Goal: Task Accomplishment & Management: Manage account settings

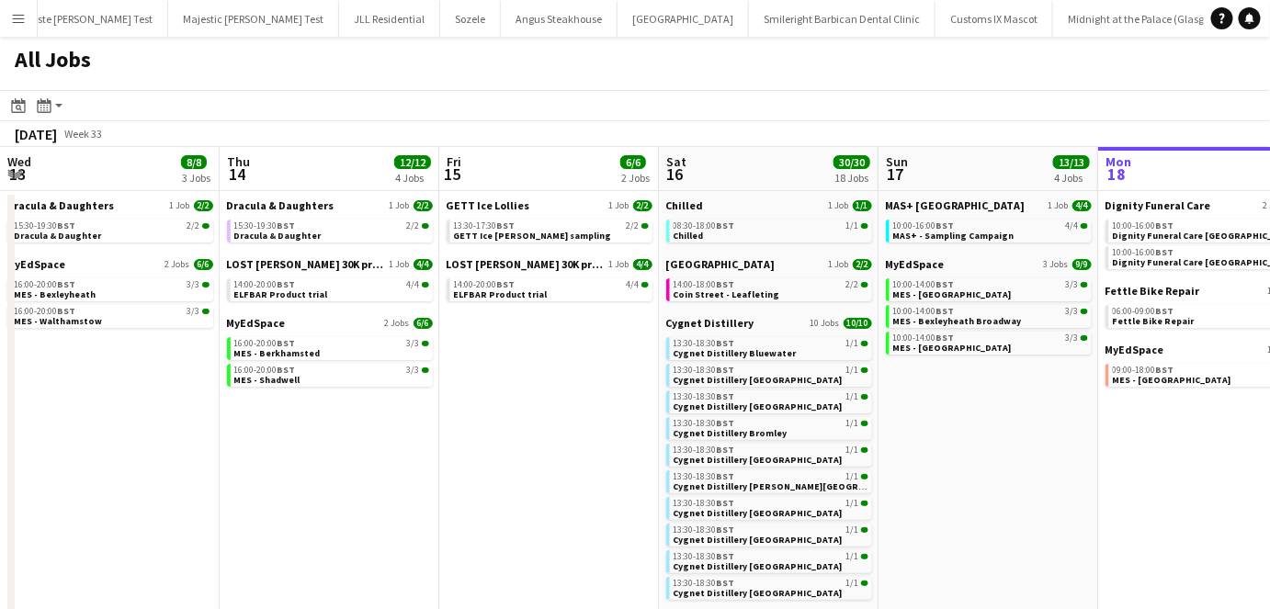
scroll to position [0, 639]
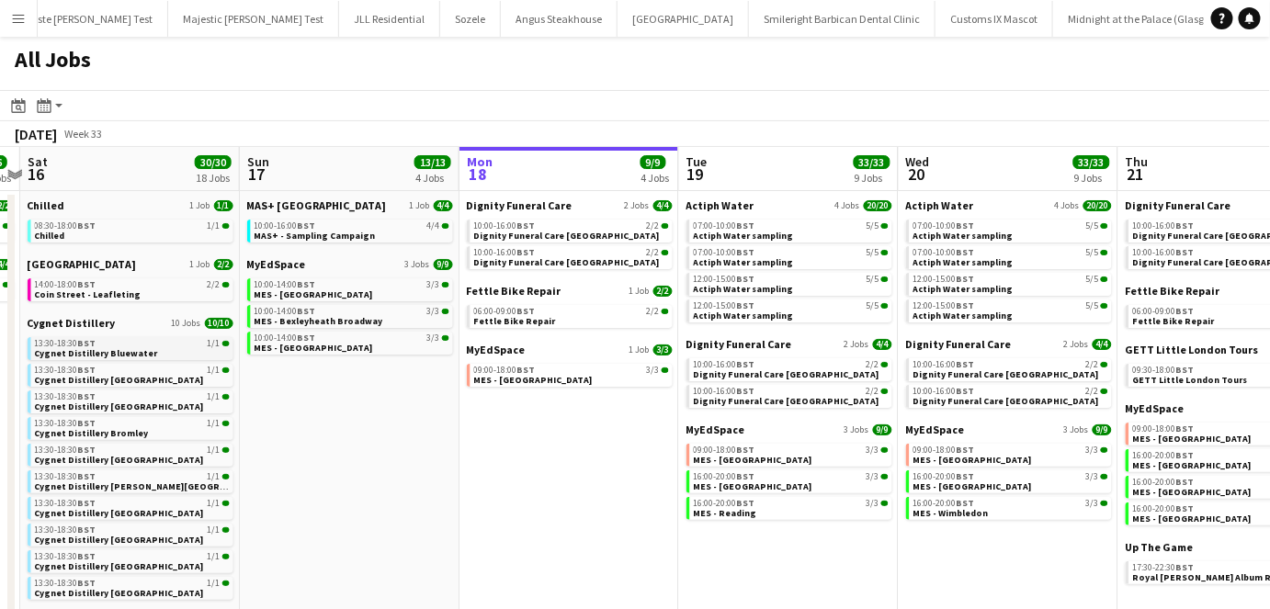
click at [179, 352] on link "13:30-18:30 BST 1/1 Cygnet Distillery Bluewater" at bounding box center [132, 347] width 195 height 21
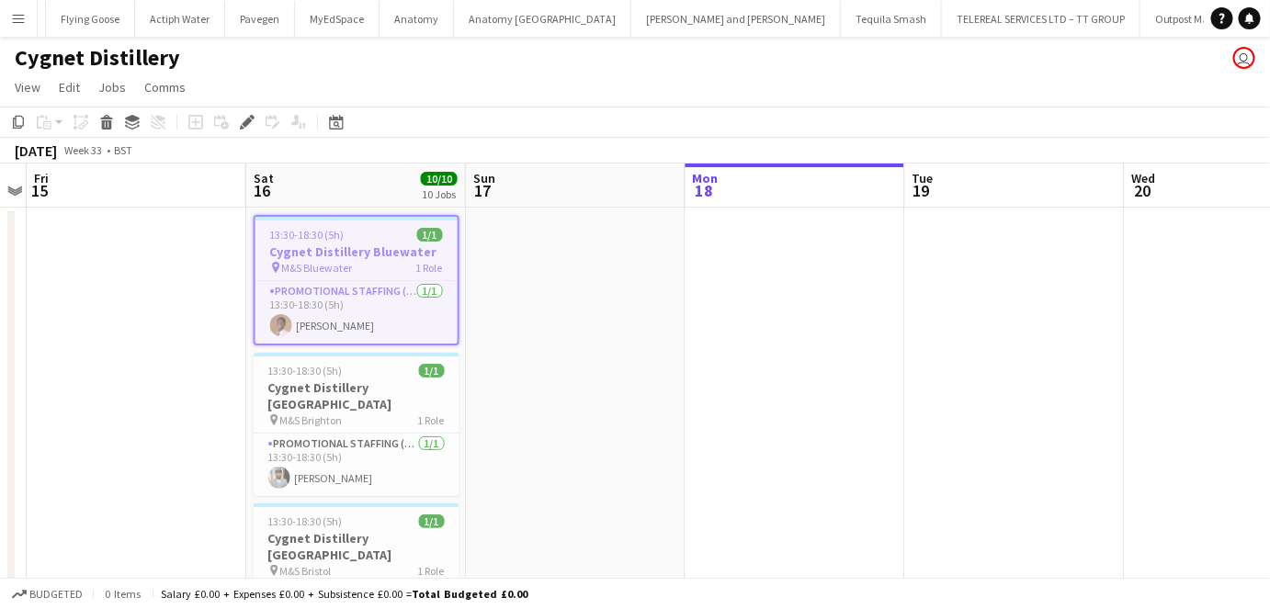
click at [906, 67] on div "Cygnet Distillery user" at bounding box center [635, 54] width 1270 height 35
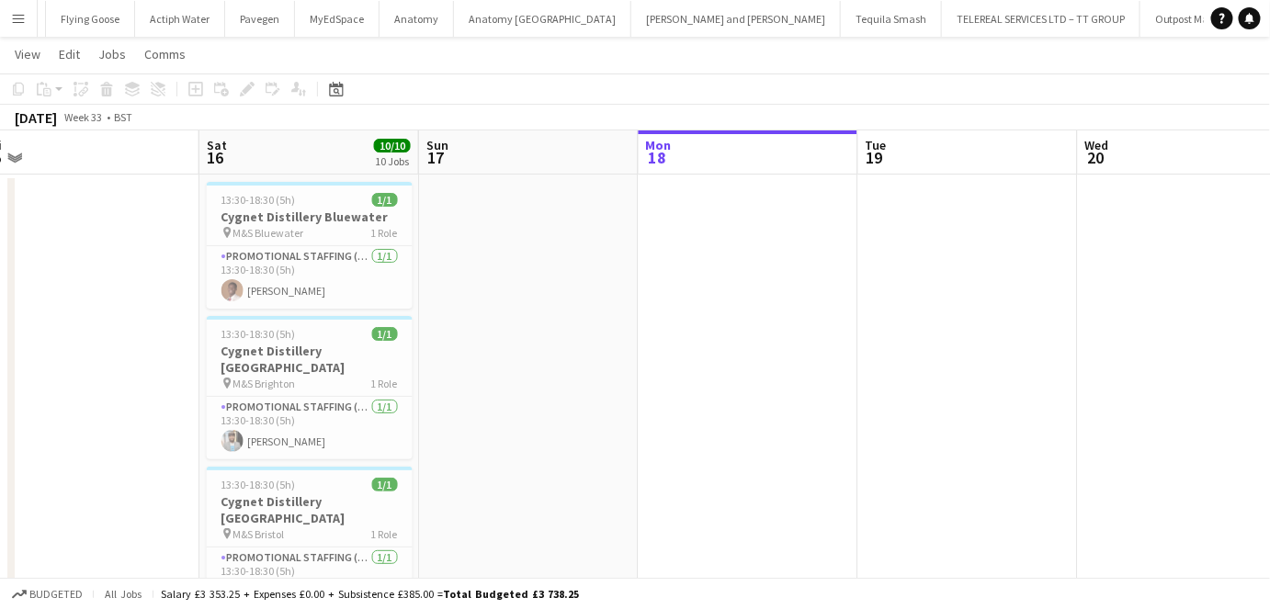
scroll to position [32, 0]
click at [16, 18] on app-icon "Menu" at bounding box center [18, 18] width 15 height 15
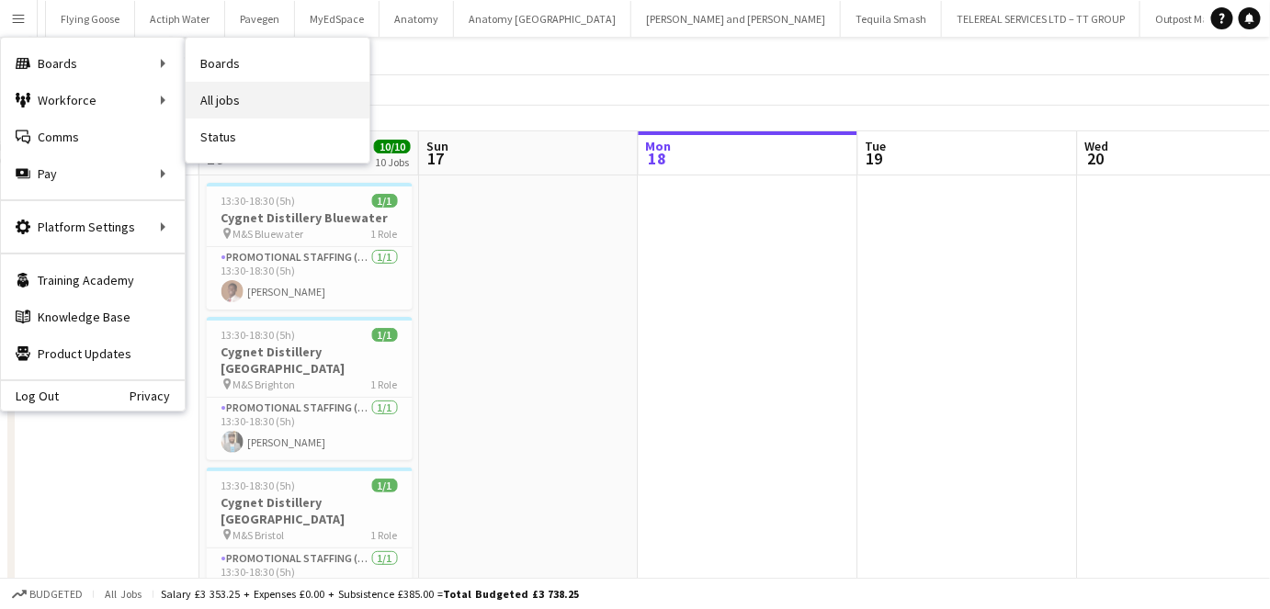
click at [232, 96] on link "All jobs" at bounding box center [278, 100] width 184 height 37
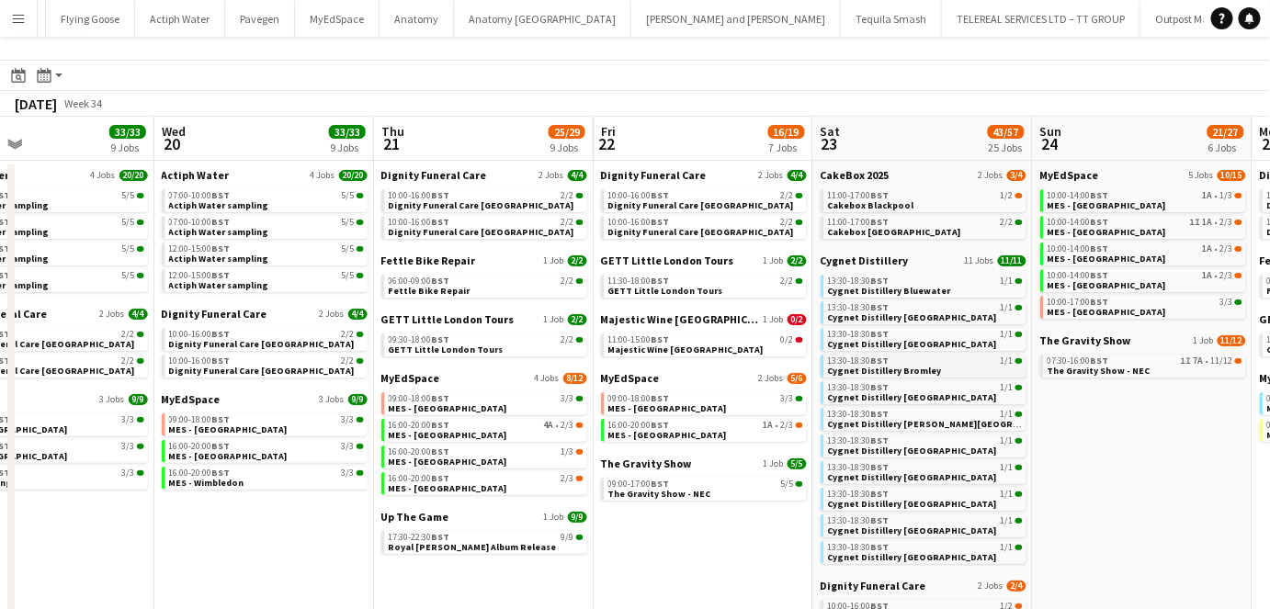
scroll to position [0, 503]
click at [983, 85] on app-toolbar "Date picker AUG 2025 AUG 2025 Monday M Tuesday T Wednesday W Thursday T Friday …" at bounding box center [635, 75] width 1270 height 31
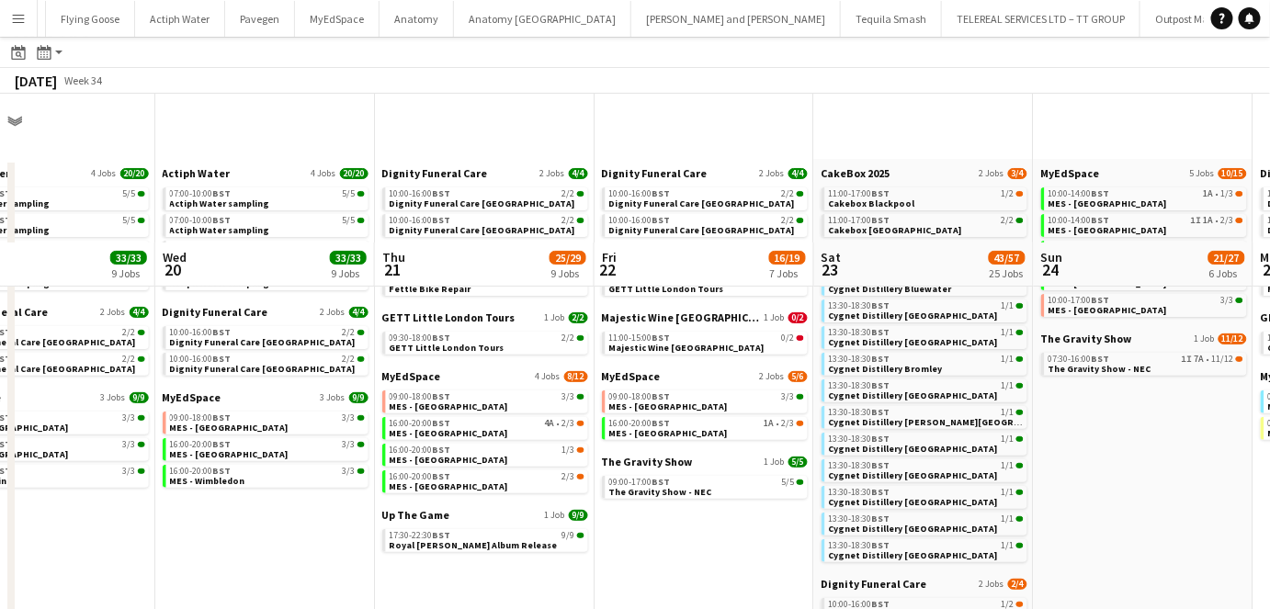
scroll to position [200, 0]
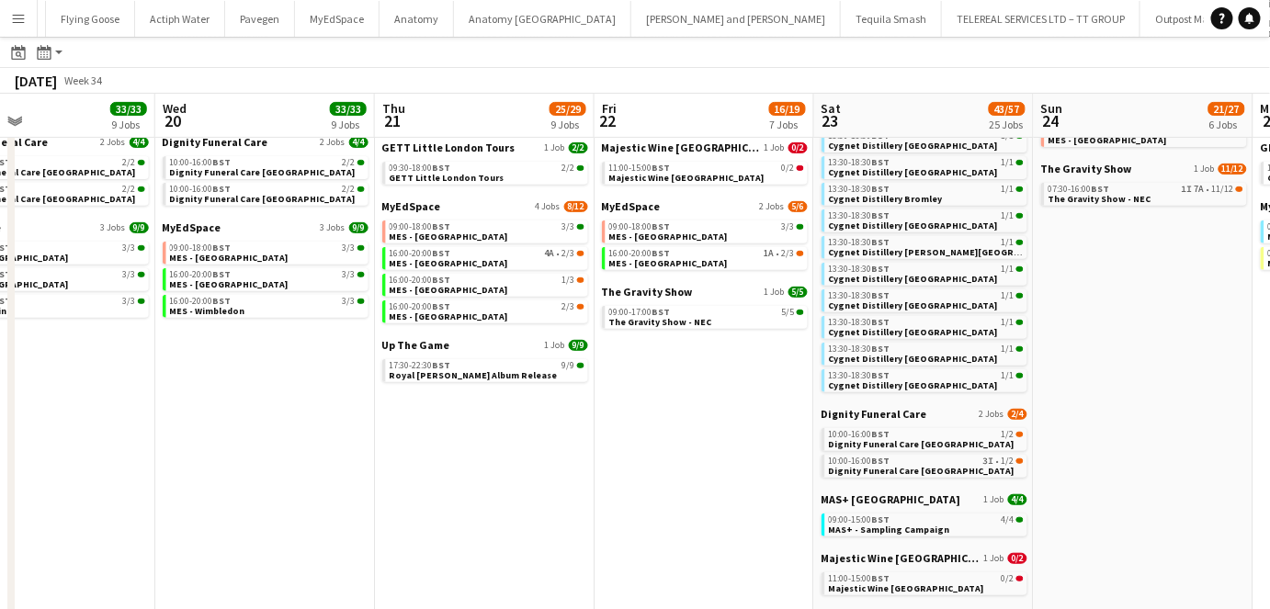
click at [1090, 475] on app-date-cell "MyEdSpace 5 Jobs 10/15 10:00-14:00 BST 1A • 1/3 MES - Camberley Town Centre 10:…" at bounding box center [1144, 487] width 220 height 996
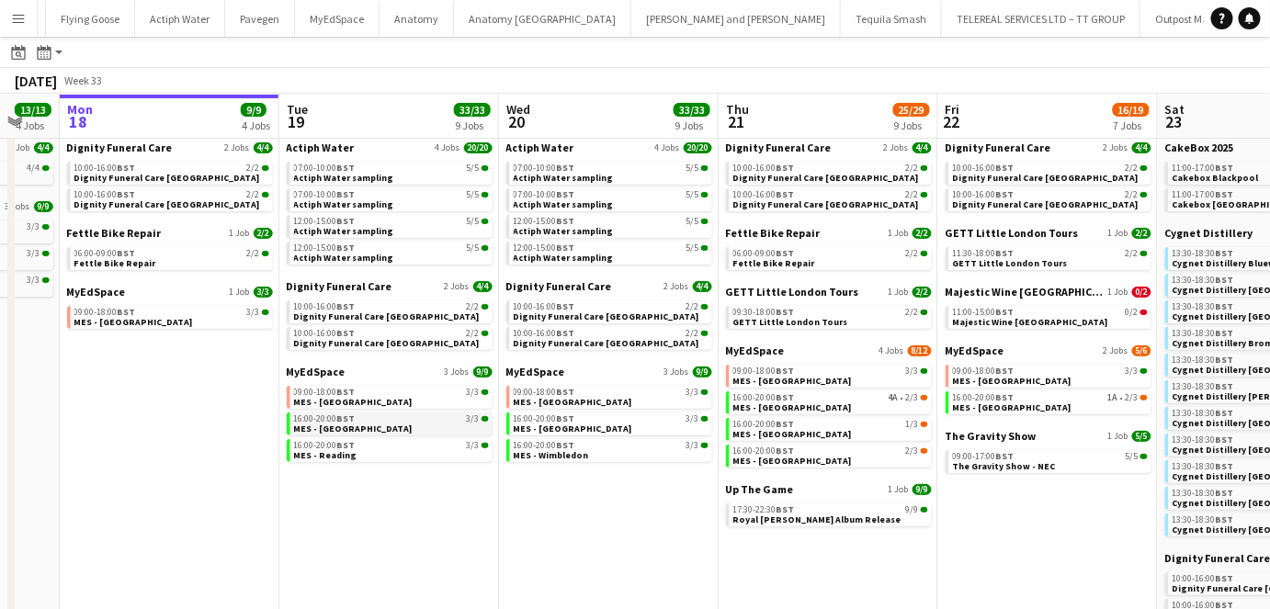
scroll to position [0, 379]
click at [360, 430] on span "MES - Manchester" at bounding box center [354, 429] width 119 height 12
click at [944, 57] on app-toolbar "Date picker AUG 2025 AUG 2025 Monday M Tuesday T Wednesday W Thursday T Friday …" at bounding box center [635, 52] width 1270 height 31
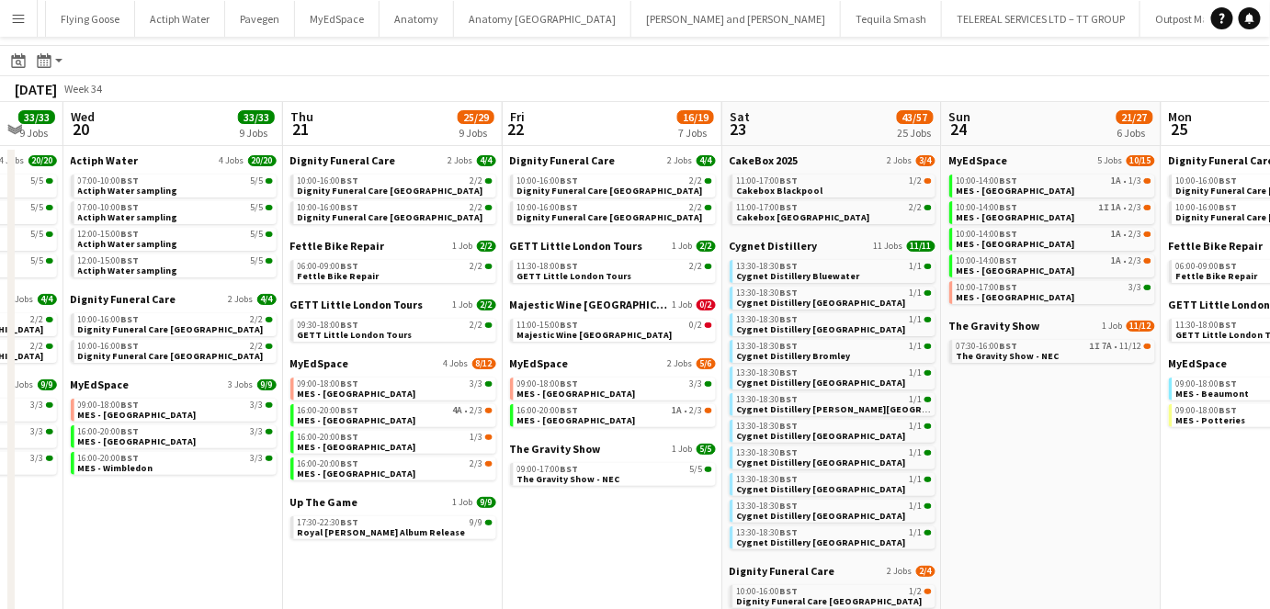
scroll to position [0, 377]
click at [1066, 85] on div "August 2025 Week 34" at bounding box center [635, 89] width 1270 height 26
click at [945, 57] on app-toolbar "Date picker AUG 2025 AUG 2025 Monday M Tuesday T Wednesday W Thursday T Friday …" at bounding box center [635, 60] width 1270 height 31
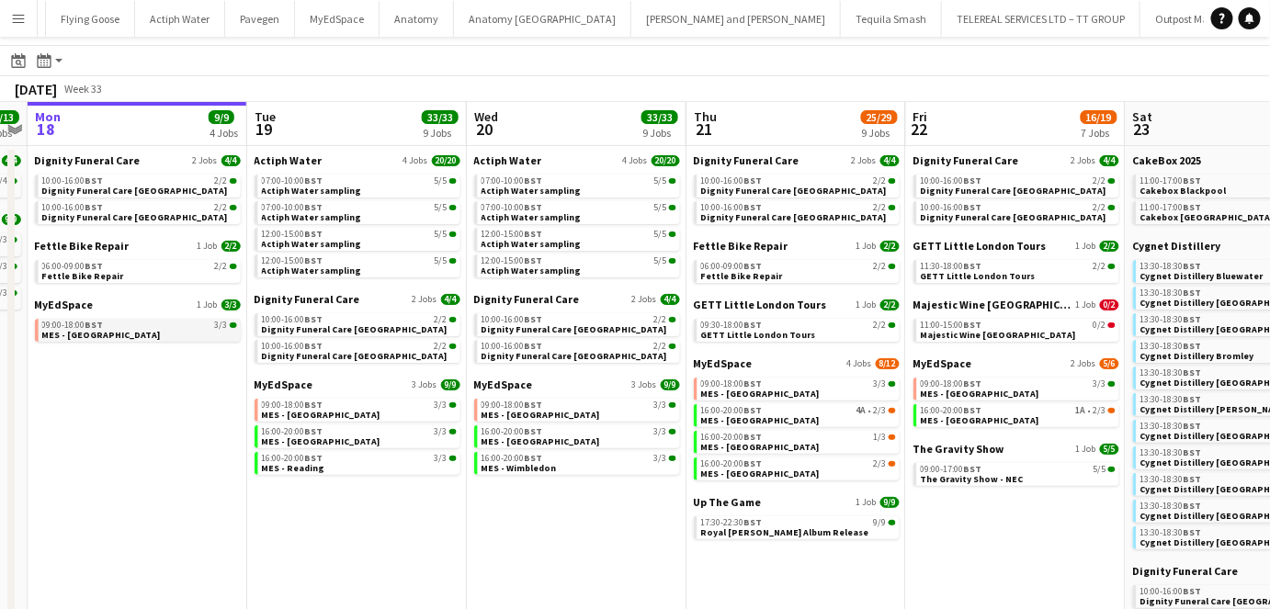
scroll to position [0, 408]
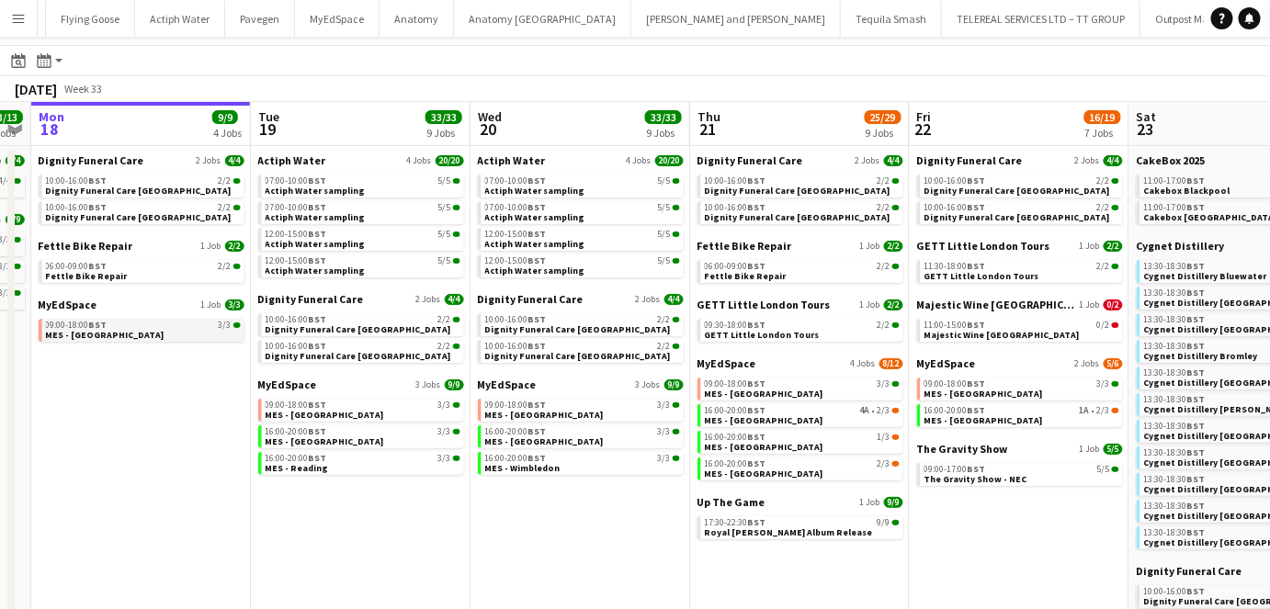
click at [153, 319] on link "09:00-18:00 BST 3/3 MES - Northfield" at bounding box center [143, 329] width 195 height 21
click at [1176, 214] on span "Cakebox Edinburgh" at bounding box center [1210, 217] width 133 height 12
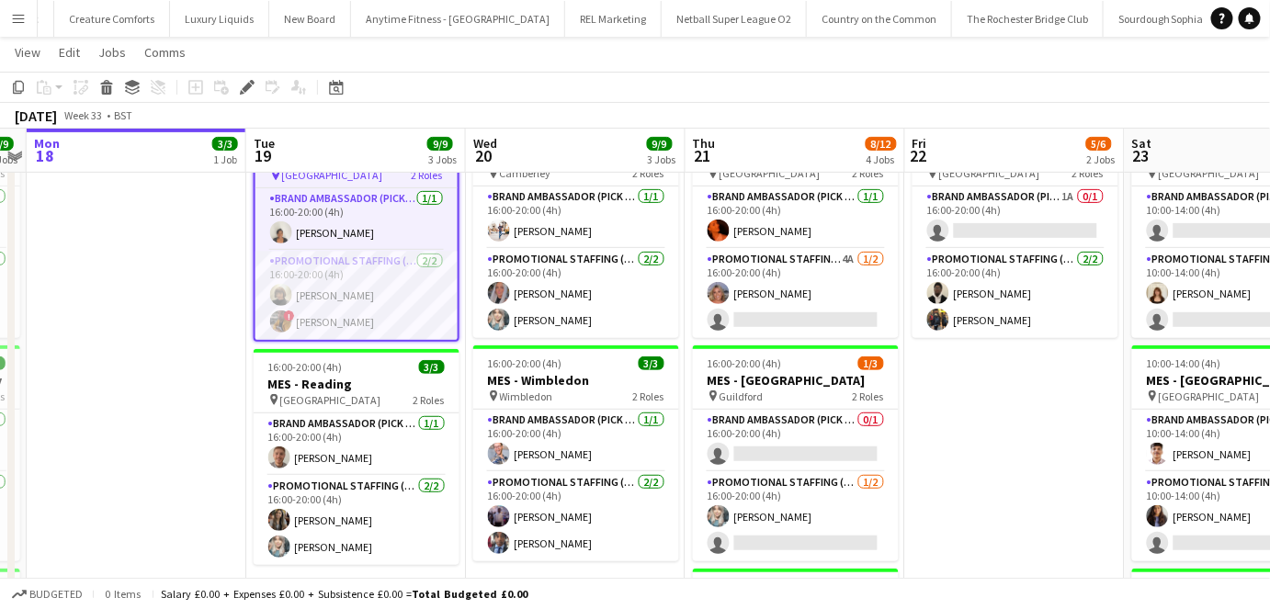
scroll to position [174, 0]
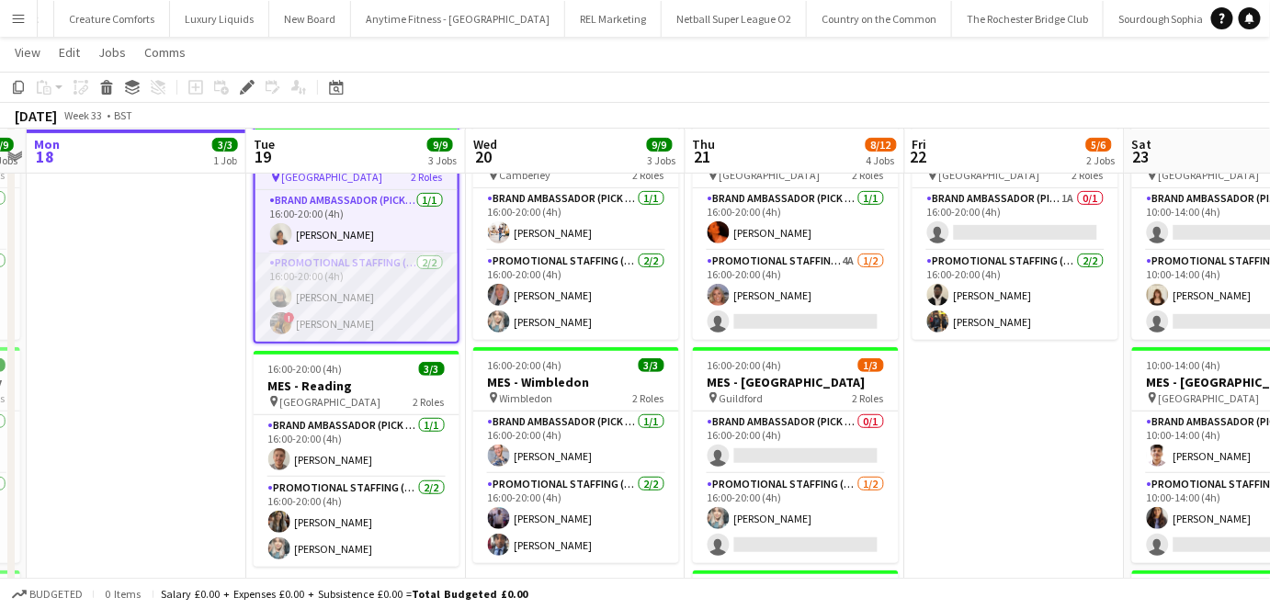
click at [360, 301] on app-card-role "Promotional Staffing (Brand Ambassadors) 2/2 16:00-20:00 (4h) Caroline Brownlee…" at bounding box center [356, 297] width 202 height 89
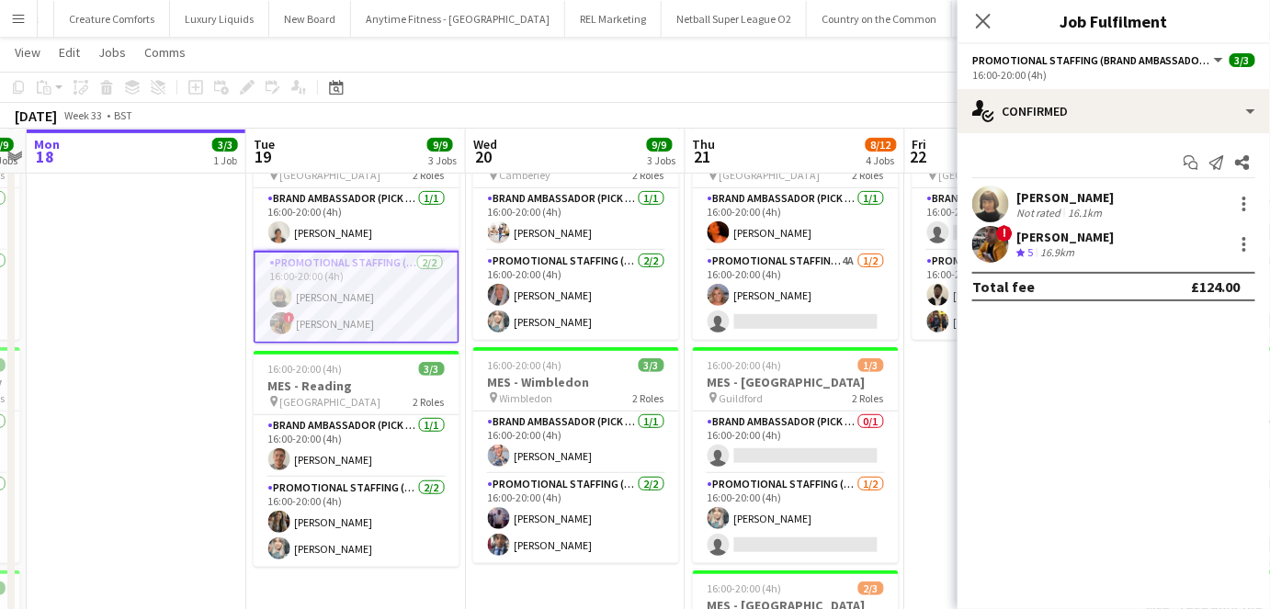
click at [1082, 203] on div "Caroline Brownlee" at bounding box center [1064, 197] width 97 height 17
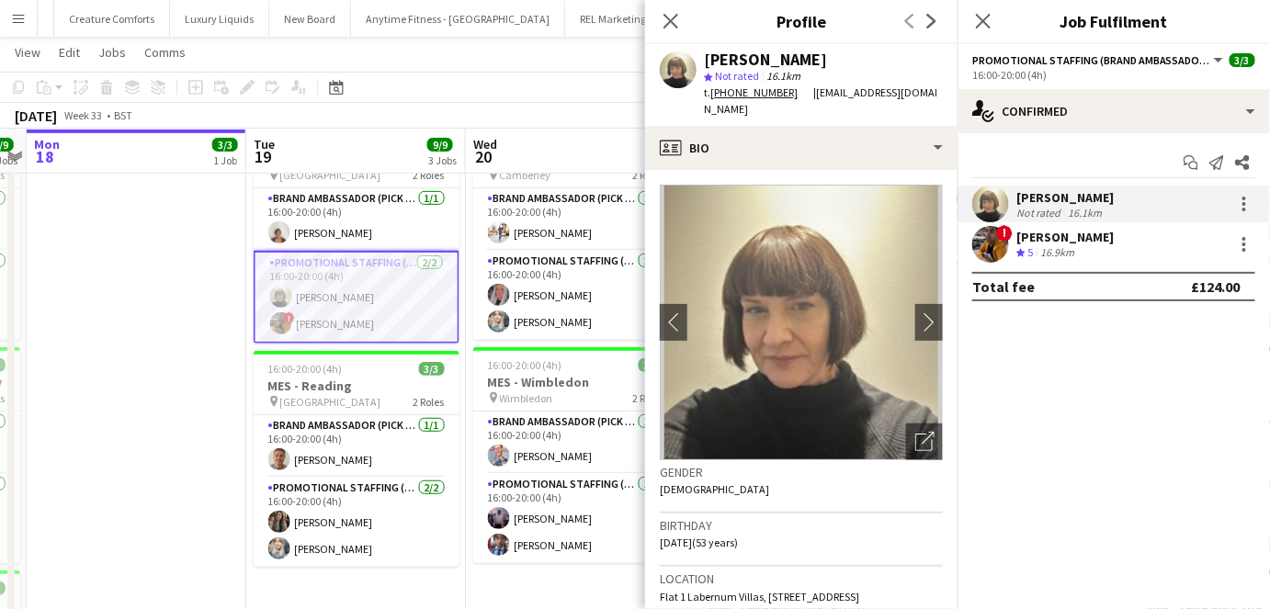
click at [842, 170] on app-crew-profile-bio "chevron-left chevron-right Open photos pop-in Gender Female Birthday 22-06-1972…" at bounding box center [801, 389] width 312 height 439
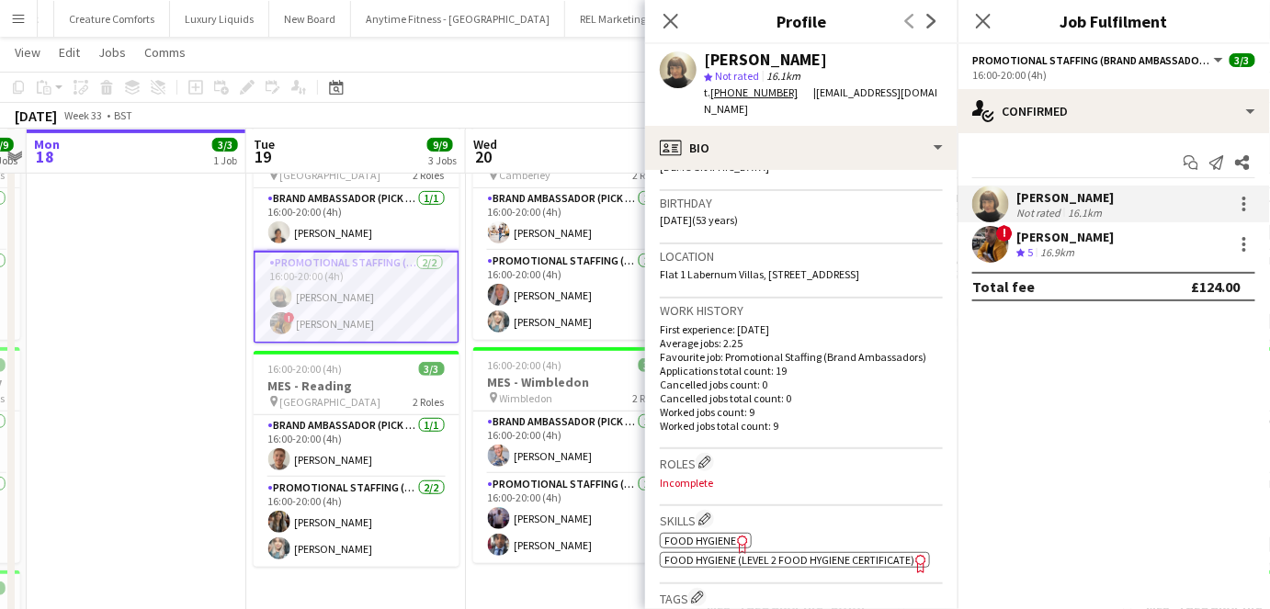
scroll to position [333, 0]
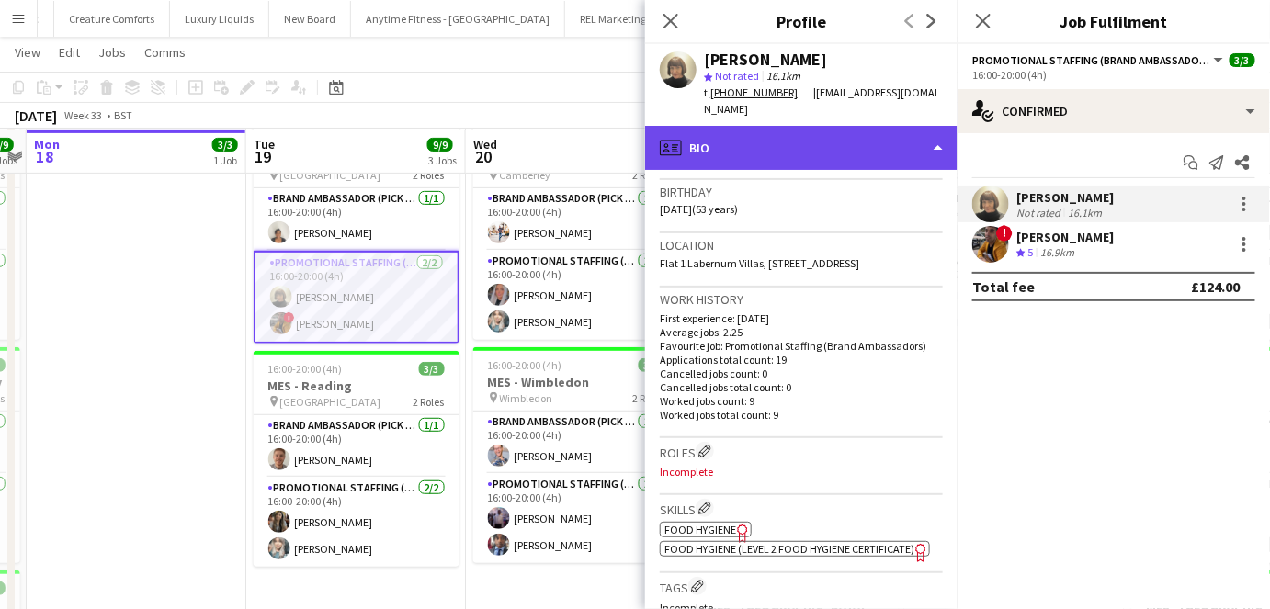
click at [853, 135] on div "profile Bio" at bounding box center [801, 148] width 312 height 44
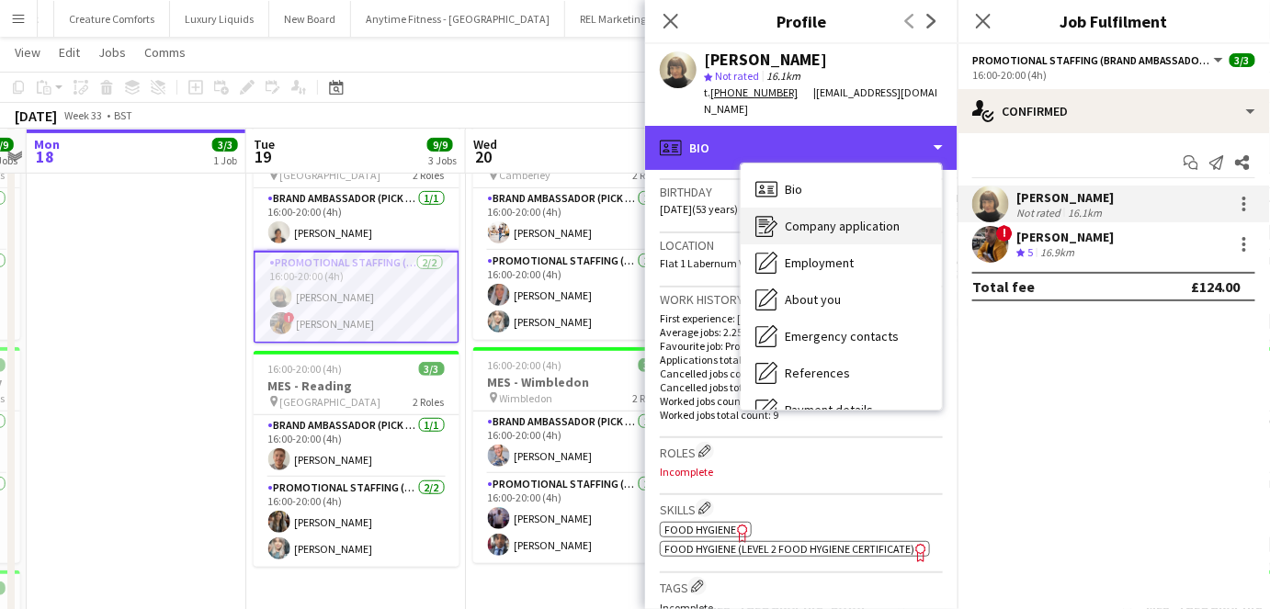
scroll to position [245, 0]
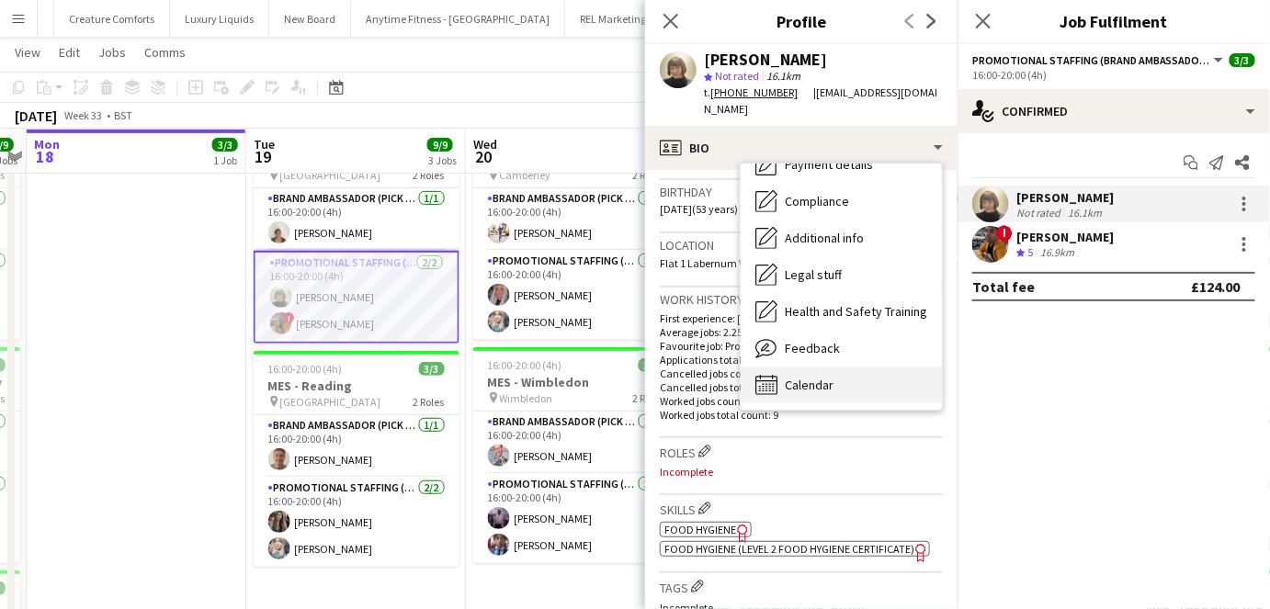
click at [876, 376] on div "Calendar Calendar" at bounding box center [840, 385] width 201 height 37
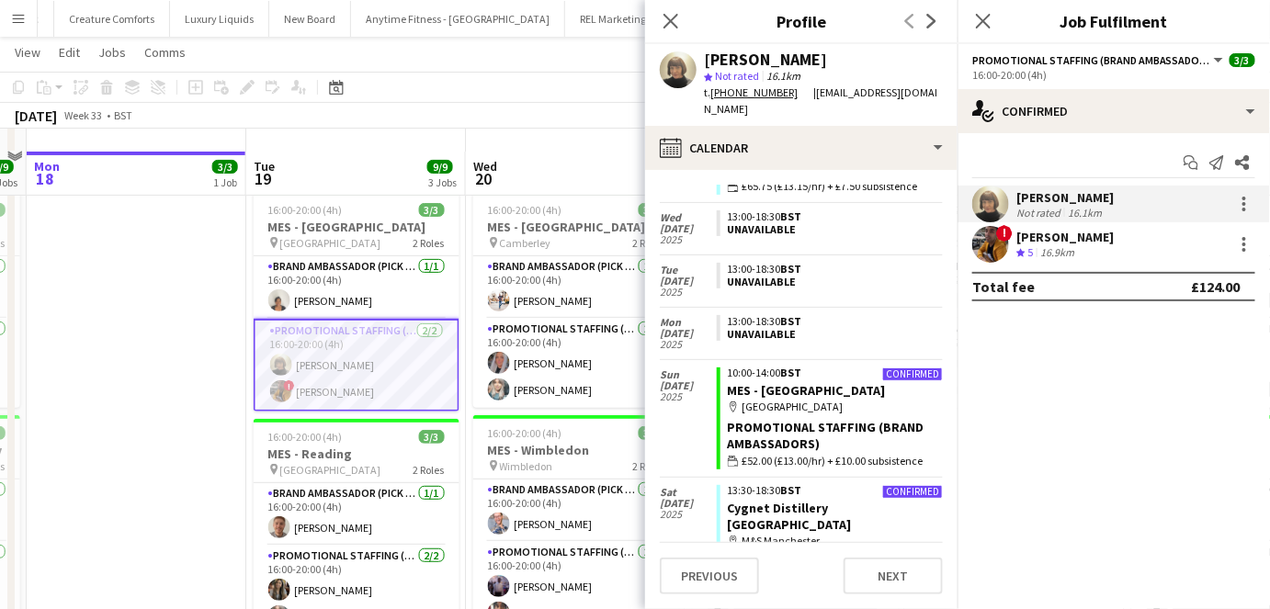
scroll to position [90, 0]
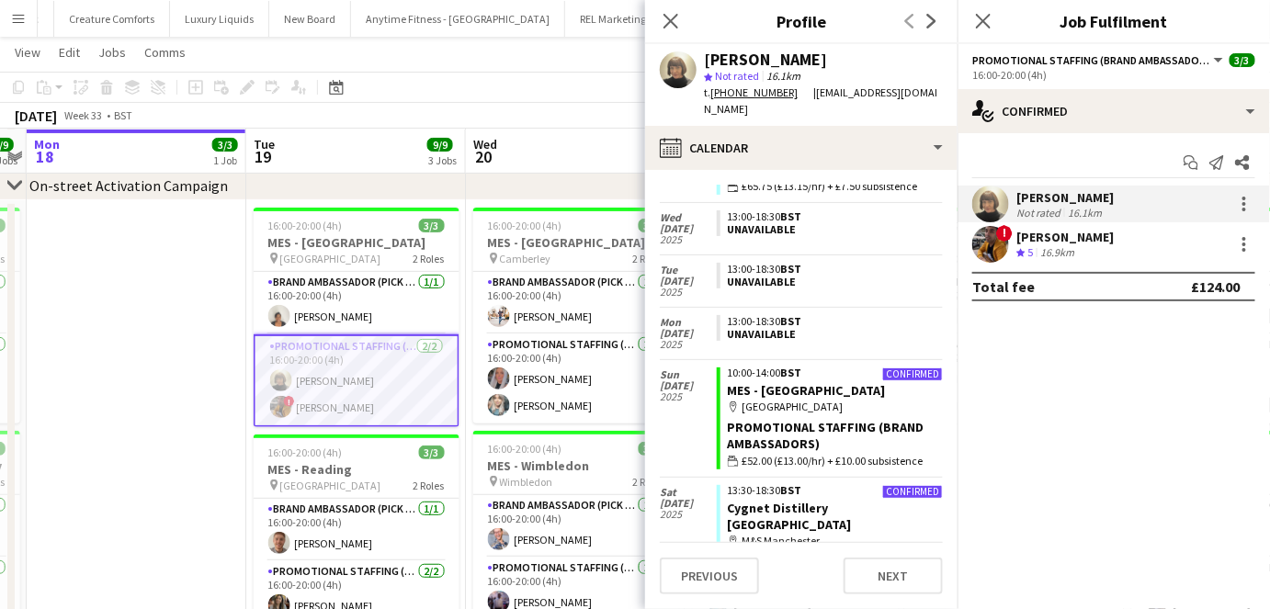
click at [551, 101] on app-toolbar "Copy Paste Paste Ctrl+V Paste with crew Ctrl+Shift+V Paste linked Job Delete Gr…" at bounding box center [635, 87] width 1270 height 31
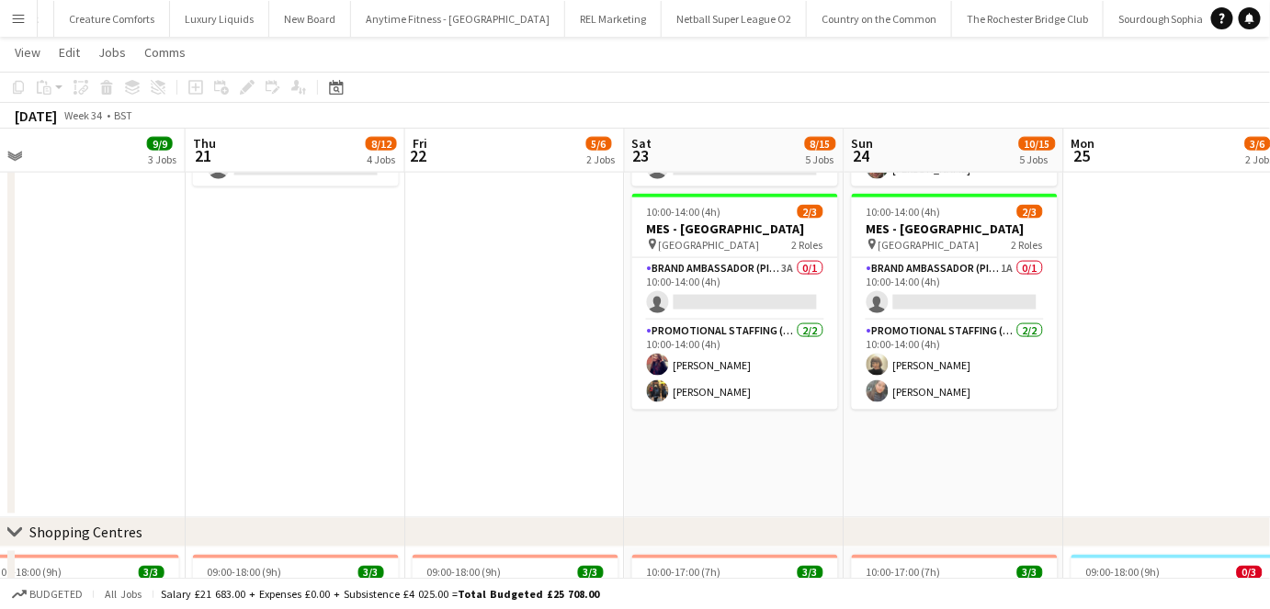
scroll to position [772, 0]
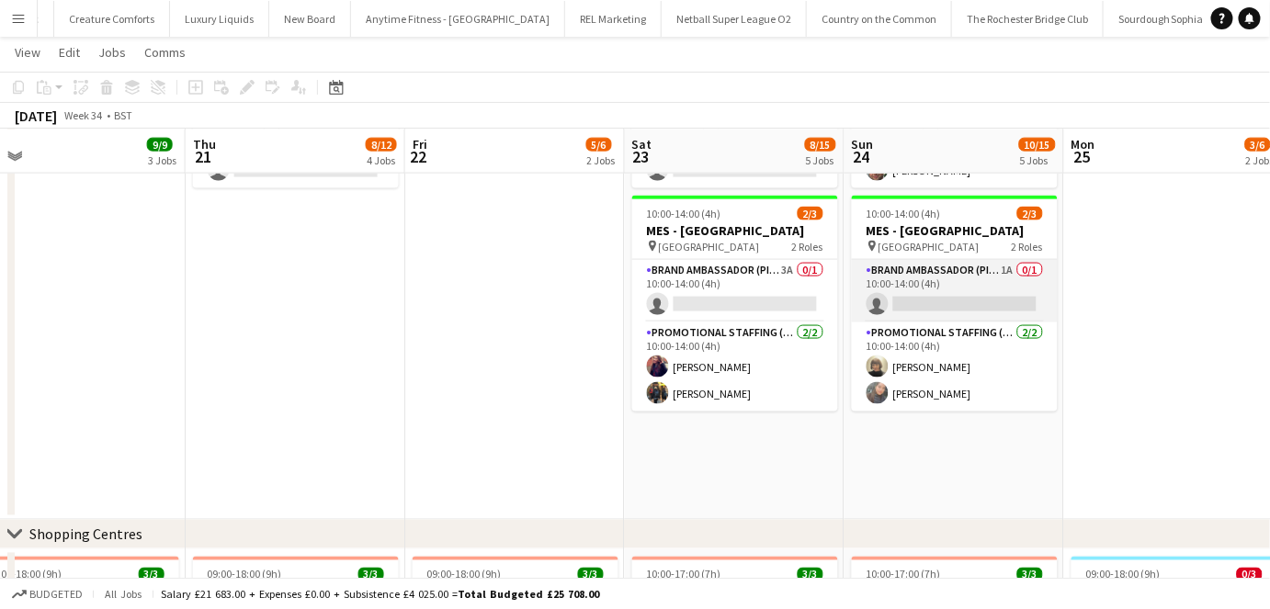
click at [1021, 285] on app-card-role "Brand Ambassador (Pick up) 1A 0/1 10:00-14:00 (4h) single-neutral-actions" at bounding box center [955, 291] width 206 height 62
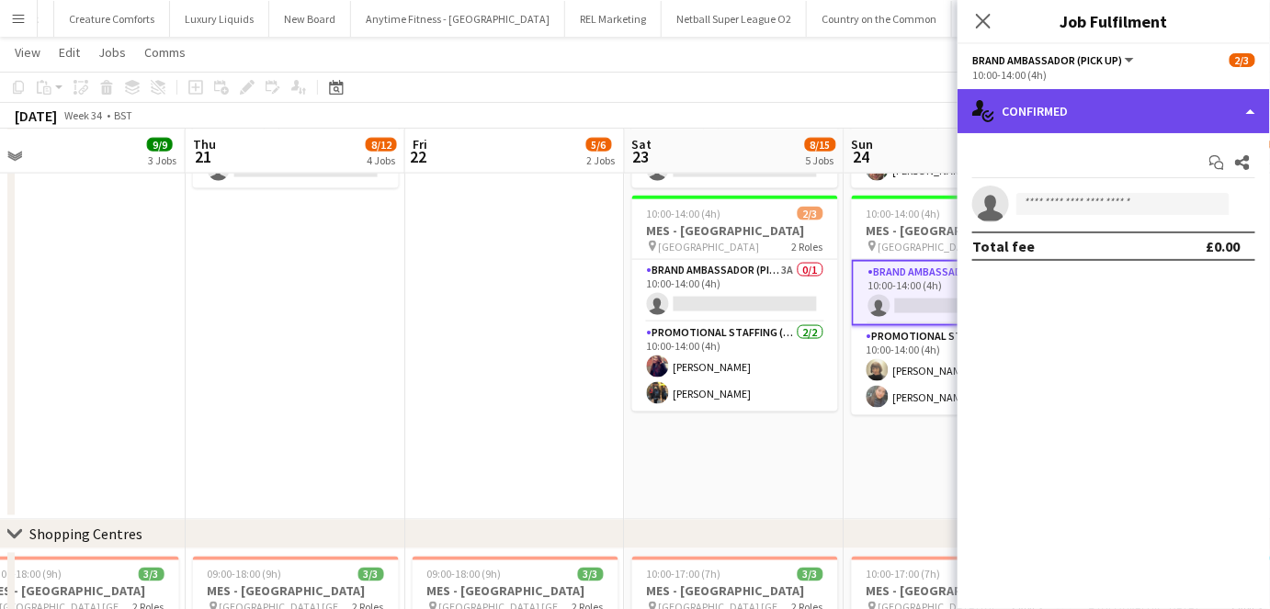
click at [1133, 120] on div "single-neutral-actions-check-2 Confirmed" at bounding box center [1113, 111] width 312 height 44
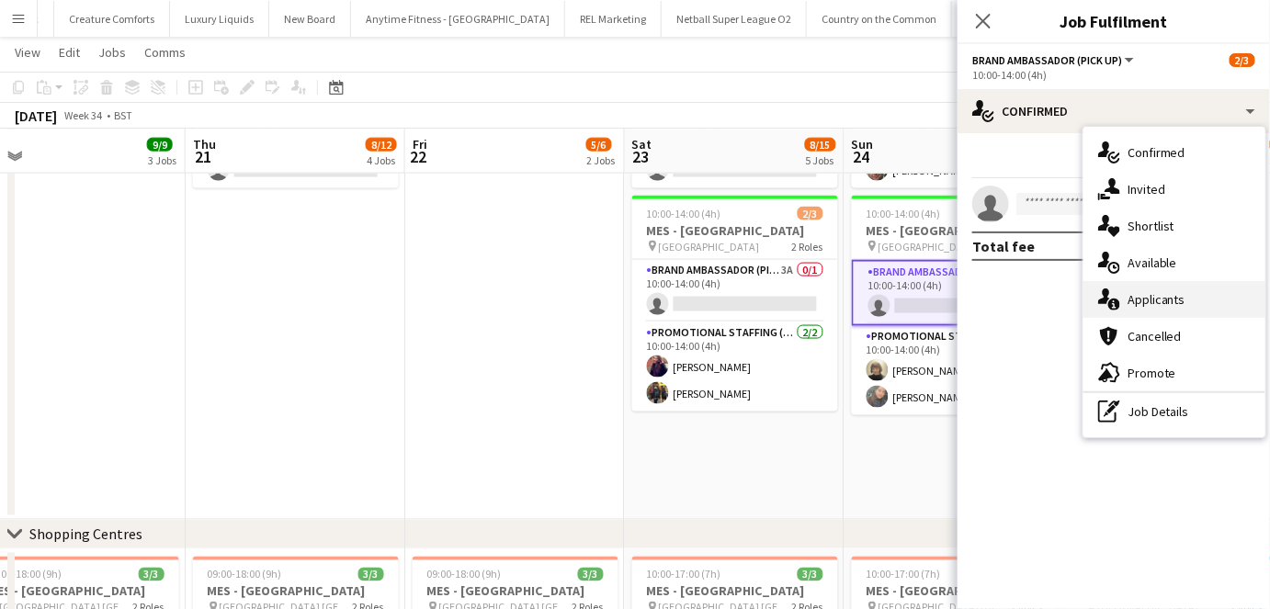
click at [1118, 297] on icon "single-neutral-actions-information" at bounding box center [1109, 299] width 22 height 22
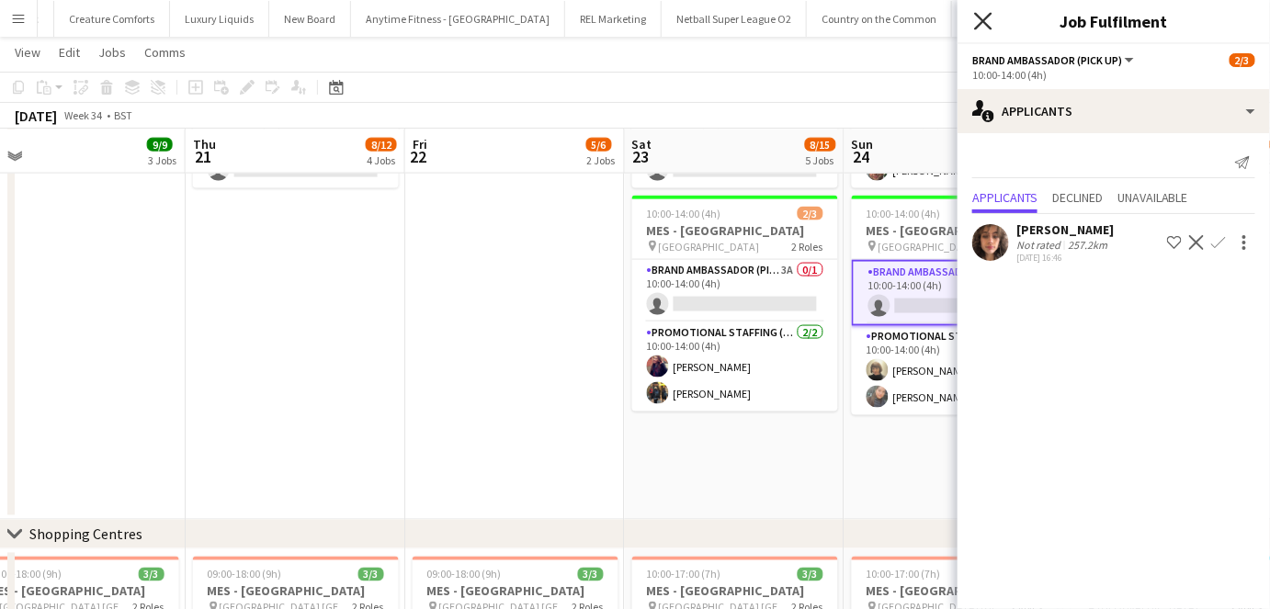
click at [989, 24] on icon "Close pop-in" at bounding box center [982, 20] width 17 height 17
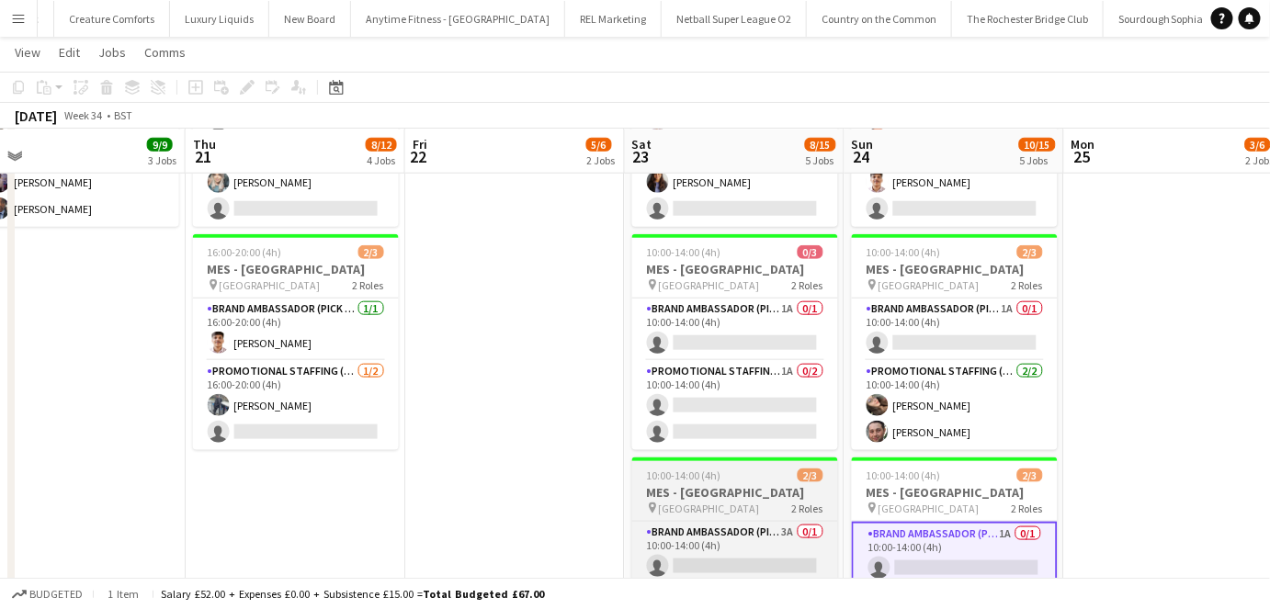
scroll to position [509, 0]
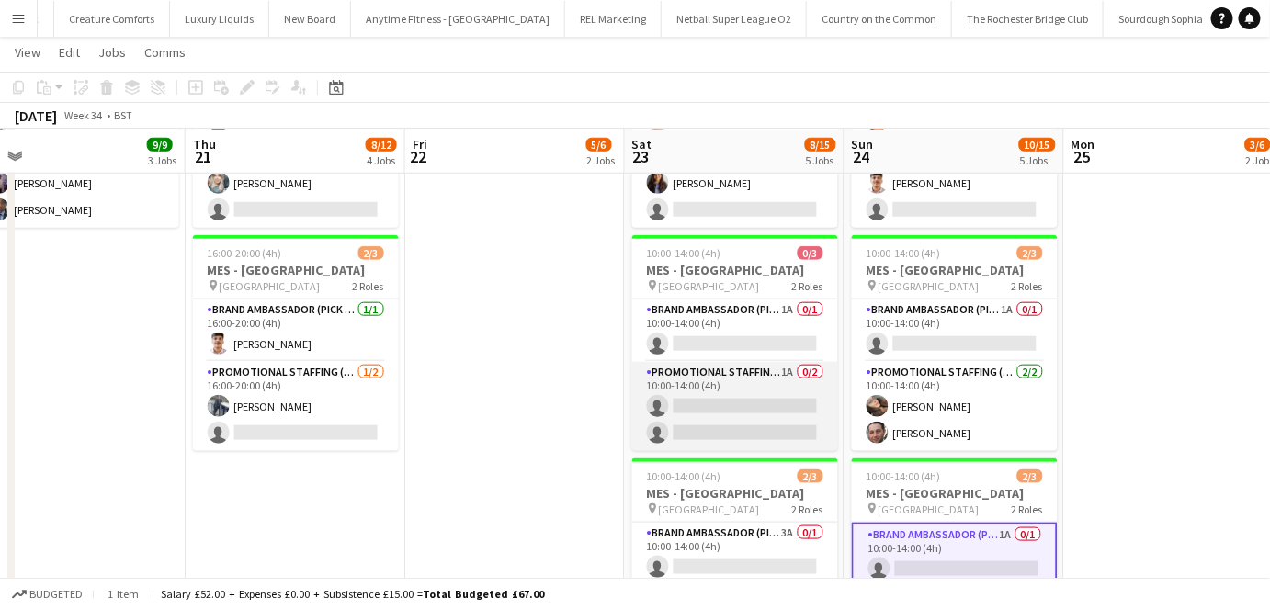
click at [695, 390] on app-card-role "Promotional Staffing (Brand Ambassadors) 1A 0/2 10:00-14:00 (4h) single-neutral…" at bounding box center [735, 406] width 206 height 89
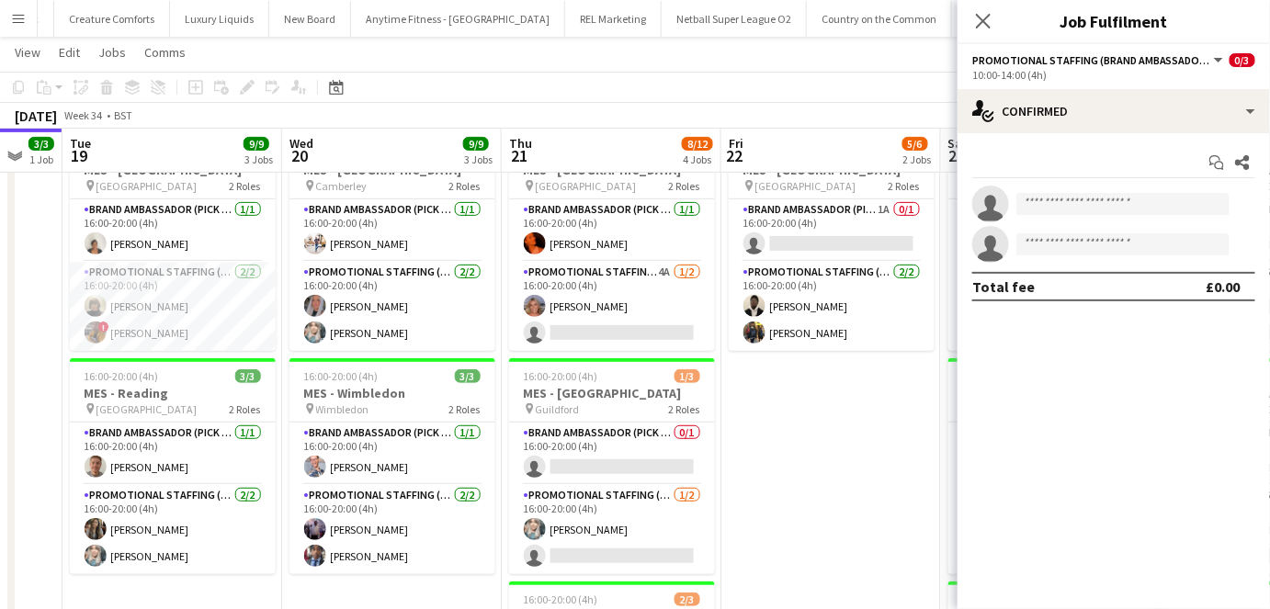
scroll to position [162, 0]
click at [989, 28] on icon at bounding box center [982, 20] width 17 height 17
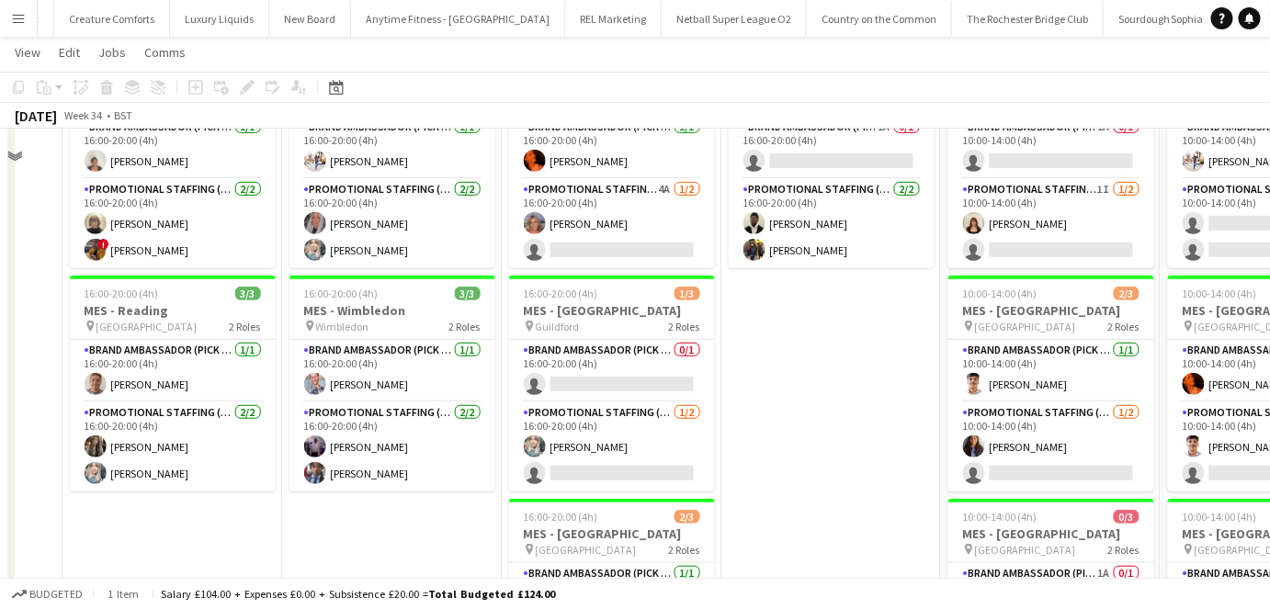
scroll to position [250, 0]
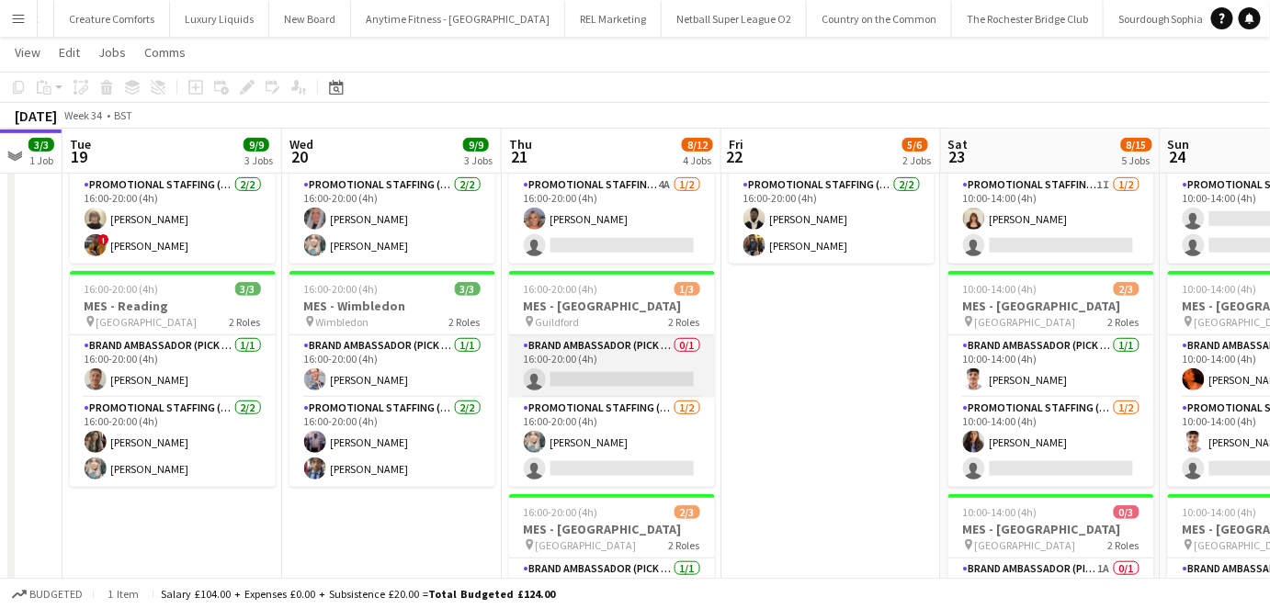
click at [568, 370] on app-card-role "Brand Ambassador (Pick up) 0/1 16:00-20:00 (4h) single-neutral-actions" at bounding box center [612, 366] width 206 height 62
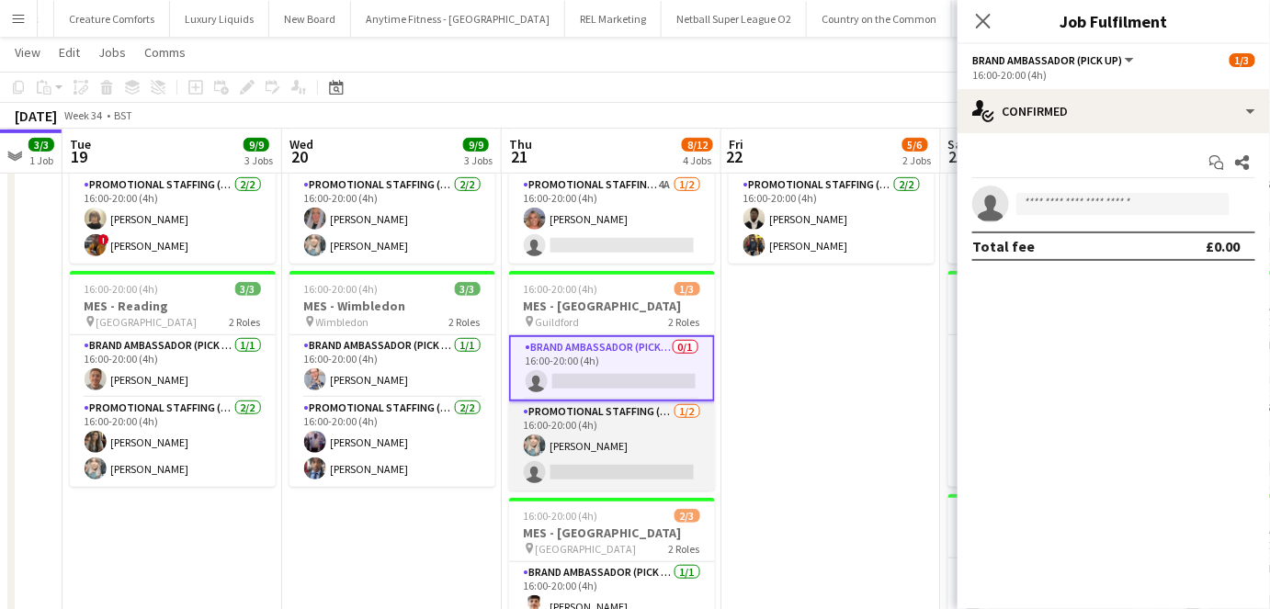
click at [674, 430] on app-card-role "Promotional Staffing (Brand Ambassadors) 1/2 16:00-20:00 (4h) Tina Shah single-…" at bounding box center [612, 445] width 206 height 89
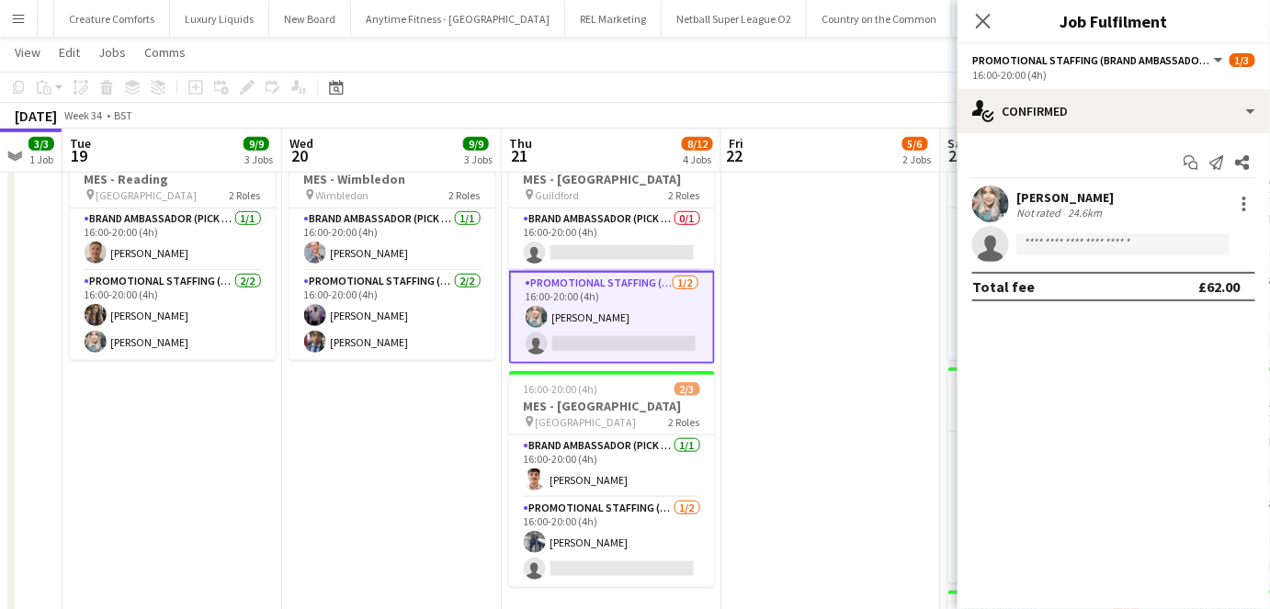
scroll to position [484, 0]
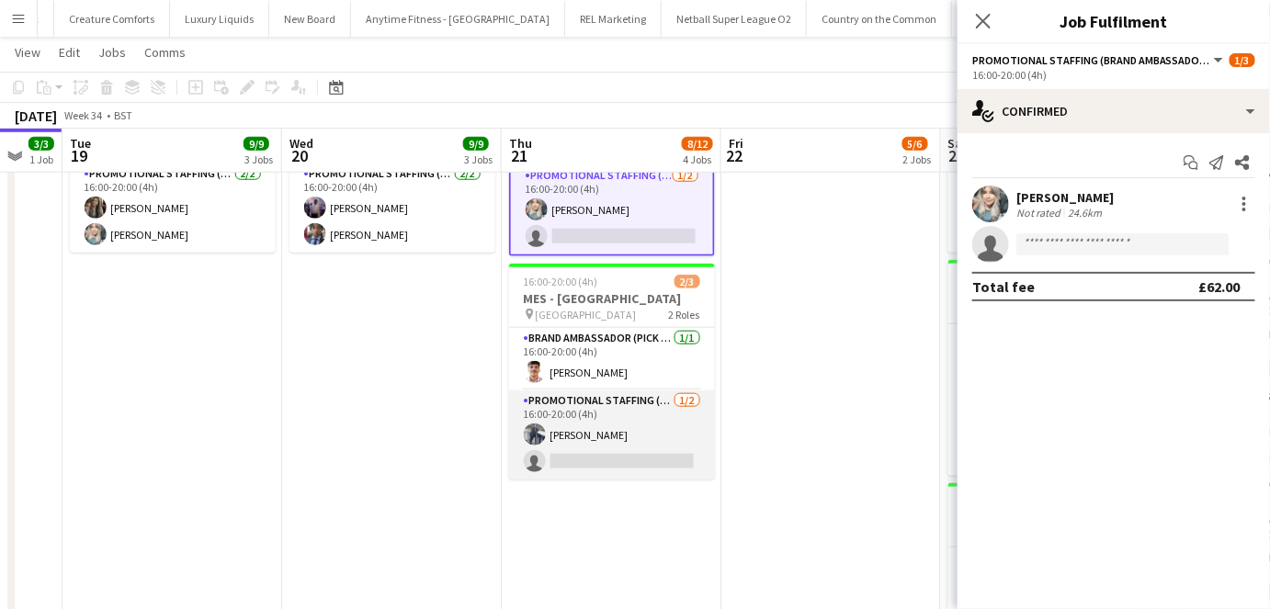
click at [676, 435] on app-card-role "Promotional Staffing (Brand Ambassadors) 1/2 16:00-20:00 (4h) Saif Hassan singl…" at bounding box center [612, 434] width 206 height 89
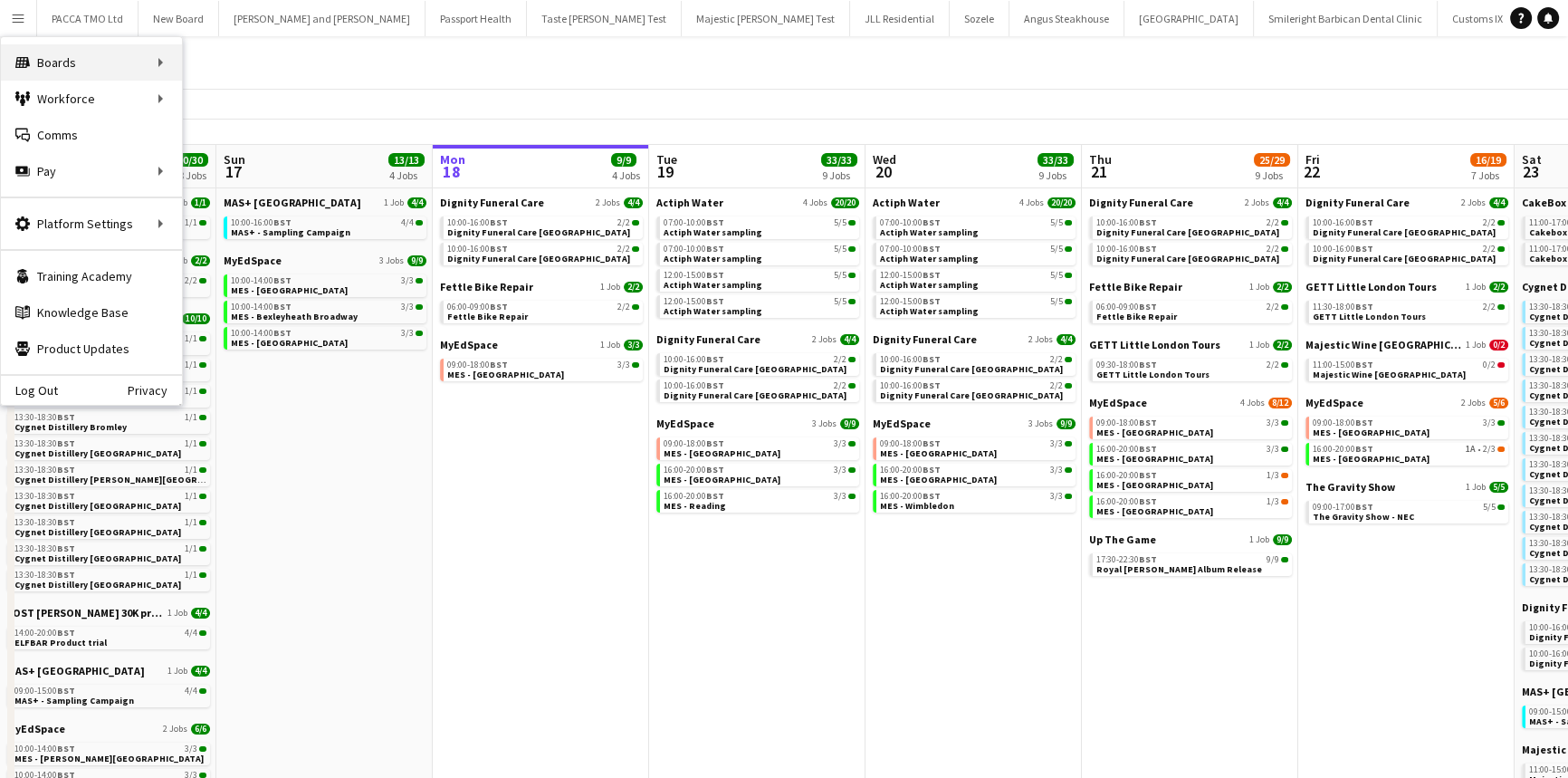
scroll to position [0, 560]
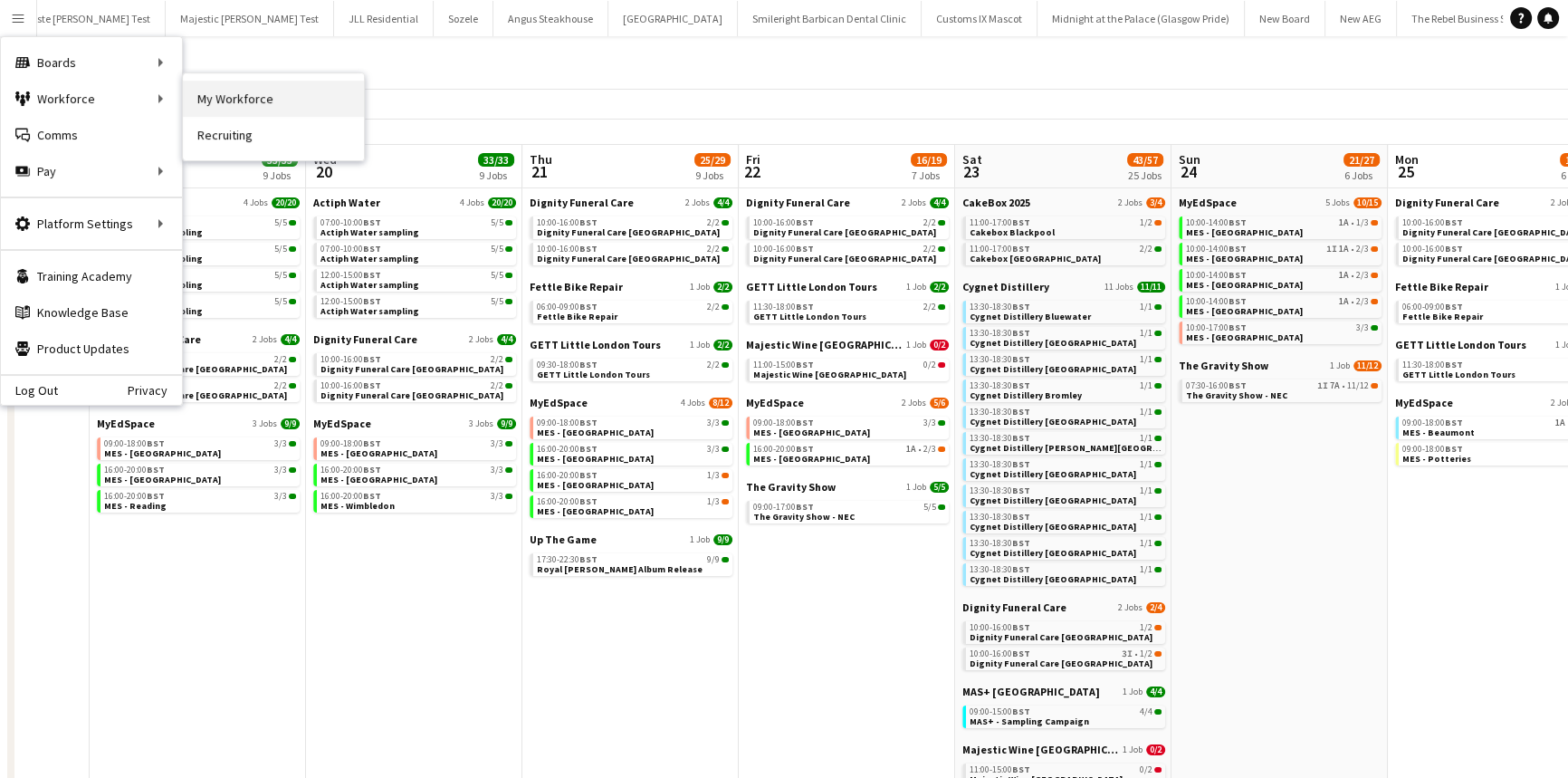
click at [195, 91] on link "My Workforce" at bounding box center [274, 99] width 181 height 36
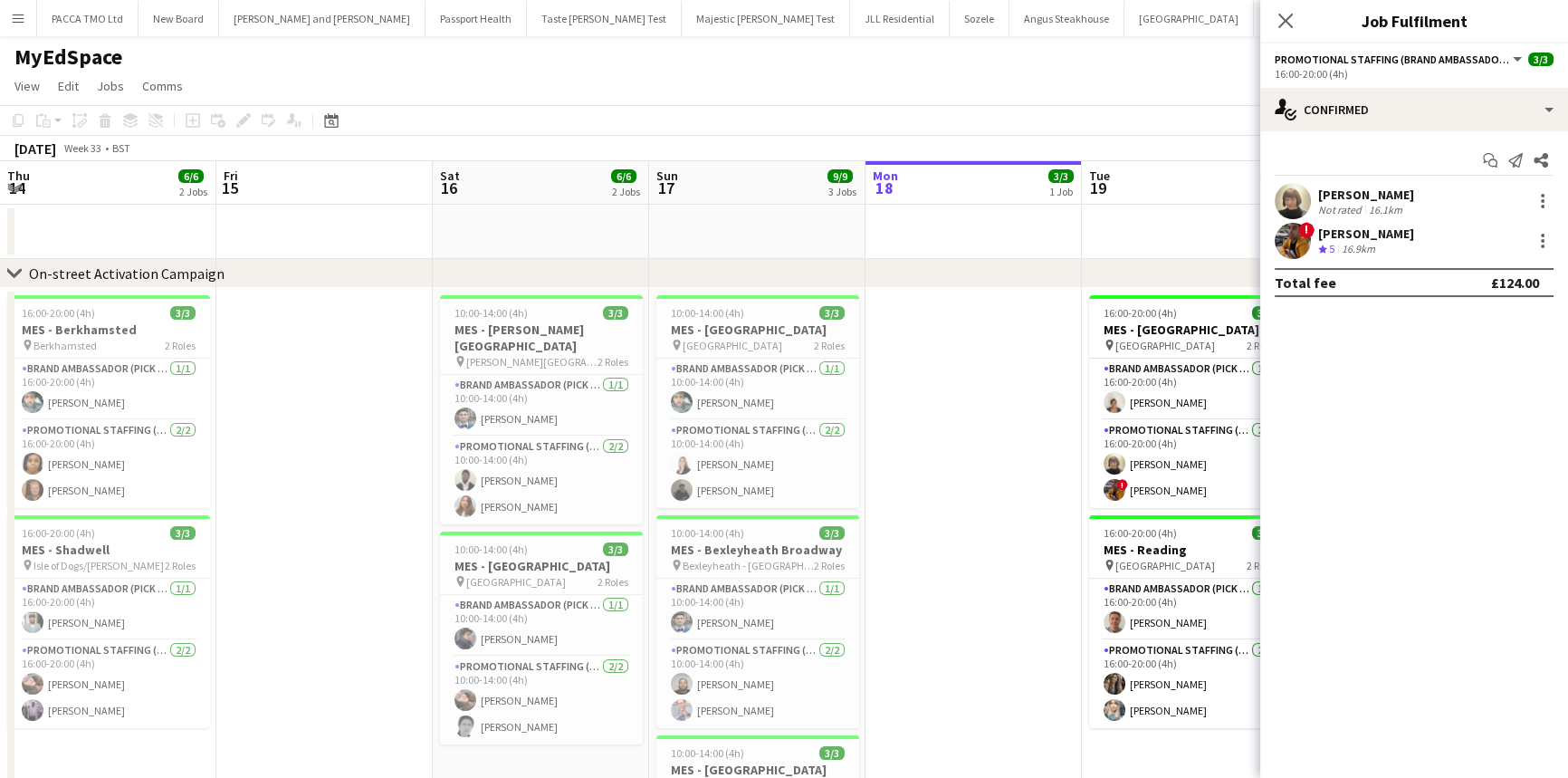
scroll to position [0, 623]
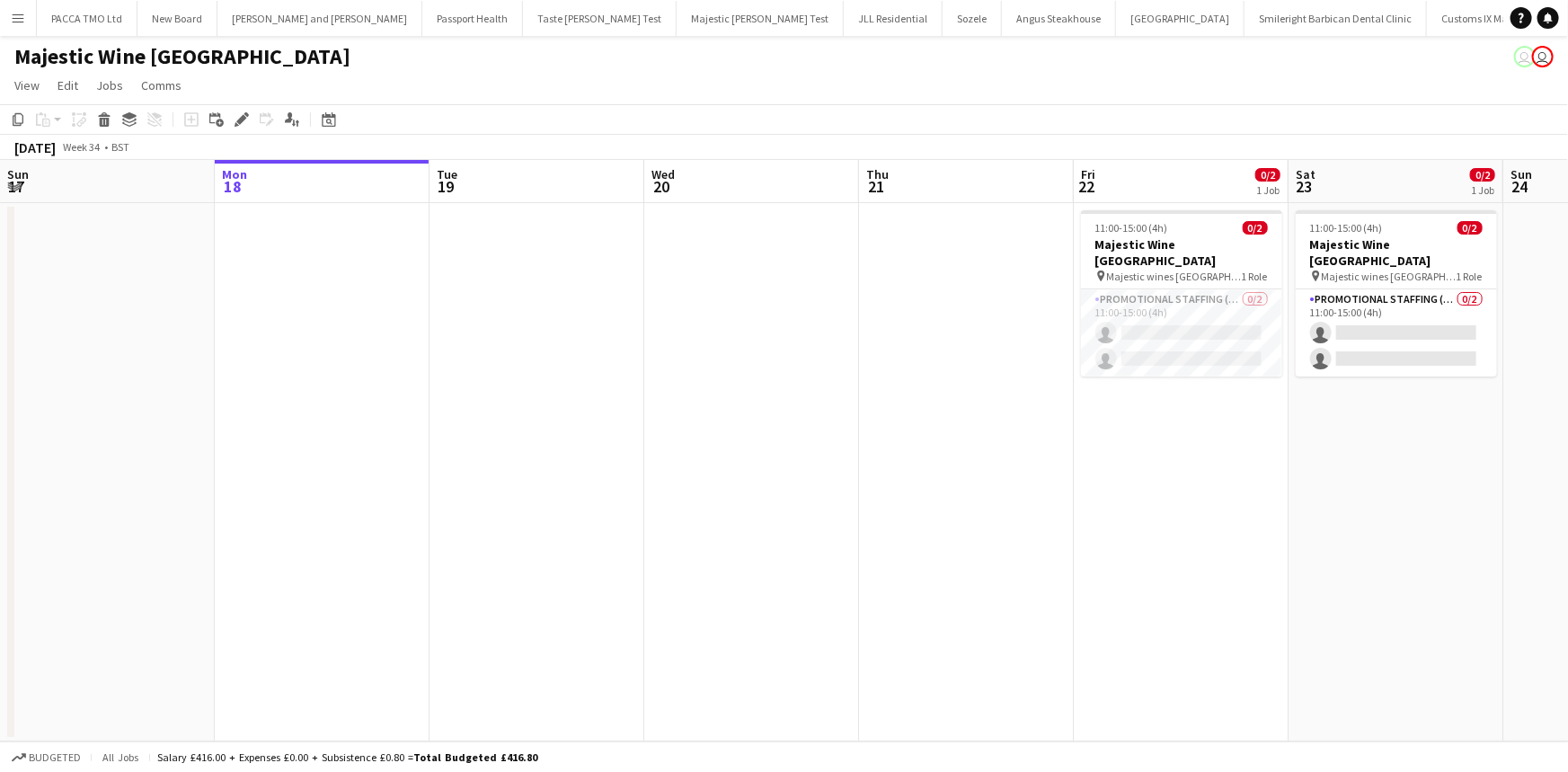
scroll to position [0, 618]
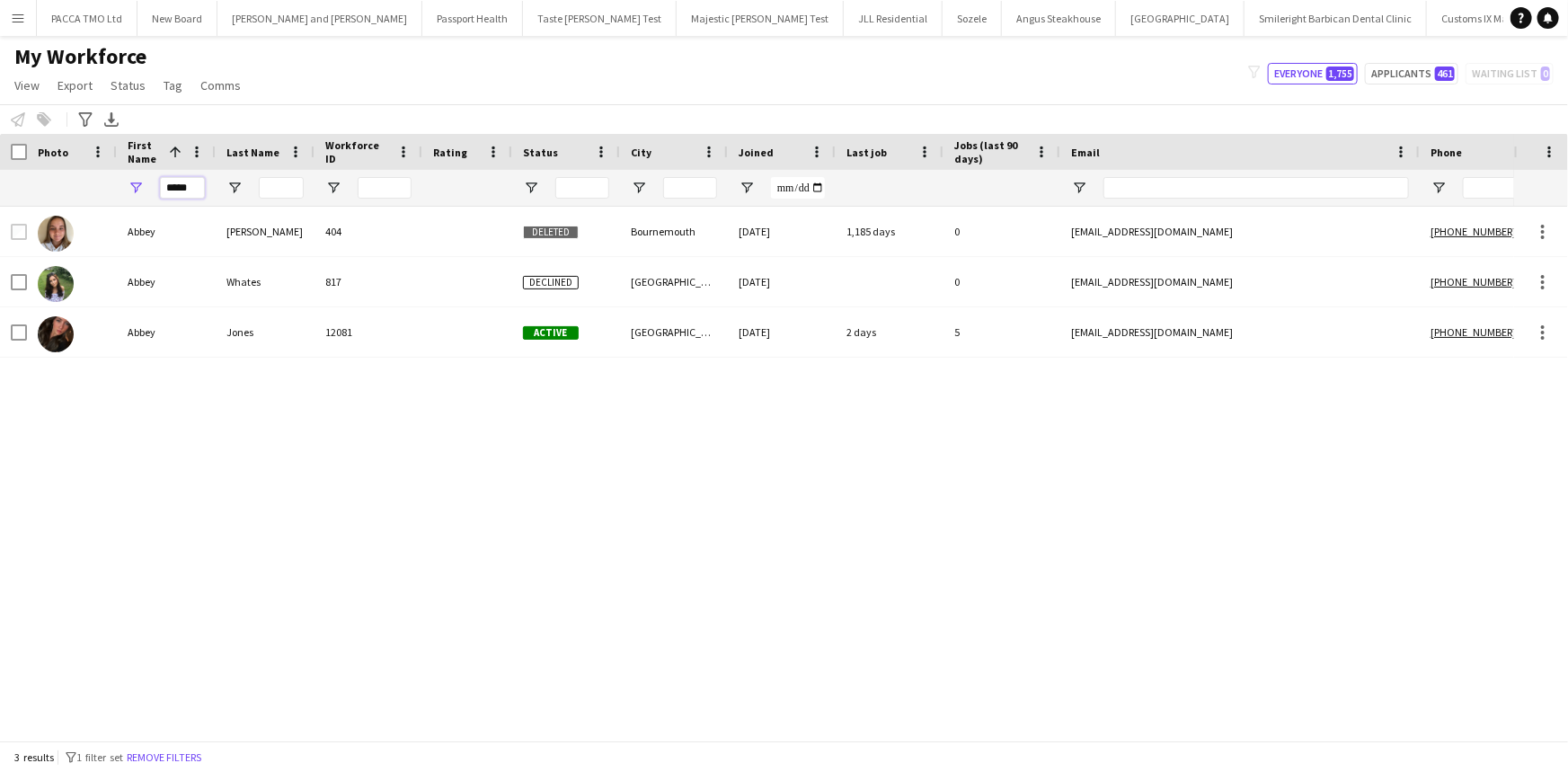
click at [202, 193] on input "*****" at bounding box center [183, 188] width 45 height 22
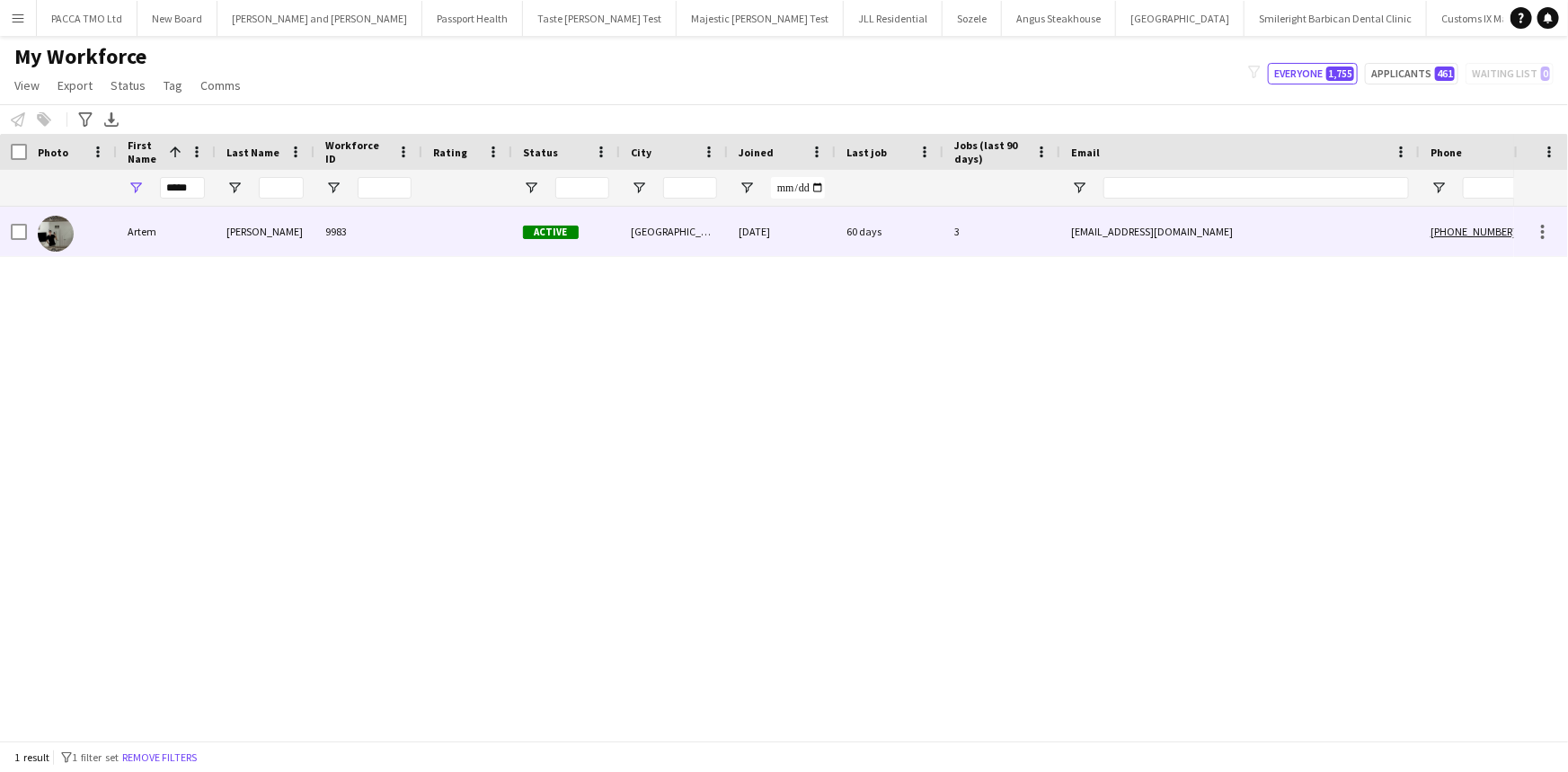
click at [210, 229] on div "Artem" at bounding box center [165, 231] width 99 height 50
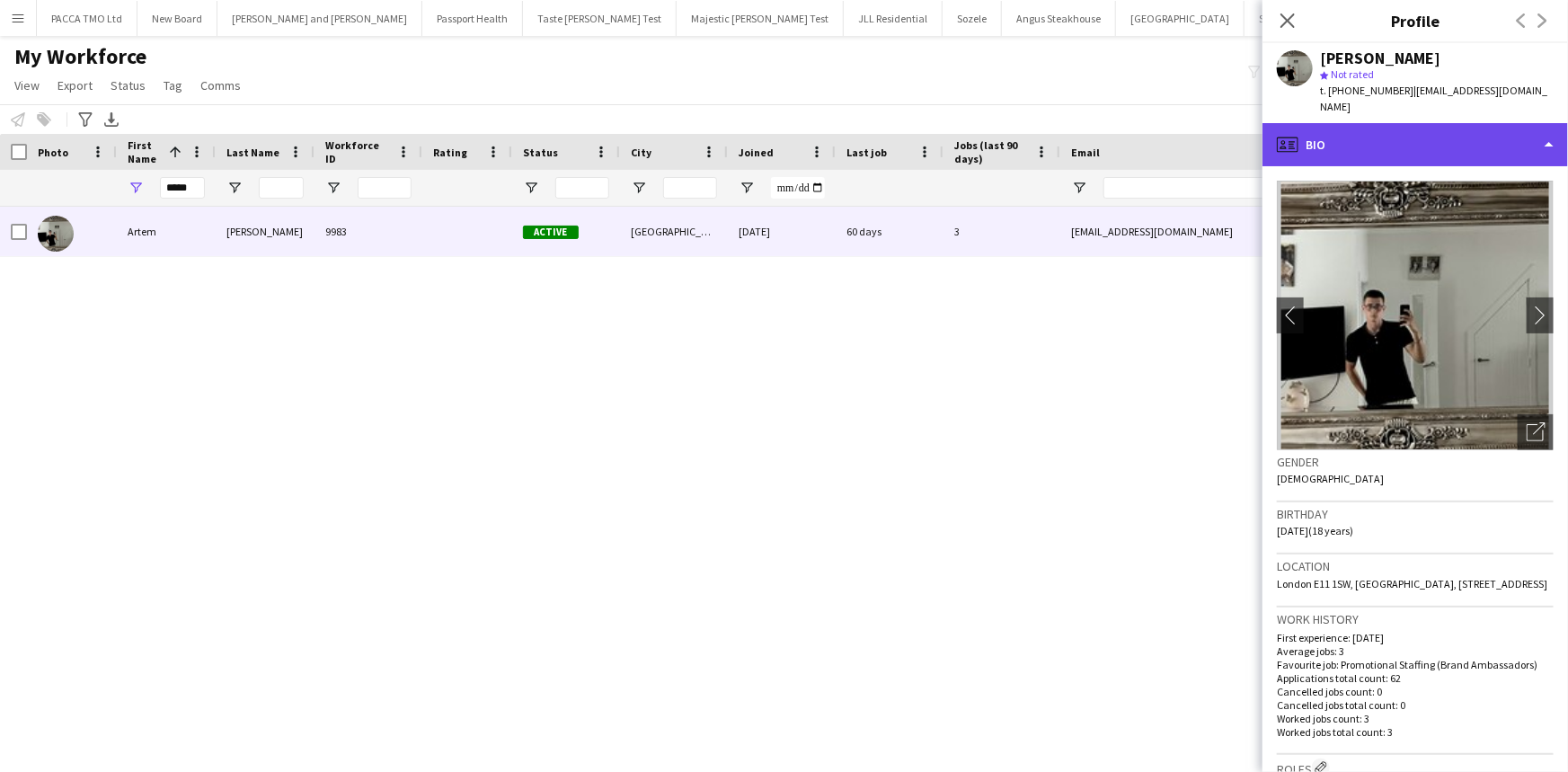
click at [1355, 138] on div "profile Bio" at bounding box center [1415, 145] width 305 height 43
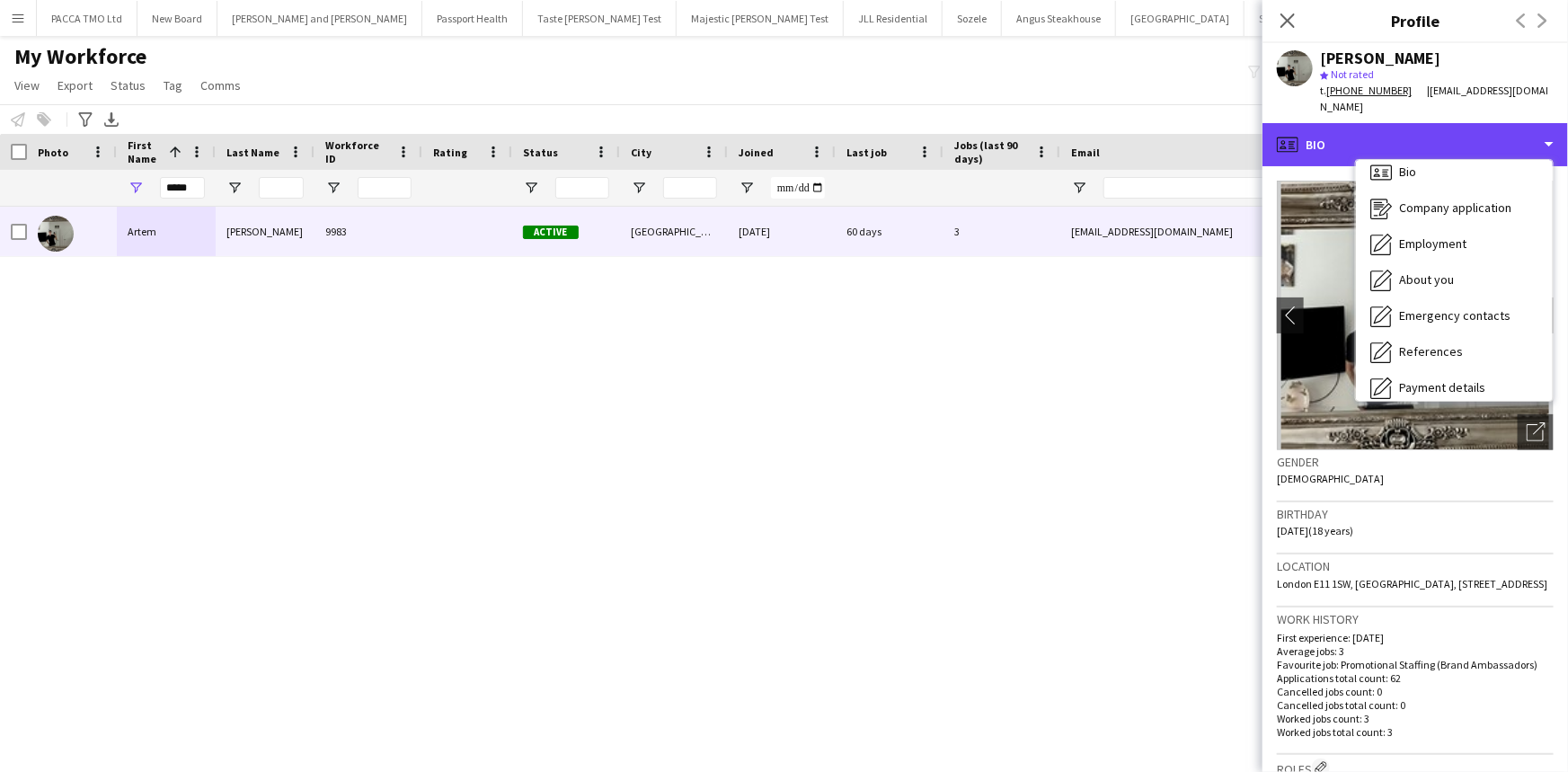
scroll to position [10, 0]
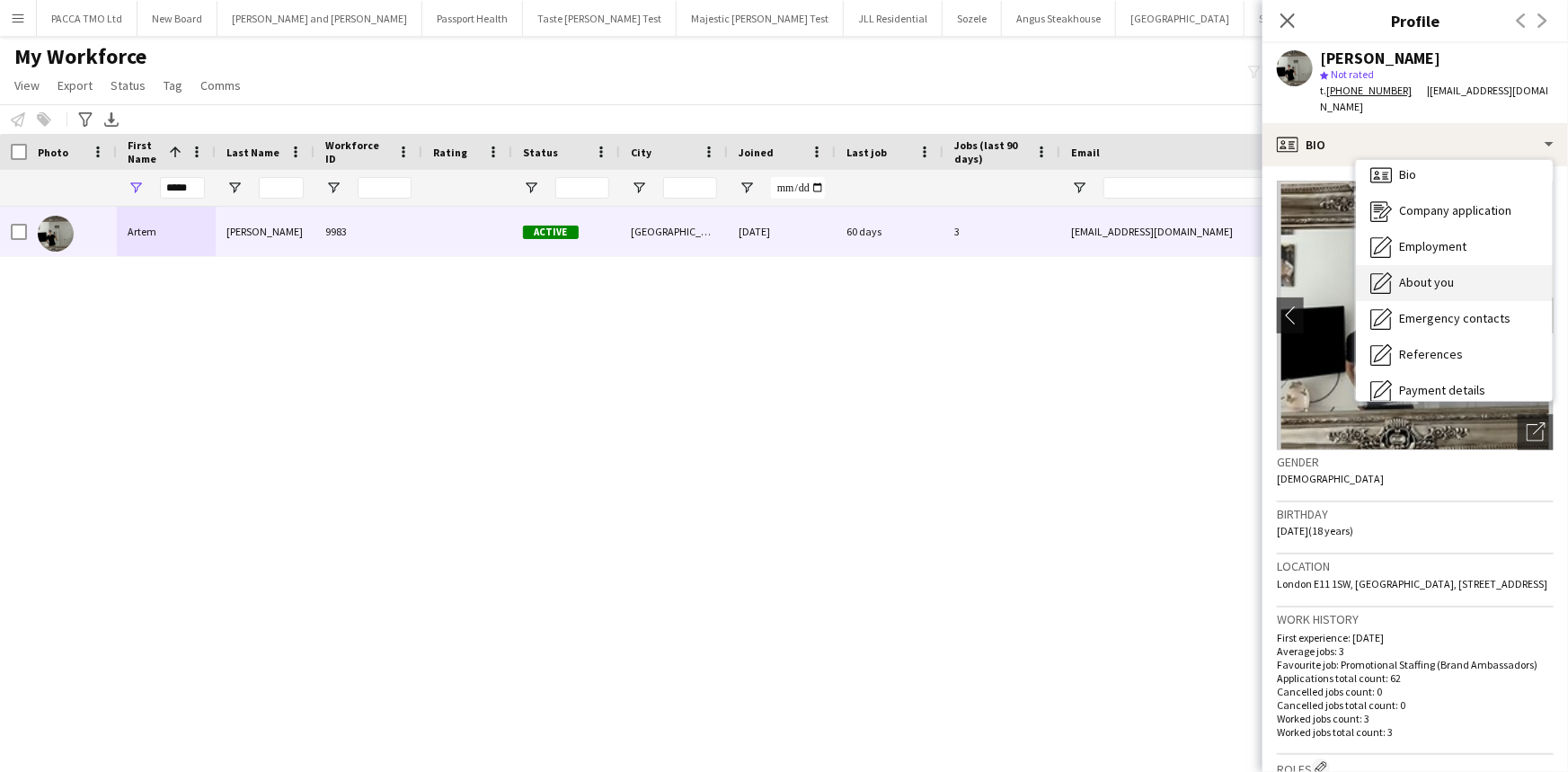
click at [1431, 274] on span "About you" at bounding box center [1426, 282] width 55 height 17
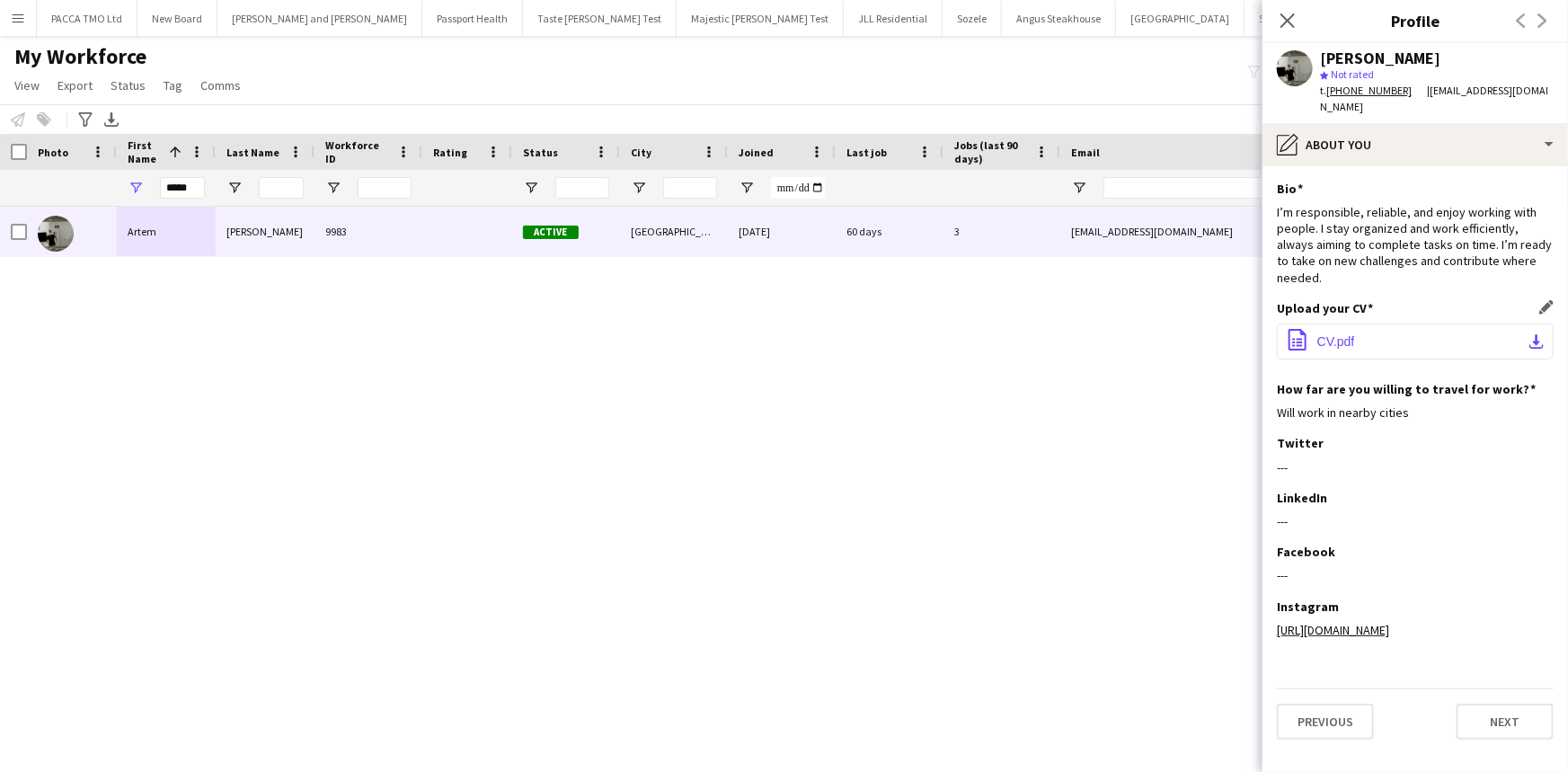
click at [1412, 324] on button "office-file-sheet CV.pdf download-bottom" at bounding box center [1414, 341] width 277 height 36
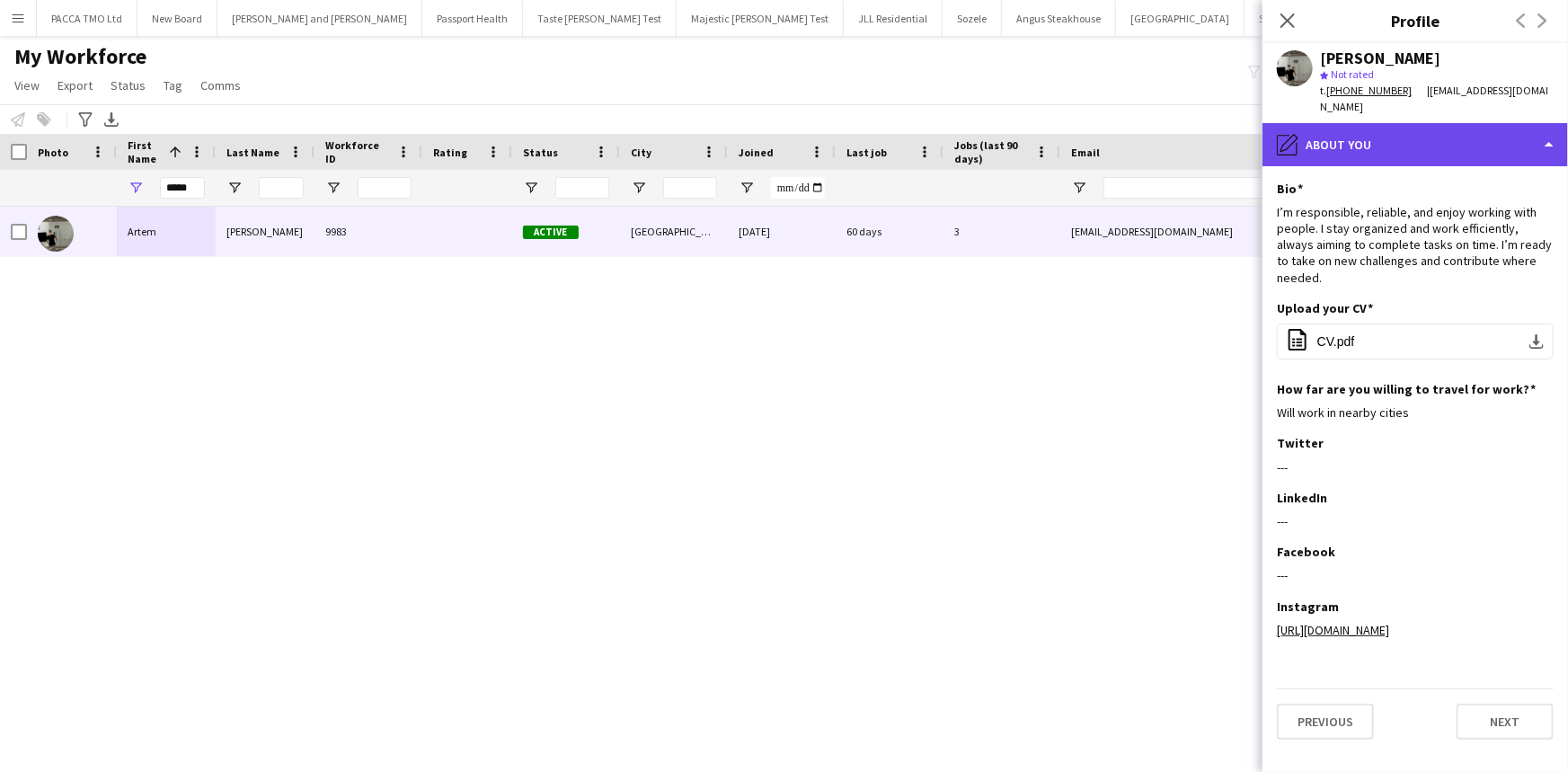
click at [1324, 123] on div "pencil4 About you" at bounding box center [1415, 145] width 305 height 43
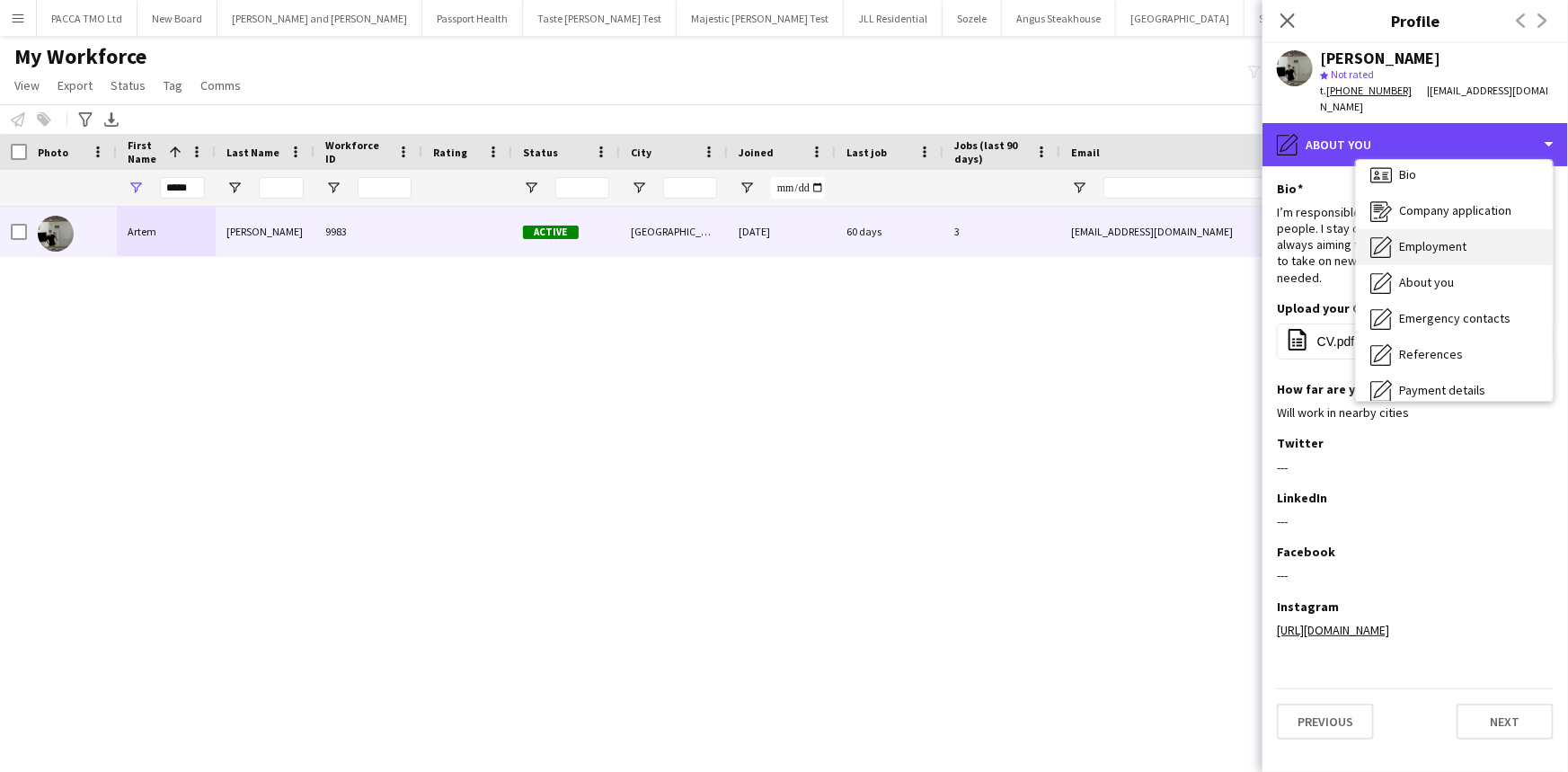
scroll to position [0, 0]
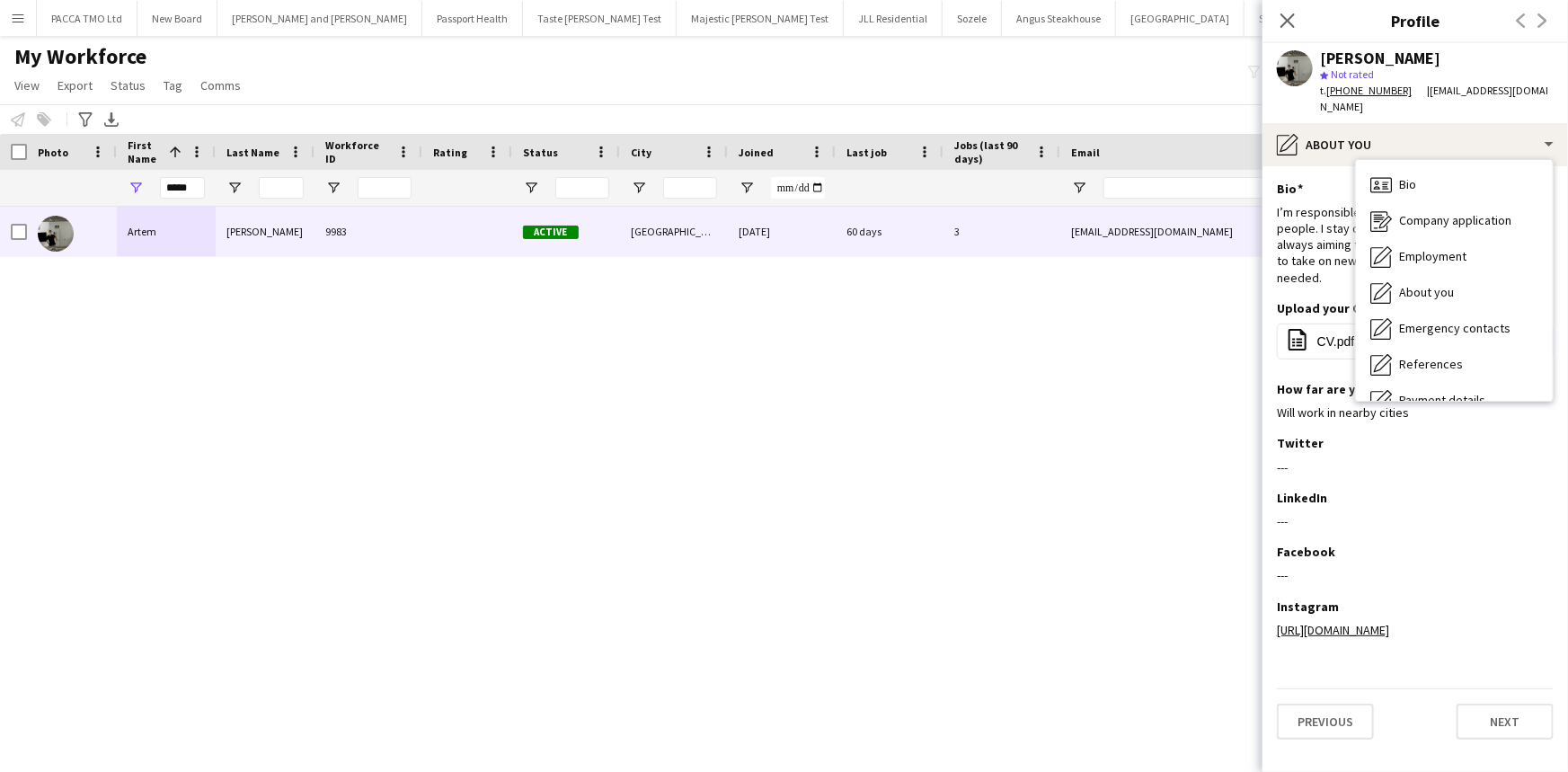
click at [1387, 160] on div "Bio Bio Company application Company application Employment Employment About you…" at bounding box center [1454, 281] width 197 height 241
click at [1390, 167] on div "Bio Bio" at bounding box center [1454, 185] width 197 height 36
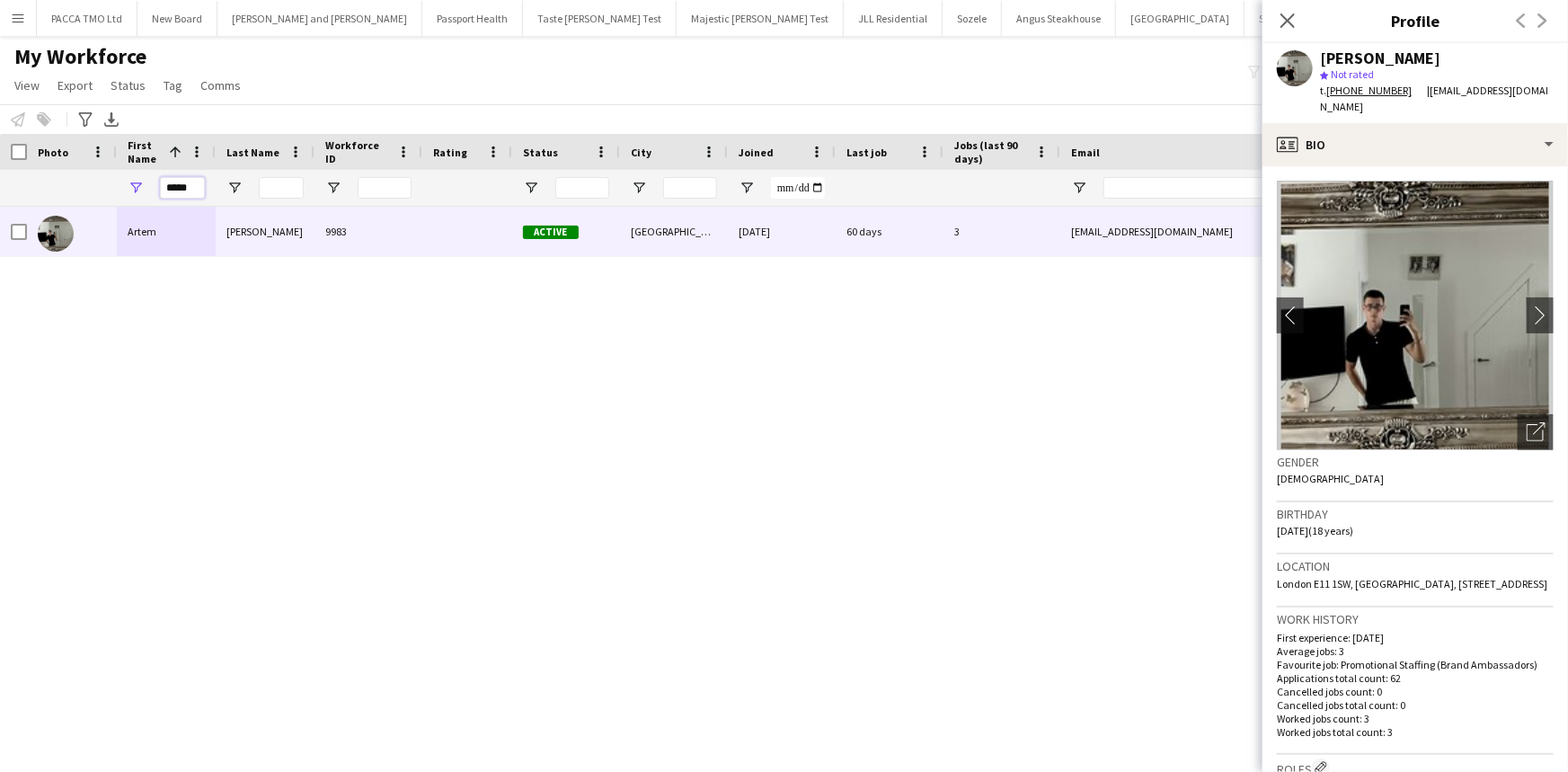
click at [170, 198] on input "*****" at bounding box center [183, 188] width 45 height 22
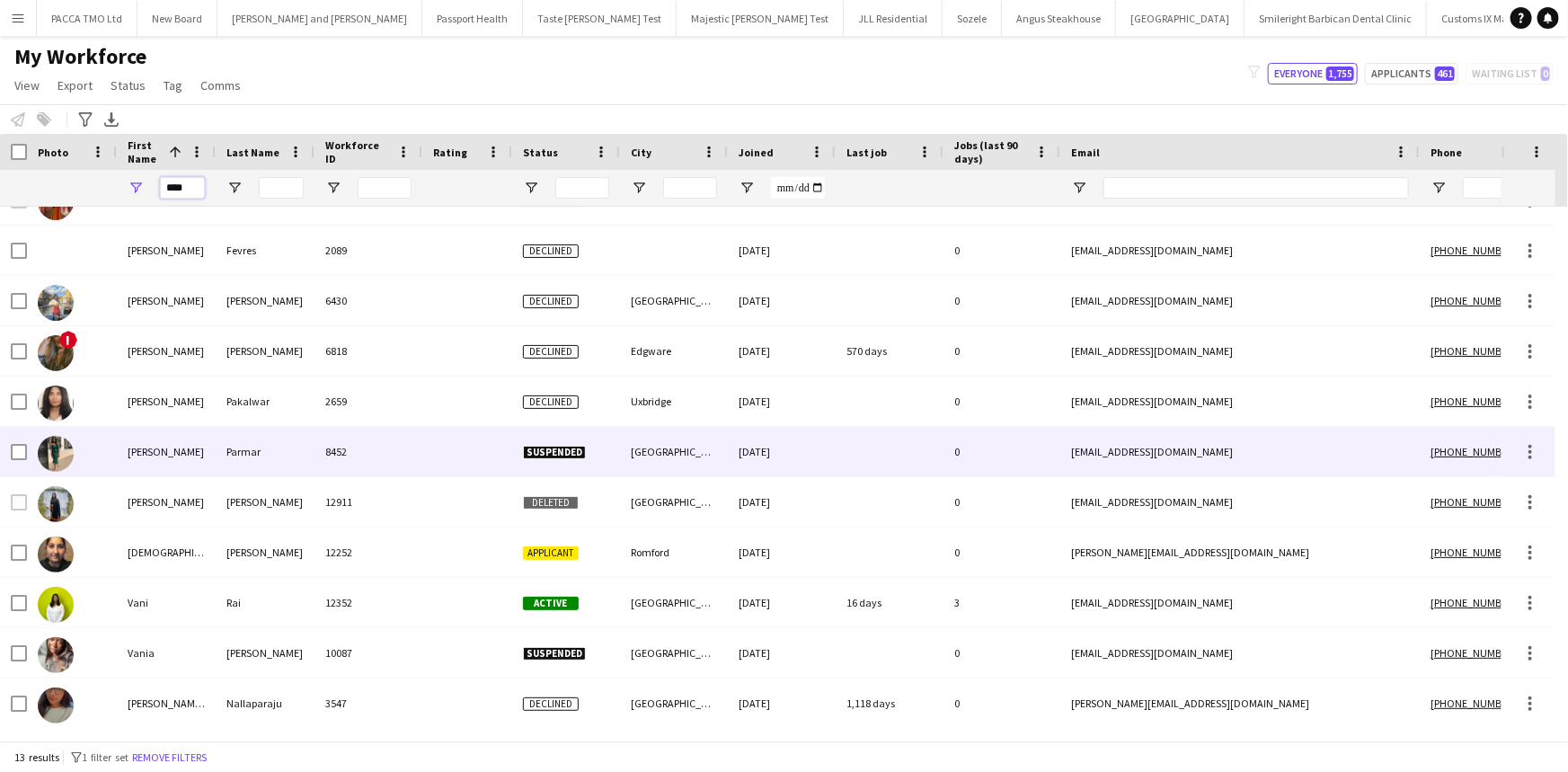
scroll to position [133, 0]
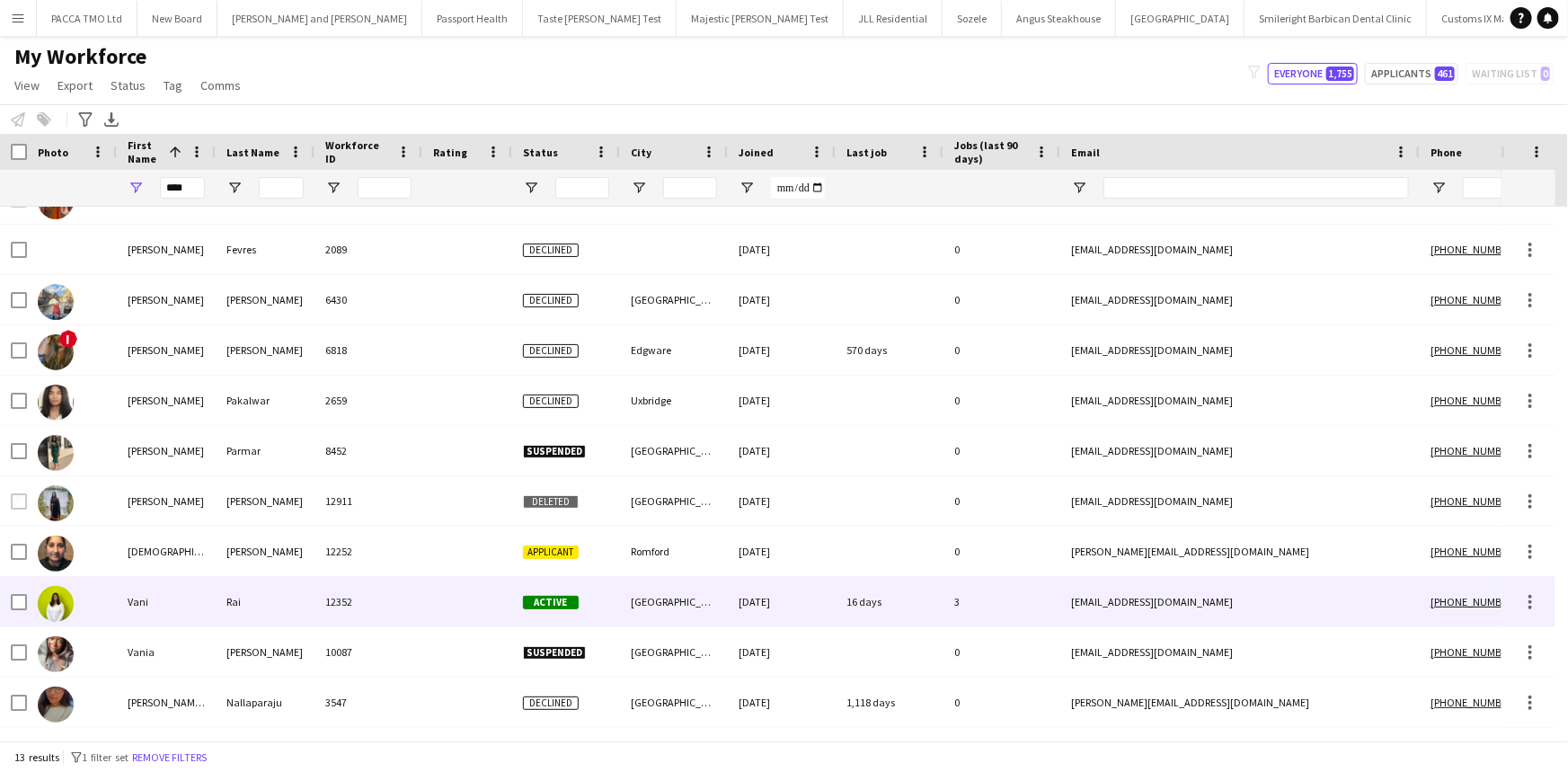
click at [180, 593] on div "Vani" at bounding box center [165, 602] width 99 height 50
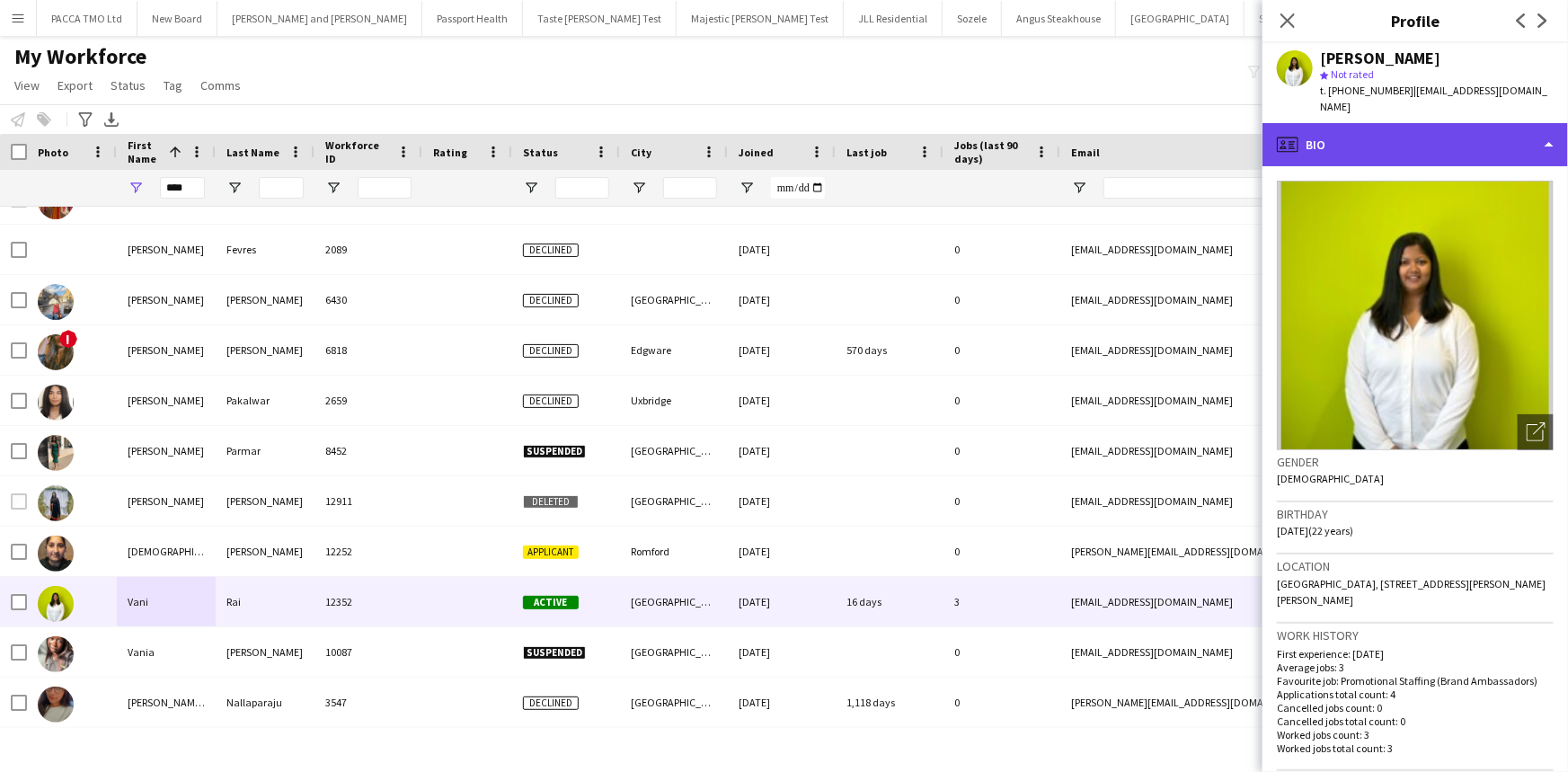
click at [1408, 144] on div "profile Bio" at bounding box center [1415, 145] width 305 height 43
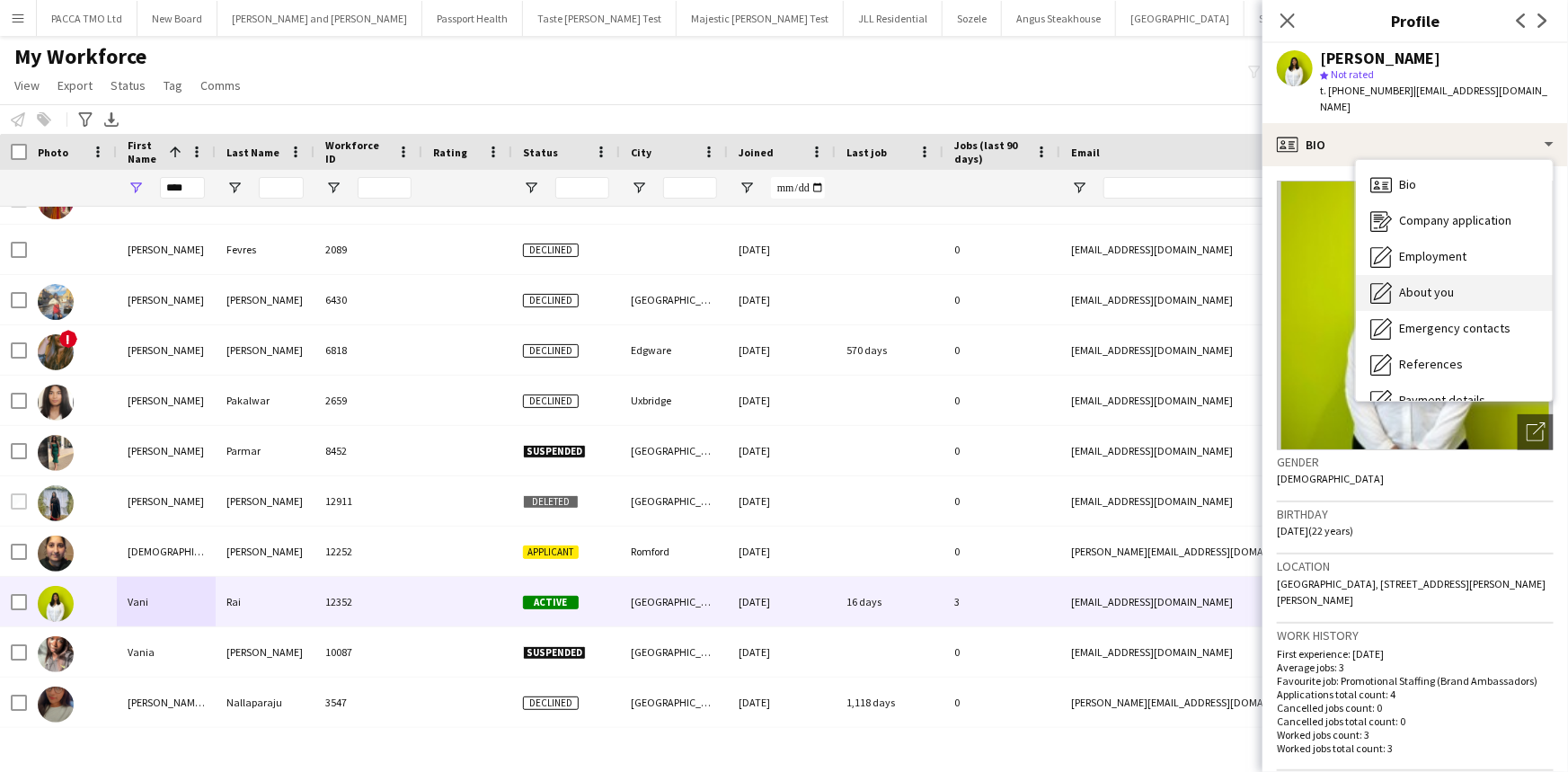
drag, startPoint x: 1464, startPoint y: 272, endPoint x: 1486, endPoint y: 279, distance: 23.1
click at [1486, 279] on div "About you About you" at bounding box center [1454, 293] width 197 height 36
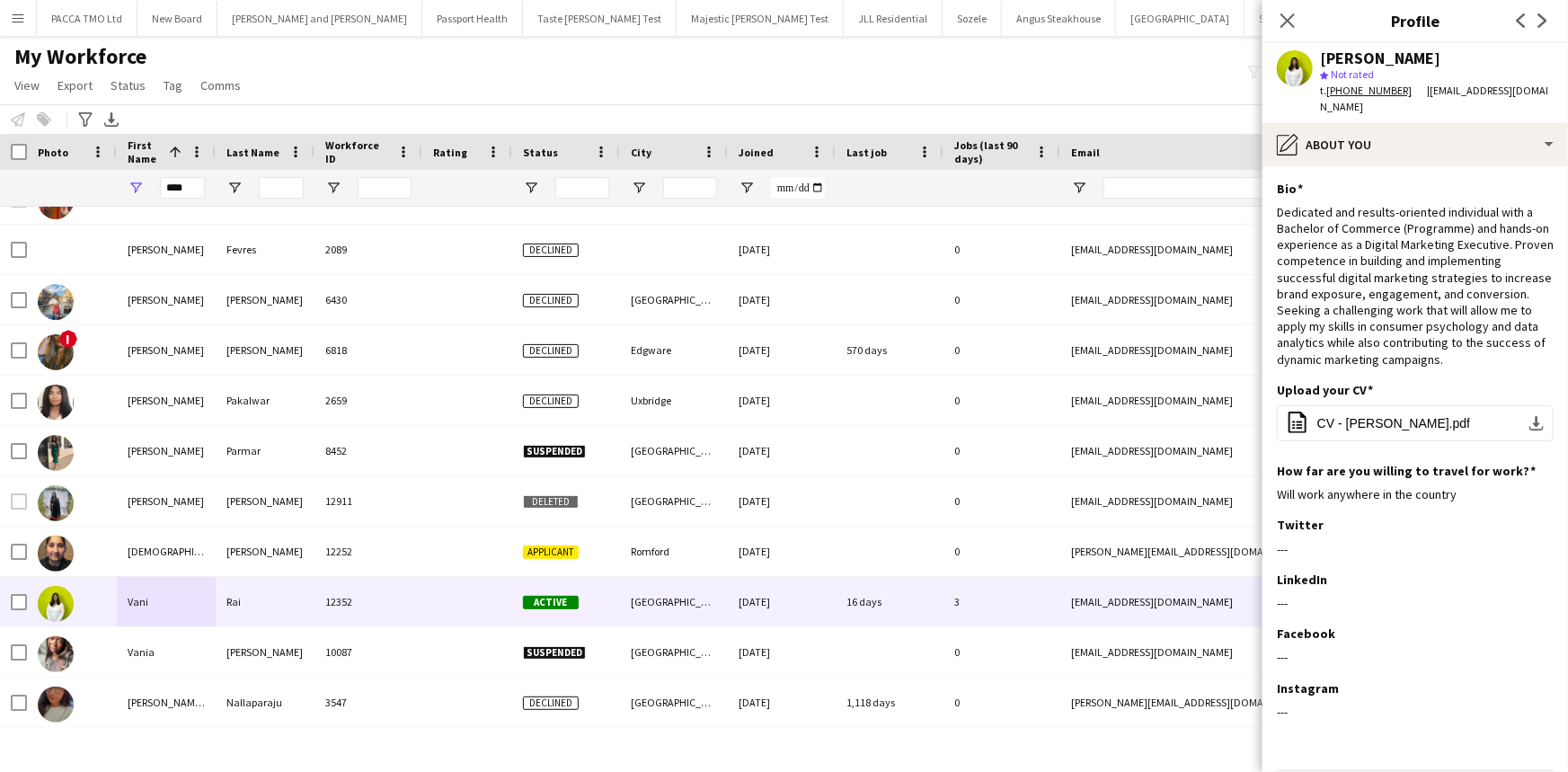
scroll to position [46, 0]
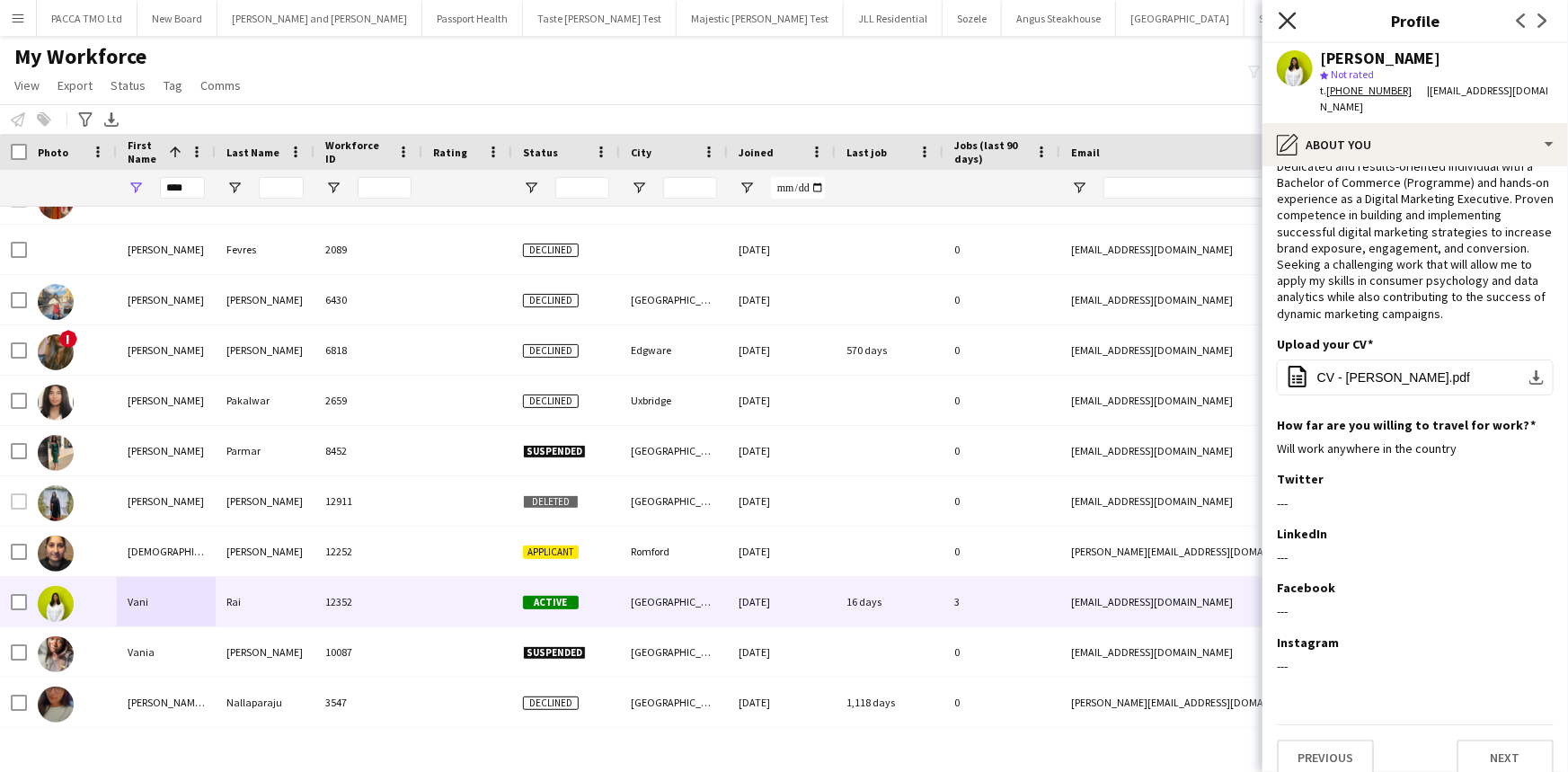
click at [1288, 17] on icon "Close pop-in" at bounding box center [1286, 20] width 17 height 17
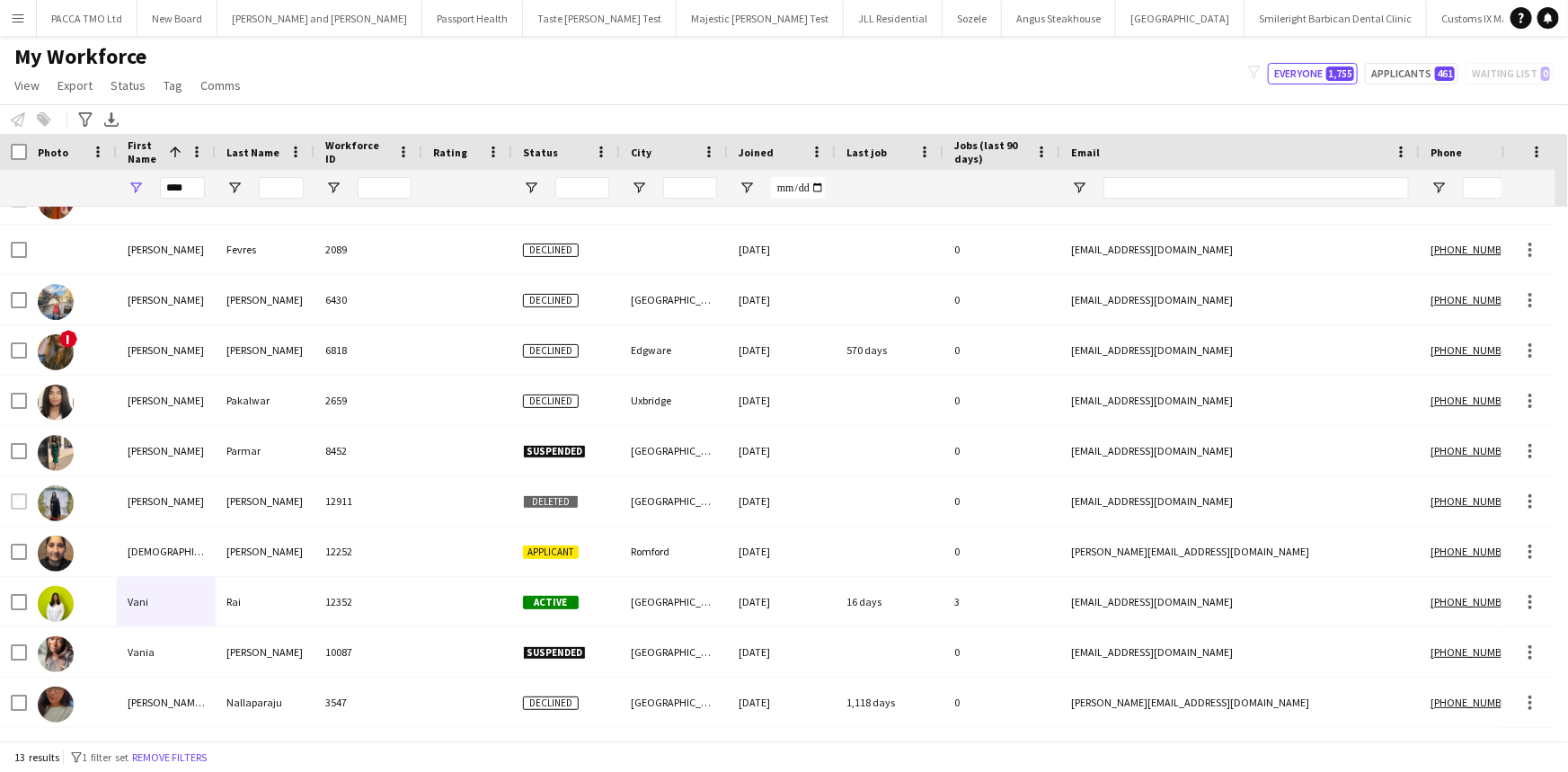
click at [27, 22] on button "Menu" at bounding box center [18, 18] width 36 height 36
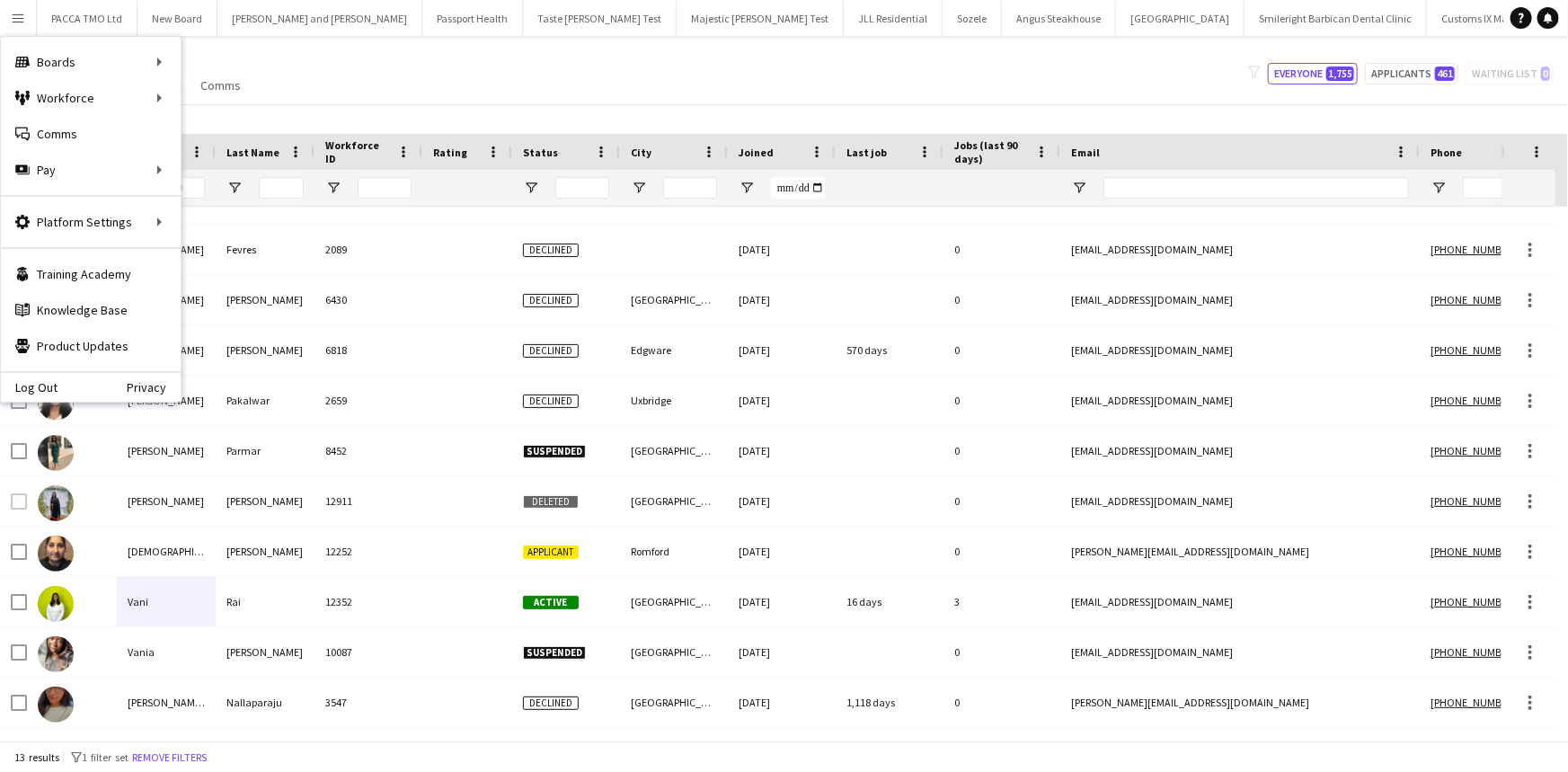
click at [285, 125] on div "Notify workforce Add to tag Select at least one crew to tag him or her. Advance…" at bounding box center [784, 119] width 1568 height 29
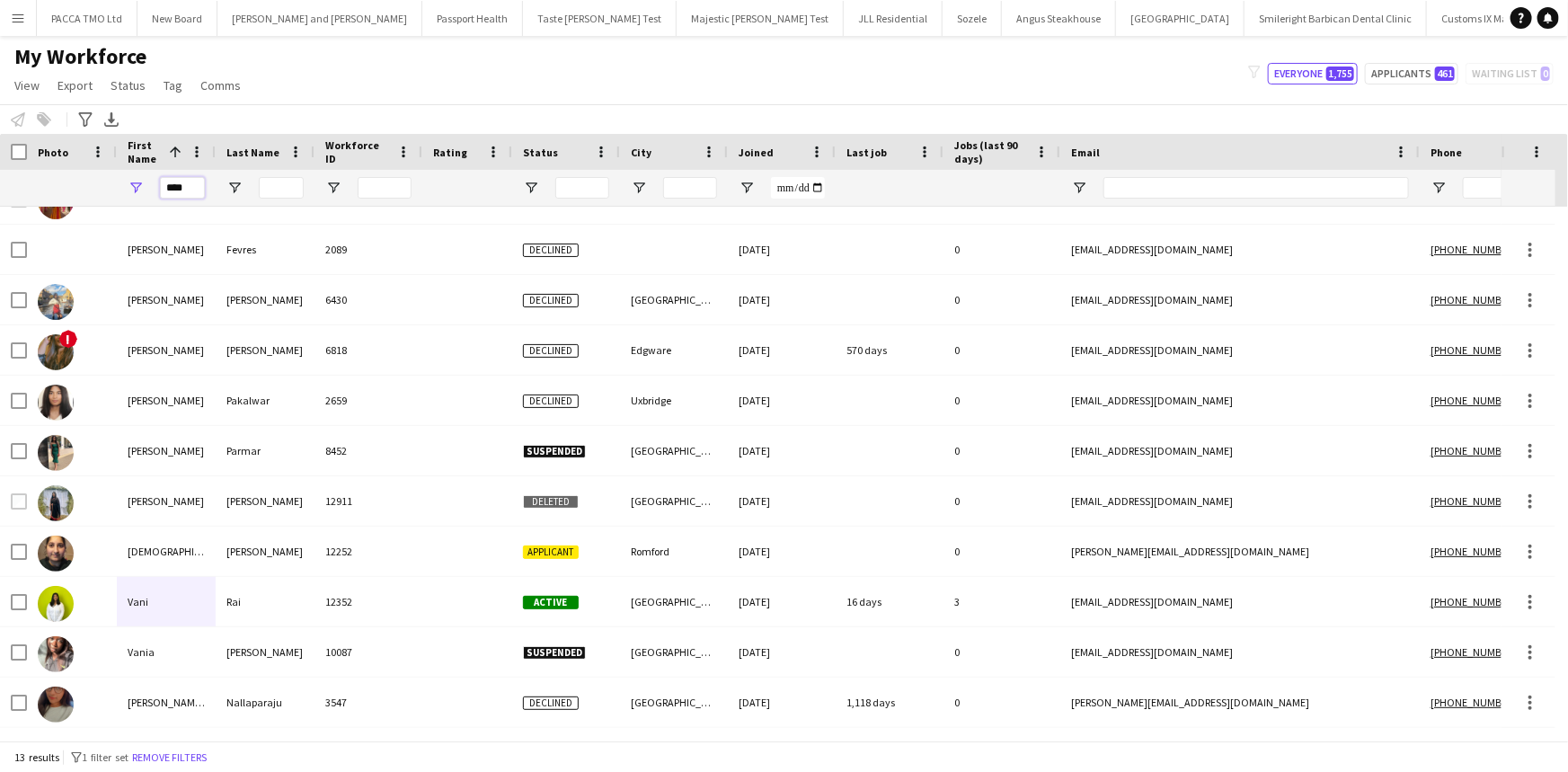
click at [196, 187] on input "****" at bounding box center [183, 188] width 45 height 22
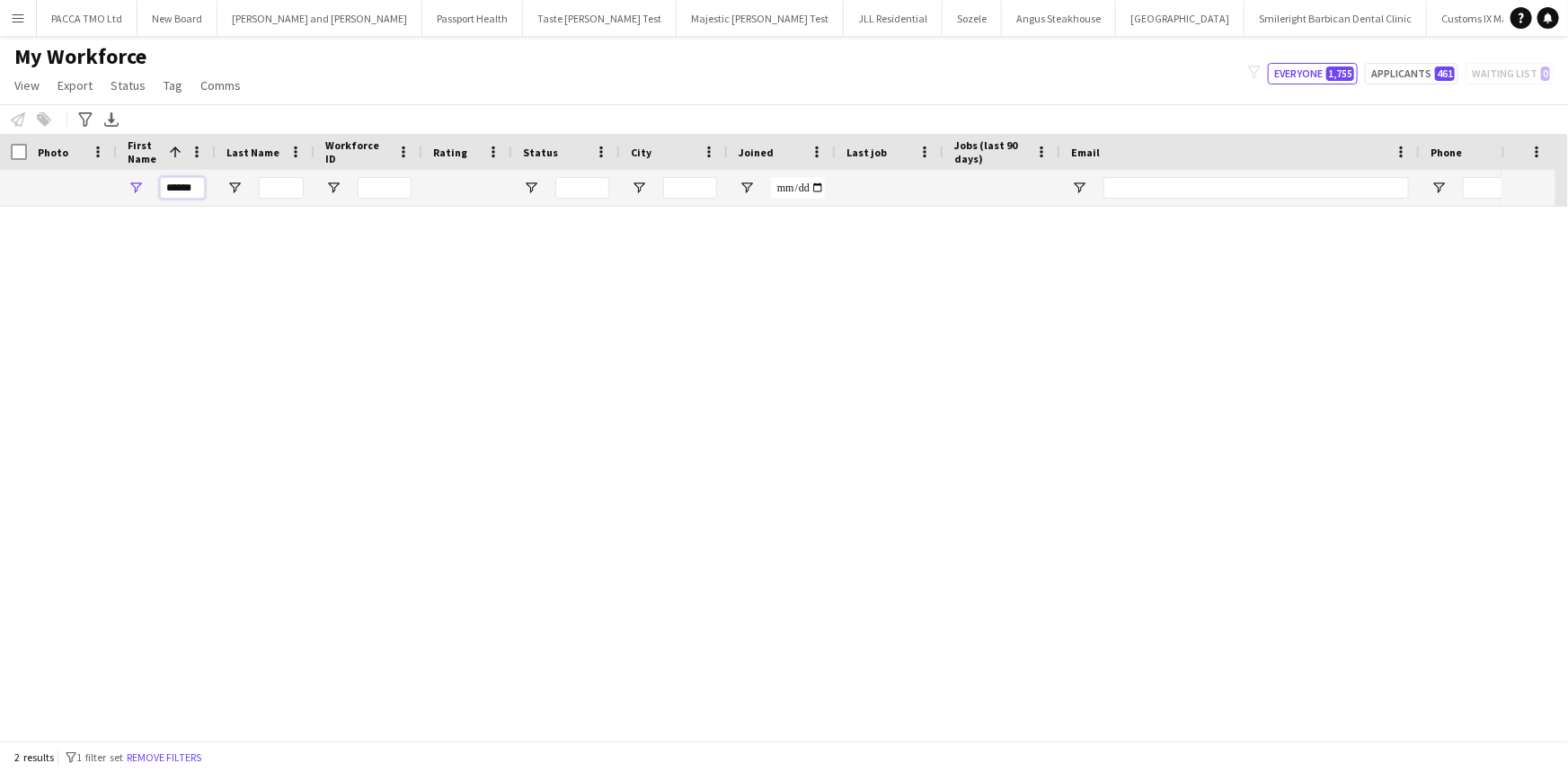
scroll to position [0, 0]
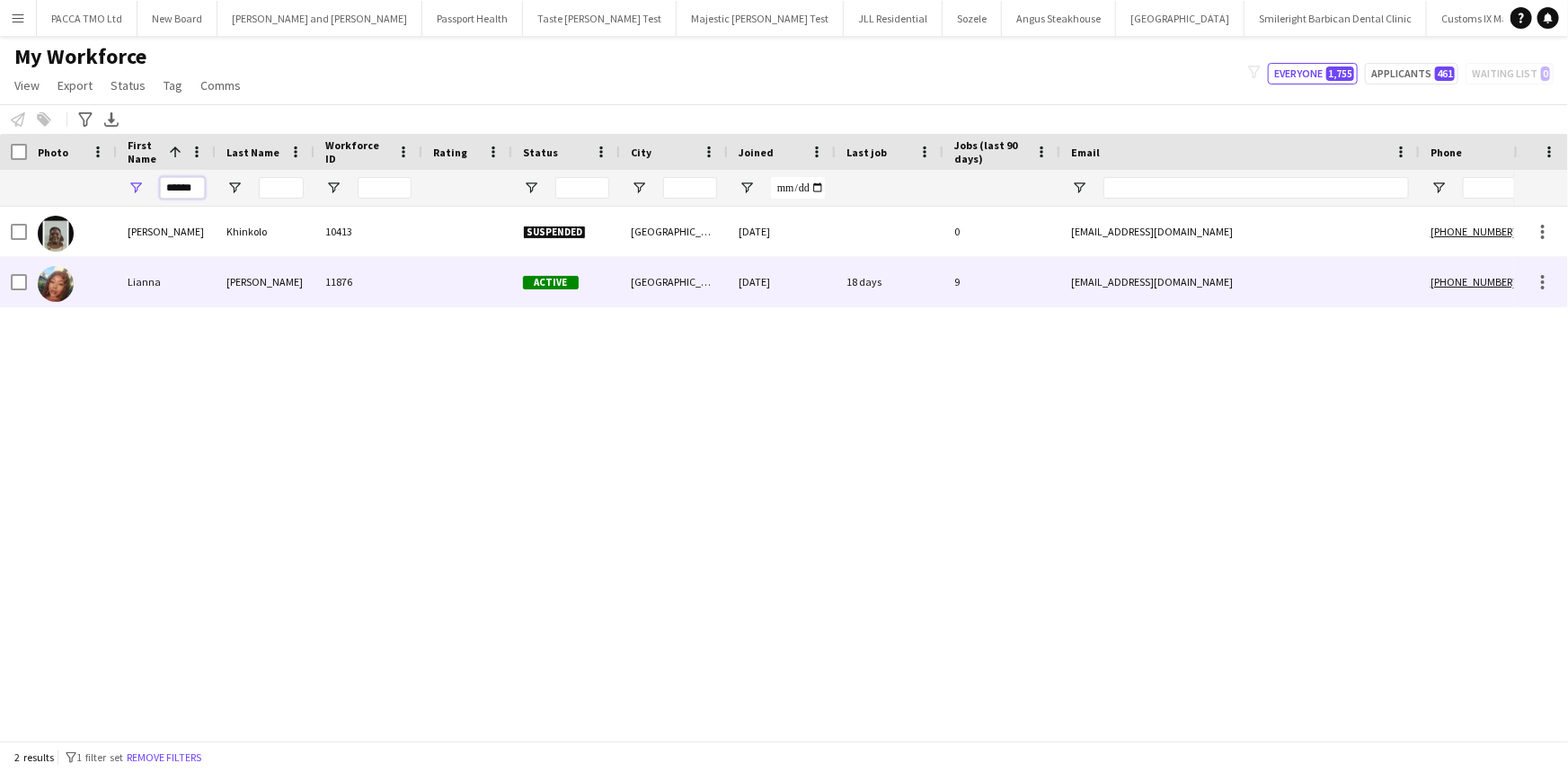
type input "******"
click at [190, 261] on div "Lianna" at bounding box center [165, 282] width 99 height 50
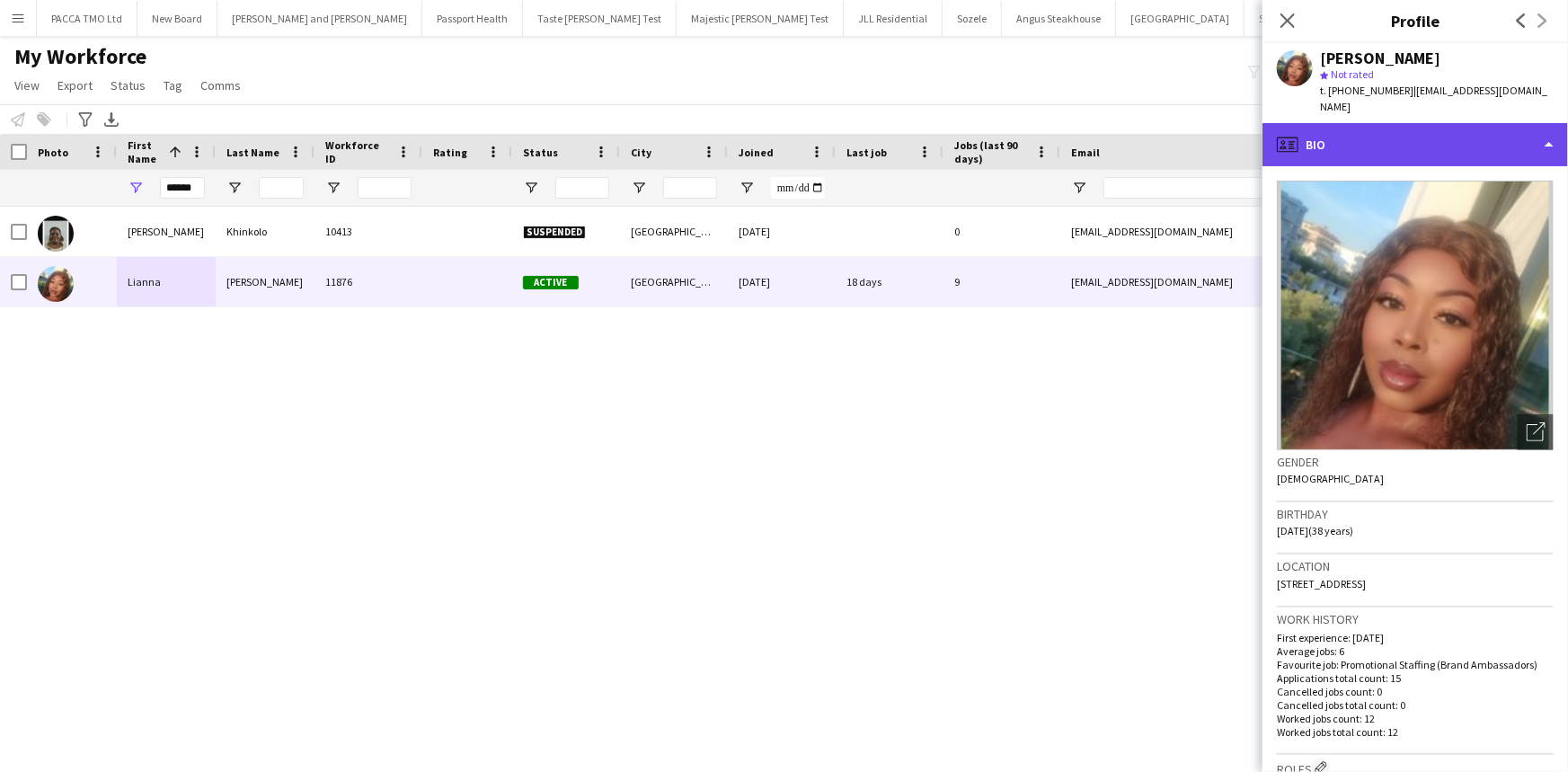
click at [1389, 123] on div "profile Bio" at bounding box center [1415, 145] width 305 height 43
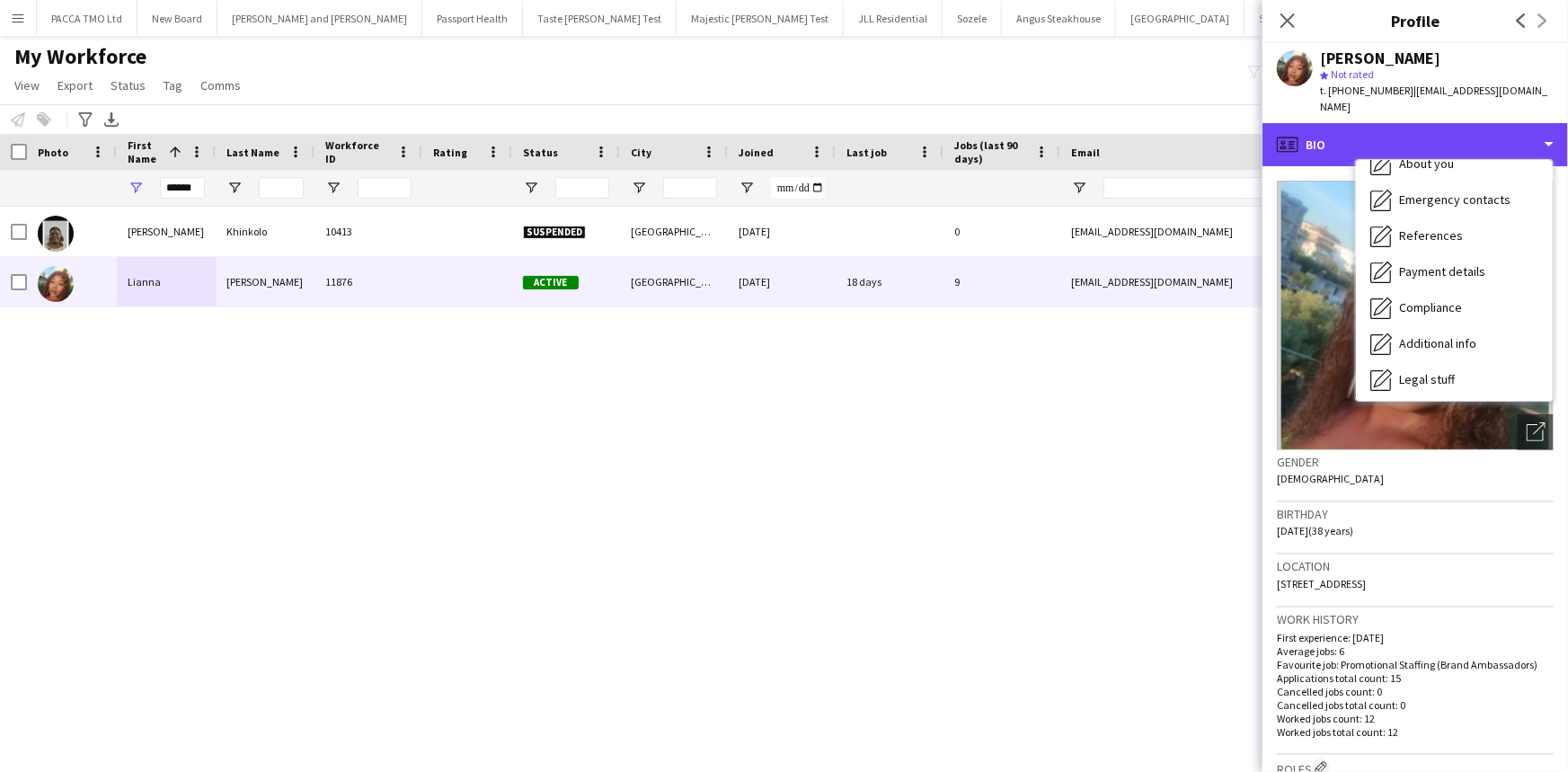
scroll to position [240, 0]
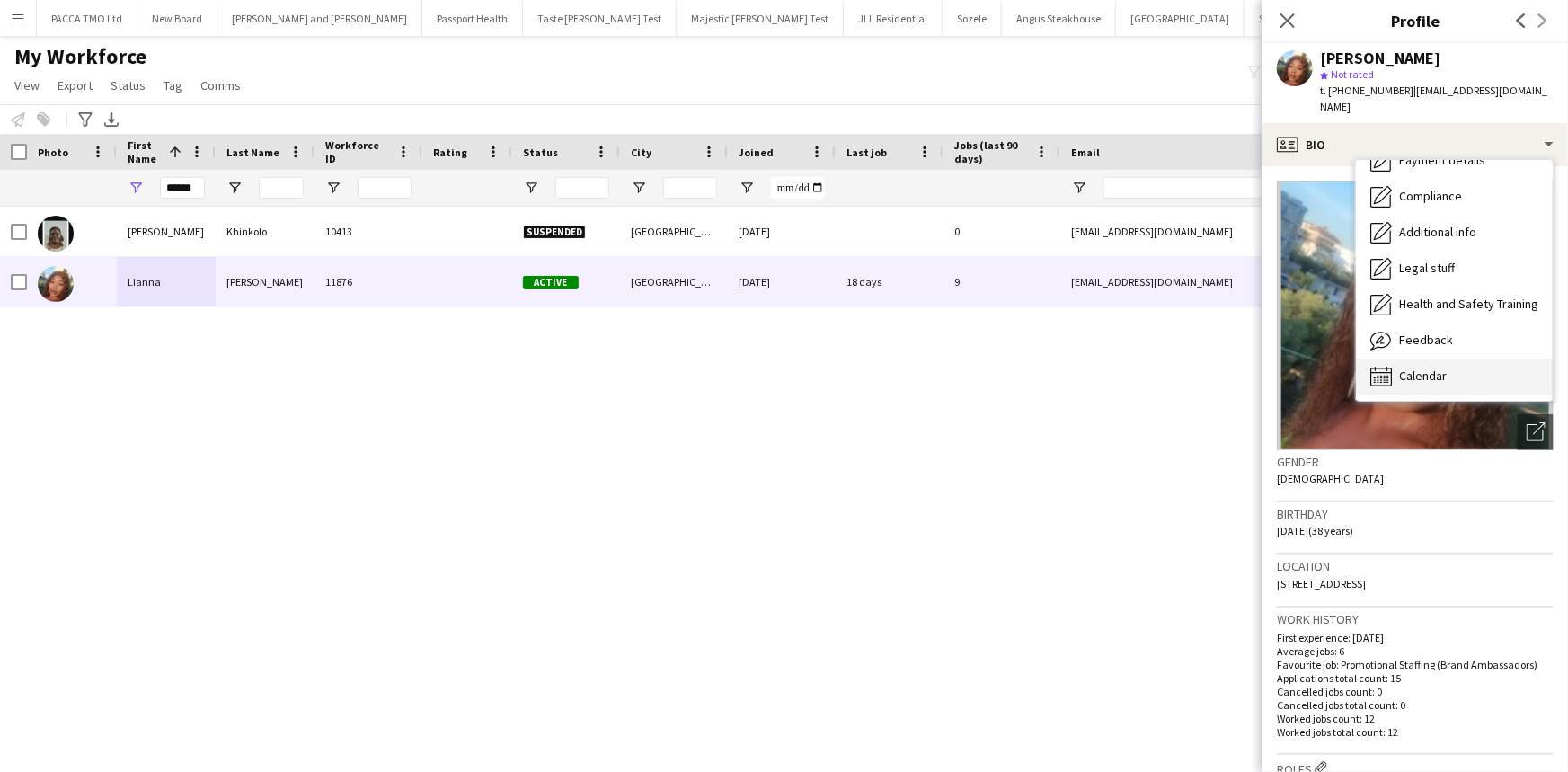
click at [1434, 368] on div "Calendar Calendar" at bounding box center [1454, 377] width 197 height 36
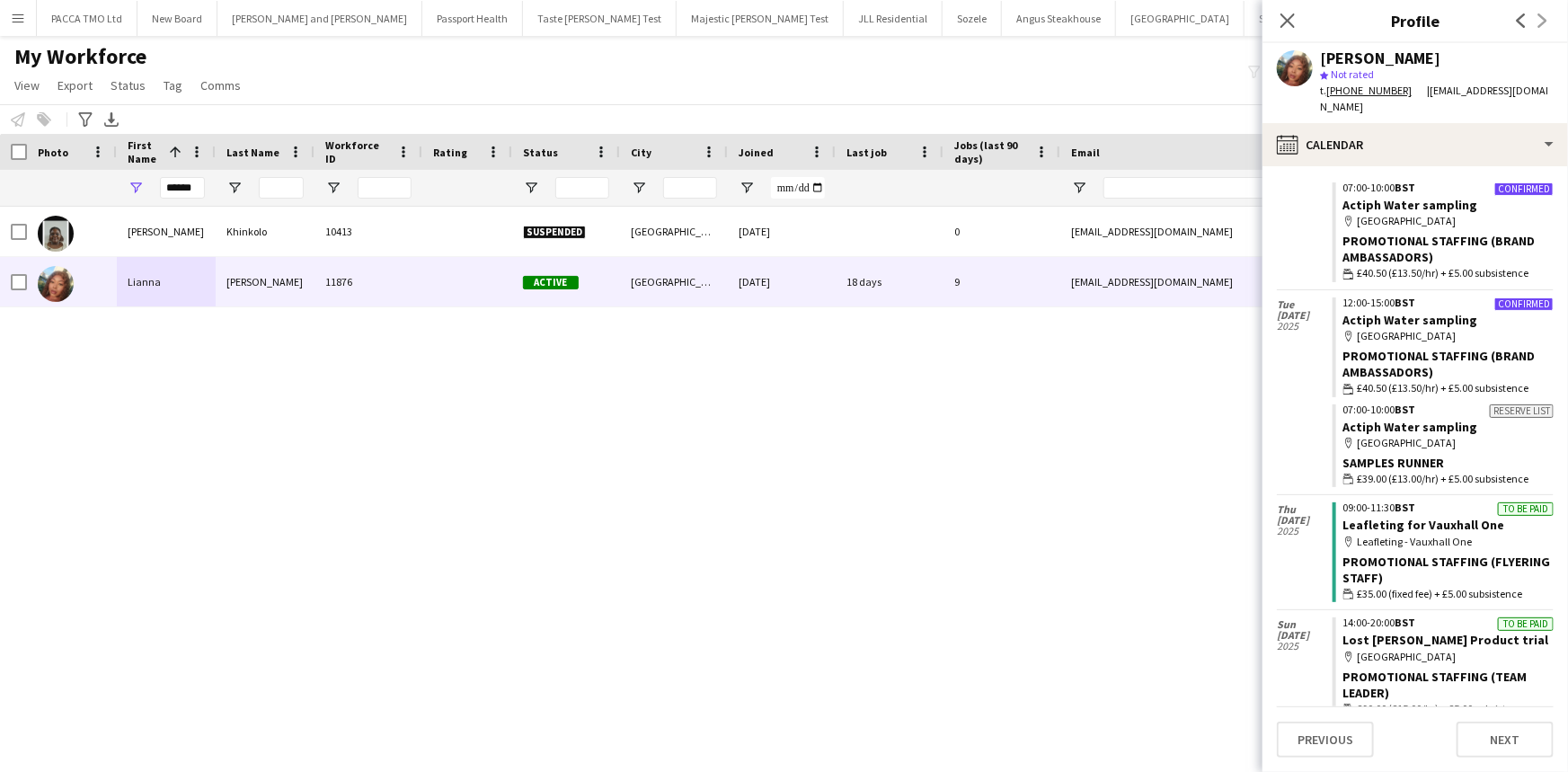
scroll to position [162, 0]
click at [1278, 23] on icon "Close pop-in" at bounding box center [1286, 20] width 17 height 17
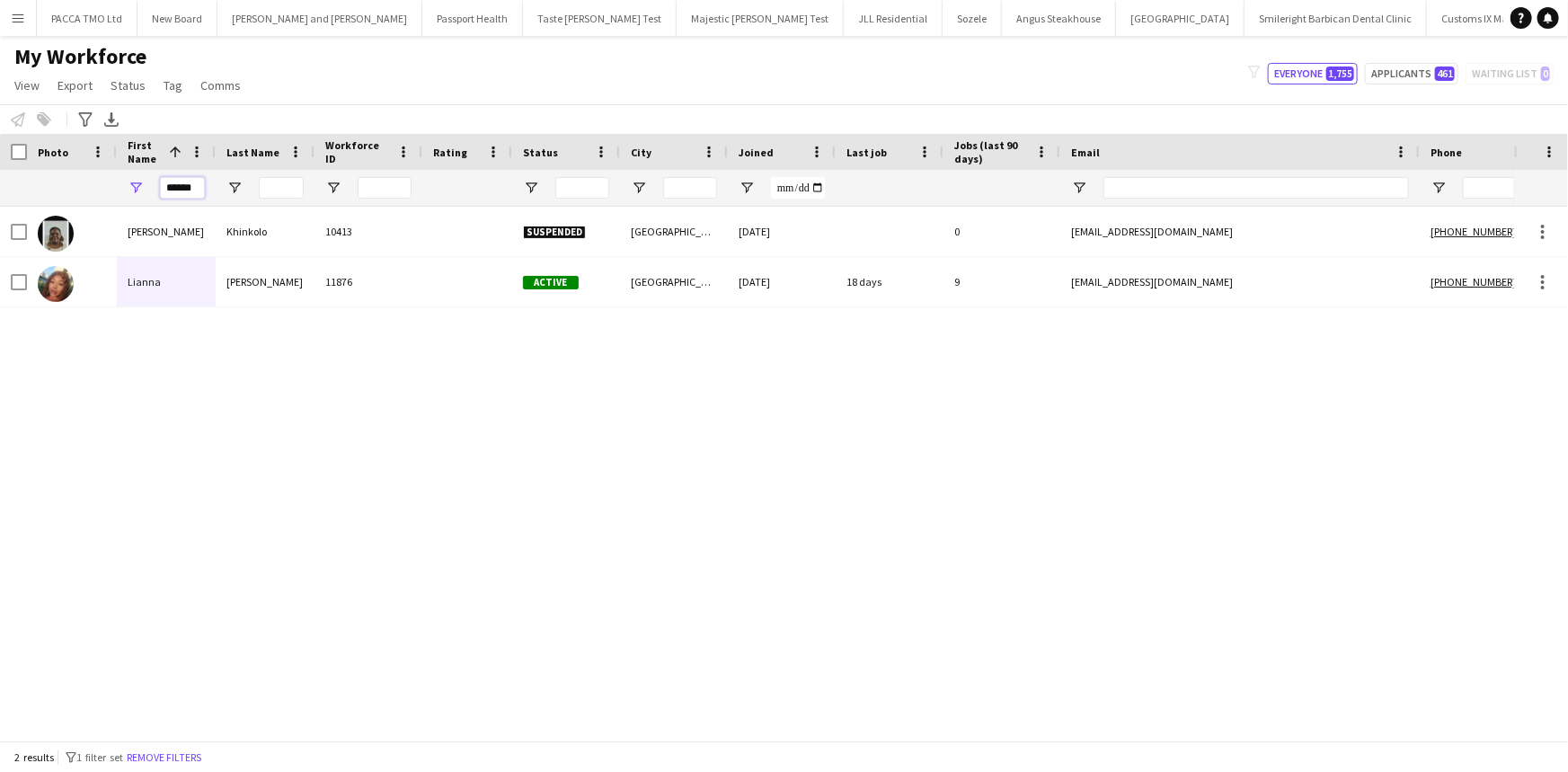
click at [194, 186] on input "******" at bounding box center [183, 188] width 45 height 22
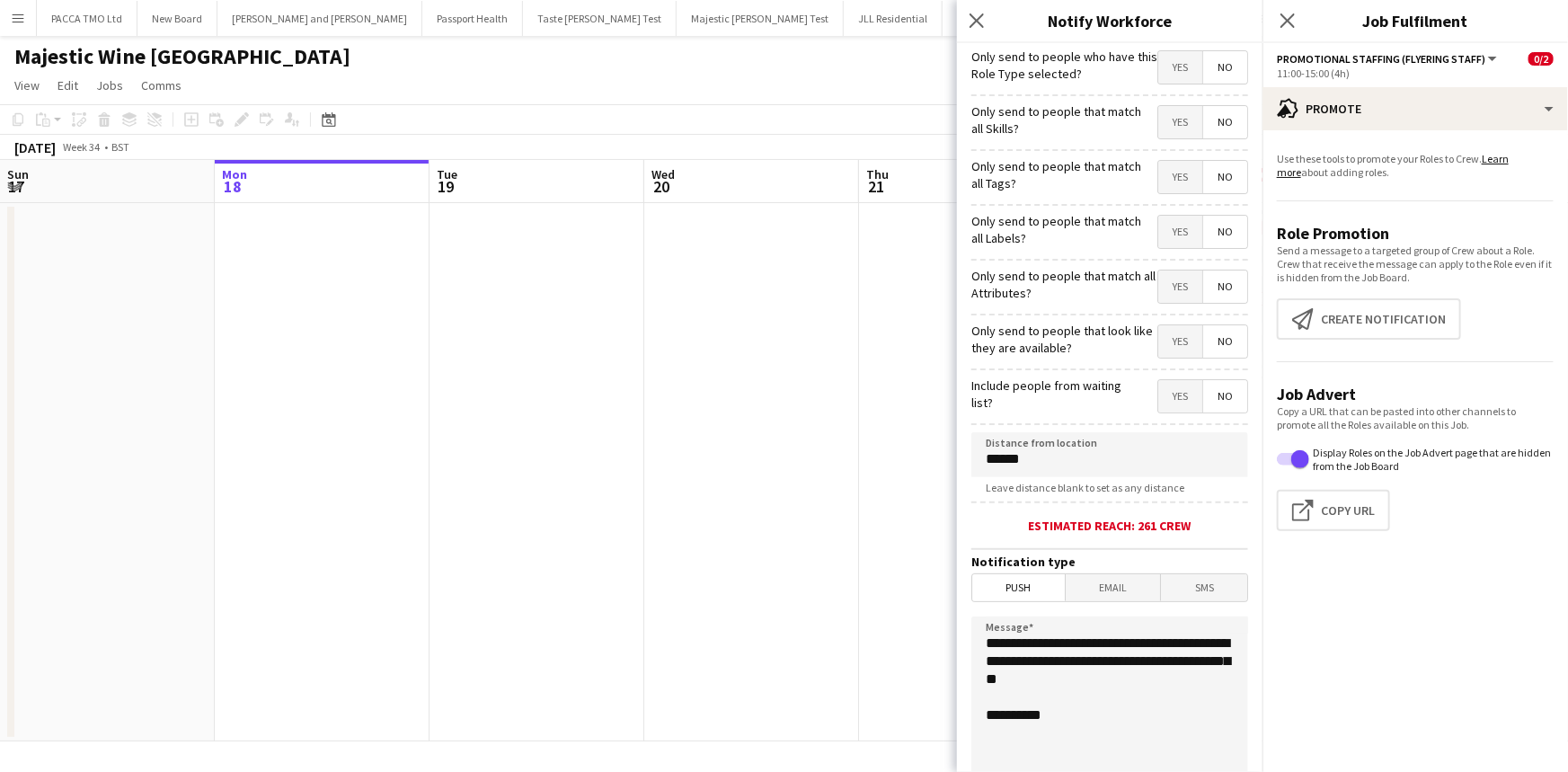
scroll to position [0, 618]
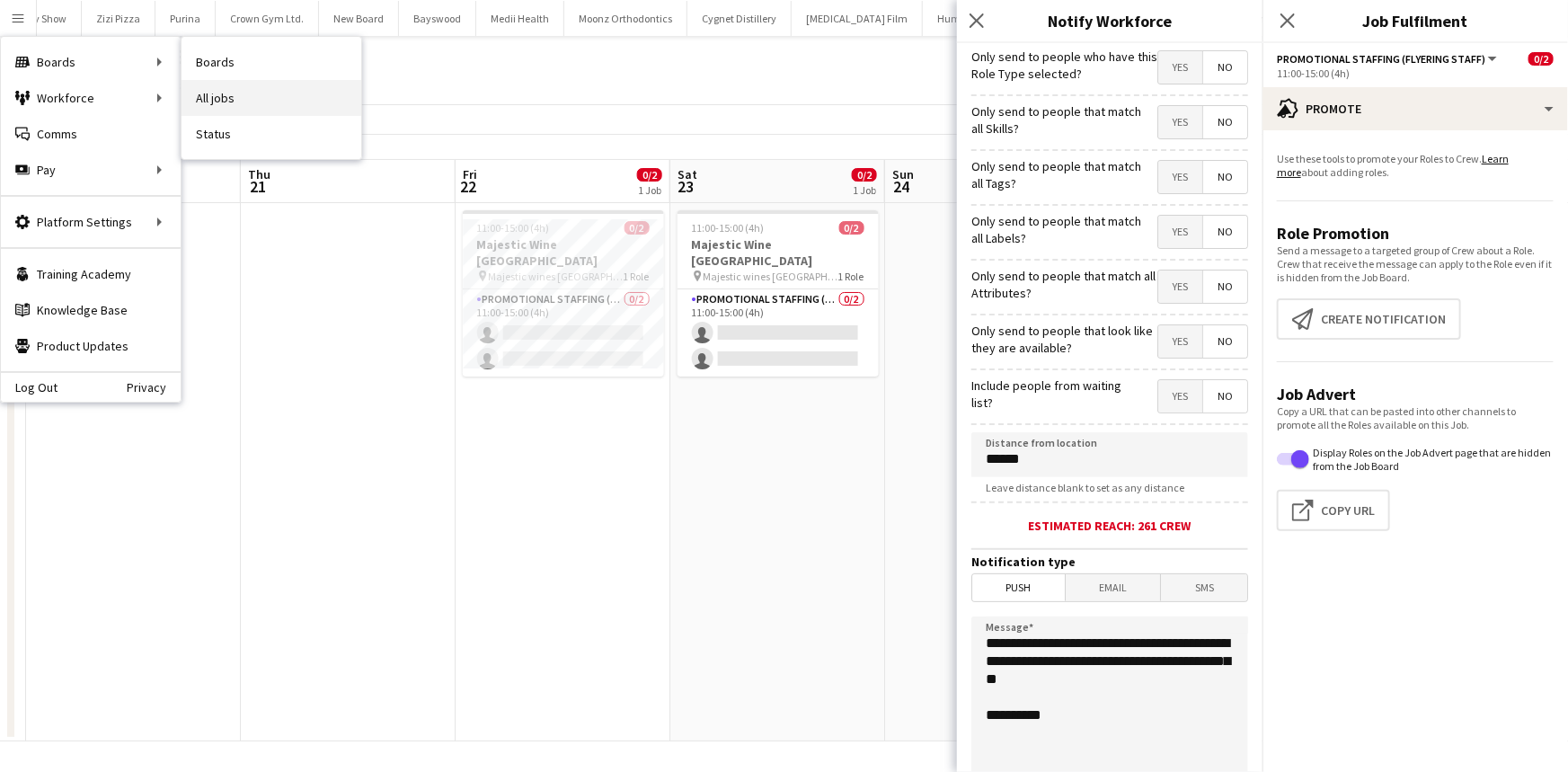
click at [232, 91] on link "All jobs" at bounding box center [272, 98] width 180 height 36
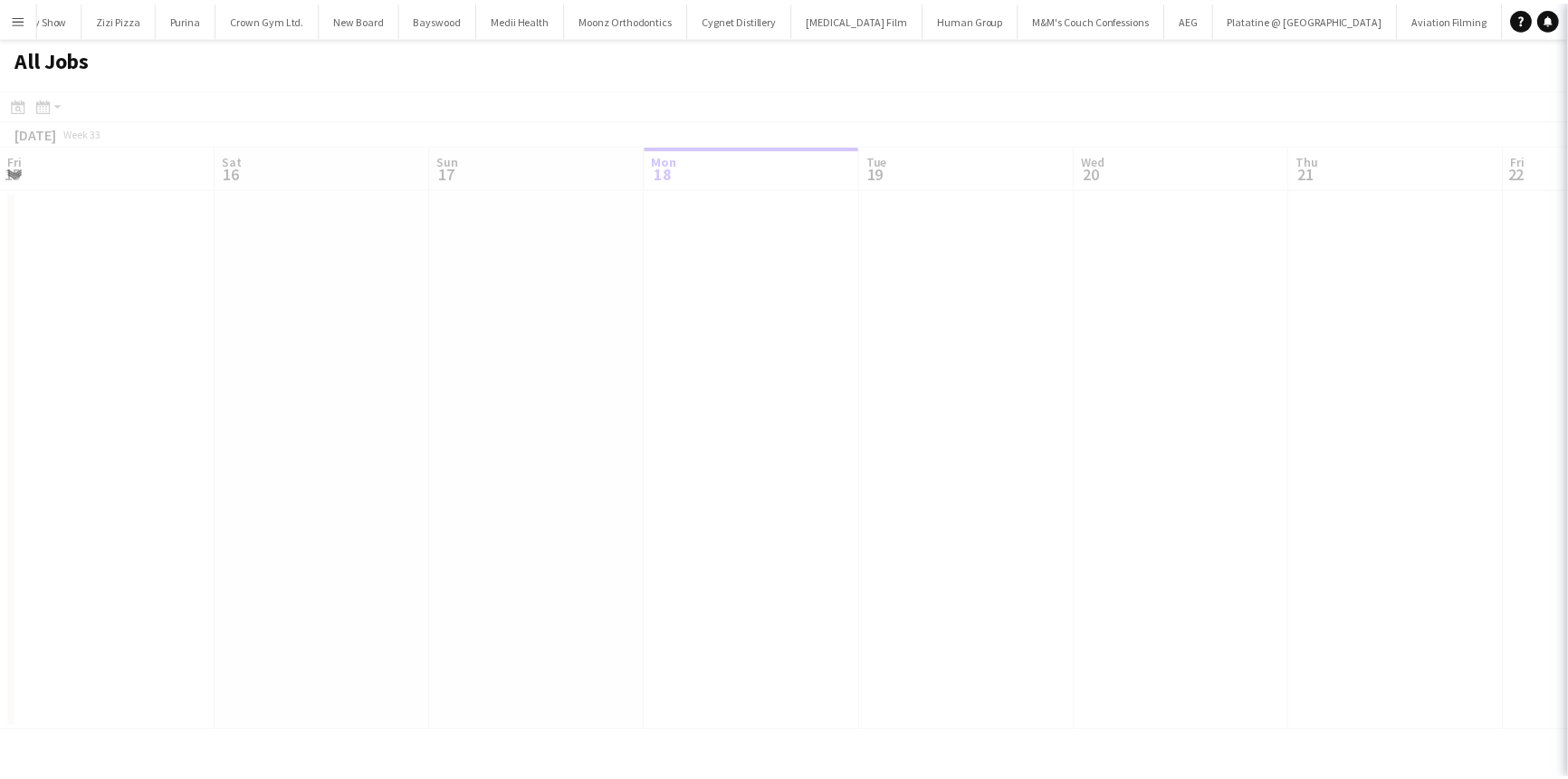
scroll to position [0, 433]
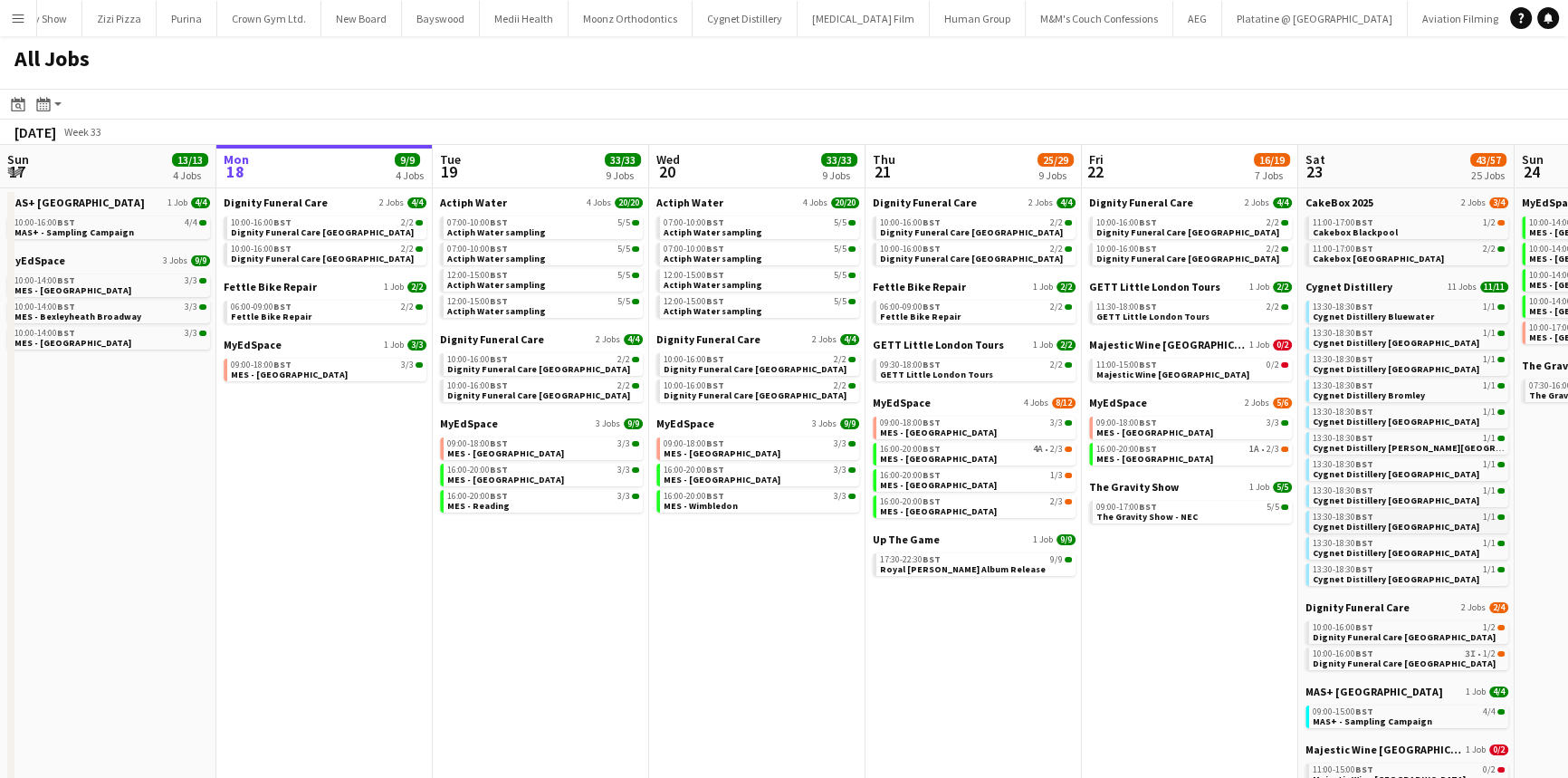
click at [1326, 523] on span "Cygnet Distillery [GEOGRAPHIC_DATA]" at bounding box center [1396, 527] width 167 height 12
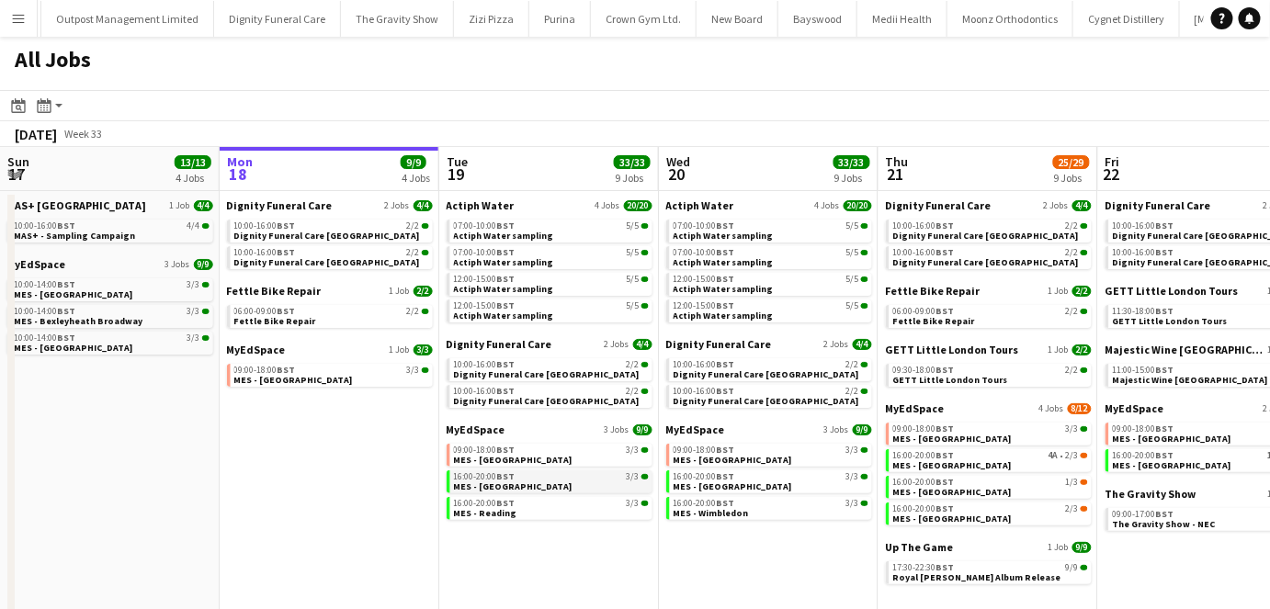
click at [508, 480] on span "MES - Manchester" at bounding box center [513, 486] width 119 height 12
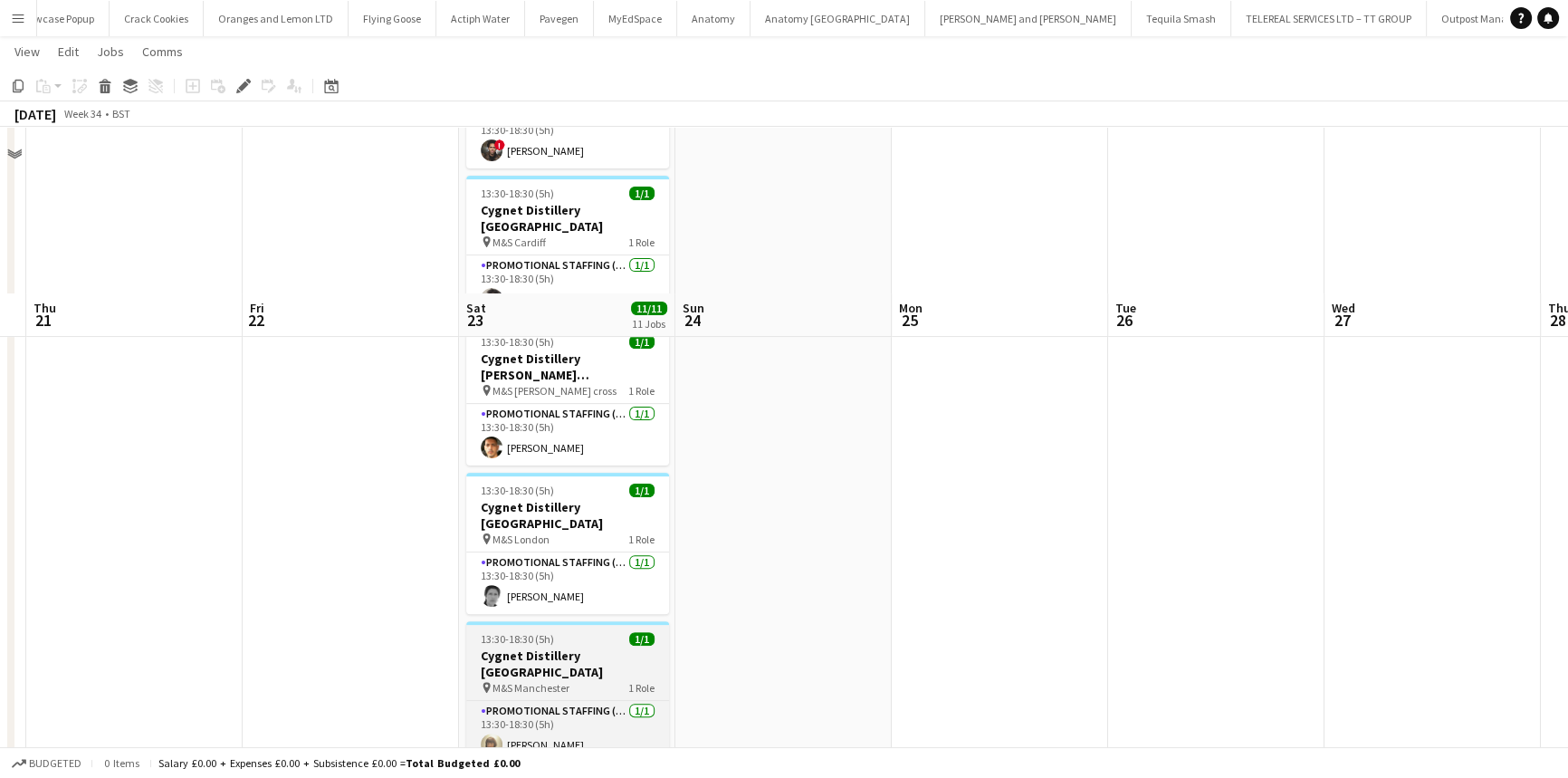
scroll to position [845, 0]
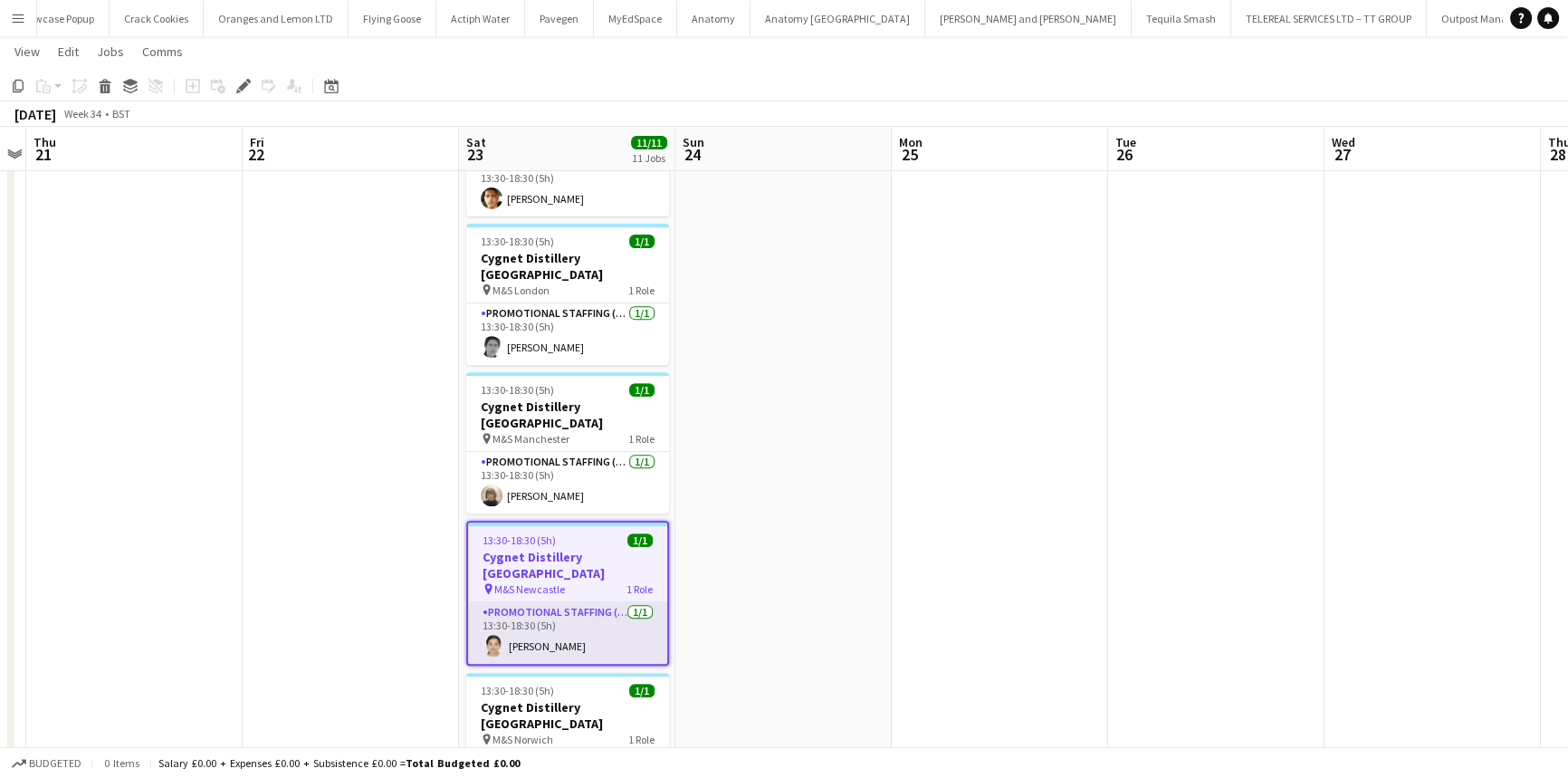
click at [566, 602] on app-card-role "Promotional Staffing (Brand Ambassadors) [DATE] 13:30-18:30 (5h) [PERSON_NAME]" at bounding box center [568, 633] width 199 height 61
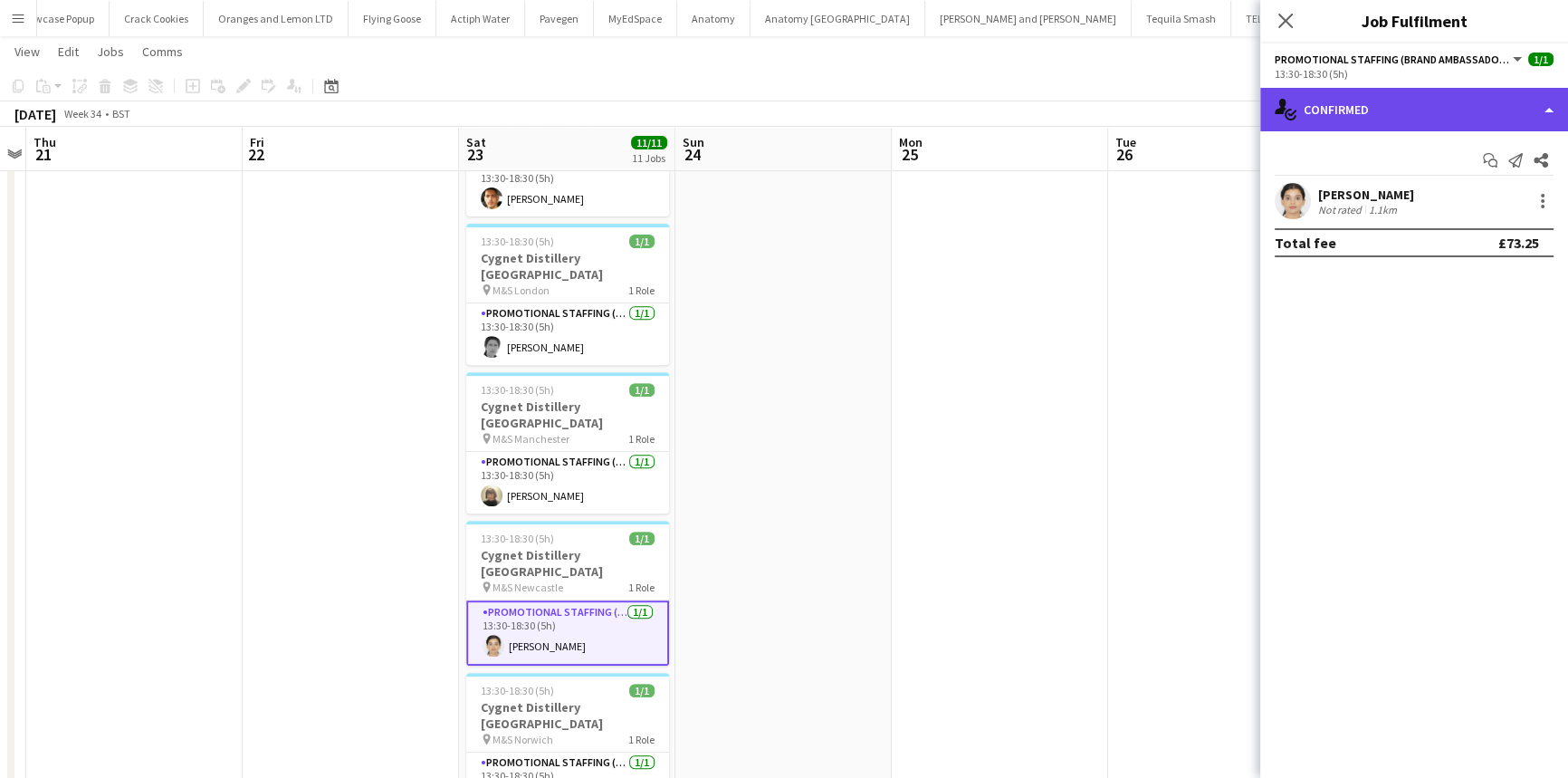
click at [1444, 107] on div "single-neutral-actions-check-2 Confirmed" at bounding box center [1414, 109] width 307 height 43
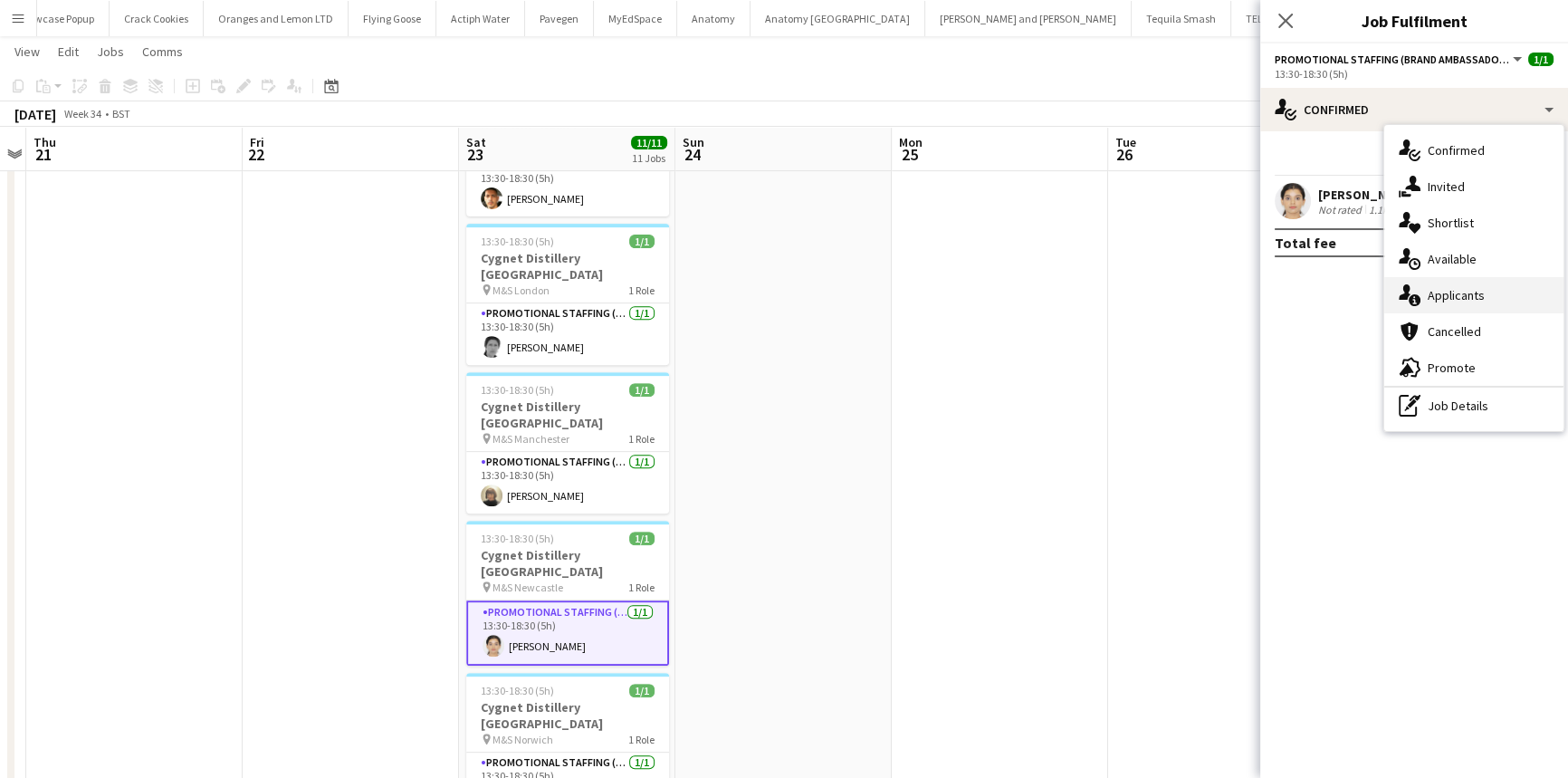
click at [1471, 291] on div "single-neutral-actions-information Applicants" at bounding box center [1474, 295] width 179 height 36
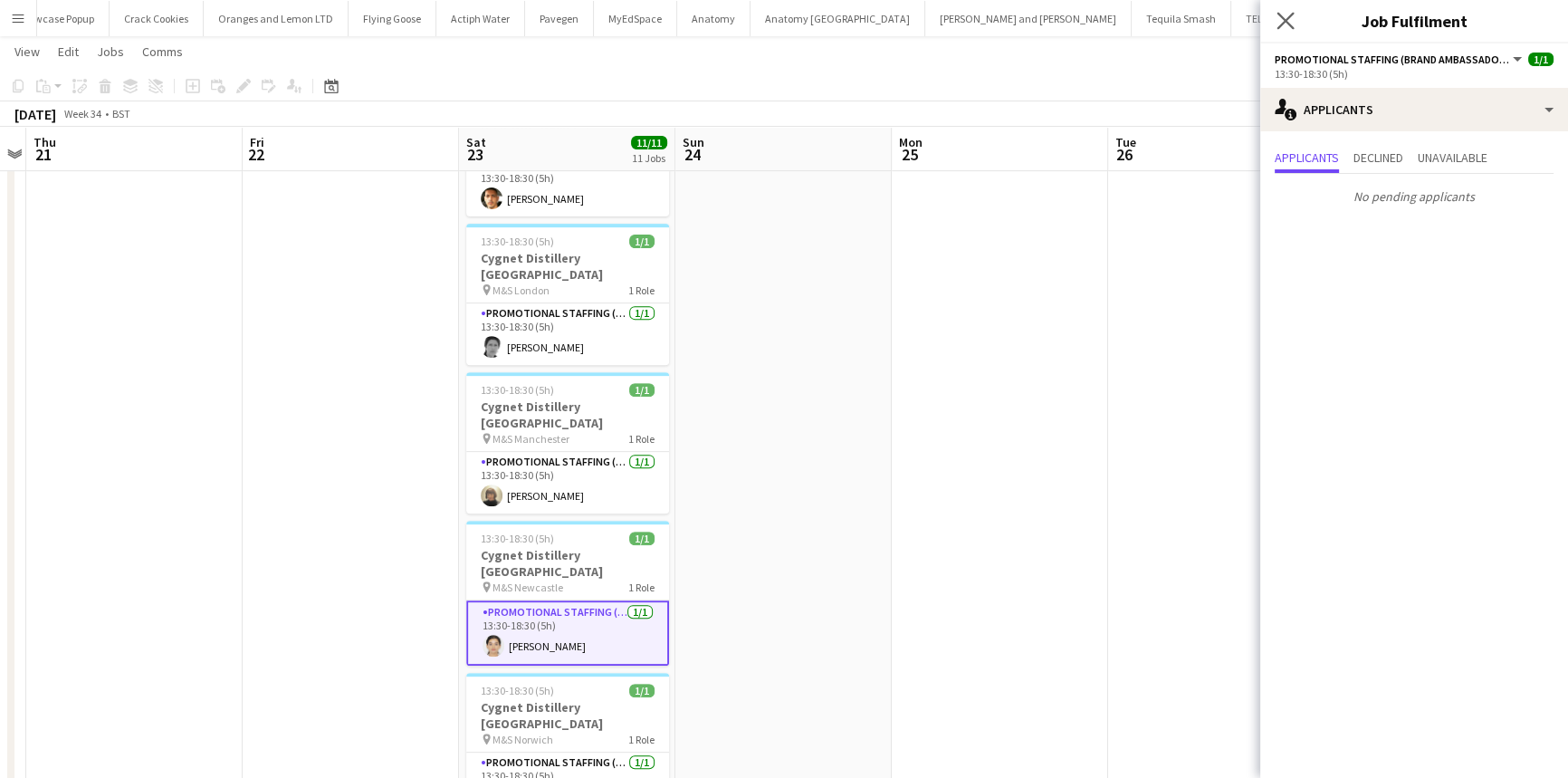
click at [1280, 9] on app-icon "Close pop-in" at bounding box center [1286, 21] width 27 height 27
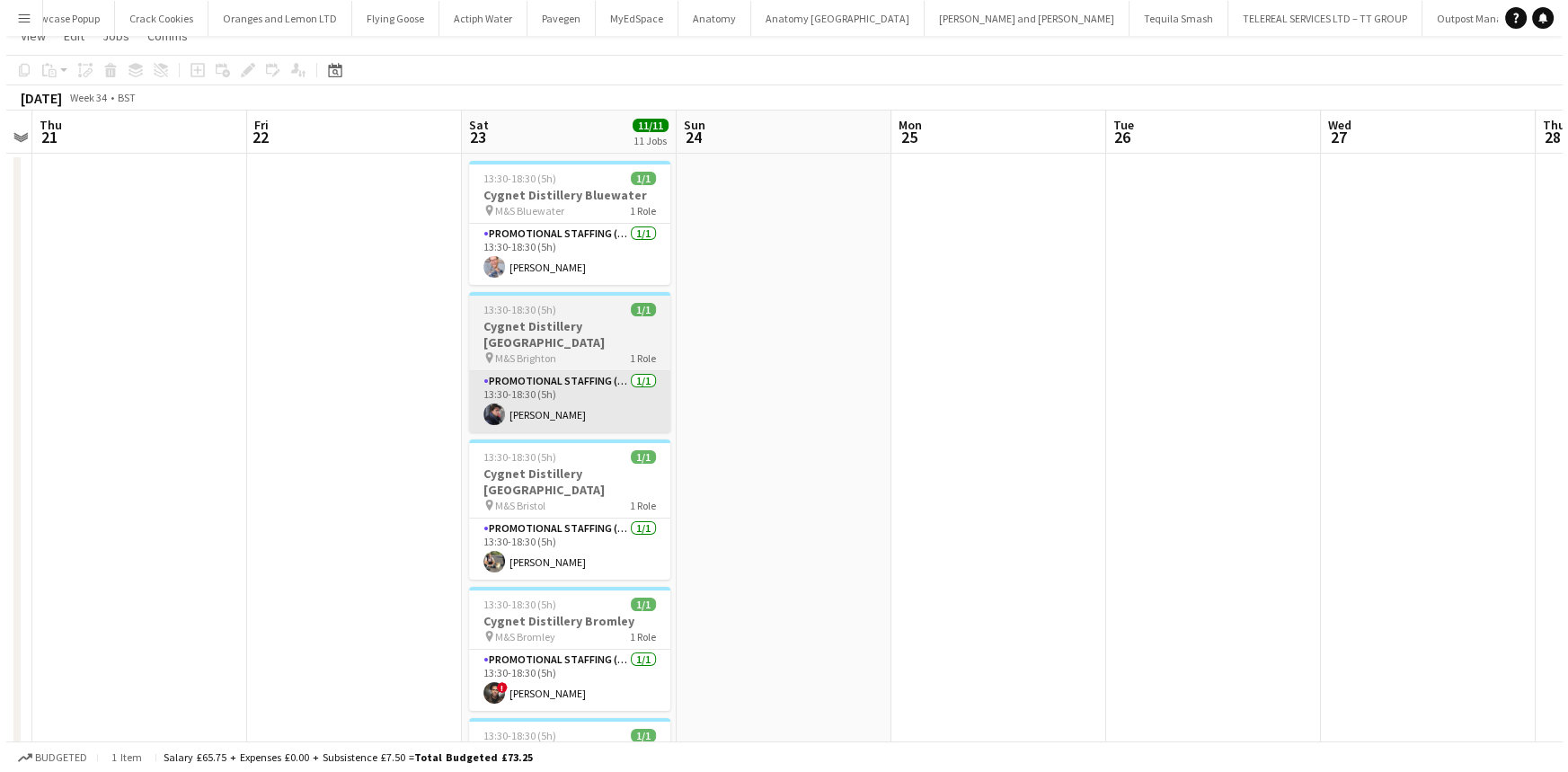
scroll to position [0, 0]
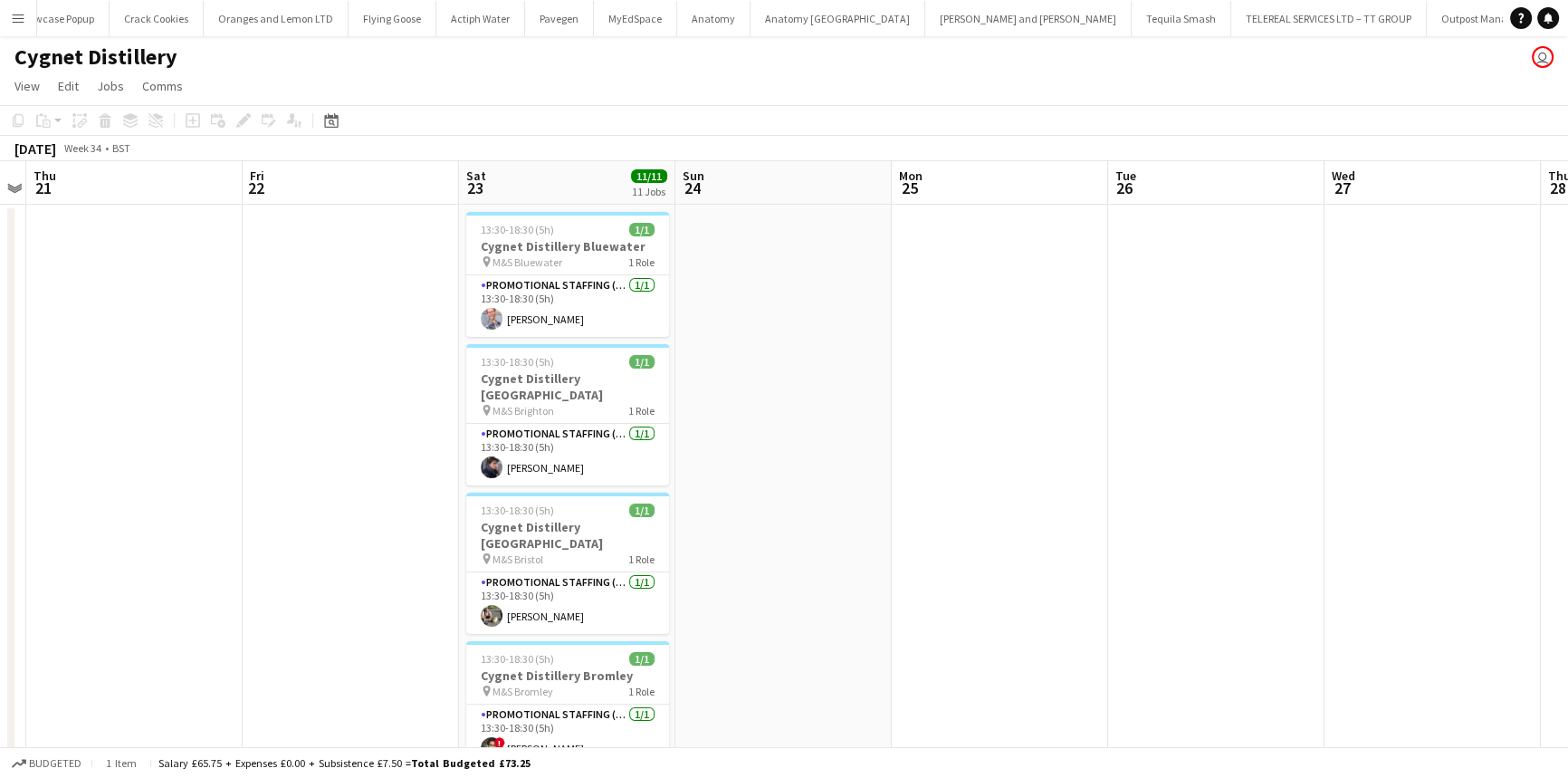
click at [11, 4] on button "Menu" at bounding box center [18, 18] width 36 height 36
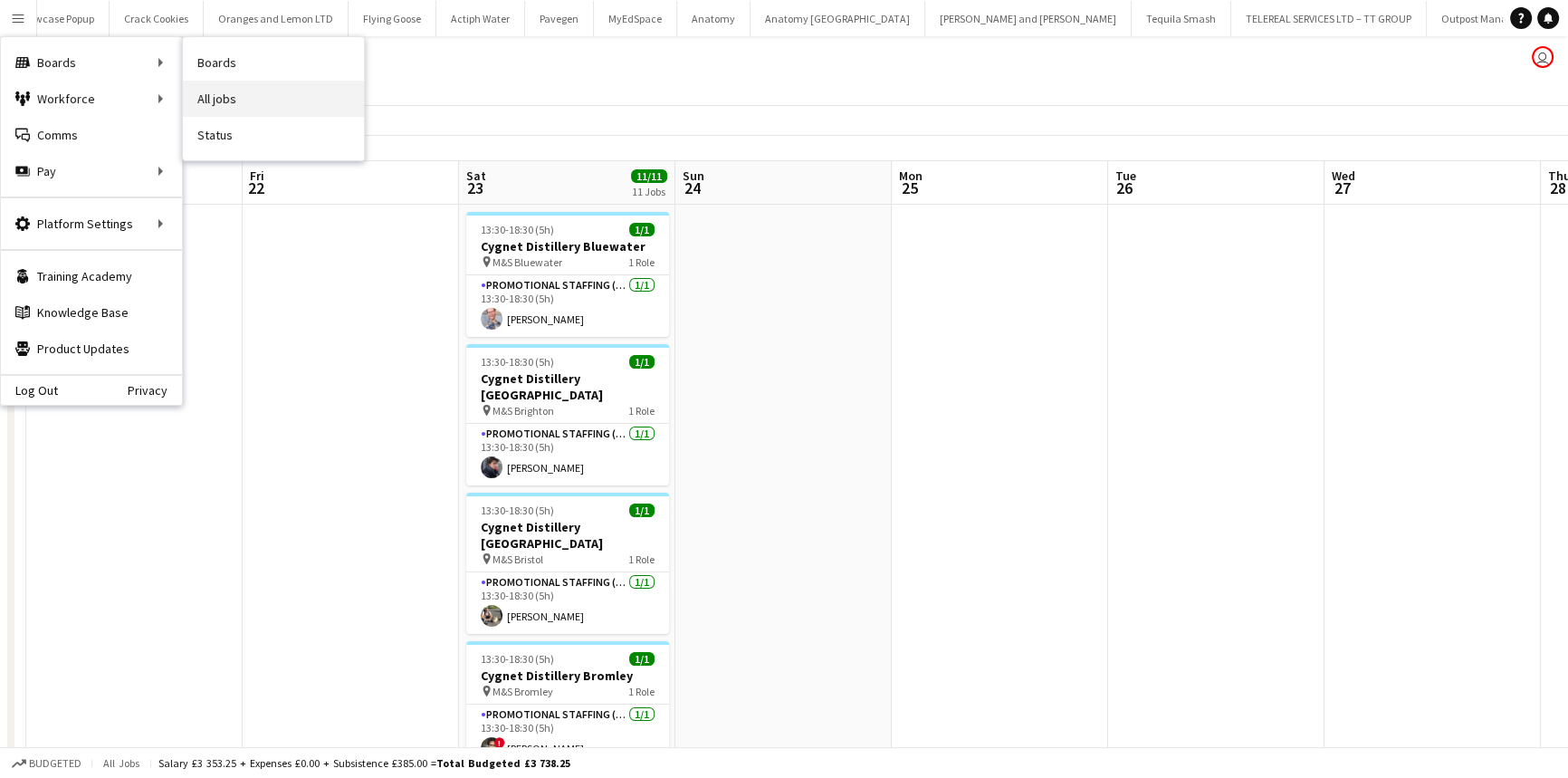
click at [201, 95] on link "All jobs" at bounding box center [274, 99] width 181 height 36
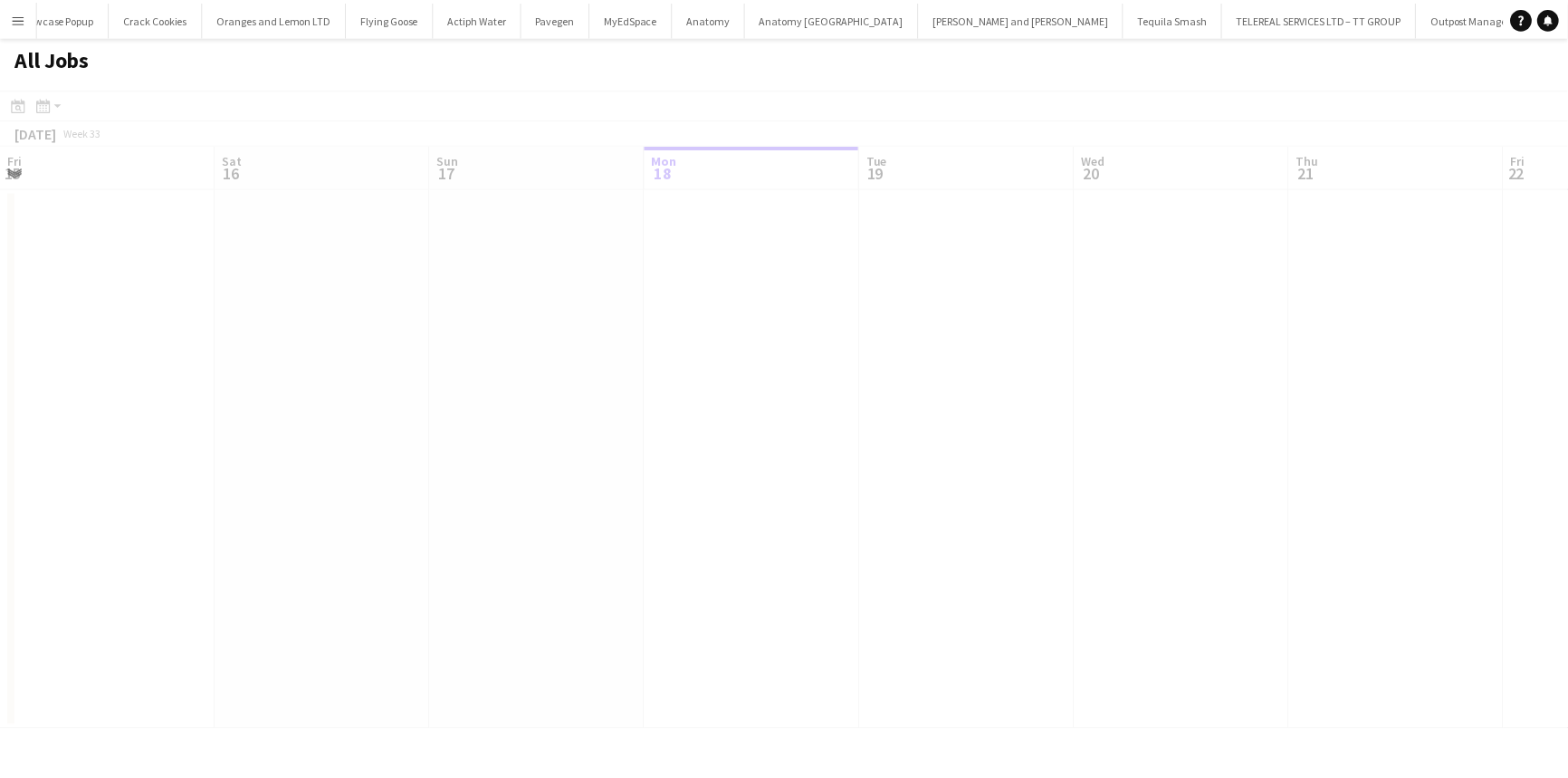
scroll to position [0, 433]
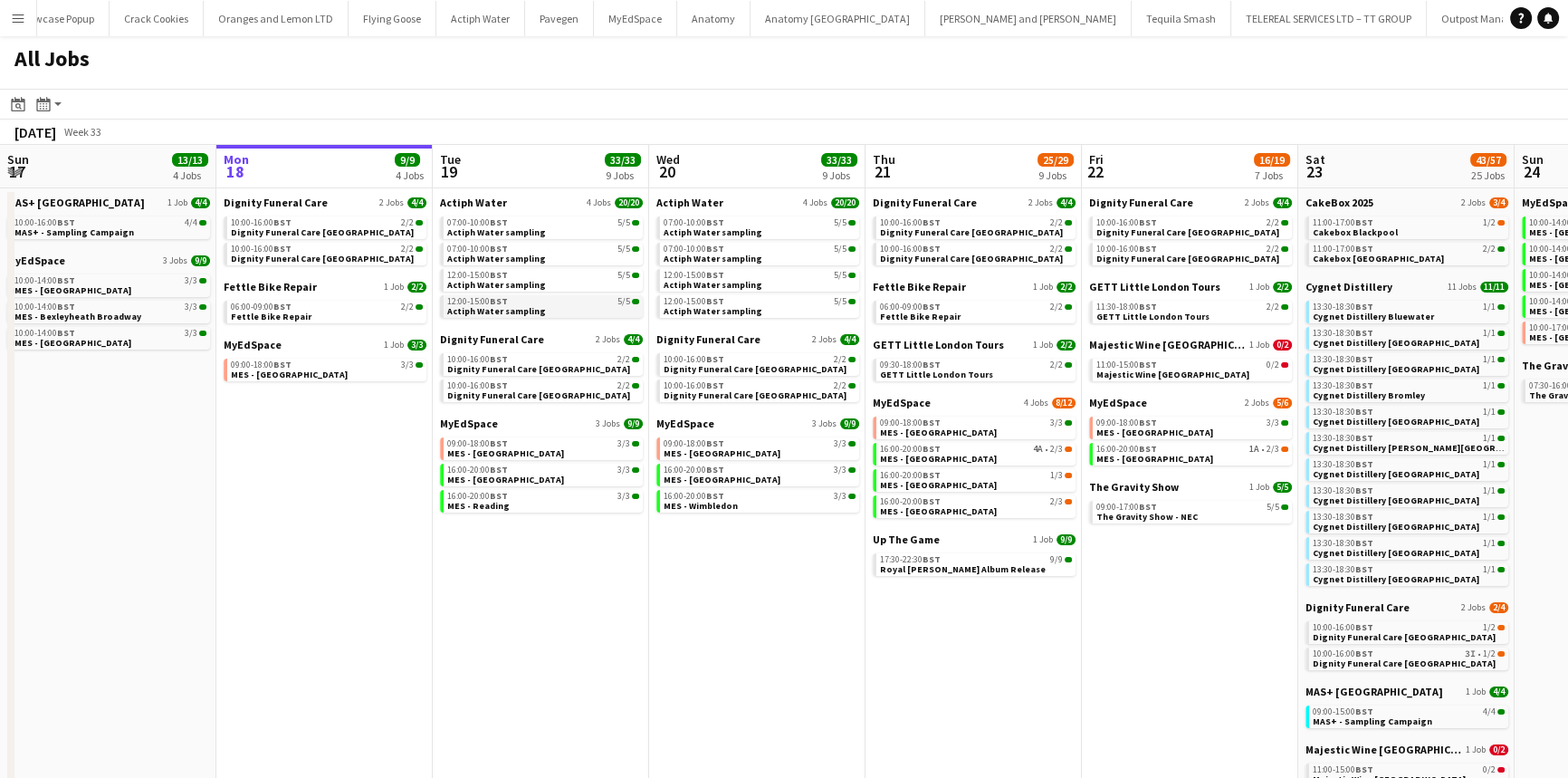
click at [533, 301] on div "12:00-15:00 BST 5/5" at bounding box center [543, 301] width 192 height 9
click at [532, 388] on div "10:00-16:00 BST 2/2" at bounding box center [543, 386] width 192 height 9
click at [514, 306] on span "Actiph Water sampling" at bounding box center [497, 312] width 99 height 12
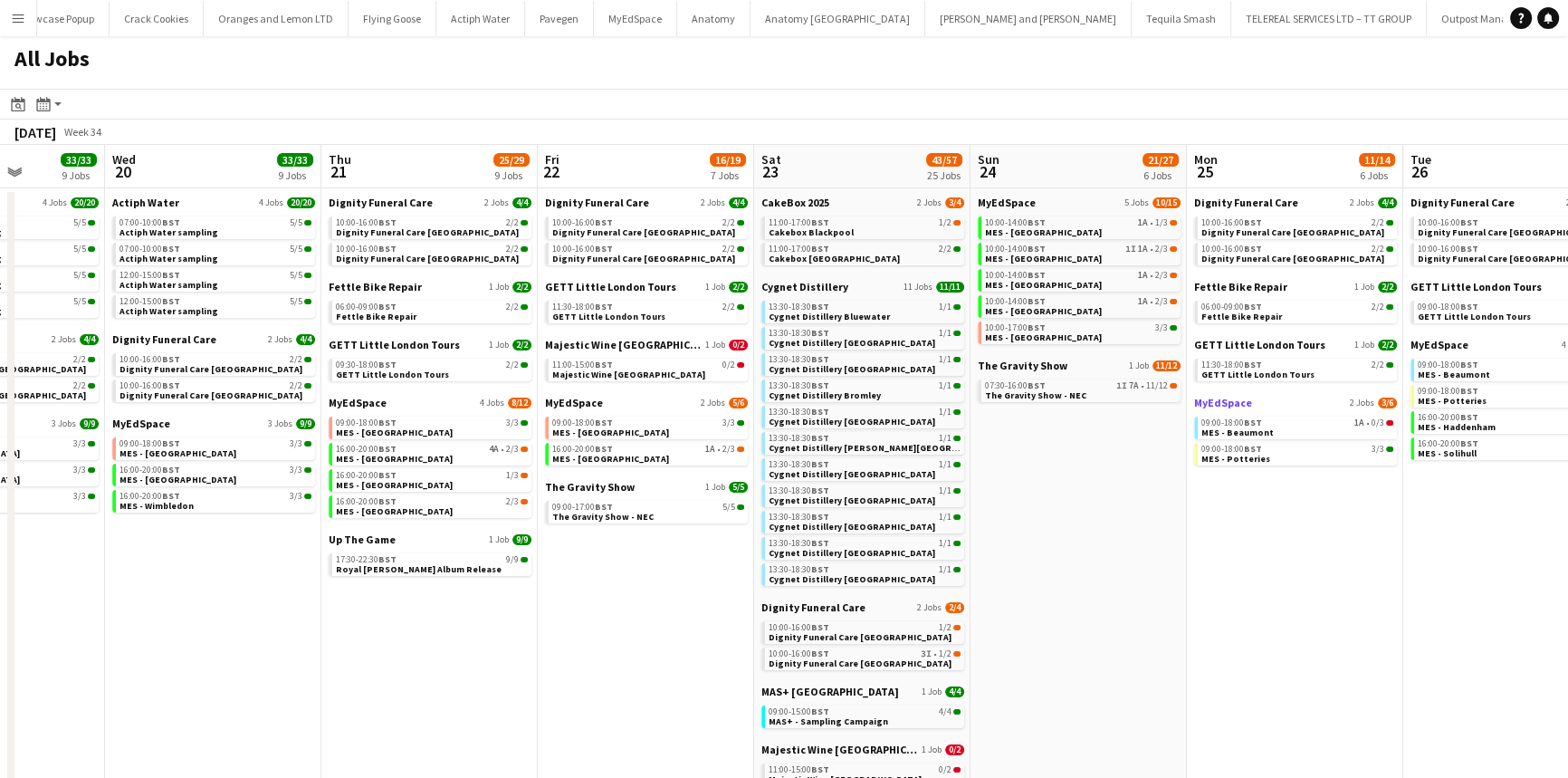
scroll to position [0, 545]
click at [1274, 417] on link "09:00-18:00 BST 1A • 0/3 MES - Beaumont" at bounding box center [1296, 427] width 192 height 21
click at [1255, 434] on span "MES - Beaumont" at bounding box center [1236, 433] width 72 height 12
click at [416, 481] on link "16:00-20:00 BST 1/3 MES - Guildford" at bounding box center [431, 479] width 192 height 21
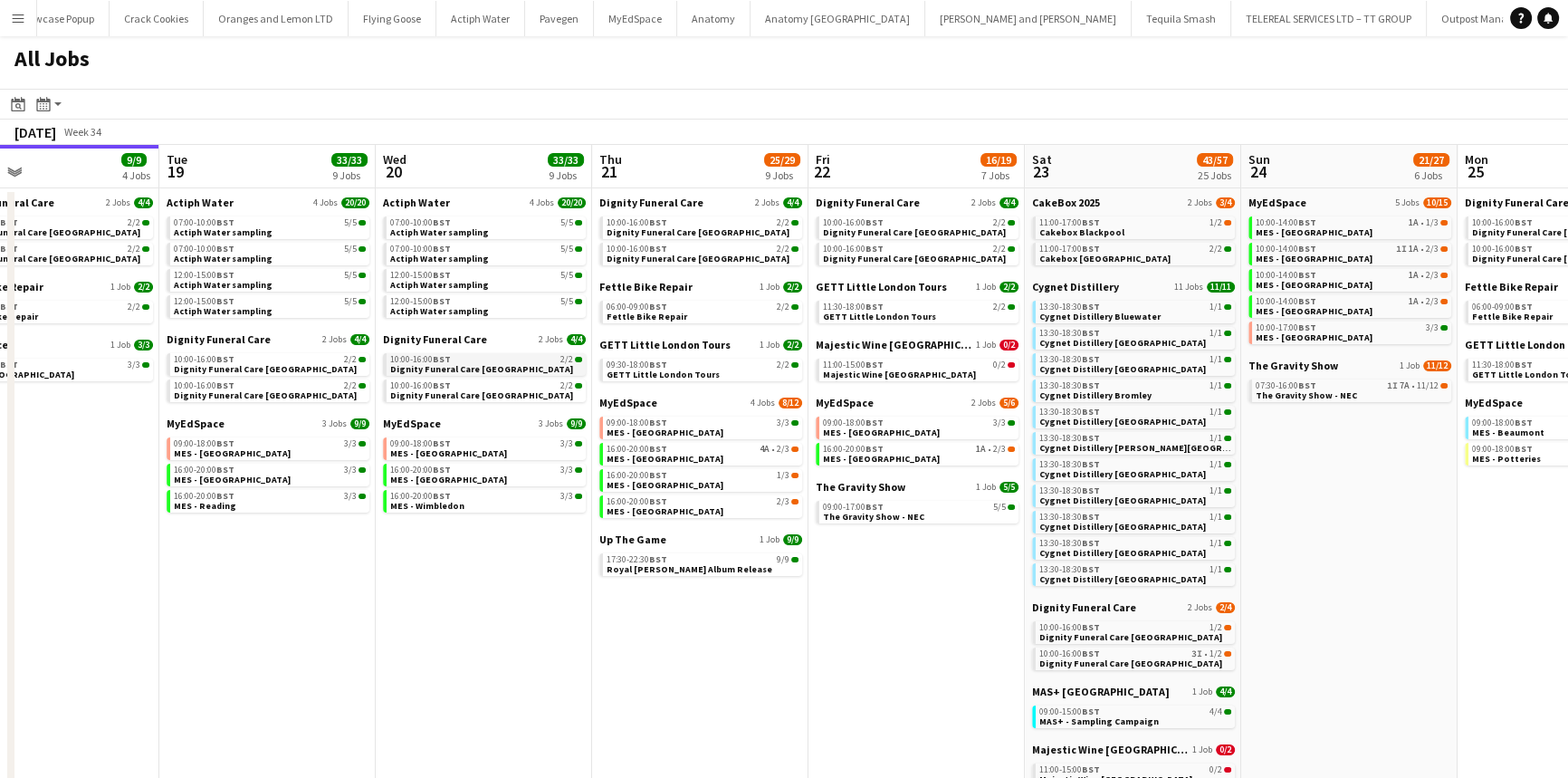
scroll to position [0, 491]
click at [516, 474] on link "16:00-20:00 BST 3/3 MES - Camberley" at bounding box center [485, 473] width 192 height 21
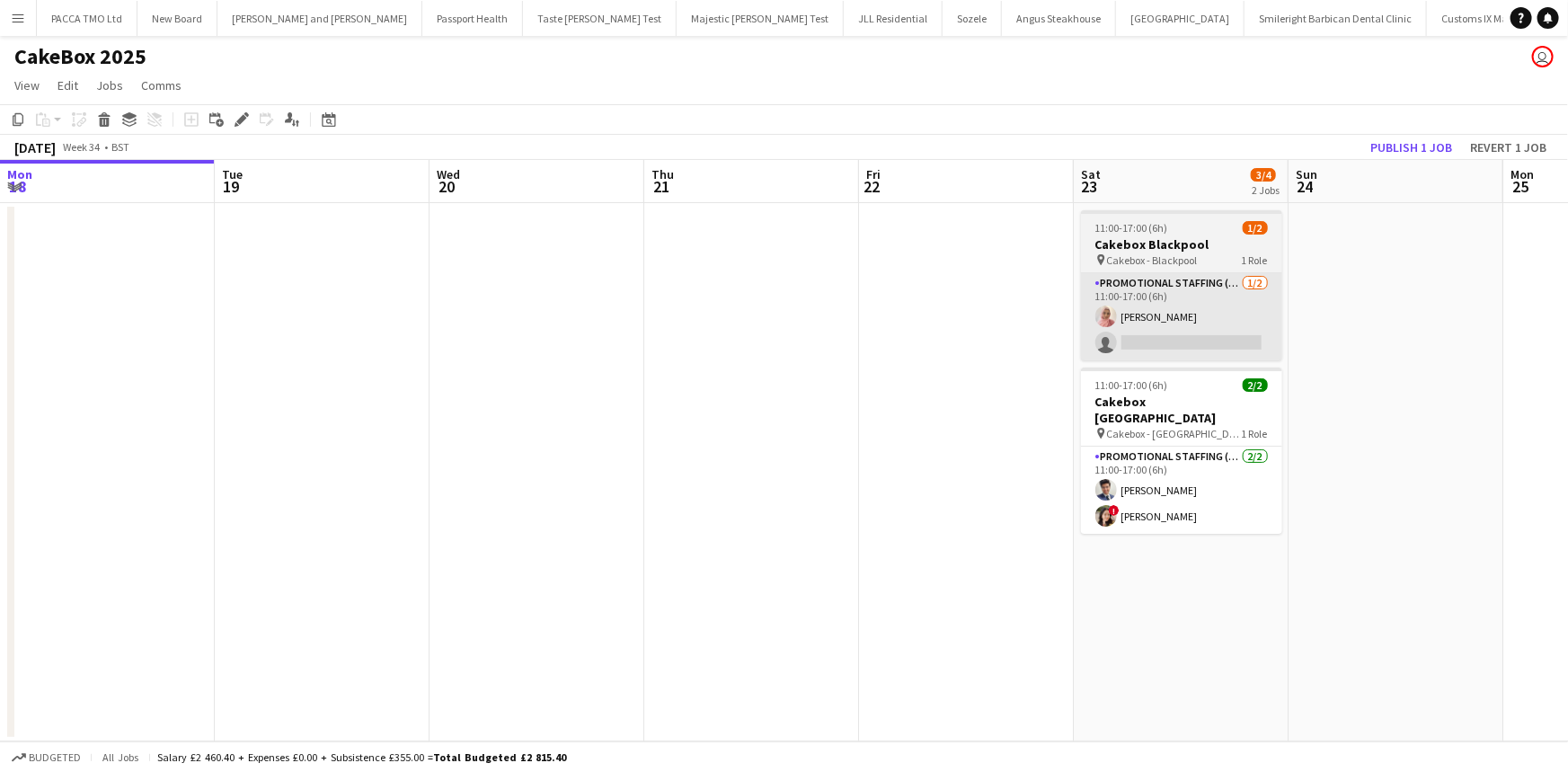
scroll to position [0, 618]
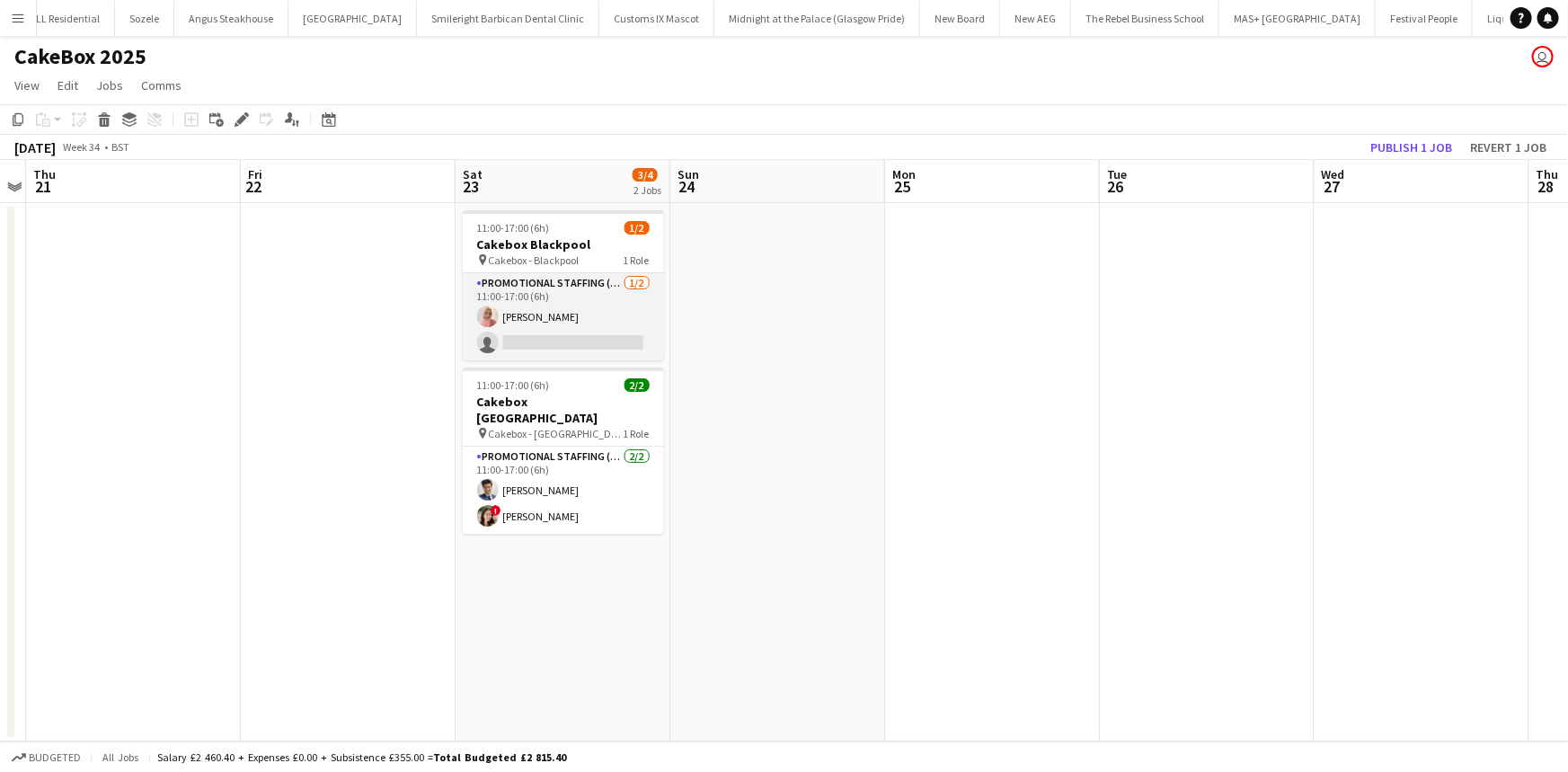
click at [554, 325] on app-card-role "Promotional Staffing (Brand Ambassadors) [DATE] 11:00-17:00 (6h) [PERSON_NAME] …" at bounding box center [563, 316] width 202 height 87
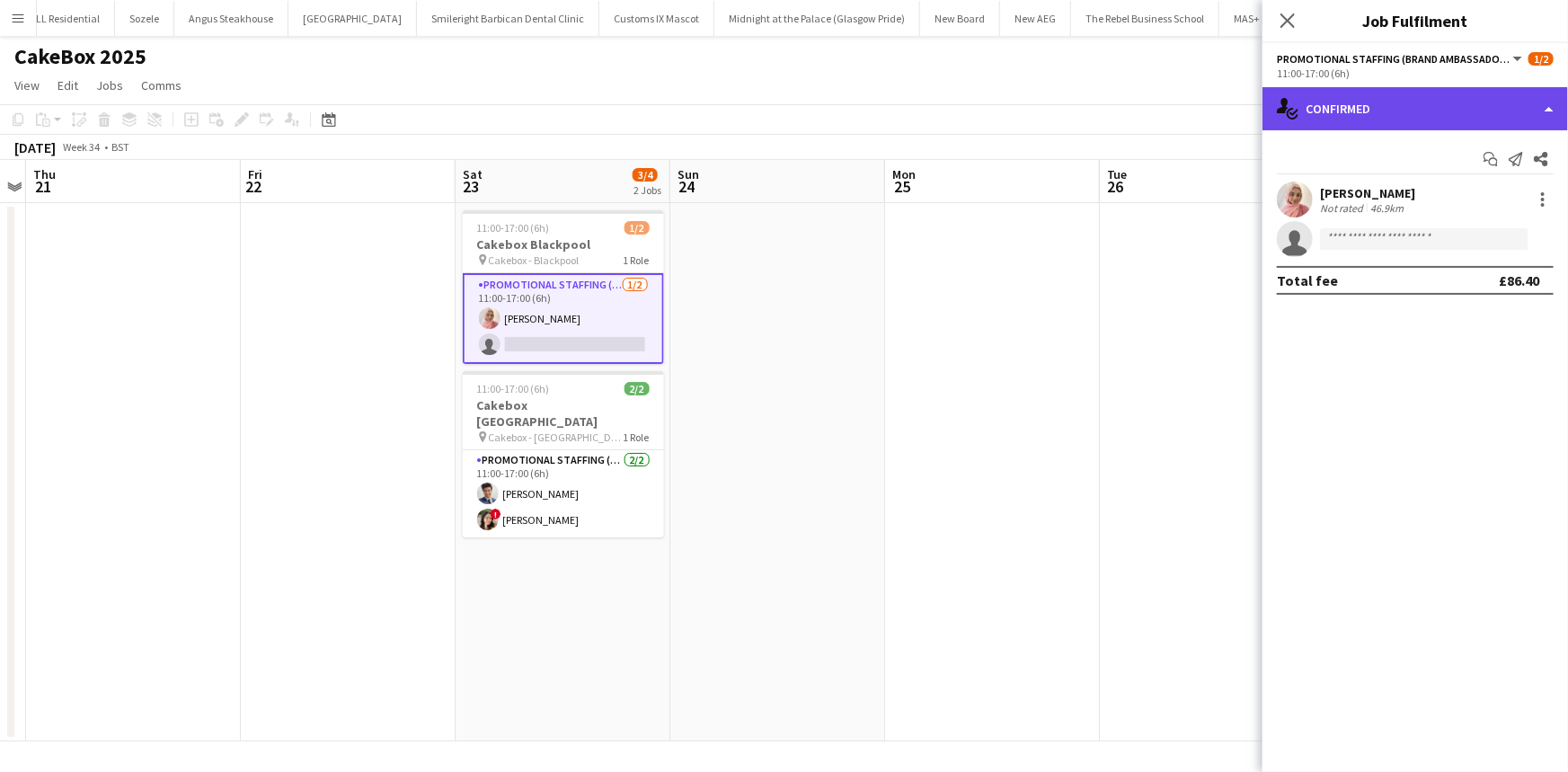
click at [1427, 90] on div "single-neutral-actions-check-2 Confirmed" at bounding box center [1415, 109] width 305 height 43
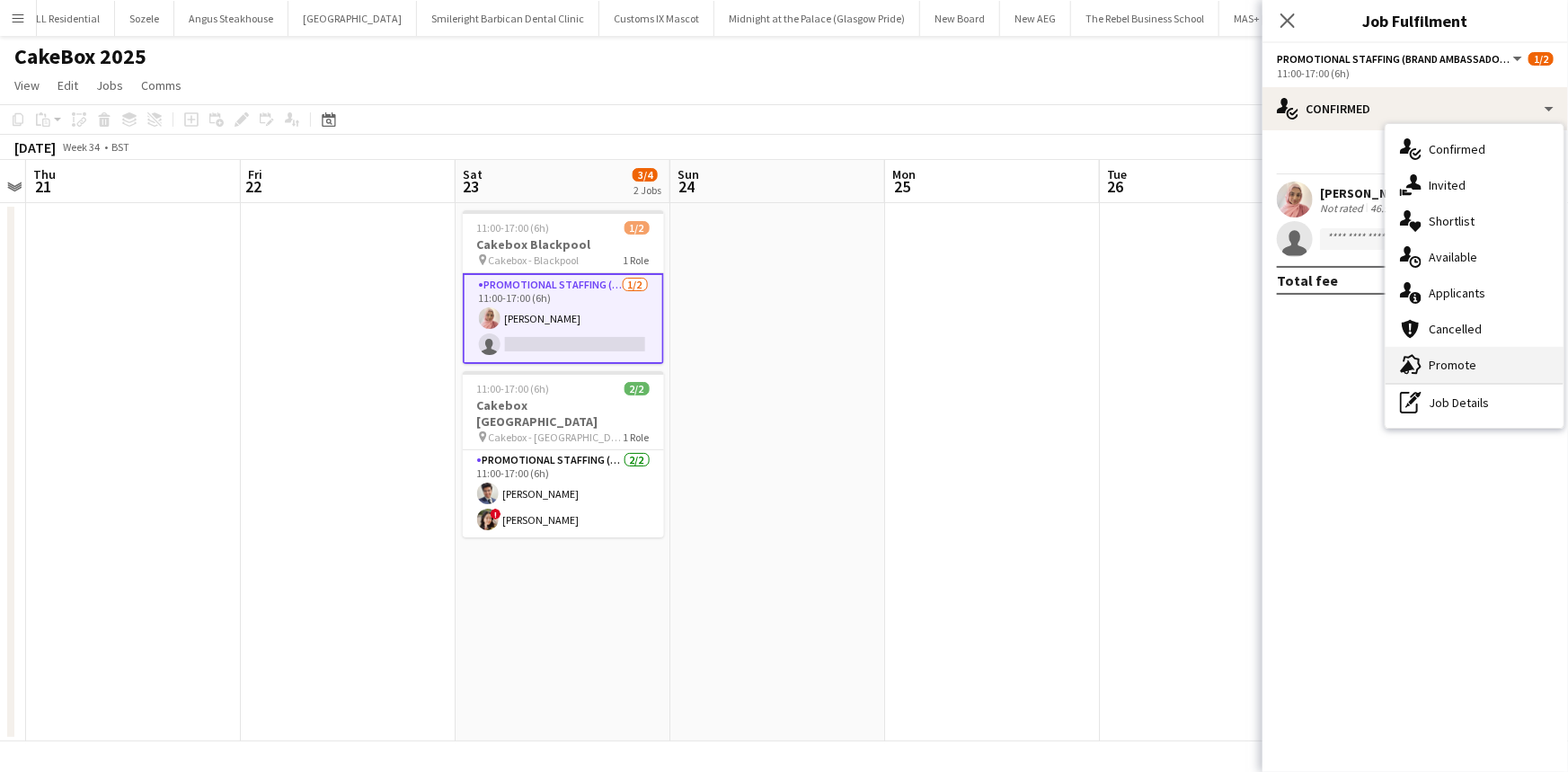
click at [1453, 366] on div "advertising-megaphone Promote" at bounding box center [1475, 365] width 178 height 36
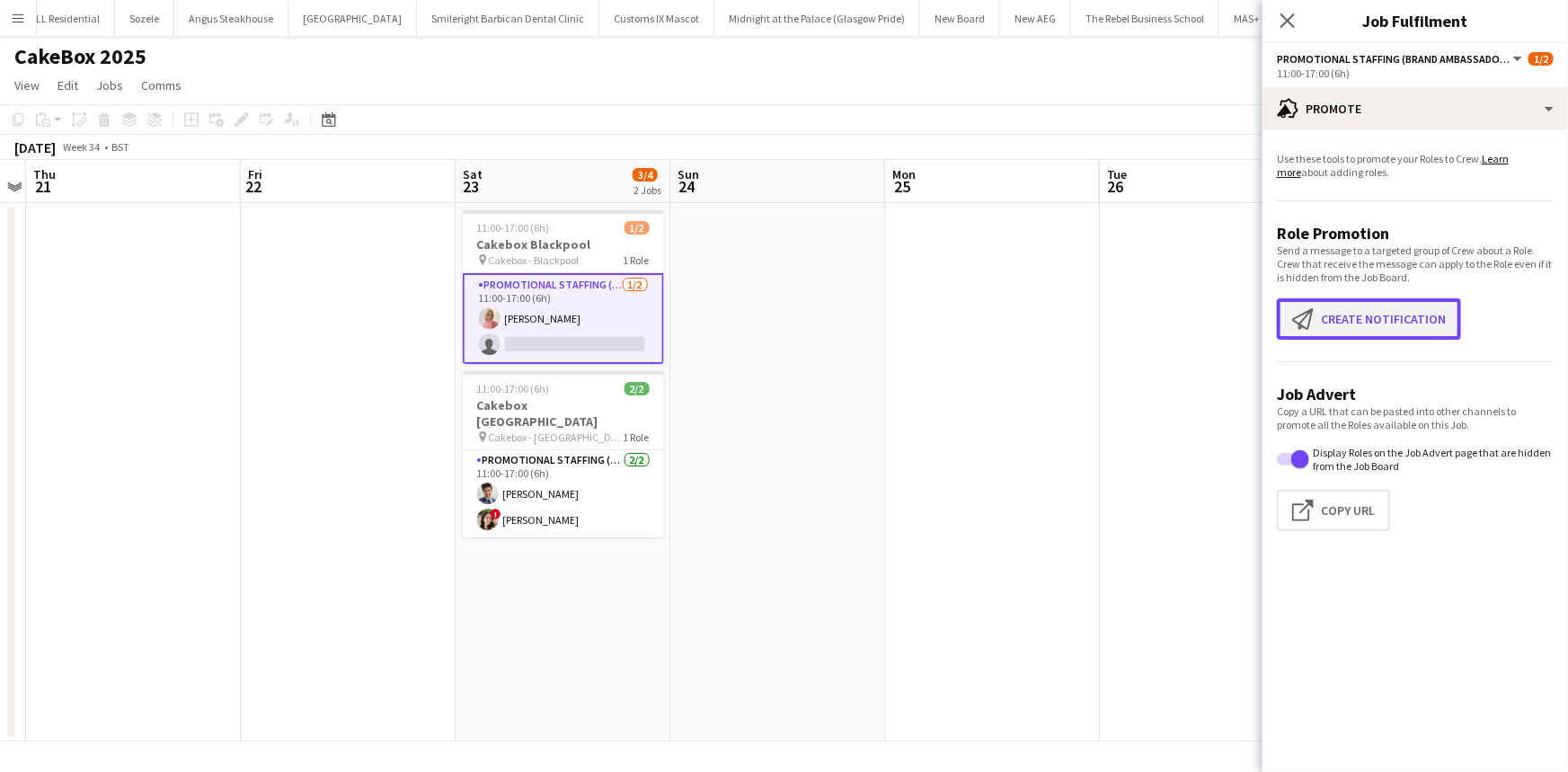
click at [1380, 333] on button "Create notification Create notification" at bounding box center [1368, 319] width 184 height 41
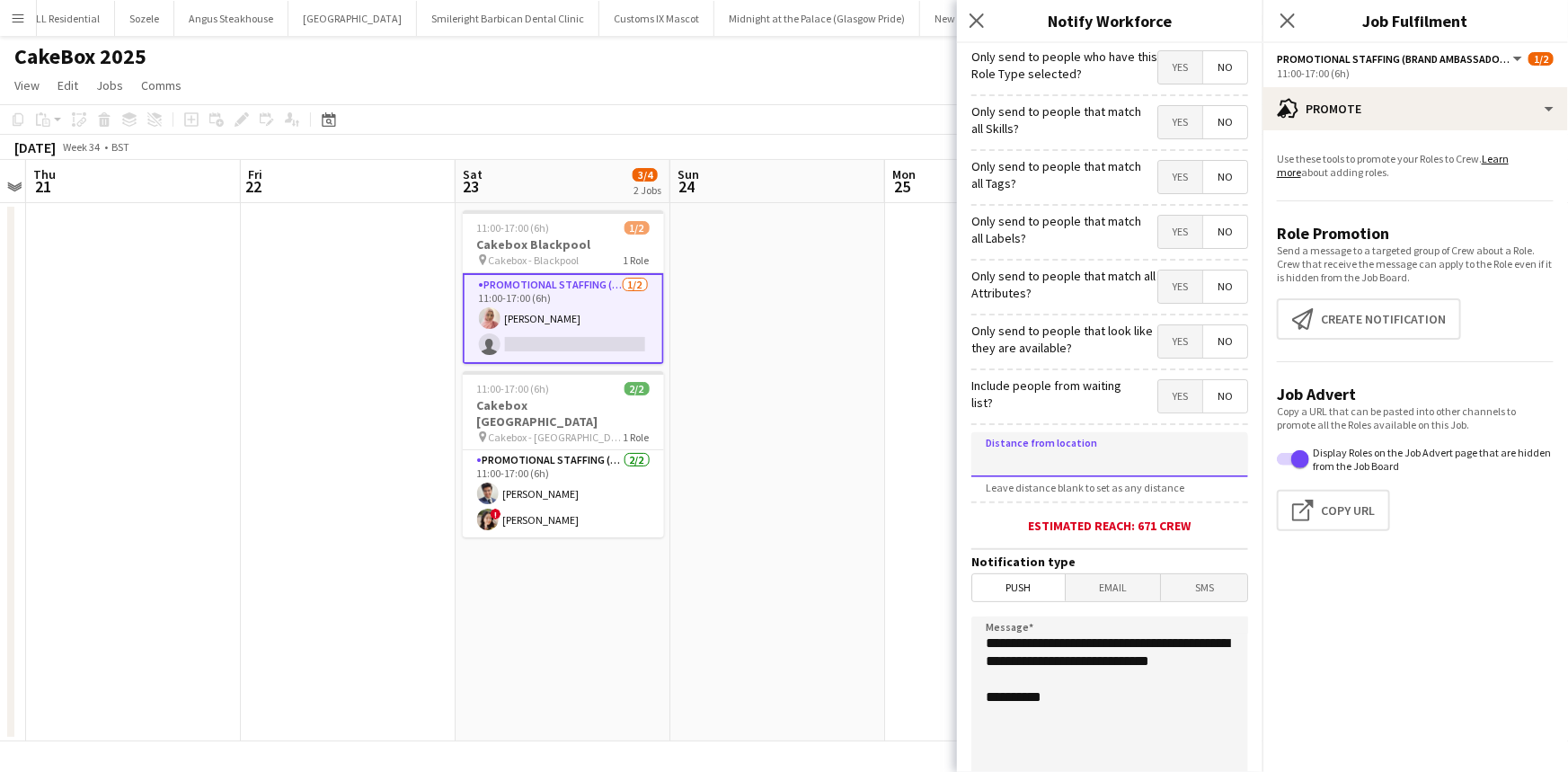
click at [1083, 446] on input at bounding box center [1109, 455] width 277 height 45
type input "****"
type input "******"
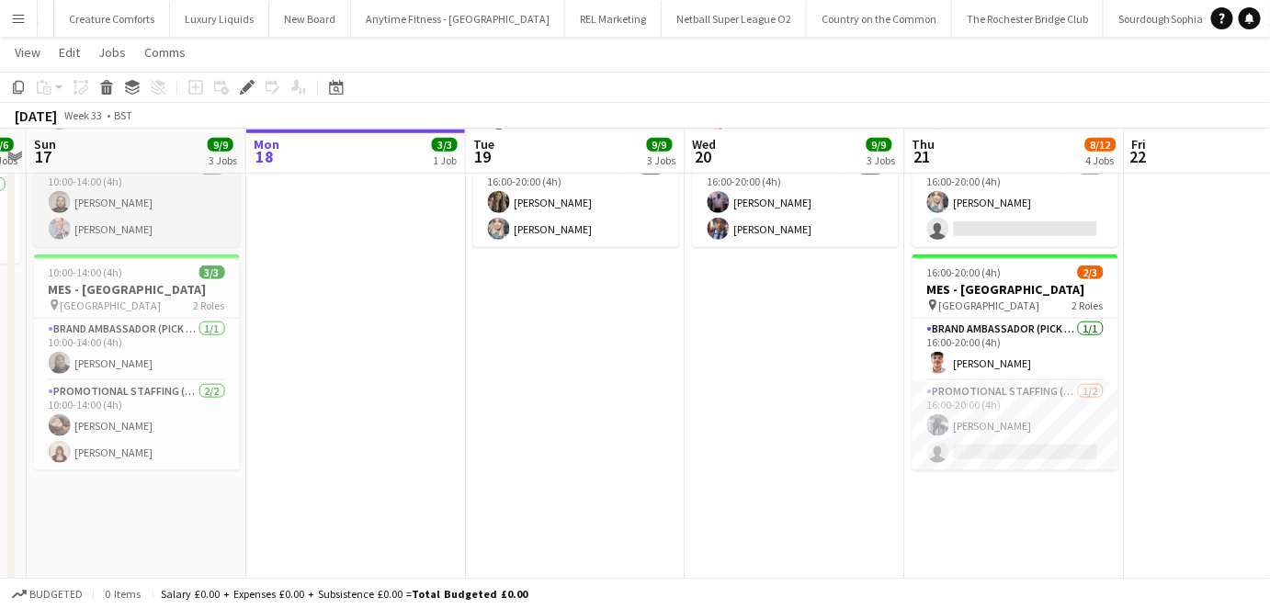
scroll to position [501, 0]
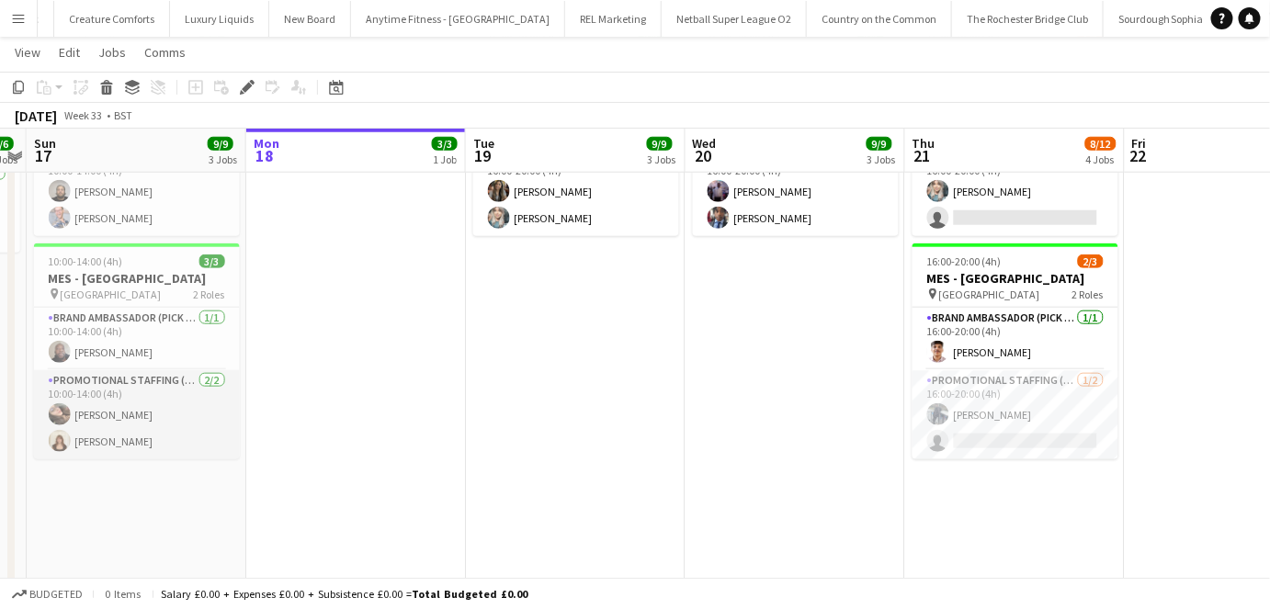
click at [221, 388] on app-card-role "Promotional Staffing (Brand Ambassadors) [DATE] 10:00-14:00 (4h) [PERSON_NAME] …" at bounding box center [137, 414] width 206 height 89
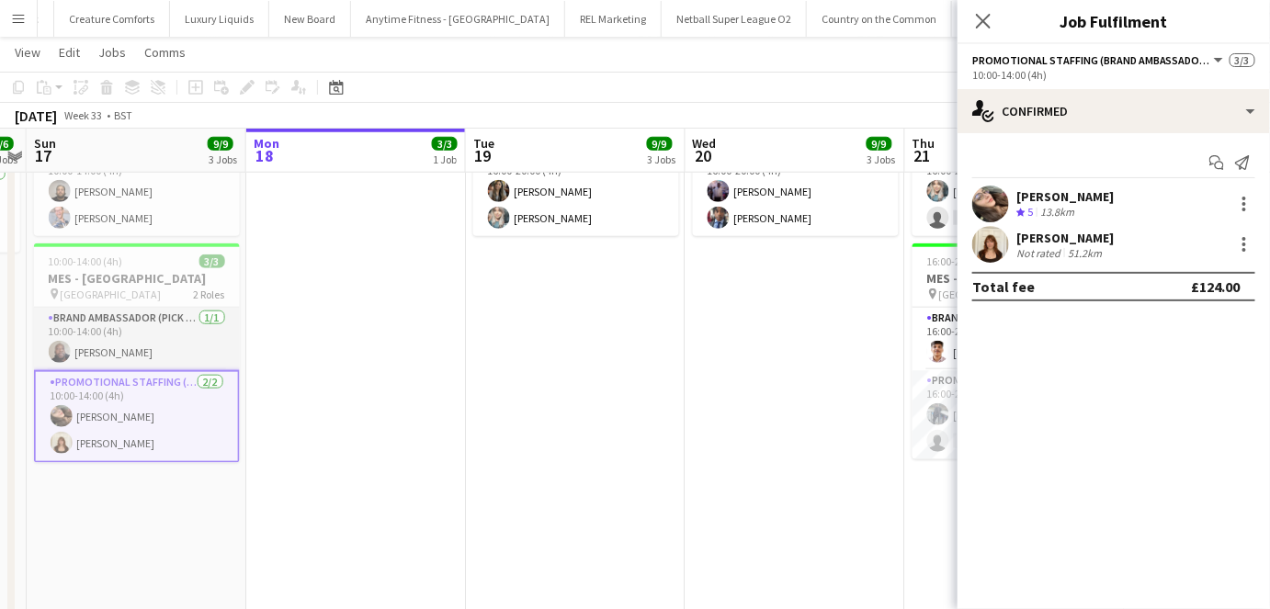
click at [221, 345] on app-card-role "Brand Ambassador (Pick up) 1/1 10:00-14:00 (4h) Joseph Mesioye" at bounding box center [137, 339] width 206 height 62
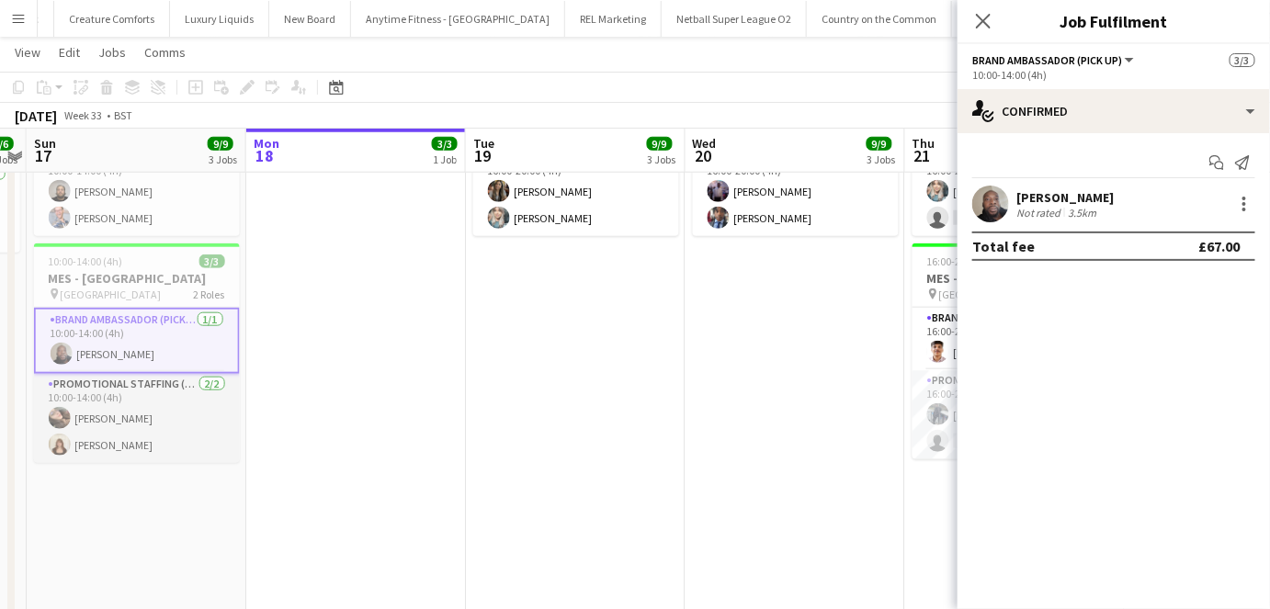
click at [215, 434] on app-card-role "Promotional Staffing (Brand Ambassadors) 2/2 10:00-14:00 (4h) Anastasiia Melesh…" at bounding box center [137, 418] width 206 height 89
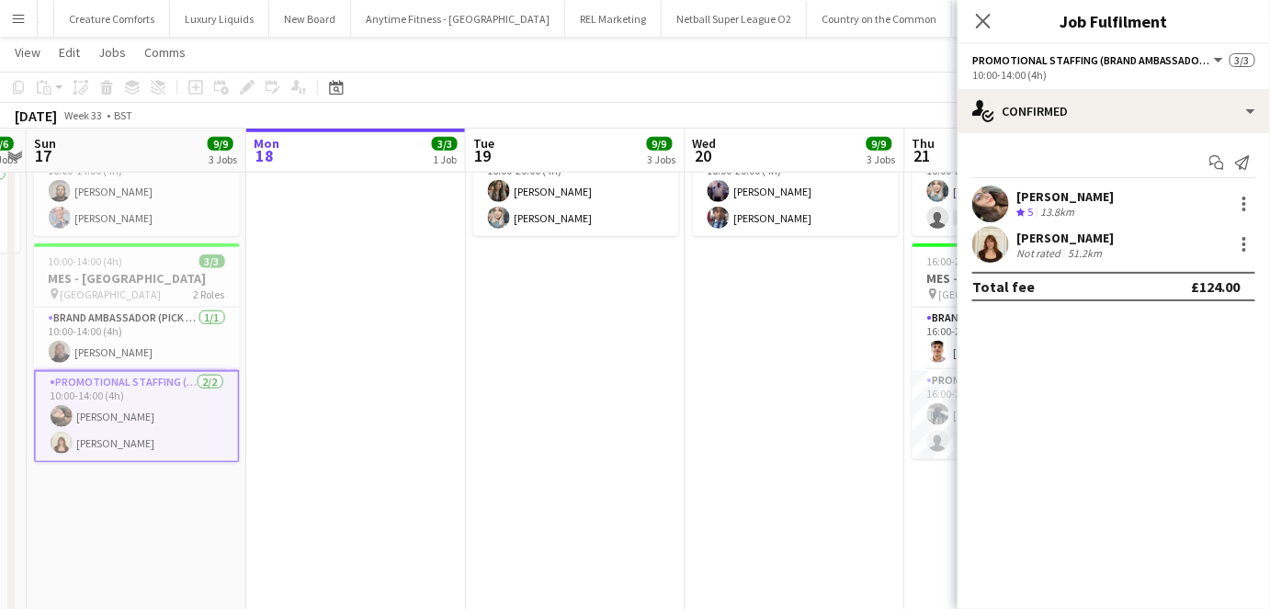
click at [1053, 246] on div "Not rated" at bounding box center [1040, 253] width 48 height 14
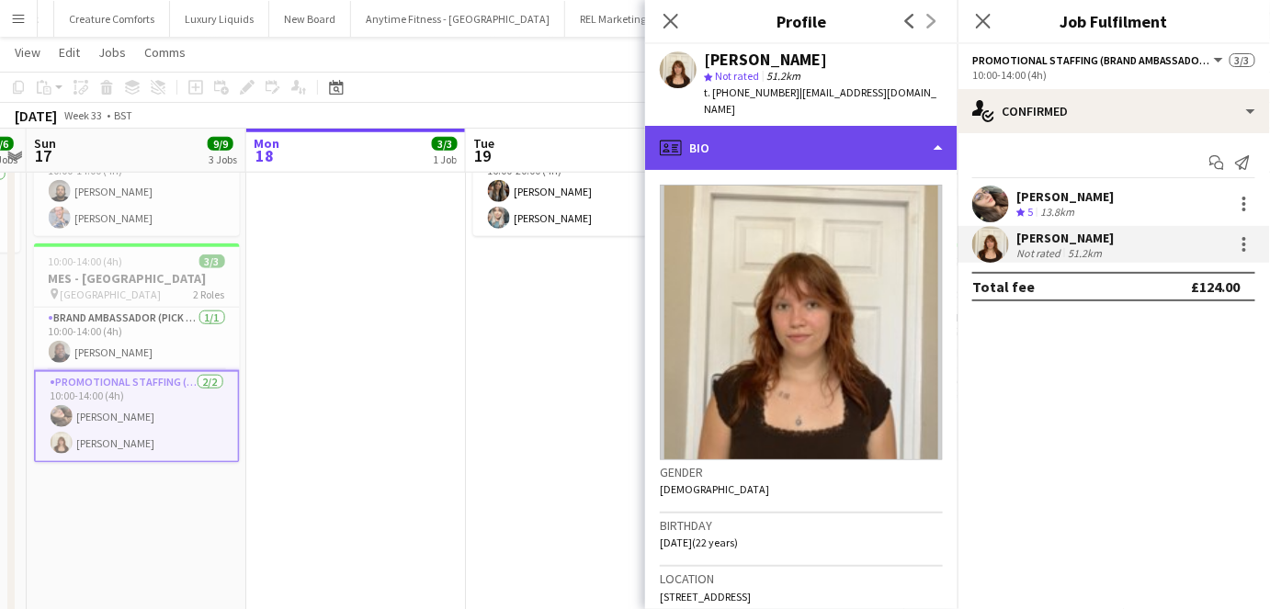
click at [825, 139] on div "profile Bio" at bounding box center [801, 148] width 312 height 44
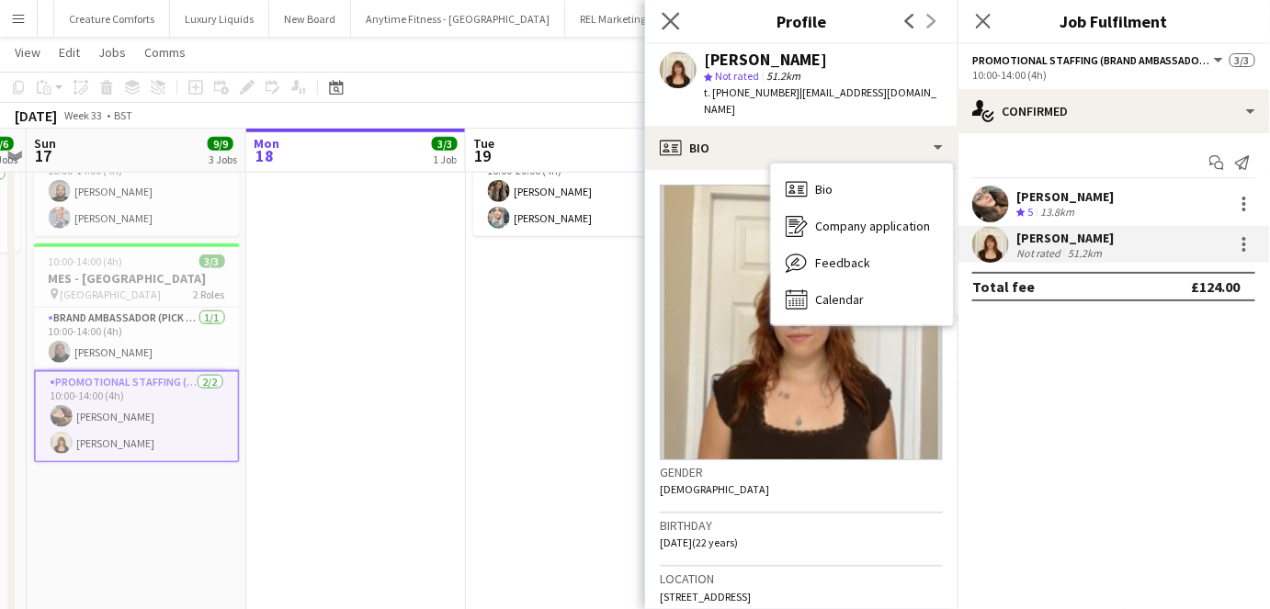
click at [681, 21] on app-icon "Close pop-in" at bounding box center [671, 21] width 27 height 27
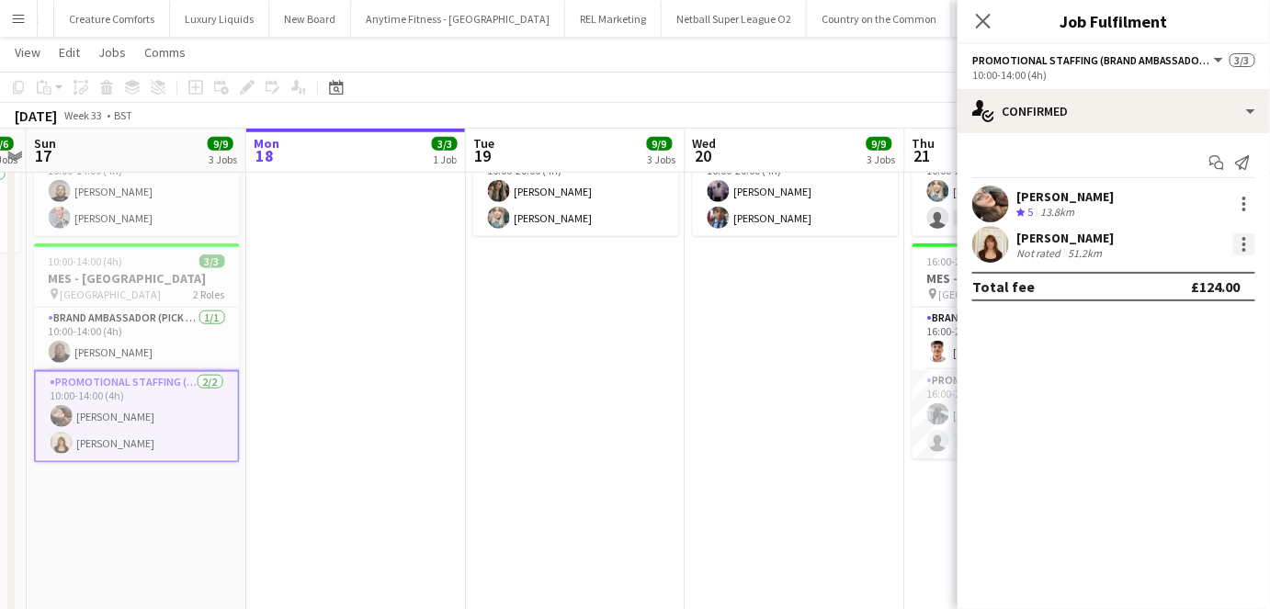
click at [1247, 248] on div at bounding box center [1244, 244] width 22 height 22
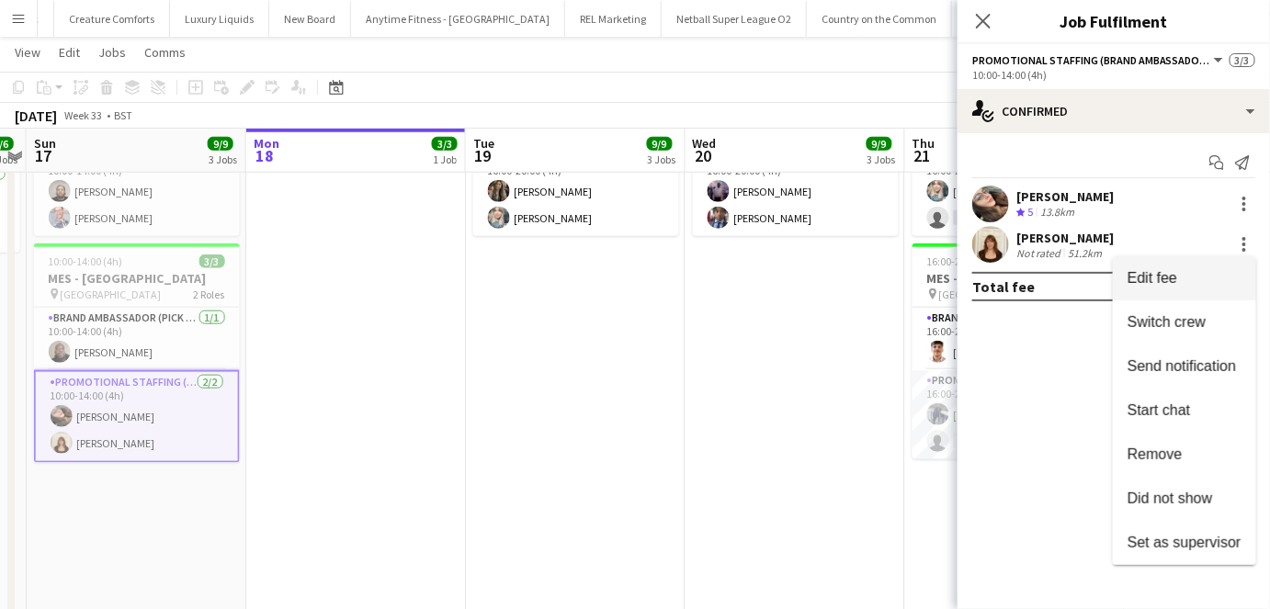
click at [1159, 294] on button "Edit fee" at bounding box center [1184, 278] width 143 height 44
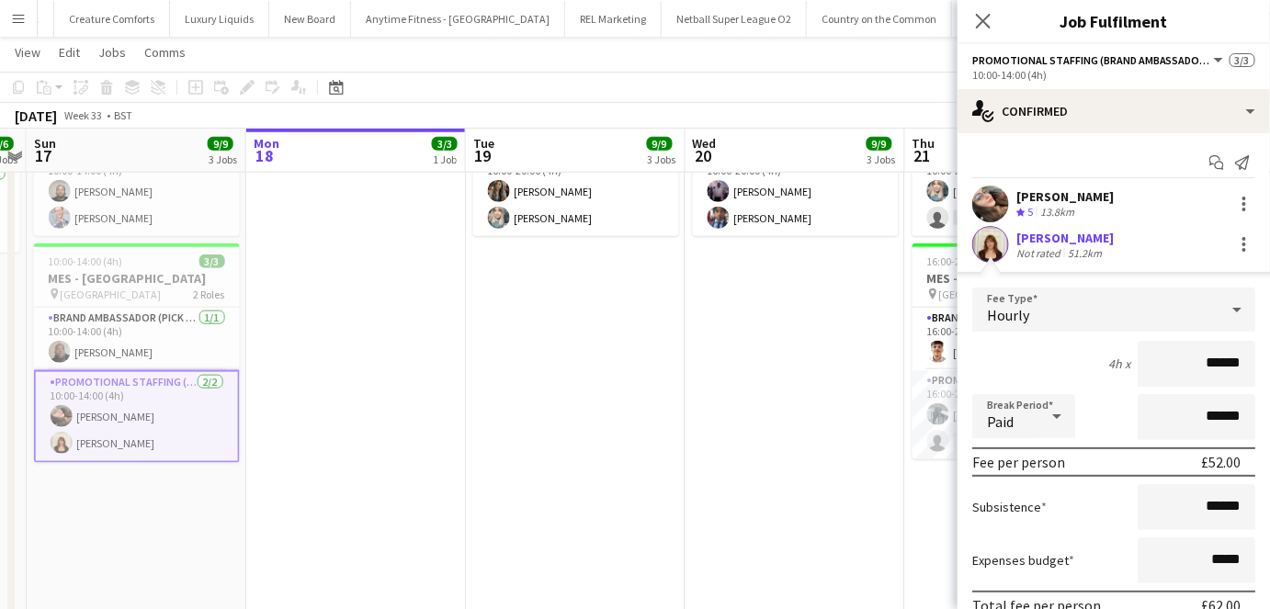
scroll to position [83, 0]
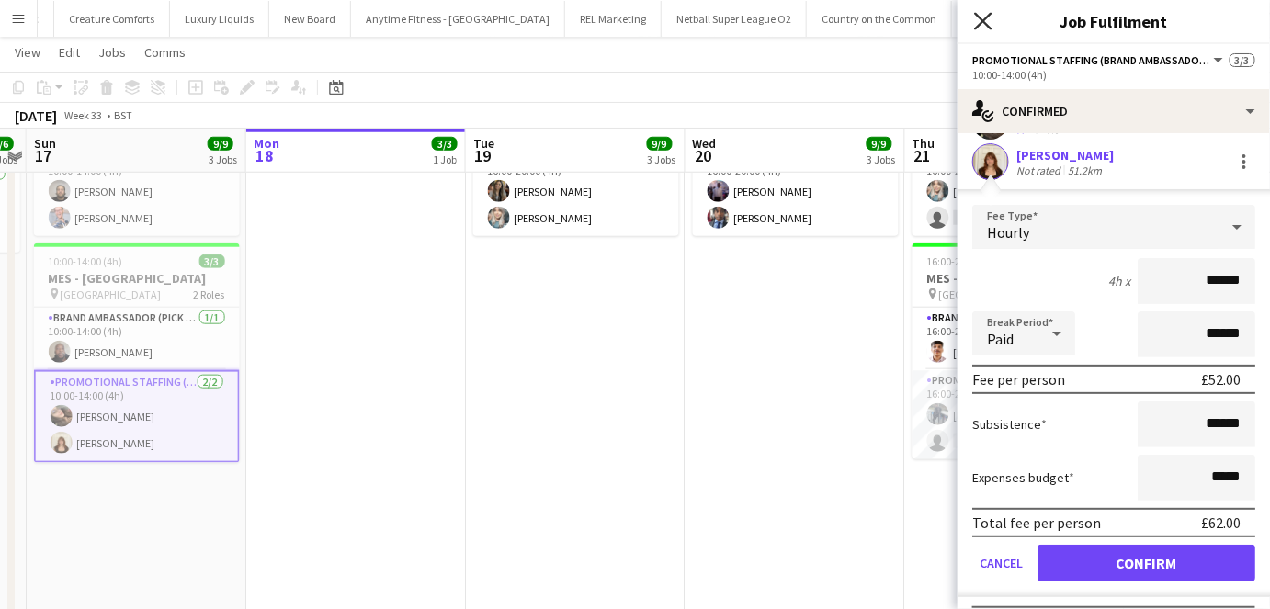
click at [988, 21] on icon "Close pop-in" at bounding box center [982, 20] width 17 height 17
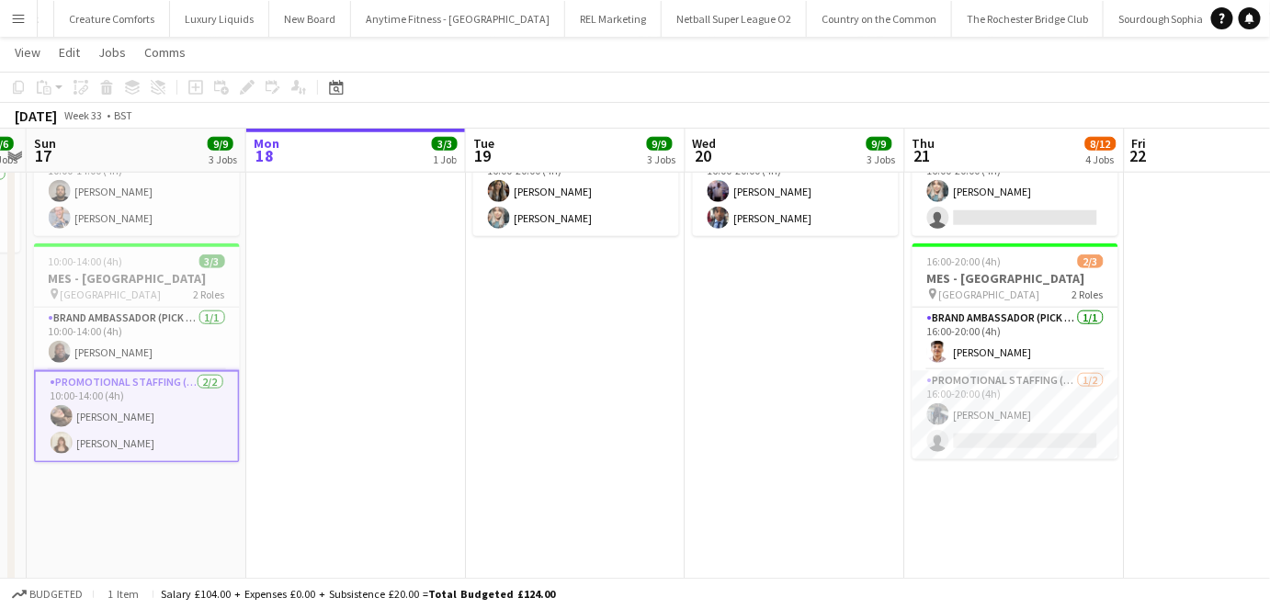
drag, startPoint x: 1106, startPoint y: 123, endPoint x: 1060, endPoint y: 130, distance: 46.5
click at [1105, 123] on div "August 2025 Week 33 • BST" at bounding box center [635, 116] width 1270 height 26
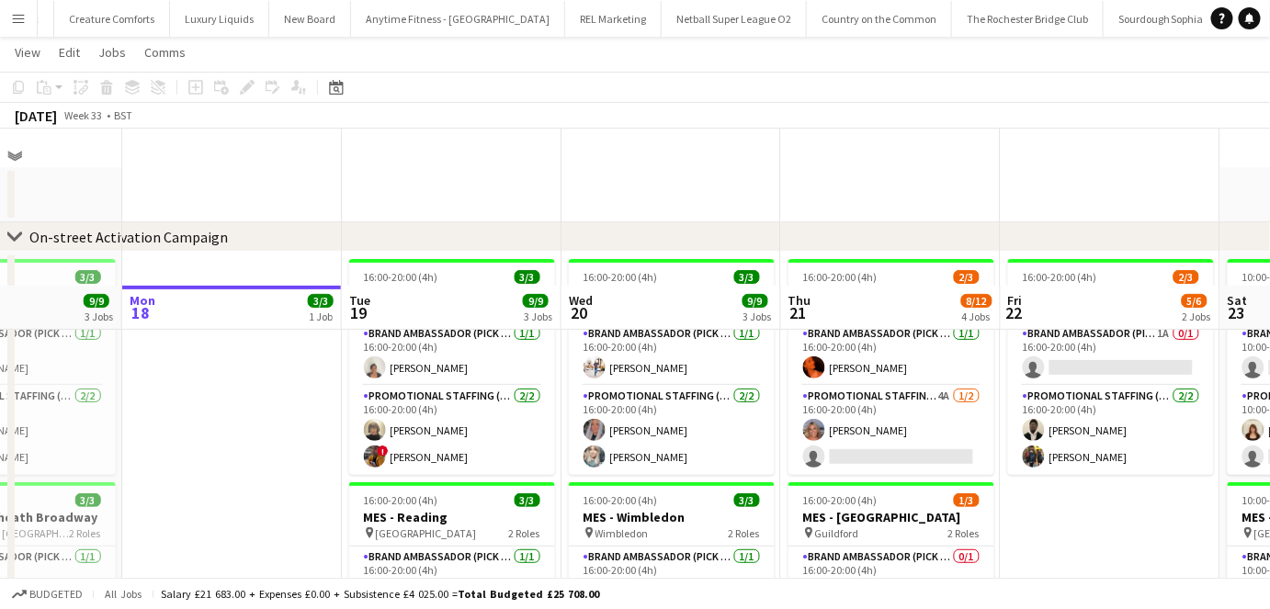
scroll to position [196, 0]
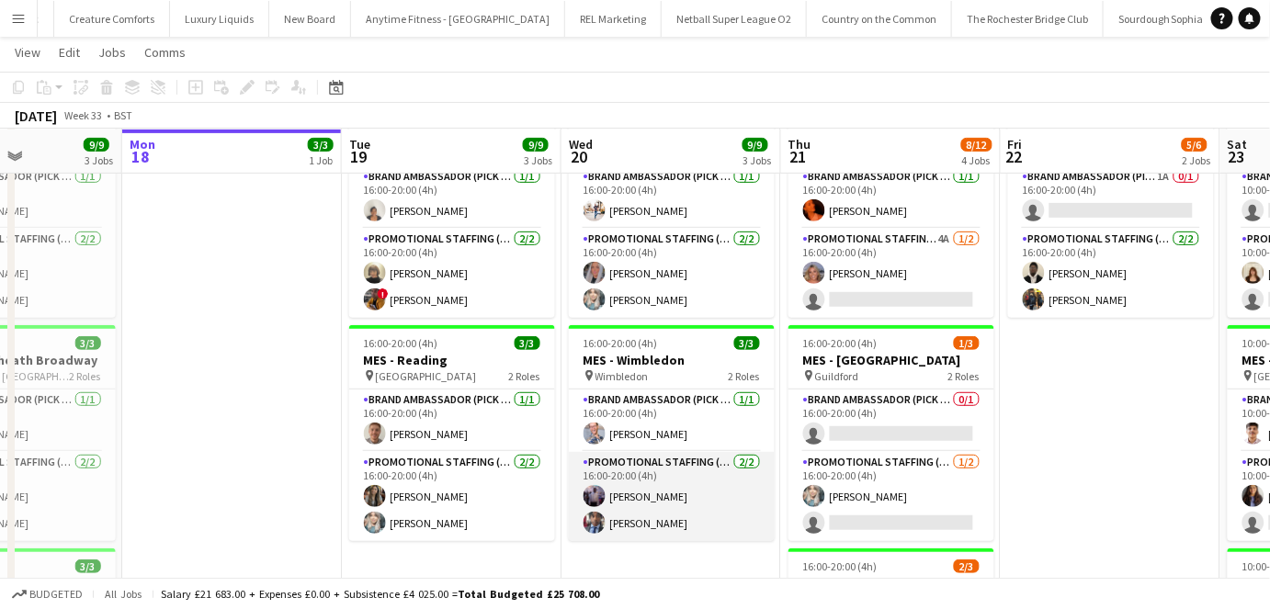
click at [594, 479] on app-card-role "Promotional Staffing (Brand Ambassadors) 2/2 16:00-20:00 (4h) osahon ogunyemi S…" at bounding box center [672, 496] width 206 height 89
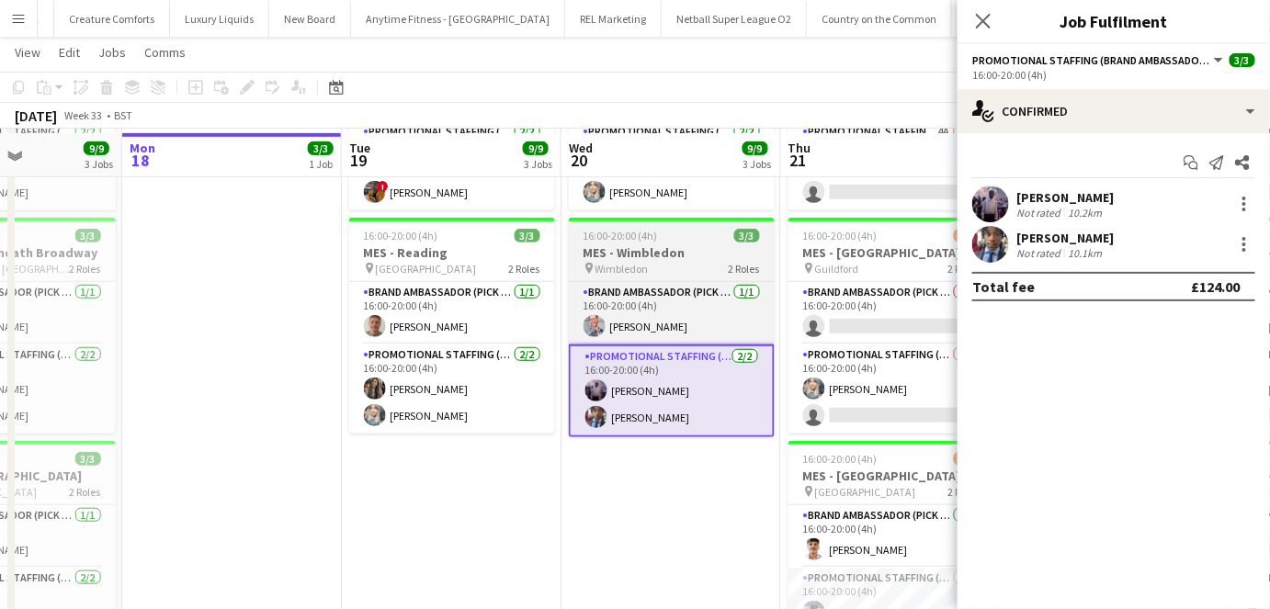
scroll to position [308, 0]
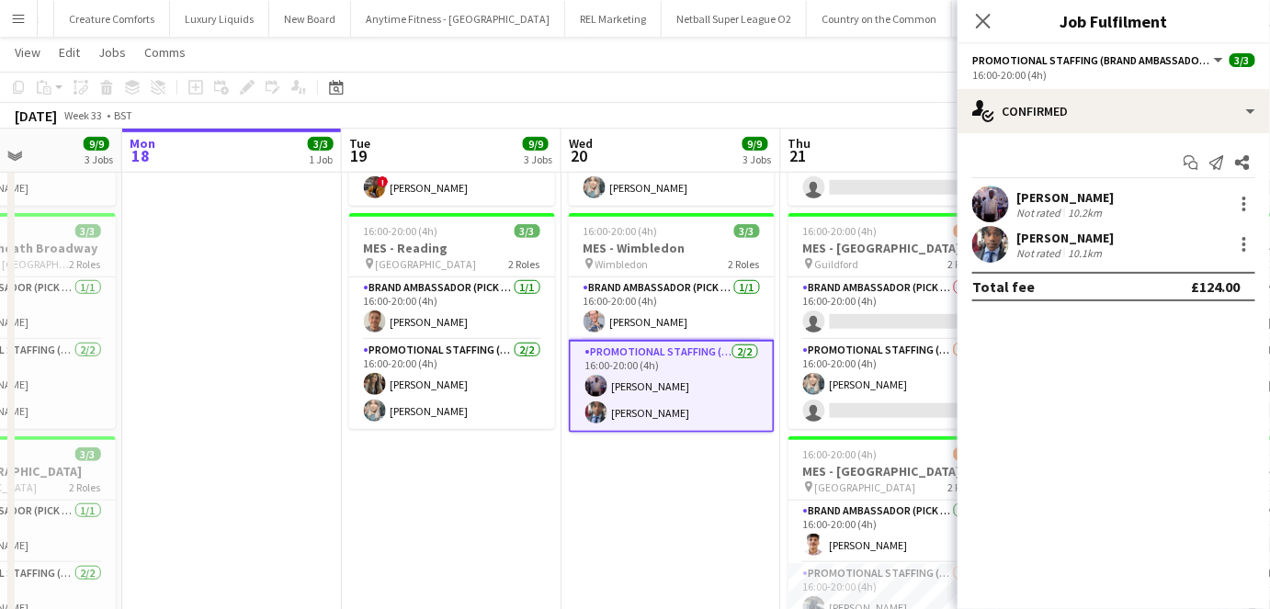
click at [1043, 248] on div "Not rated" at bounding box center [1040, 253] width 48 height 14
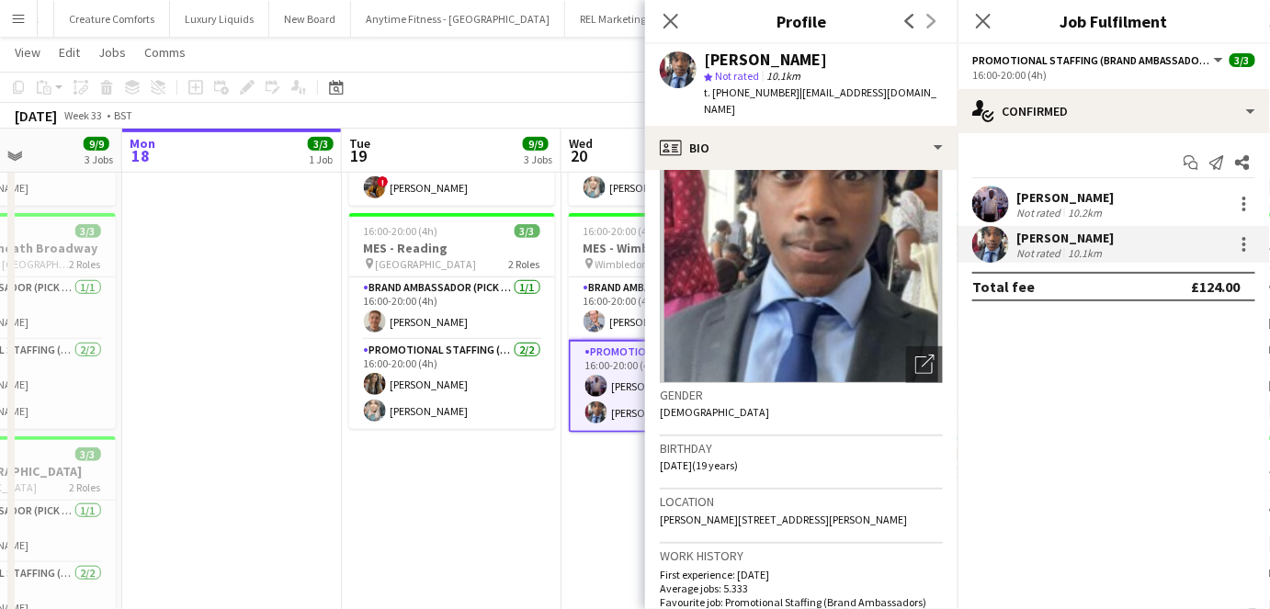
scroll to position [76, 0]
click at [1048, 197] on div "[PERSON_NAME]" at bounding box center [1064, 197] width 97 height 17
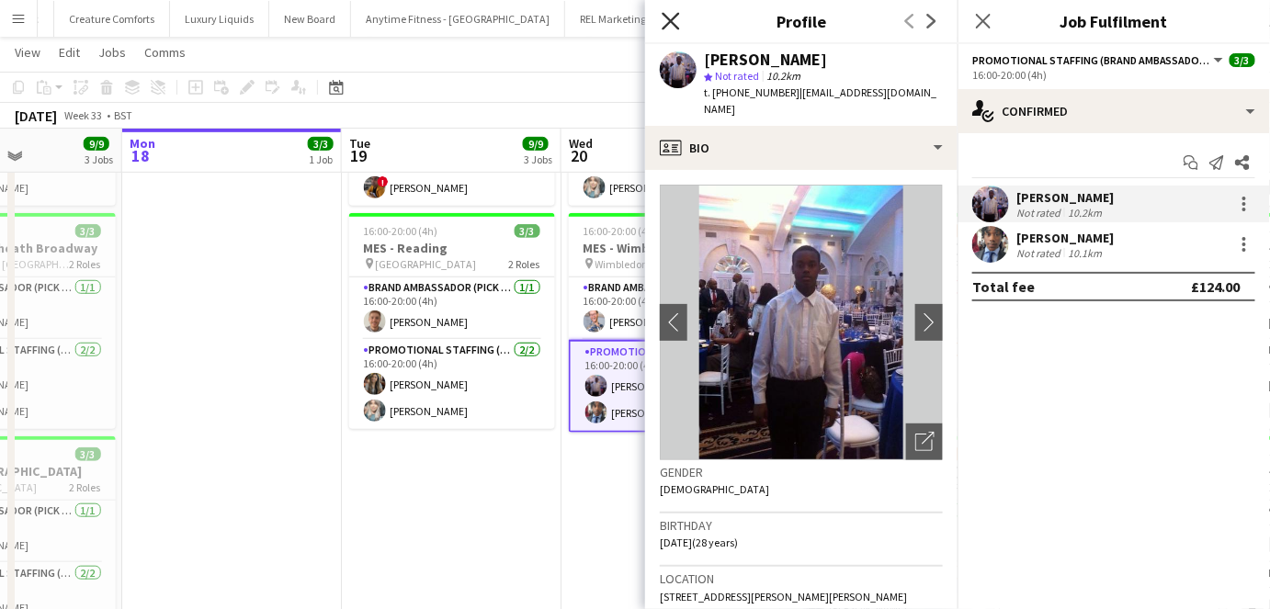
click at [673, 26] on icon "Close pop-in" at bounding box center [669, 20] width 17 height 17
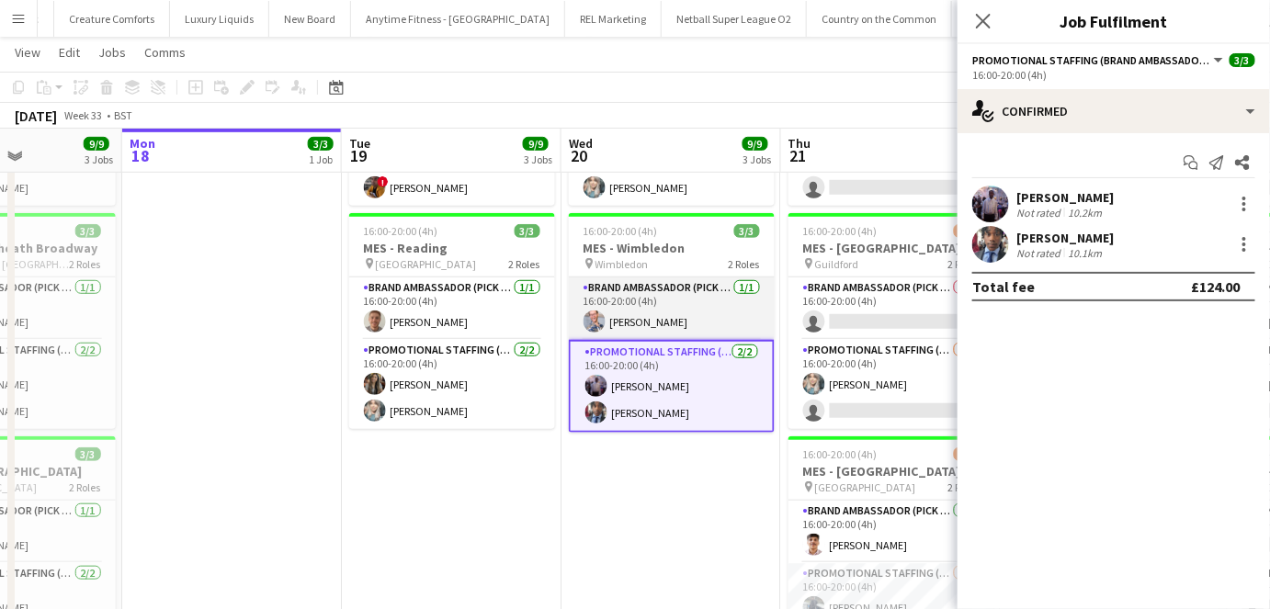
click at [651, 300] on app-card-role "Brand Ambassador (Pick up) 1/1 16:00-20:00 (4h) SIMON GREIFF" at bounding box center [672, 308] width 206 height 62
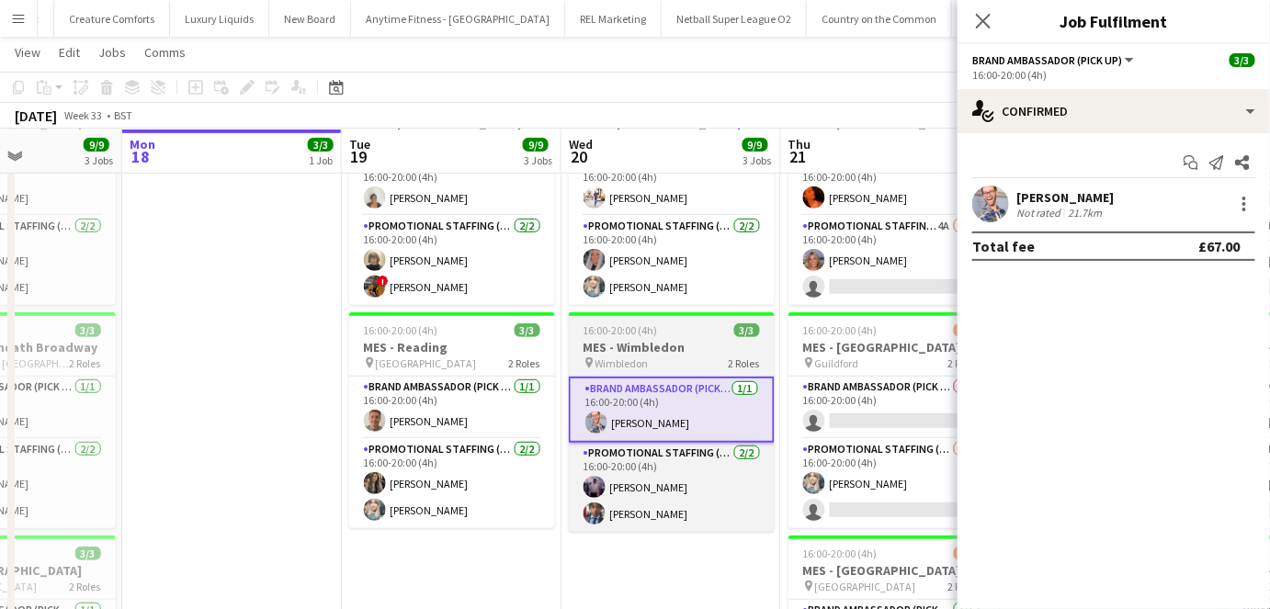
scroll to position [210, 0]
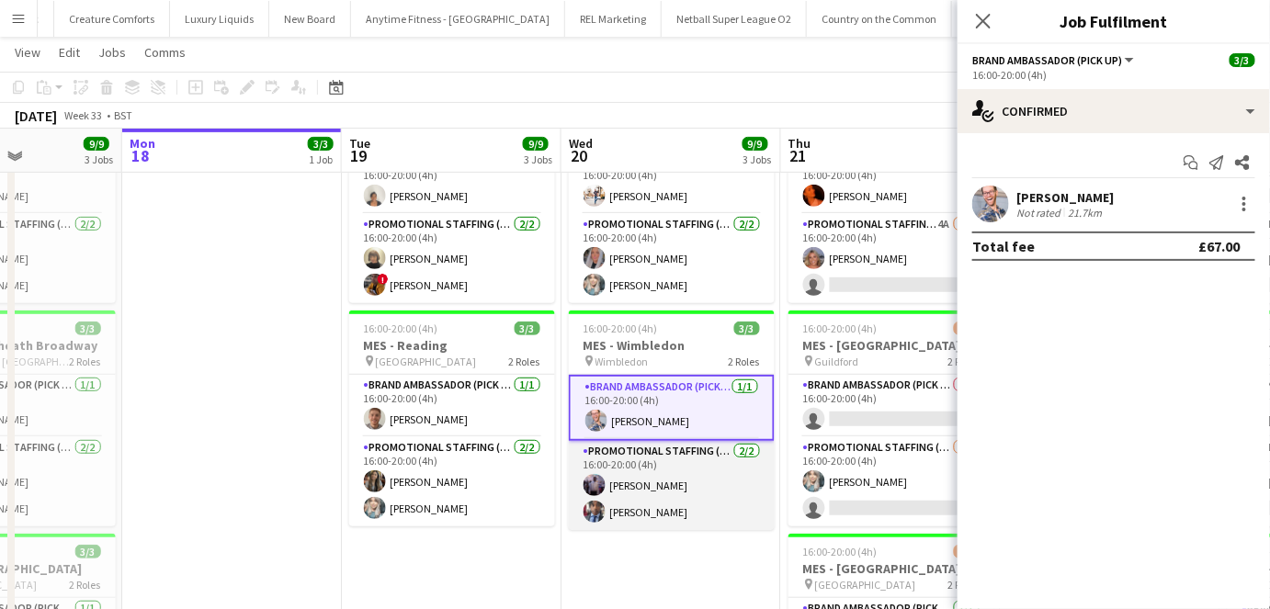
click at [649, 448] on app-card-role "Promotional Staffing (Brand Ambassadors) 2/2 16:00-20:00 (4h) osahon ogunyemi S…" at bounding box center [672, 485] width 206 height 89
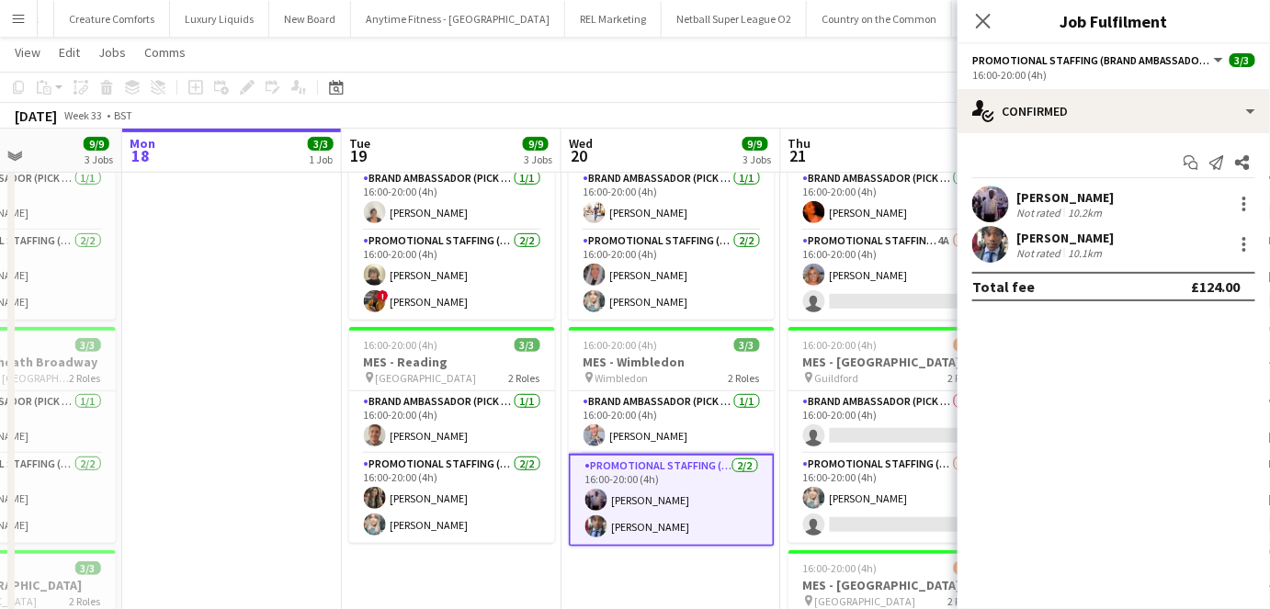
scroll to position [193, 0]
click at [649, 443] on app-card-role "Brand Ambassador (Pick up) 1/1 16:00-20:00 (4h) SIMON GREIFF" at bounding box center [672, 423] width 206 height 62
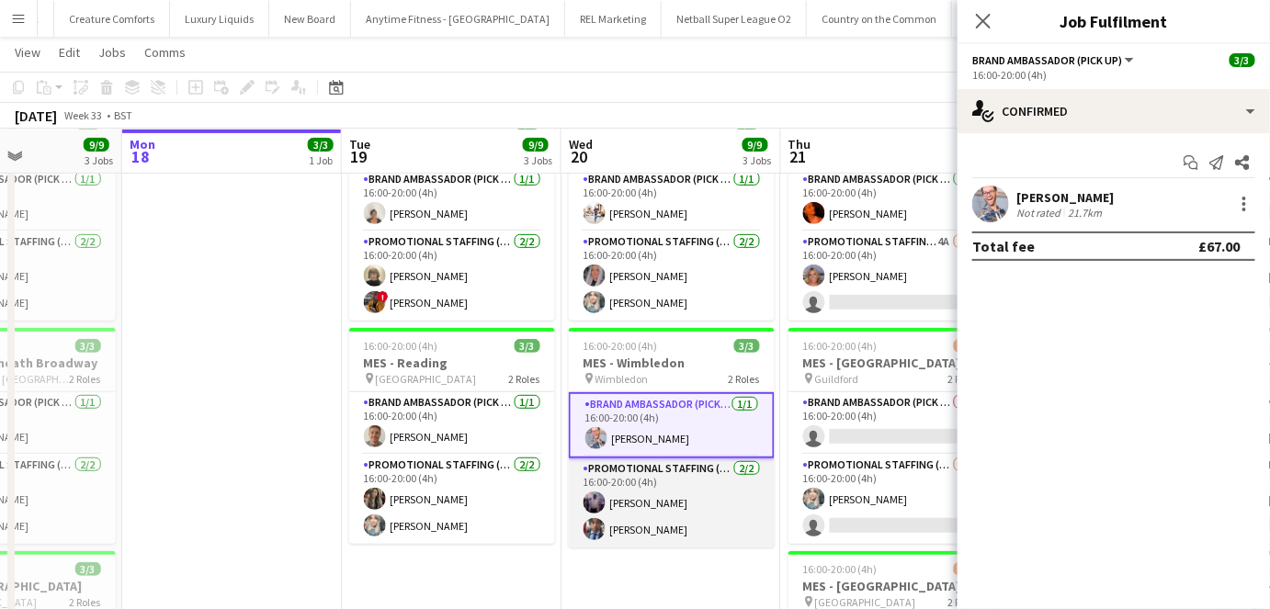
click at [663, 471] on app-card-role "Promotional Staffing (Brand Ambassadors) 2/2 16:00-20:00 (4h) osahon ogunyemi S…" at bounding box center [672, 502] width 206 height 89
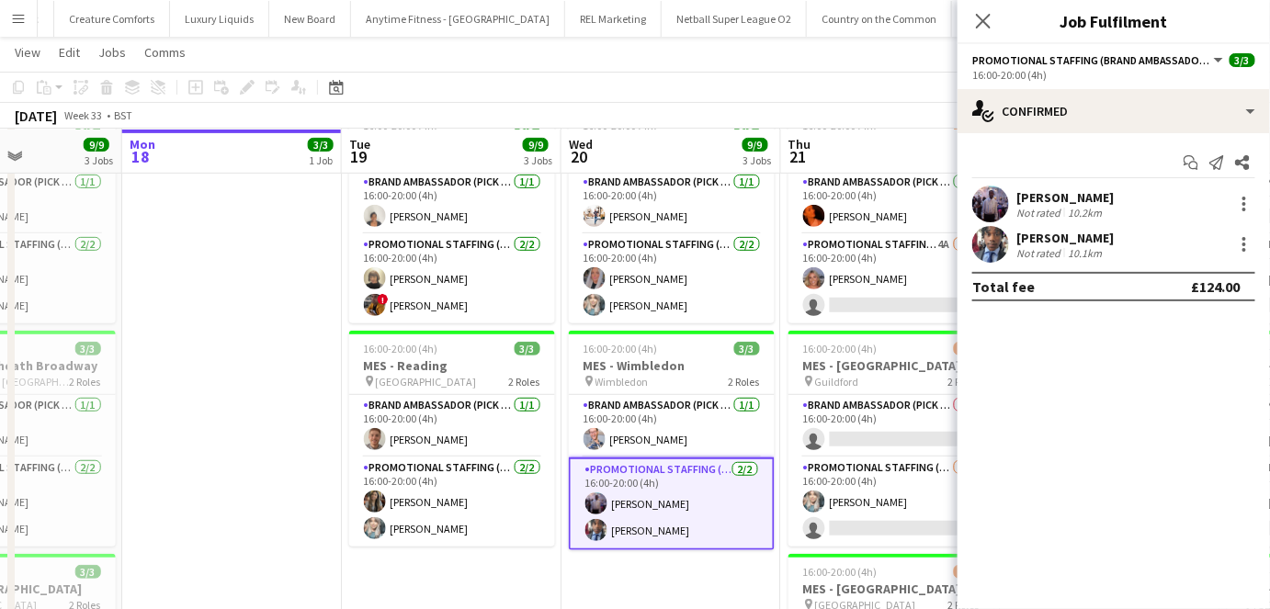
scroll to position [191, 0]
click at [688, 412] on app-card-role "Brand Ambassador (Pick up) 1/1 16:00-20:00 (4h) SIMON GREIFF" at bounding box center [672, 425] width 206 height 62
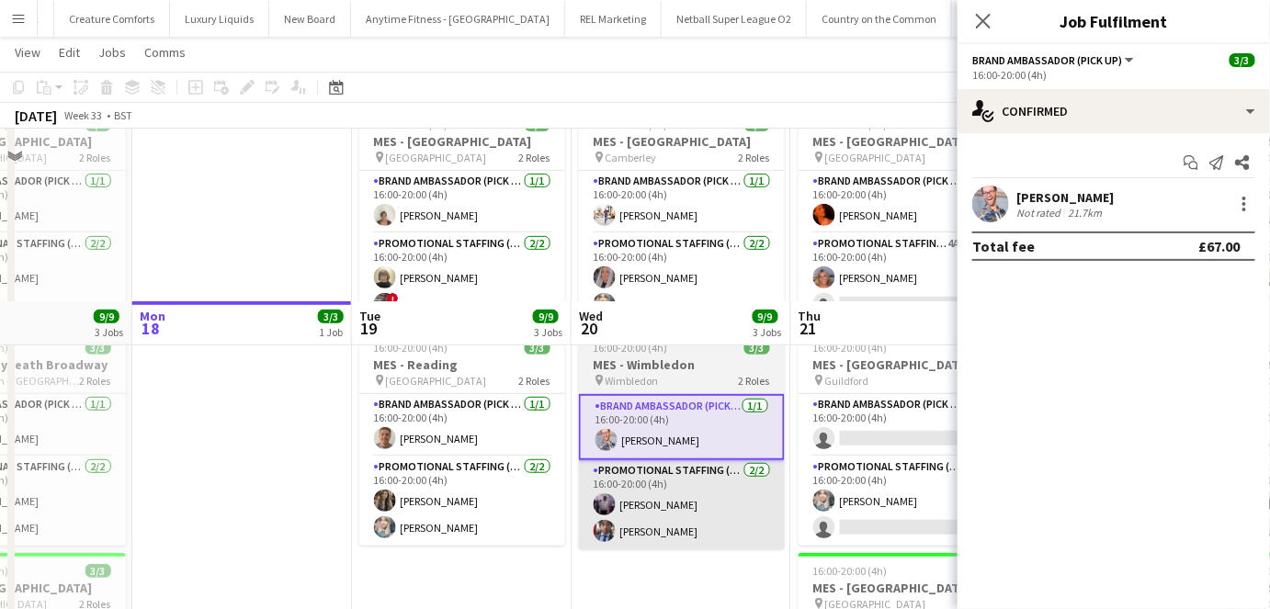
scroll to position [375, 0]
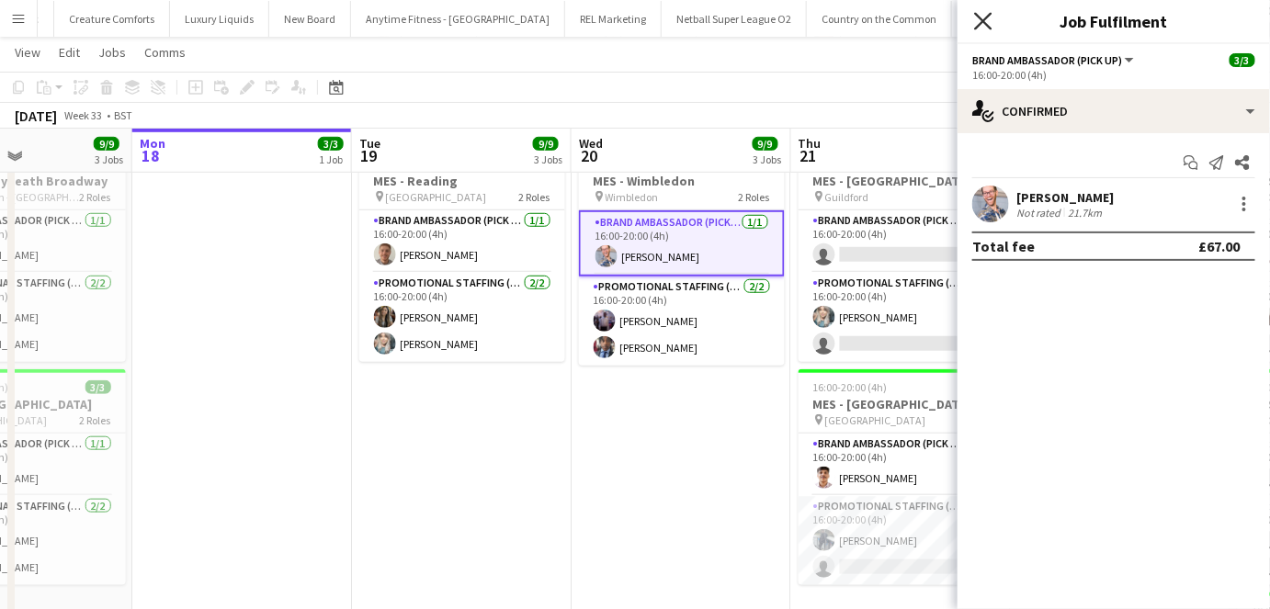
click at [980, 17] on icon "Close pop-in" at bounding box center [982, 20] width 17 height 17
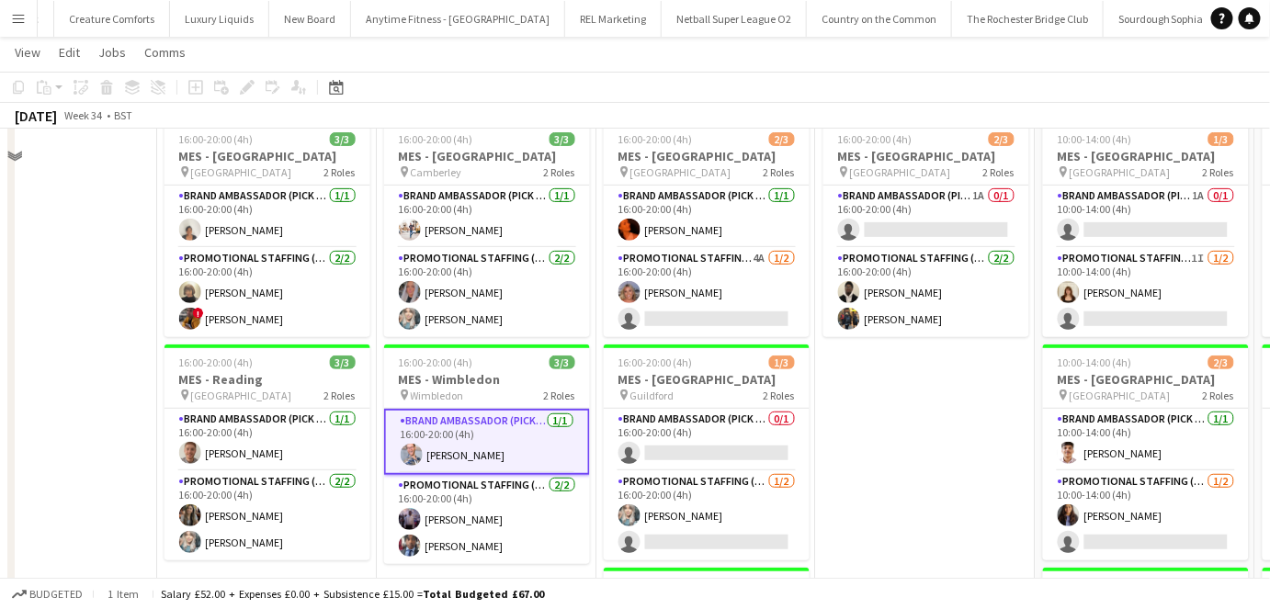
scroll to position [67, 0]
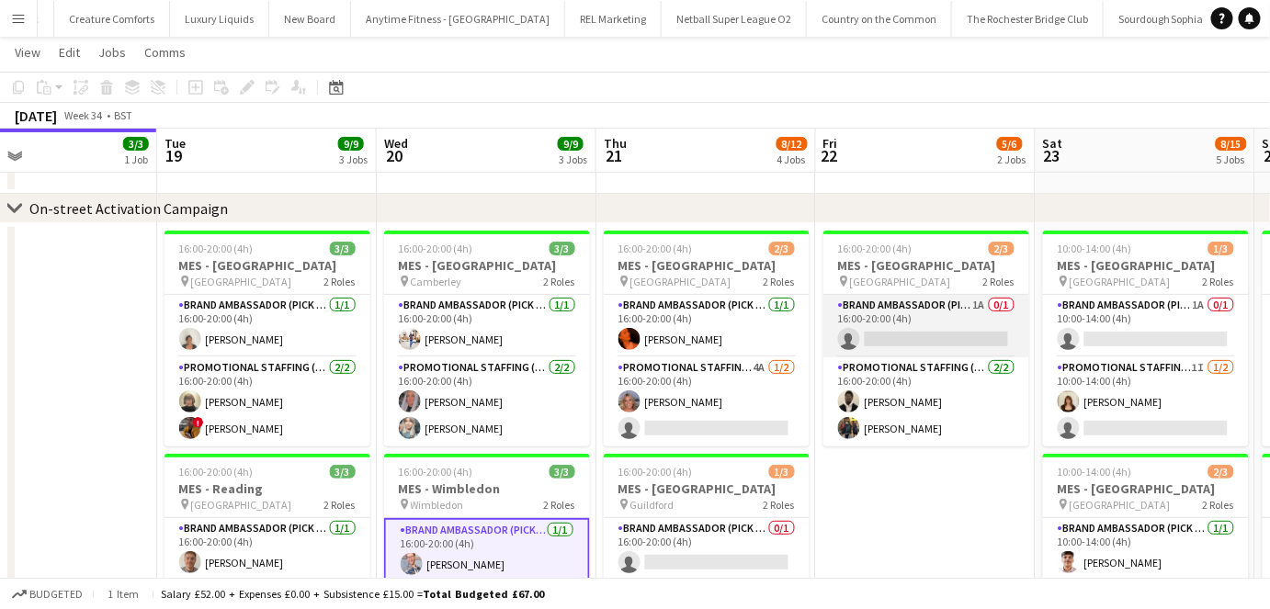
click at [875, 329] on app-card-role "Brand Ambassador (Pick up) 1A 0/1 16:00-20:00 (4h) single-neutral-actions" at bounding box center [926, 326] width 206 height 62
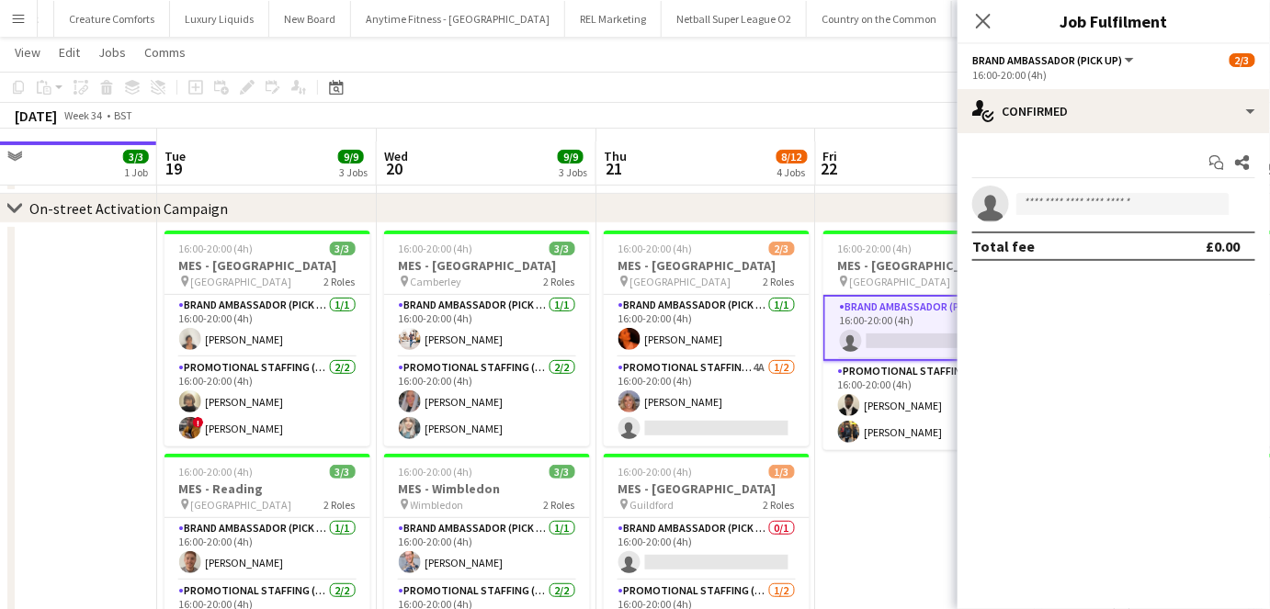
scroll to position [81, 0]
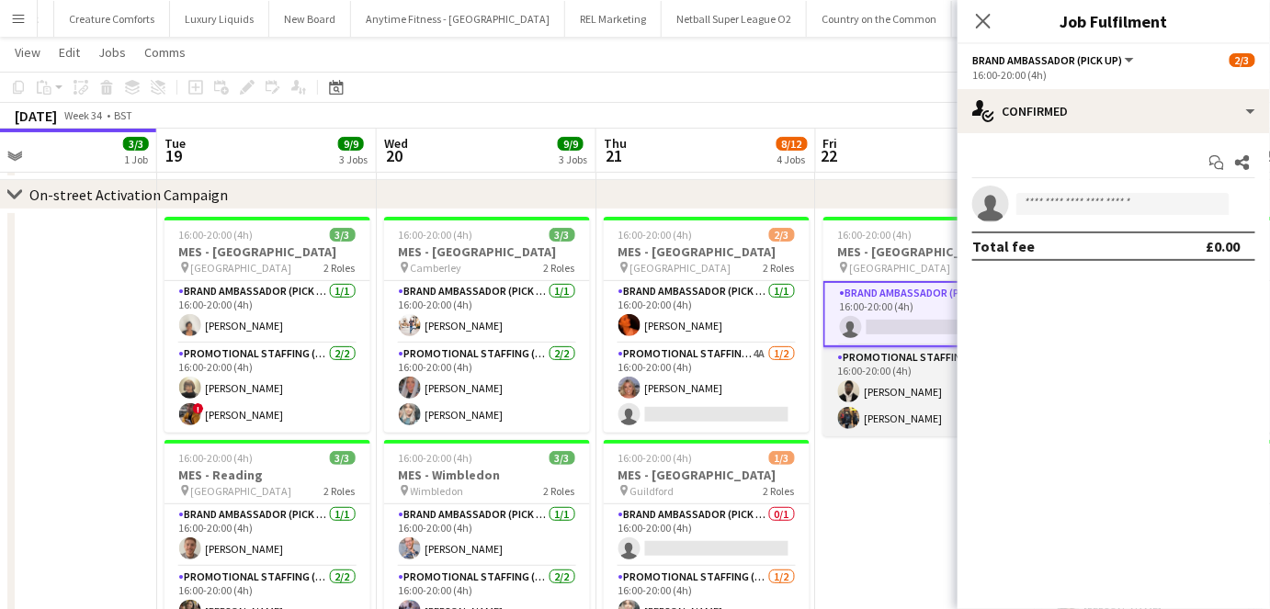
click at [876, 382] on app-card-role "Promotional Staffing (Brand Ambassadors) 2/2 16:00-20:00 (4h) Daniel Ajetunmobi…" at bounding box center [926, 391] width 206 height 89
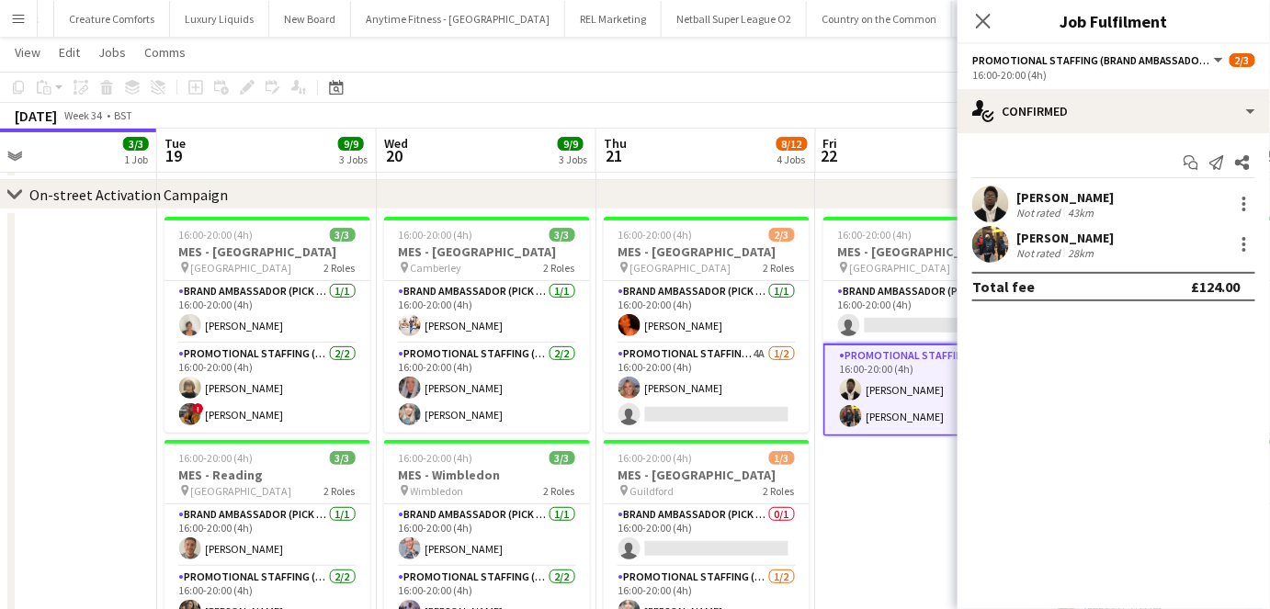
scroll to position [0, 639]
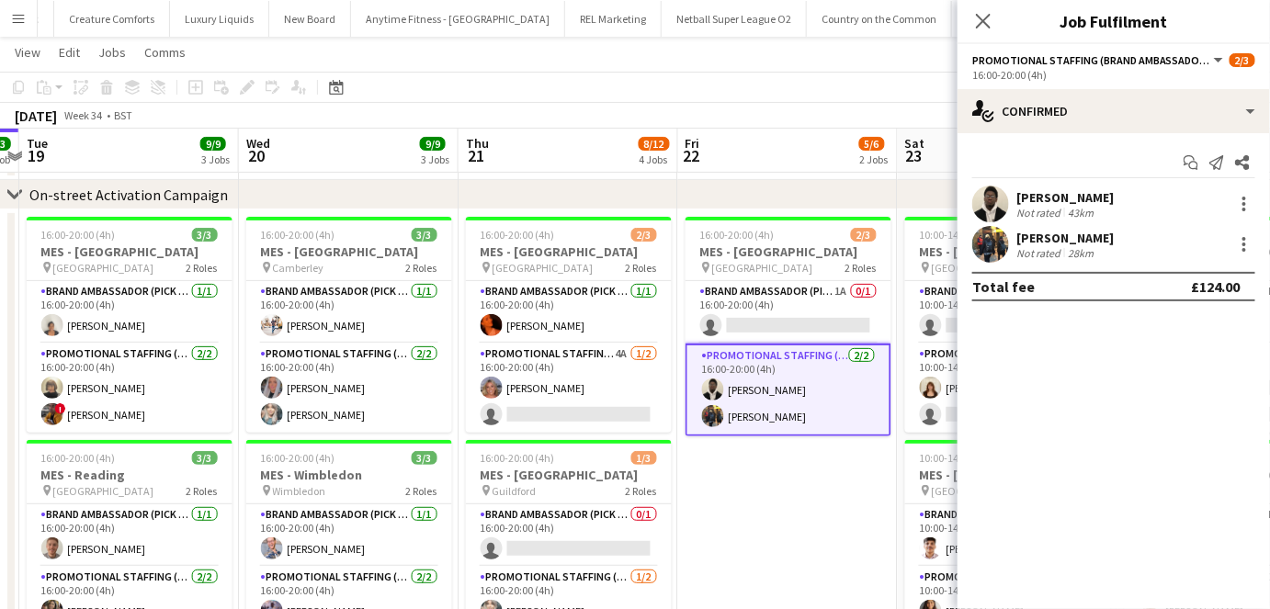
click at [1084, 237] on div "Martin Brady" at bounding box center [1064, 238] width 97 height 17
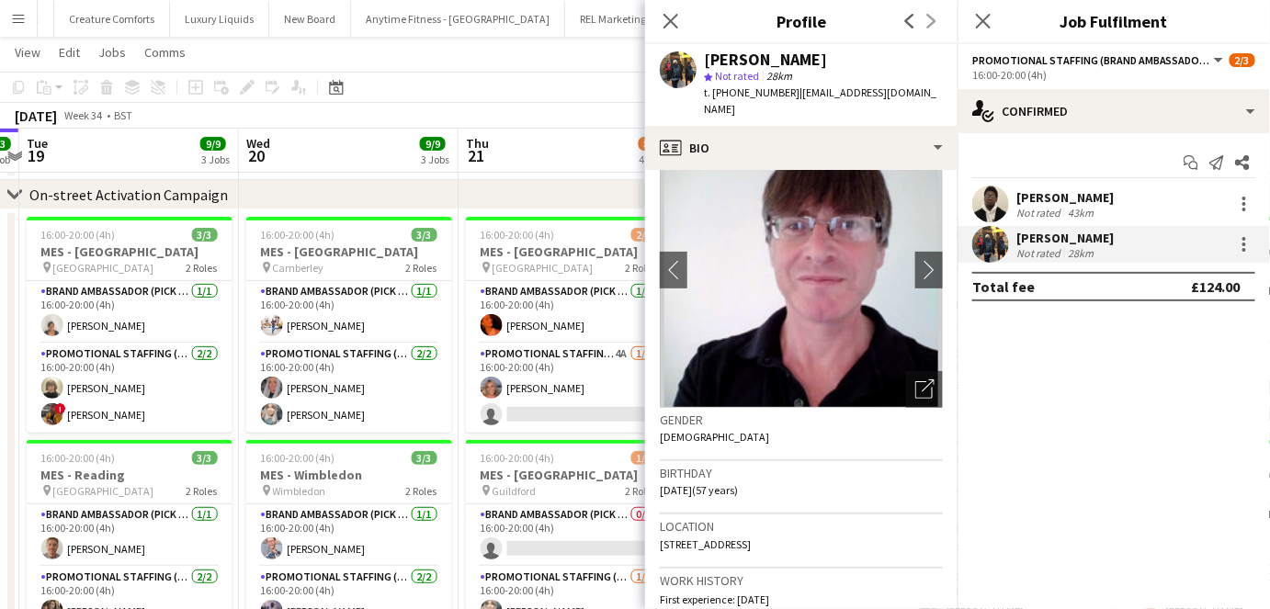
scroll to position [53, 0]
click at [663, 28] on icon "Close pop-in" at bounding box center [669, 20] width 17 height 17
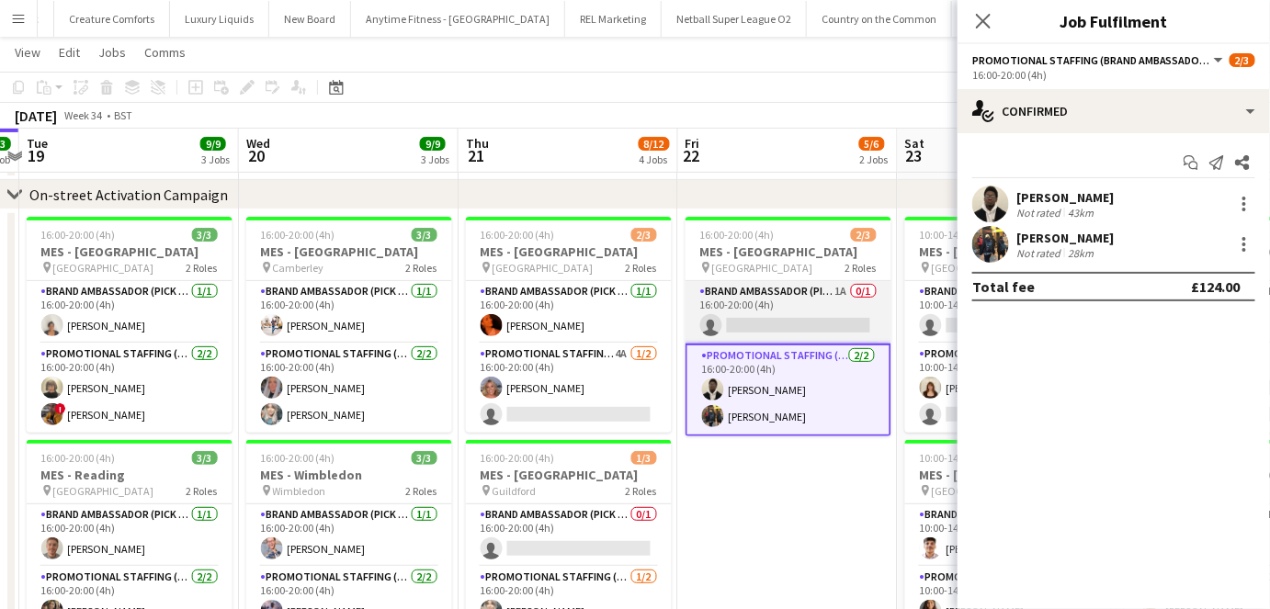
click at [740, 304] on app-card-role "Brand Ambassador (Pick up) 1A 0/1 16:00-20:00 (4h) single-neutral-actions" at bounding box center [788, 312] width 206 height 62
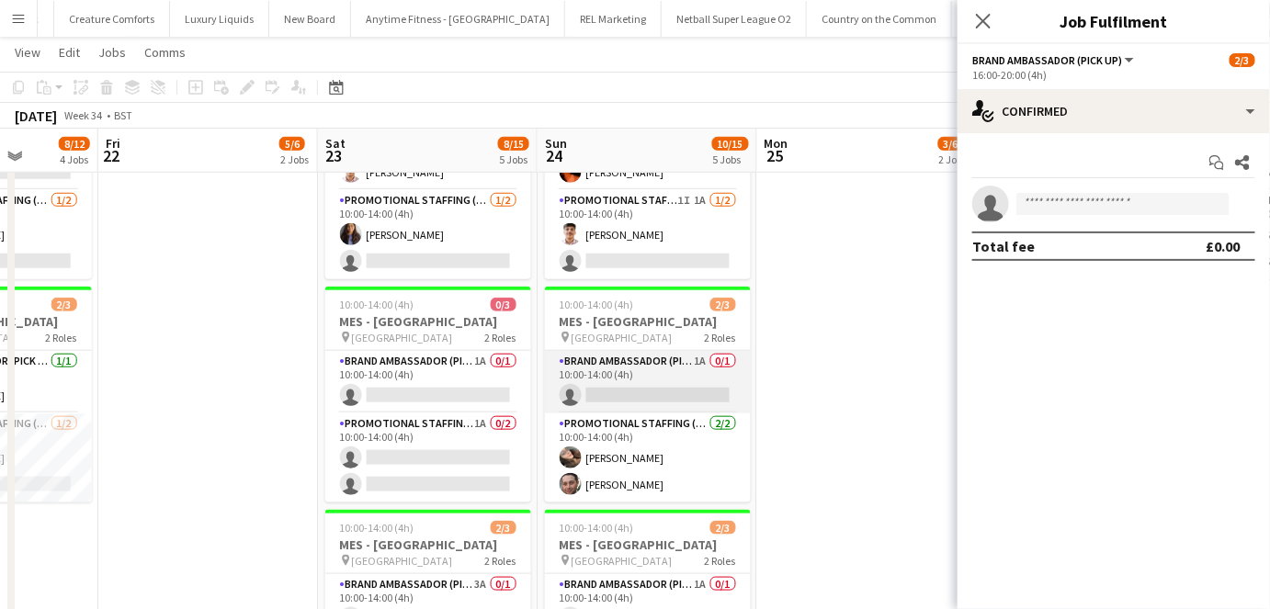
scroll to position [0, 522]
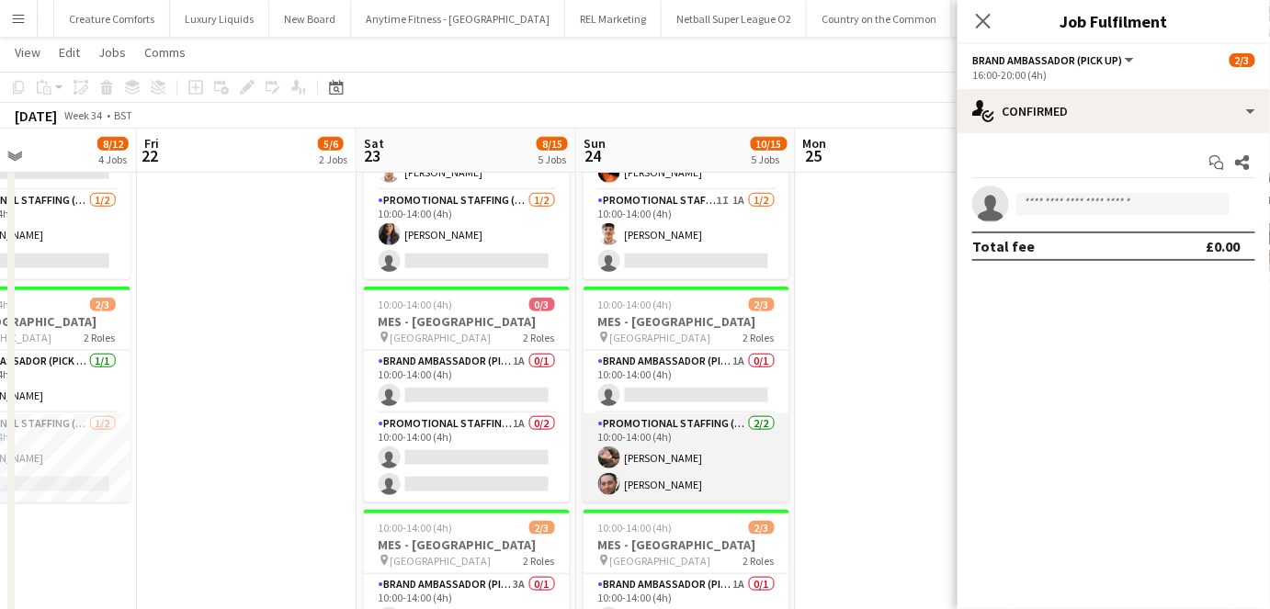
click at [691, 442] on app-card-role "Promotional Staffing (Brand Ambassadors) 2/2 10:00-14:00 (4h) Anastasiia Melesh…" at bounding box center [686, 457] width 206 height 89
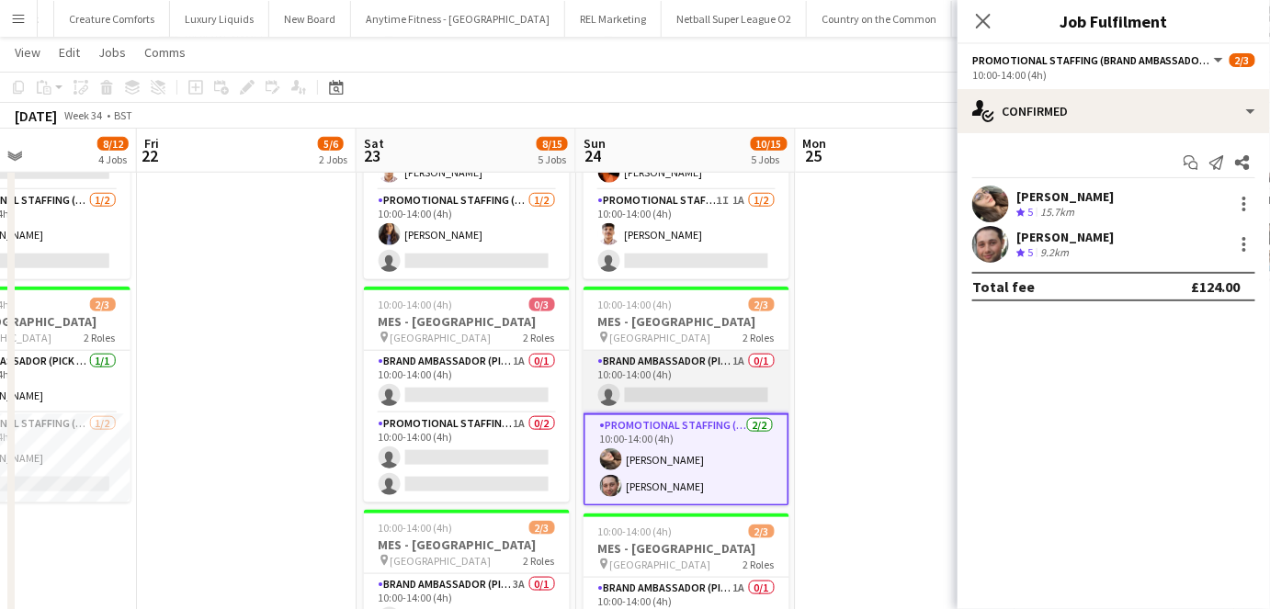
click at [684, 408] on app-card-role "Brand Ambassador (Pick up) 1A 0/1 10:00-14:00 (4h) single-neutral-actions" at bounding box center [686, 382] width 206 height 62
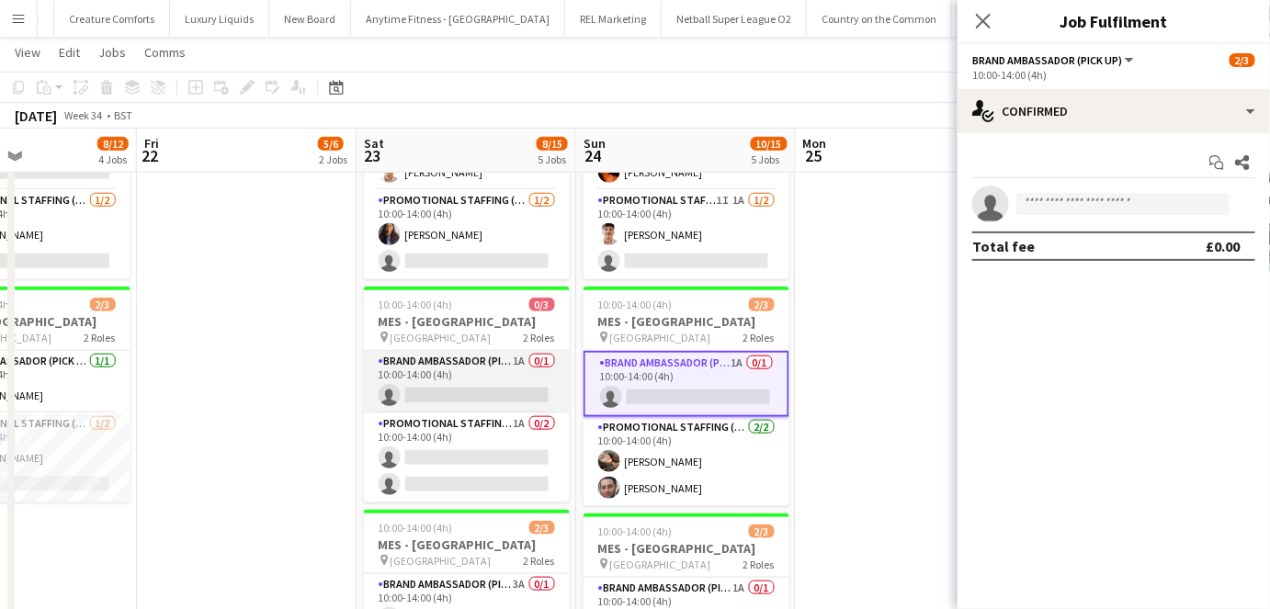
click at [514, 403] on app-card-role "Brand Ambassador (Pick up) 1A 0/1 10:00-14:00 (4h) single-neutral-actions" at bounding box center [467, 382] width 206 height 62
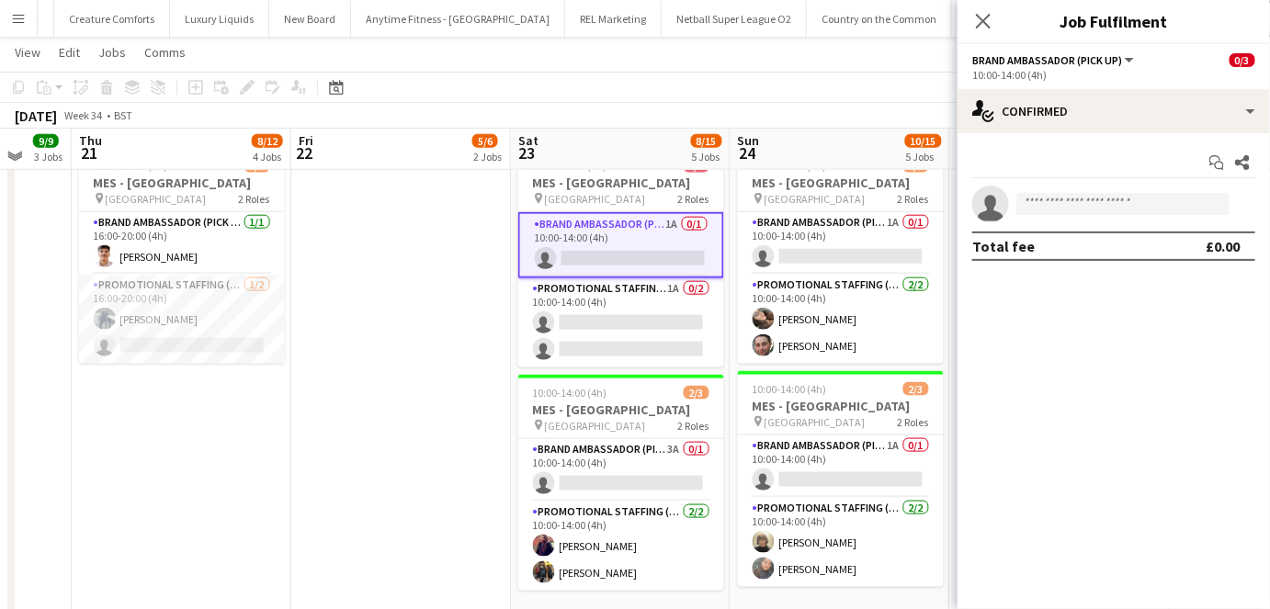
scroll to position [593, 0]
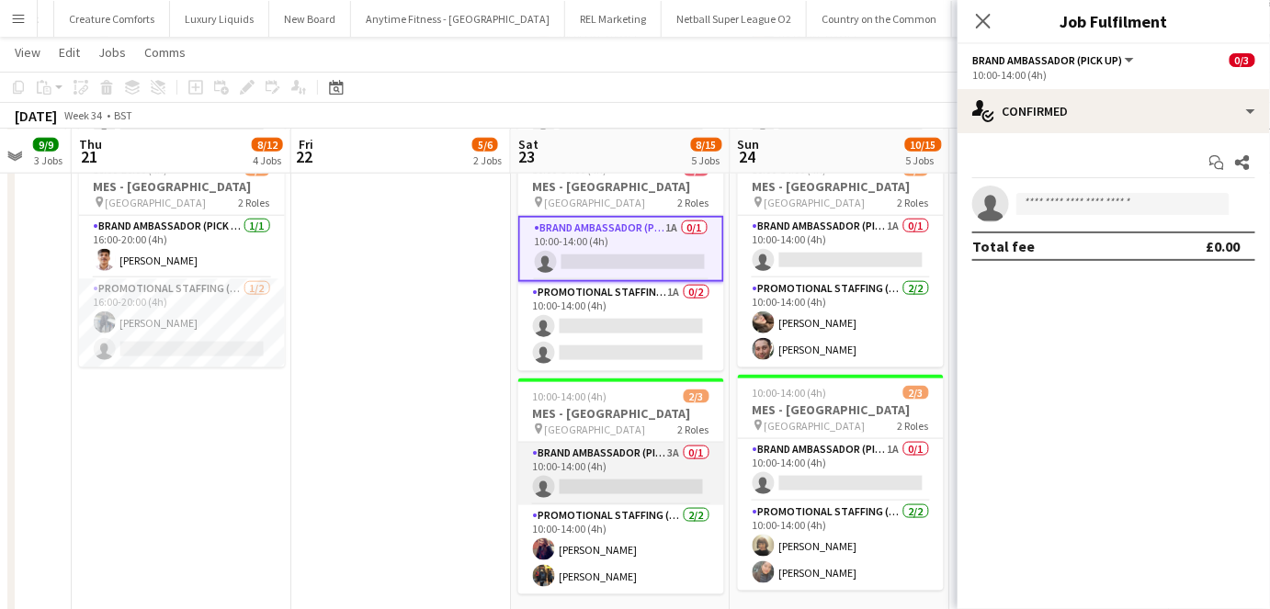
click at [627, 469] on app-card-role "Brand Ambassador (Pick up) 3A 0/1 10:00-14:00 (4h) single-neutral-actions" at bounding box center [621, 474] width 206 height 62
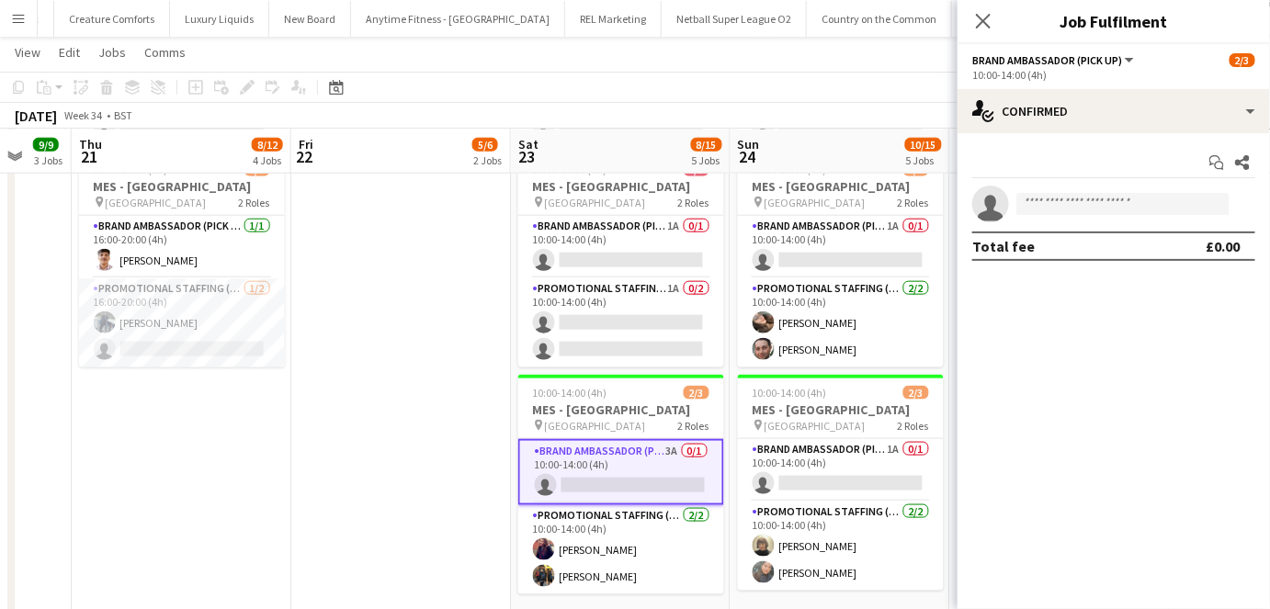
scroll to position [0, 755]
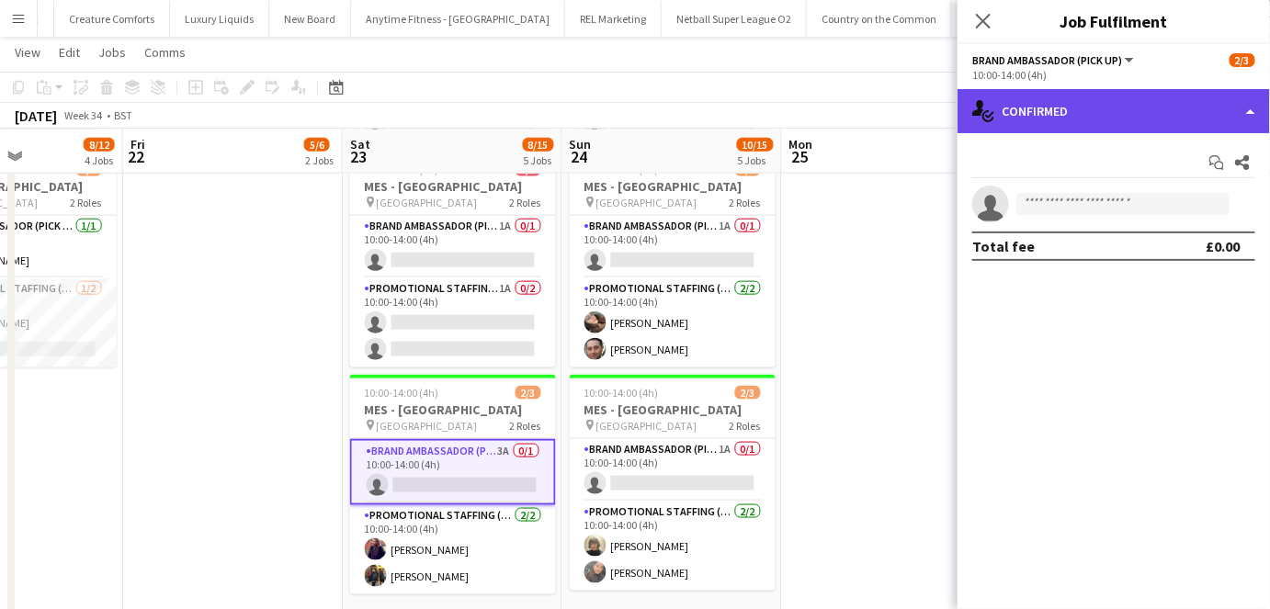
click at [1093, 105] on div "single-neutral-actions-check-2 Confirmed" at bounding box center [1113, 111] width 312 height 44
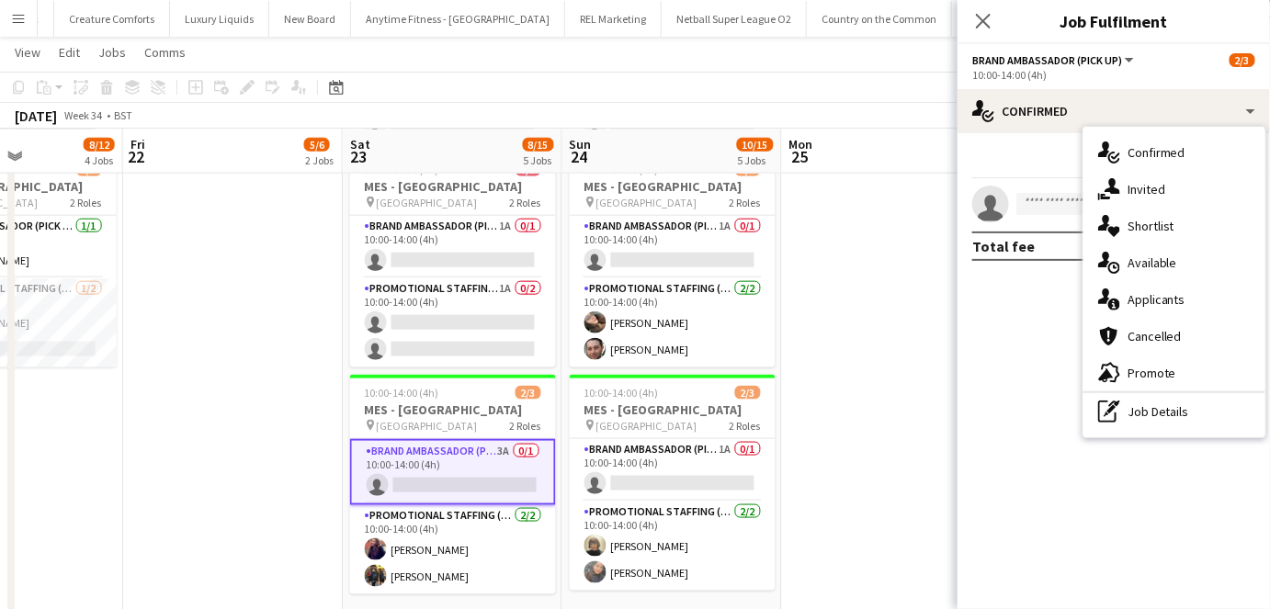
click at [982, 40] on div "Close pop-in" at bounding box center [982, 21] width 51 height 42
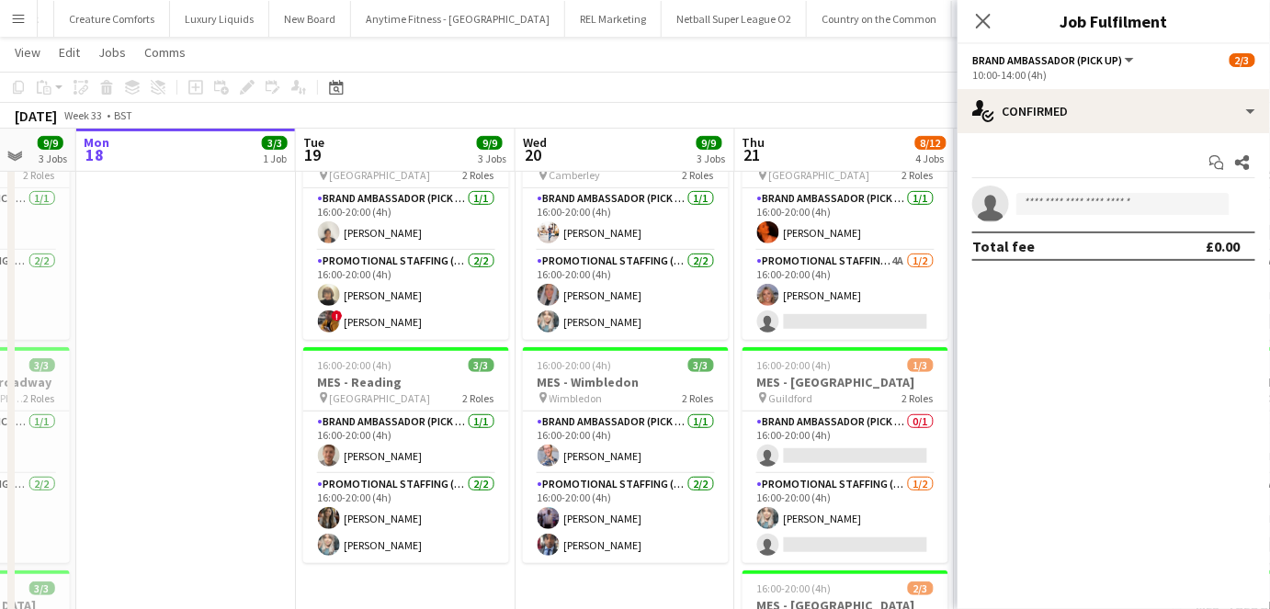
scroll to position [173, 0]
click at [595, 464] on app-card-role "Brand Ambassador (Pick up) 1/1 16:00-20:00 (4h) SIMON GREIFF" at bounding box center [626, 444] width 206 height 62
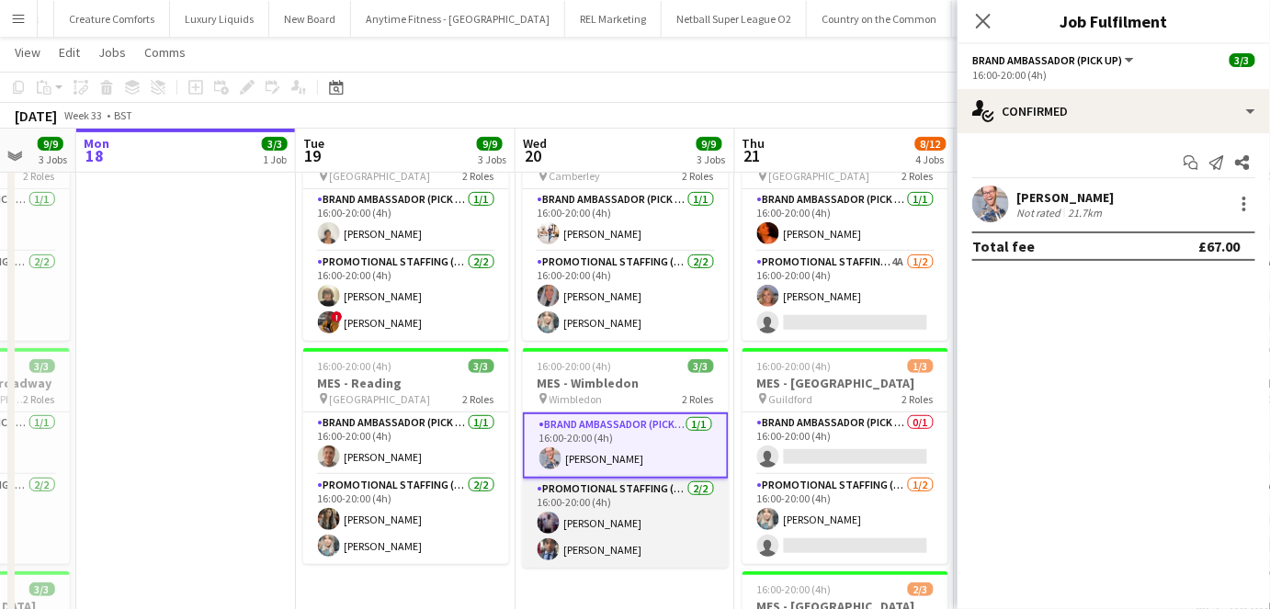
click at [588, 500] on app-card-role "Promotional Staffing (Brand Ambassadors) 2/2 16:00-20:00 (4h) osahon ogunyemi S…" at bounding box center [626, 523] width 206 height 89
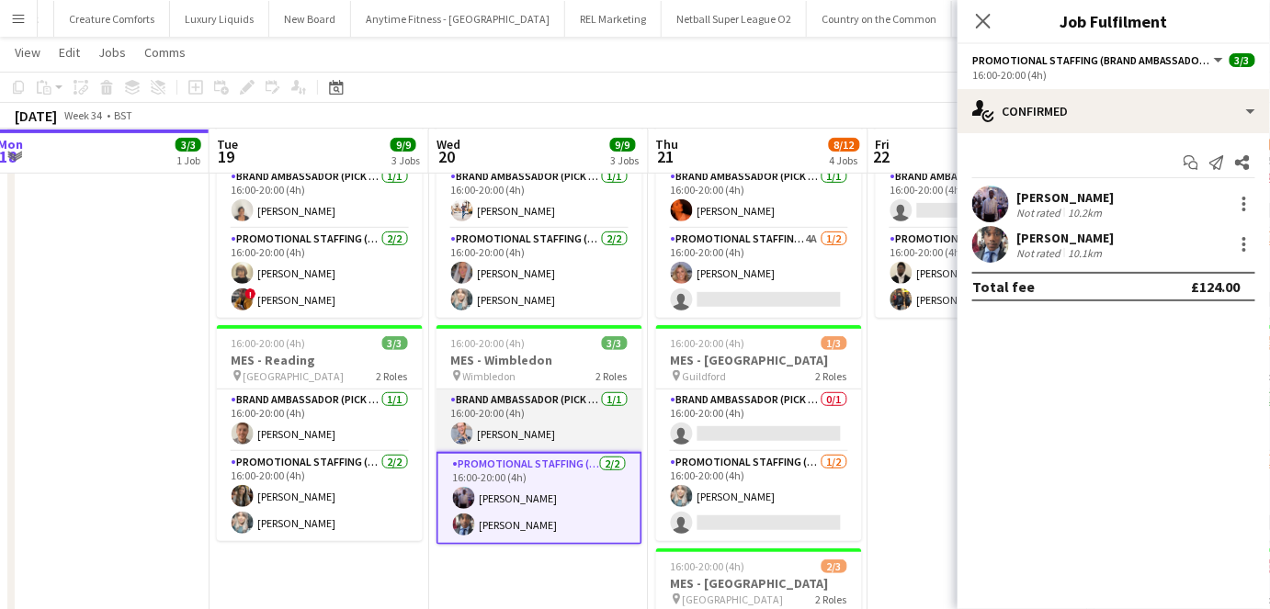
scroll to position [197, 0]
click at [931, 359] on app-date-cell "16:00-20:00 (4h) 2/3 MES - Kingston upon Thames pin Kingston 2 Roles Brand Amba…" at bounding box center [978, 594] width 220 height 1001
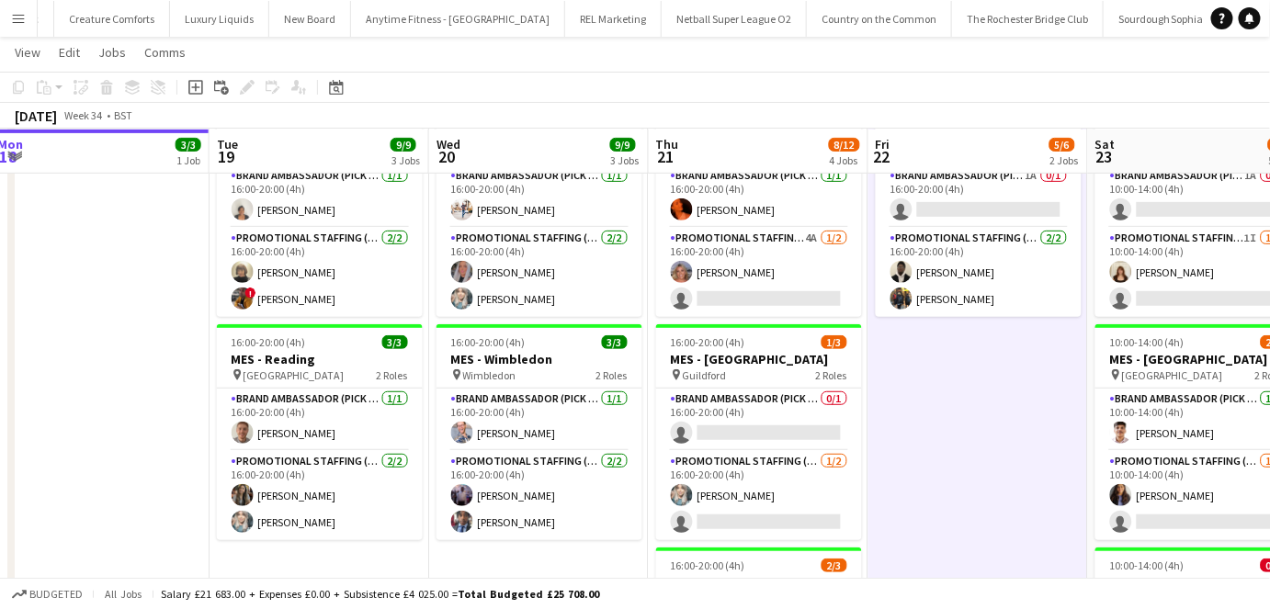
click at [978, 416] on app-date-cell "16:00-20:00 (4h) 2/3 MES - Kingston upon Thames pin Kingston 2 Roles Brand Amba…" at bounding box center [978, 594] width 220 height 1001
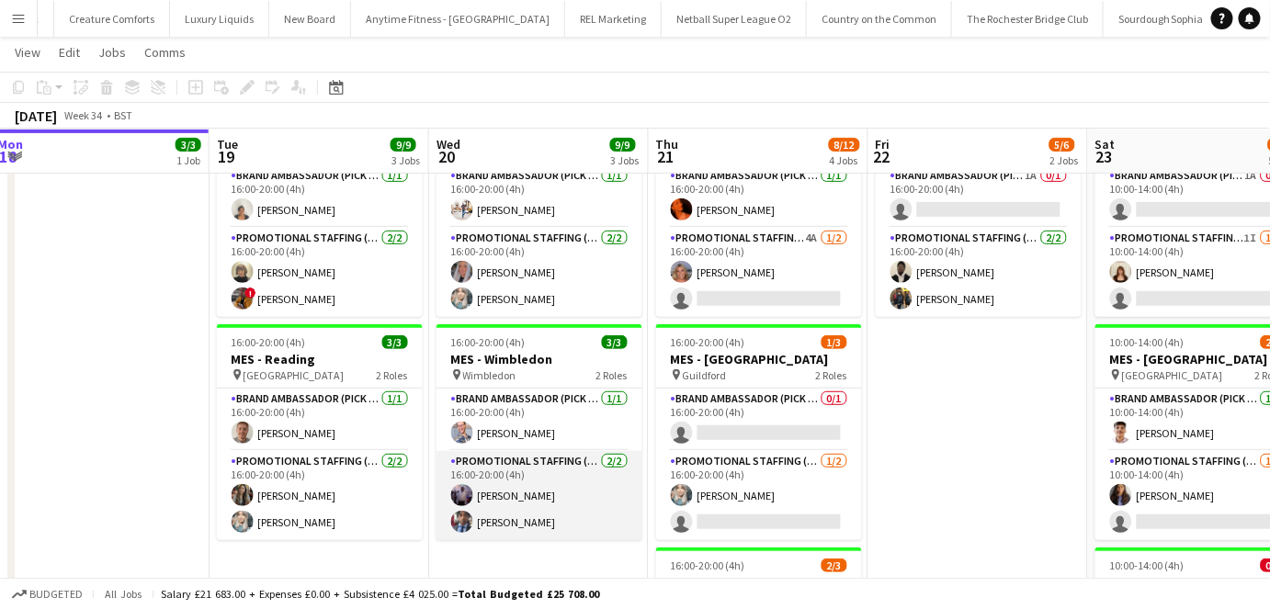
click at [627, 491] on app-card-role "Promotional Staffing (Brand Ambassadors) 2/2 16:00-20:00 (4h) osahon ogunyemi S…" at bounding box center [539, 495] width 206 height 89
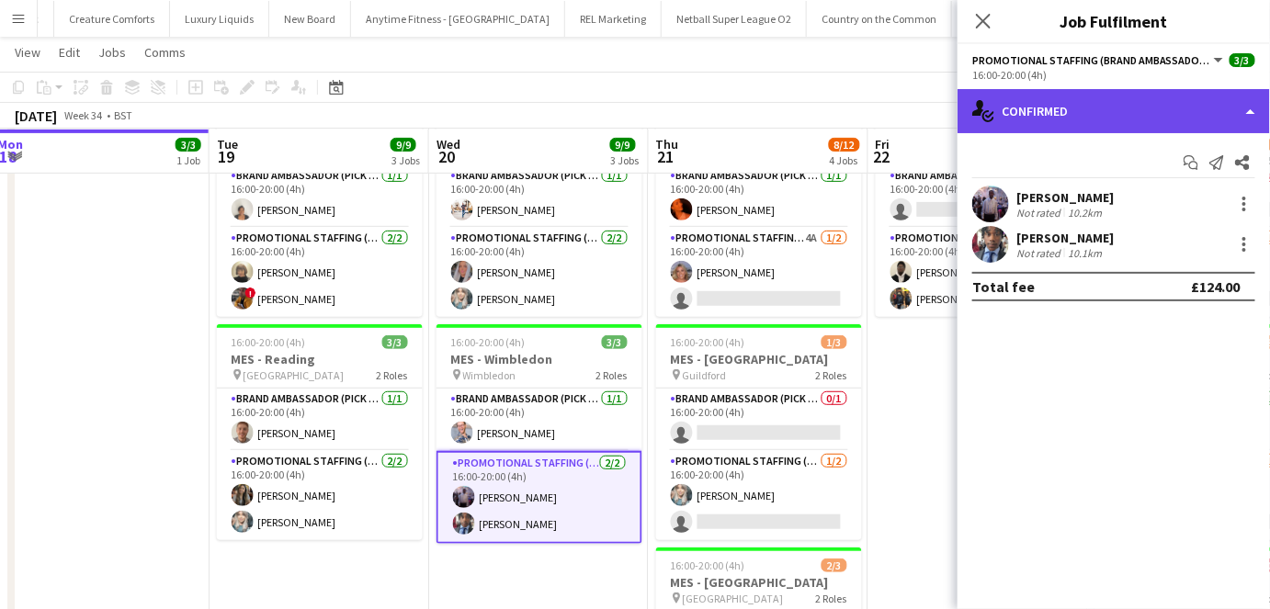
click at [1085, 114] on div "single-neutral-actions-check-2 Confirmed" at bounding box center [1113, 111] width 312 height 44
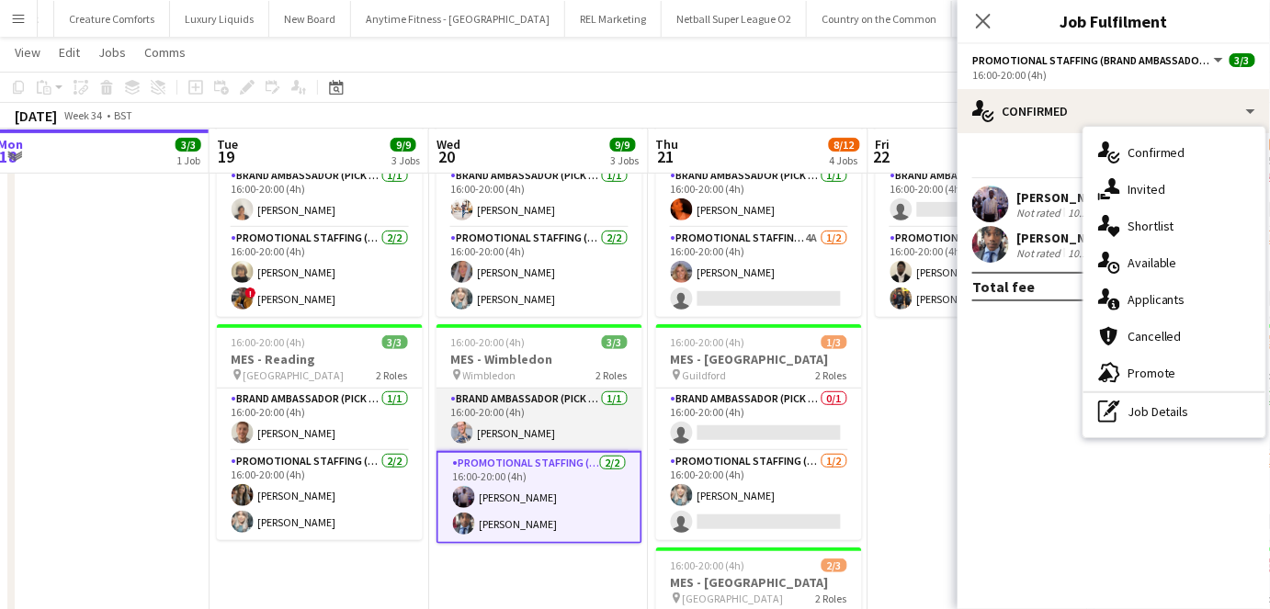
click at [565, 412] on app-card-role "Brand Ambassador (Pick up) 1/1 16:00-20:00 (4h) SIMON GREIFF" at bounding box center [539, 420] width 206 height 62
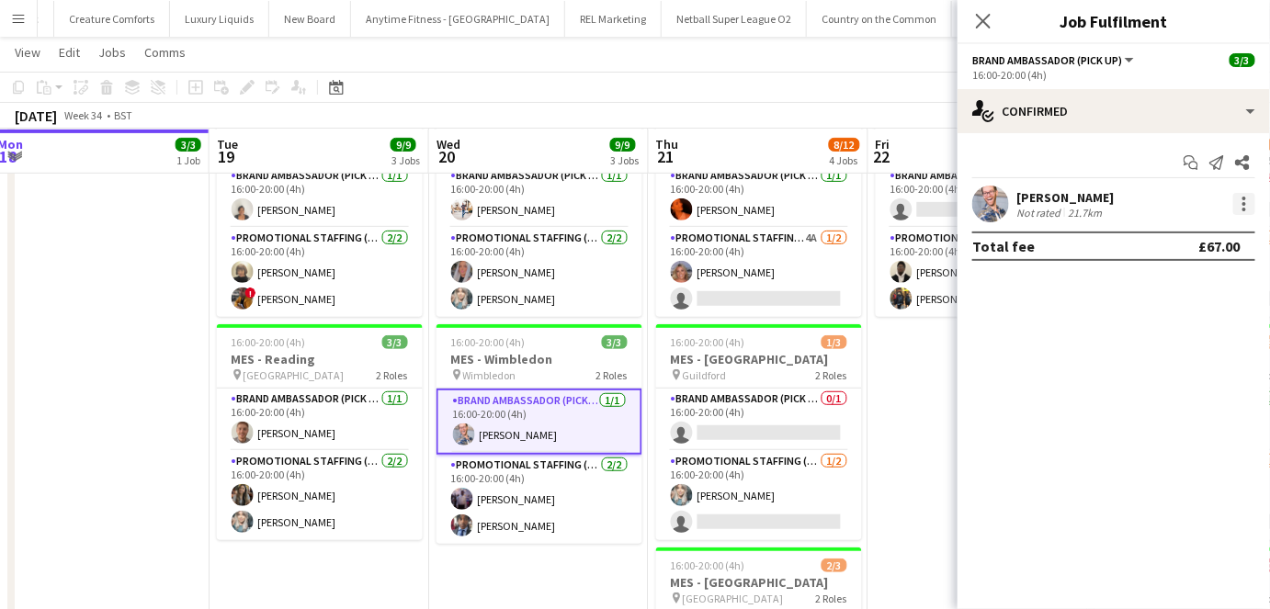
click at [1249, 213] on div at bounding box center [1244, 204] width 22 height 22
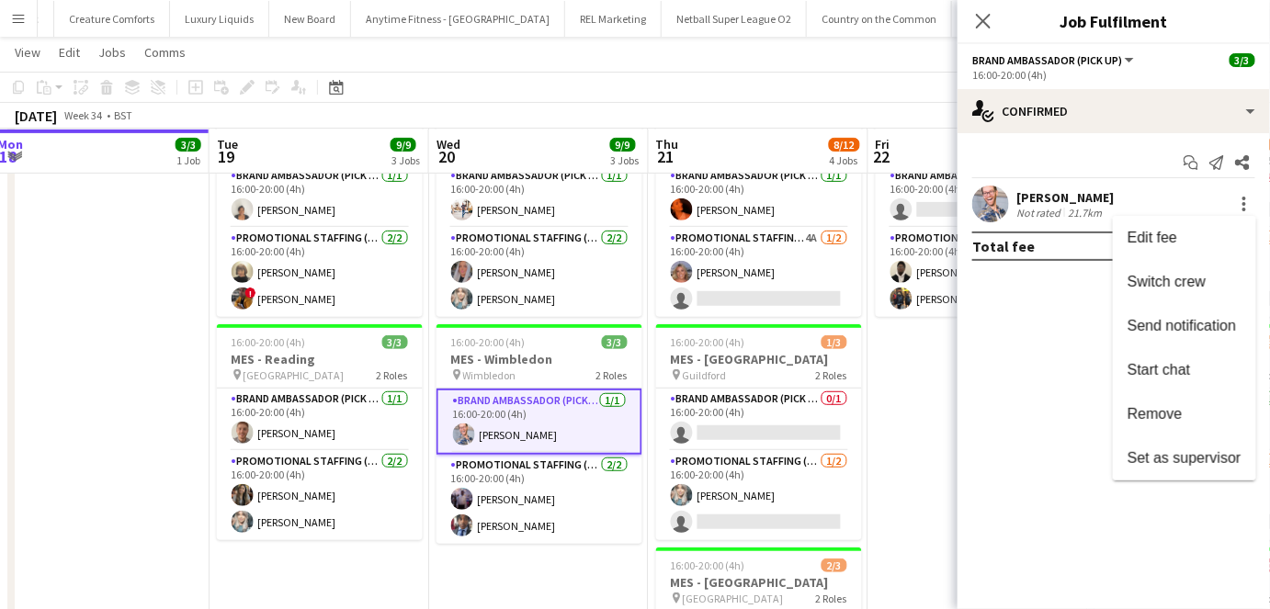
drag, startPoint x: 1157, startPoint y: 451, endPoint x: 963, endPoint y: 363, distance: 213.0
click at [963, 363] on div "Edit fee Switch crew Send notification Start chat Remove Set as supervisor" at bounding box center [635, 304] width 1270 height 609
click at [1133, 247] on button "Edit fee" at bounding box center [1184, 238] width 143 height 44
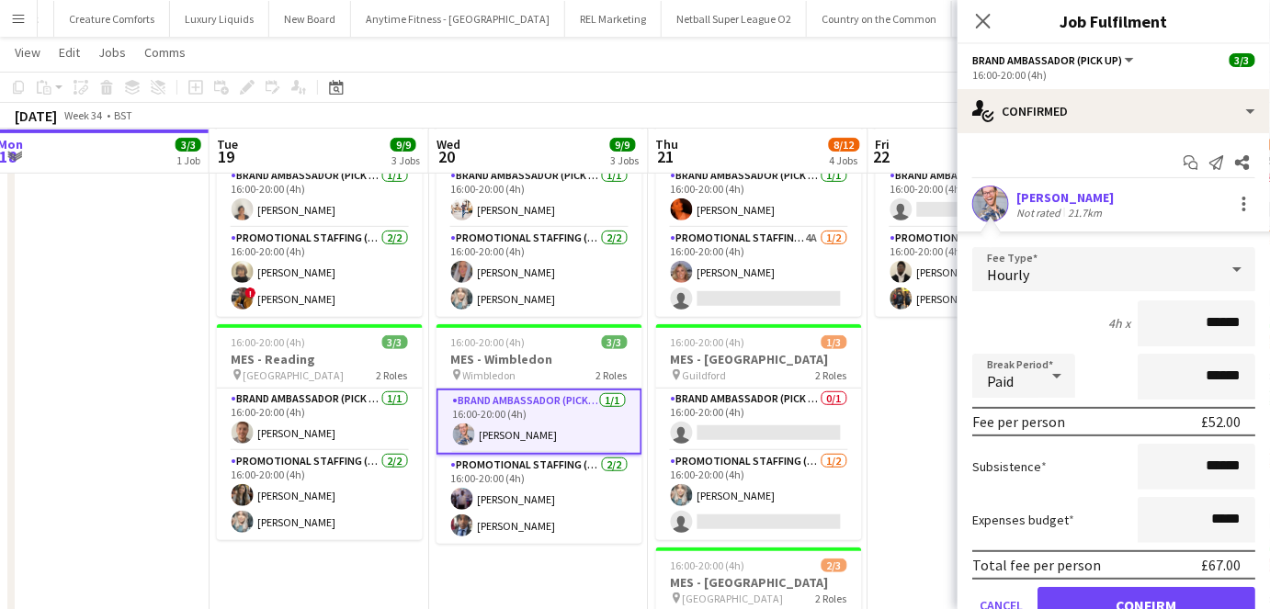
click at [967, 13] on div "Close pop-in" at bounding box center [982, 21] width 51 height 42
click at [983, 20] on icon at bounding box center [982, 20] width 17 height 17
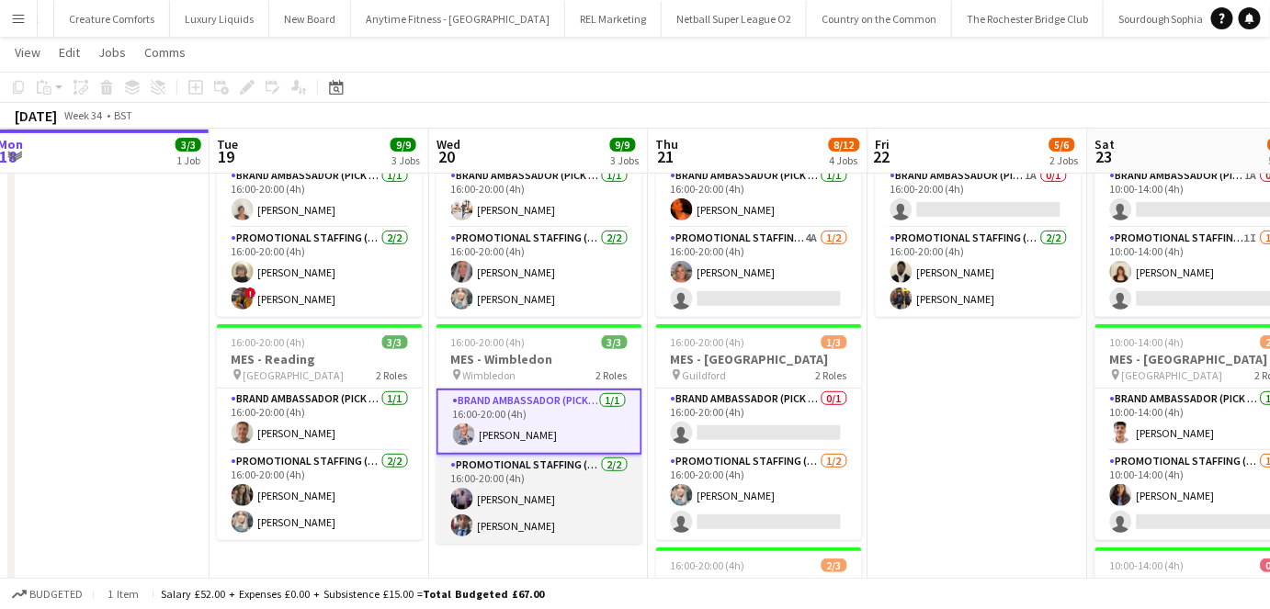
click at [575, 488] on app-card-role "Promotional Staffing (Brand Ambassadors) 2/2 16:00-20:00 (4h) osahon ogunyemi S…" at bounding box center [539, 499] width 206 height 89
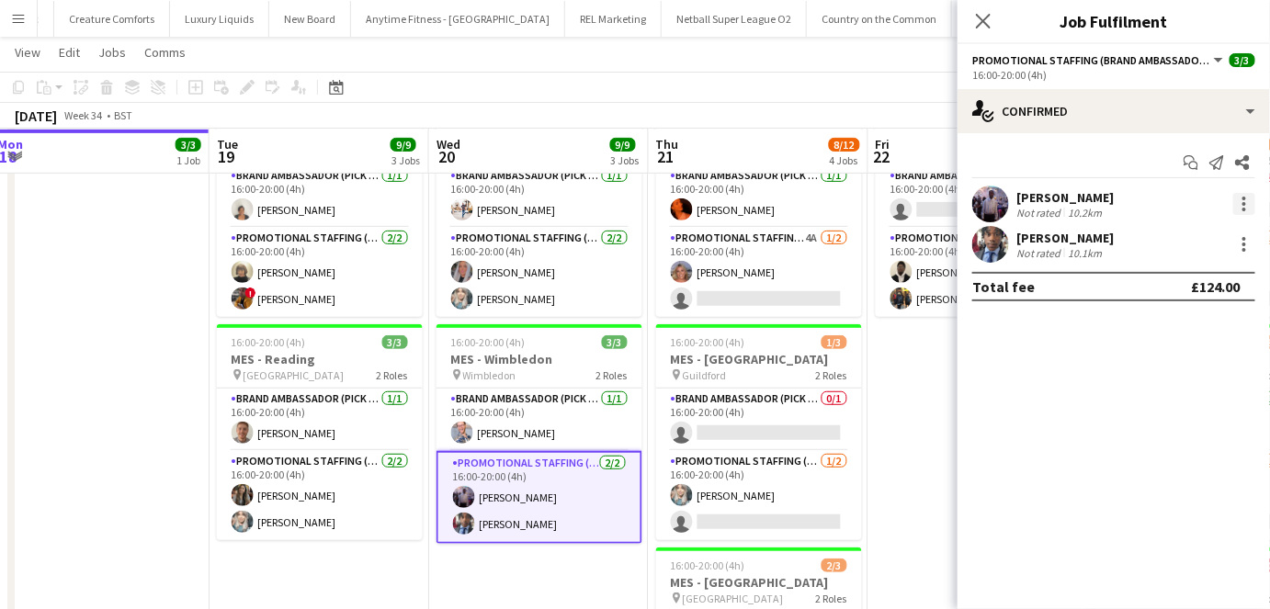
click at [1234, 202] on div at bounding box center [1244, 204] width 22 height 22
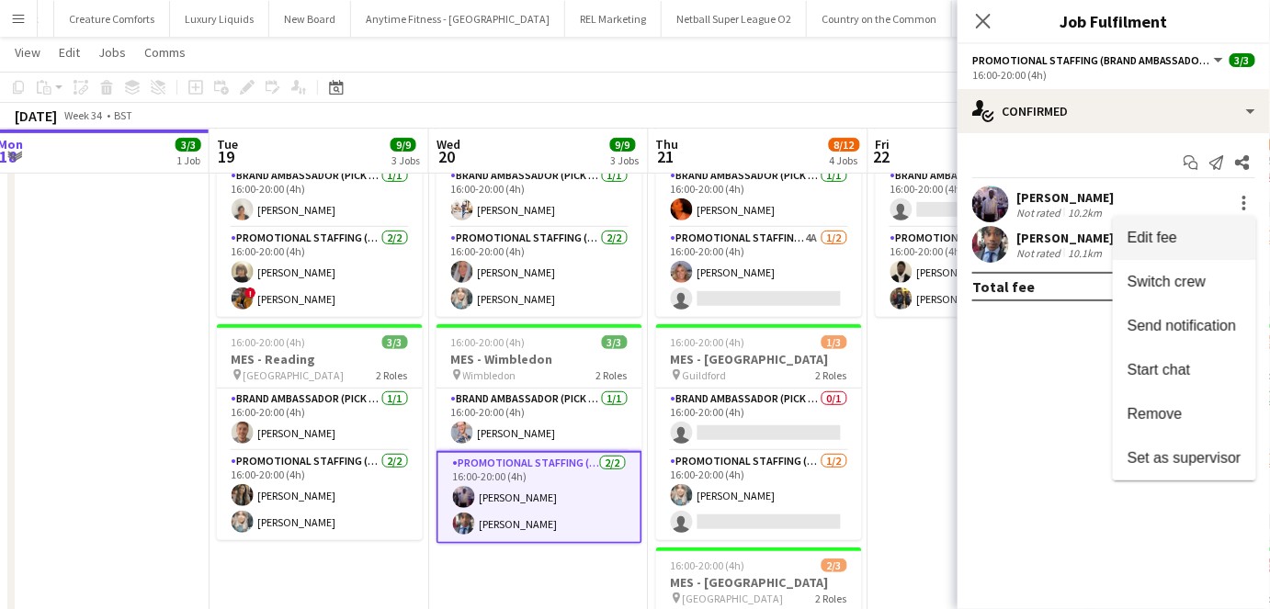
click at [1171, 233] on span "Edit fee" at bounding box center [1152, 238] width 50 height 16
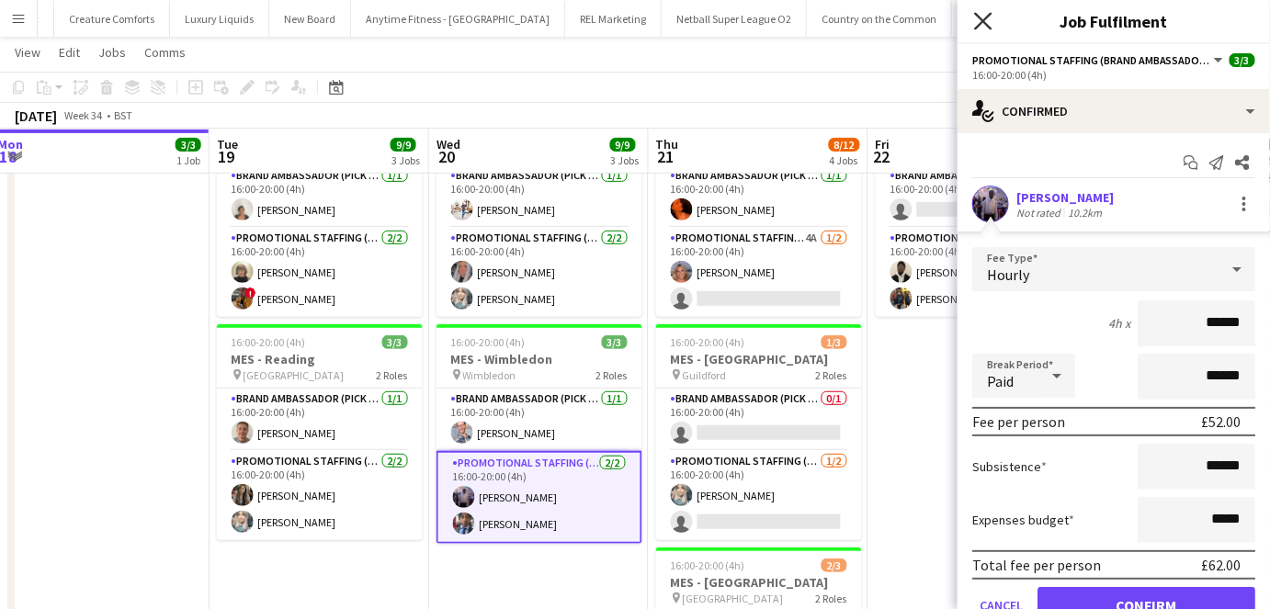
click at [979, 17] on icon at bounding box center [982, 20] width 17 height 17
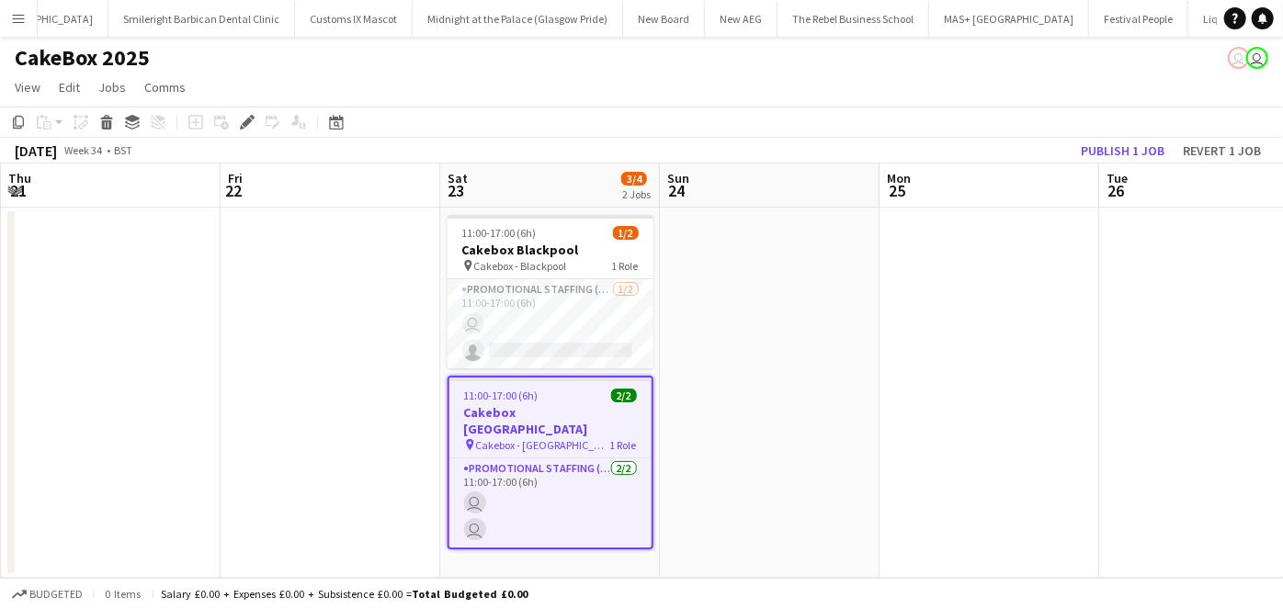
scroll to position [0, 632]
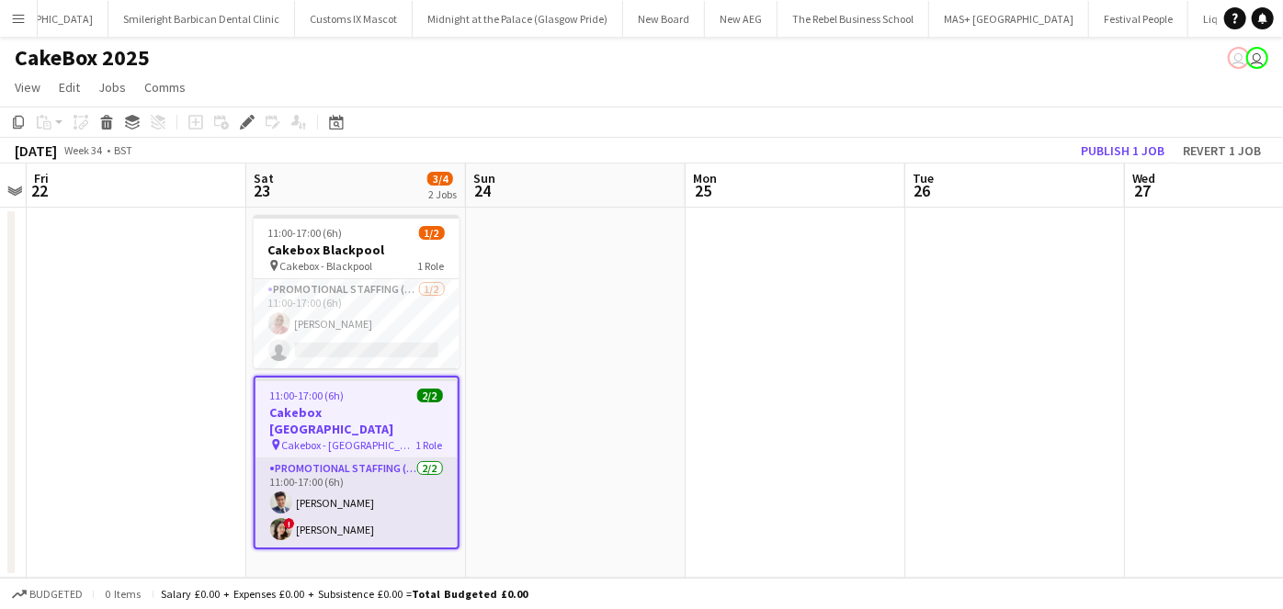
click at [435, 485] on app-card-role "Promotional Staffing (Brand Ambassadors) 2/2 11:00-17:00 (6h) Adil Shahbaz ! Di…" at bounding box center [356, 502] width 202 height 89
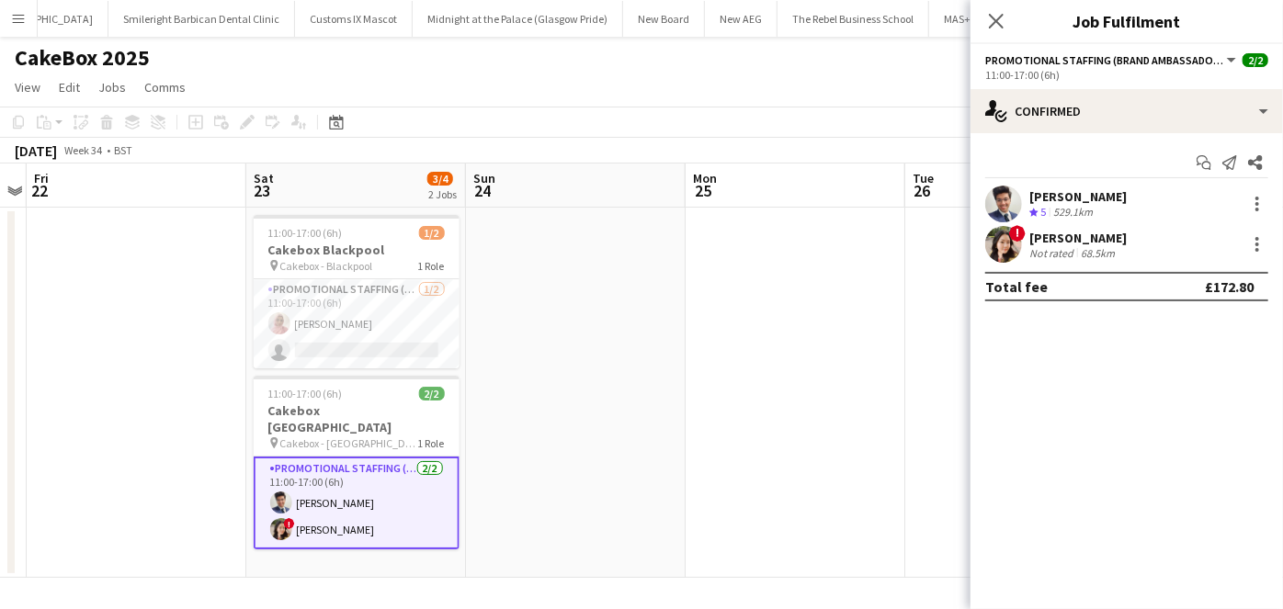
click at [1014, 253] on app-user-avatar at bounding box center [1003, 244] width 37 height 37
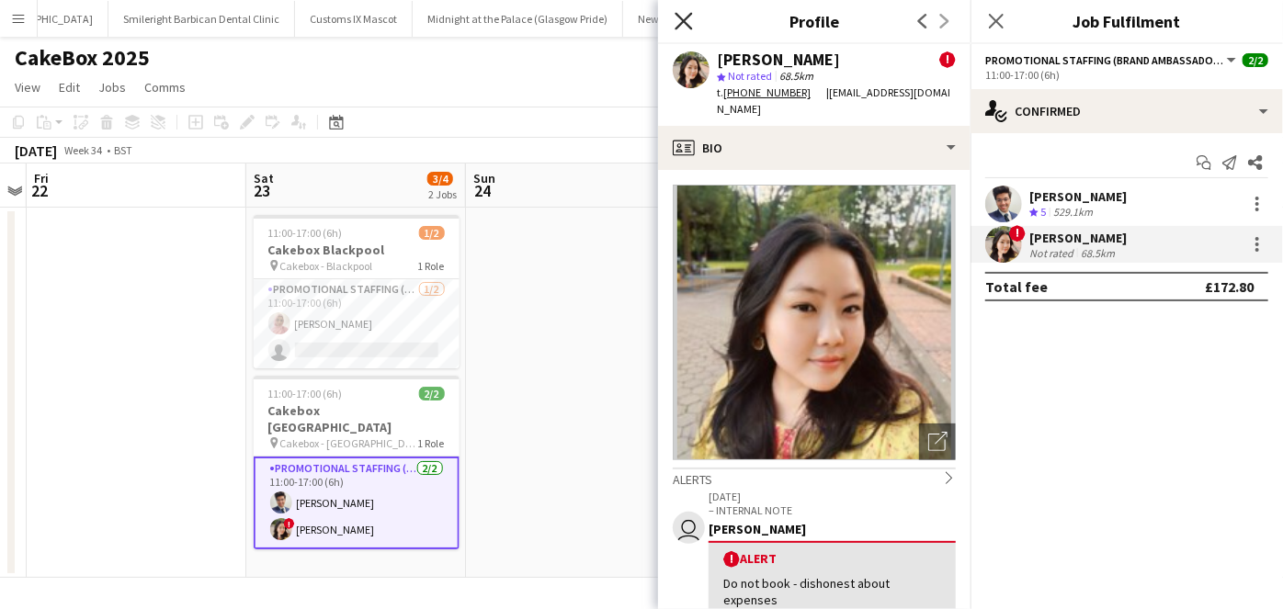
click at [685, 17] on icon "Close pop-in" at bounding box center [682, 20] width 17 height 17
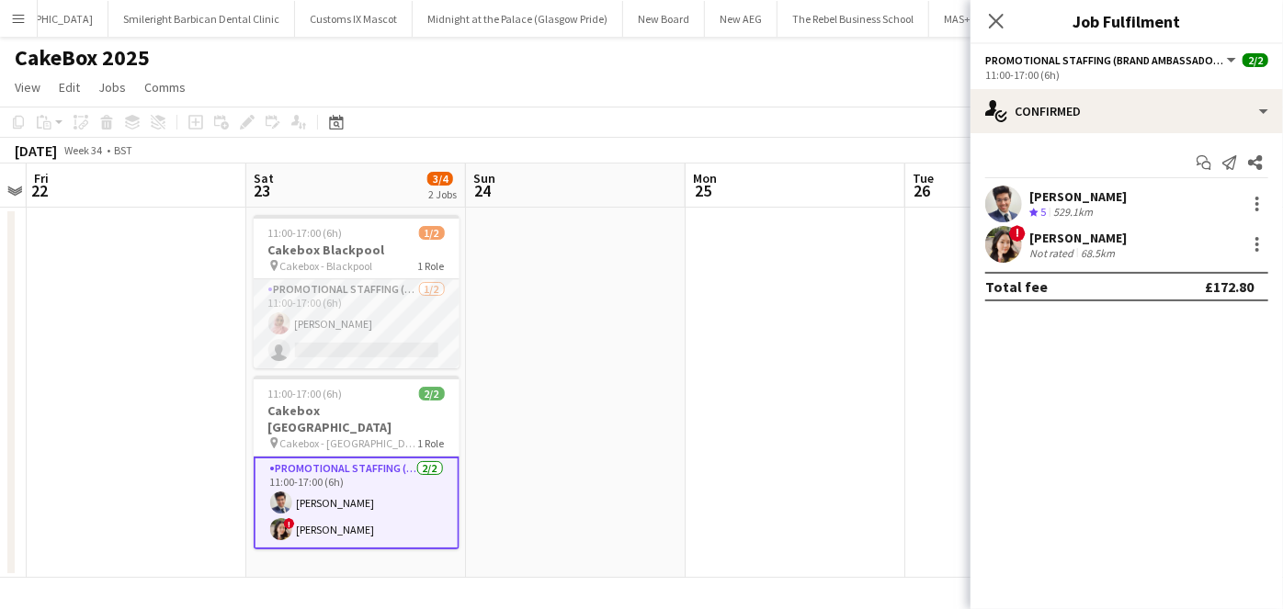
click at [424, 316] on app-card-role "Promotional Staffing (Brand Ambassadors) 1/2 11:00-17:00 (6h) Shabnam Jallal si…" at bounding box center [357, 323] width 206 height 89
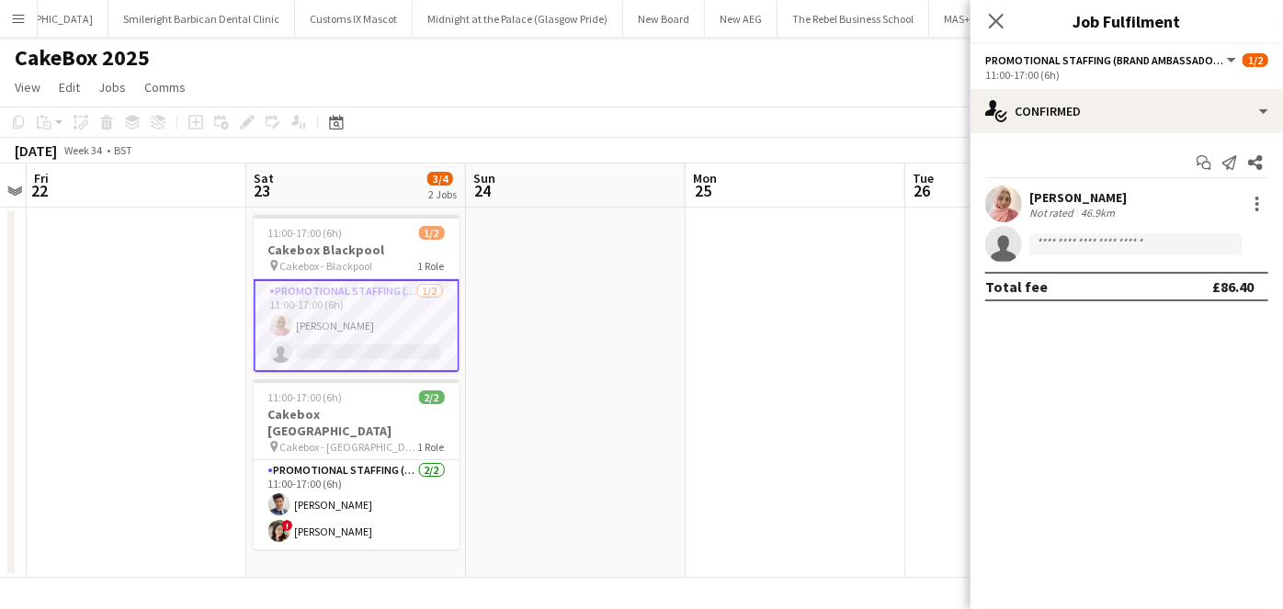
click at [950, 370] on app-date-cell at bounding box center [1015, 393] width 220 height 370
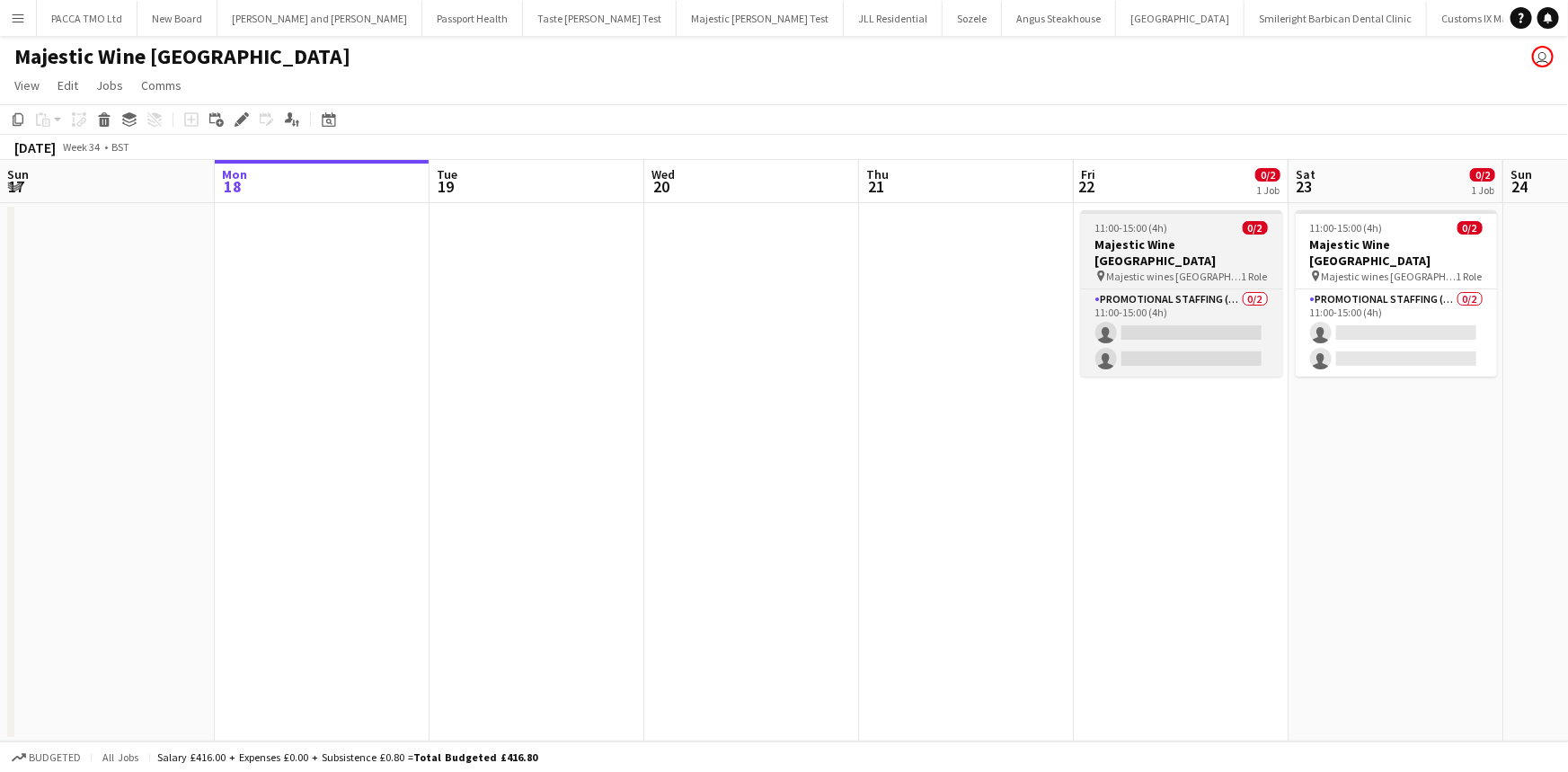
scroll to position [0, 618]
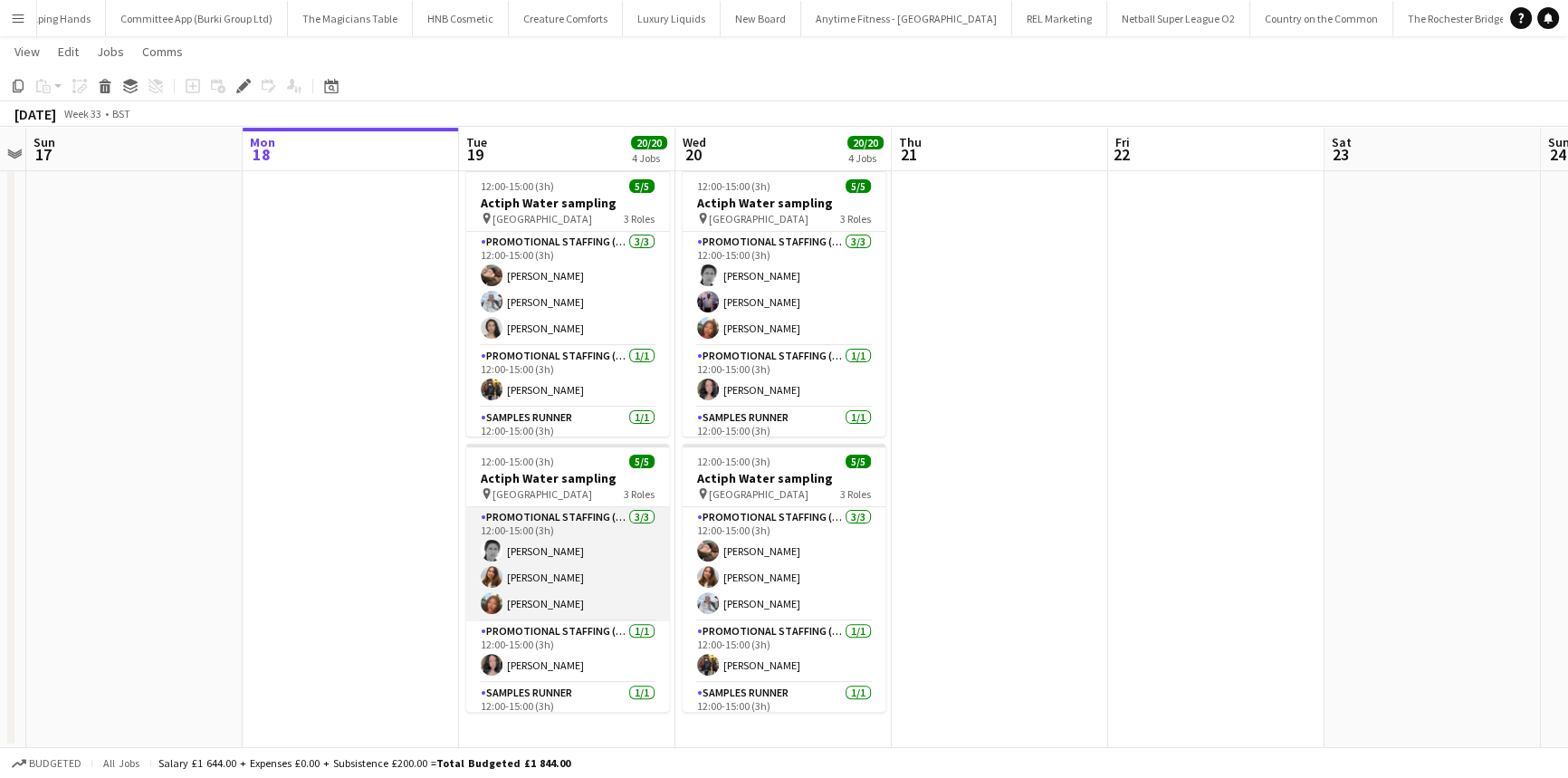
scroll to position [32, 0]
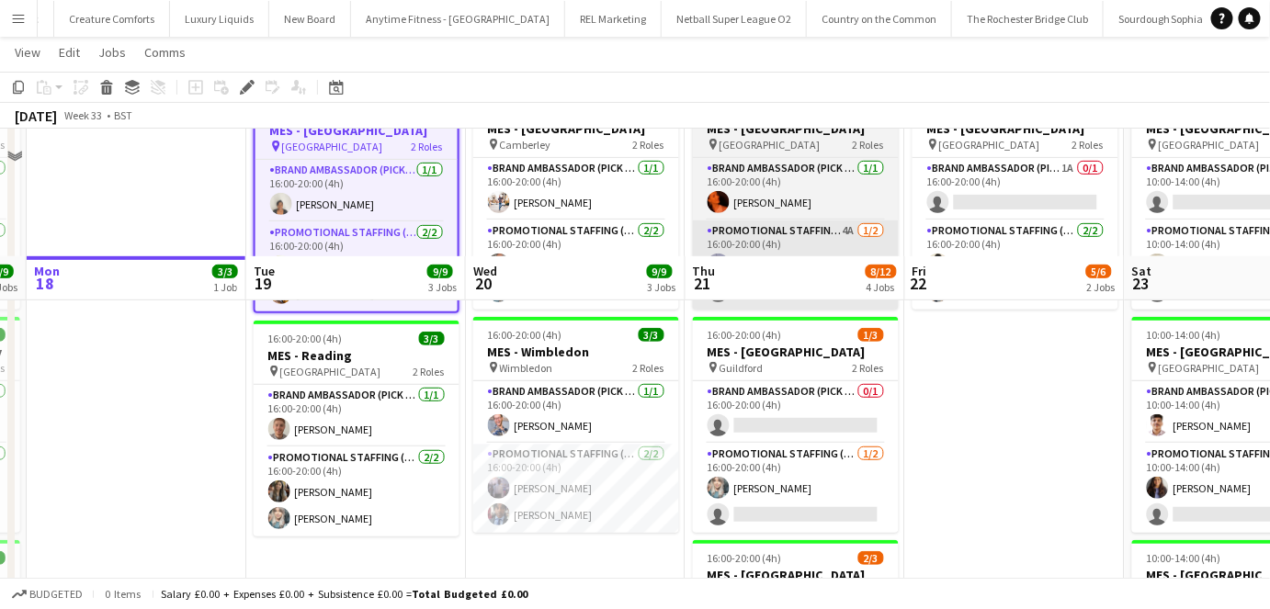
scroll to position [333, 0]
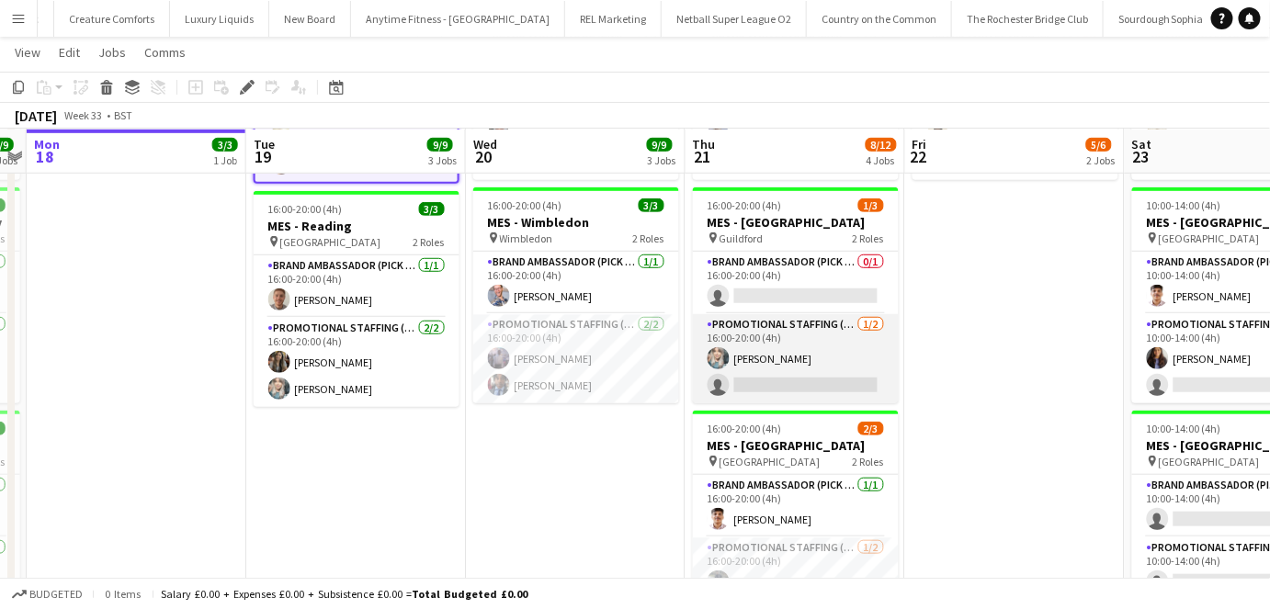
click at [795, 352] on app-card-role "Promotional Staffing (Brand Ambassadors) [DATE] 16:00-20:00 (4h) [PERSON_NAME] …" at bounding box center [796, 358] width 206 height 89
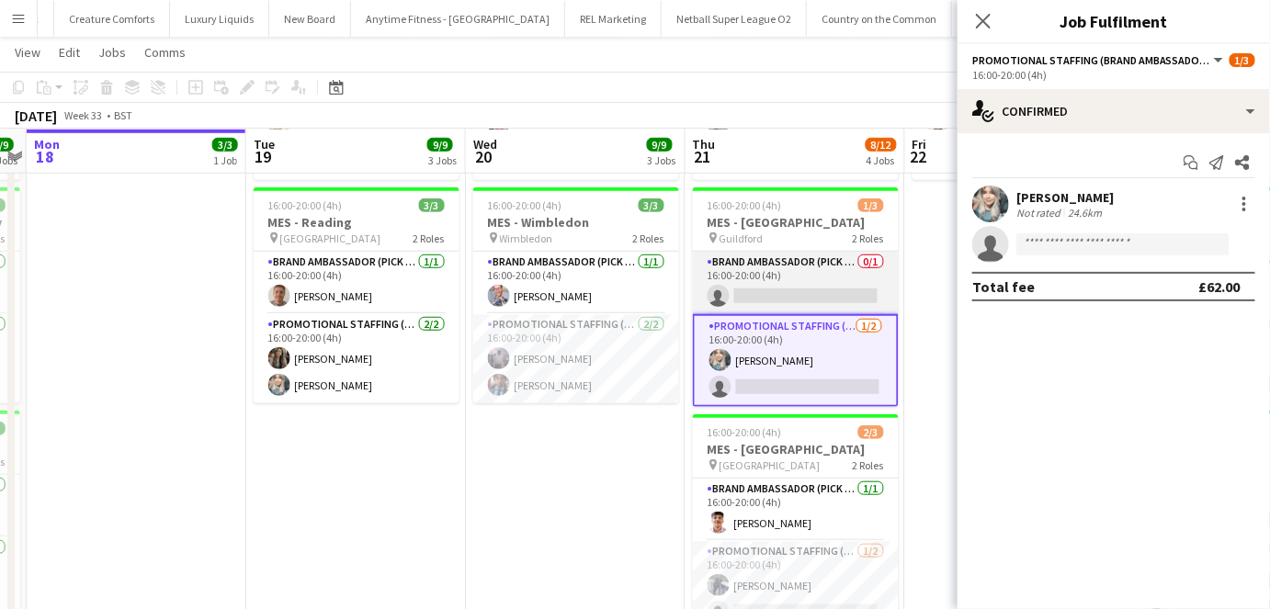
click at [808, 301] on app-card-role "Brand Ambassador (Pick up) 0/1 16:00-20:00 (4h) single-neutral-actions" at bounding box center [796, 283] width 206 height 62
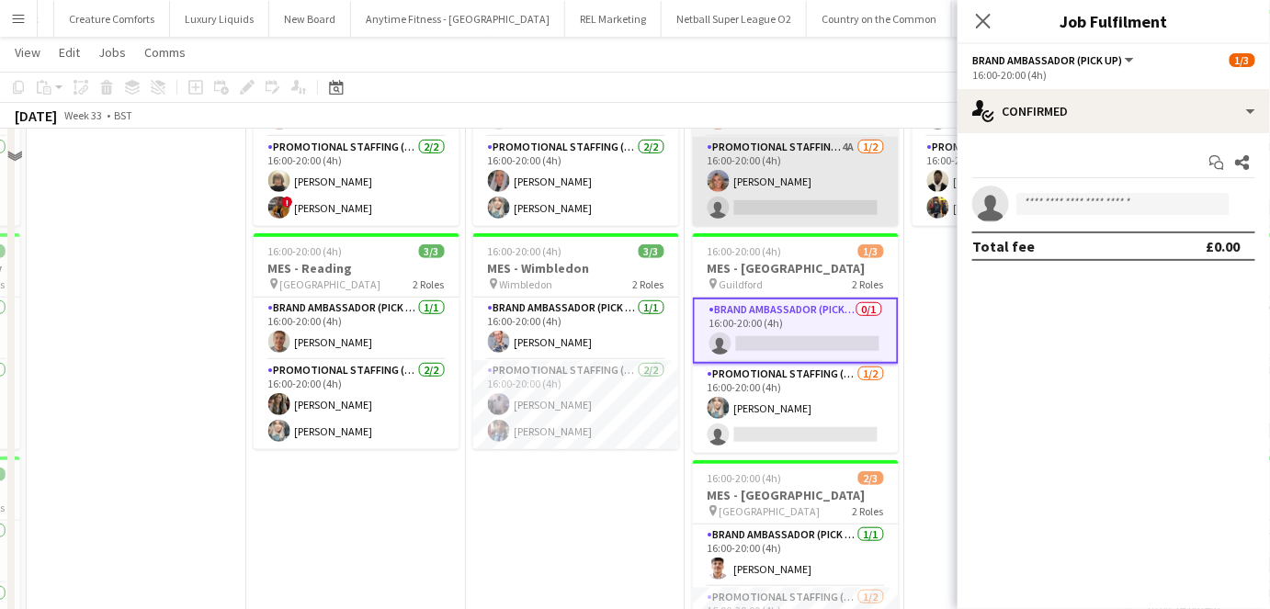
scroll to position [178, 0]
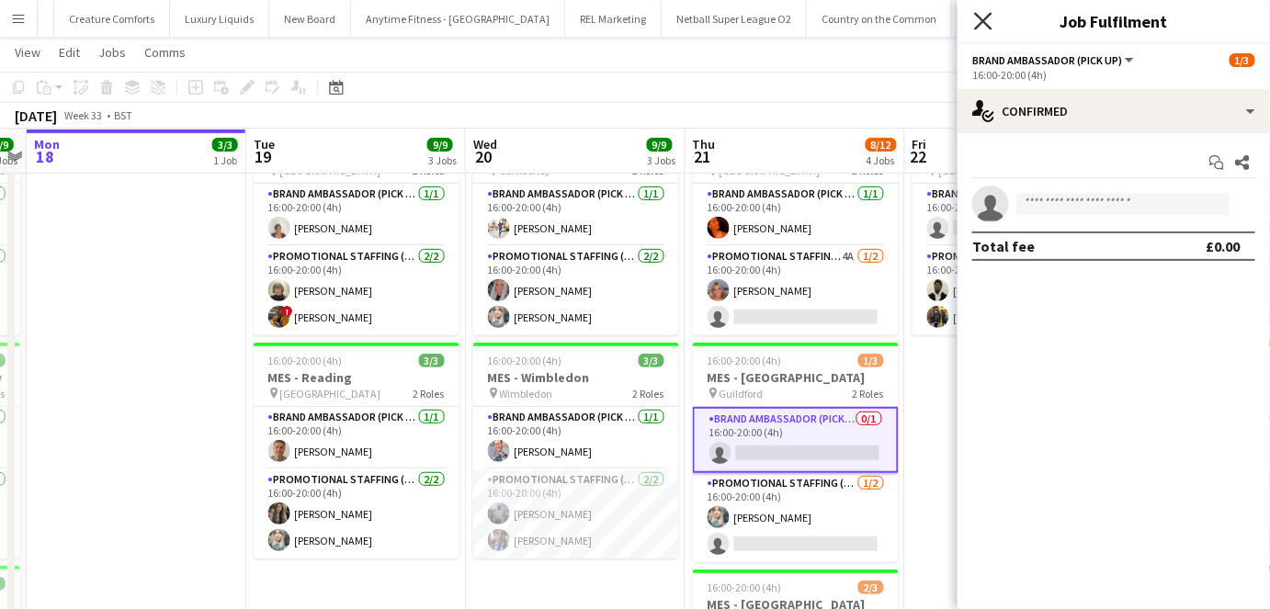
click at [982, 20] on icon at bounding box center [982, 20] width 17 height 17
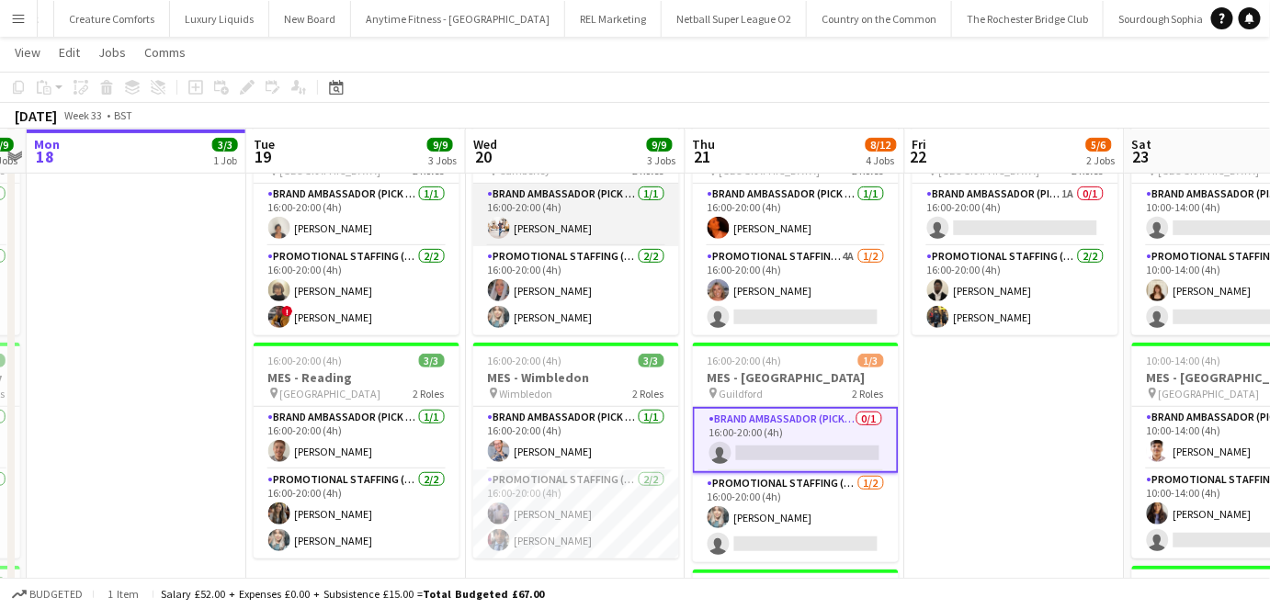
click at [601, 197] on app-card-role "Brand Ambassador (Pick up) [DATE] 16:00-20:00 (4h) [PERSON_NAME]" at bounding box center [576, 215] width 206 height 62
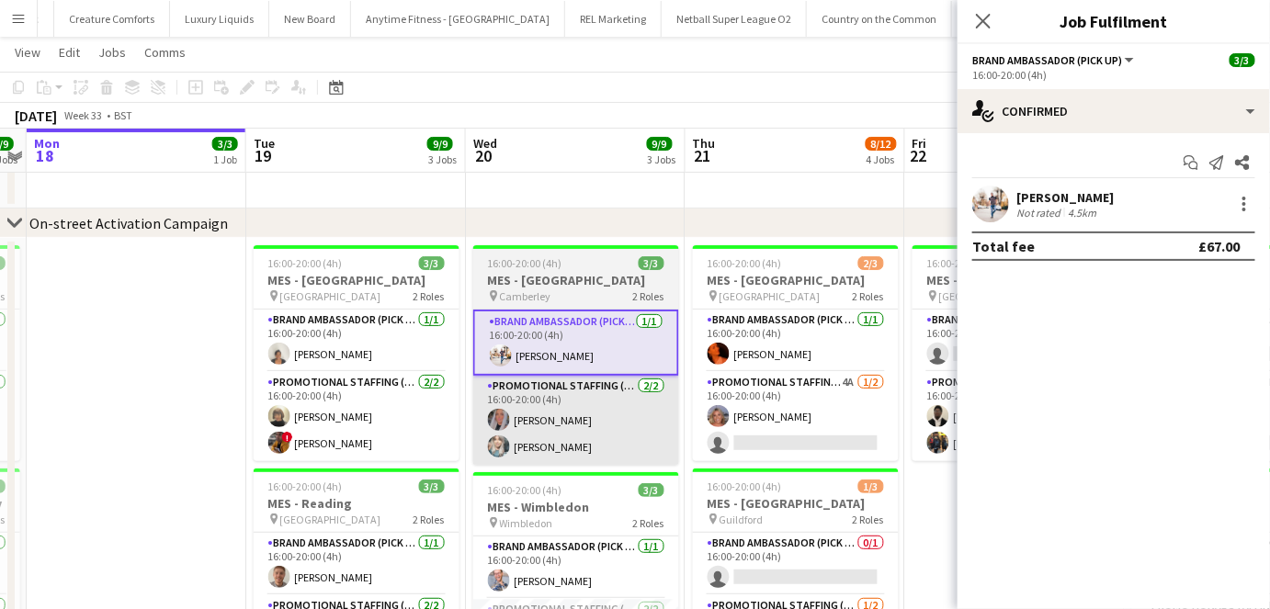
scroll to position [51, 0]
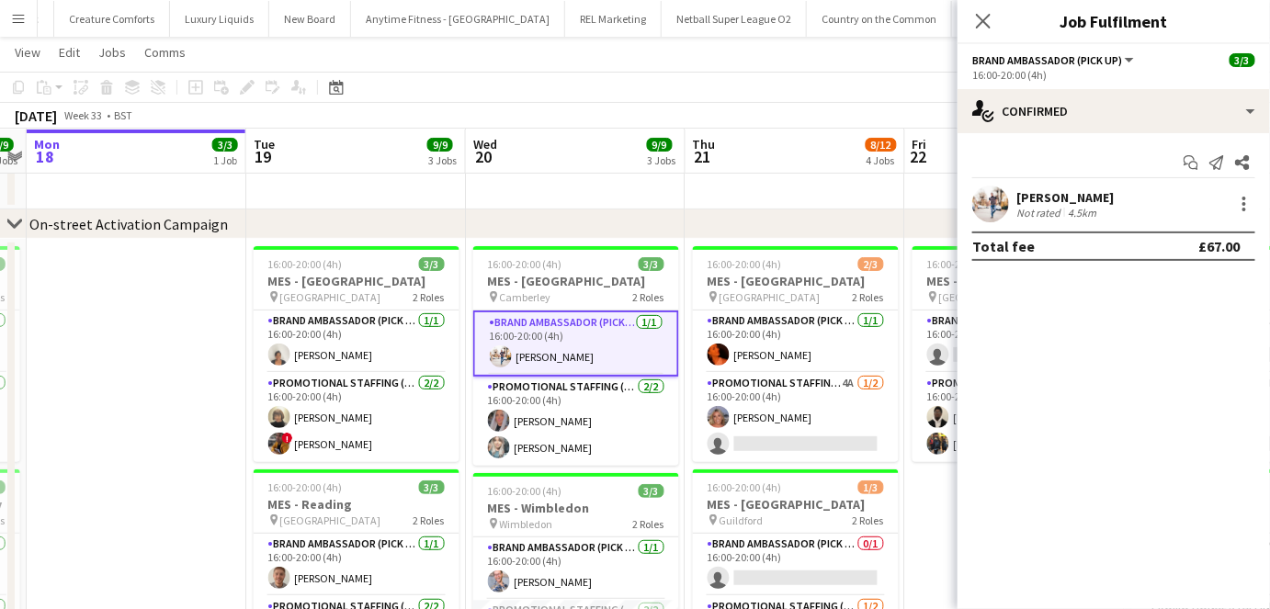
click at [1036, 216] on div "Not rated" at bounding box center [1040, 213] width 48 height 14
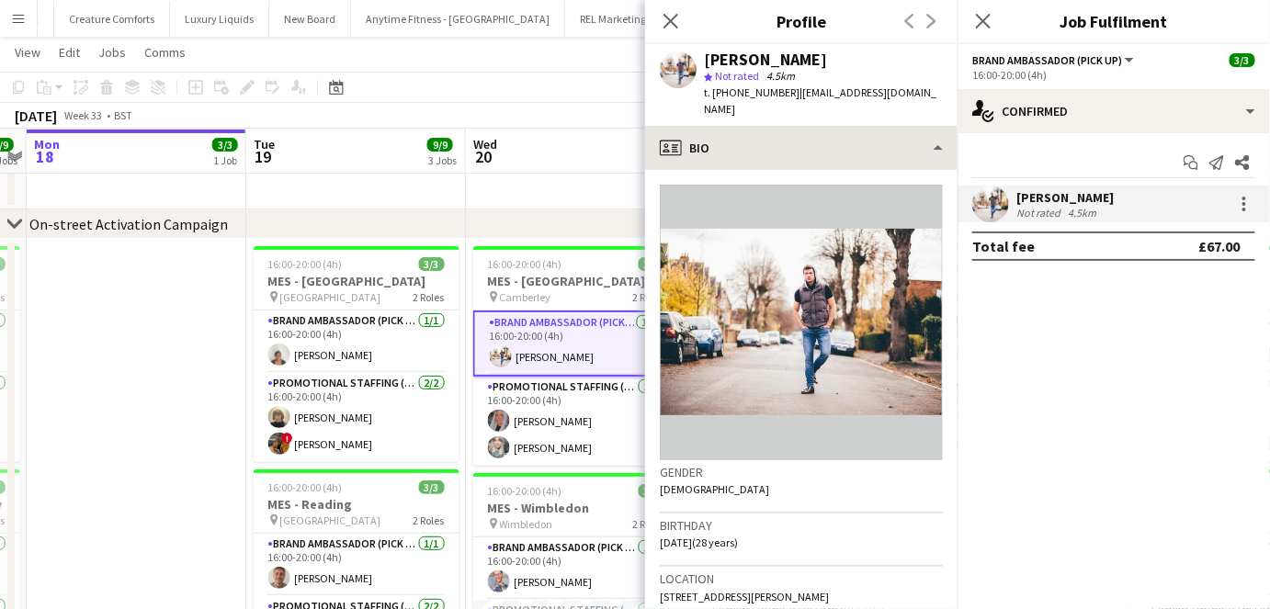
scroll to position [123, 0]
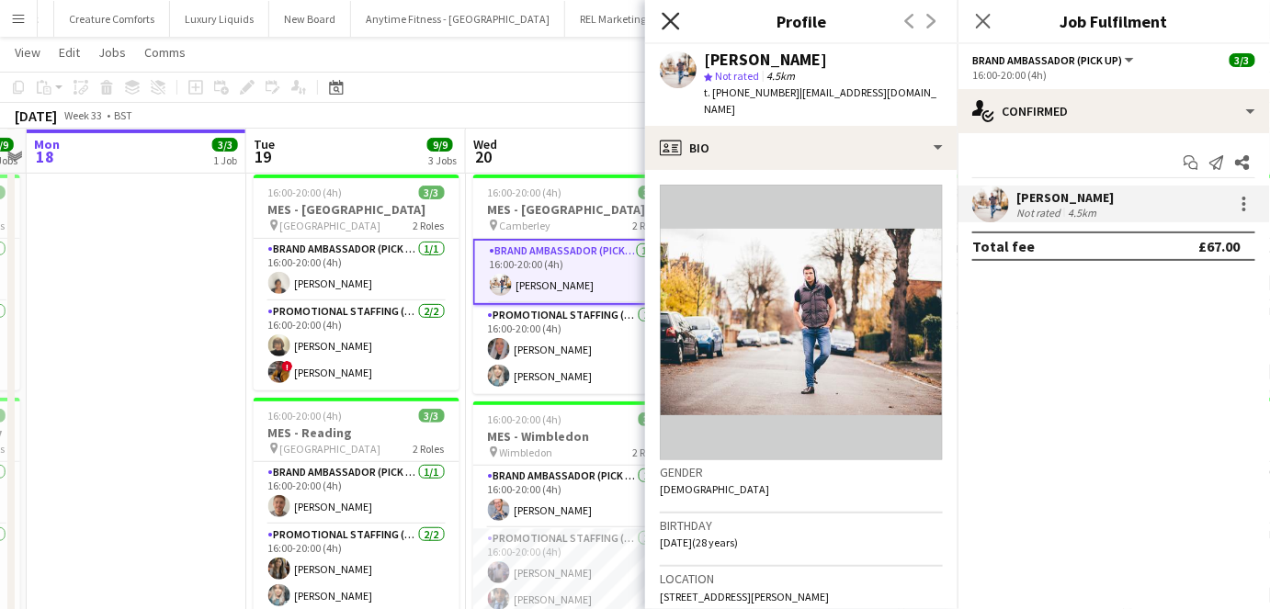
click at [663, 20] on icon "Close pop-in" at bounding box center [669, 20] width 17 height 17
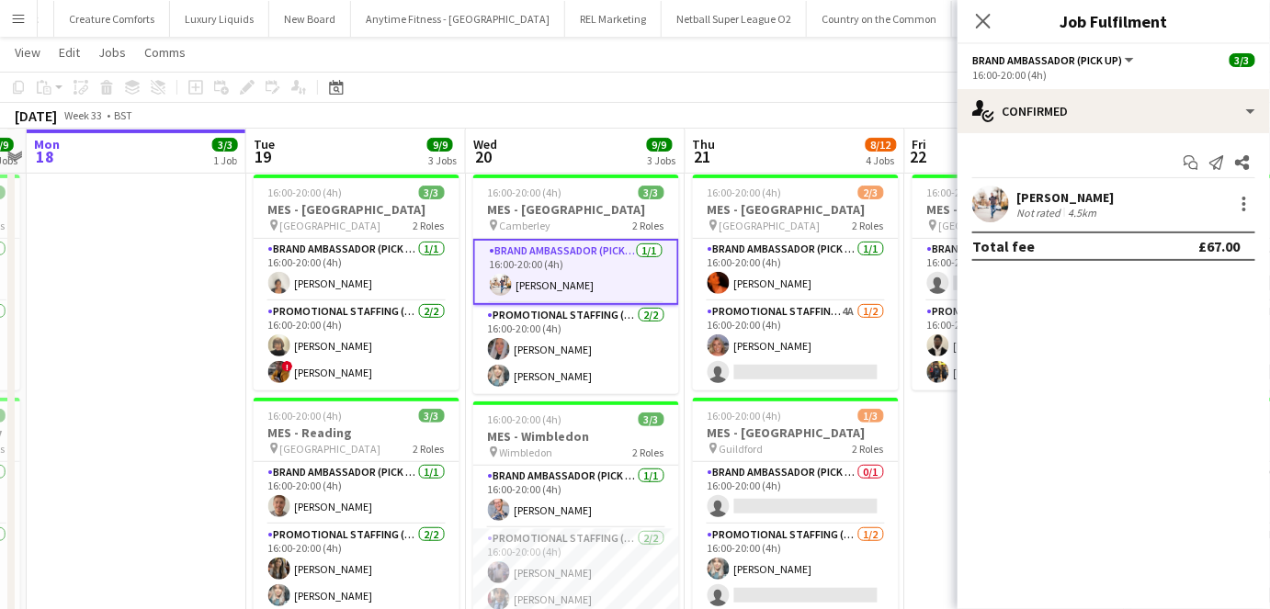
click at [1080, 209] on div "4.5km" at bounding box center [1082, 213] width 36 height 14
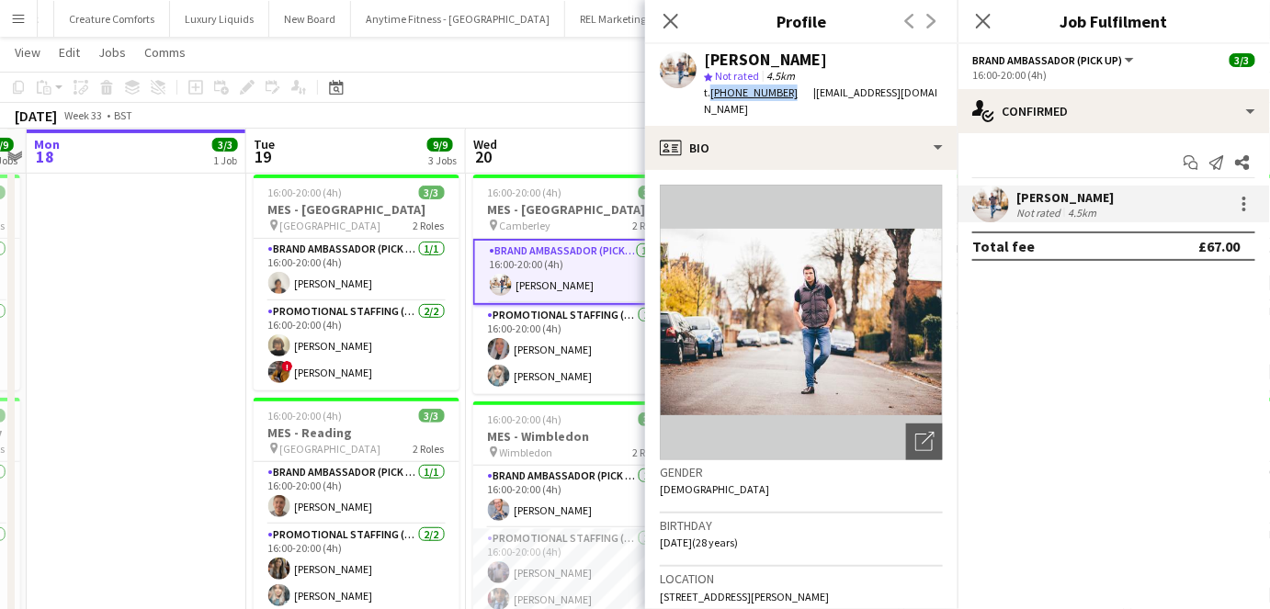
drag, startPoint x: 712, startPoint y: 93, endPoint x: 784, endPoint y: 93, distance: 71.7
click at [786, 97] on div "t. +447751755859" at bounding box center [758, 93] width 109 height 17
copy link "+447751755859"
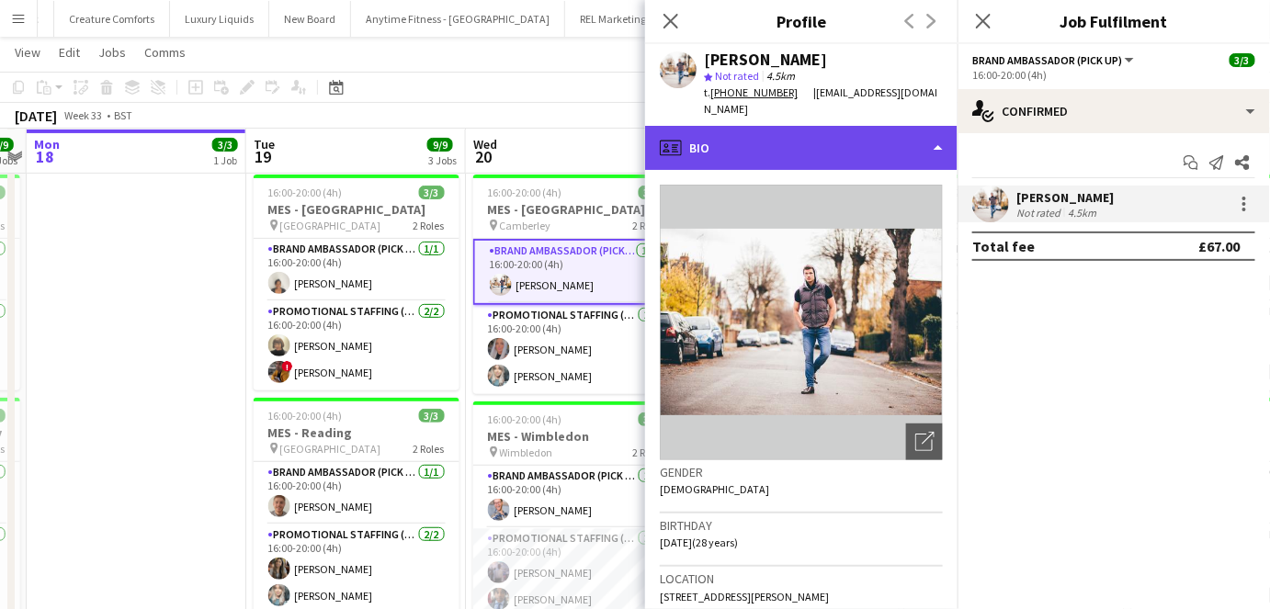
click at [811, 145] on div "profile Bio" at bounding box center [801, 148] width 312 height 44
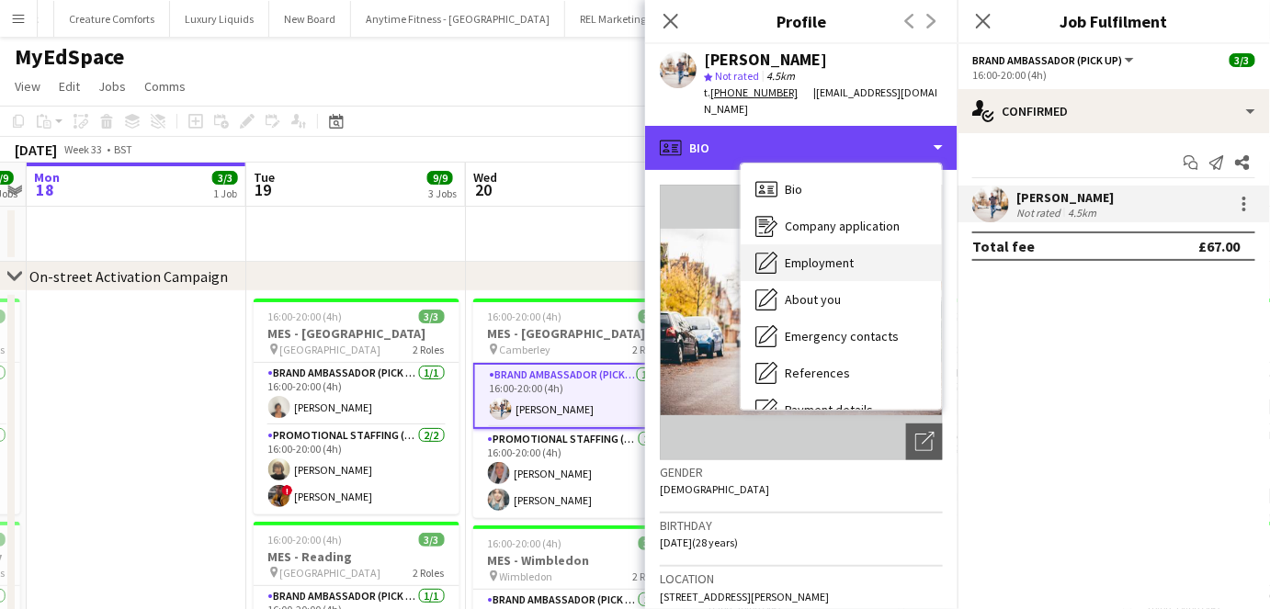
scroll to position [0, 0]
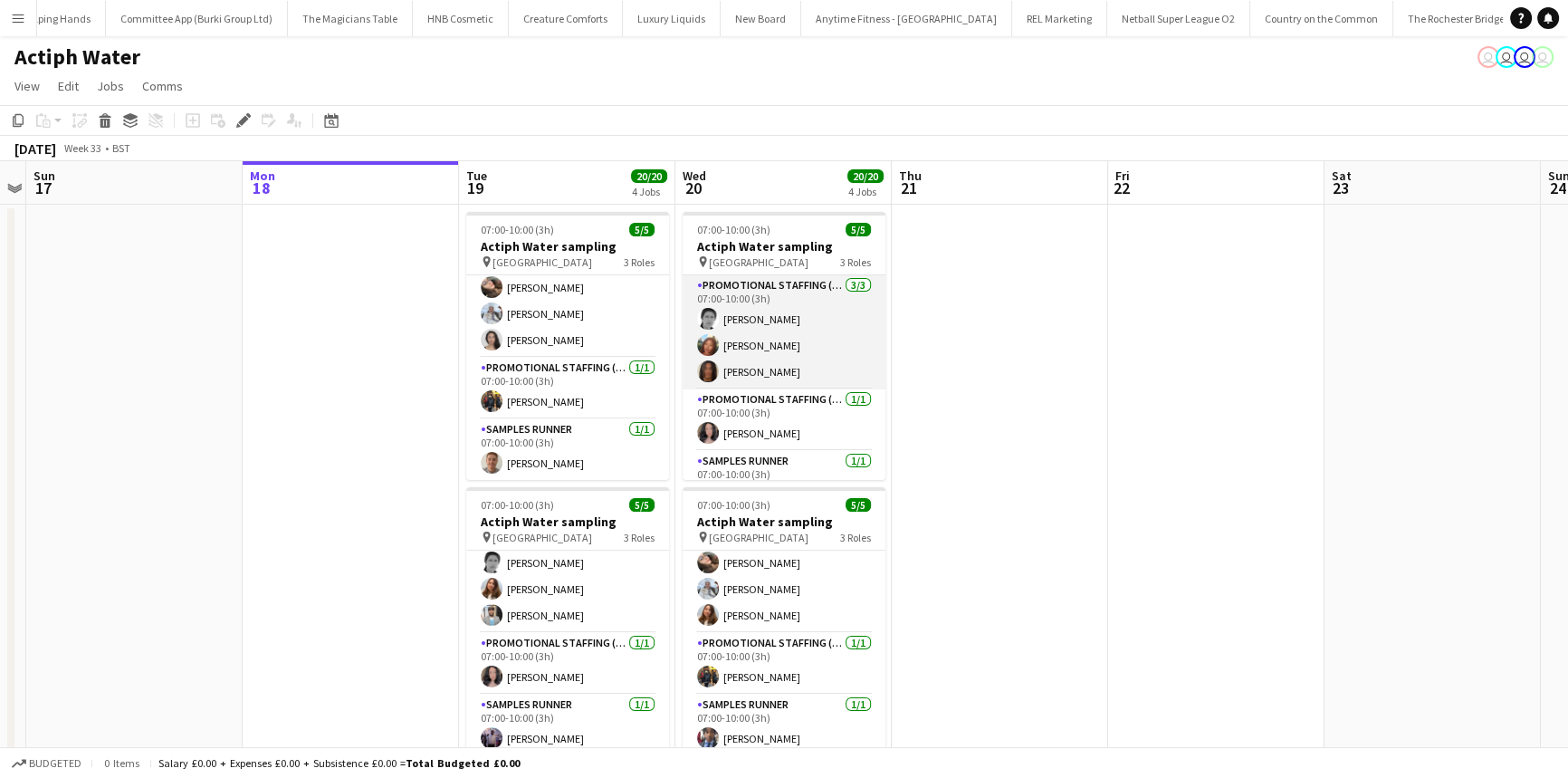
scroll to position [32, 0]
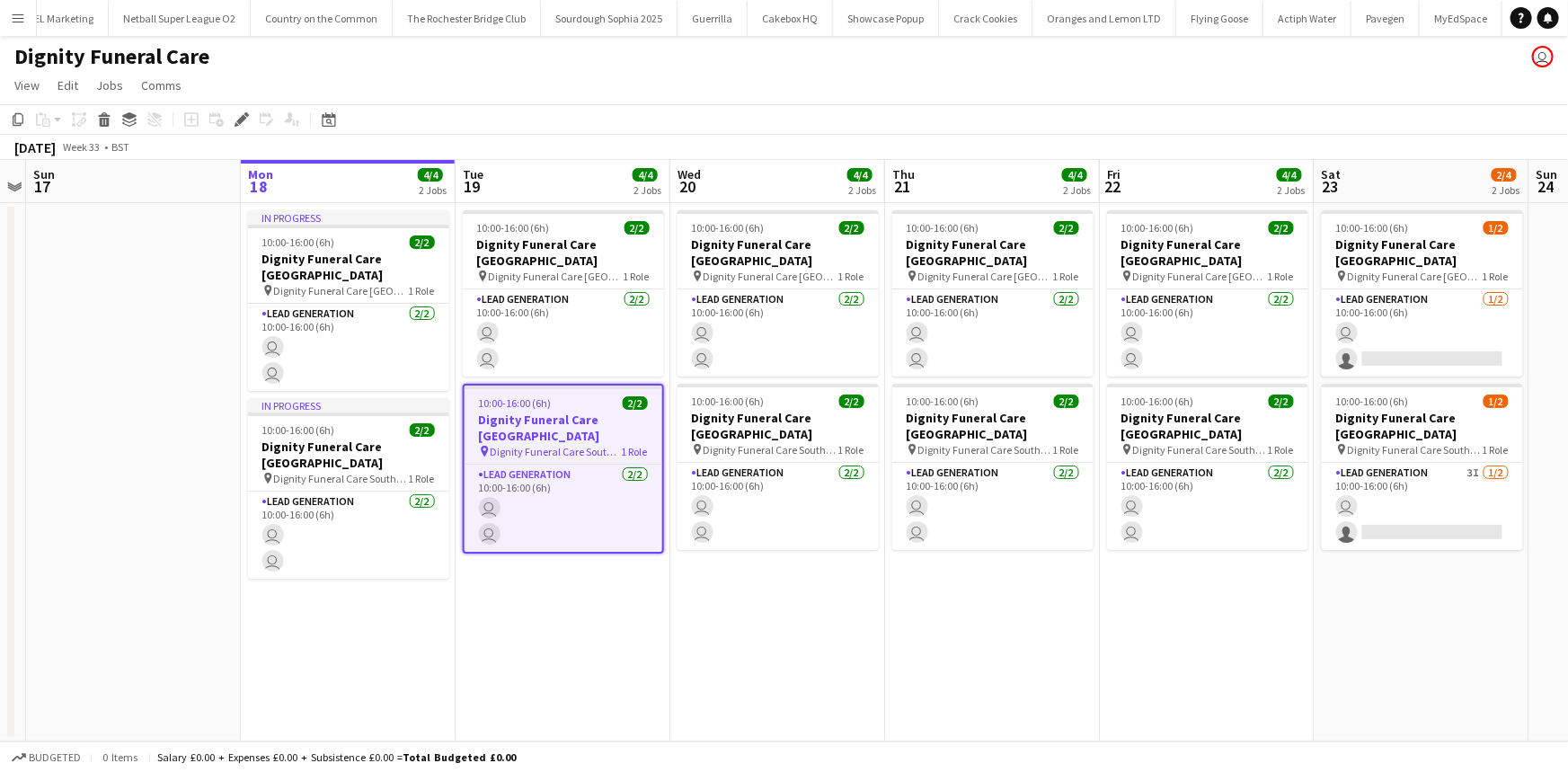
scroll to position [0, 6394]
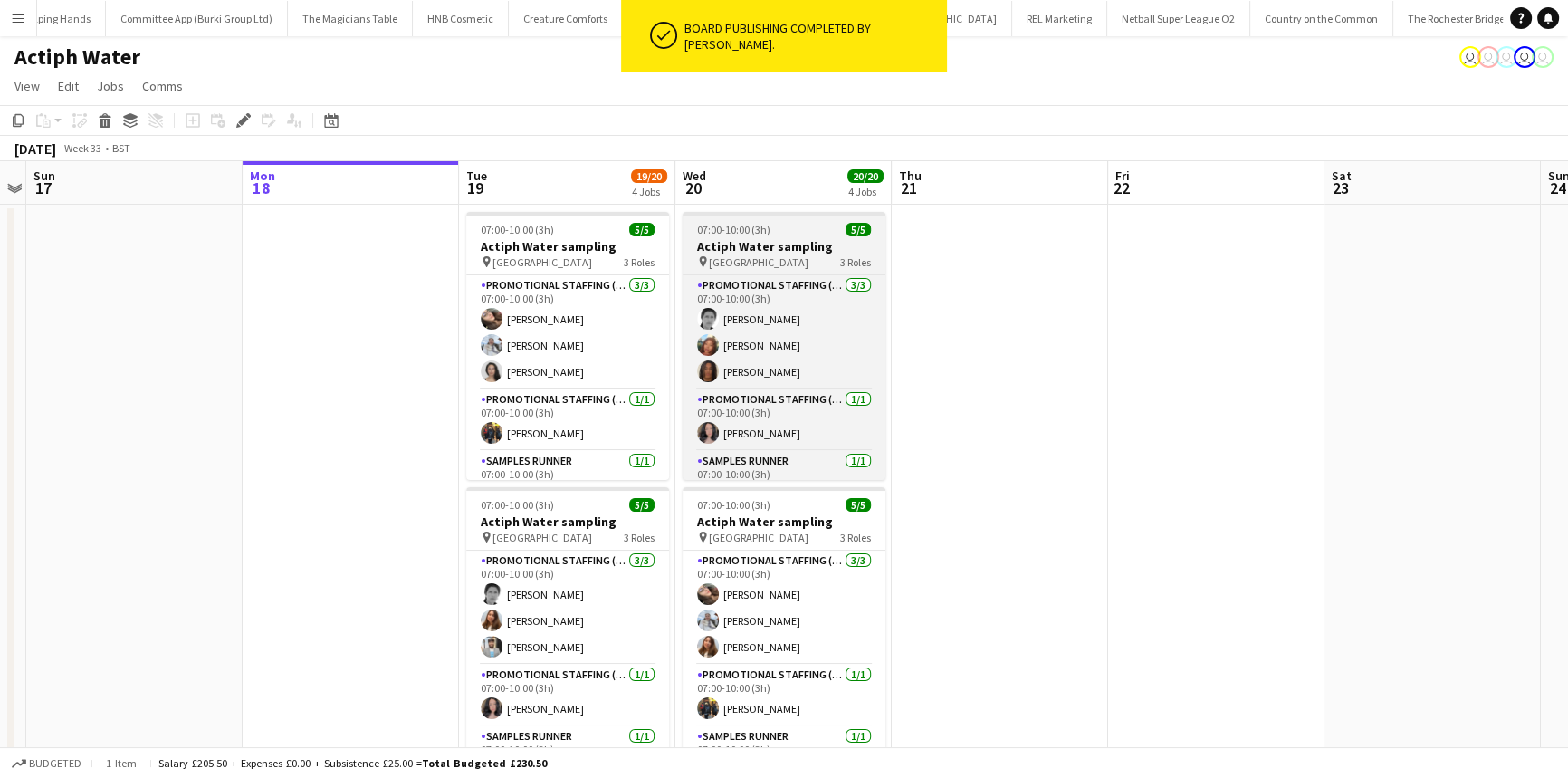
click at [784, 247] on h3 "Actiph Water sampling" at bounding box center [784, 247] width 203 height 17
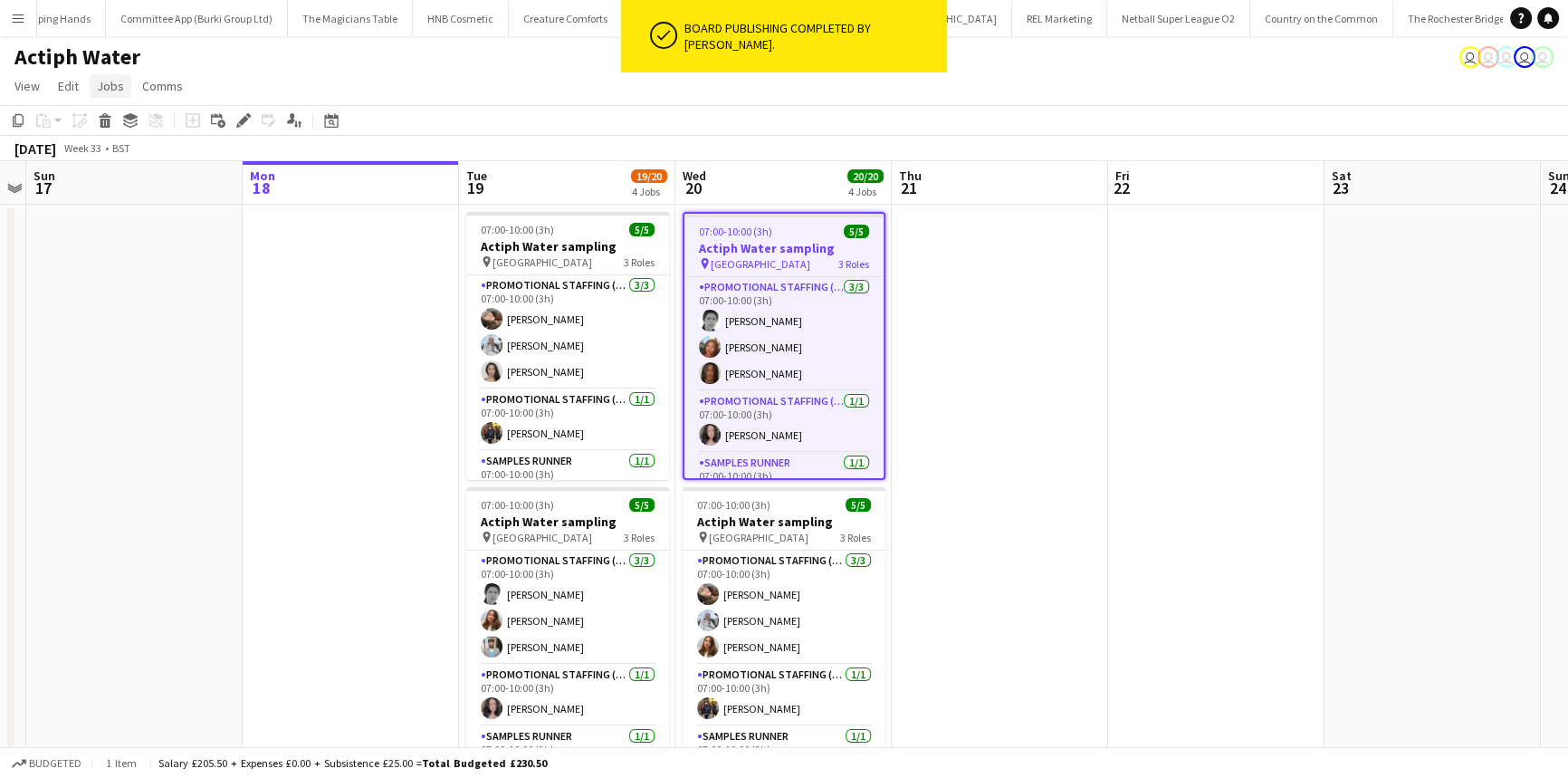
click at [117, 88] on span "Jobs" at bounding box center [110, 86] width 28 height 17
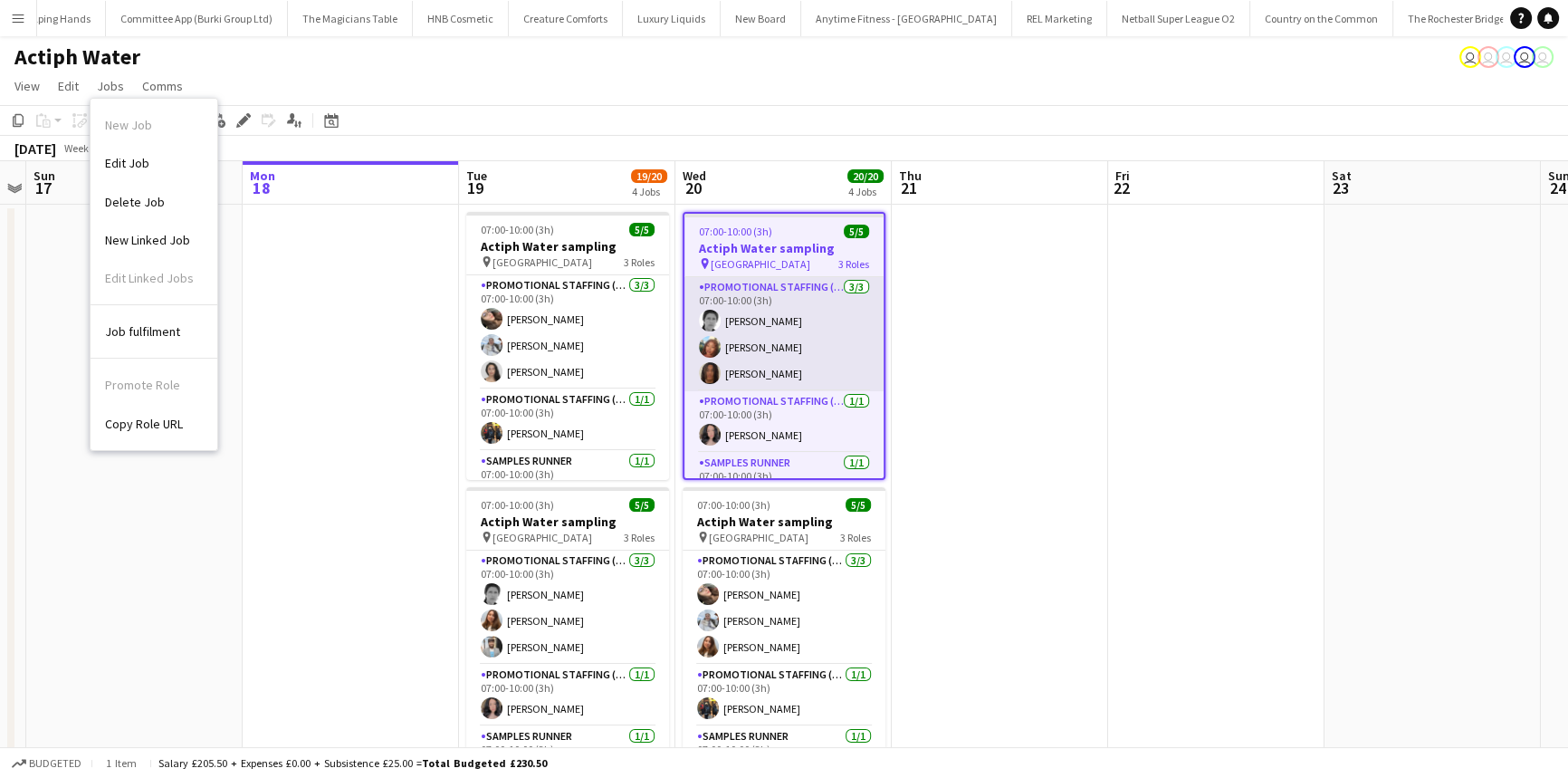
click at [707, 305] on app-card-role "Promotional Staffing (Brand Ambassadors) [DATE] 07:00-10:00 (3h) [PERSON_NAME] …" at bounding box center [784, 334] width 199 height 114
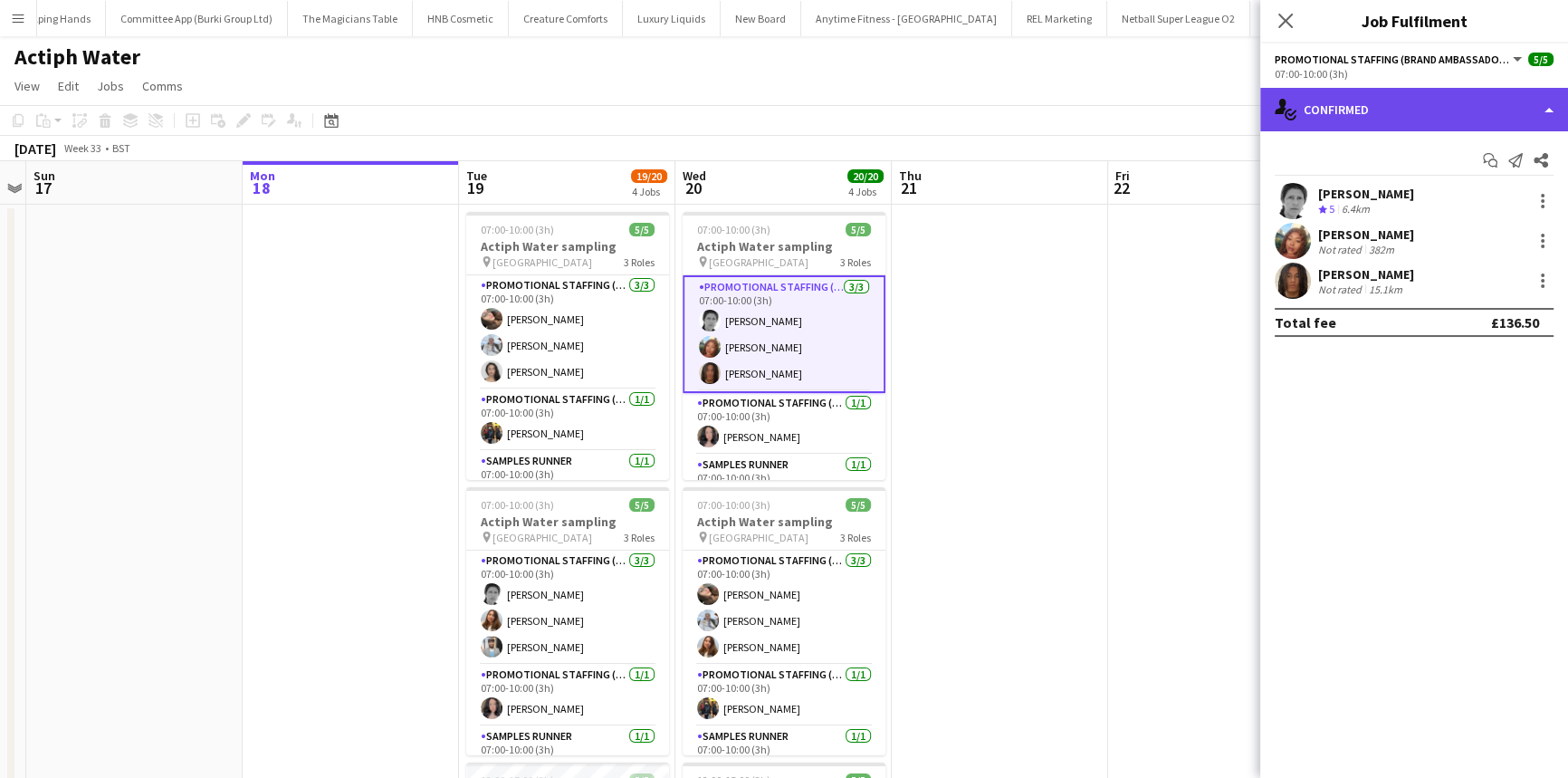
click at [1377, 116] on div "single-neutral-actions-check-2 Confirmed" at bounding box center [1414, 109] width 307 height 43
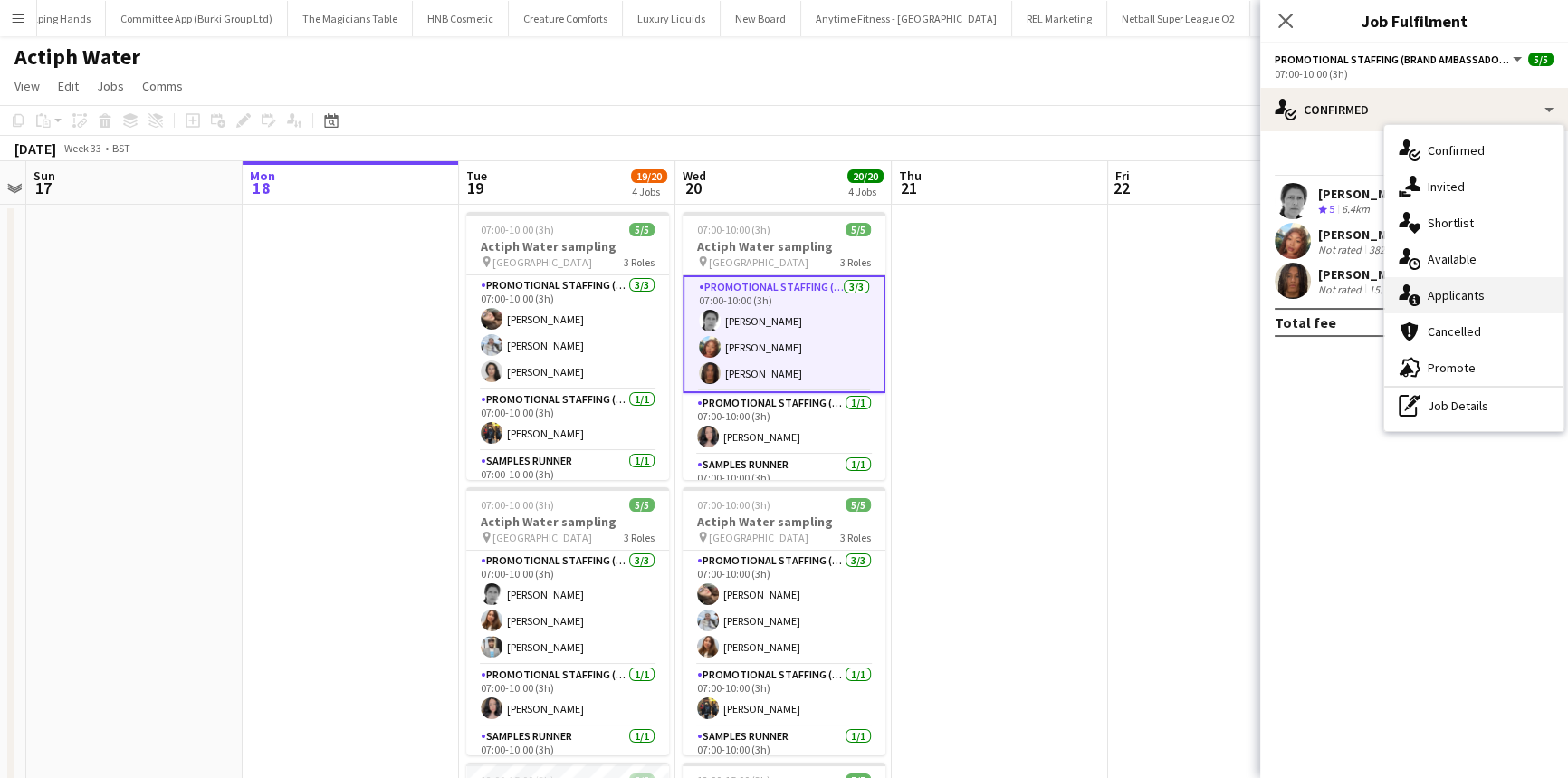
click at [1440, 296] on div "single-neutral-actions-information Applicants" at bounding box center [1474, 295] width 179 height 36
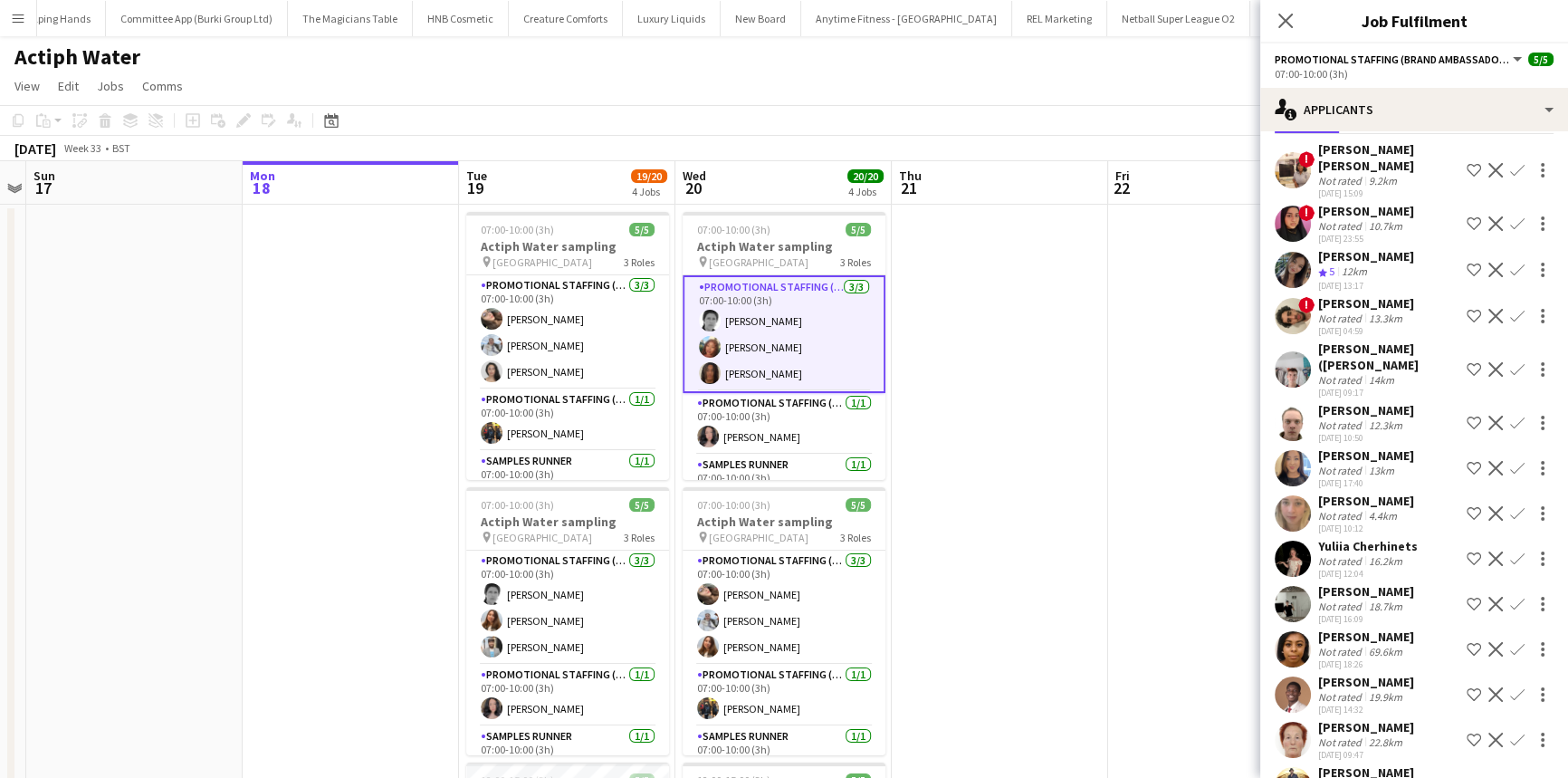
scroll to position [151, 0]
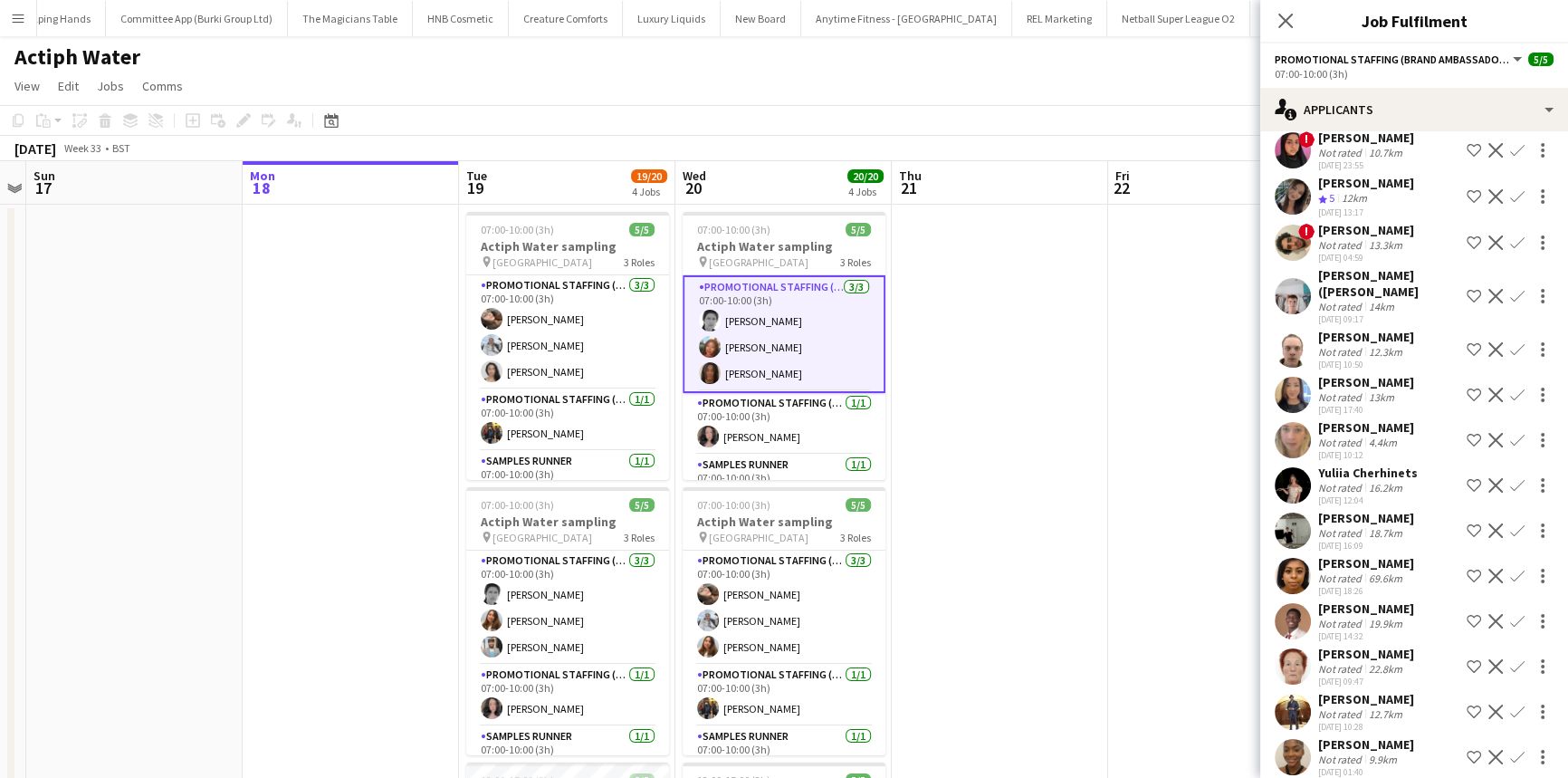
click at [1342, 527] on div "Not rated" at bounding box center [1342, 533] width 47 height 14
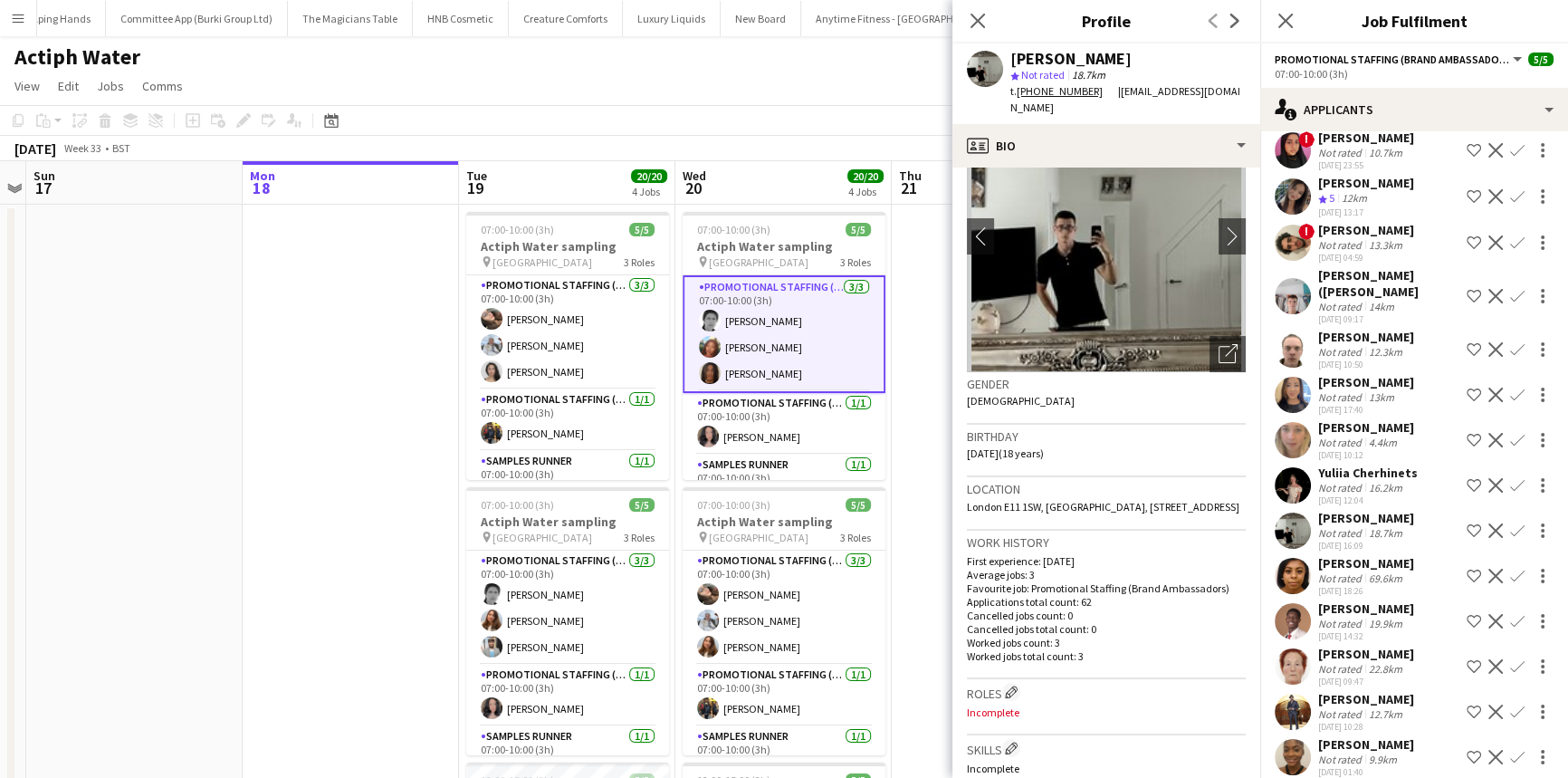
scroll to position [0, 0]
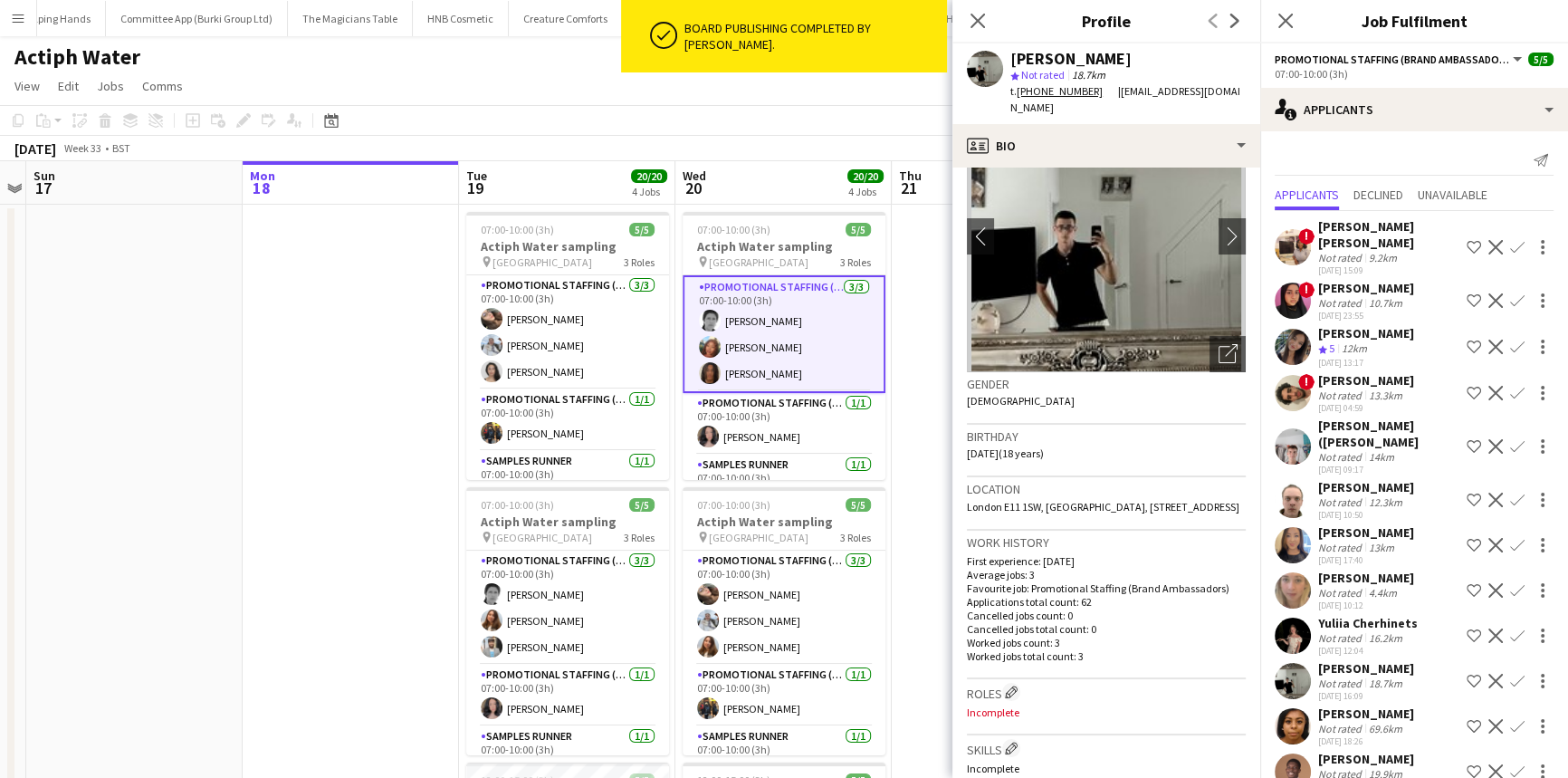
click at [1297, 573] on app-user-avatar at bounding box center [1293, 591] width 36 height 36
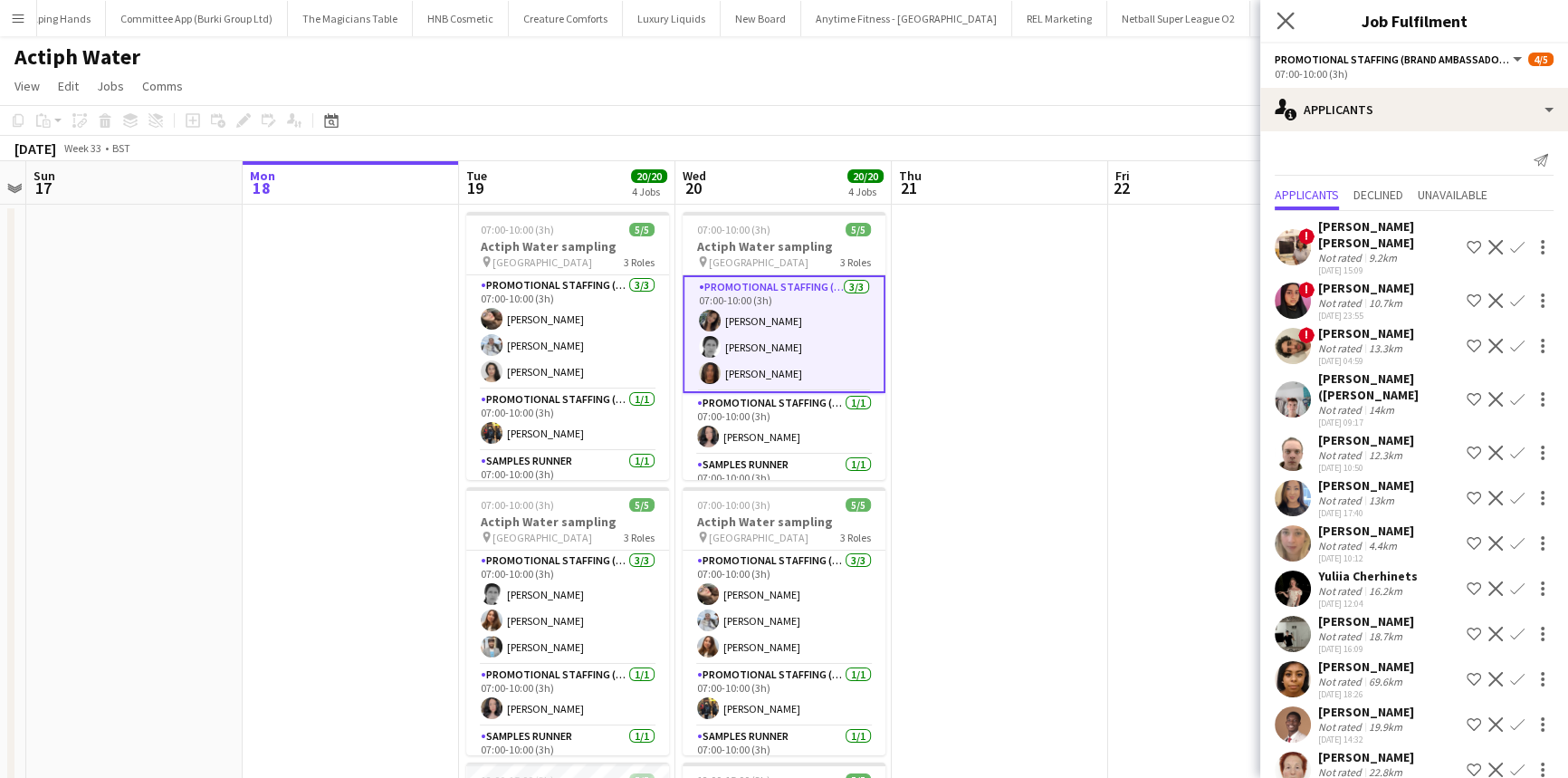
click at [1275, 18] on app-icon "Close pop-in" at bounding box center [1286, 21] width 27 height 27
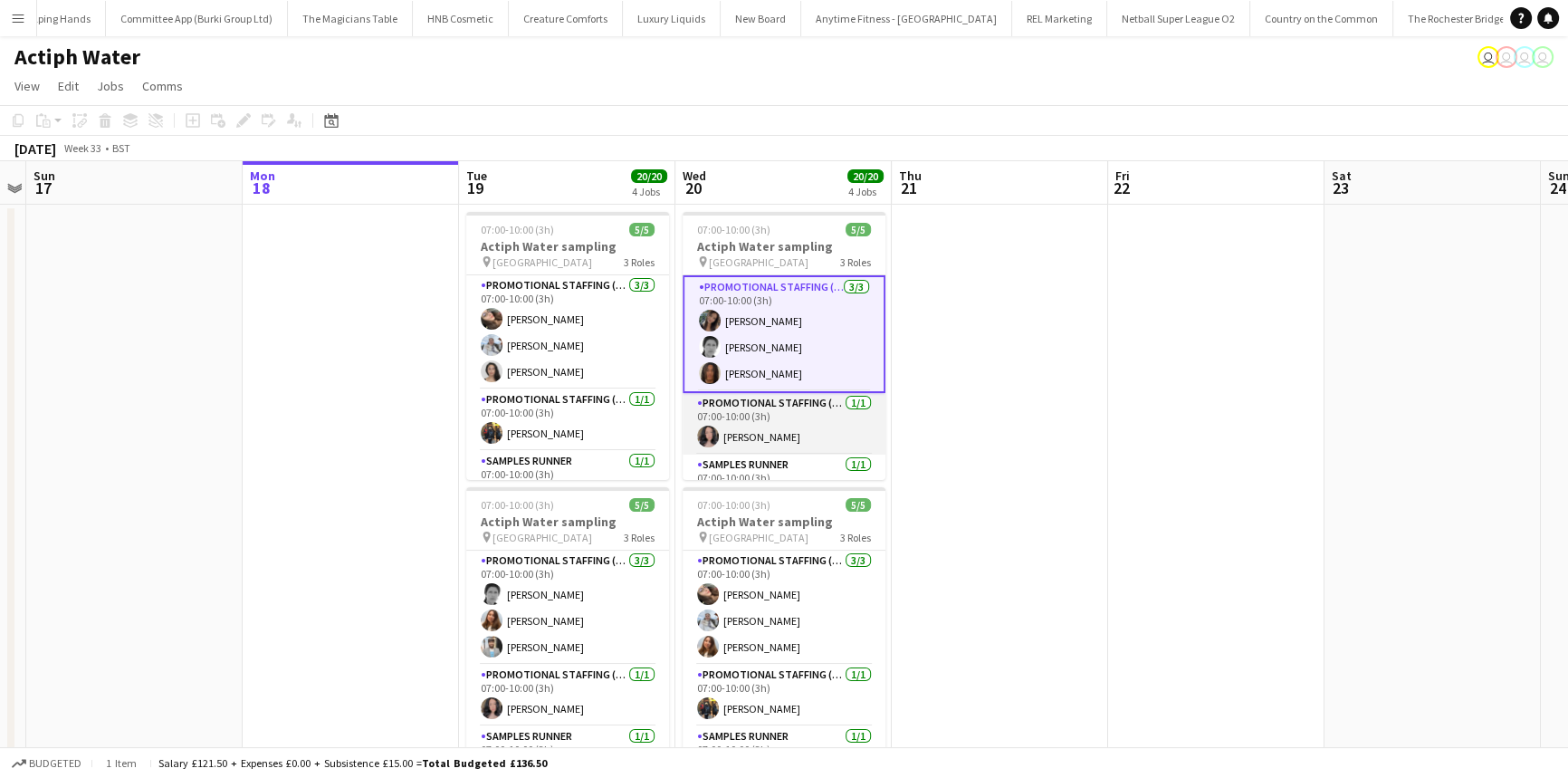
scroll to position [35, 0]
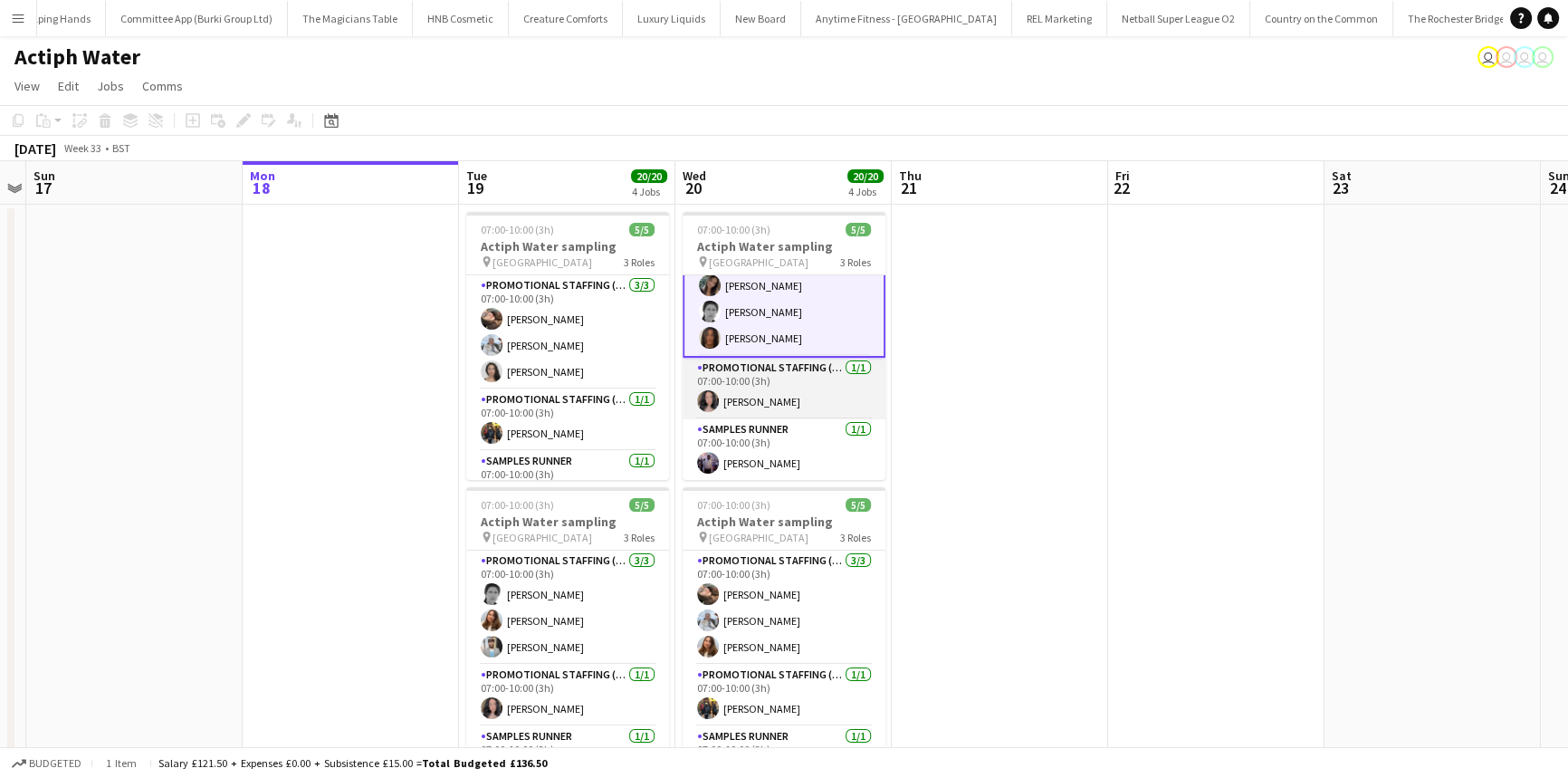
click at [785, 387] on app-card-role "Promotional Staffing (Team Leader) 1/1 07:00-10:00 (3h) Rosa Bustamante Carrera" at bounding box center [784, 389] width 203 height 61
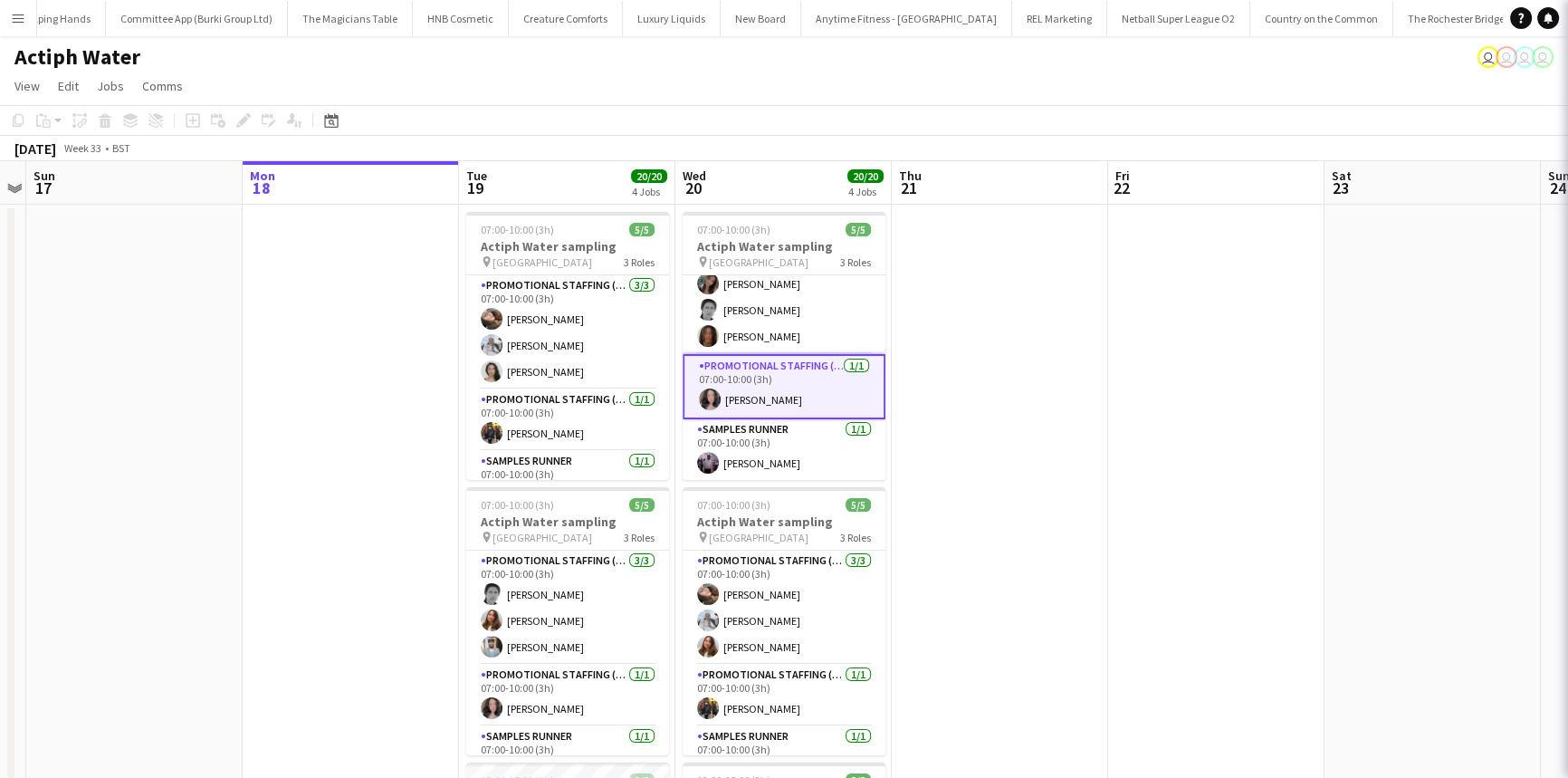
scroll to position [34, 0]
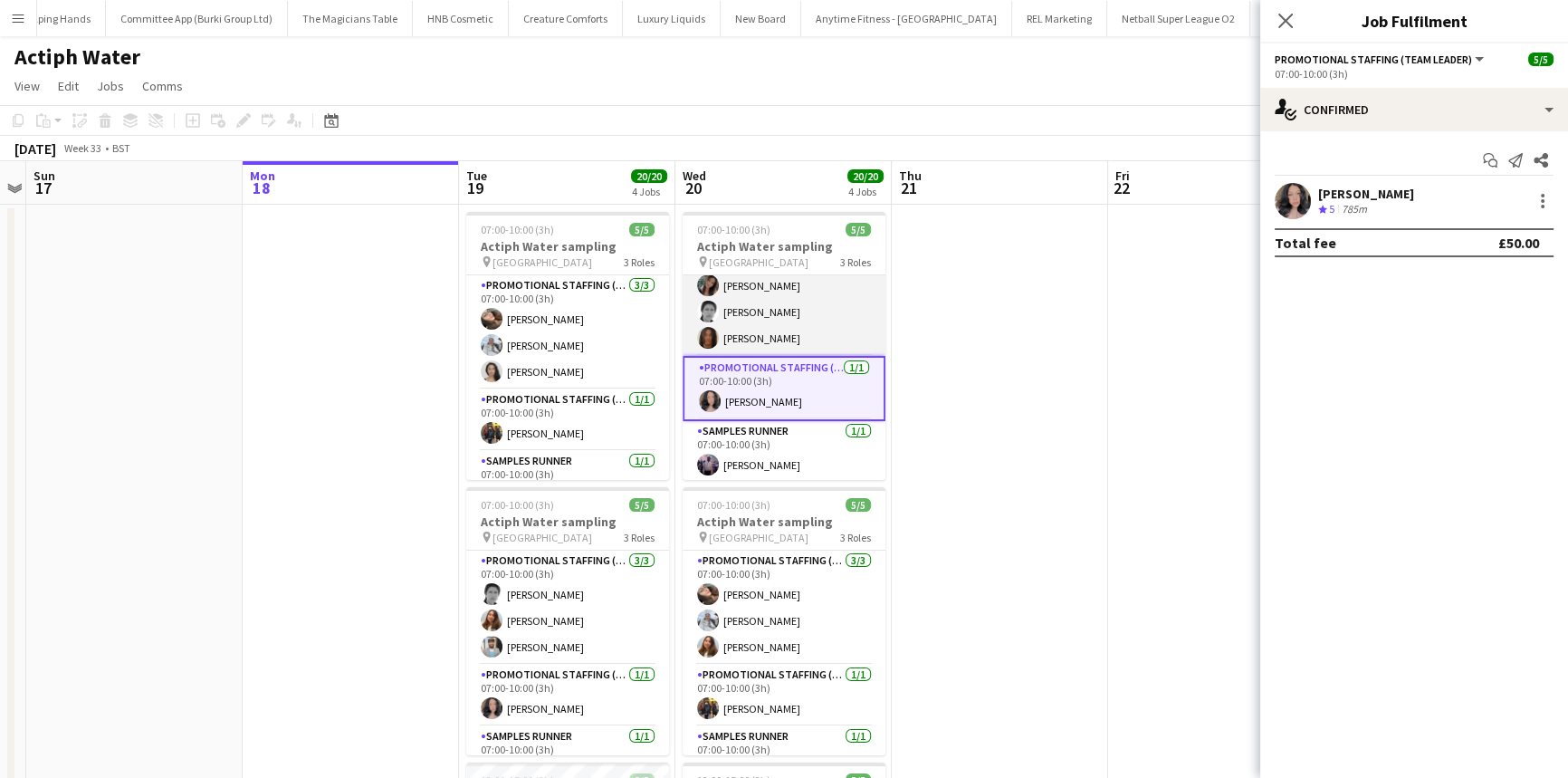
click at [742, 319] on app-card-role "Promotional Staffing (Brand Ambassadors) 3/3 07:00-10:00 (3h) Mariia Koptieva H…" at bounding box center [784, 299] width 203 height 114
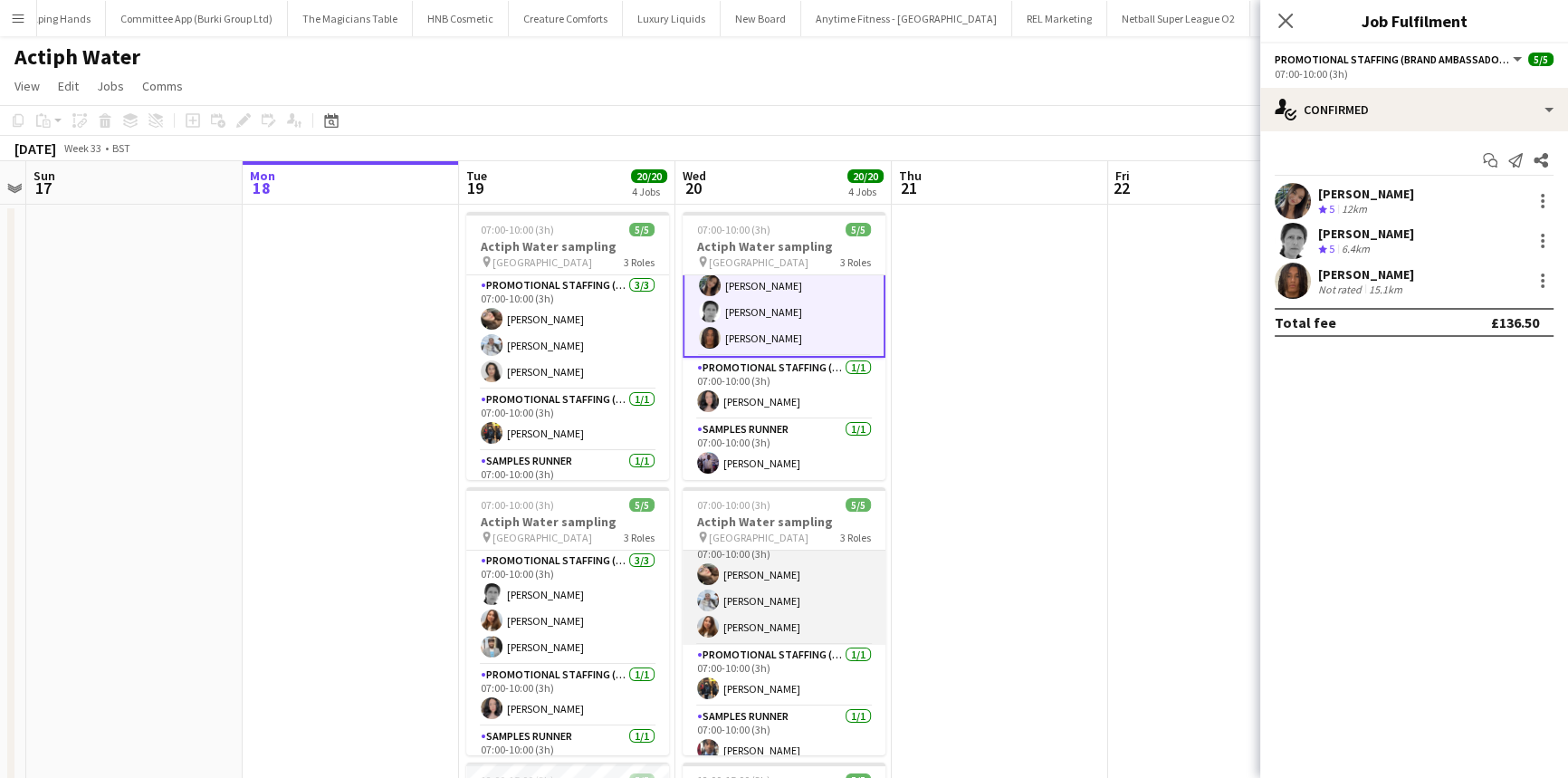
scroll to position [32, 0]
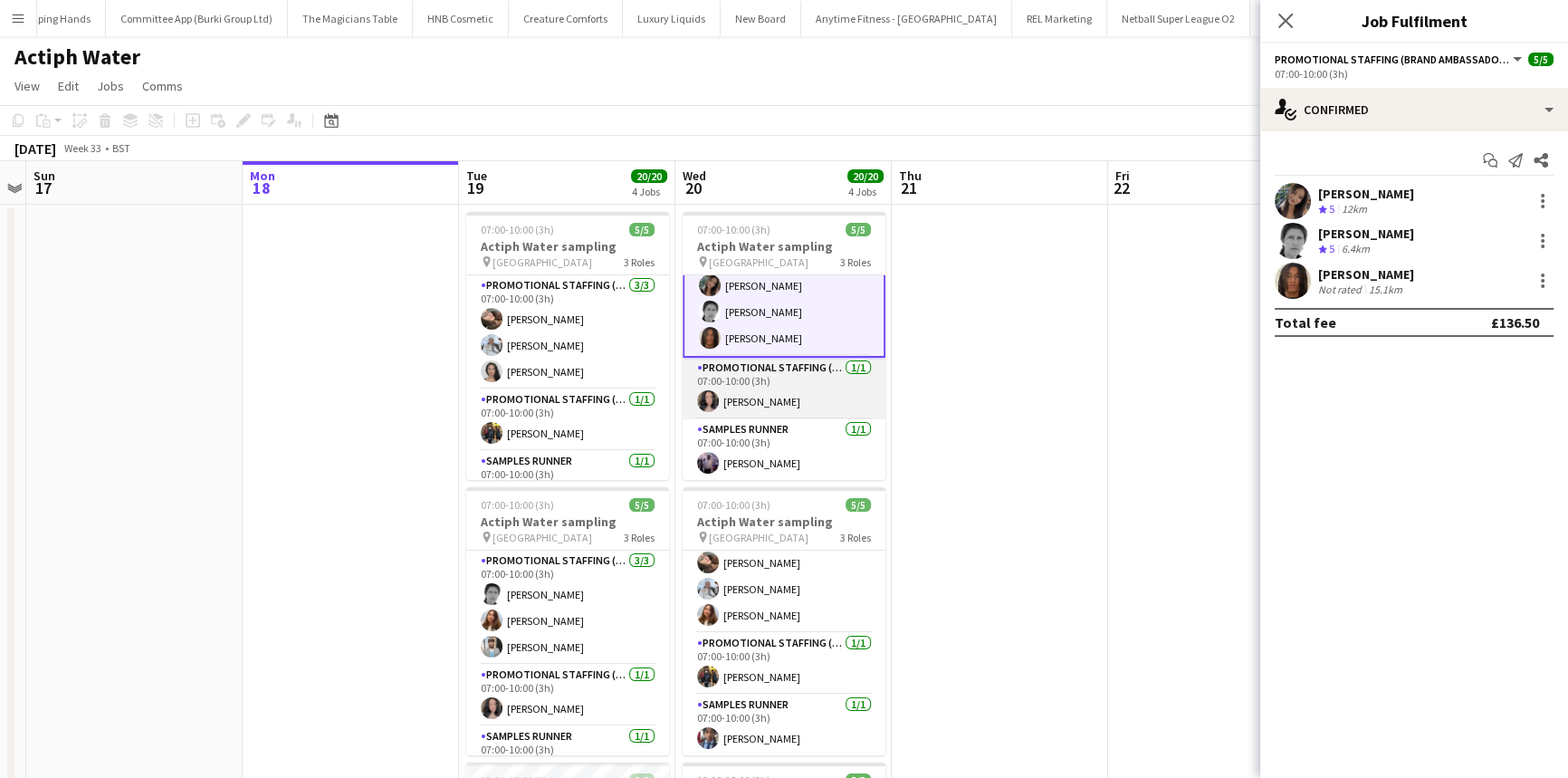
click at [768, 389] on app-card-role "Promotional Staffing (Team Leader) 1/1 07:00-10:00 (3h) Rosa Bustamante Carrera" at bounding box center [784, 389] width 203 height 61
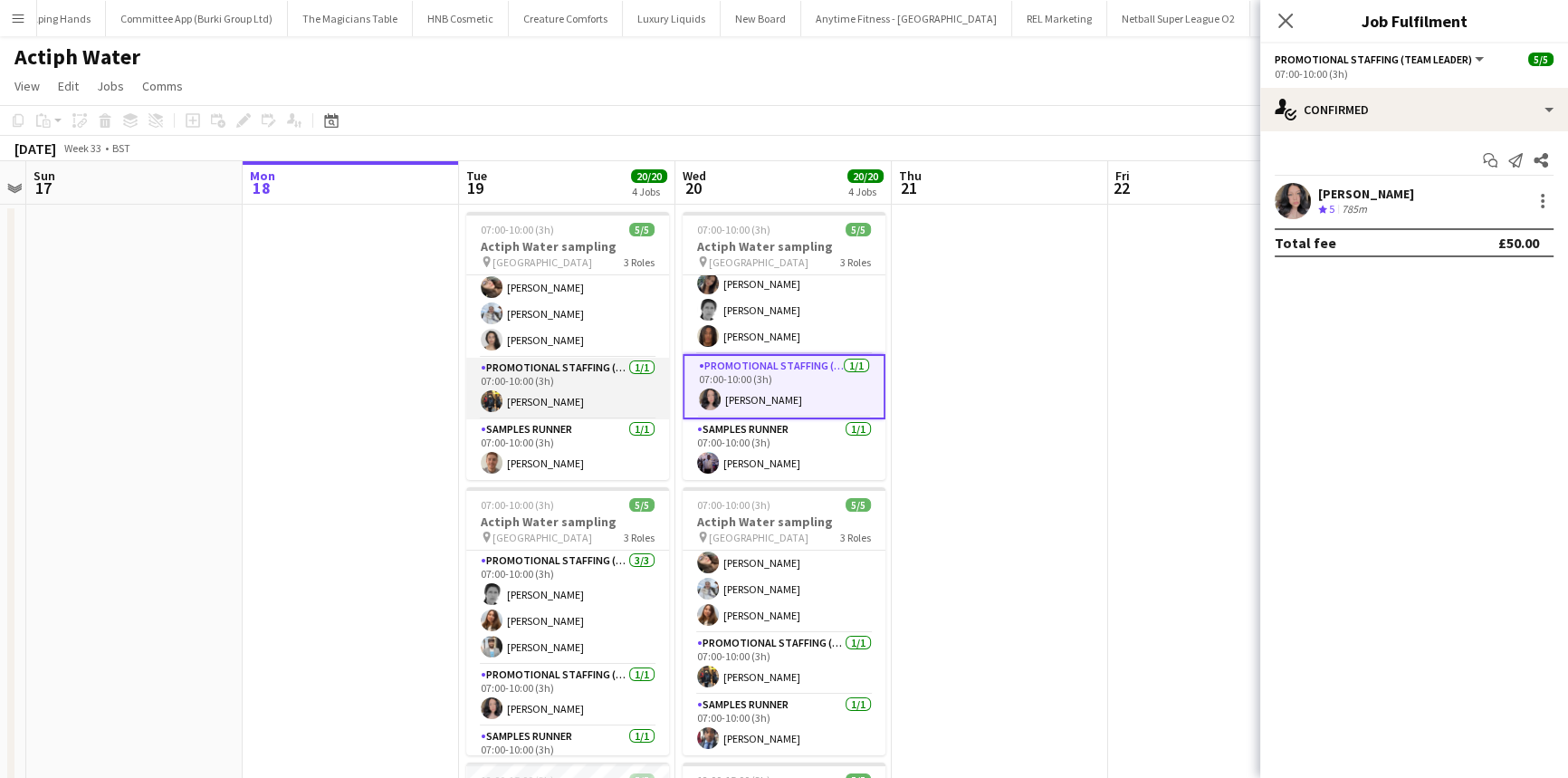
scroll to position [0, 0]
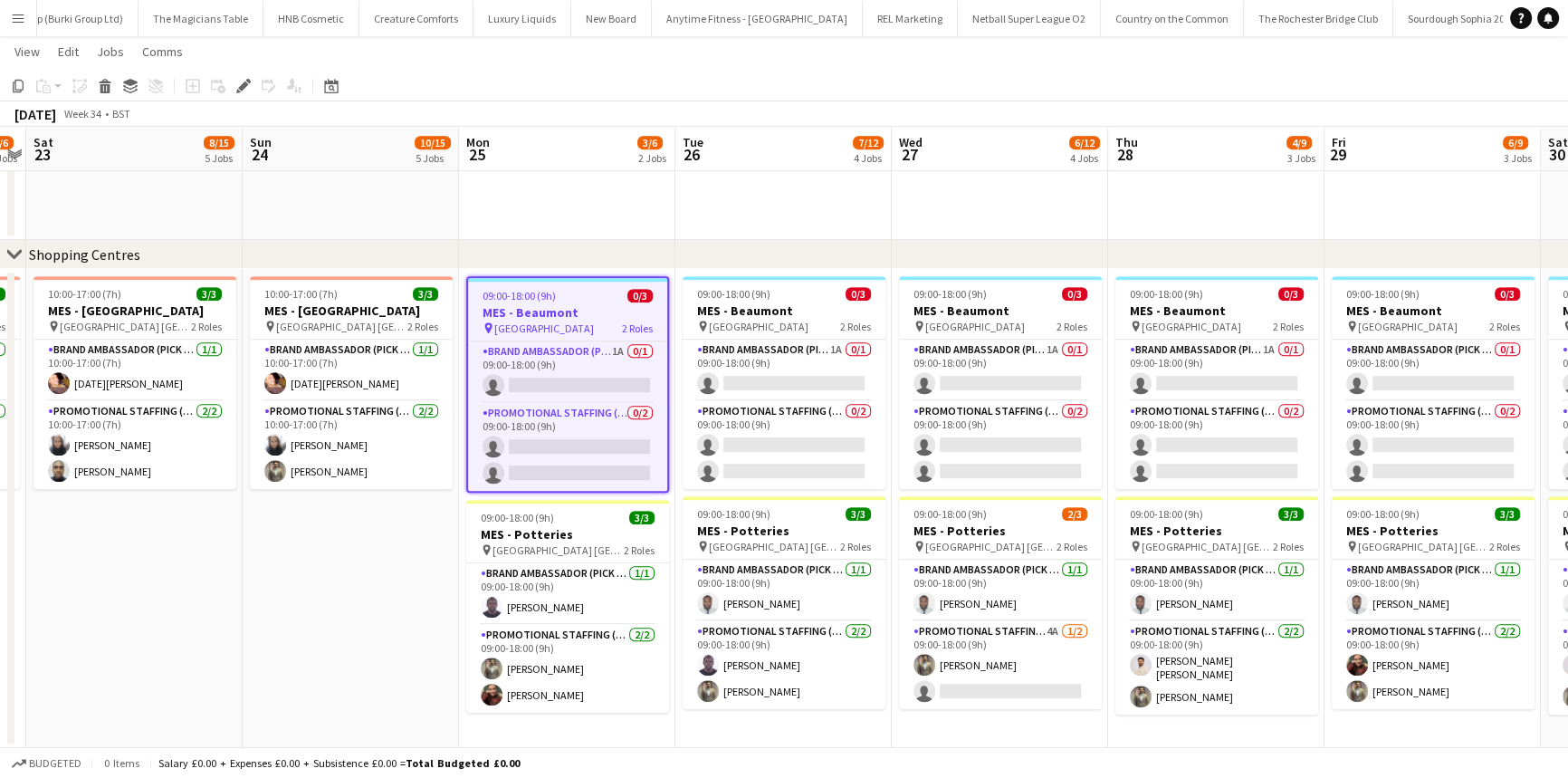
scroll to position [0, 619]
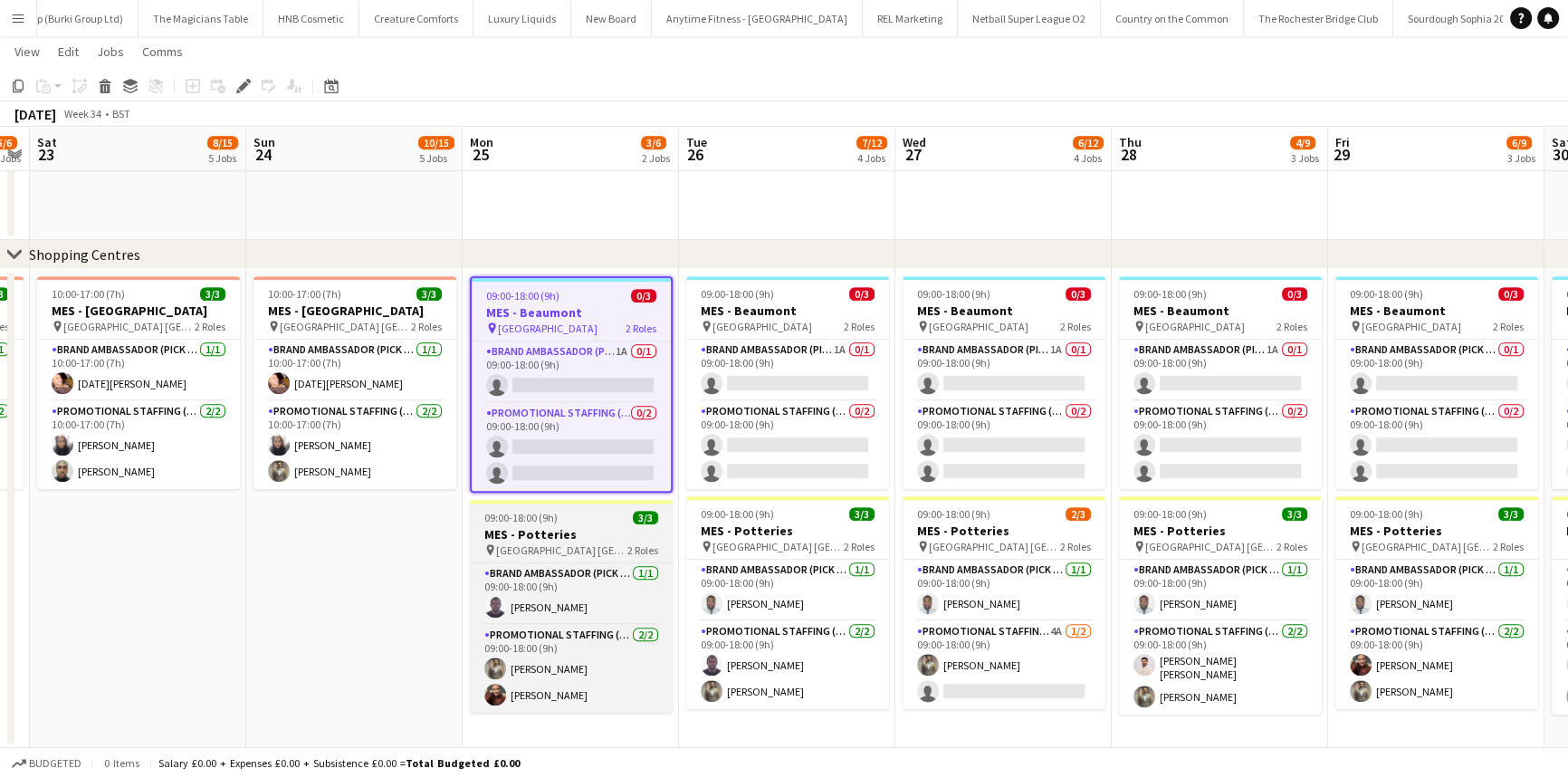
click at [545, 534] on h3 "MES - Potteries" at bounding box center [572, 534] width 203 height 17
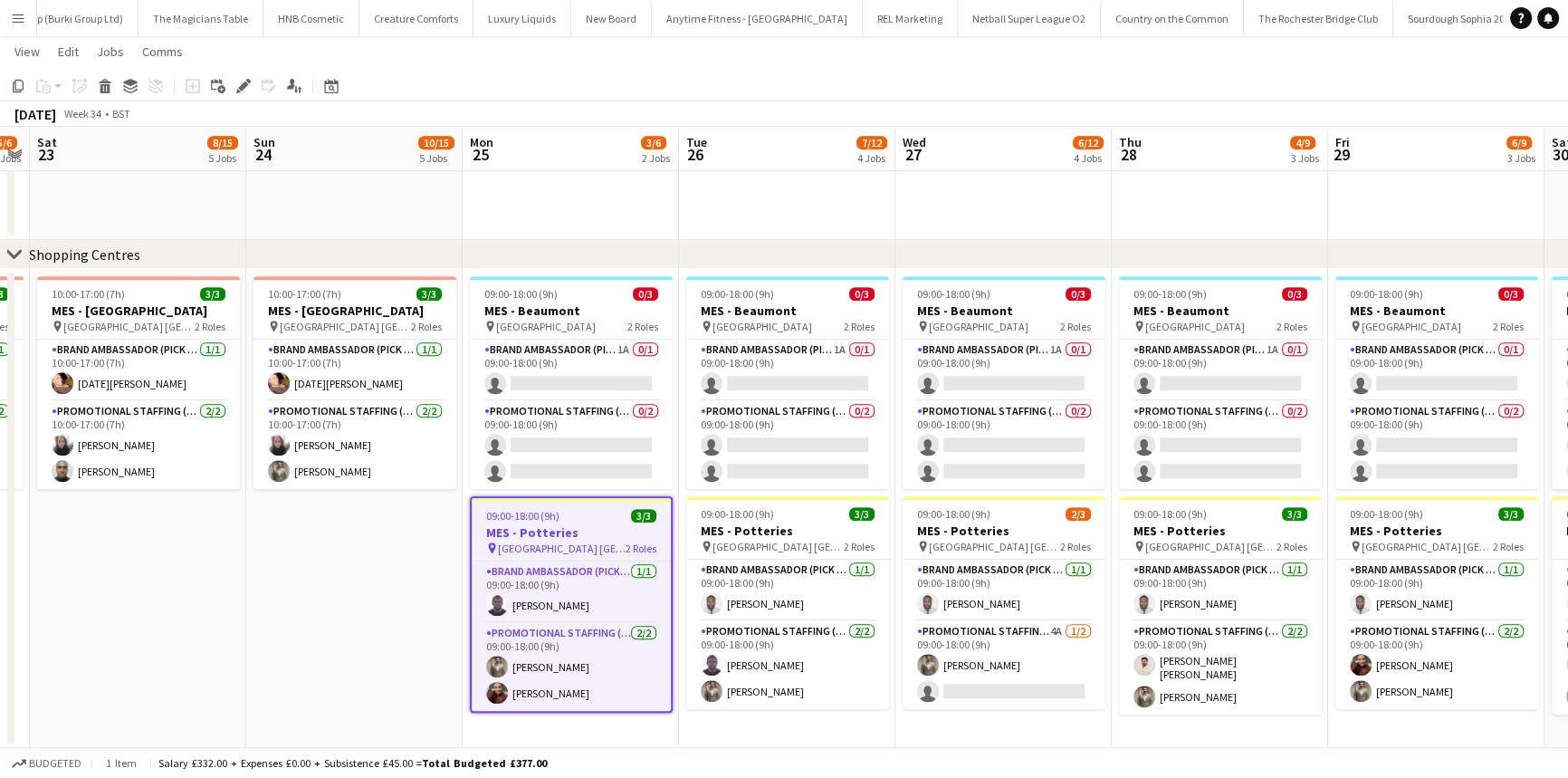
click at [130, 54] on app-page-menu "View Day view expanded Day view collapsed Month view Date picker Jump to today …" at bounding box center [784, 53] width 1568 height 35
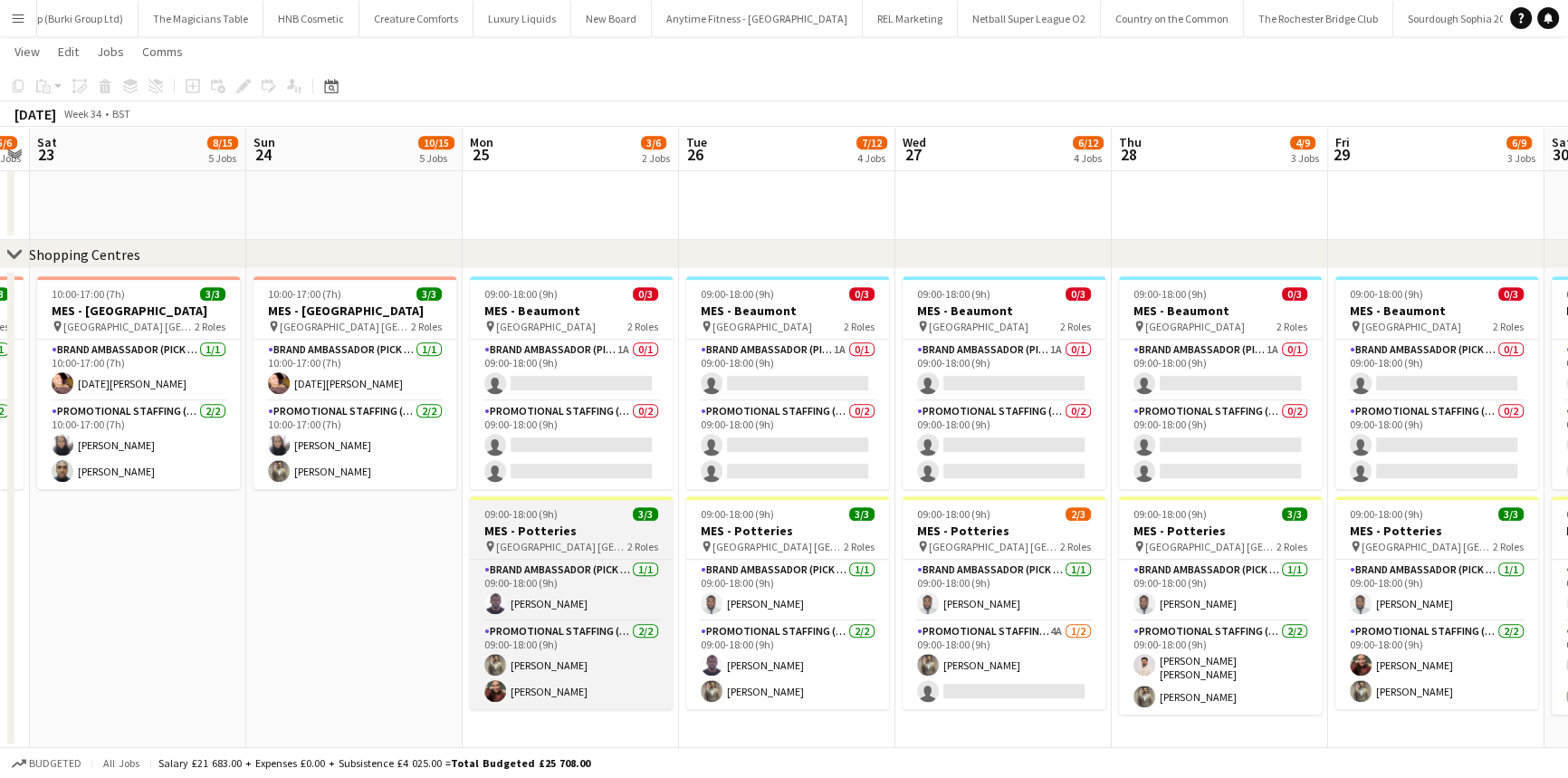
click at [544, 530] on h3 "MES - Potteries" at bounding box center [572, 530] width 203 height 17
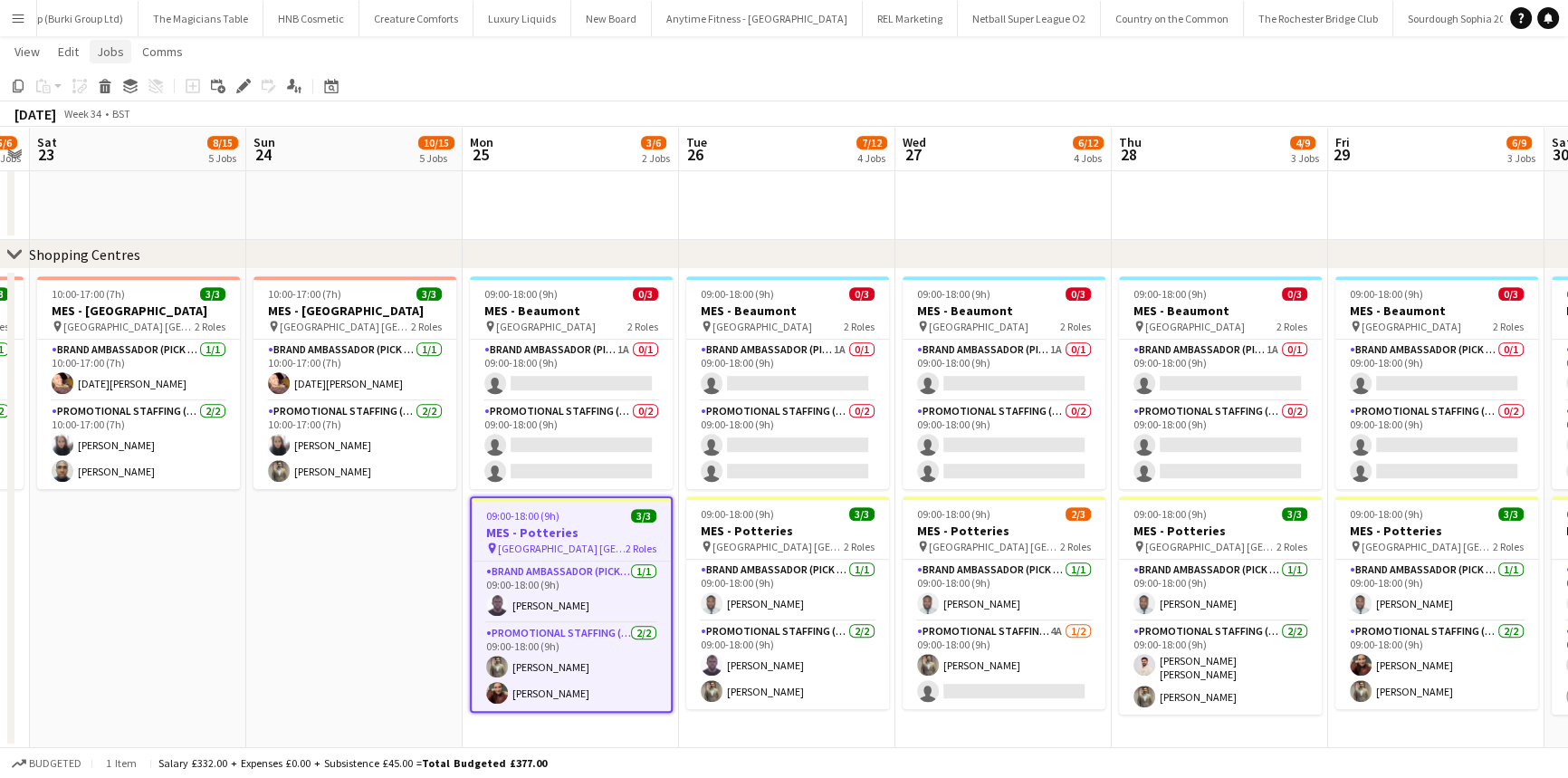
click at [121, 53] on span "Jobs" at bounding box center [110, 51] width 28 height 17
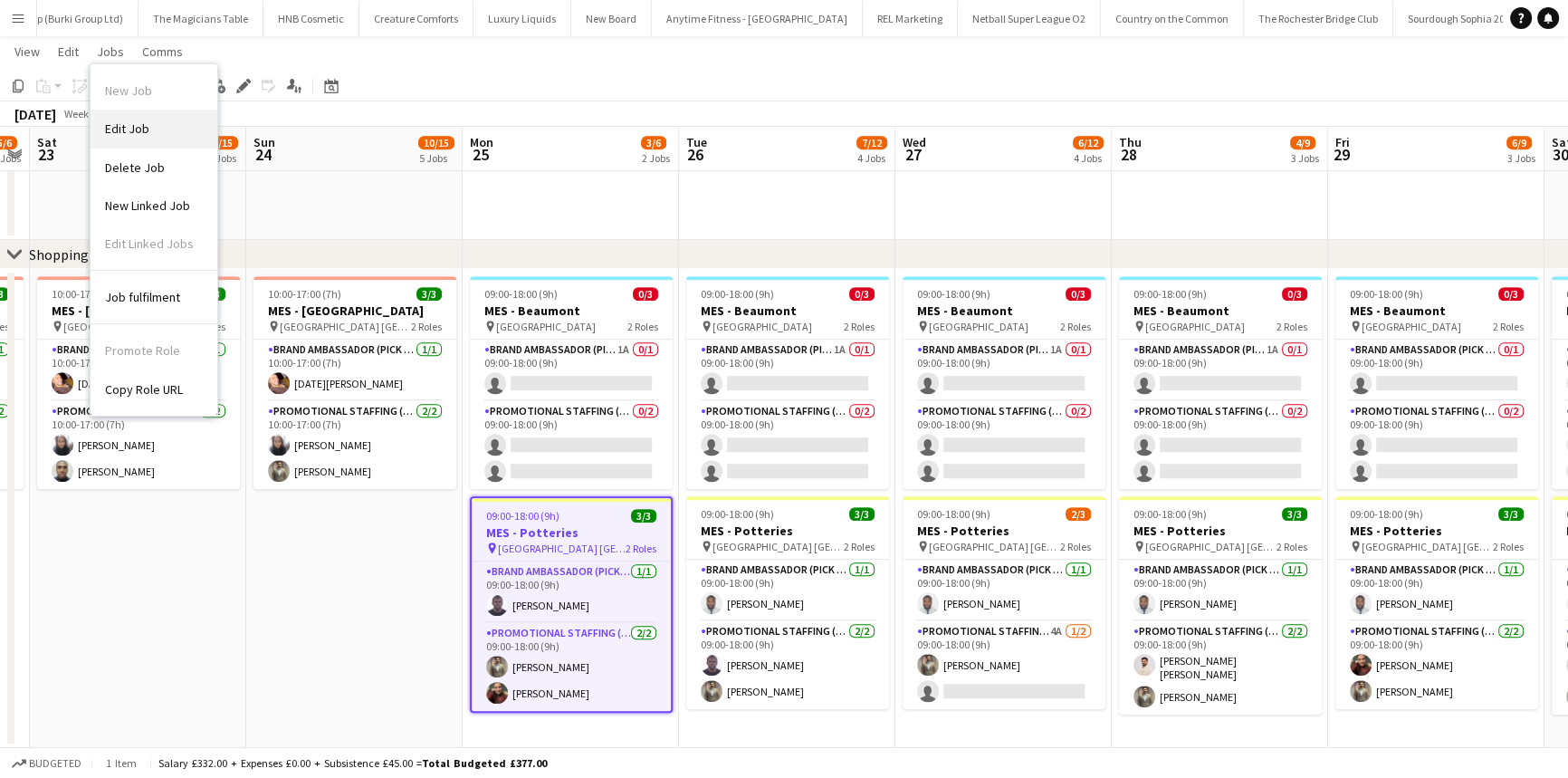
click at [145, 128] on span "Edit Job" at bounding box center [127, 128] width 44 height 17
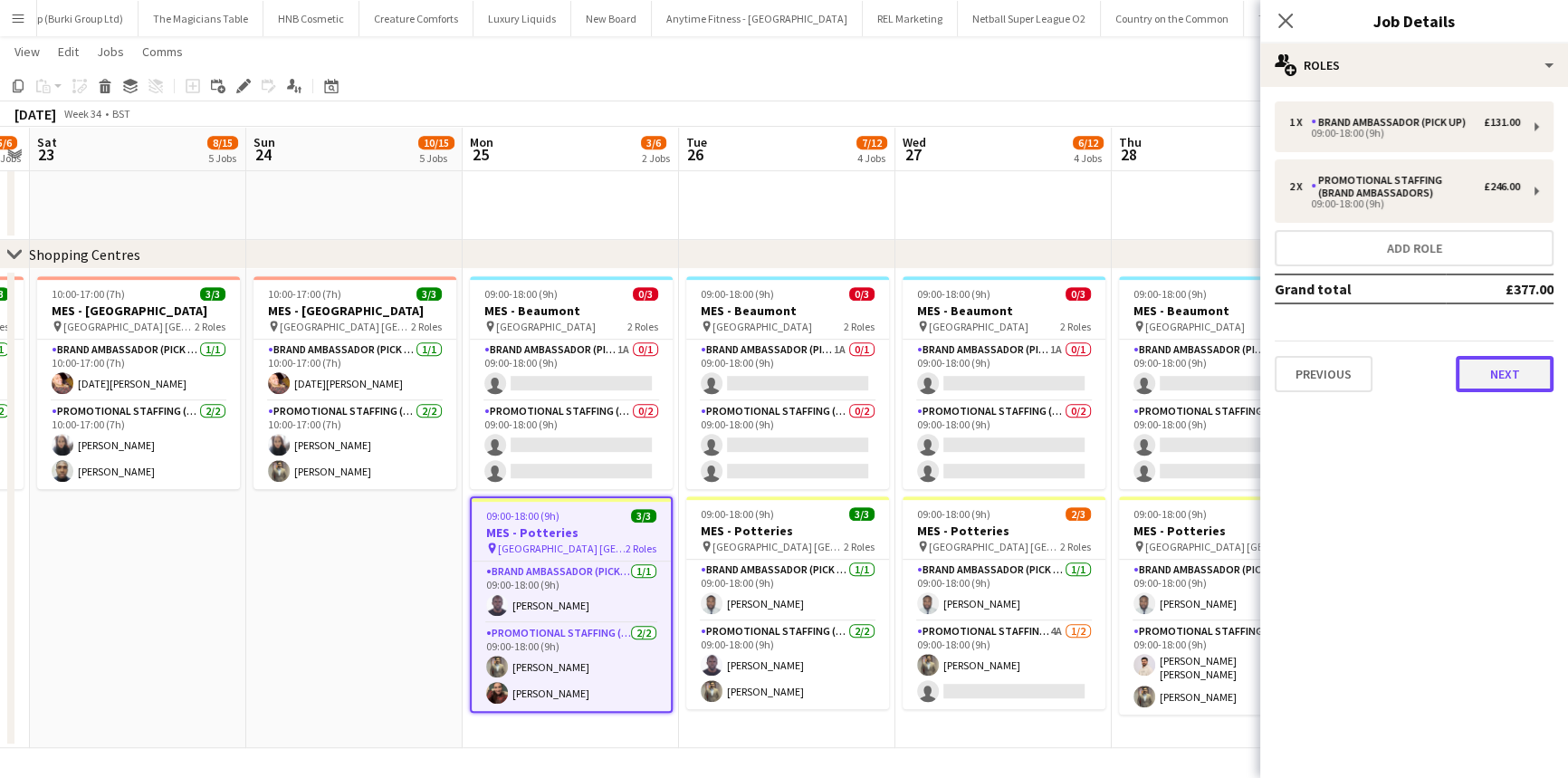
click at [1490, 380] on button "Next" at bounding box center [1504, 374] width 98 height 36
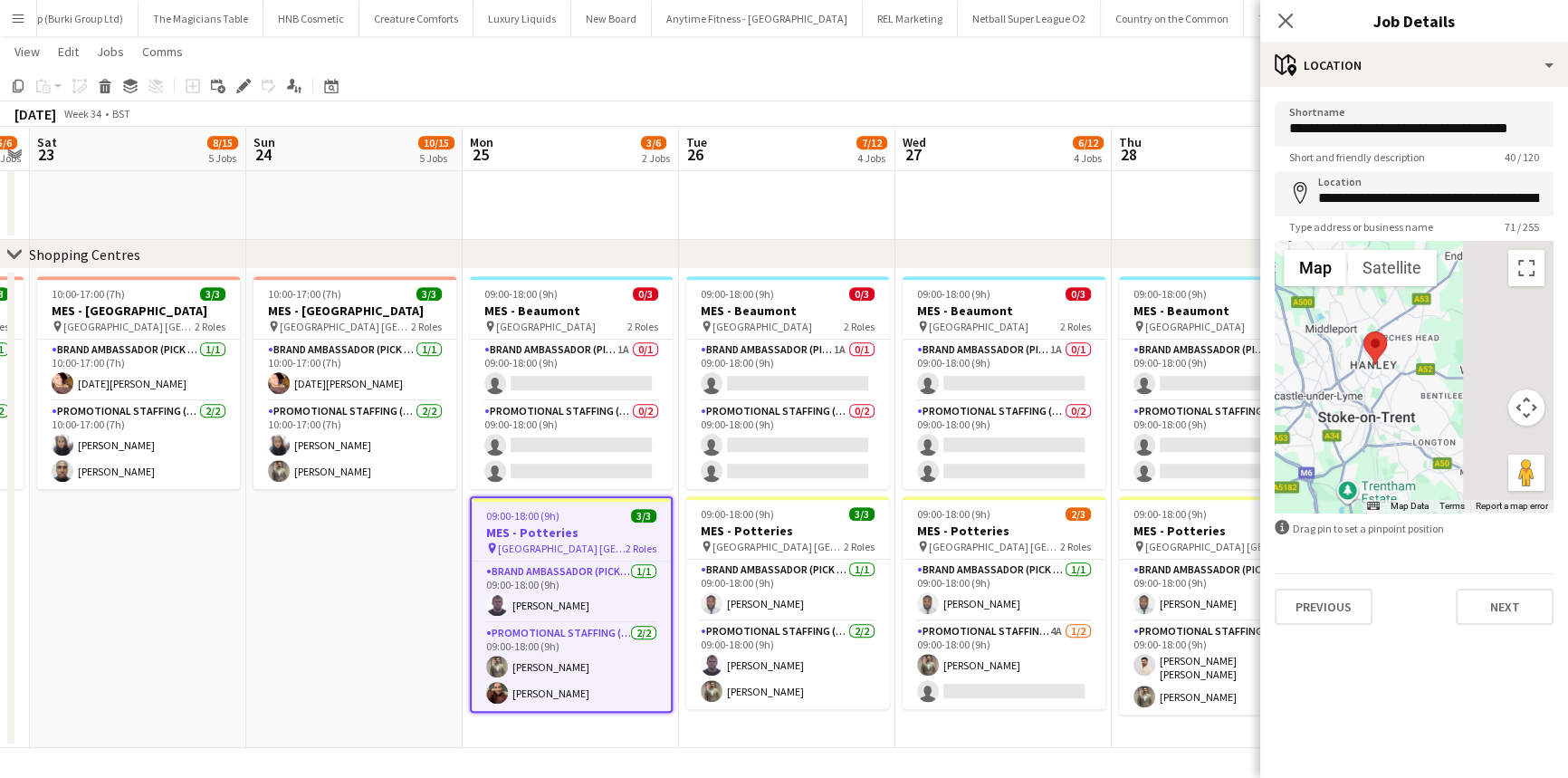
drag, startPoint x: 1503, startPoint y: 441, endPoint x: 1385, endPoint y: 409, distance: 122.3
click at [1385, 409] on div at bounding box center [1414, 377] width 279 height 272
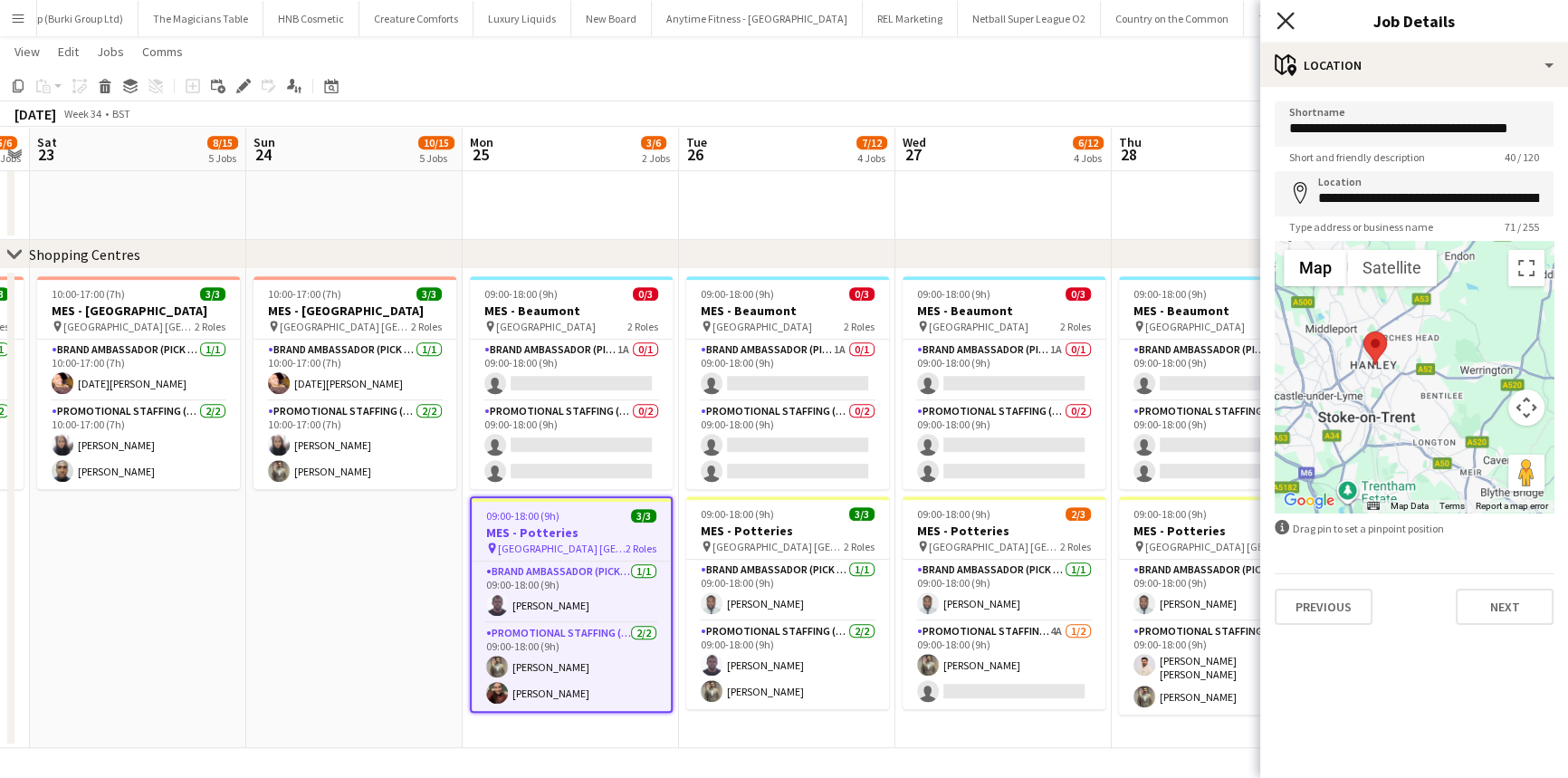
click at [1284, 19] on icon at bounding box center [1284, 20] width 17 height 17
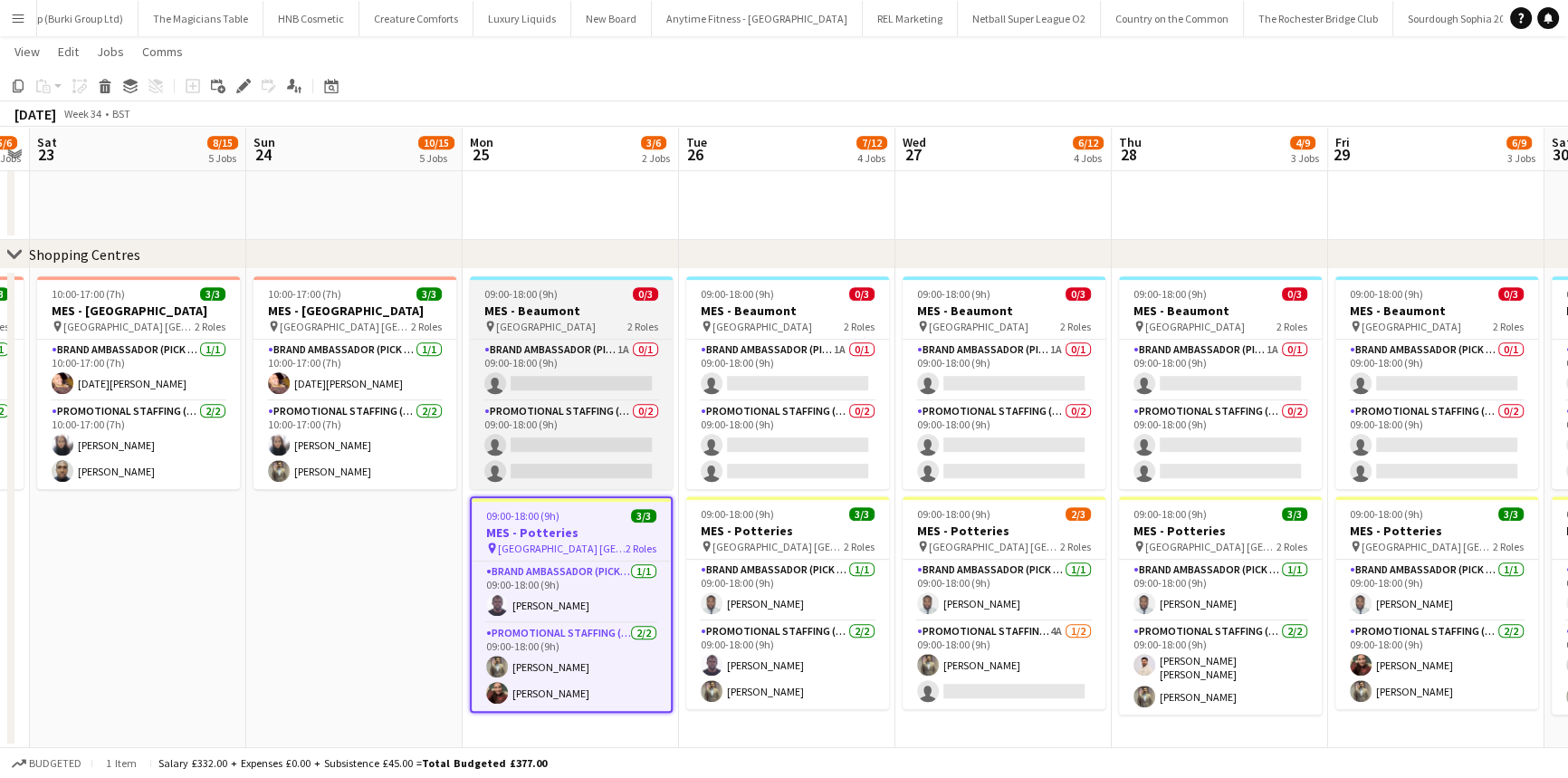
click at [524, 294] on span "09:00-18:00 (9h)" at bounding box center [521, 294] width 73 height 14
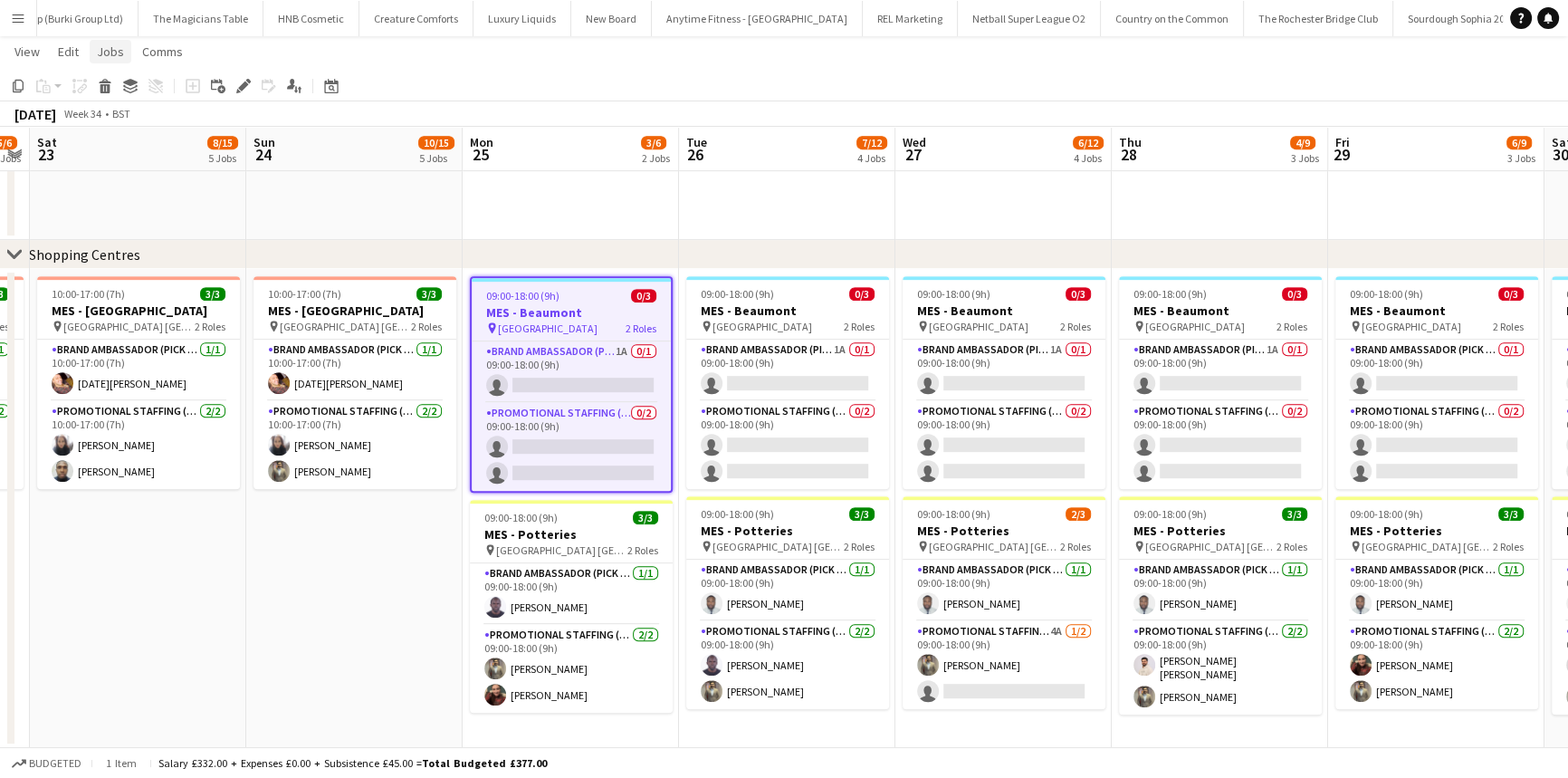
click at [119, 54] on span "Jobs" at bounding box center [110, 51] width 28 height 17
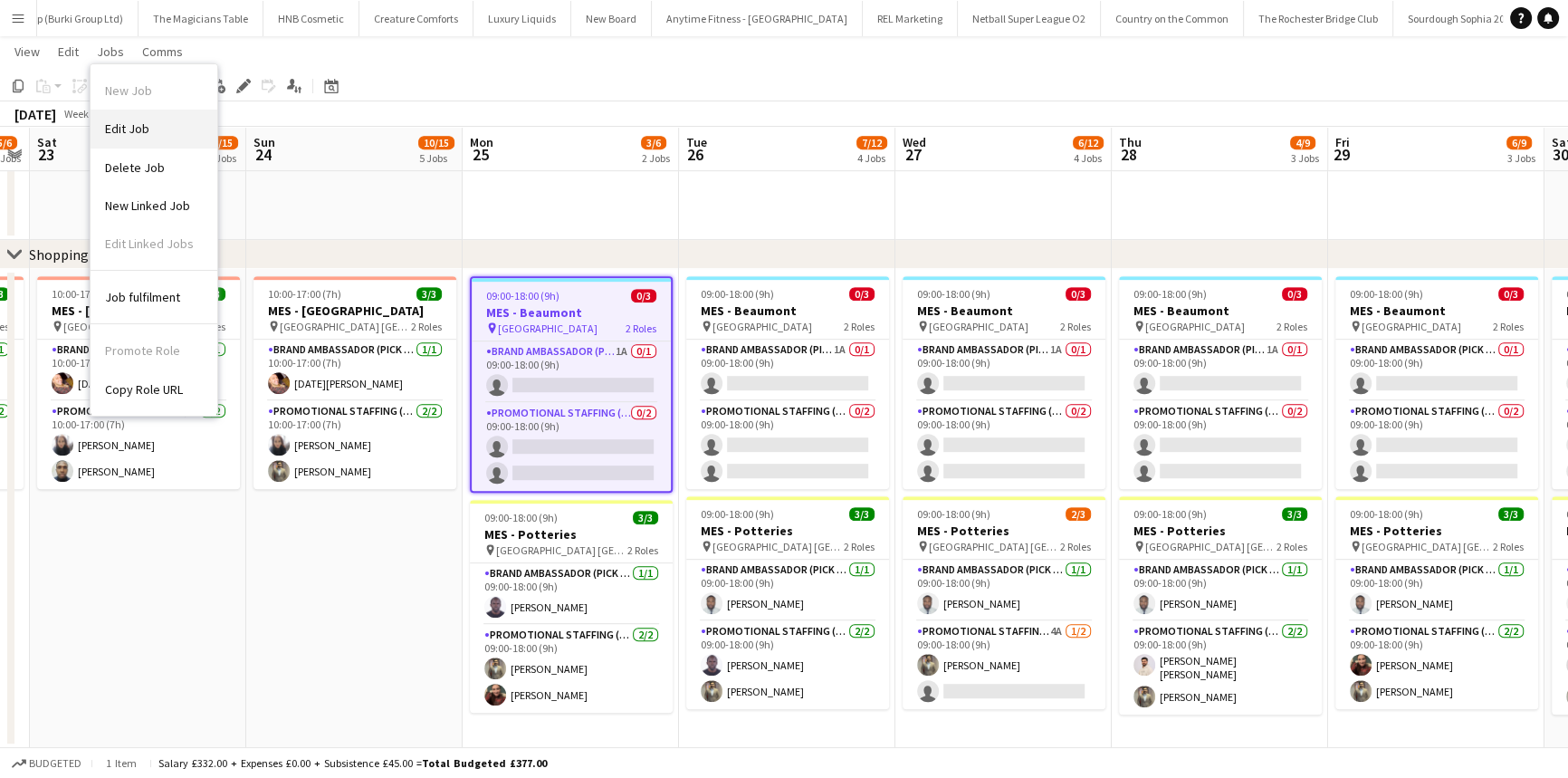
click at [131, 120] on span "Edit Job" at bounding box center [127, 128] width 44 height 17
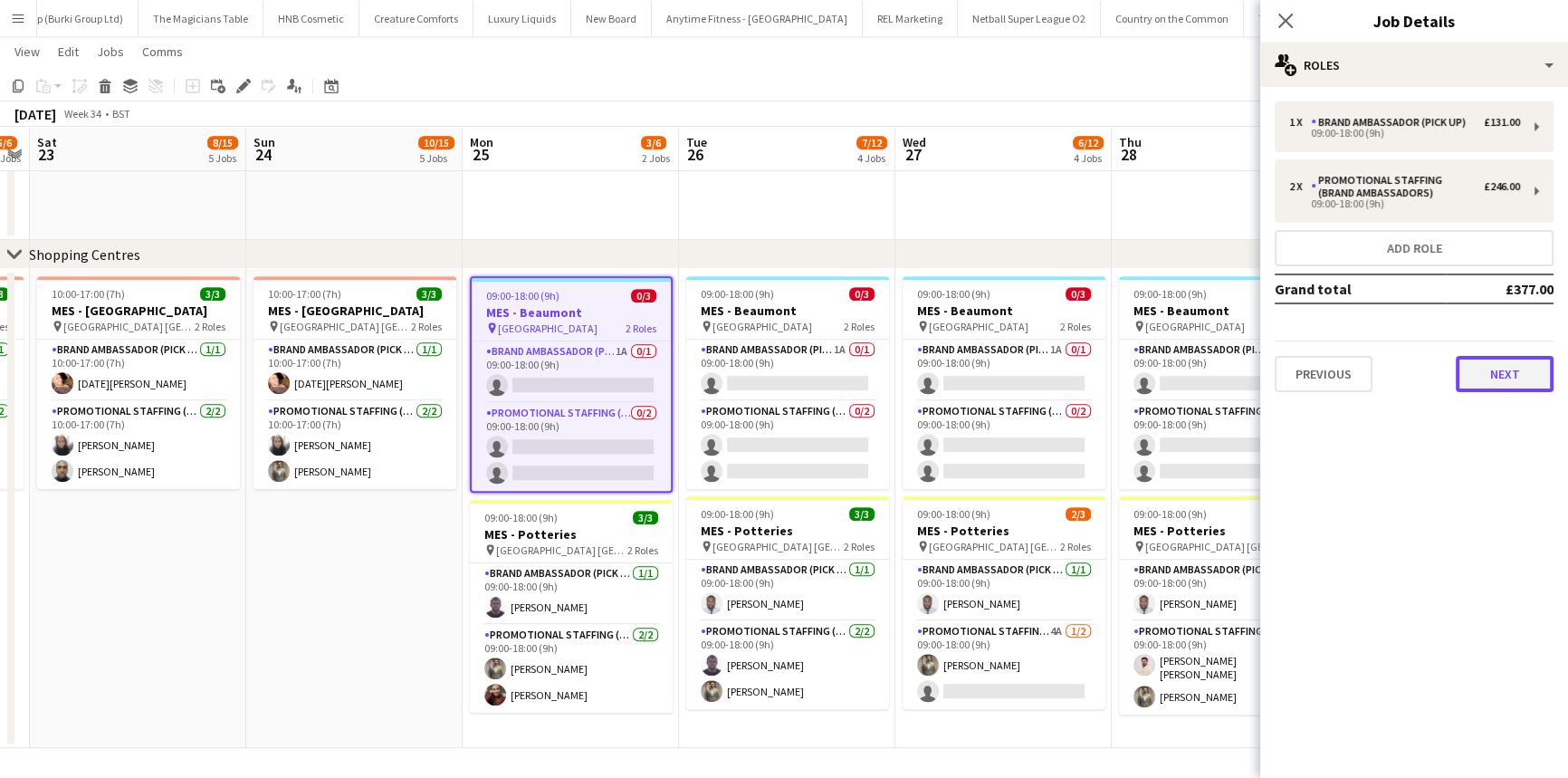
click at [1542, 379] on button "Next" at bounding box center [1504, 374] width 98 height 36
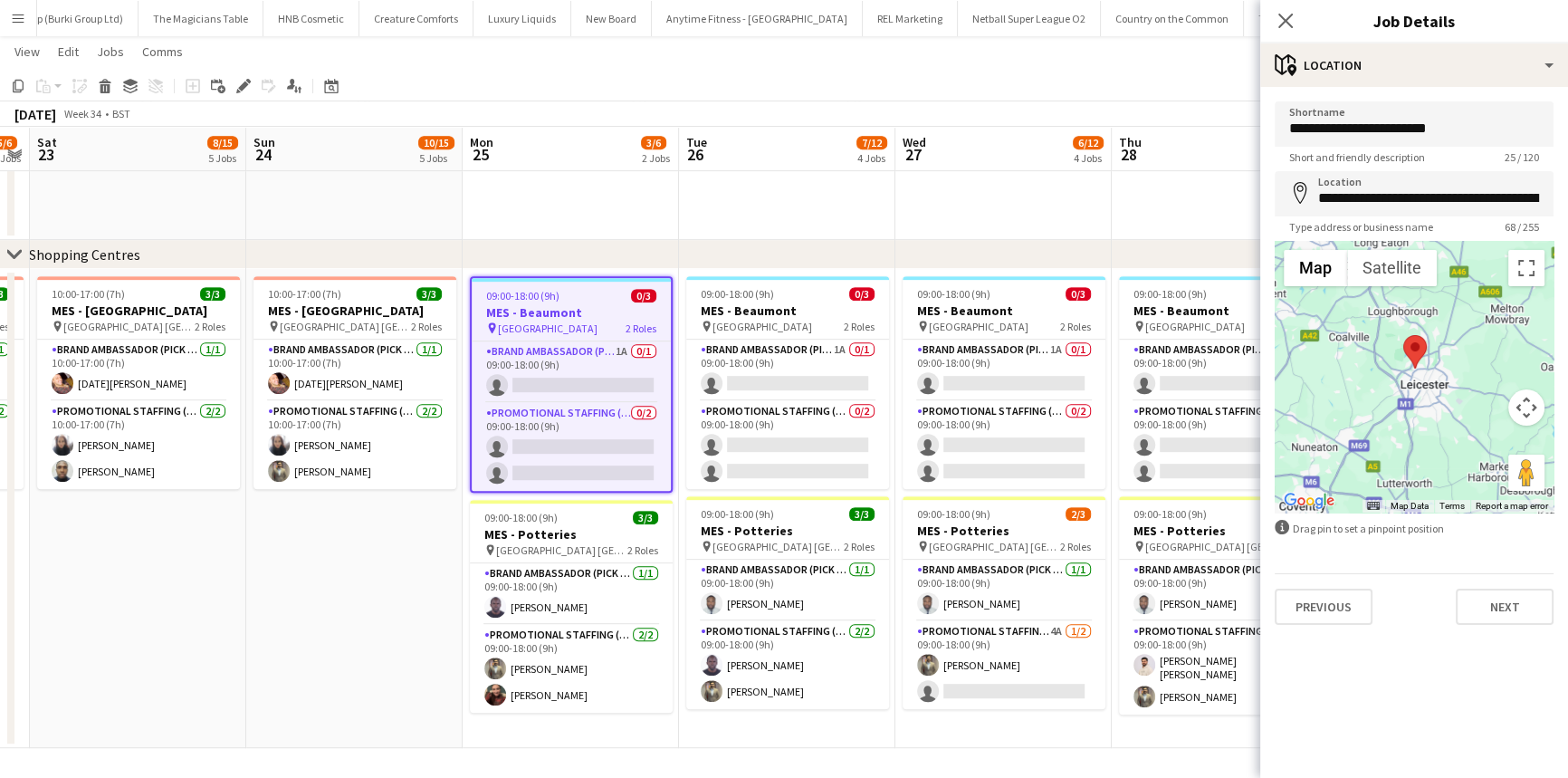
drag, startPoint x: 1388, startPoint y: 473, endPoint x: 1391, endPoint y: 403, distance: 70.1
click at [1391, 403] on div at bounding box center [1414, 377] width 279 height 272
click at [1280, 22] on icon "Close pop-in" at bounding box center [1284, 20] width 17 height 17
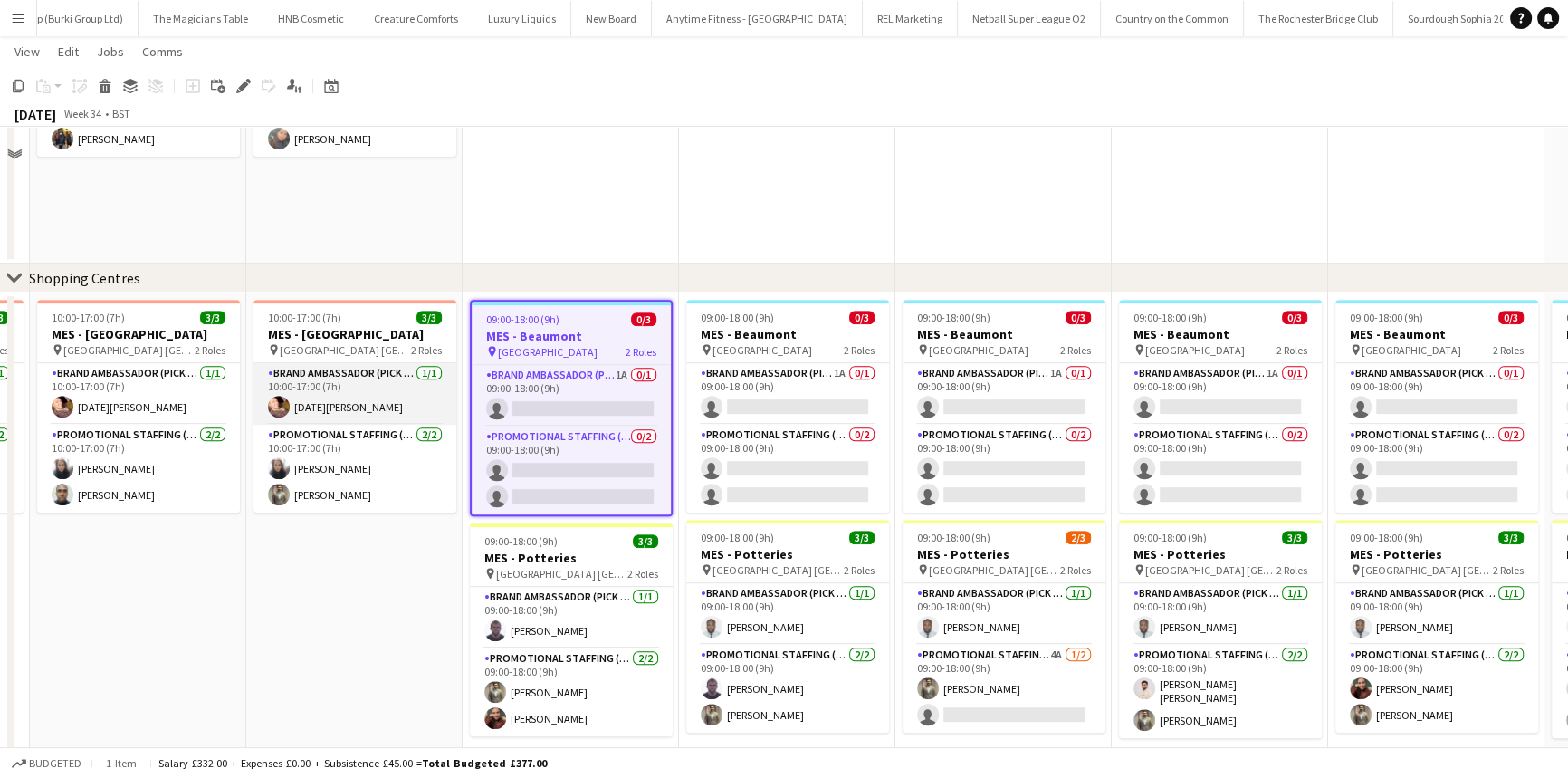
scroll to position [1033, 0]
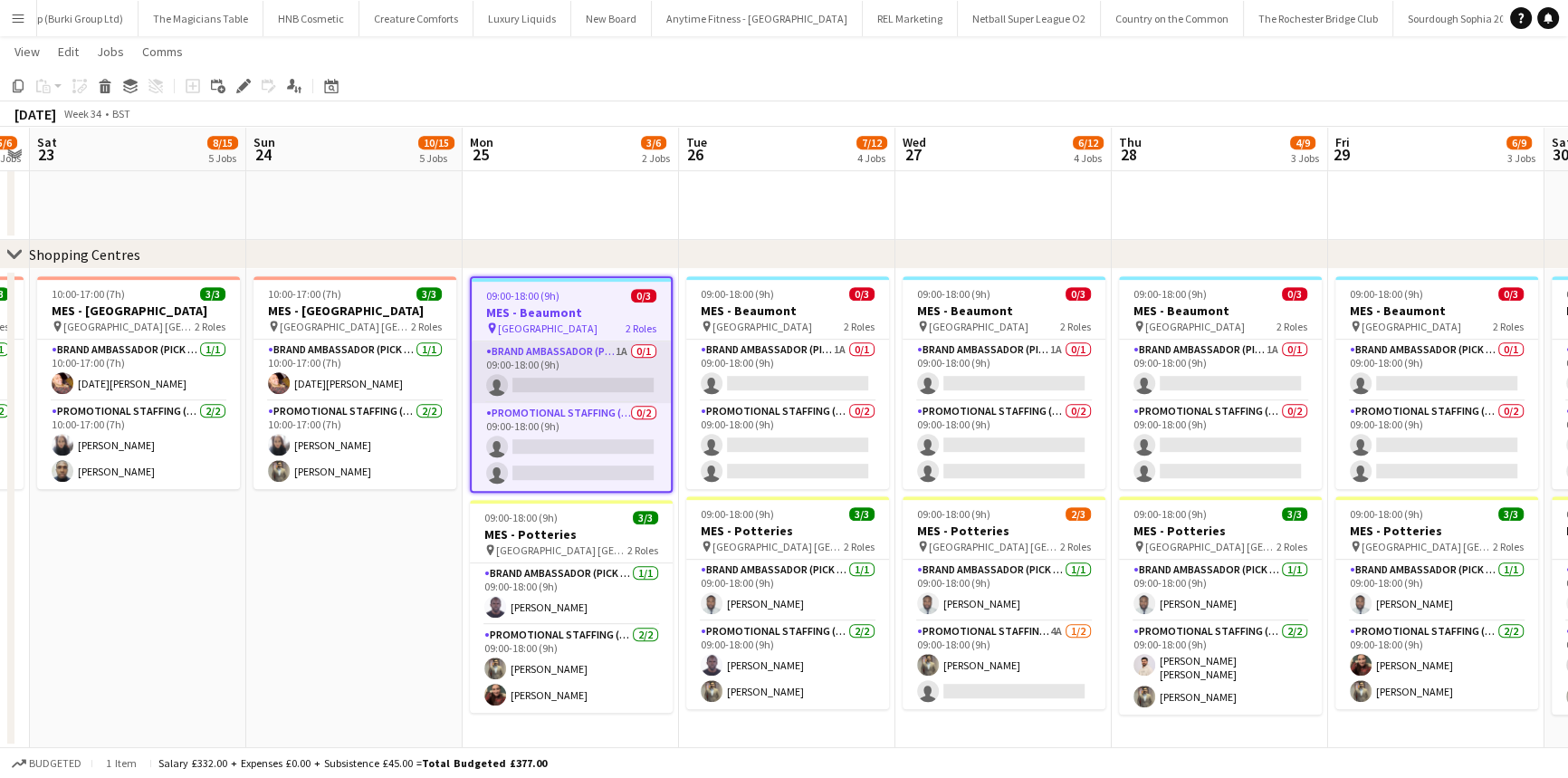
click at [581, 371] on app-card-role "Brand Ambassador (Pick up) 1A 0/1 09:00-18:00 (9h) single-neutral-actions" at bounding box center [572, 372] width 199 height 61
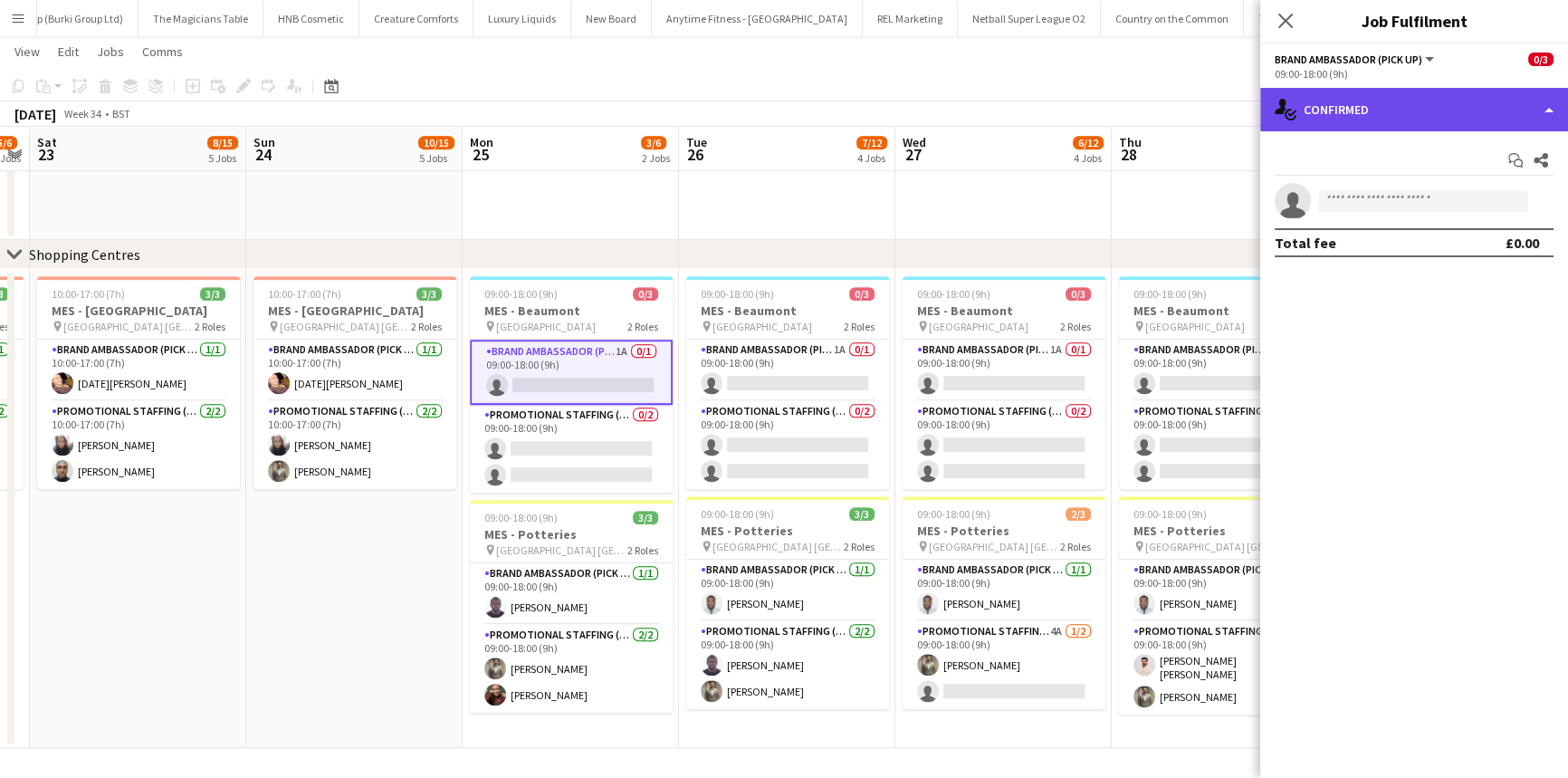
click at [1340, 104] on div "single-neutral-actions-check-2 Confirmed" at bounding box center [1414, 109] width 307 height 43
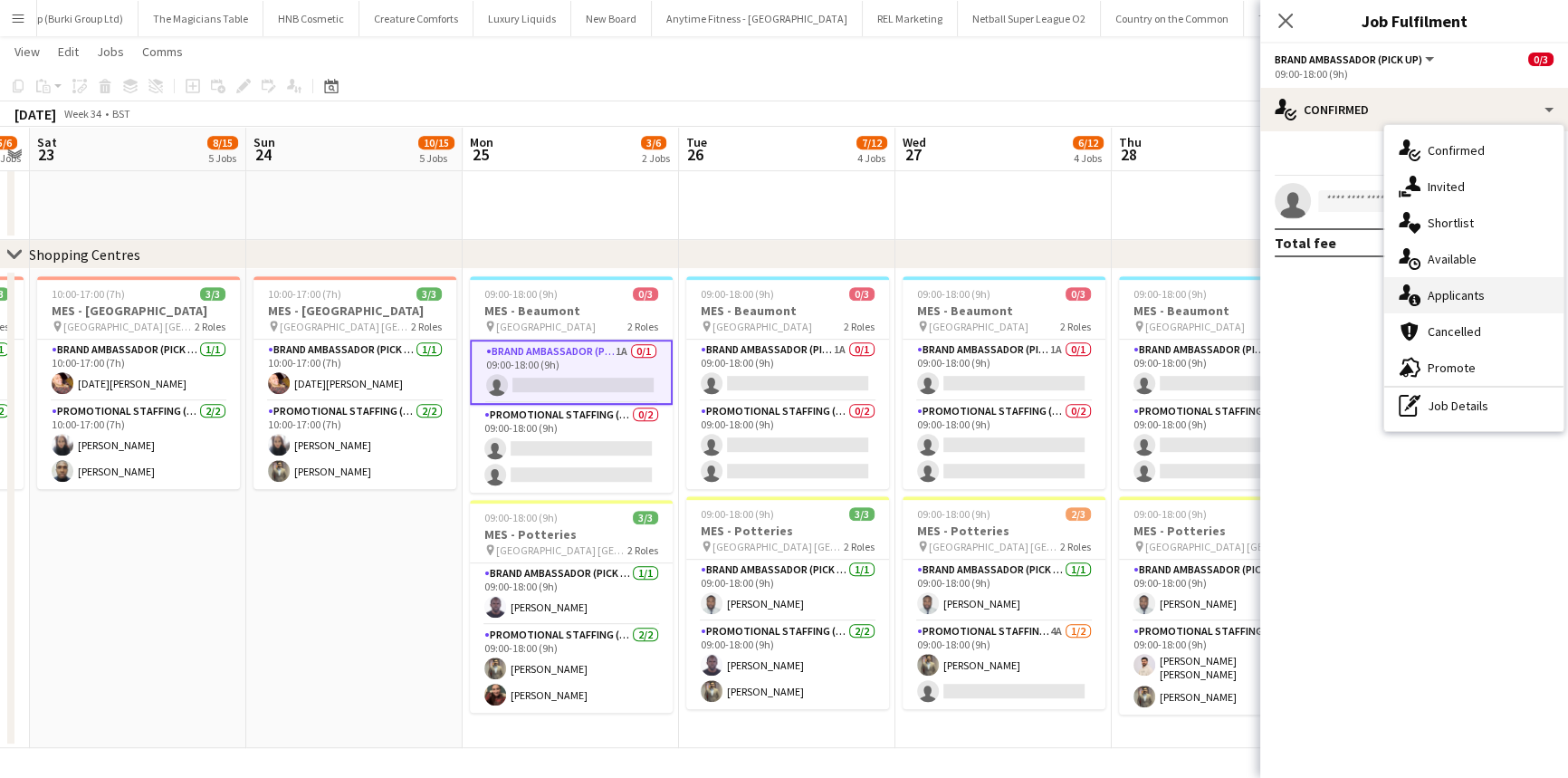
click at [1434, 293] on div "single-neutral-actions-information Applicants" at bounding box center [1474, 295] width 179 height 36
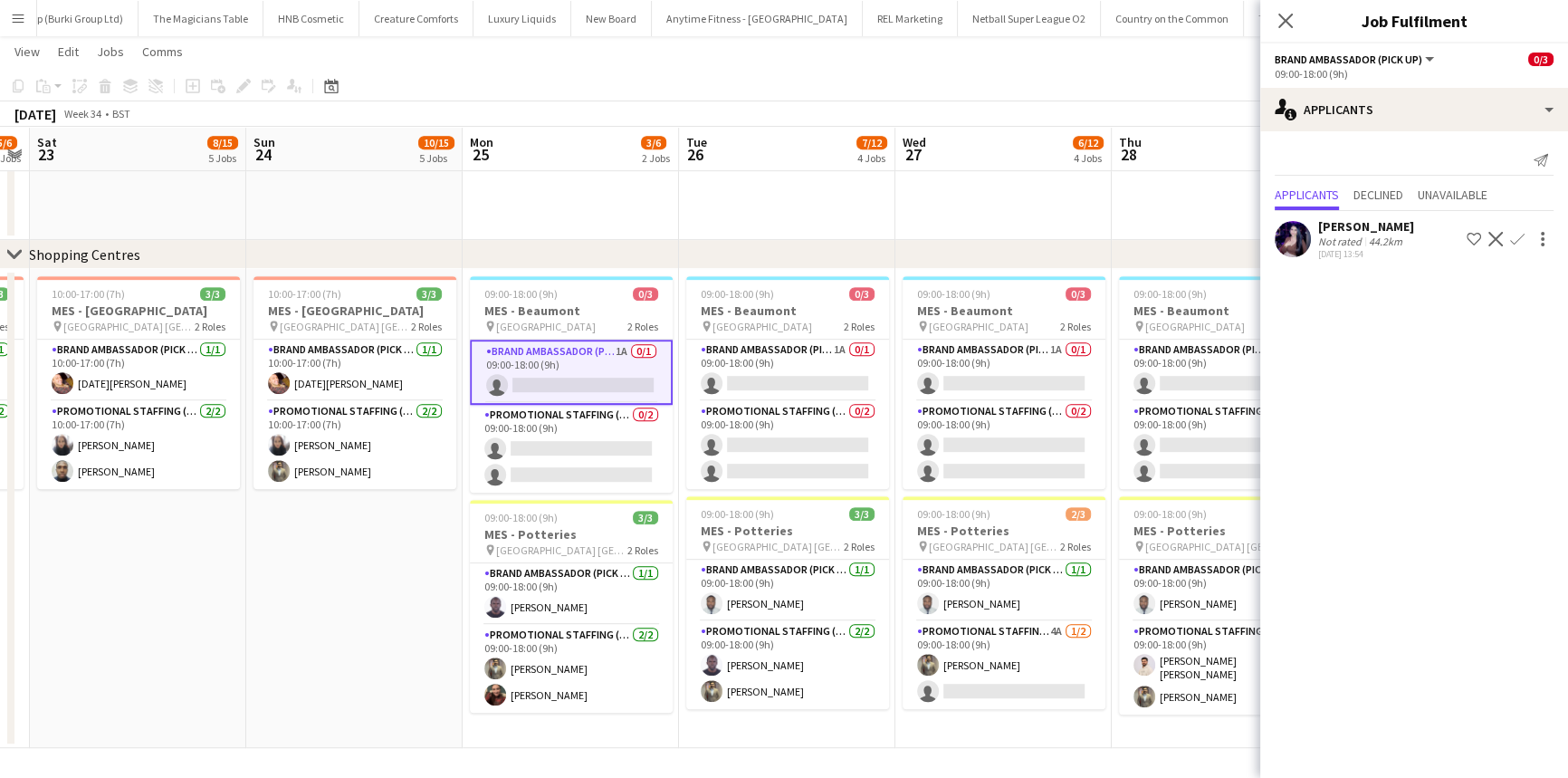
click at [1354, 230] on div "Aalia Nawaz" at bounding box center [1366, 226] width 96 height 17
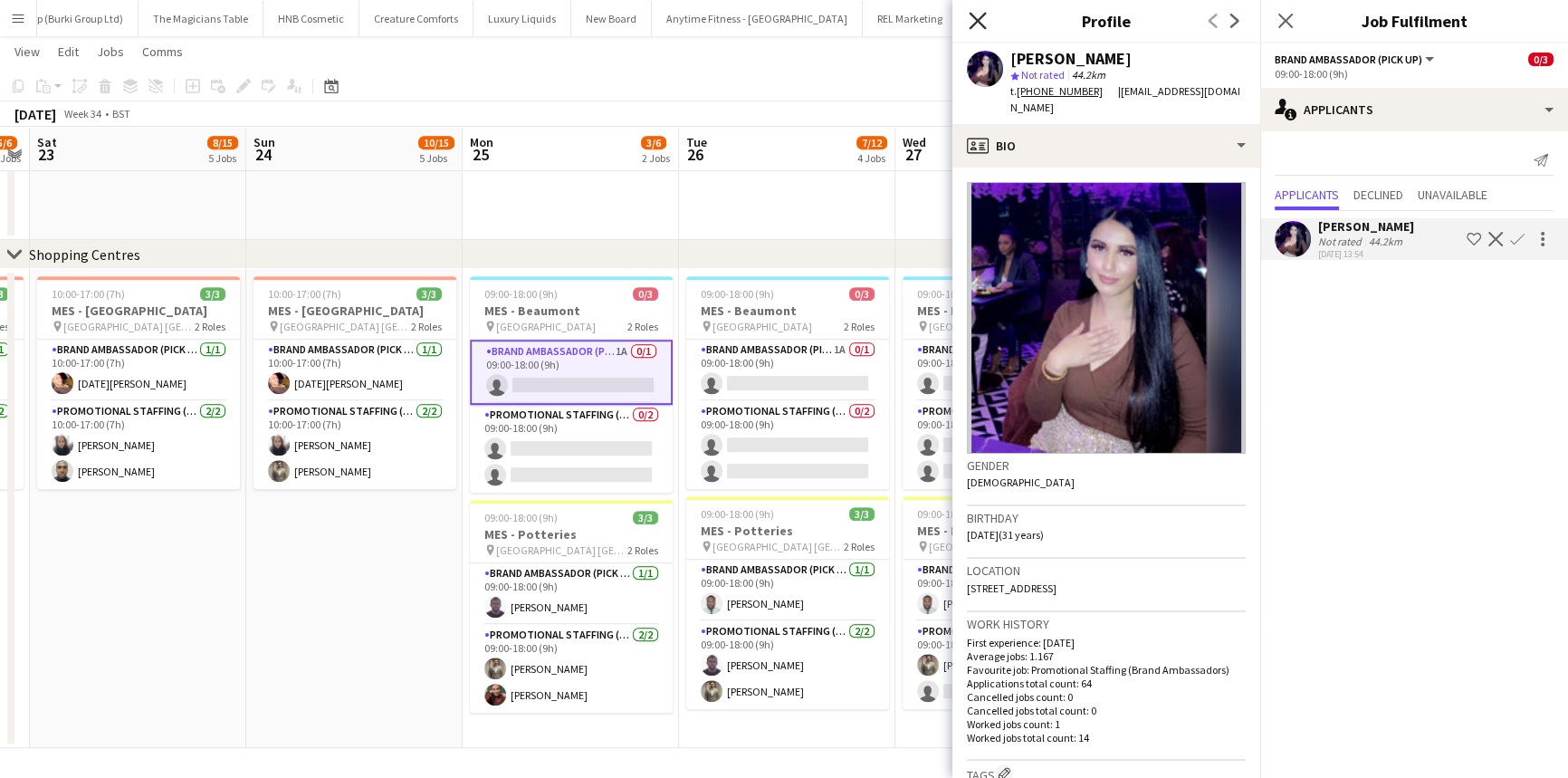
click at [971, 22] on icon "Close pop-in" at bounding box center [977, 20] width 17 height 17
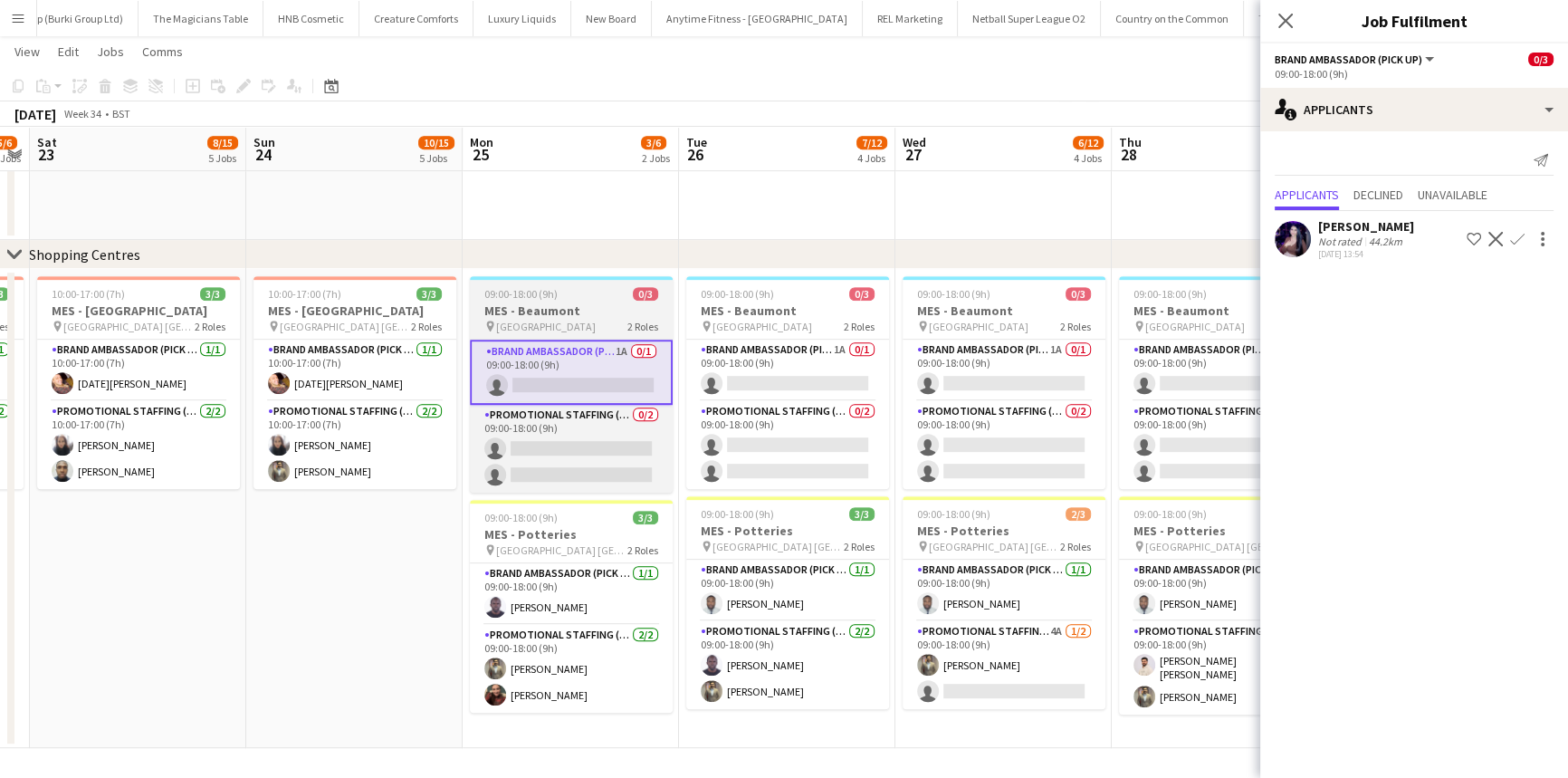
click at [516, 288] on span "09:00-18:00 (9h)" at bounding box center [521, 294] width 73 height 14
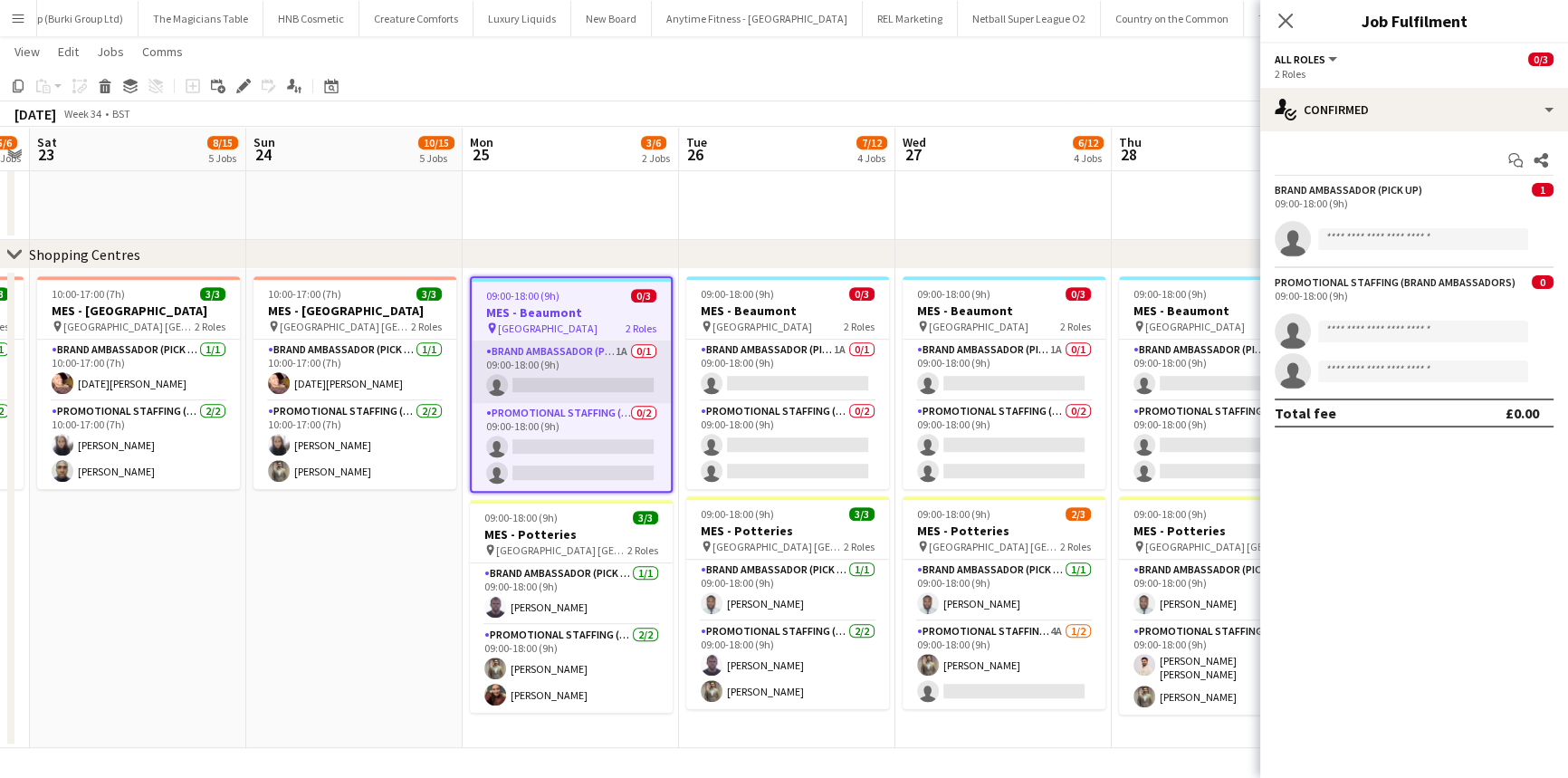
click at [579, 373] on app-card-role "Brand Ambassador (Pick up) 1A 0/1 09:00-18:00 (9h) single-neutral-actions" at bounding box center [572, 372] width 199 height 61
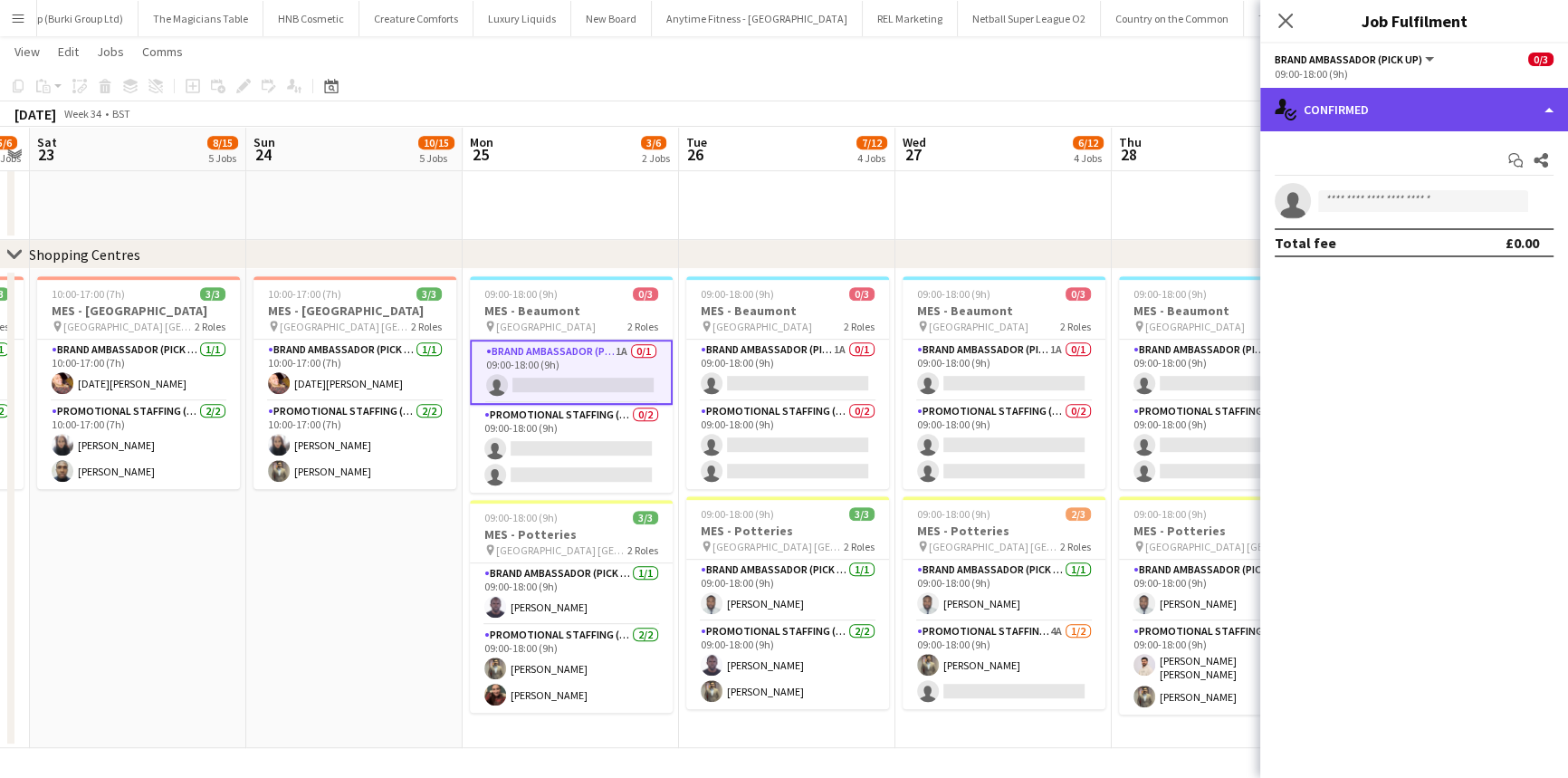
click at [1335, 115] on div "single-neutral-actions-check-2 Confirmed" at bounding box center [1414, 109] width 307 height 43
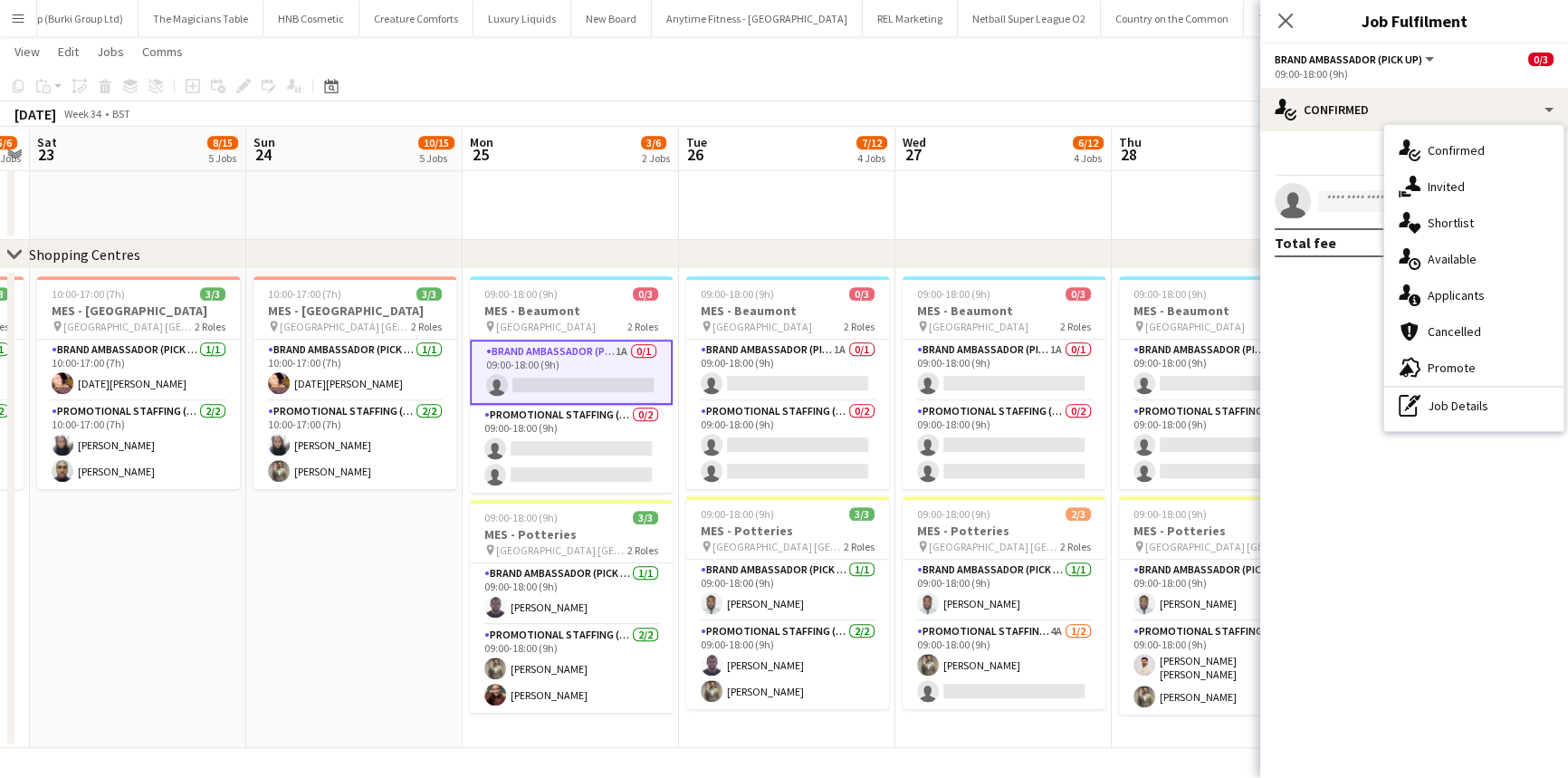
click at [1271, 14] on div "Close pop-in" at bounding box center [1285, 21] width 50 height 41
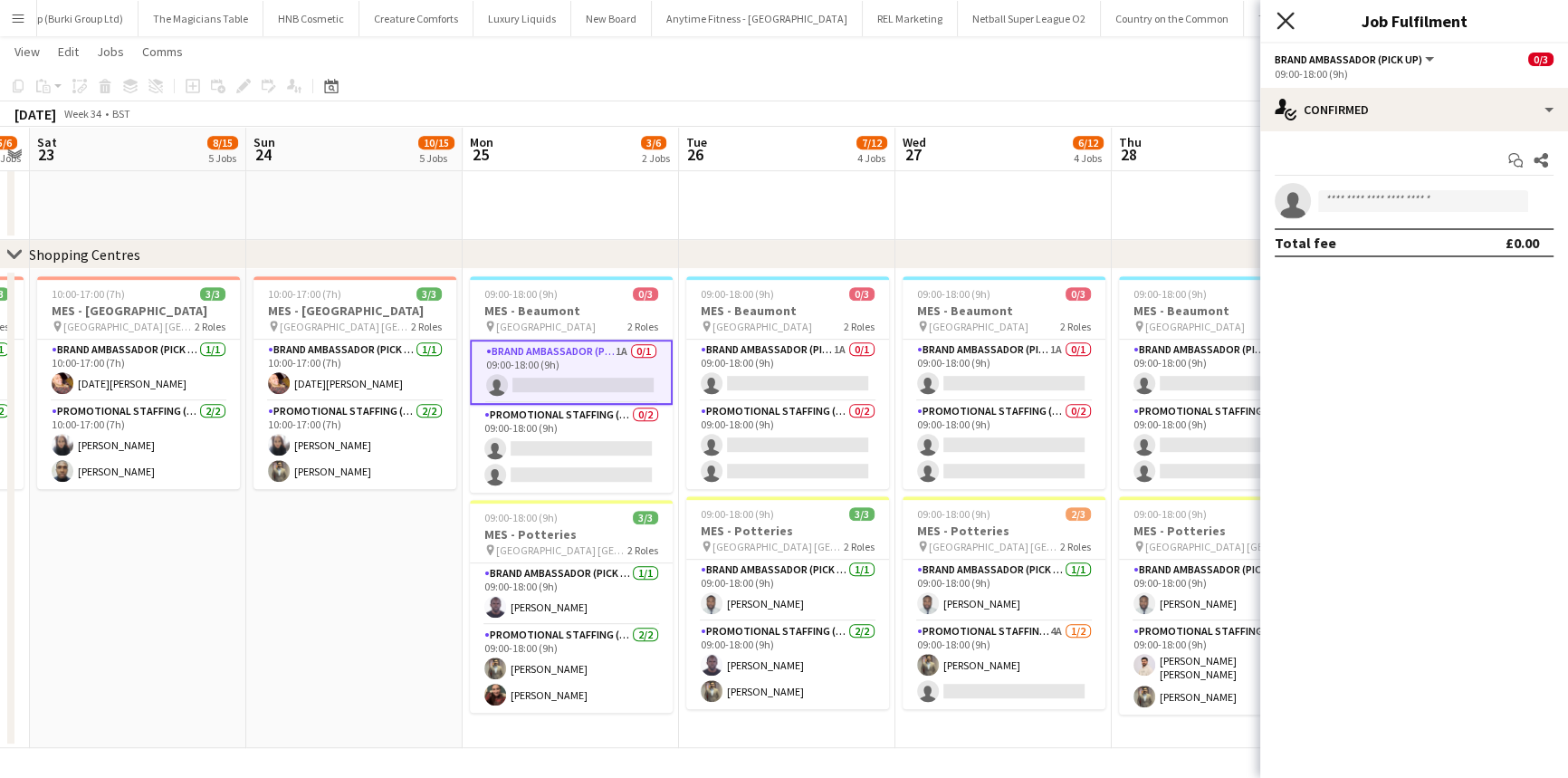
click at [1277, 18] on app-icon "Close pop-in" at bounding box center [1286, 21] width 27 height 27
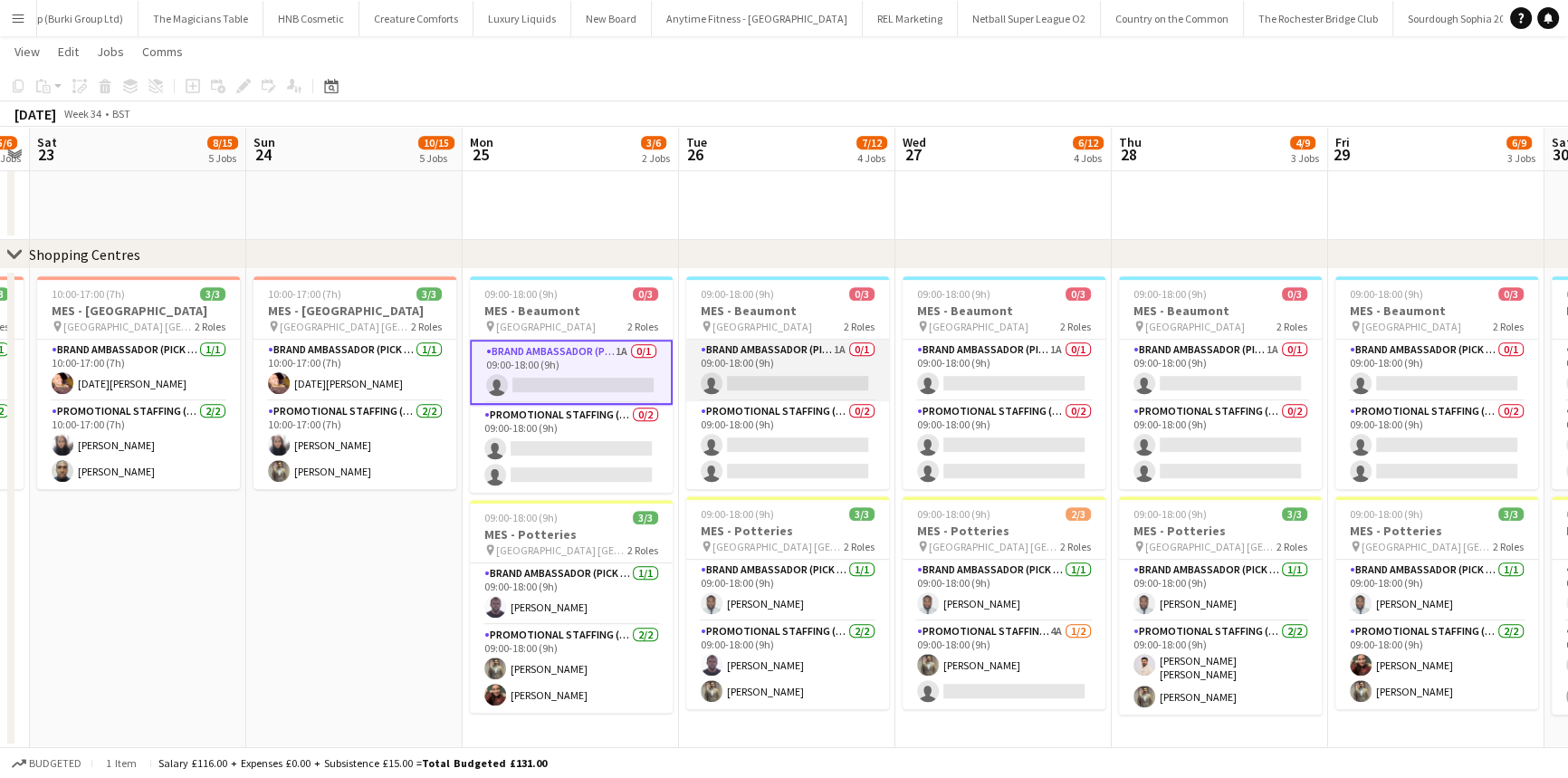
click at [729, 393] on app-card-role "Brand Ambassador (Pick up) 1A 0/1 09:00-18:00 (9h) single-neutral-actions" at bounding box center [787, 371] width 203 height 61
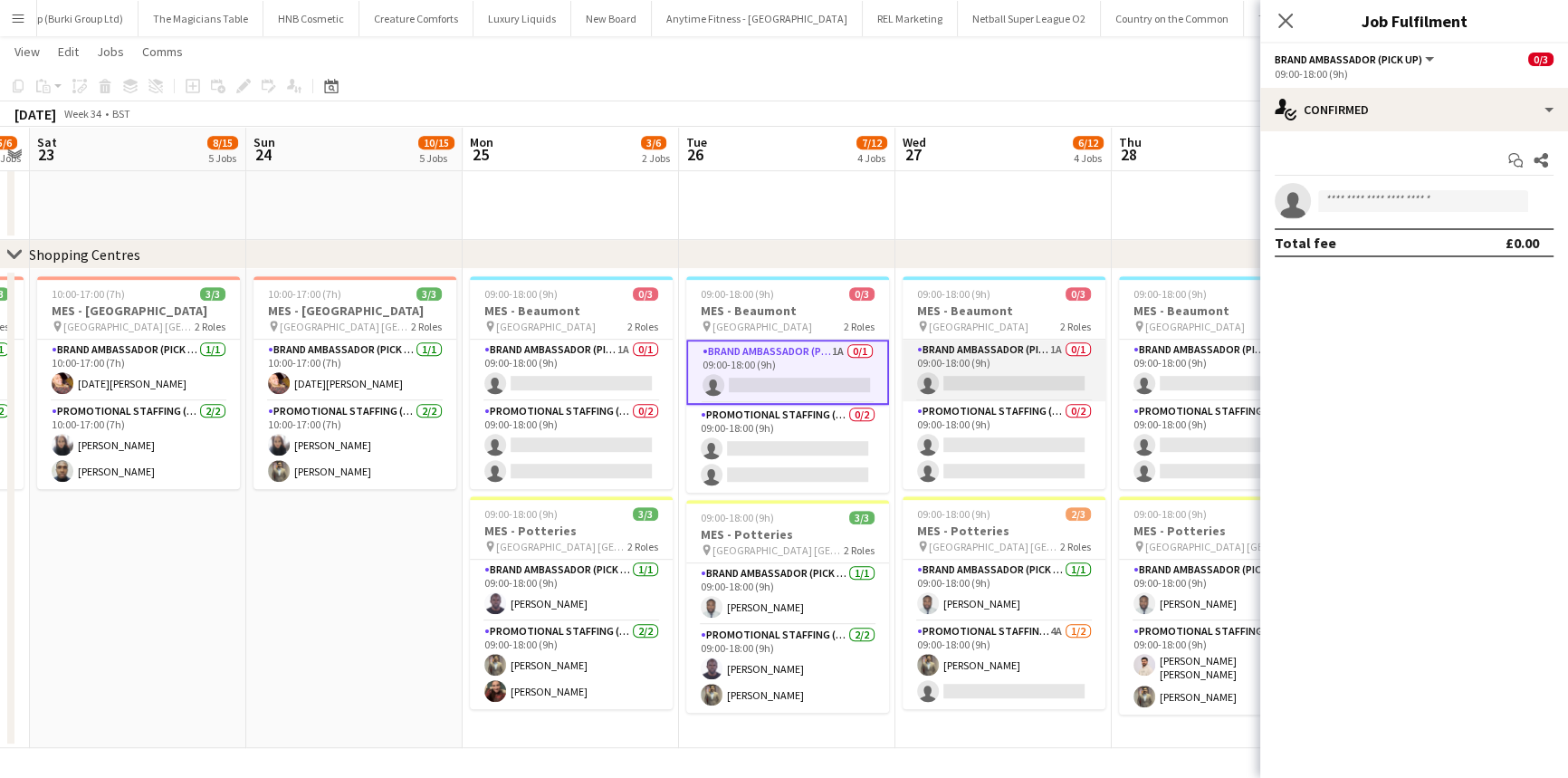
click at [987, 366] on app-card-role "Brand Ambassador (Pick up) 1A 0/1 09:00-18:00 (9h) single-neutral-actions" at bounding box center [1004, 371] width 203 height 61
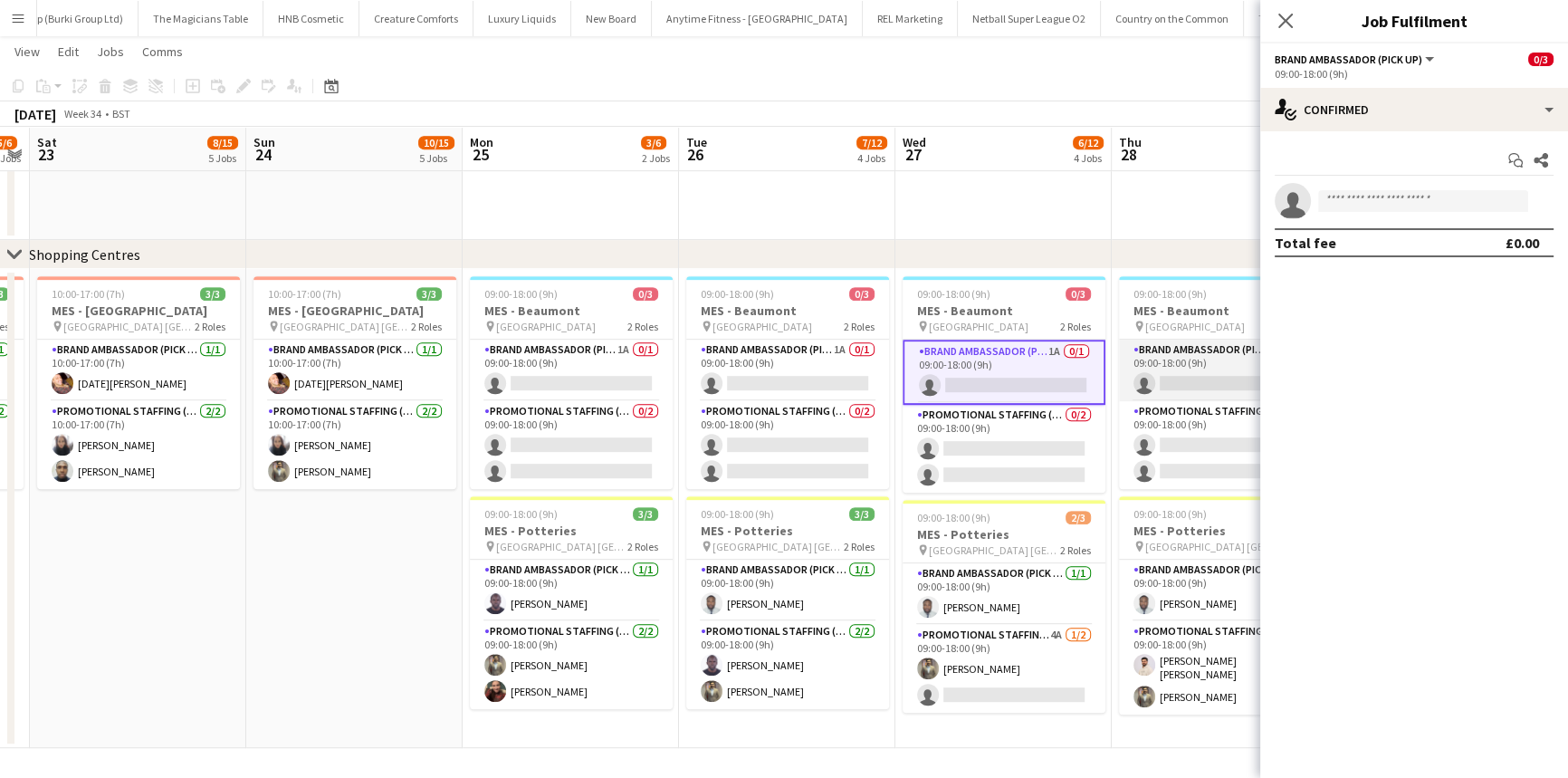
click at [1164, 371] on app-card-role "Brand Ambassador (Pick up) 1A 0/1 09:00-18:00 (9h) single-neutral-actions" at bounding box center [1221, 371] width 203 height 61
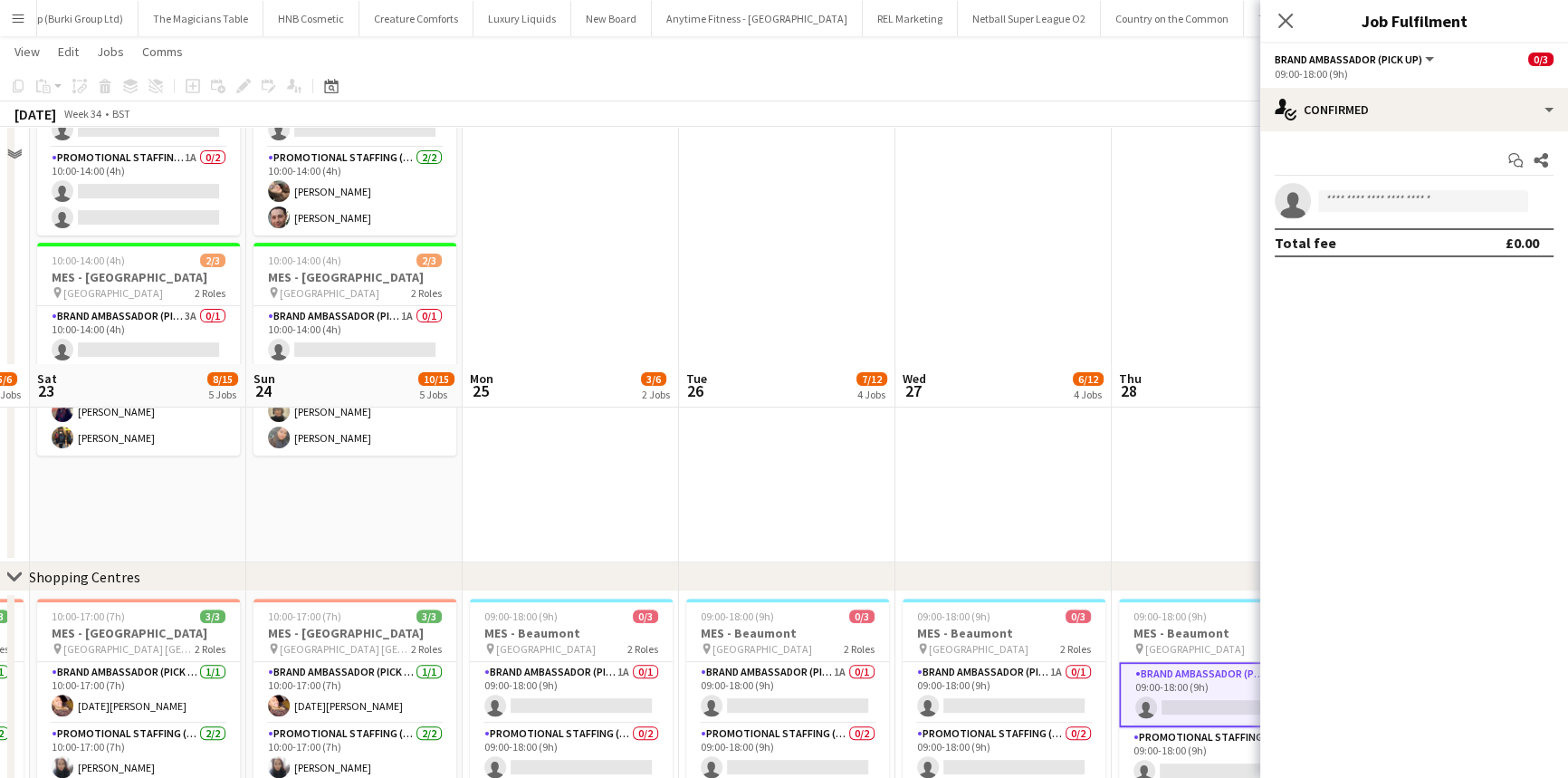
scroll to position [705, 0]
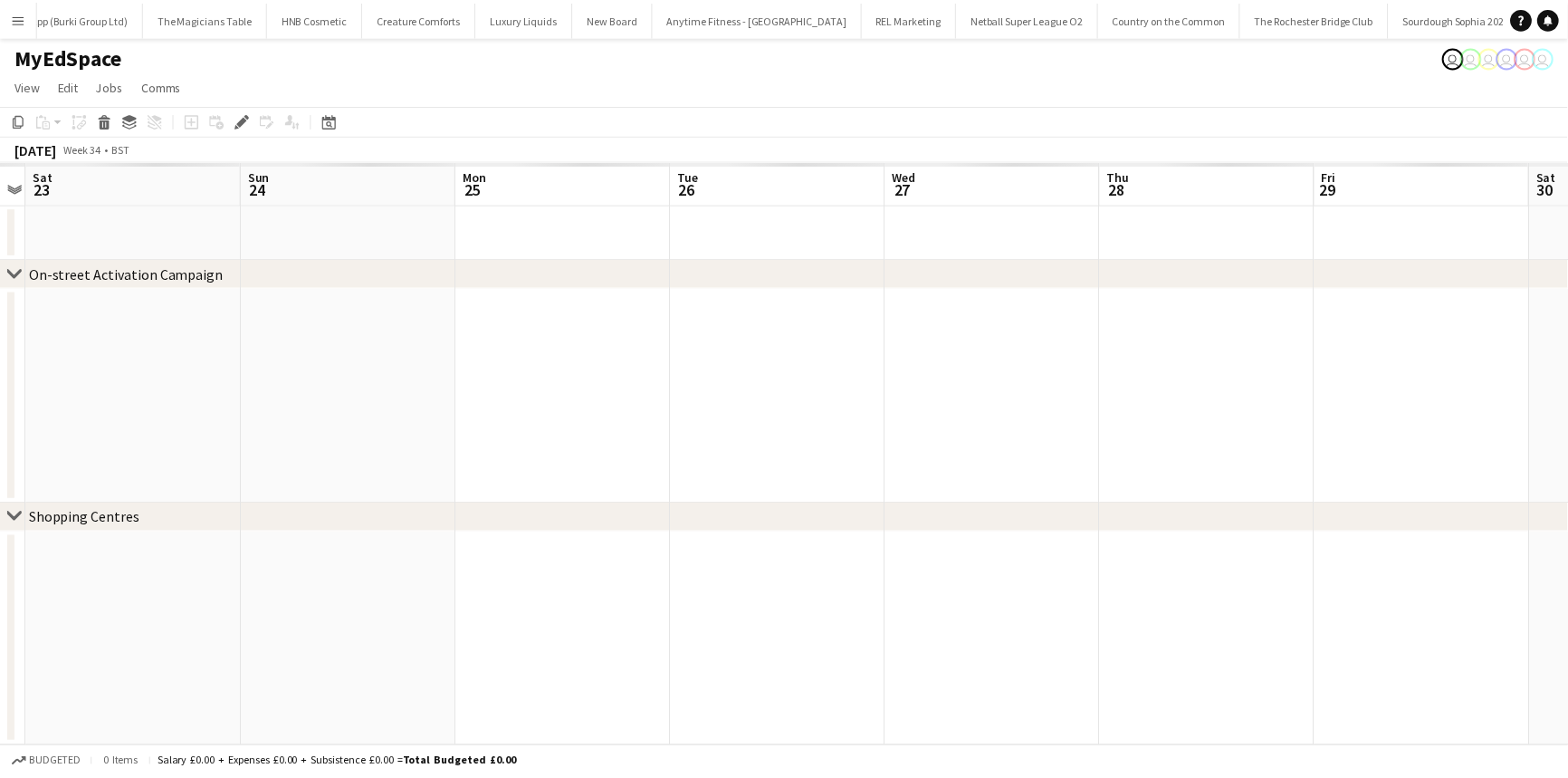
scroll to position [0, 5567]
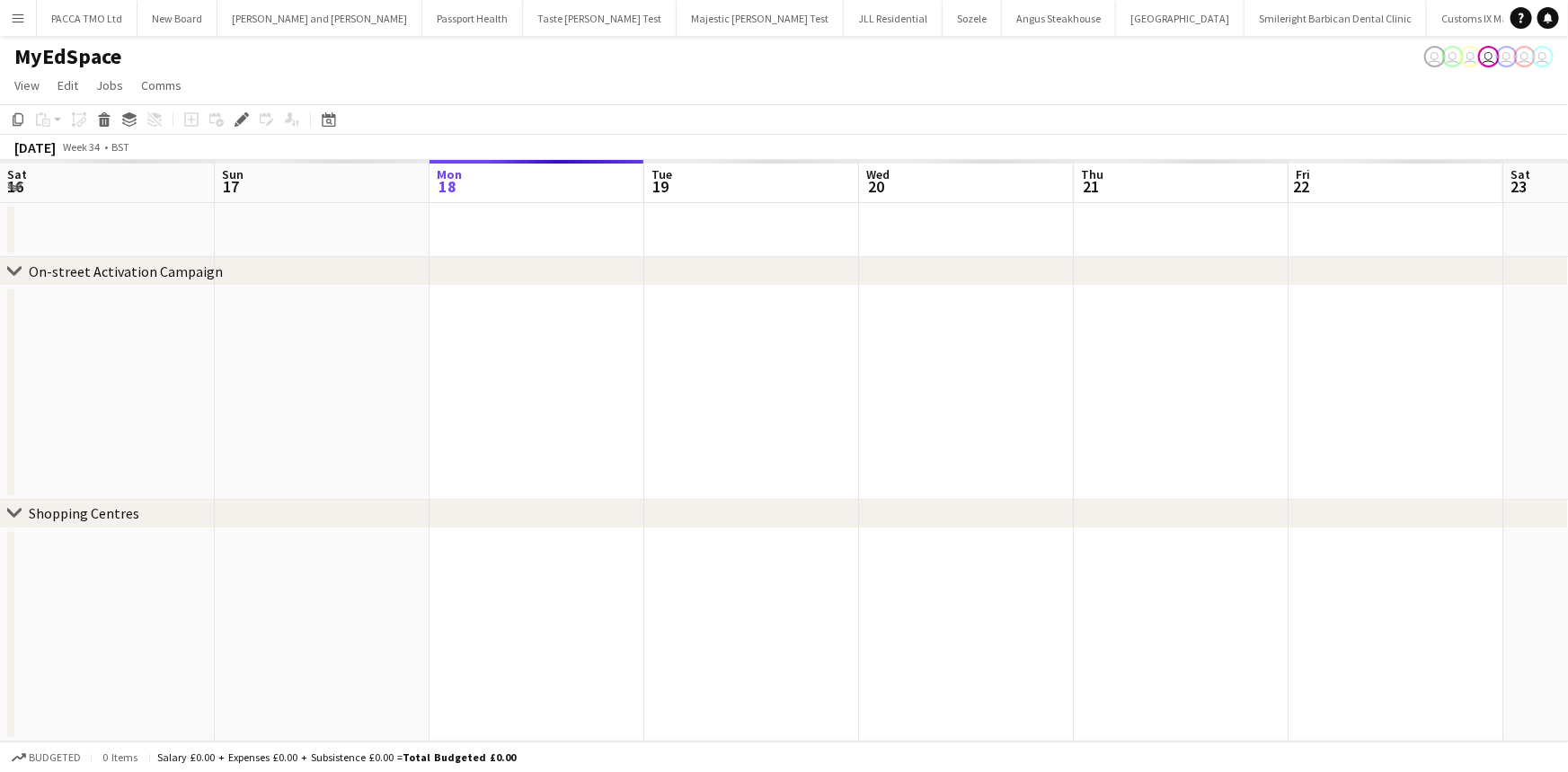
scroll to position [0, 618]
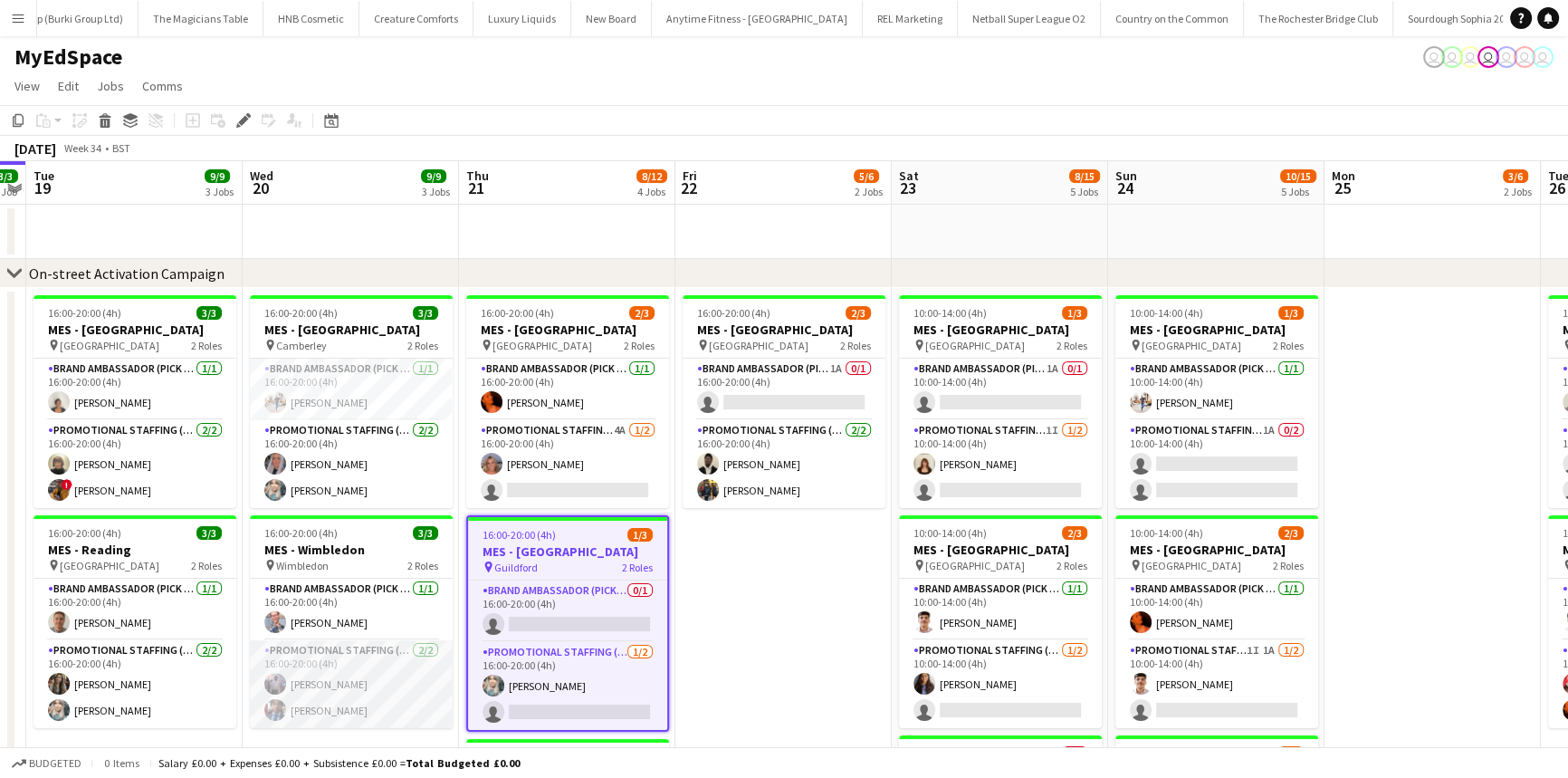
click at [362, 676] on app-card-role "Promotional Staffing (Brand Ambassadors) 2/2 16:00-20:00 (4h) osahon ogunyemi S…" at bounding box center [352, 684] width 203 height 88
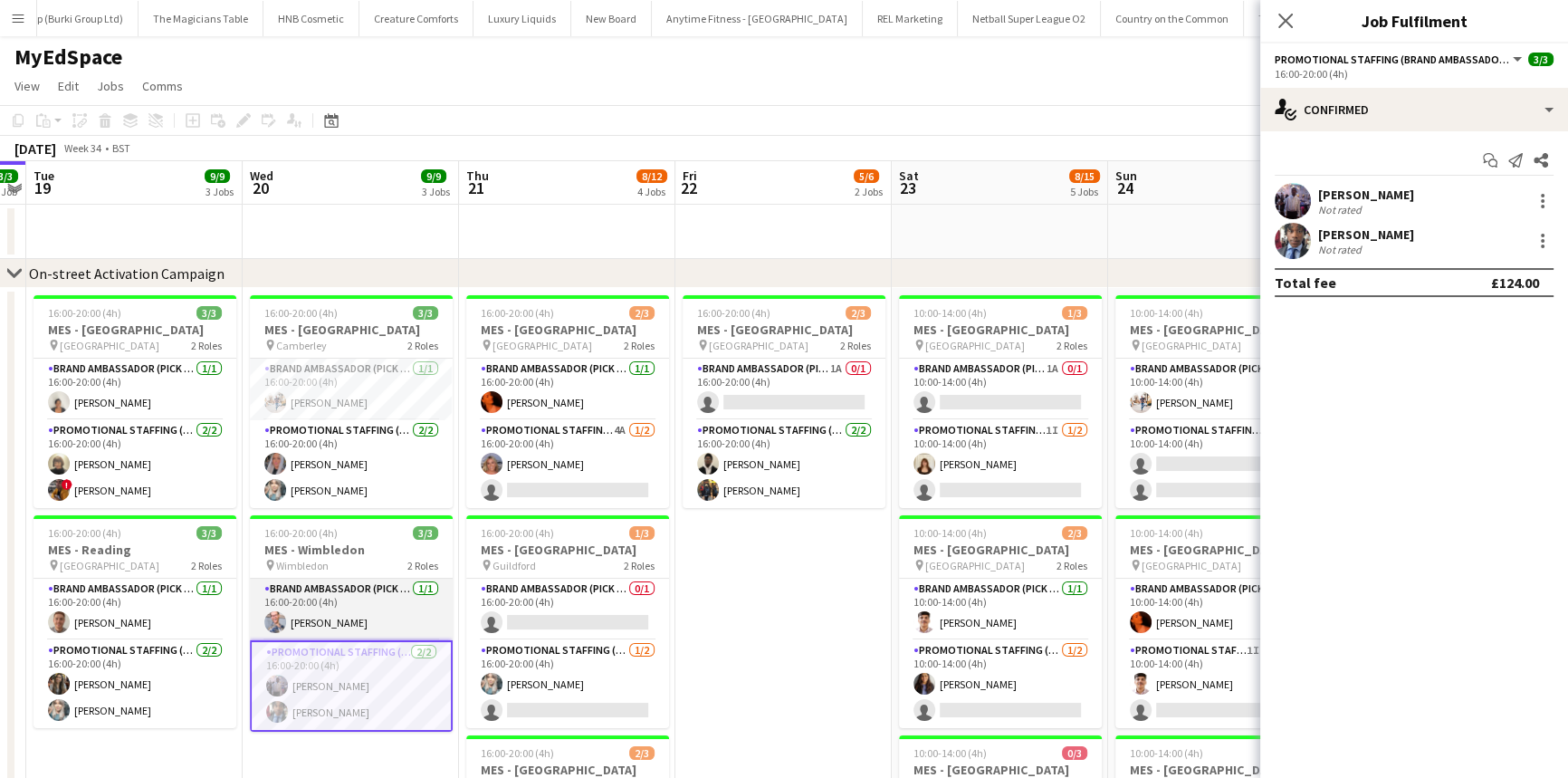
click at [382, 601] on app-card-role "Brand Ambassador (Pick up) 1/1 16:00-20:00 (4h) SIMON GREIFF" at bounding box center [352, 609] width 203 height 61
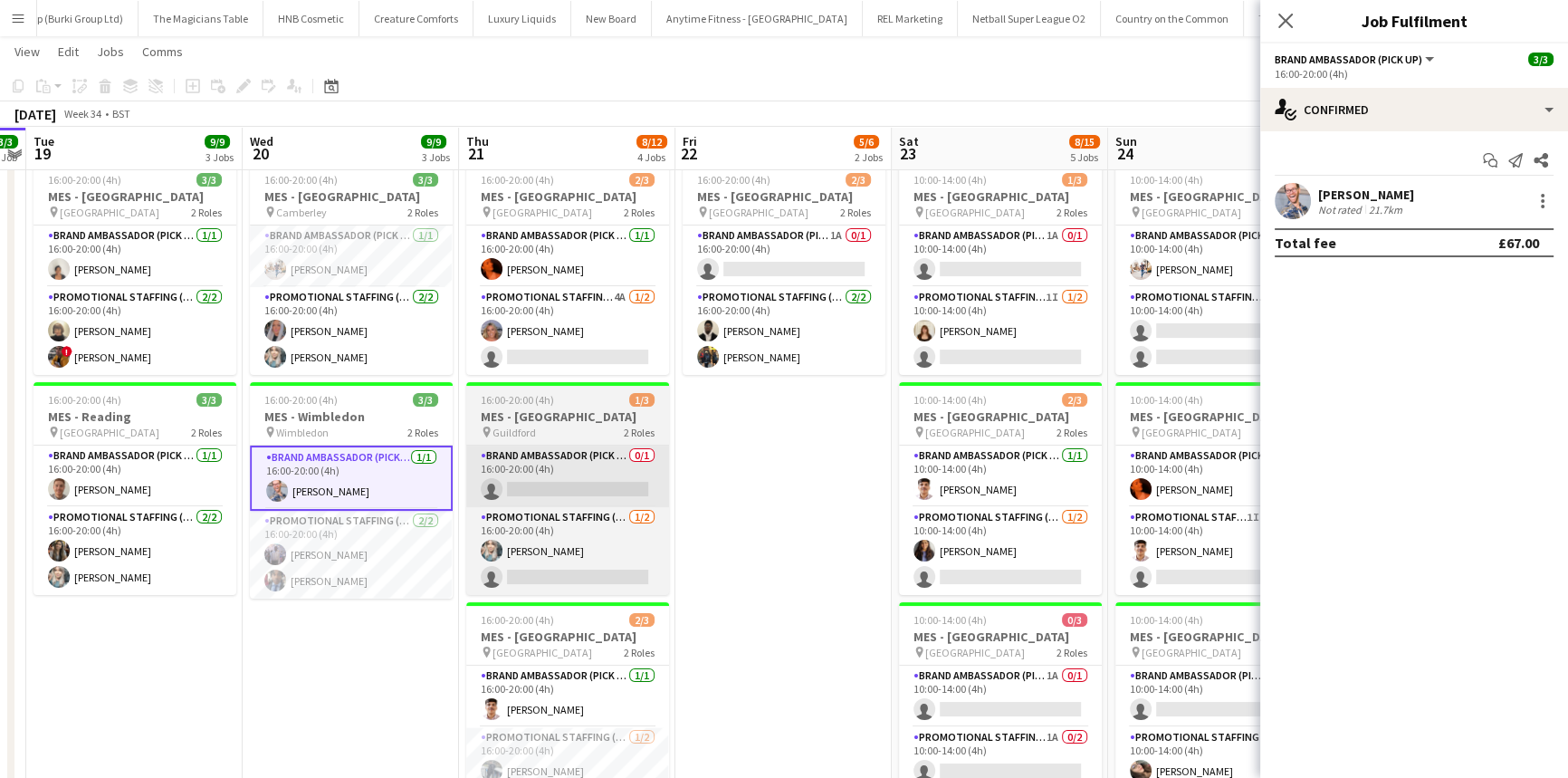
scroll to position [130, 0]
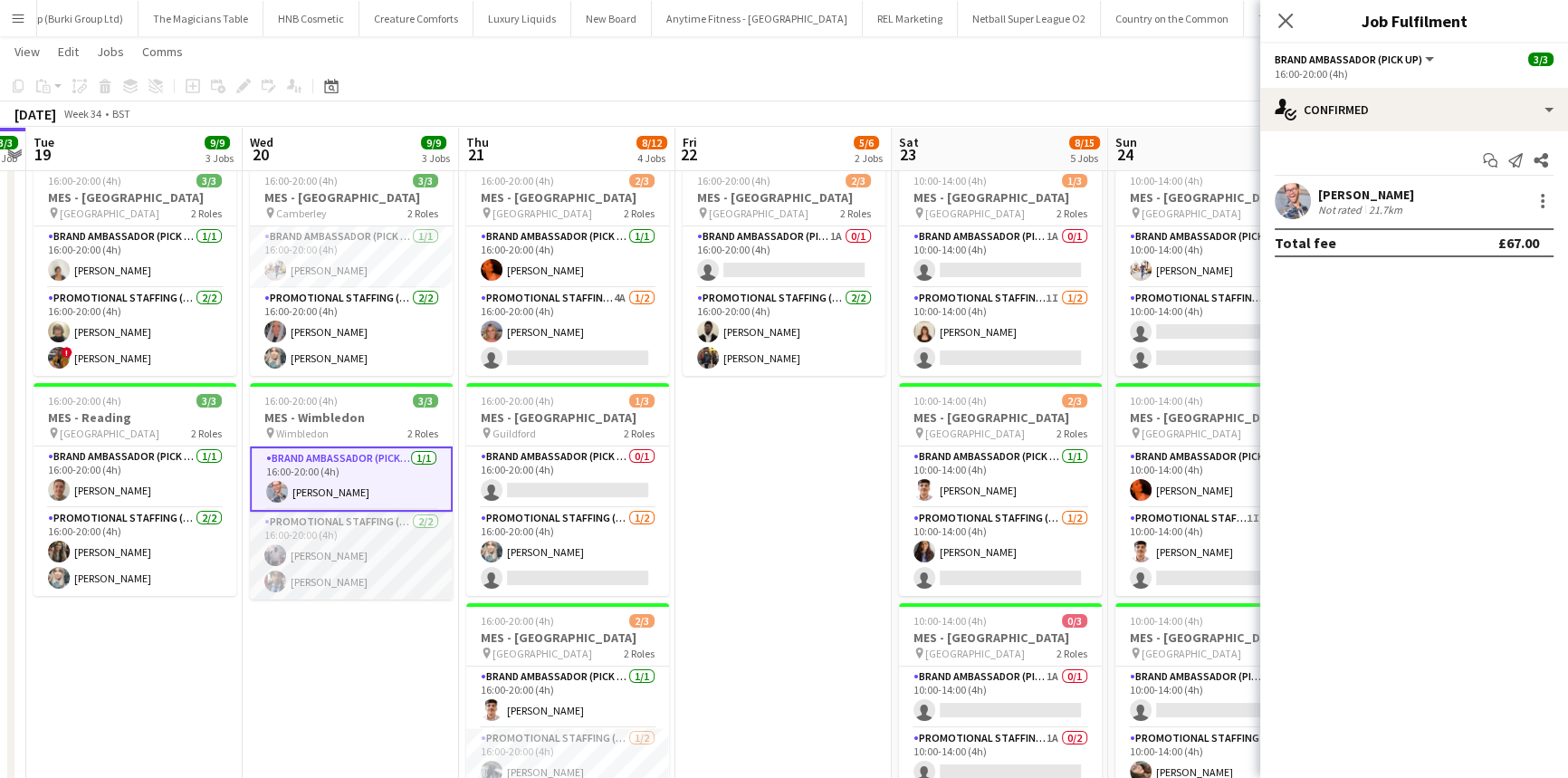
click at [431, 550] on app-card-role "Promotional Staffing (Brand Ambassadors) 2/2 16:00-20:00 (4h) osahon ogunyemi S…" at bounding box center [352, 555] width 203 height 88
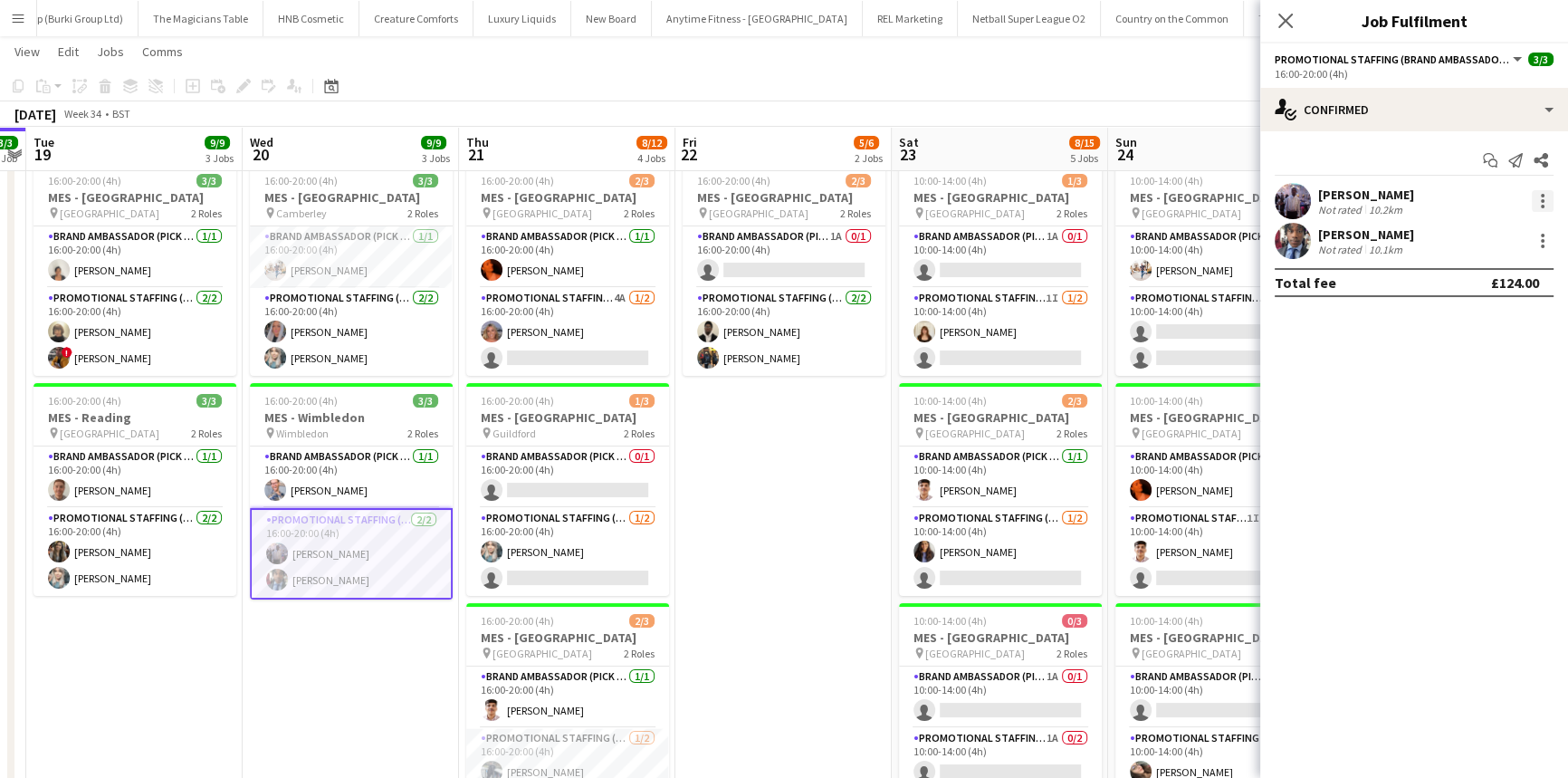
click at [1542, 194] on div at bounding box center [1543, 196] width 4 height 4
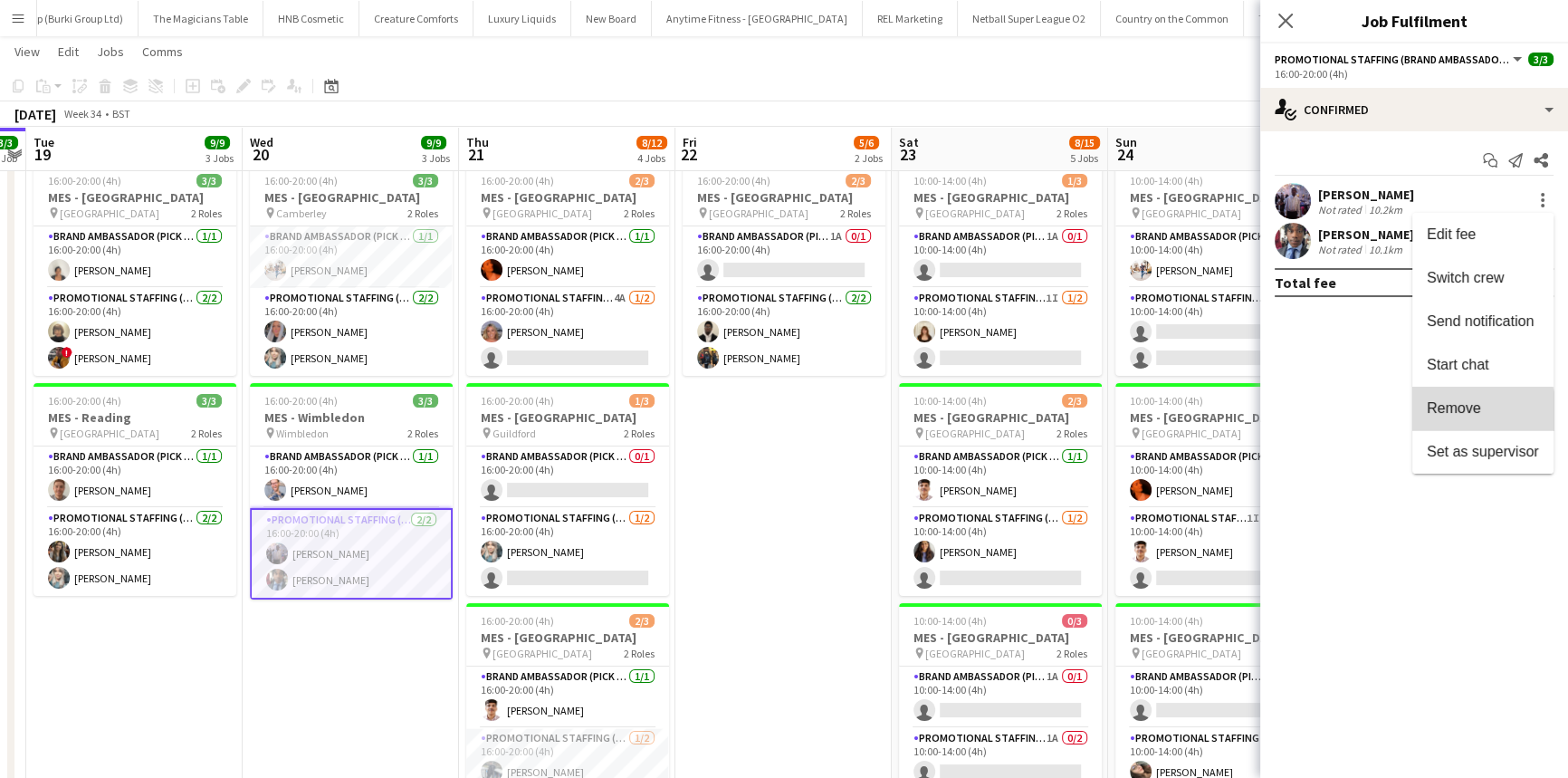
click at [1456, 411] on span "Remove" at bounding box center [1454, 408] width 54 height 16
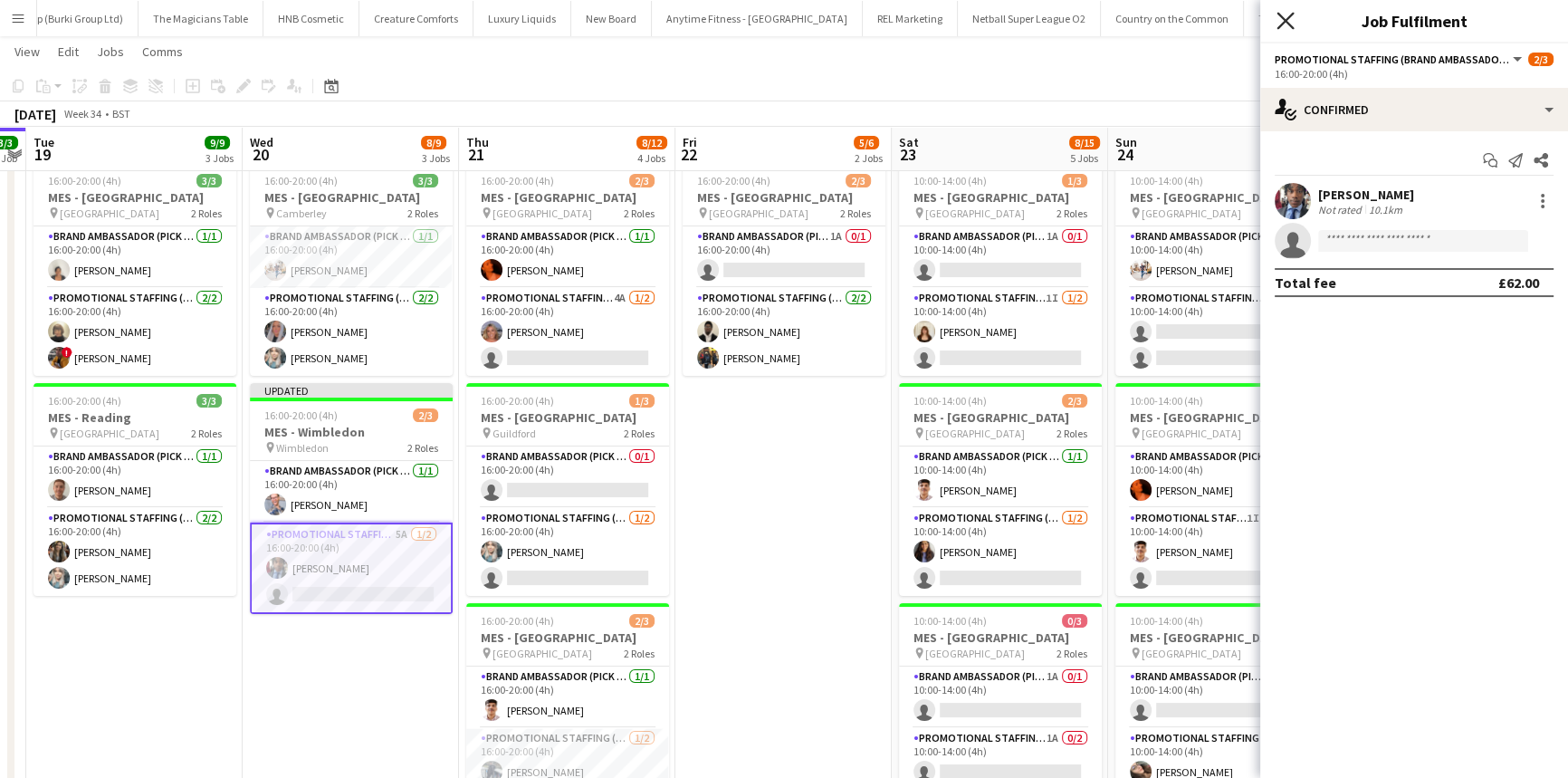
click at [1286, 23] on icon "Close pop-in" at bounding box center [1284, 20] width 17 height 17
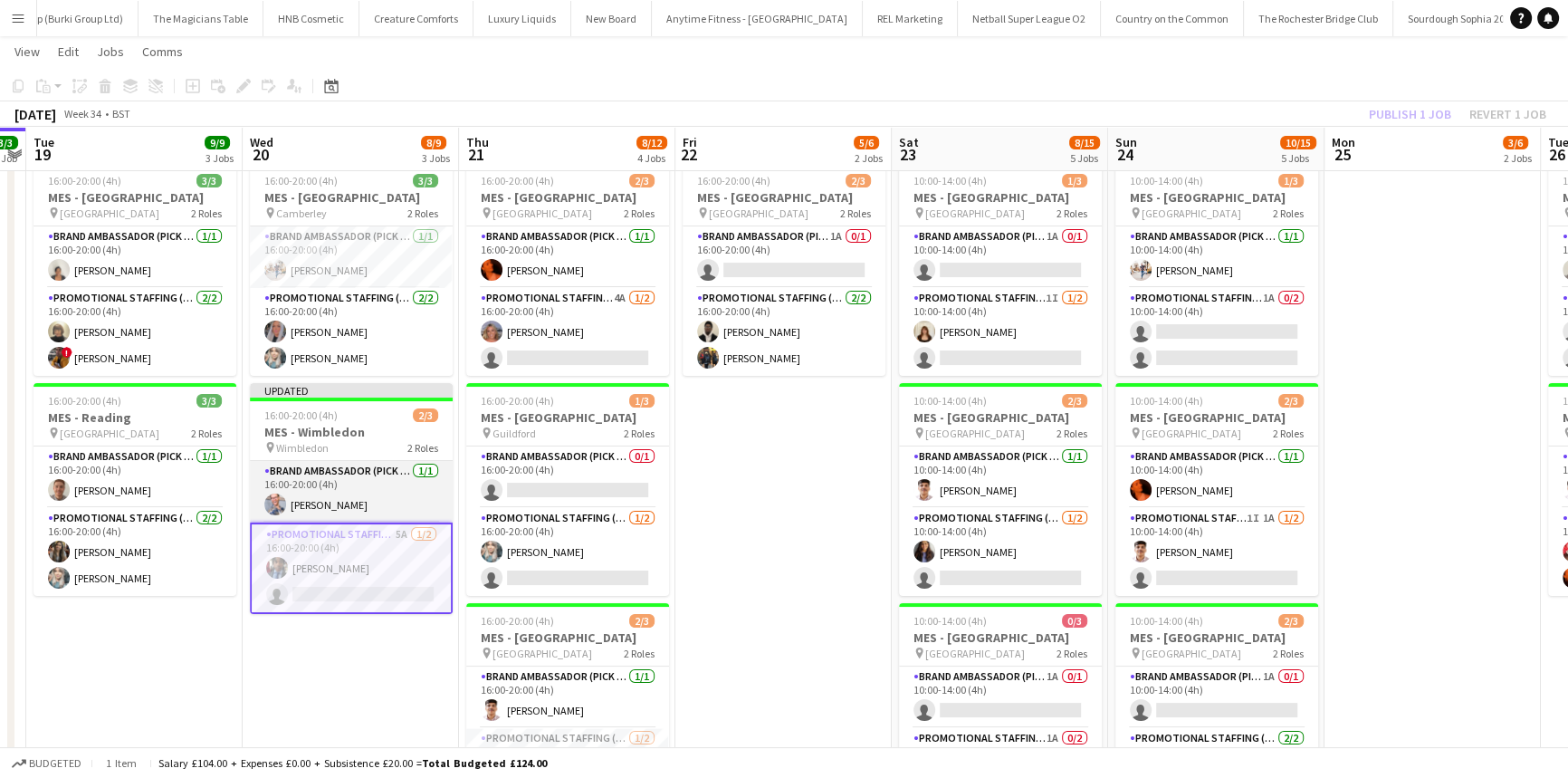
click at [373, 495] on app-card-role "Brand Ambassador (Pick up) 1/1 16:00-20:00 (4h) SIMON GREIFF" at bounding box center [352, 492] width 203 height 61
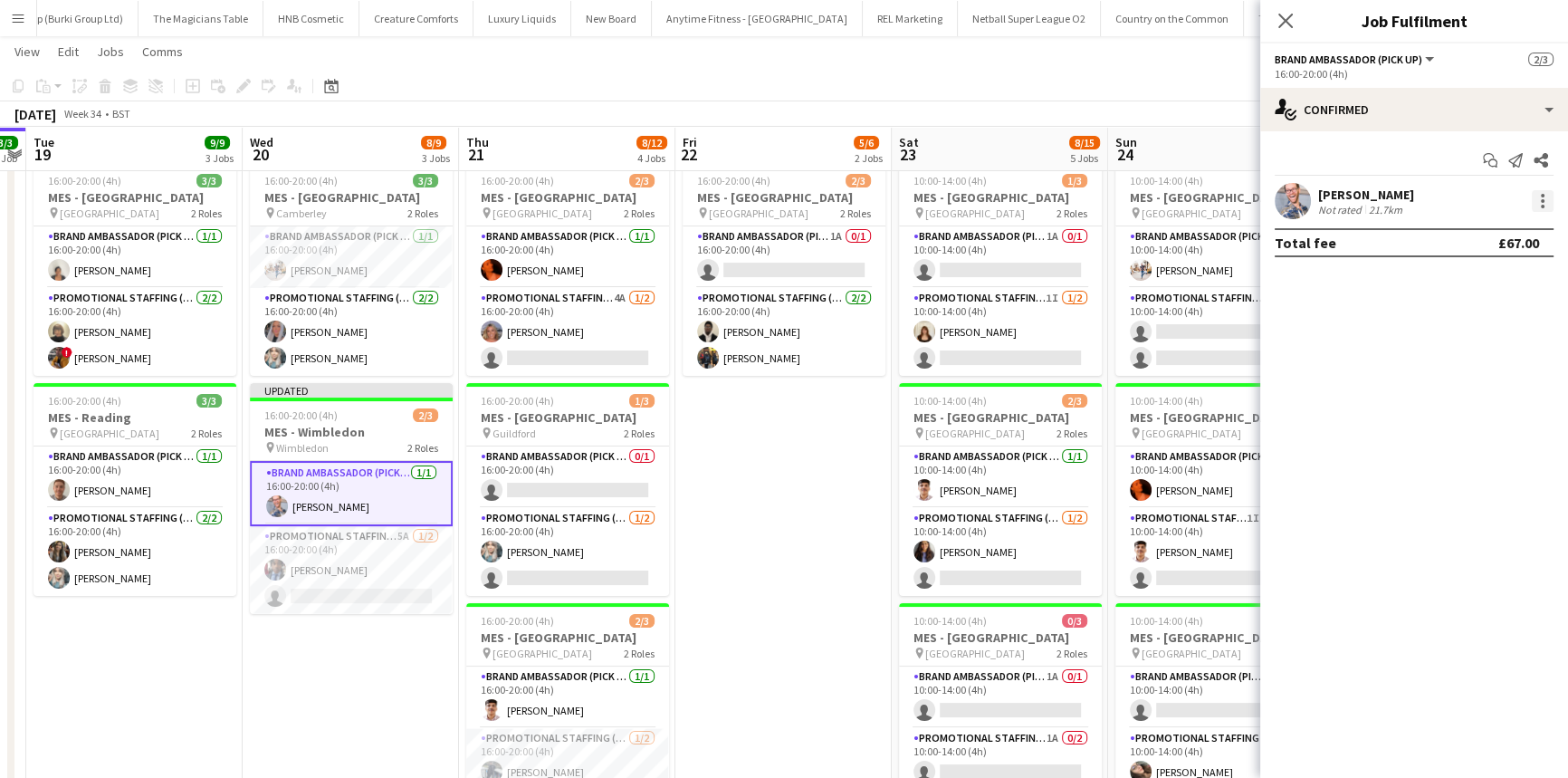
click at [1534, 188] on div "SIMON GREIFF Not rated 21.7km" at bounding box center [1414, 201] width 307 height 36
click at [1536, 203] on div at bounding box center [1542, 201] width 22 height 22
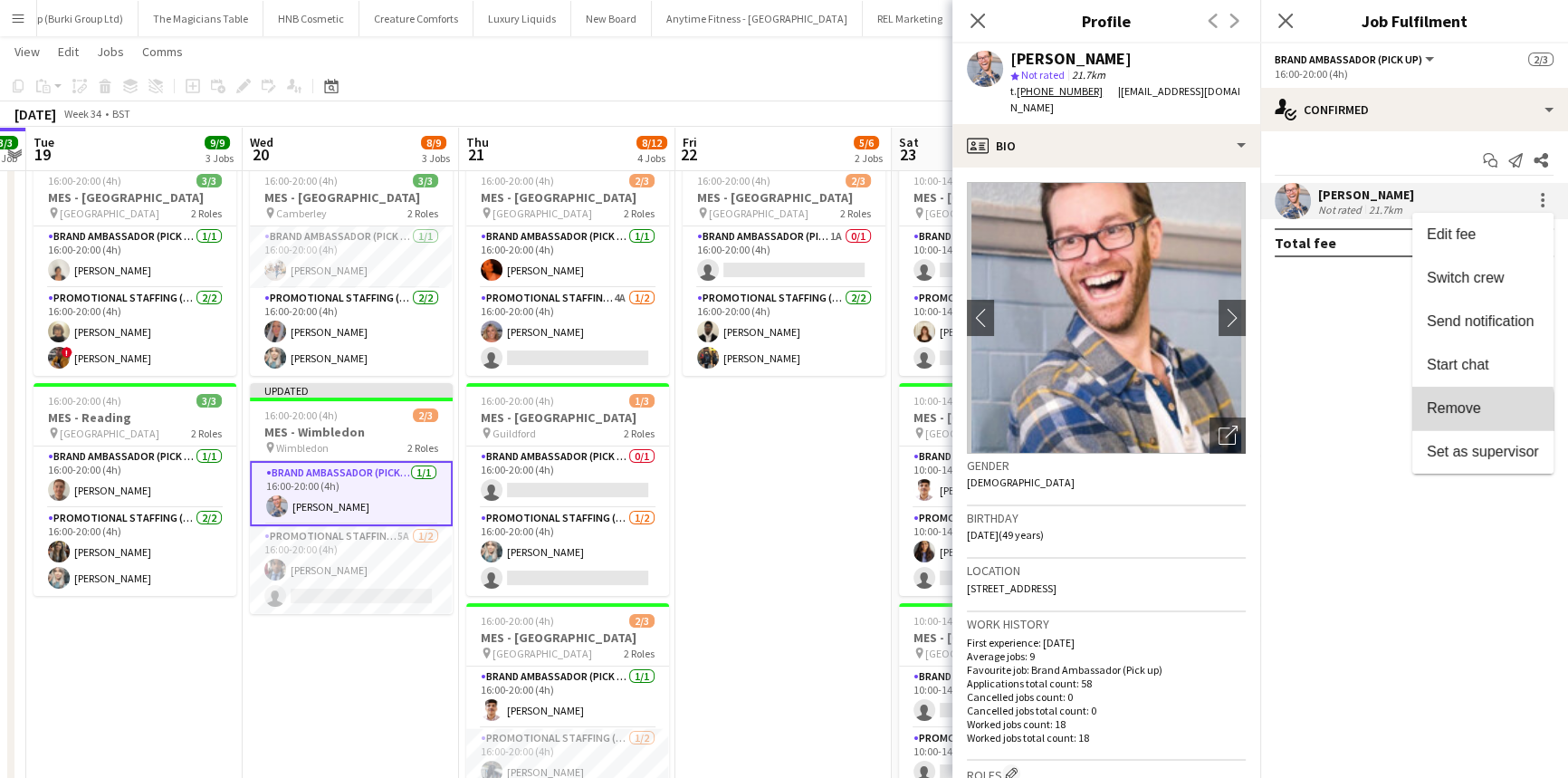
click at [1451, 413] on span "Remove" at bounding box center [1454, 408] width 54 height 16
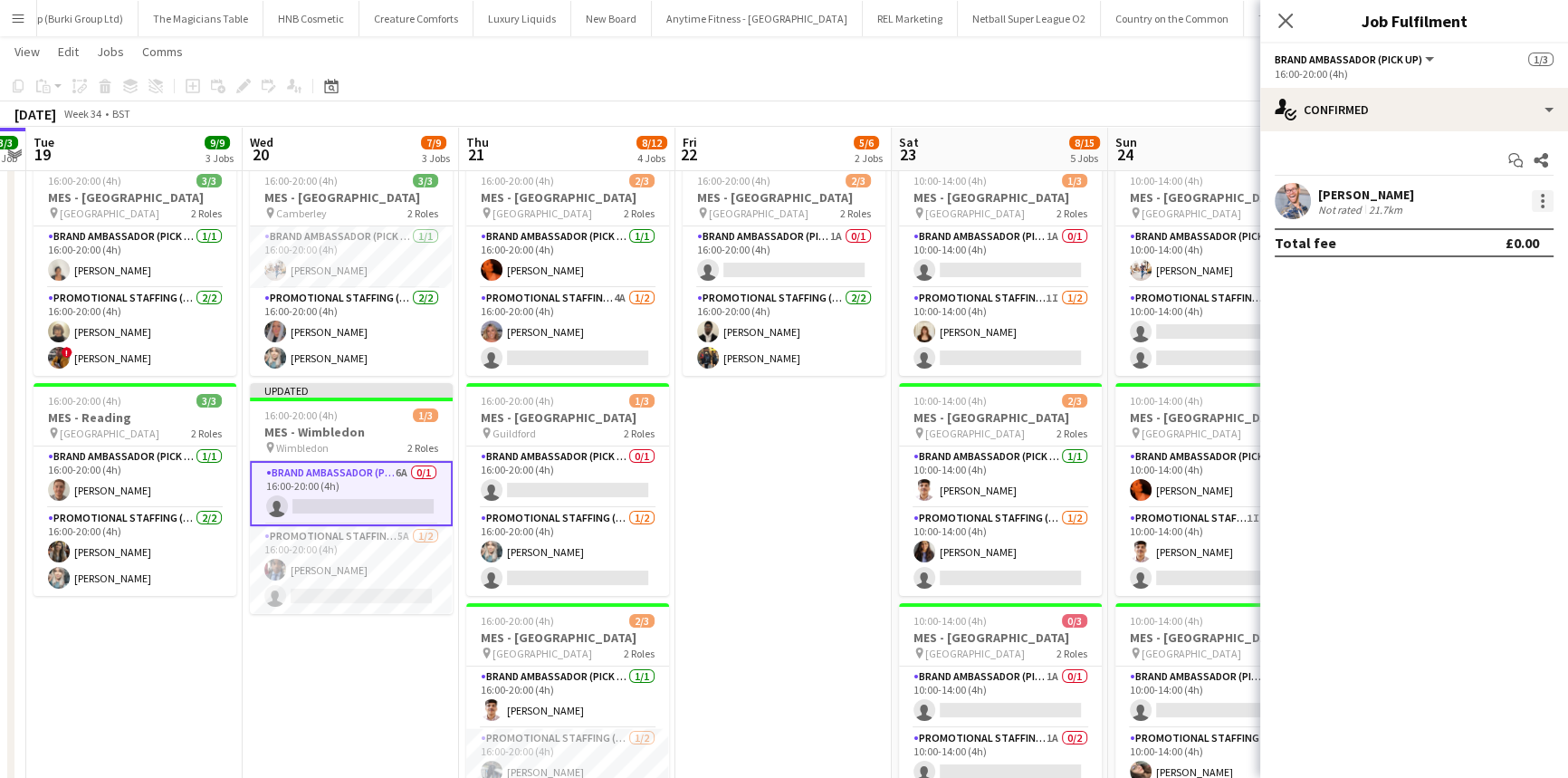
click at [1541, 199] on div at bounding box center [1543, 201] width 4 height 4
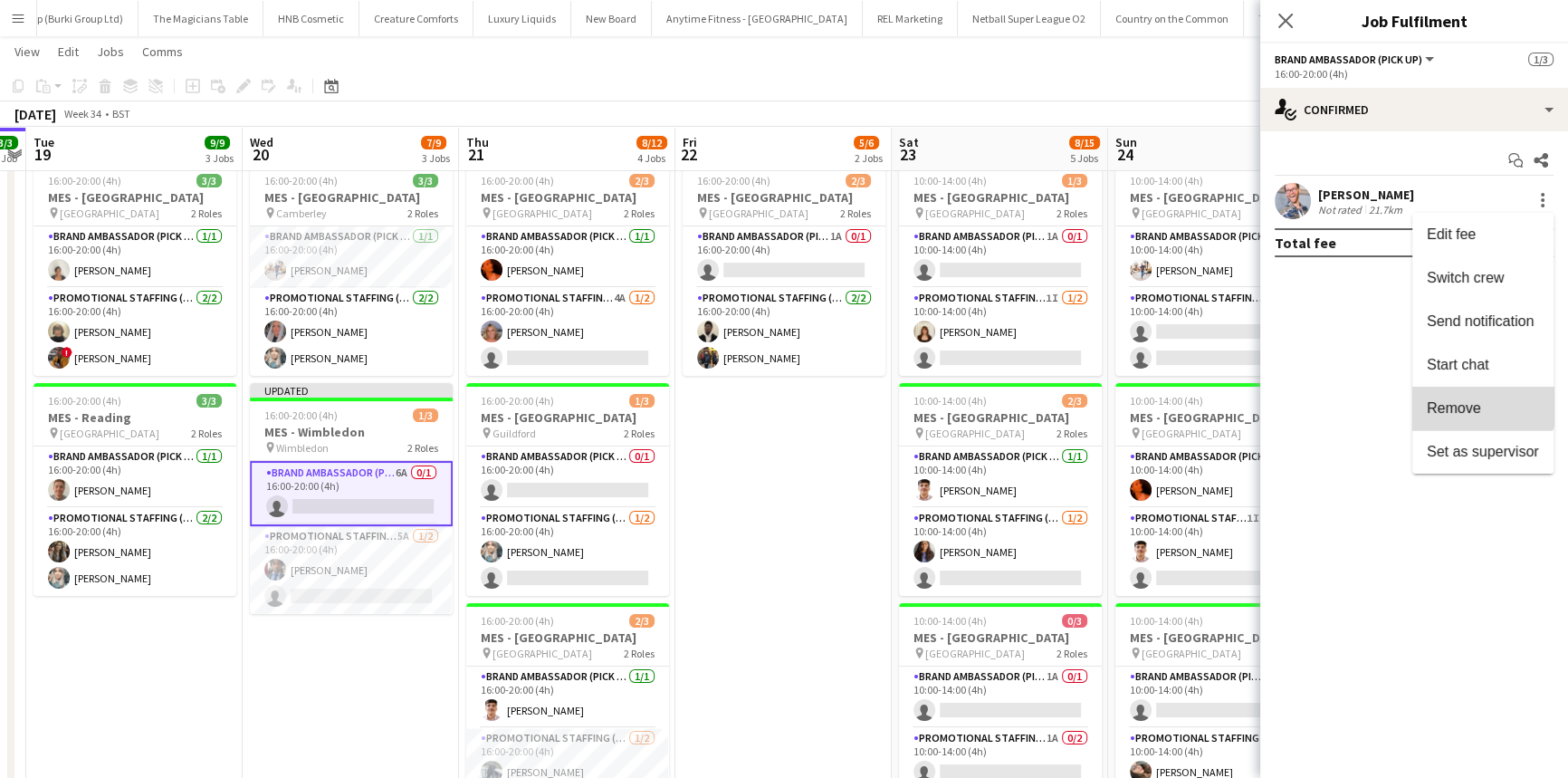
click at [1448, 391] on button "Remove" at bounding box center [1482, 408] width 141 height 43
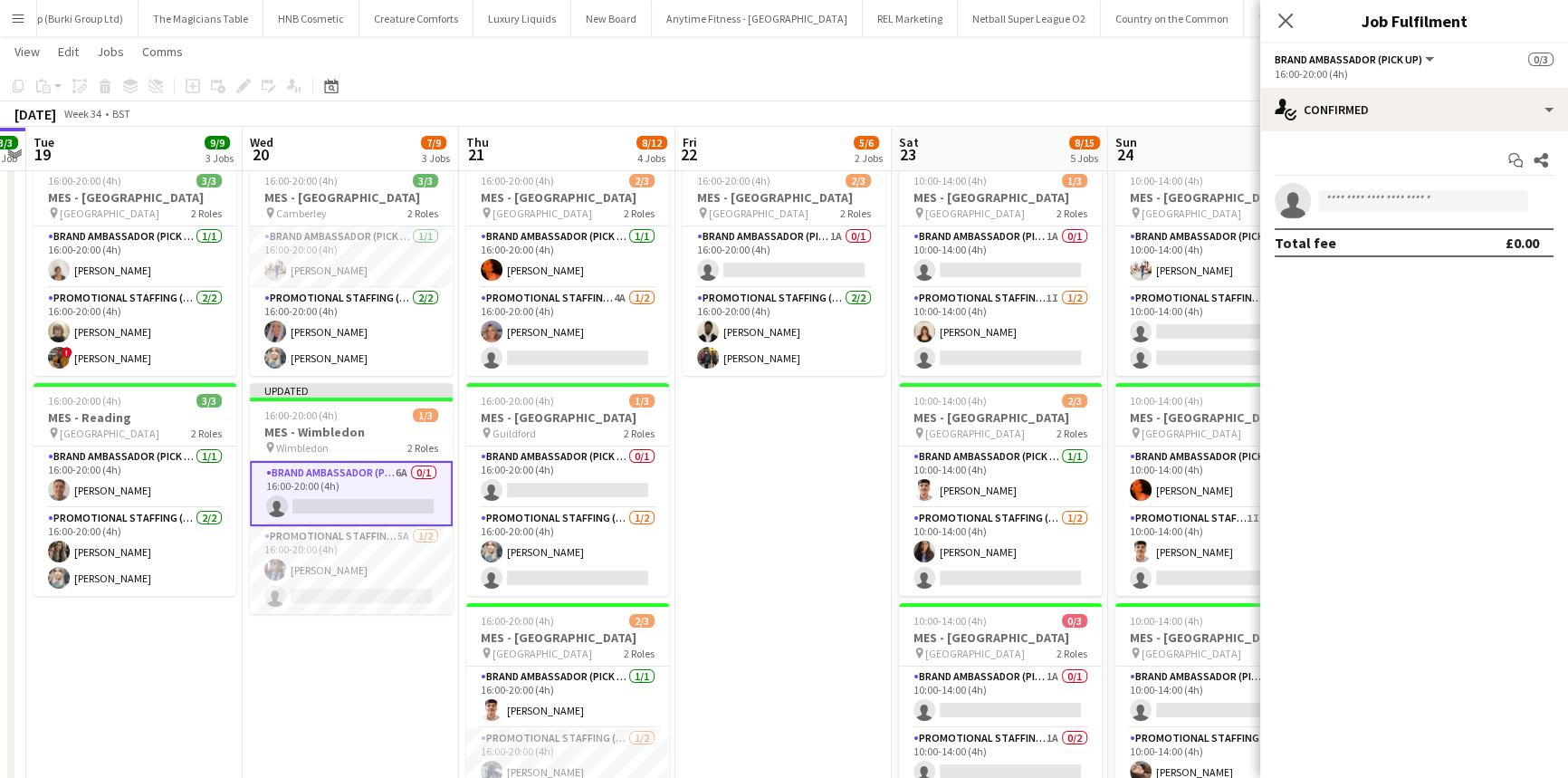
click at [1269, 13] on div "Close pop-in" at bounding box center [1285, 21] width 50 height 41
click at [1286, 15] on icon "Close pop-in" at bounding box center [1284, 20] width 17 height 17
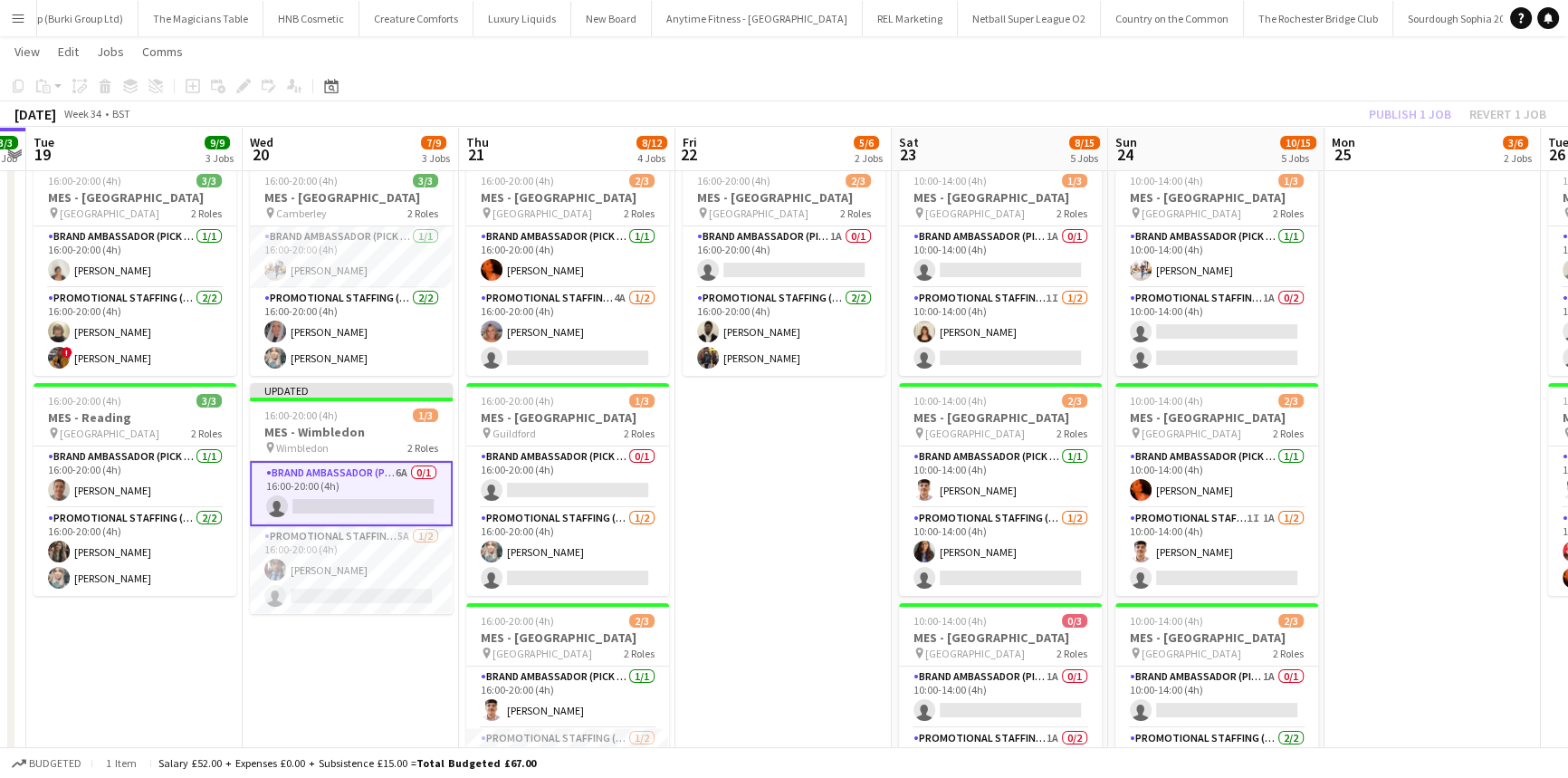
click at [1397, 111] on div "Publish 1 job Revert 1 job" at bounding box center [1458, 114] width 221 height 24
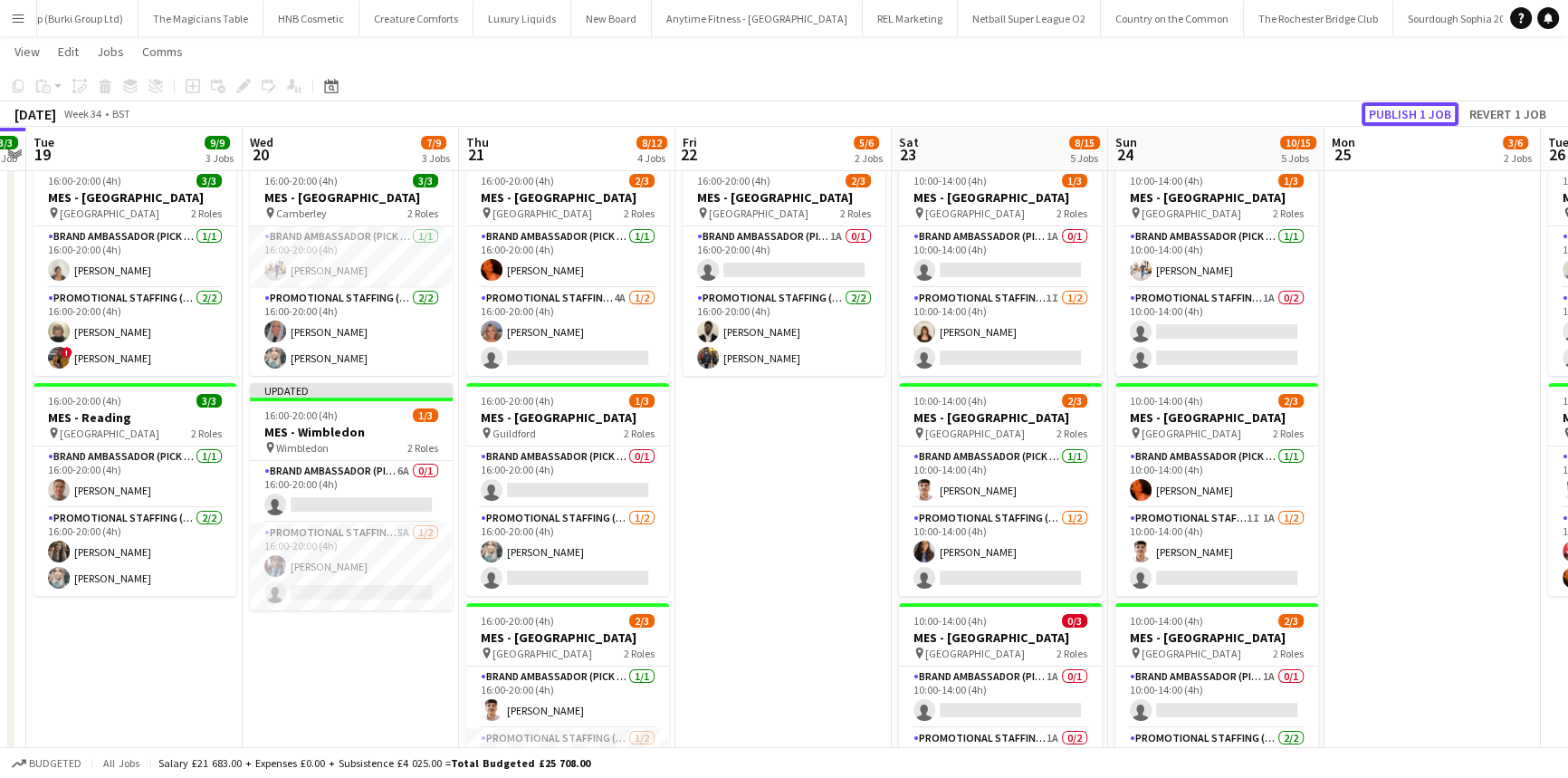
click at [1397, 111] on button "Publish 1 job" at bounding box center [1410, 114] width 97 height 24
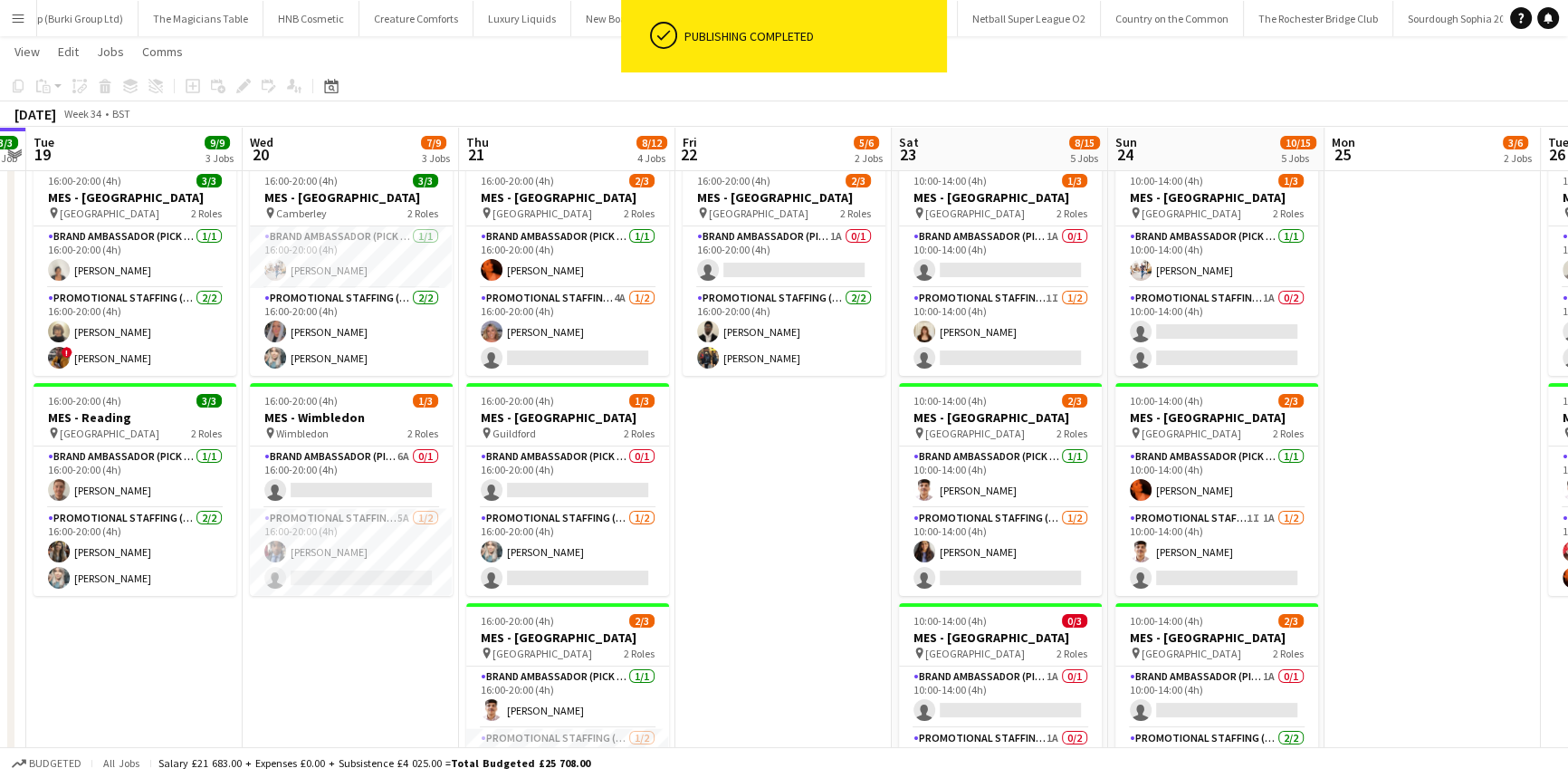
click at [372, 484] on app-card-role "Brand Ambassador (Pick up) 6A 0/1 16:00-20:00 (4h) single-neutral-actions" at bounding box center [352, 477] width 203 height 61
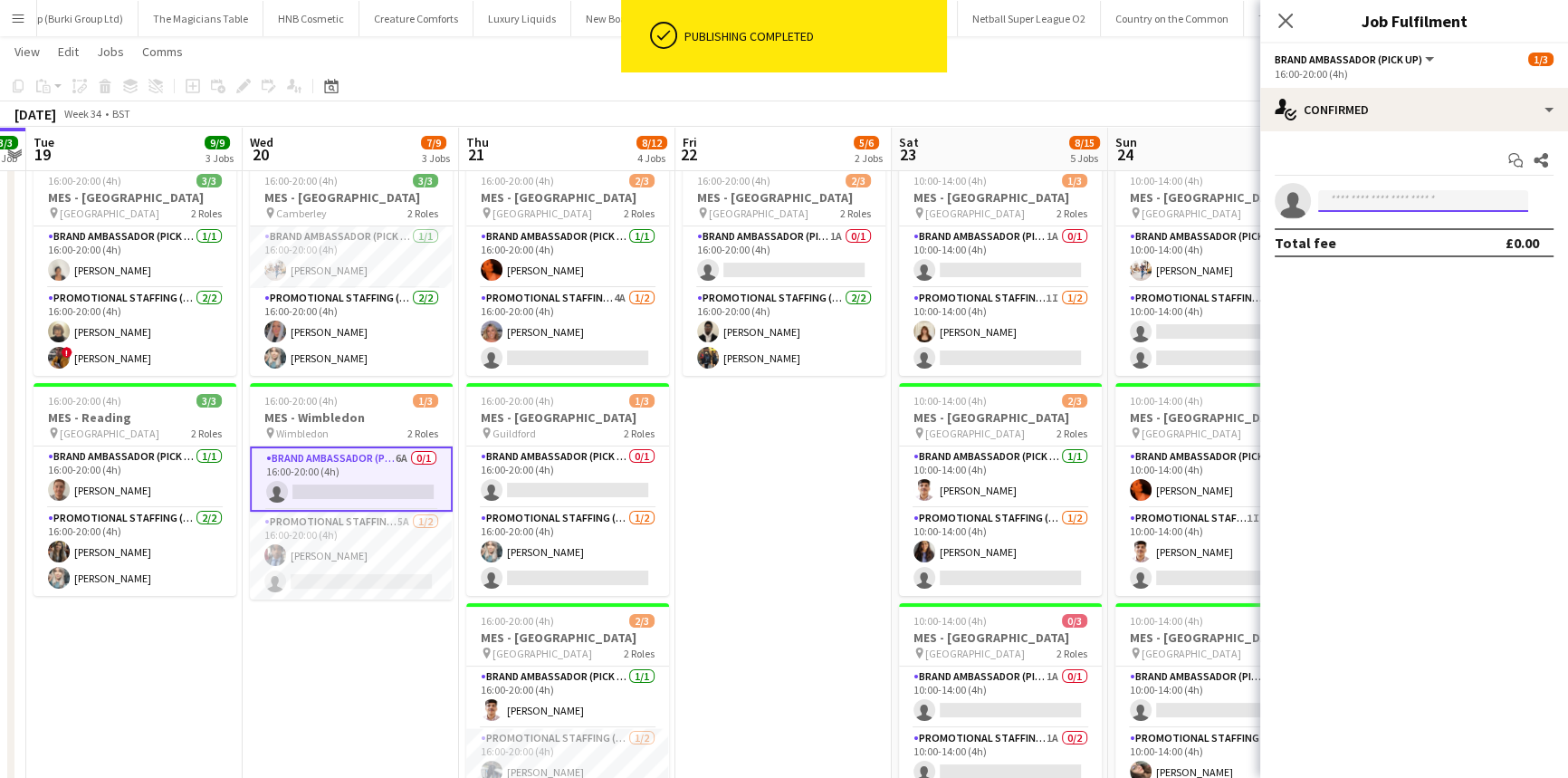
click at [1386, 197] on input at bounding box center [1423, 201] width 210 height 22
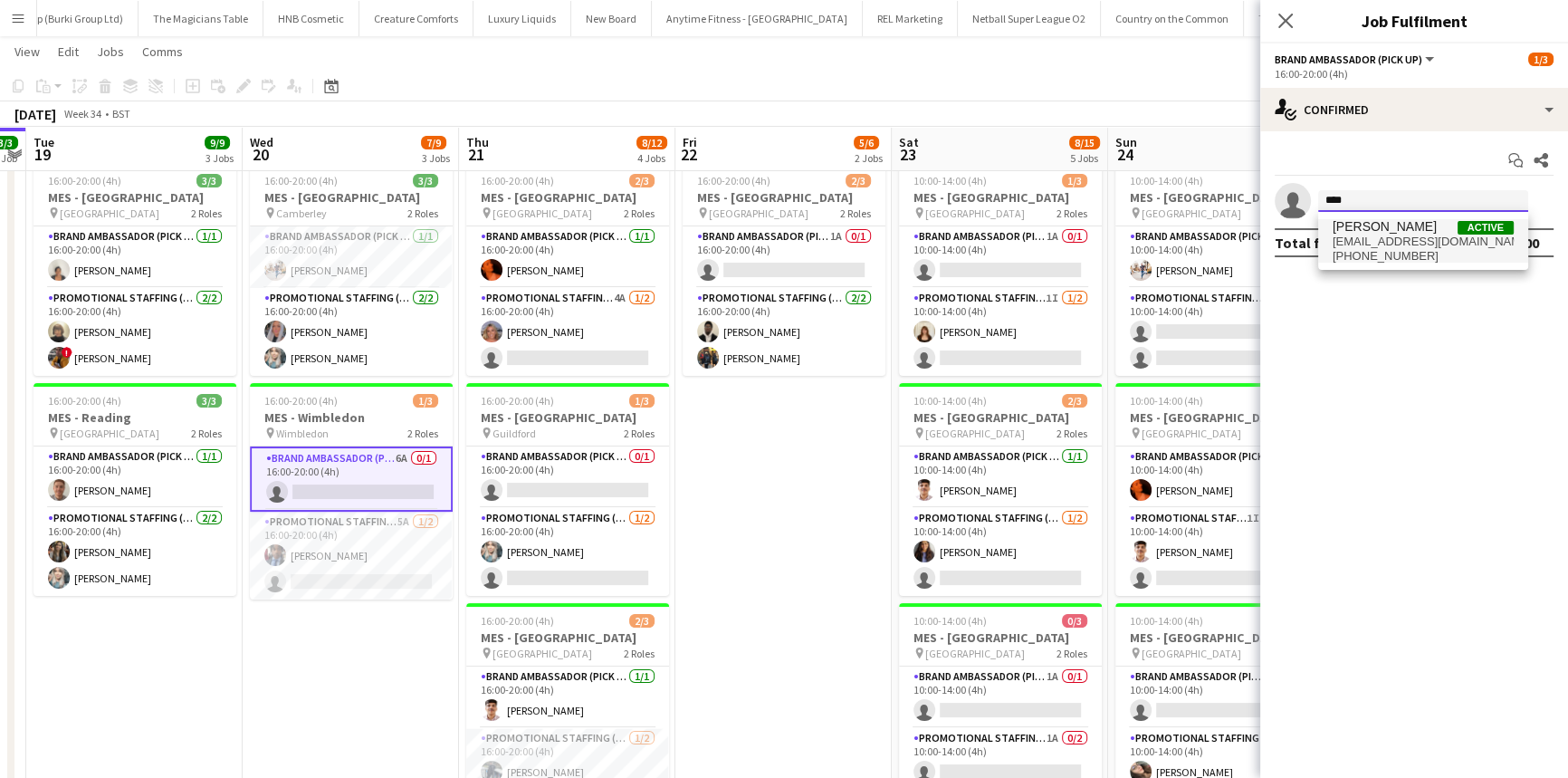
type input "****"
click at [1376, 253] on span "+447487611176" at bounding box center [1423, 256] width 181 height 15
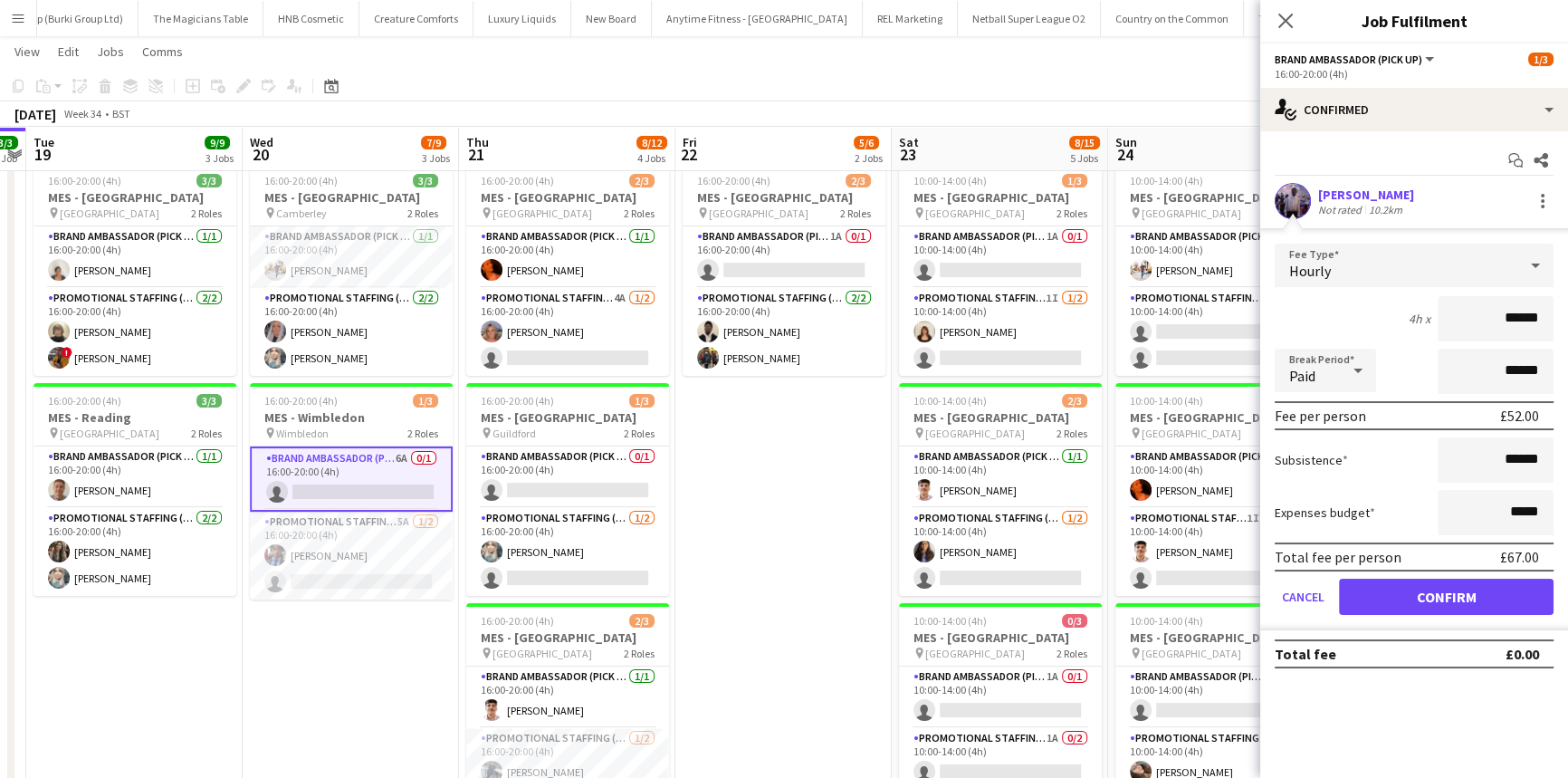
click at [1349, 198] on div "[PERSON_NAME]" at bounding box center [1366, 194] width 96 height 17
click at [1432, 597] on button "Confirm" at bounding box center [1447, 597] width 215 height 36
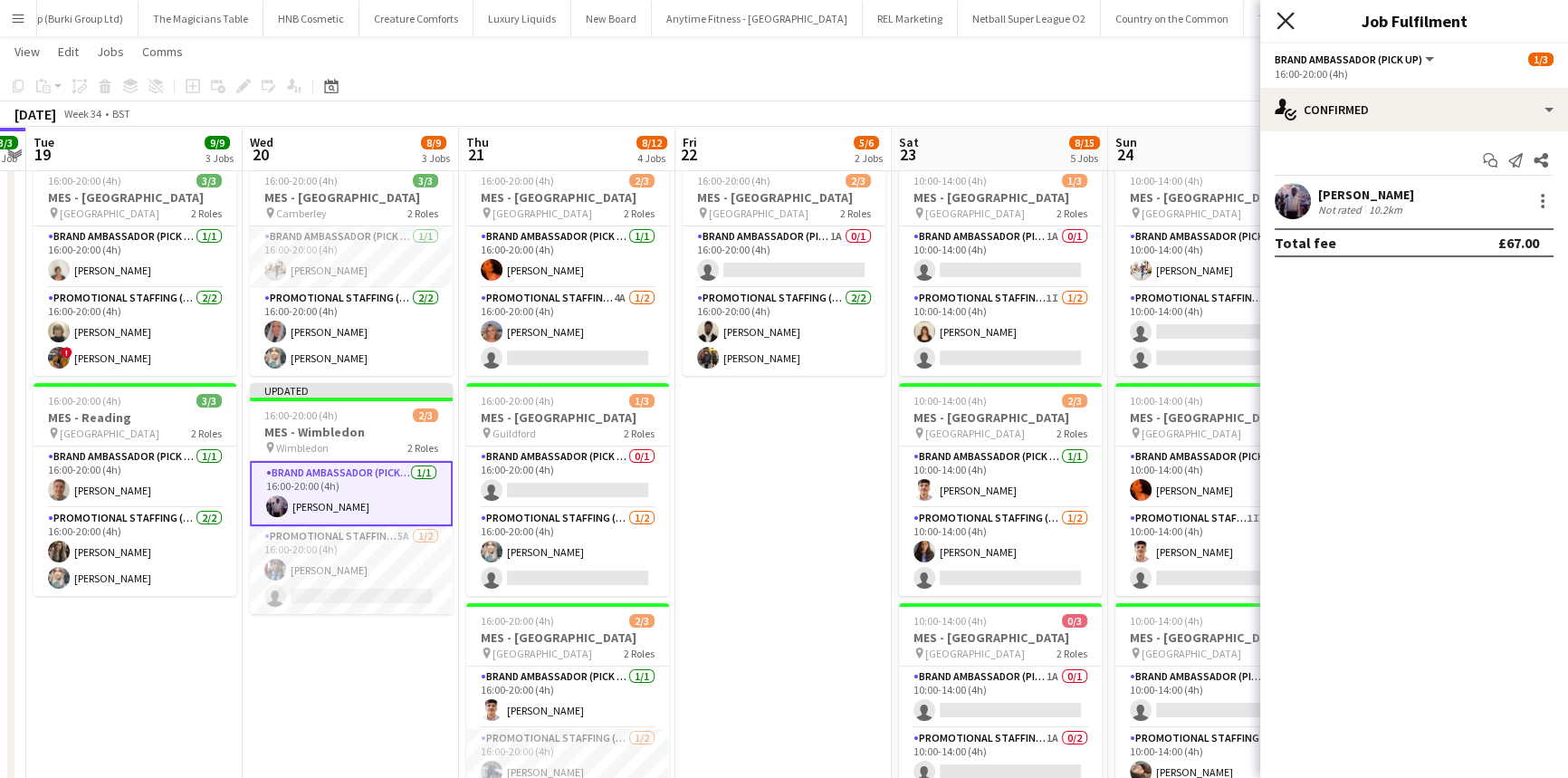
click at [1289, 17] on icon at bounding box center [1284, 20] width 17 height 17
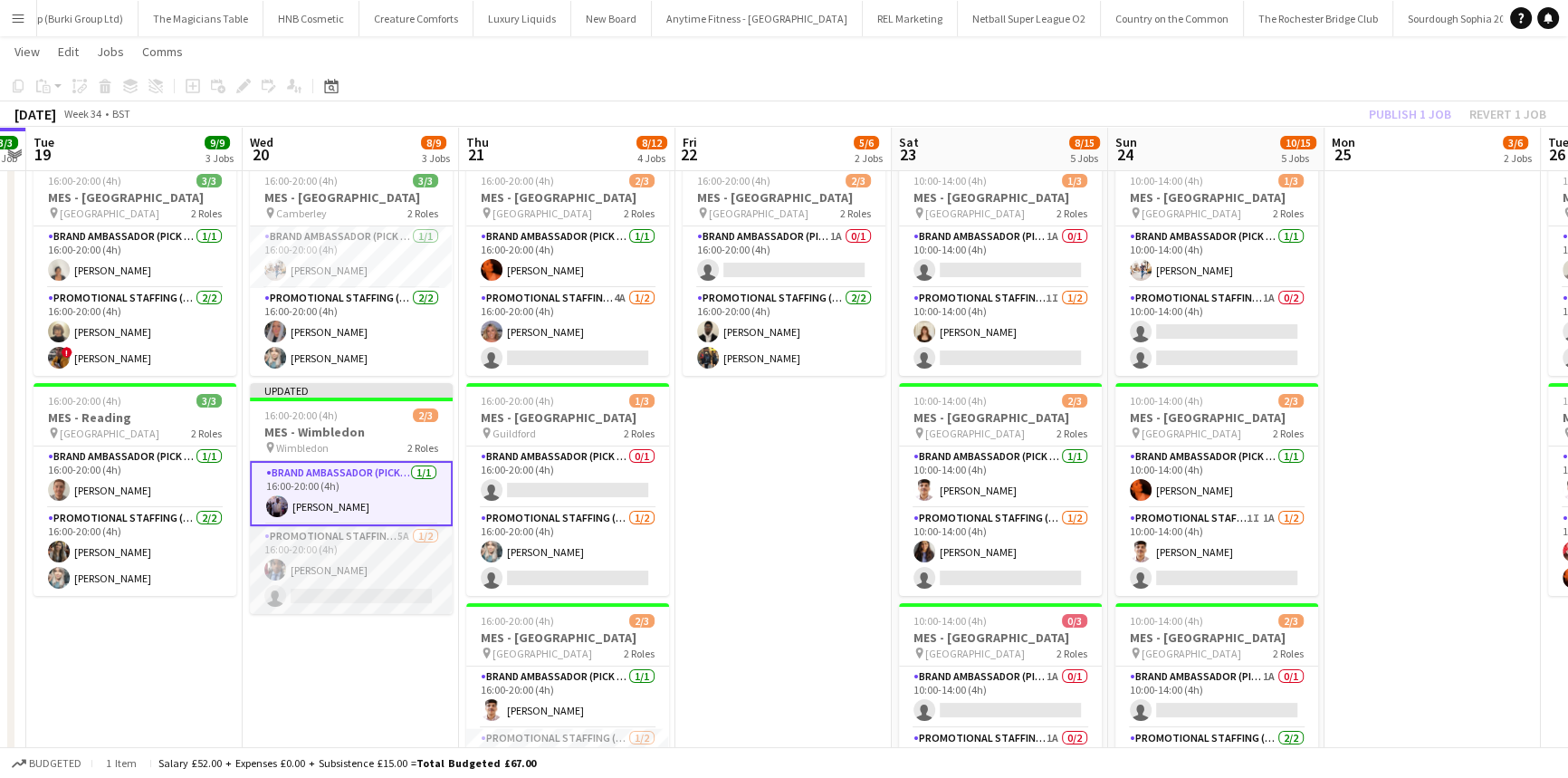
click at [356, 577] on app-card-role "Promotional Staffing (Brand Ambassadors) 5A 1/2 16:00-20:00 (4h) Seyi Ogunyemi …" at bounding box center [352, 570] width 203 height 88
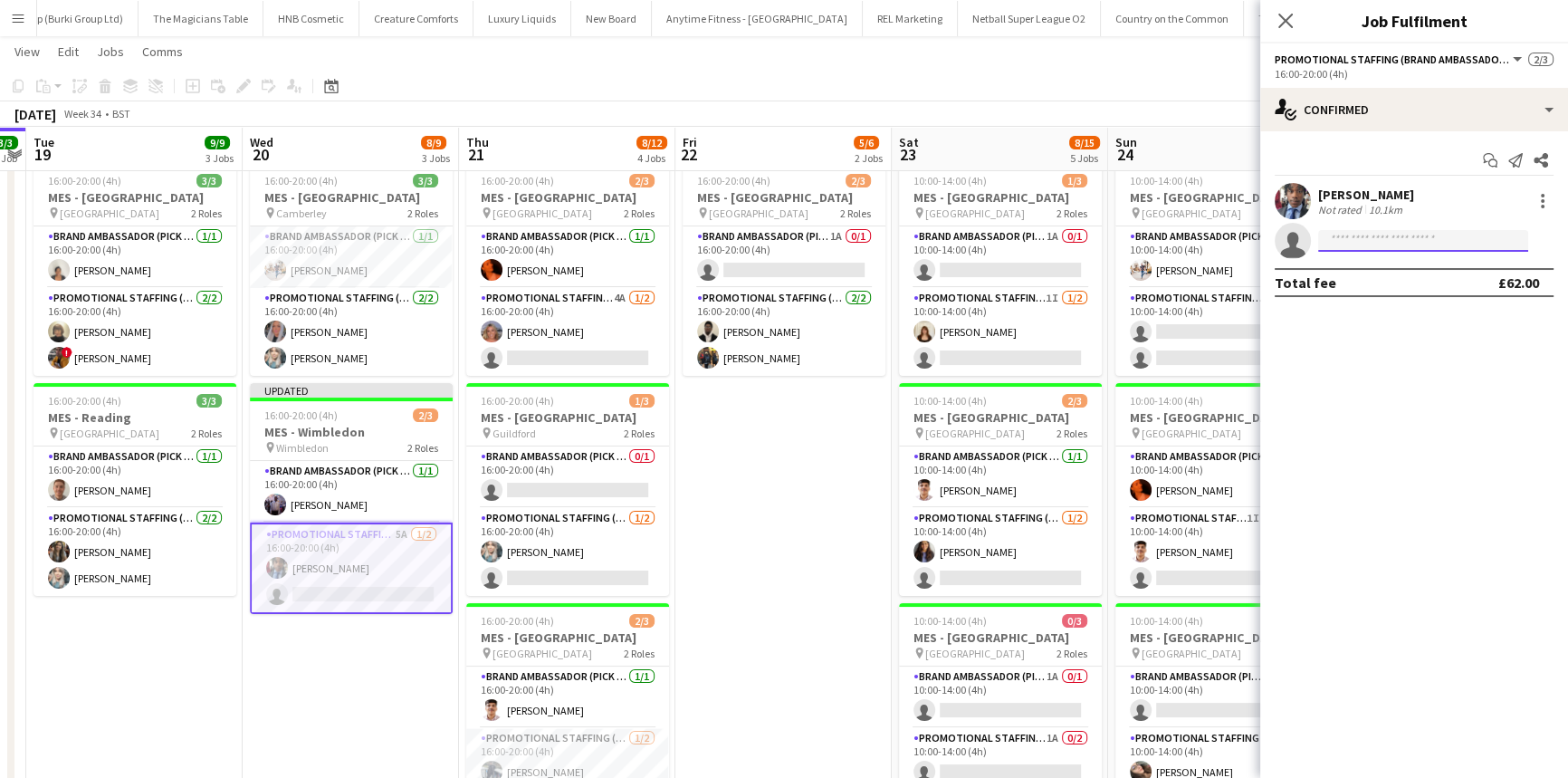
click at [1375, 235] on input at bounding box center [1423, 241] width 210 height 22
type input "*****"
click at [1376, 295] on span "+4407958958820" at bounding box center [1423, 296] width 181 height 15
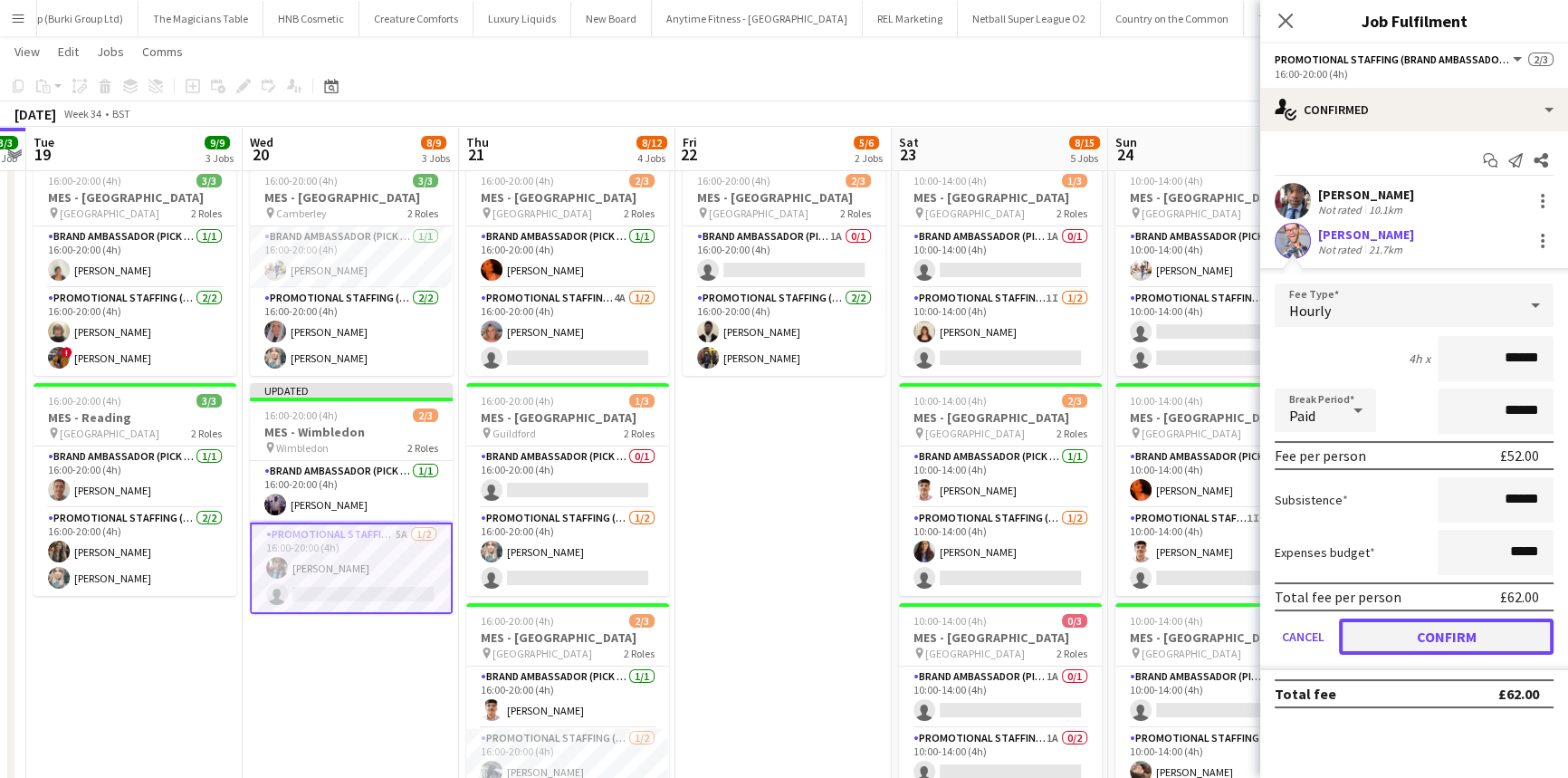
click at [1459, 644] on button "Confirm" at bounding box center [1447, 636] width 215 height 36
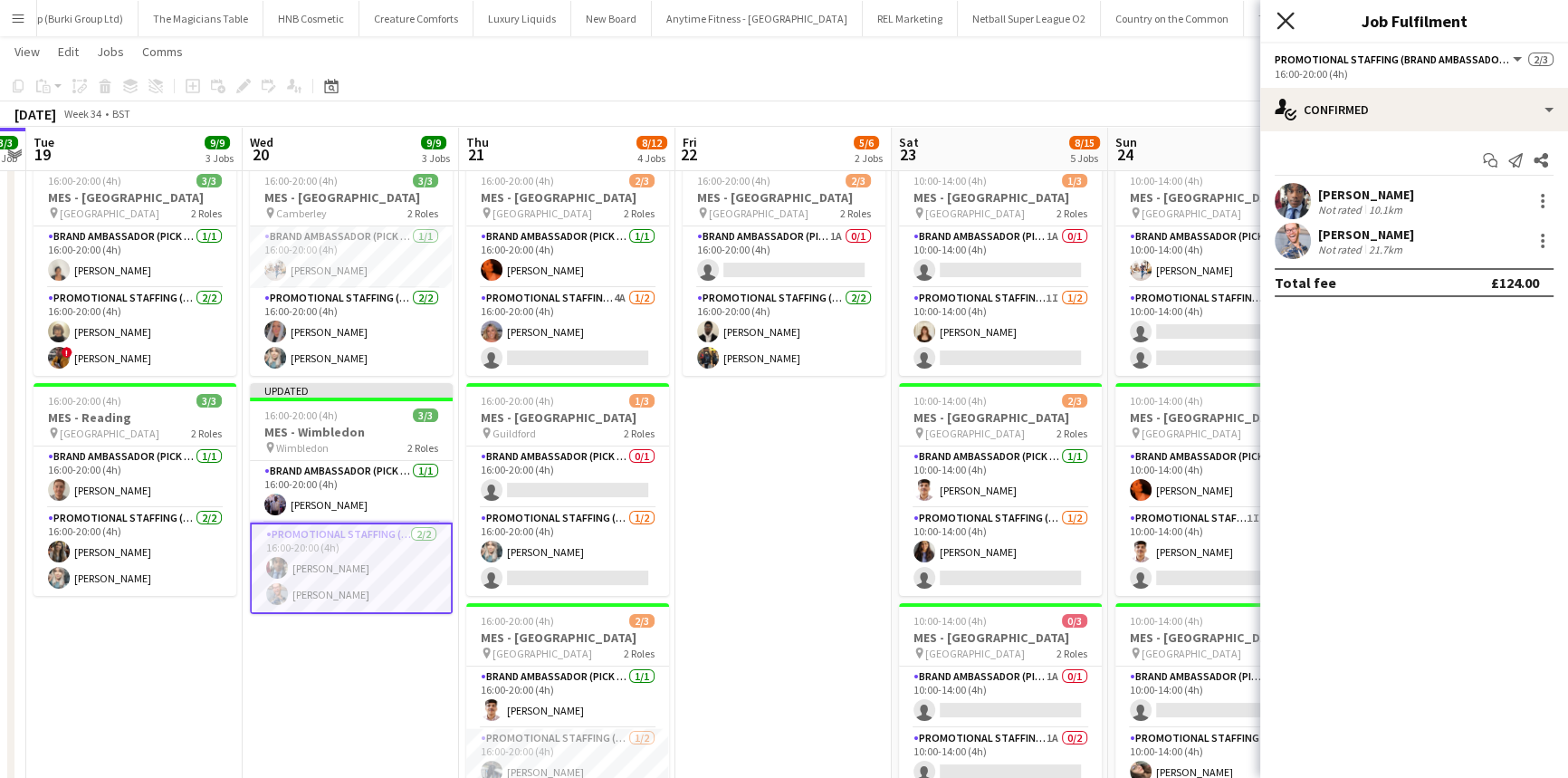
click at [1283, 17] on icon "Close pop-in" at bounding box center [1284, 20] width 17 height 17
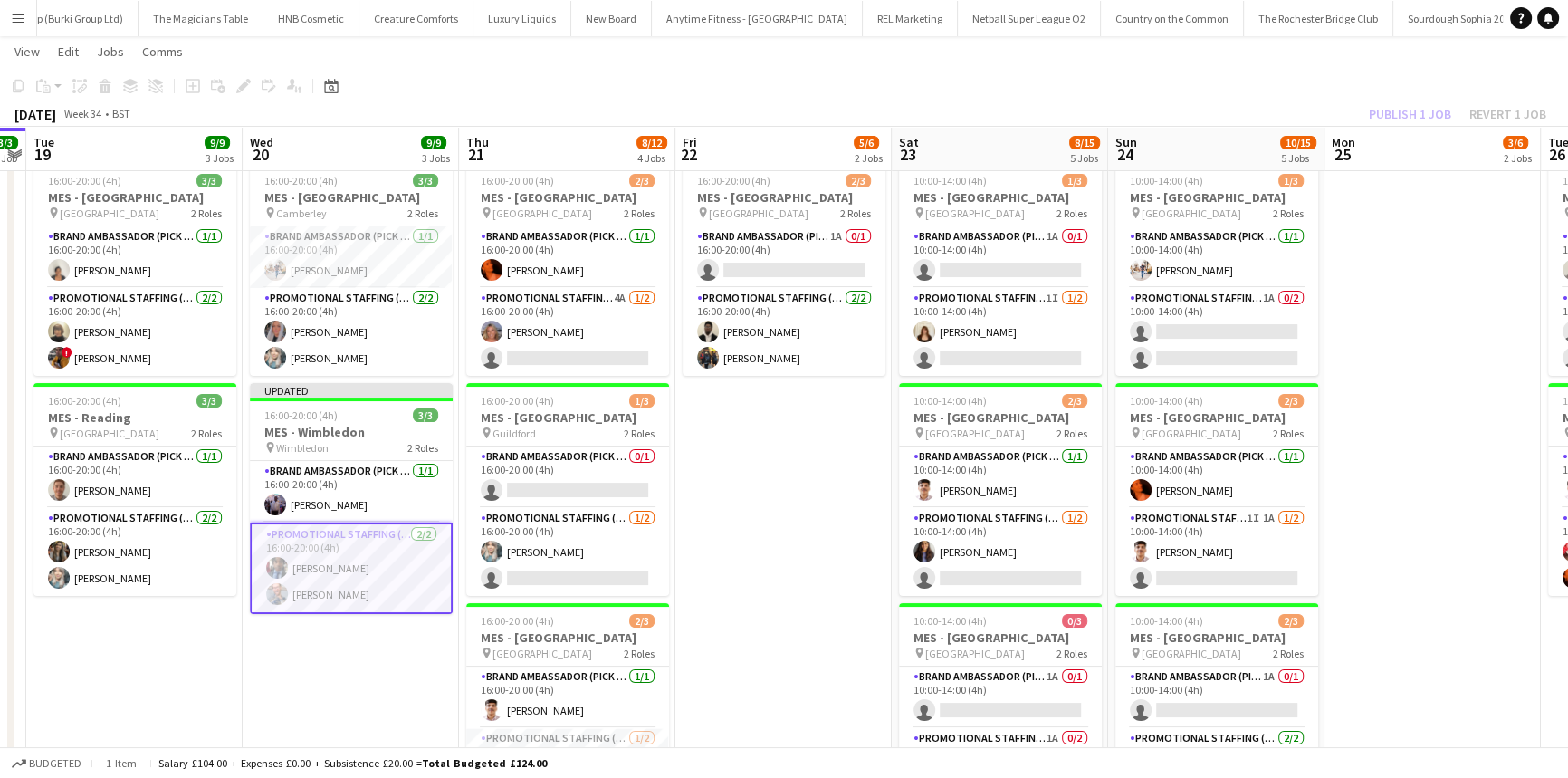
click at [1424, 108] on div "Publish 1 job Revert 1 job" at bounding box center [1458, 114] width 221 height 24
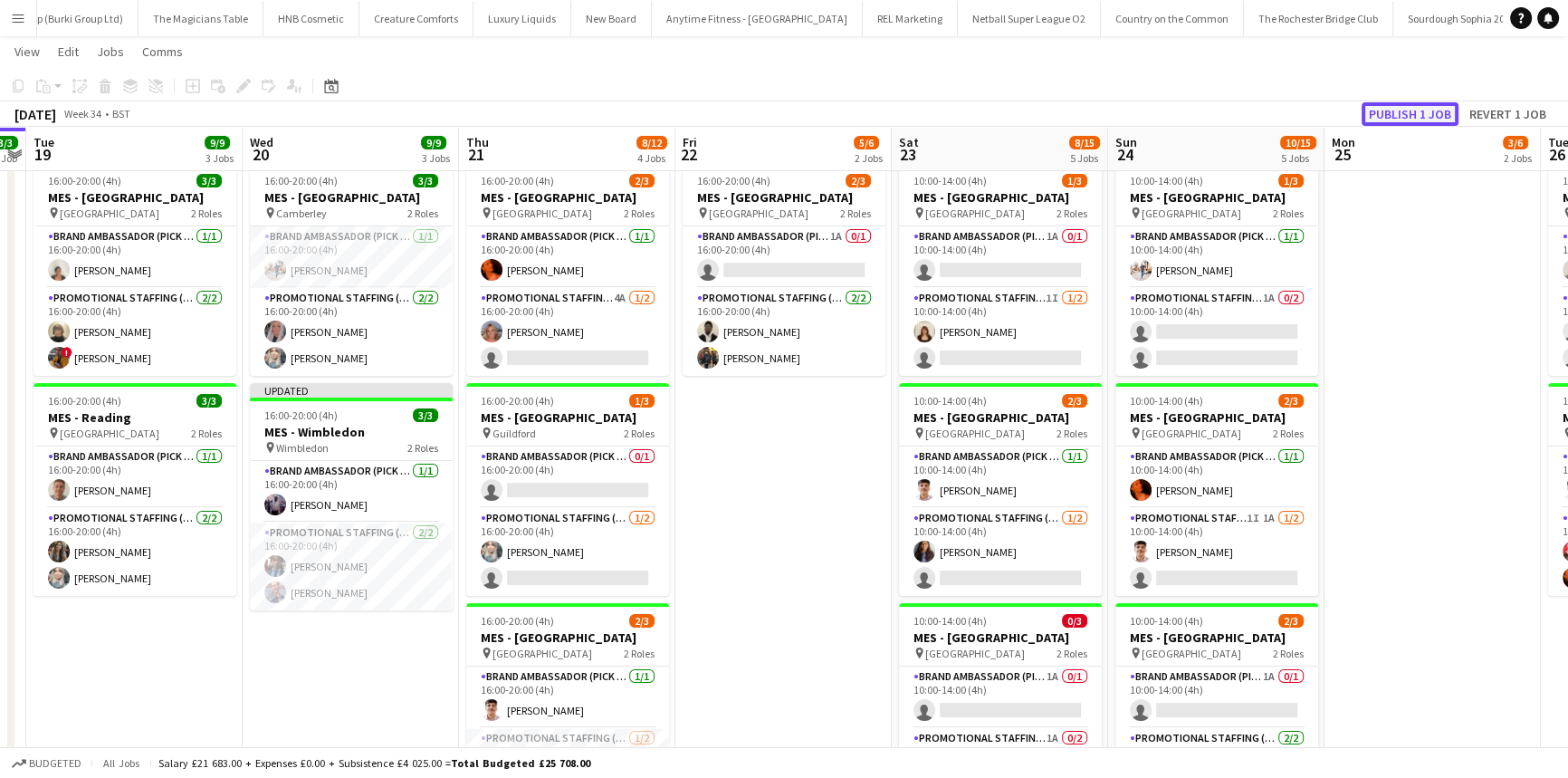
click at [1424, 107] on button "Publish 1 job" at bounding box center [1410, 114] width 97 height 24
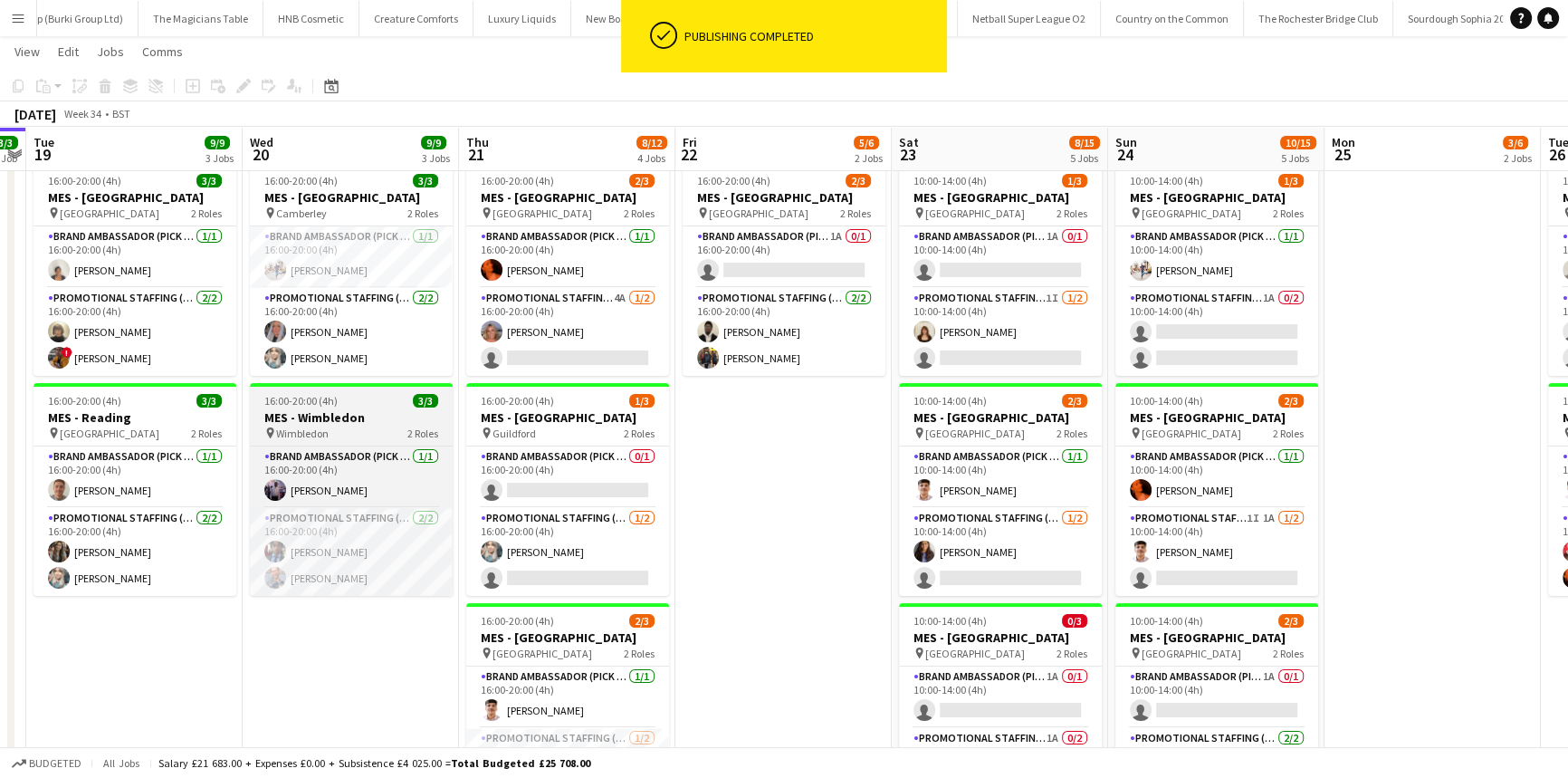
click at [321, 427] on span "Wimbledon" at bounding box center [302, 434] width 52 height 14
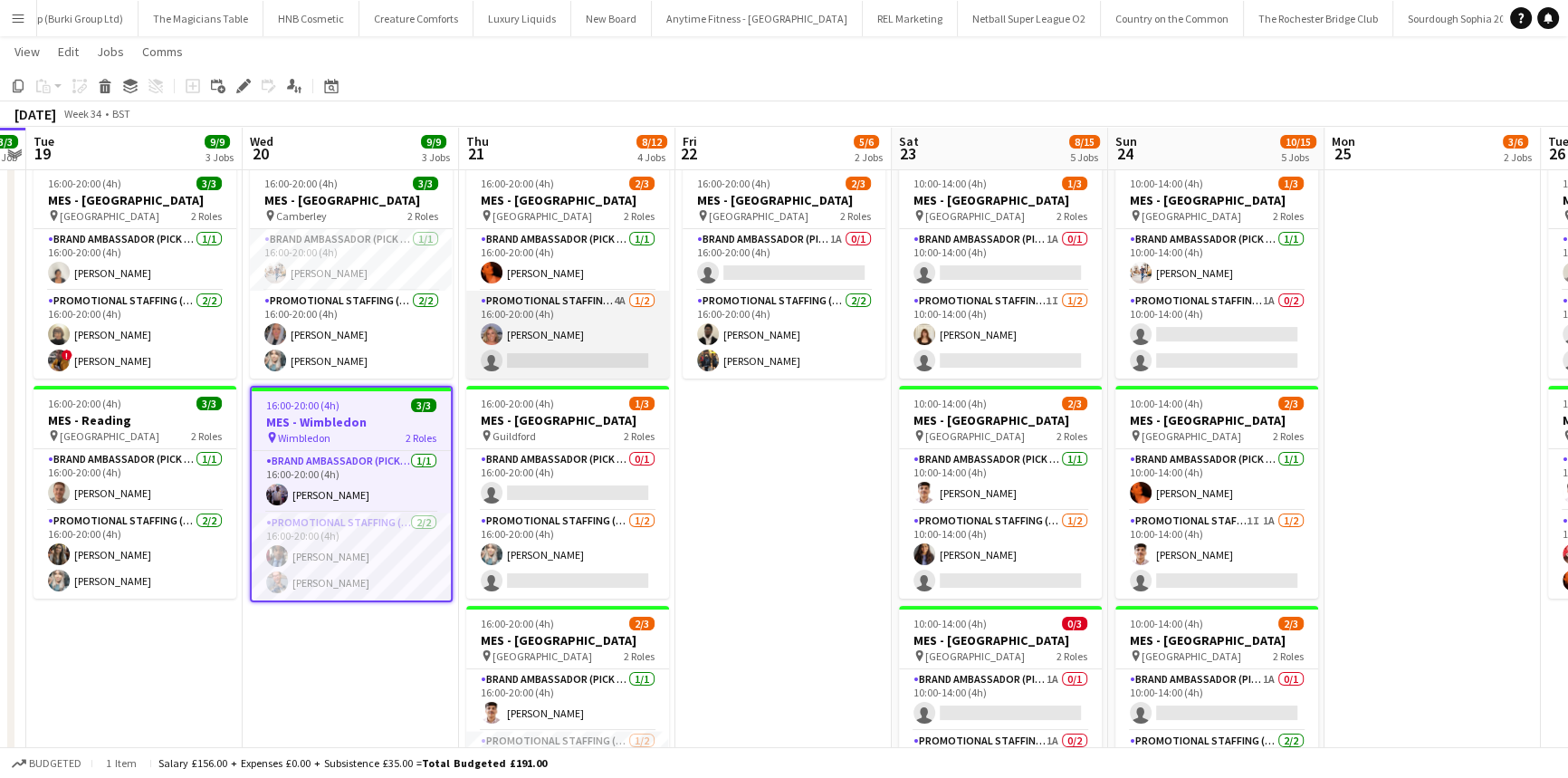
scroll to position [126, 0]
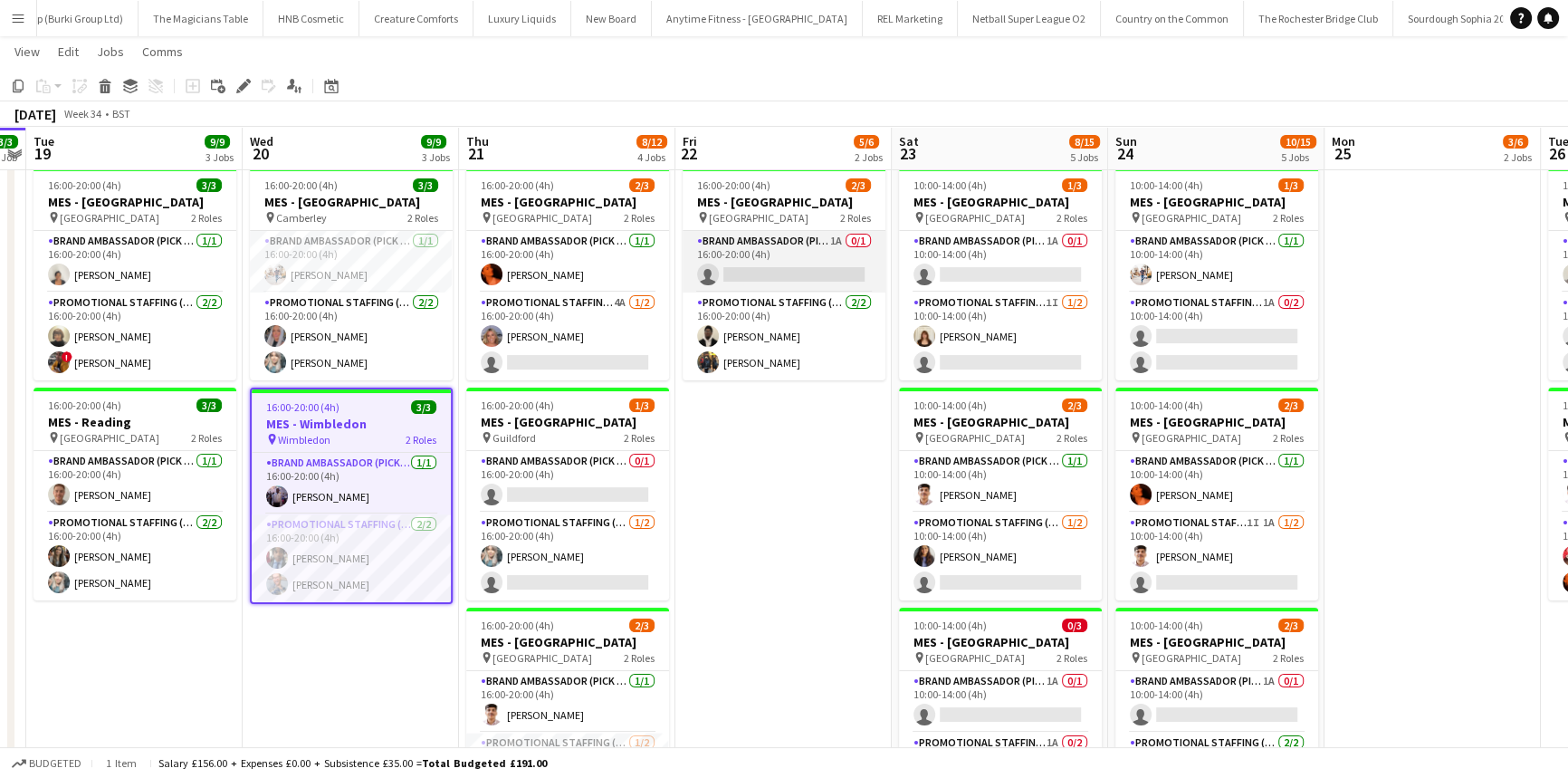
click at [724, 265] on app-card-role "Brand Ambassador (Pick up) 1A 0/1 16:00-20:00 (4h) single-neutral-actions" at bounding box center [784, 261] width 203 height 61
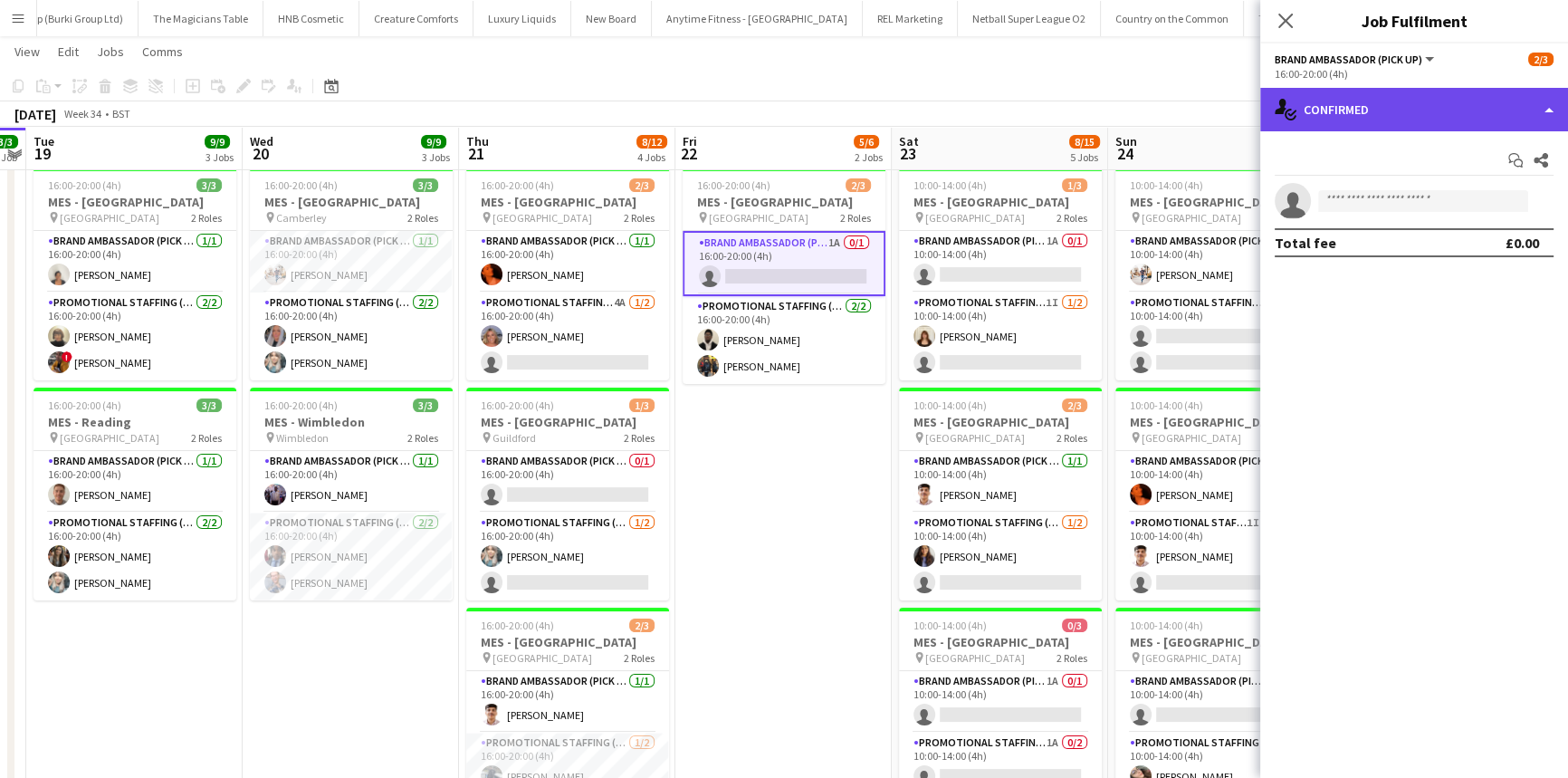
click at [1431, 117] on div "single-neutral-actions-check-2 Confirmed" at bounding box center [1414, 109] width 307 height 43
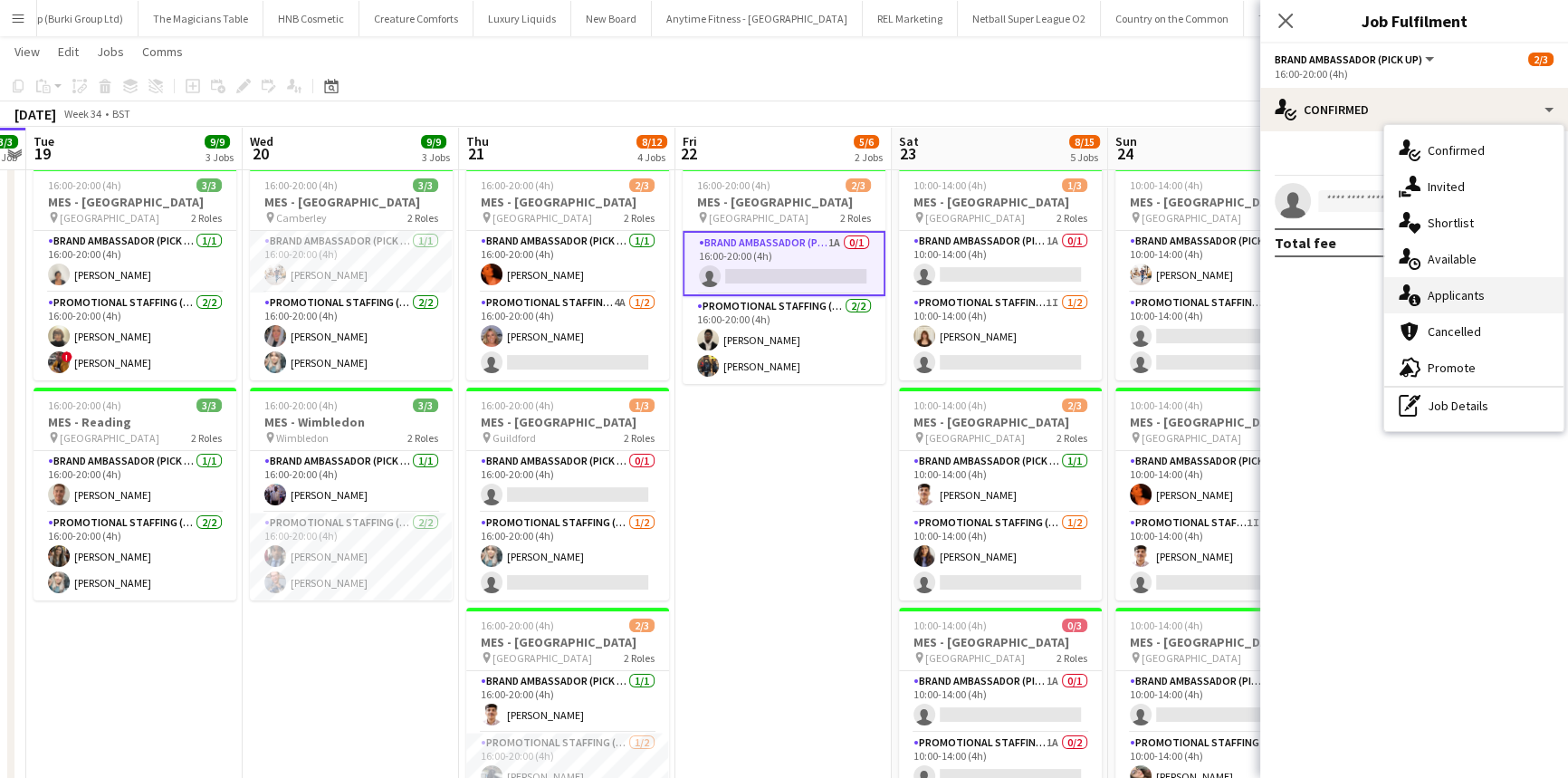
click at [1481, 293] on div "single-neutral-actions-information Applicants" at bounding box center [1474, 295] width 179 height 36
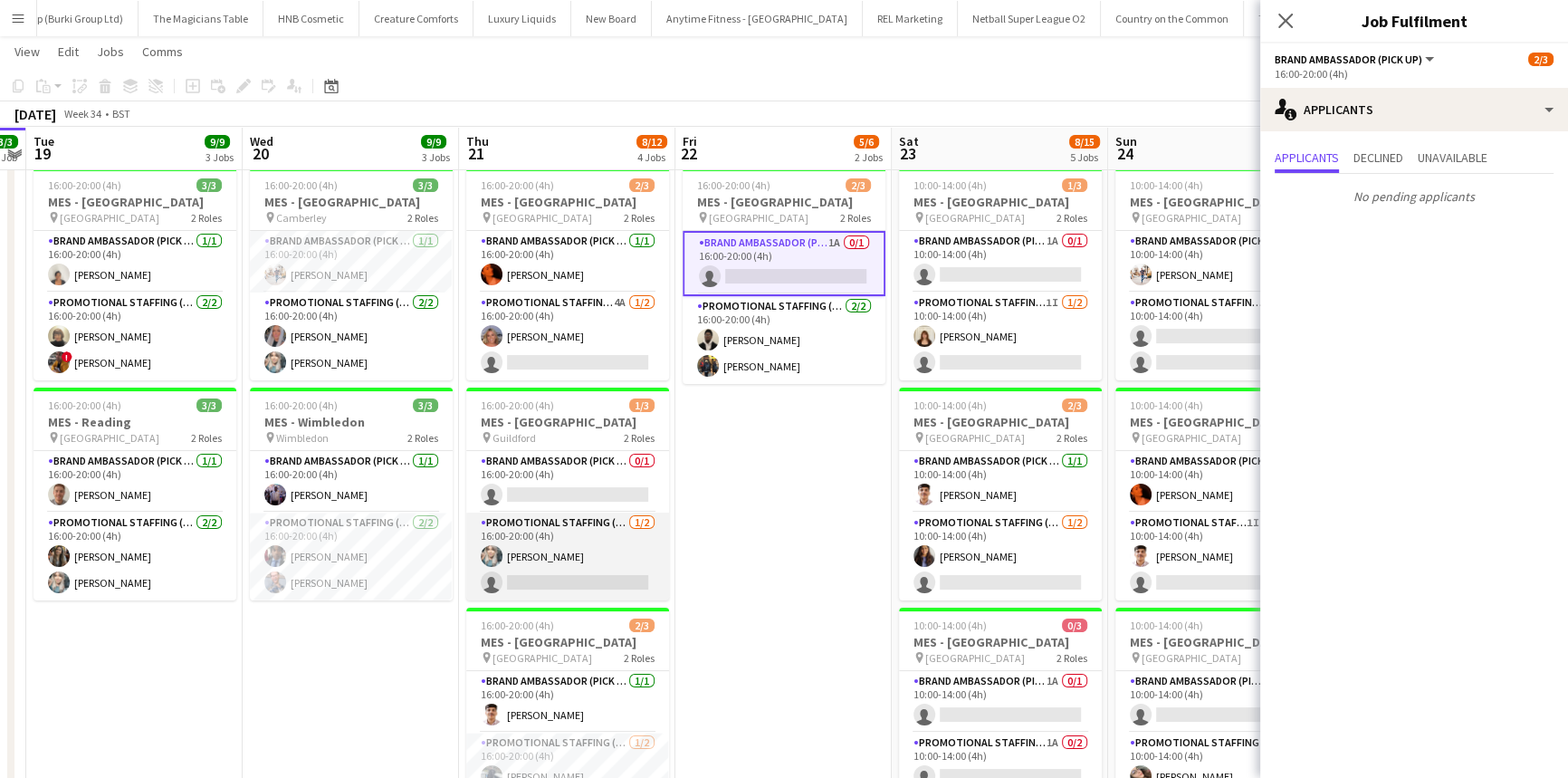
click at [563, 529] on app-card-role "Promotional Staffing (Brand Ambassadors) [DATE] 16:00-20:00 (4h) [PERSON_NAME] …" at bounding box center [568, 556] width 203 height 88
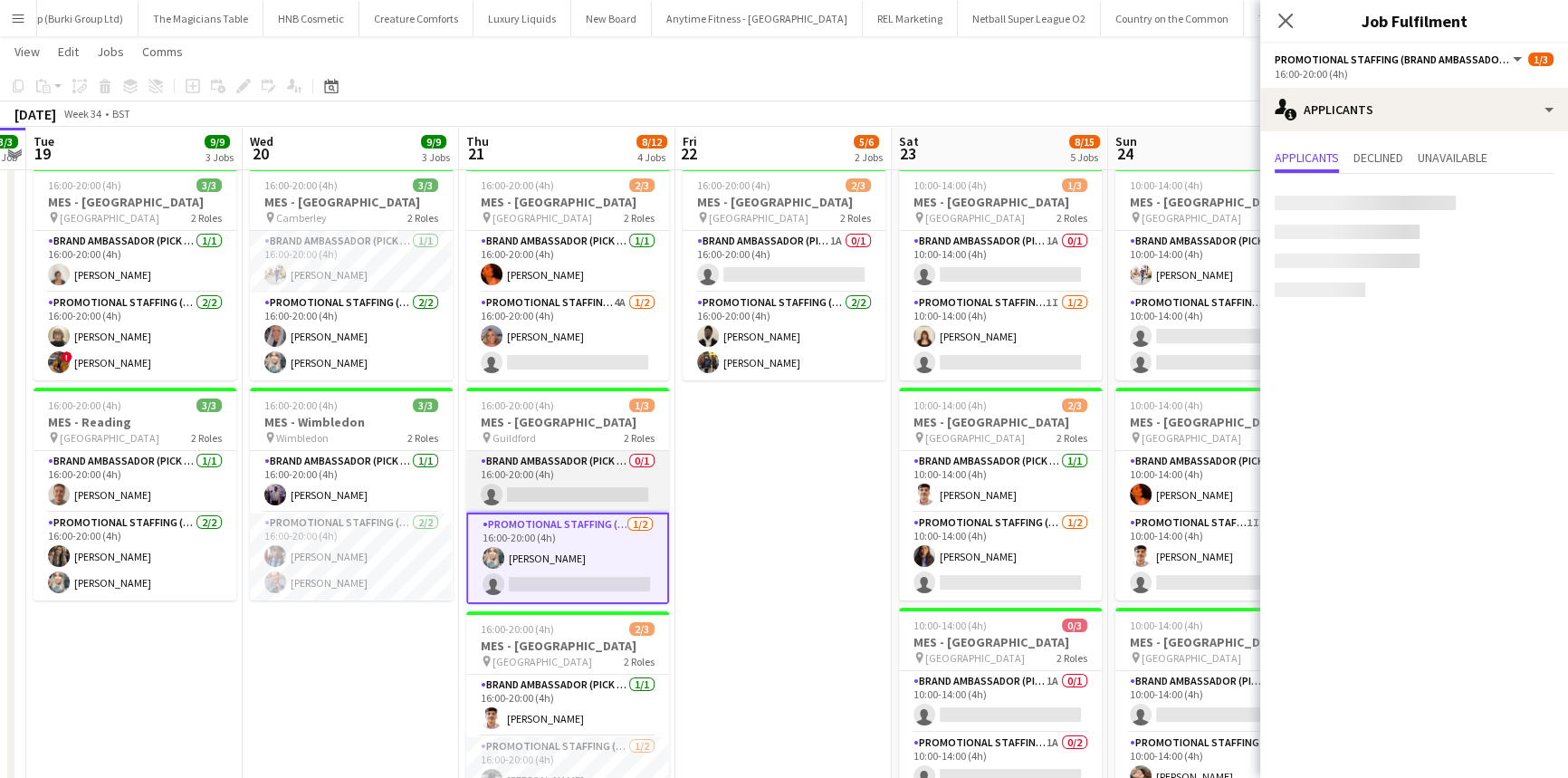
click at [567, 483] on app-card-role "Brand Ambassador (Pick up) 0/1 16:00-20:00 (4h) single-neutral-actions" at bounding box center [568, 482] width 203 height 61
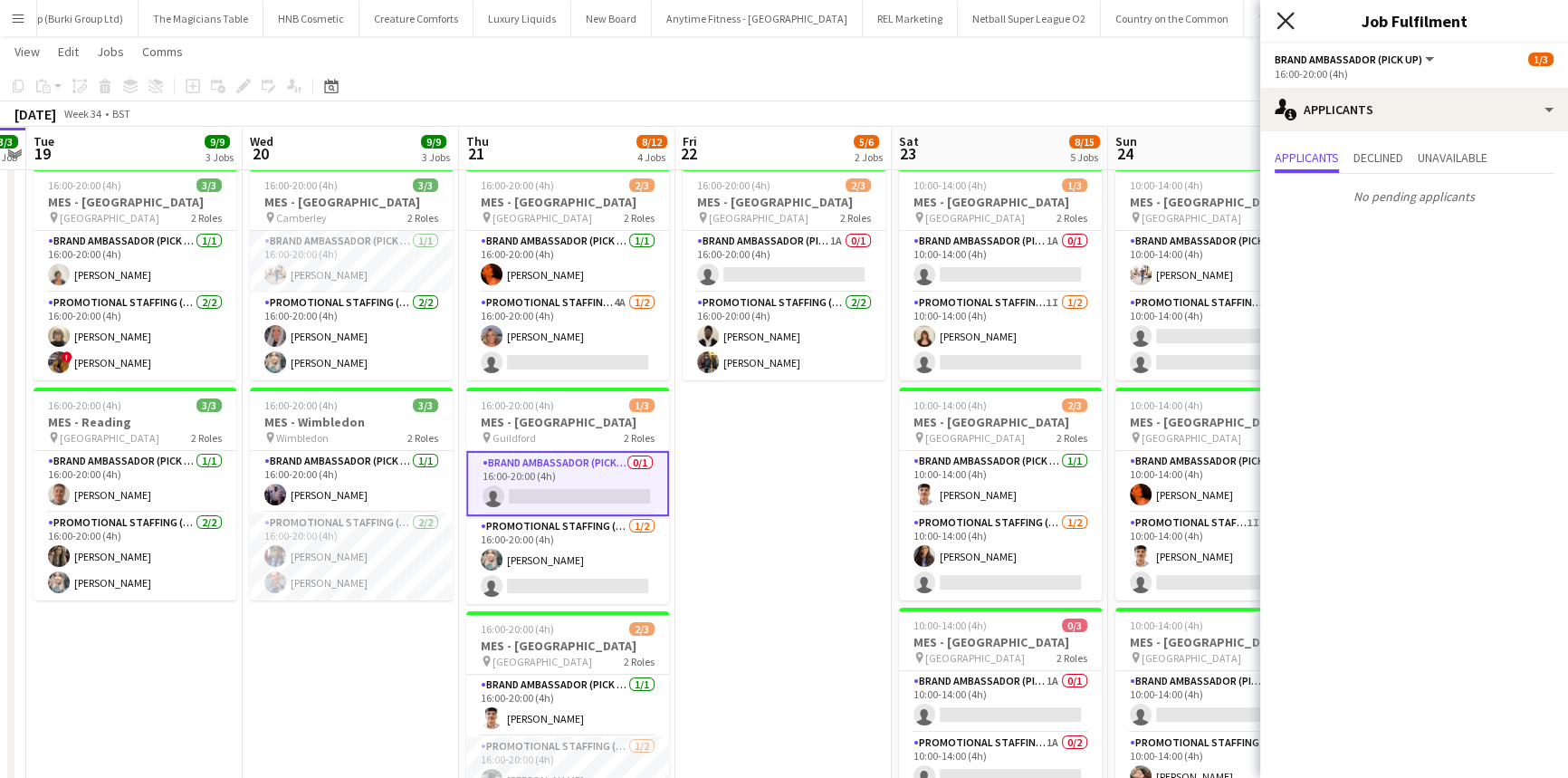
click at [1286, 27] on icon "Close pop-in" at bounding box center [1284, 20] width 17 height 17
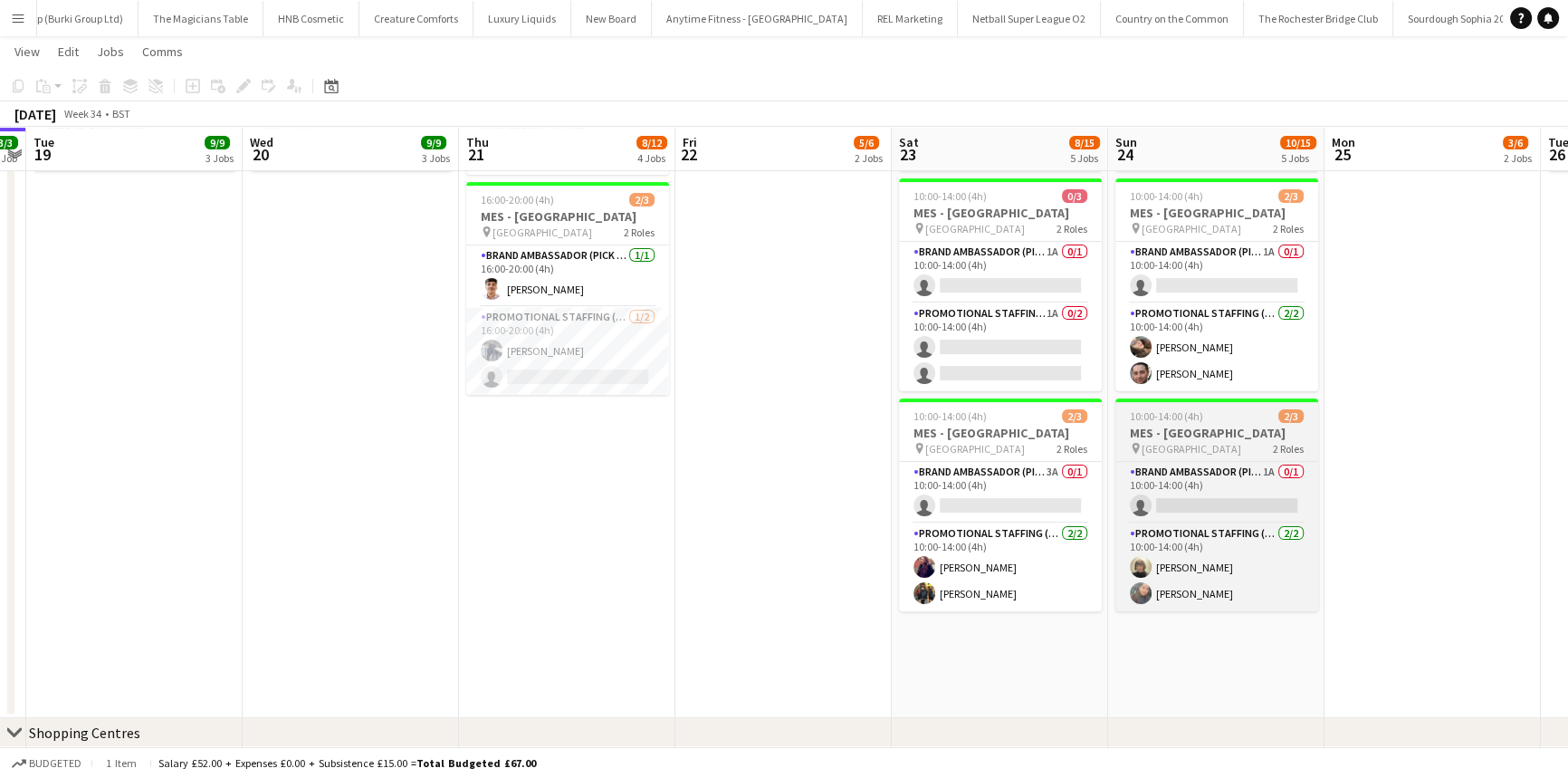
scroll to position [556, 0]
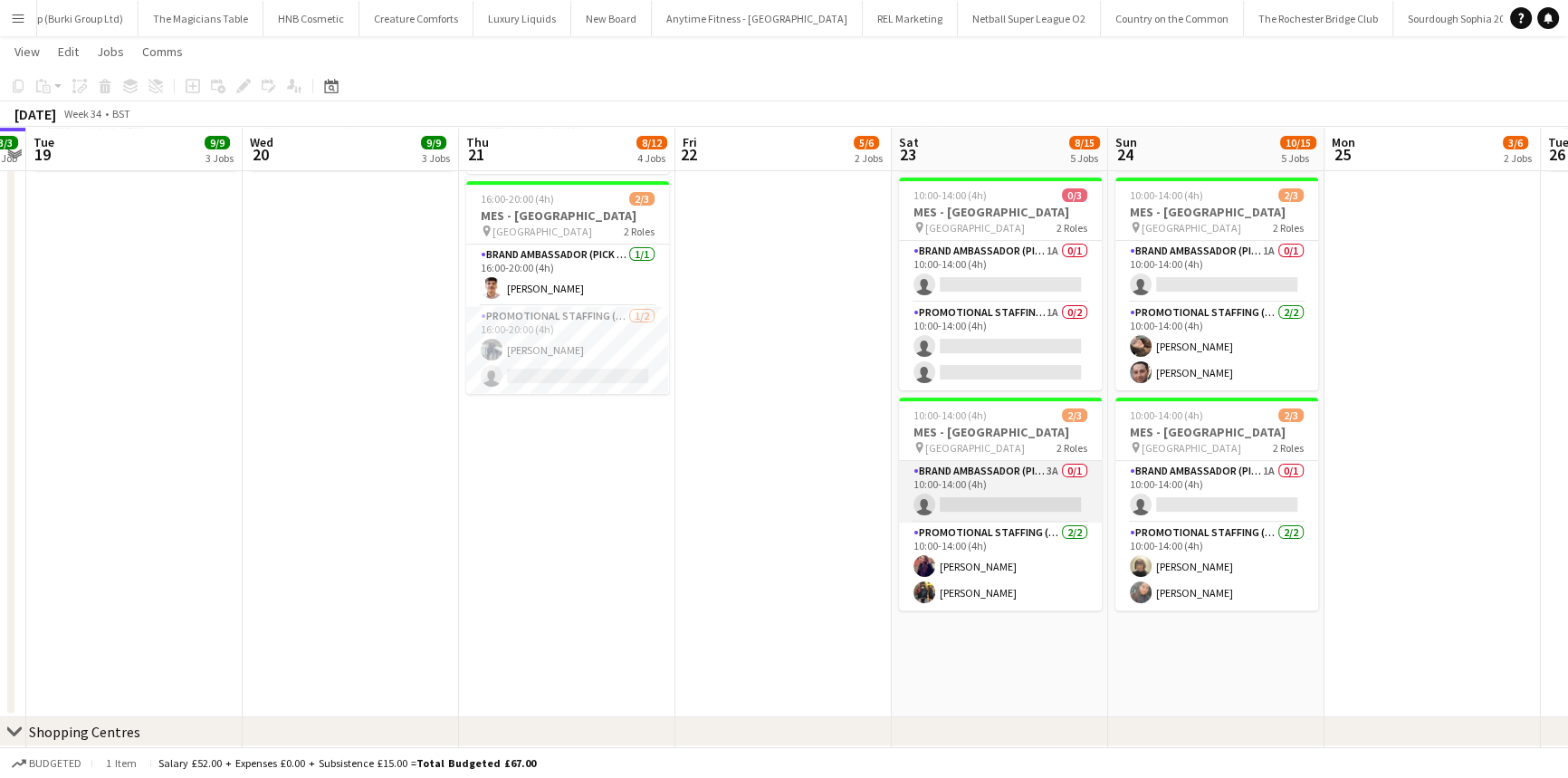
click at [1018, 502] on app-card-role "Brand Ambassador (Pick up) 3A 0/1 10:00-14:00 (4h) single-neutral-actions" at bounding box center [1000, 492] width 203 height 61
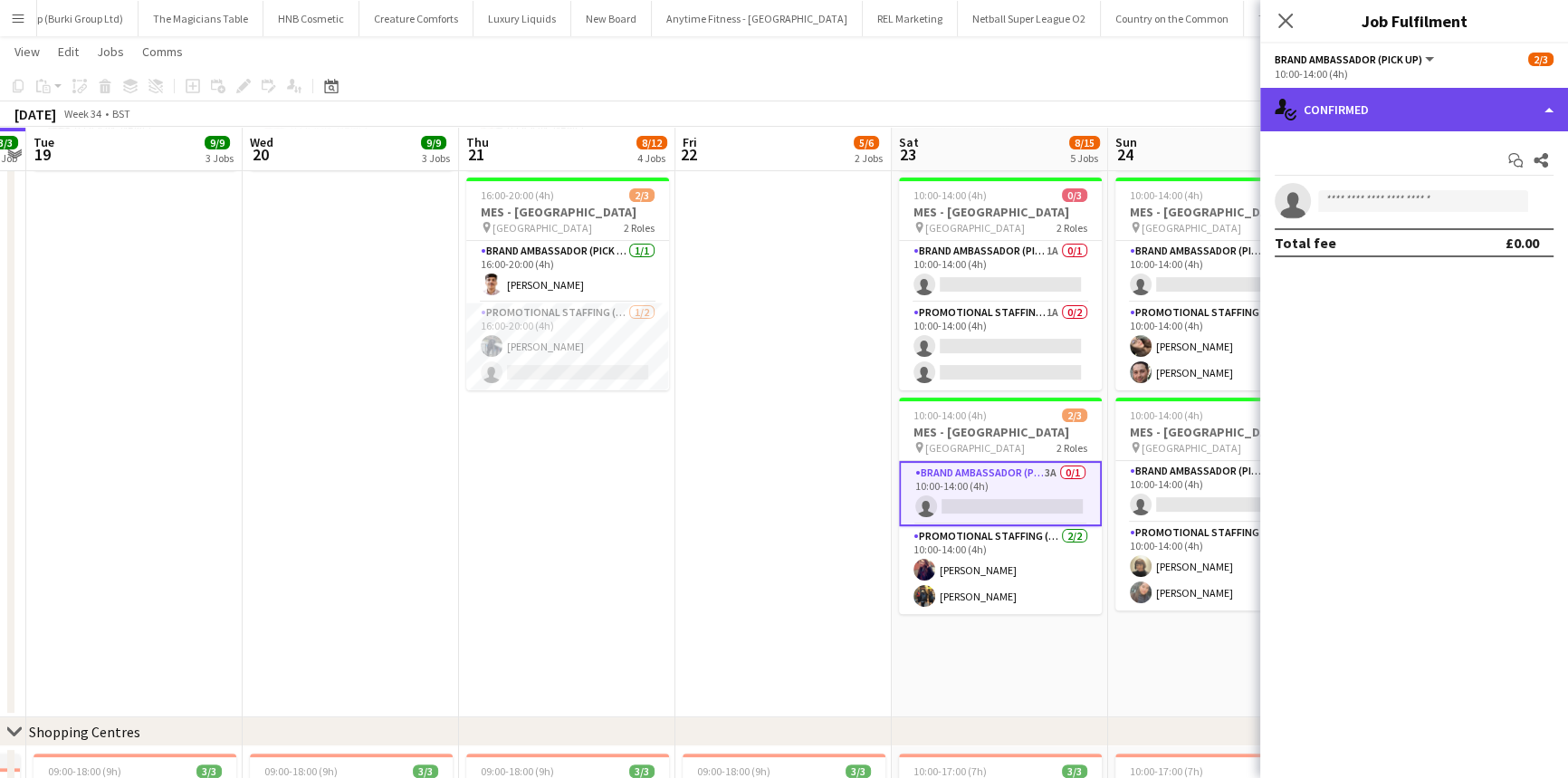
click at [1362, 112] on div "single-neutral-actions-check-2 Confirmed" at bounding box center [1414, 109] width 307 height 43
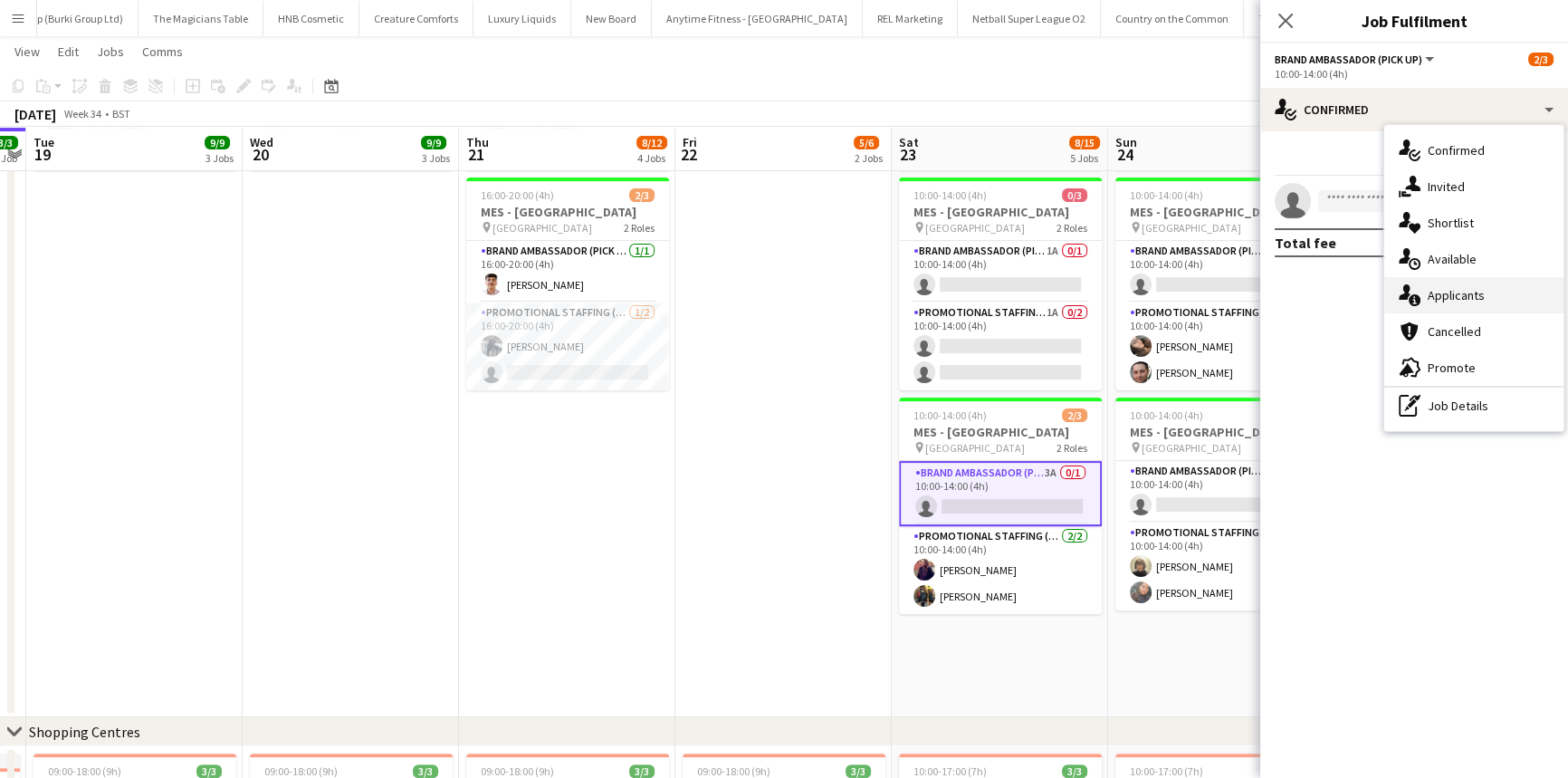
click at [1456, 290] on div "single-neutral-actions-information Applicants" at bounding box center [1474, 295] width 179 height 36
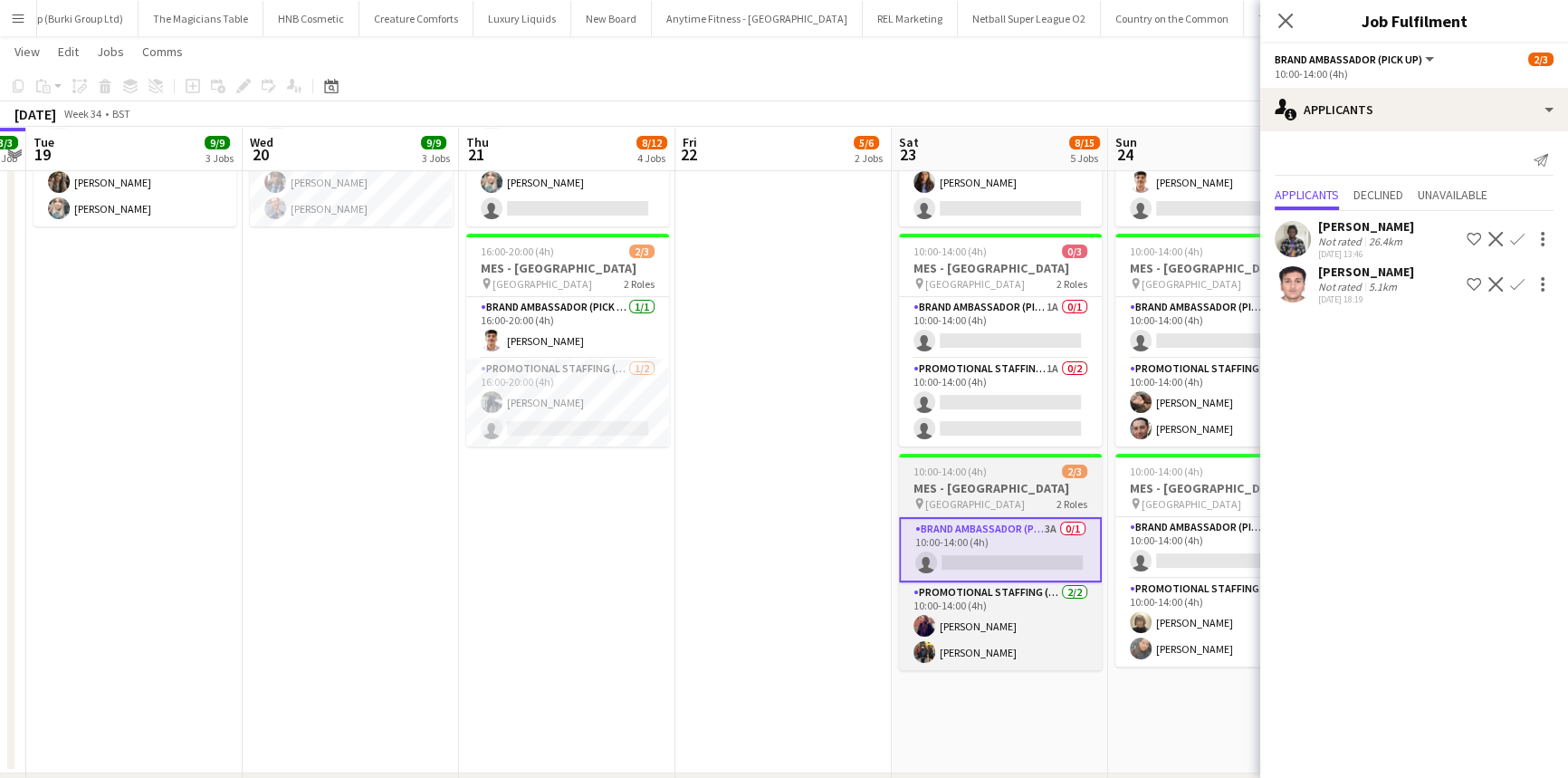
scroll to position [499, 0]
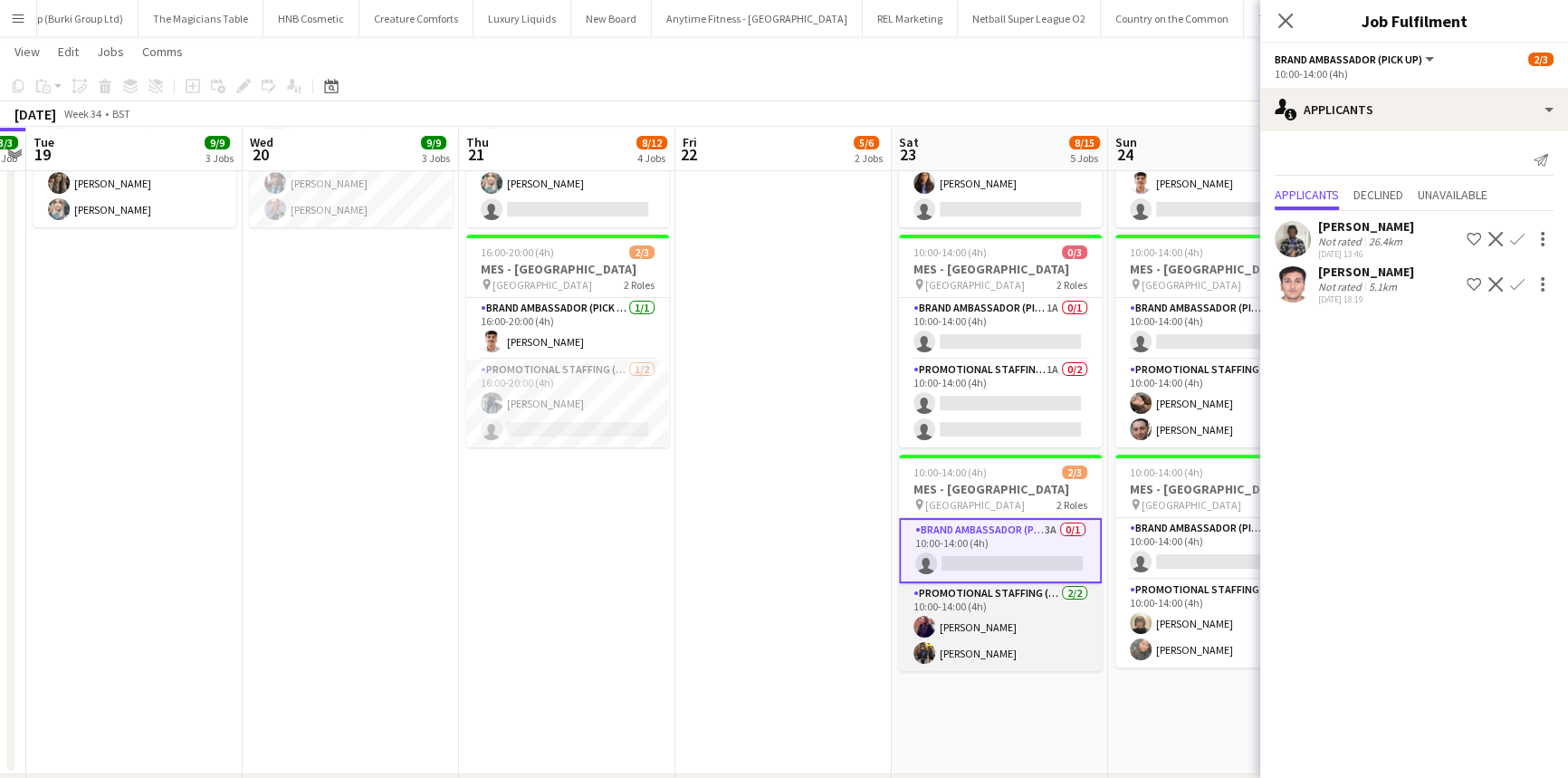
click at [1045, 630] on app-card-role "Promotional Staffing (Brand Ambassadors) 2/2 10:00-14:00 (4h) Laura Morley Mart…" at bounding box center [1000, 627] width 203 height 88
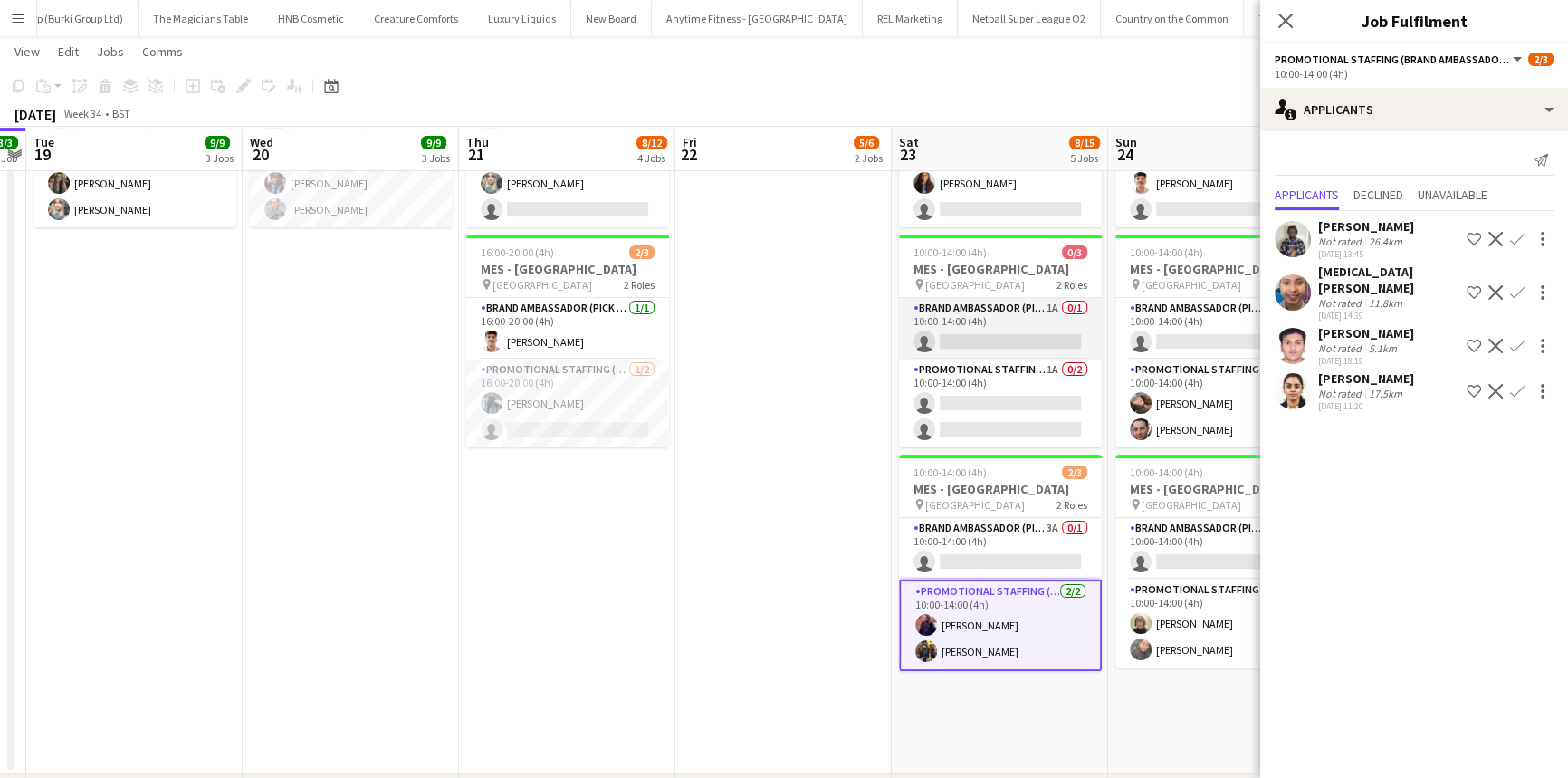
click at [994, 342] on app-card-role "Brand Ambassador (Pick up) 1A 0/1 10:00-14:00 (4h) single-neutral-actions" at bounding box center [1000, 328] width 203 height 61
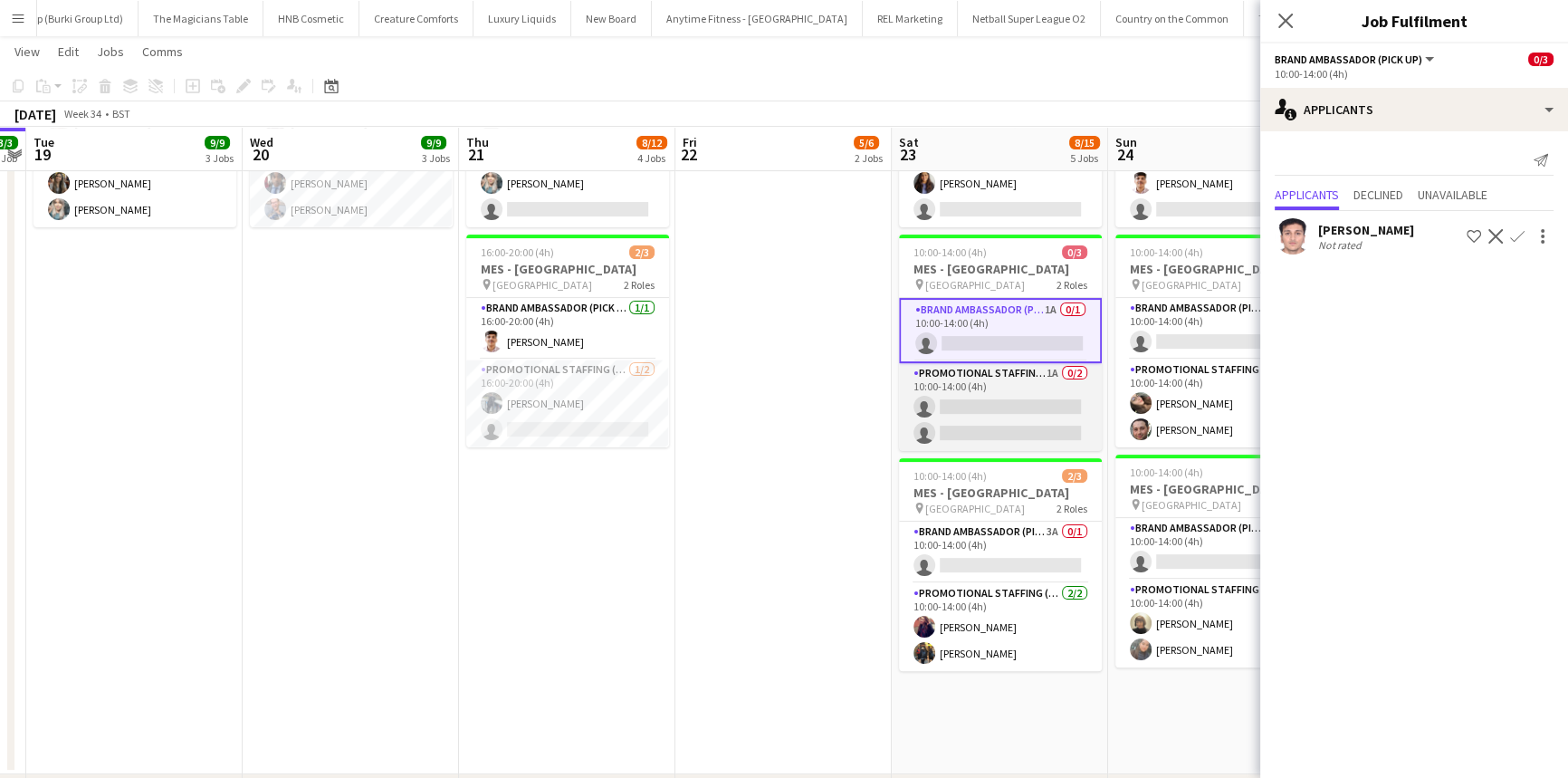
click at [1006, 390] on app-card-role "Promotional Staffing (Brand Ambassadors) 1A 0/2 10:00-14:00 (4h) single-neutral…" at bounding box center [1000, 406] width 203 height 88
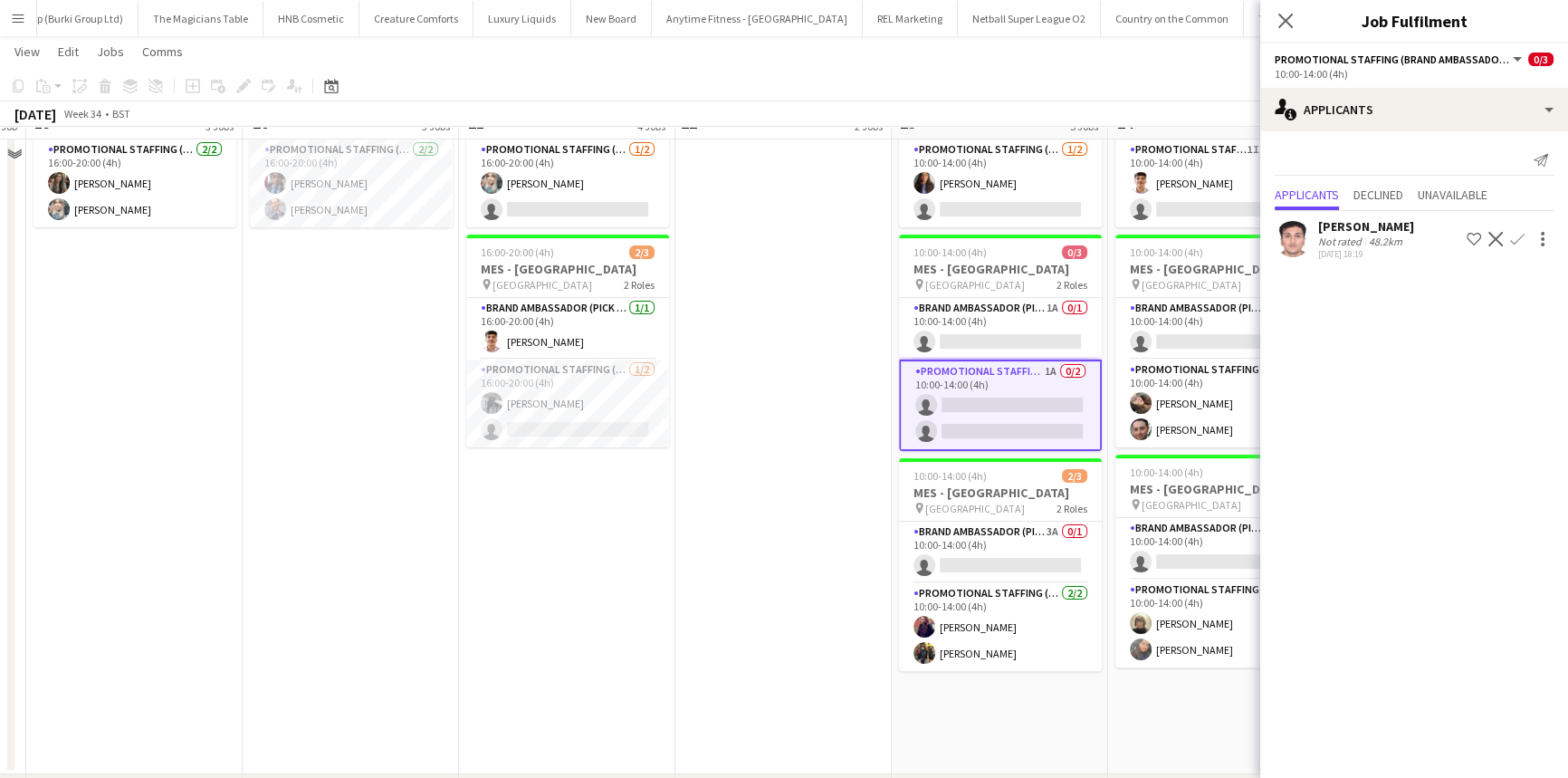
scroll to position [286, 0]
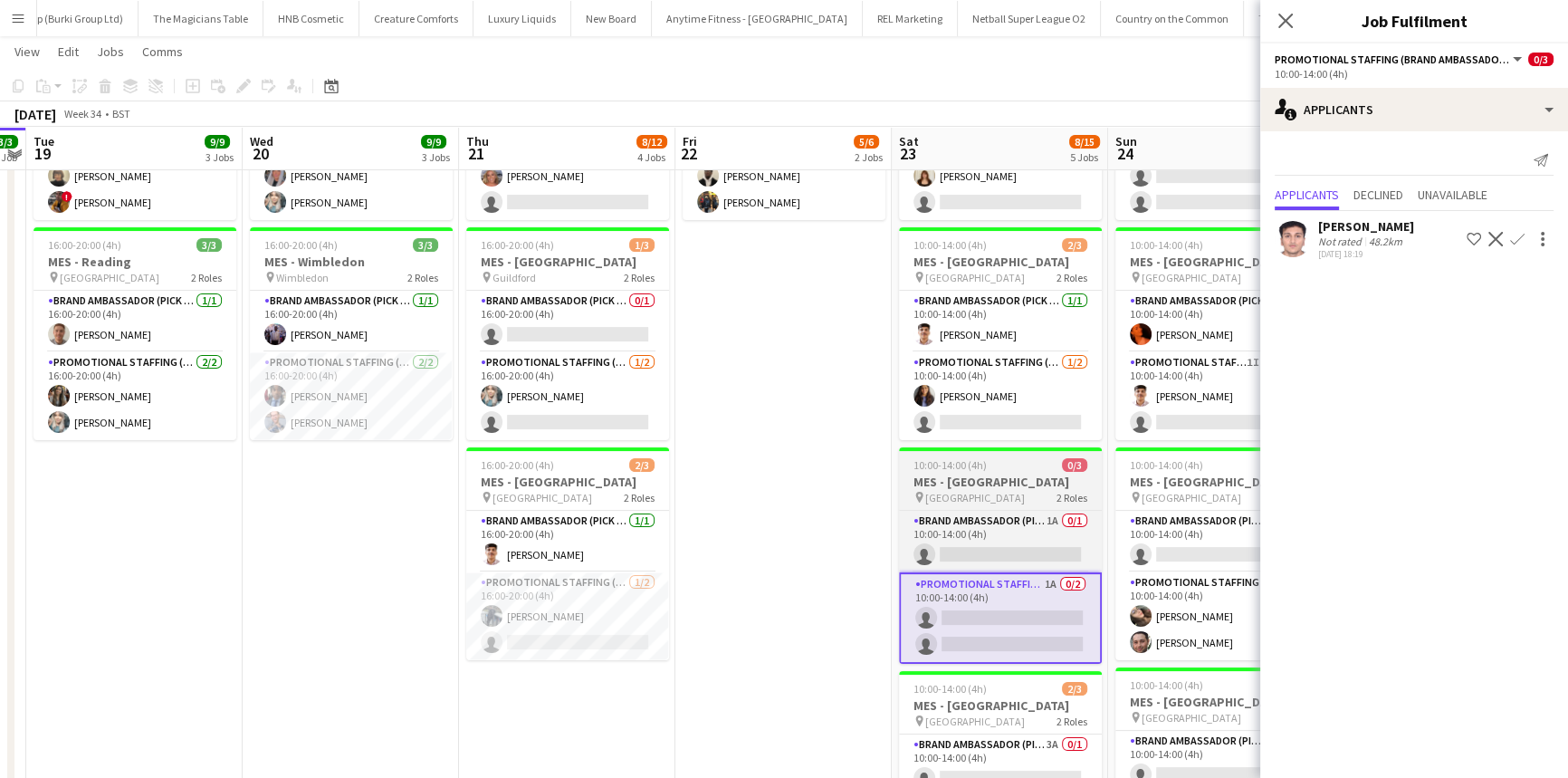
click at [1006, 390] on app-card-role "Promotional Staffing (Brand Ambassadors) 1/2 10:00-14:00 (4h) Mansi Mehta singl…" at bounding box center [1000, 395] width 203 height 88
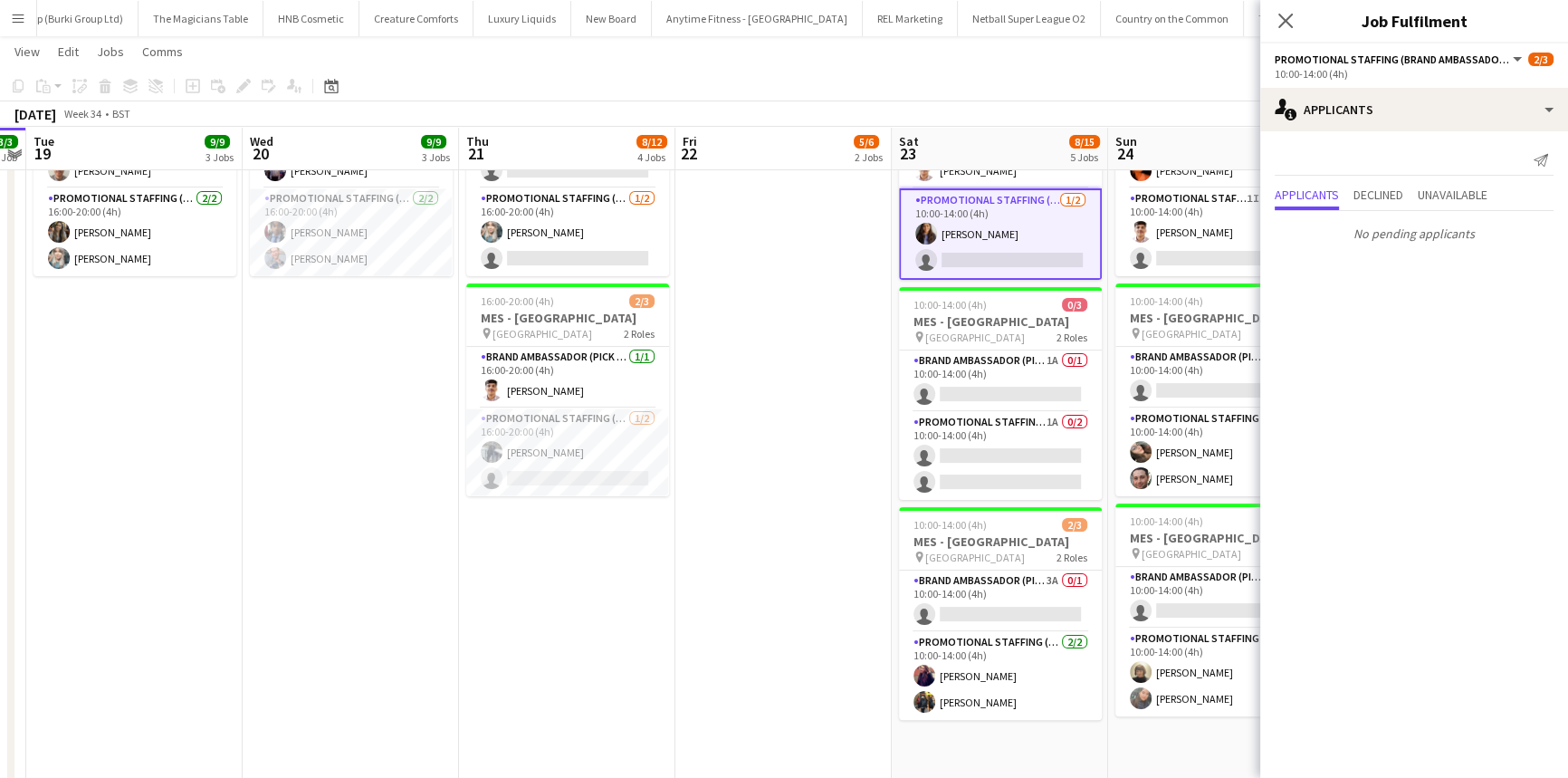
scroll to position [0, 841]
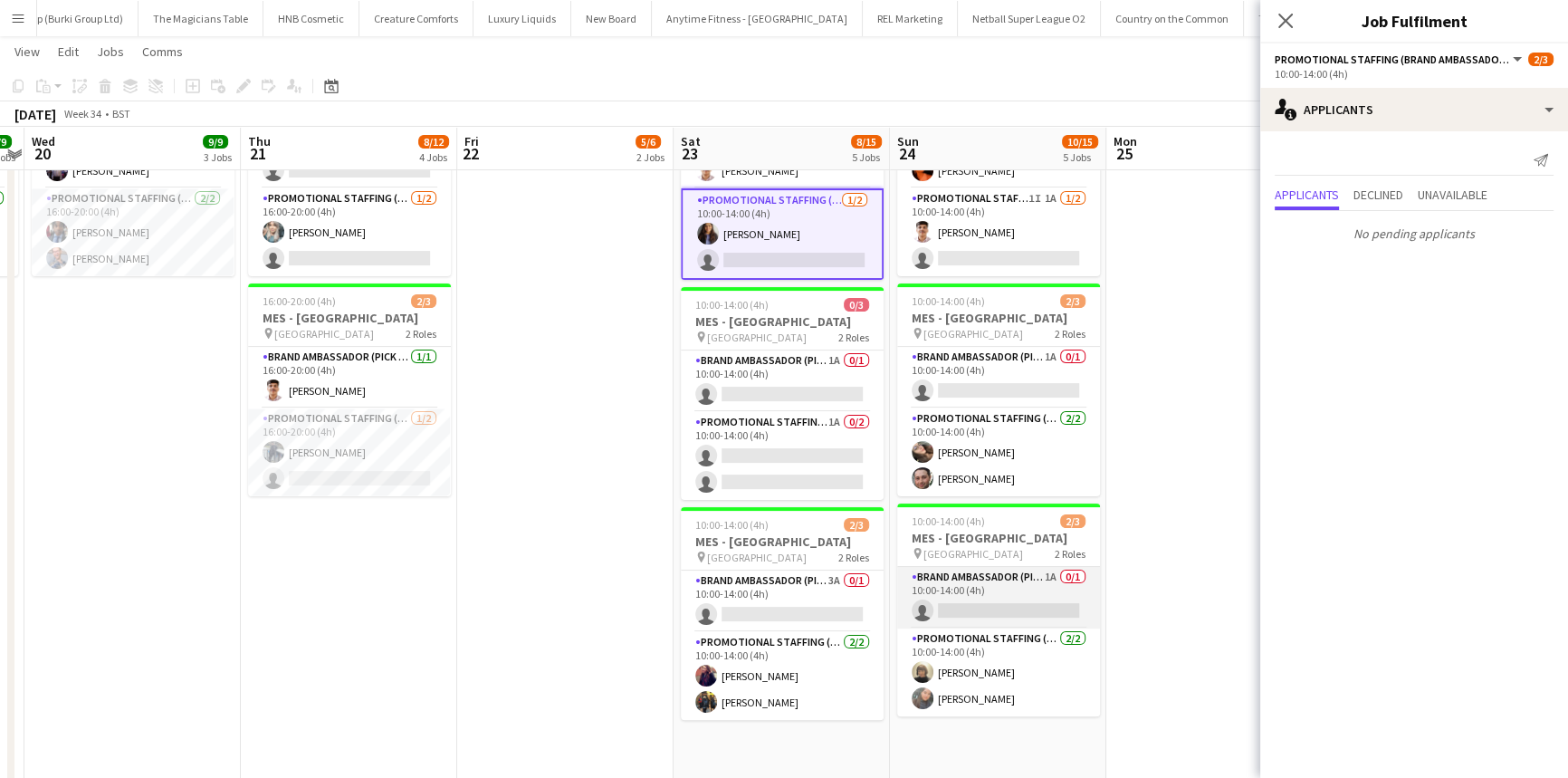
click at [996, 586] on app-card-role "Brand Ambassador (Pick up) 1A 0/1 10:00-14:00 (4h) single-neutral-actions" at bounding box center [998, 598] width 203 height 61
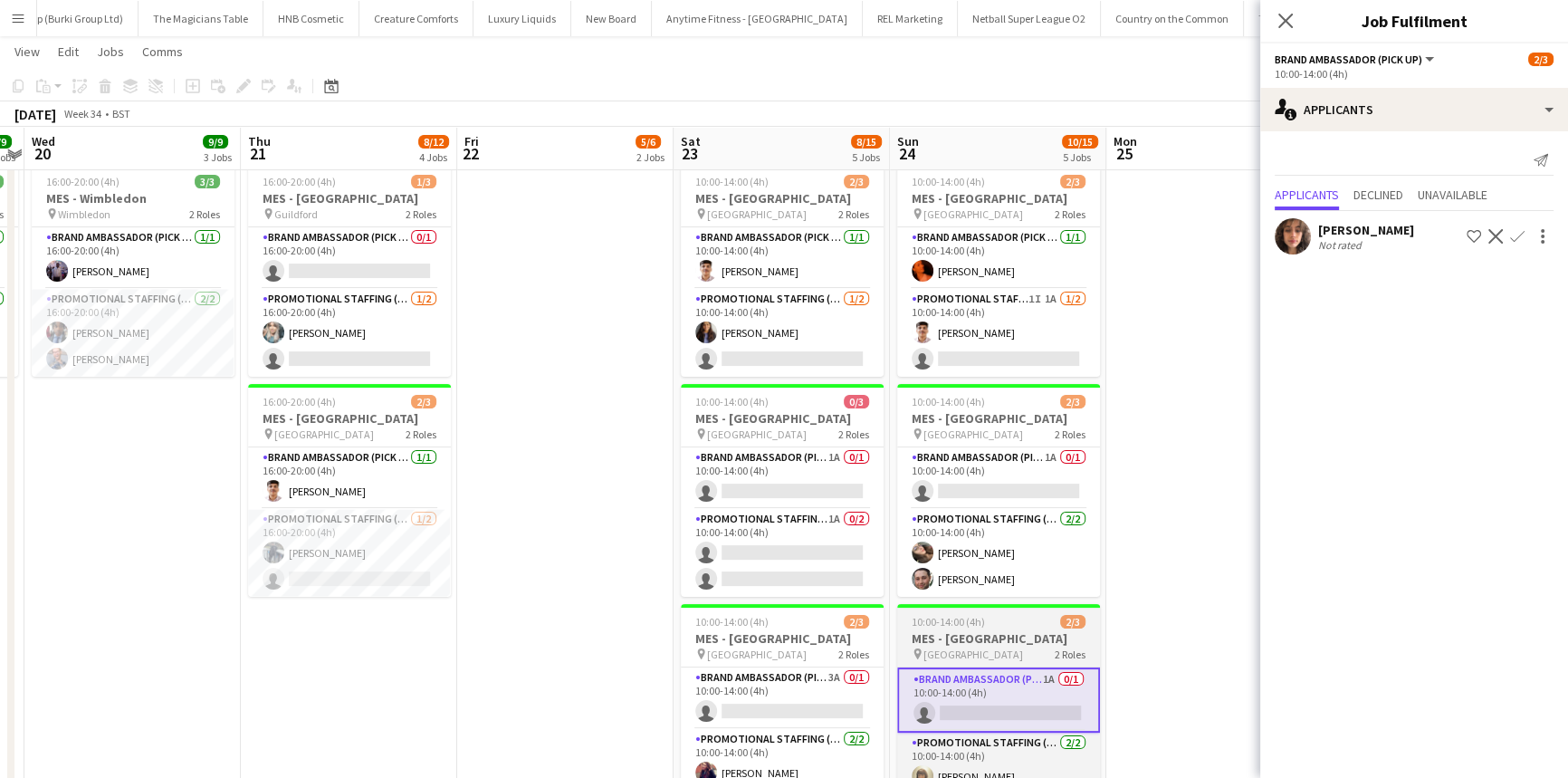
scroll to position [349, 0]
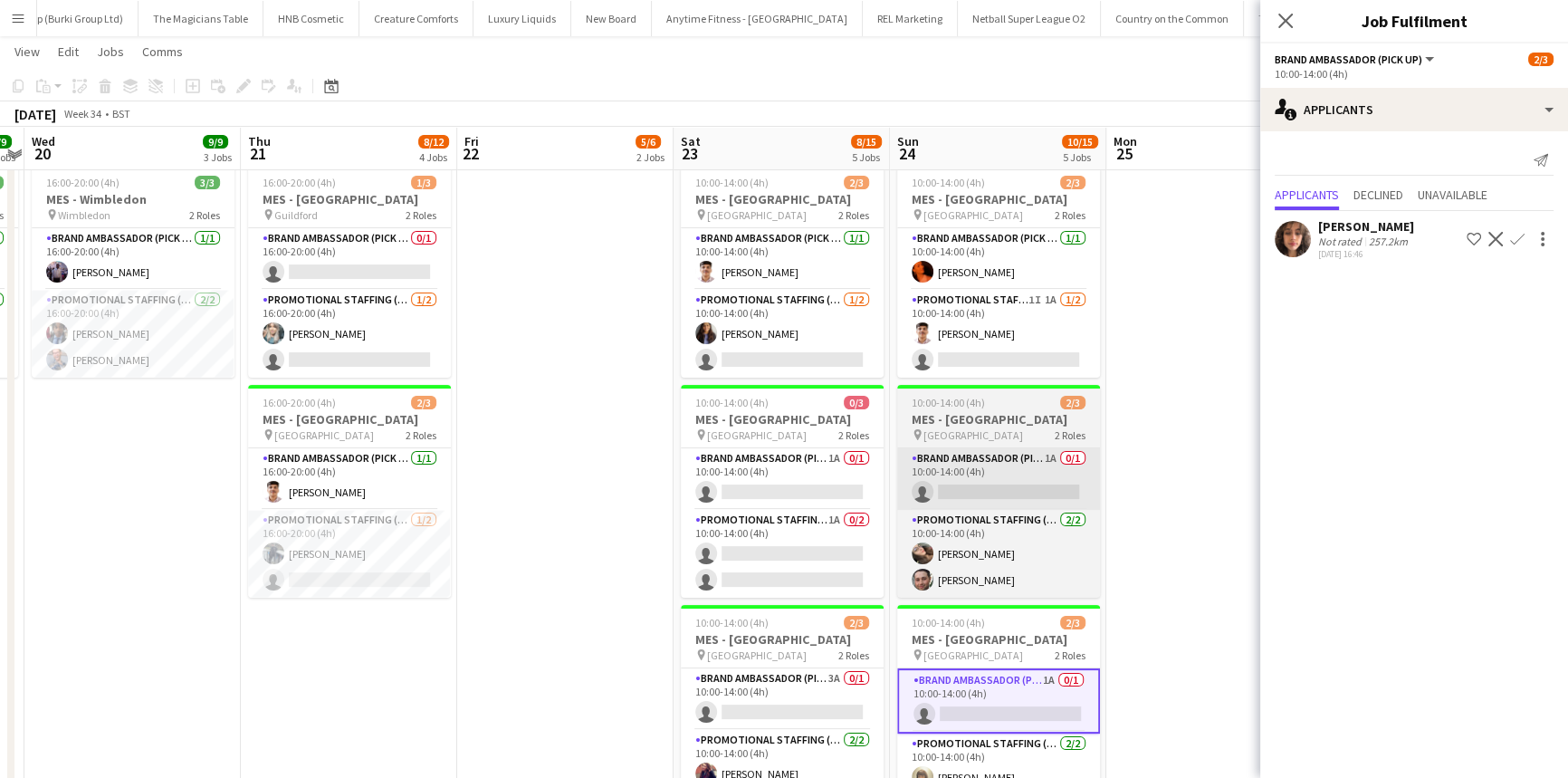
drag, startPoint x: 1312, startPoint y: 226, endPoint x: 989, endPoint y: 496, distance: 421.0
click at [989, 496] on app-card-role "Brand Ambassador (Pick up) 1A 0/1 10:00-14:00 (4h) single-neutral-actions" at bounding box center [998, 479] width 203 height 61
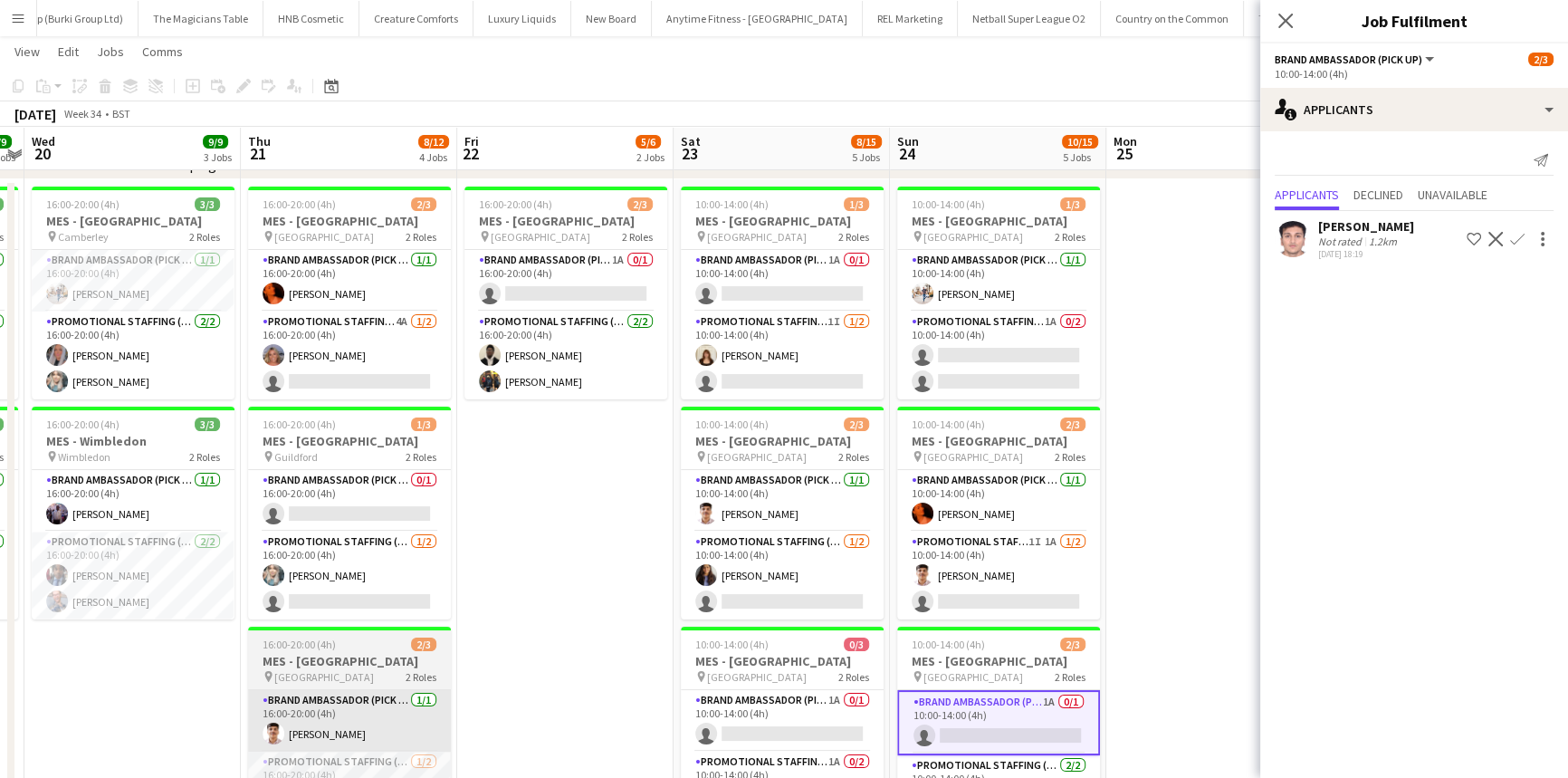
scroll to position [129, 0]
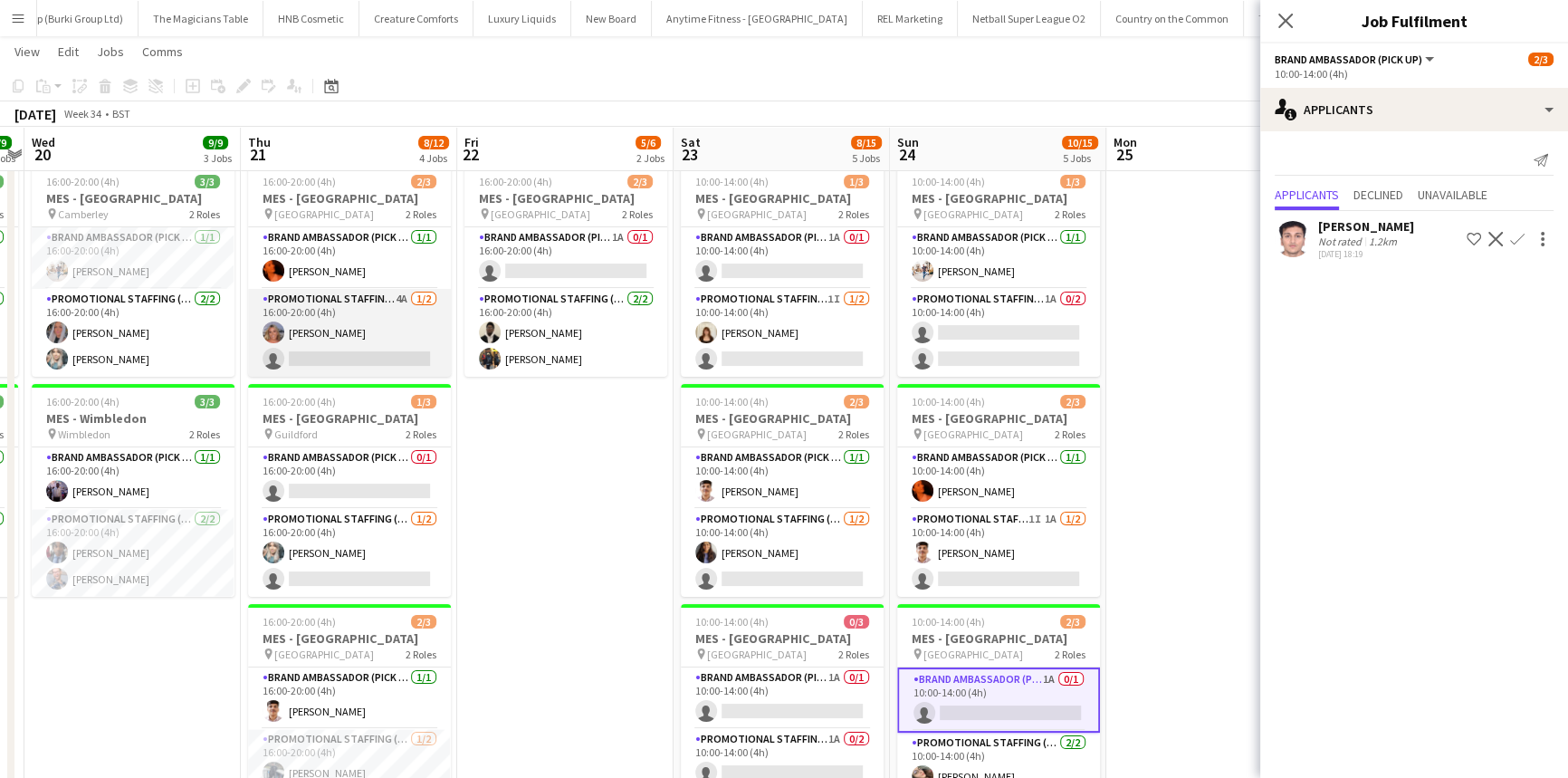
click at [390, 340] on app-card-role "Promotional Staffing (Brand Ambassadors) 4A 1/2 16:00-20:00 (4h) Liadan McCann …" at bounding box center [350, 332] width 203 height 88
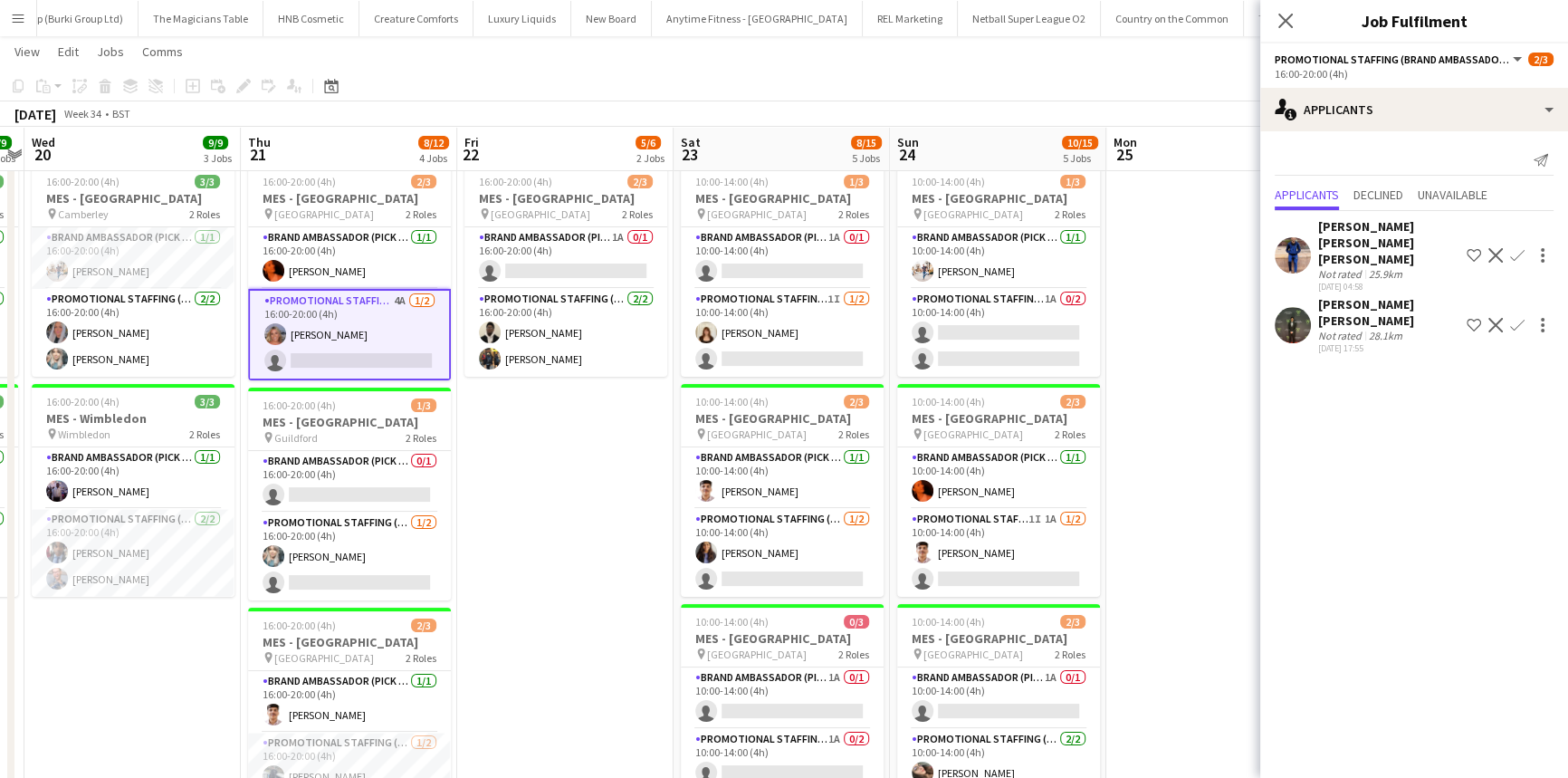
click at [1384, 296] on div "Muhammad Hasnain Abdul Khaliq" at bounding box center [1389, 312] width 141 height 33
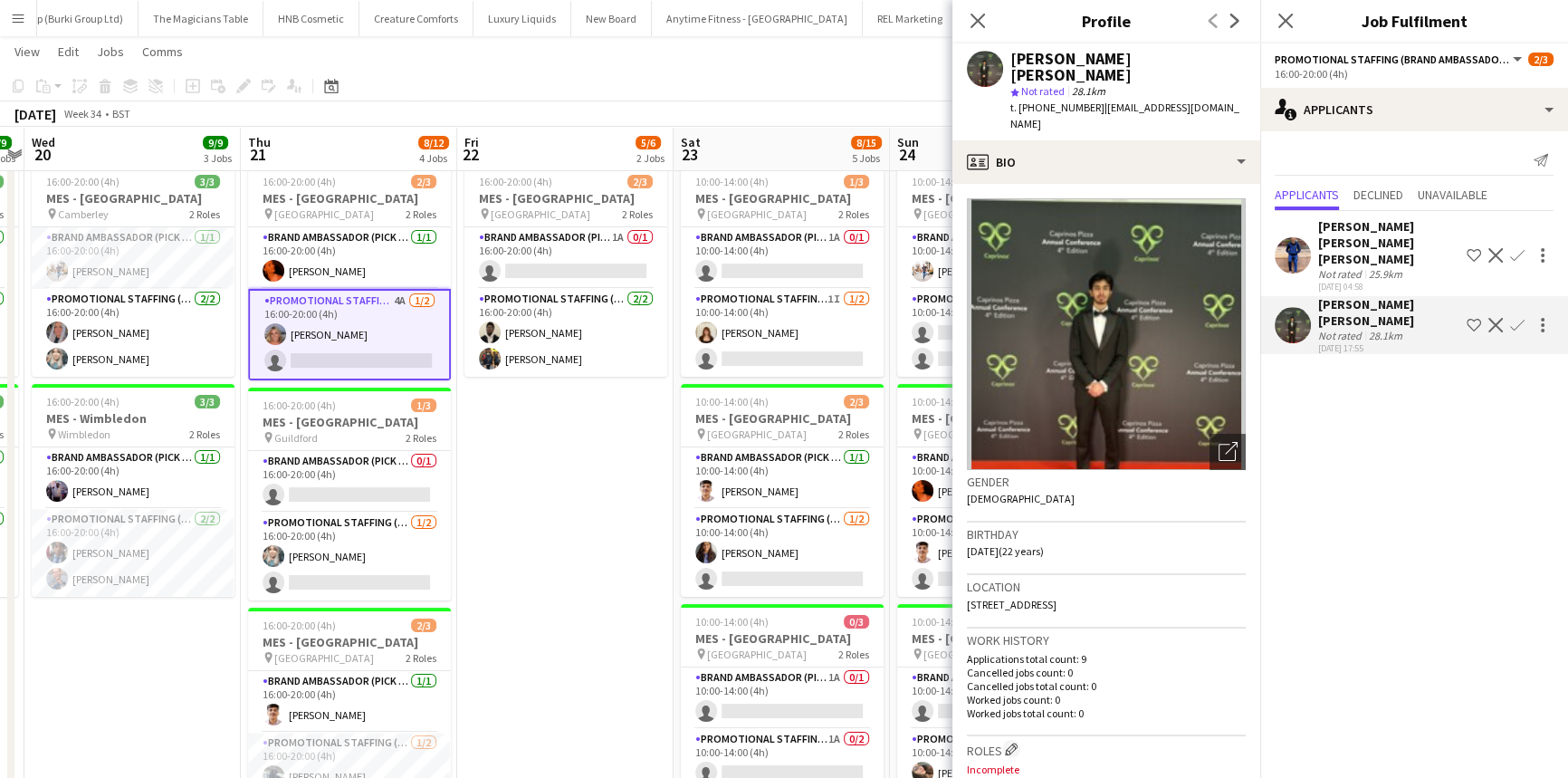
click at [1344, 246] on div "Syed Taimoor Shah Shirazi" at bounding box center [1389, 243] width 141 height 49
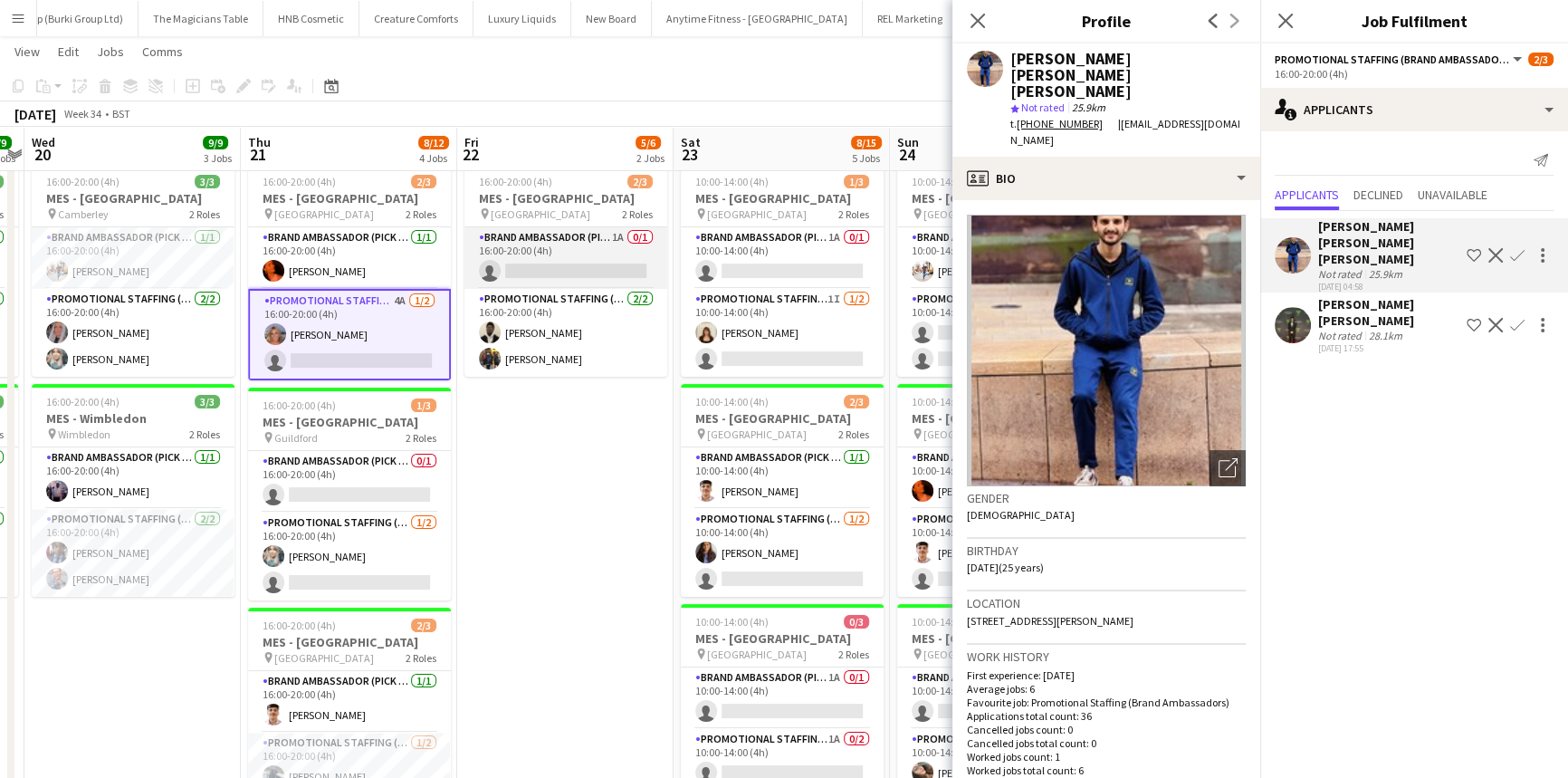
click at [519, 262] on app-card-role "Brand Ambassador (Pick up) 1A 0/1 16:00-20:00 (4h) single-neutral-actions" at bounding box center [566, 258] width 203 height 61
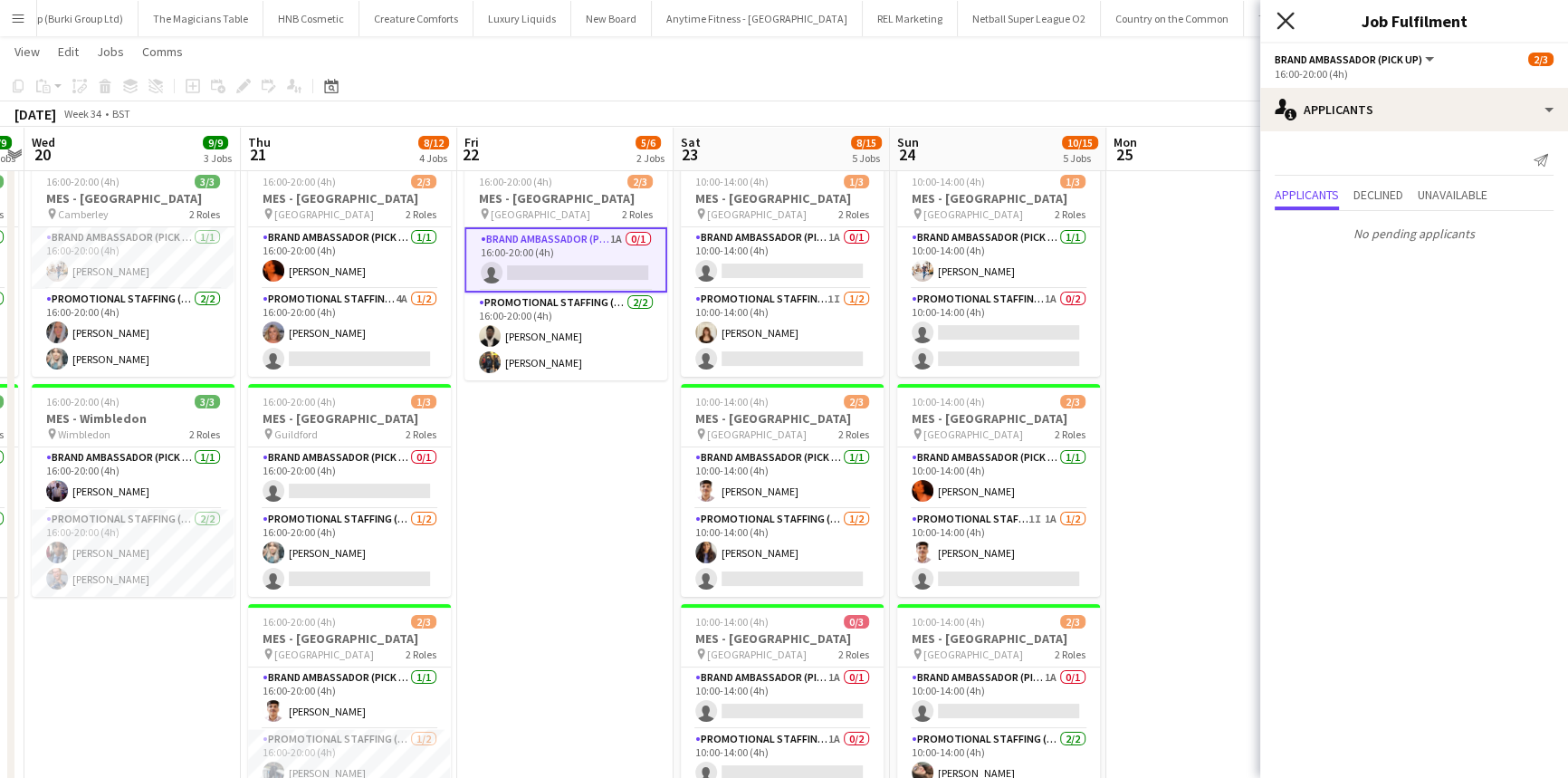
click at [1284, 27] on icon "Close pop-in" at bounding box center [1284, 20] width 17 height 17
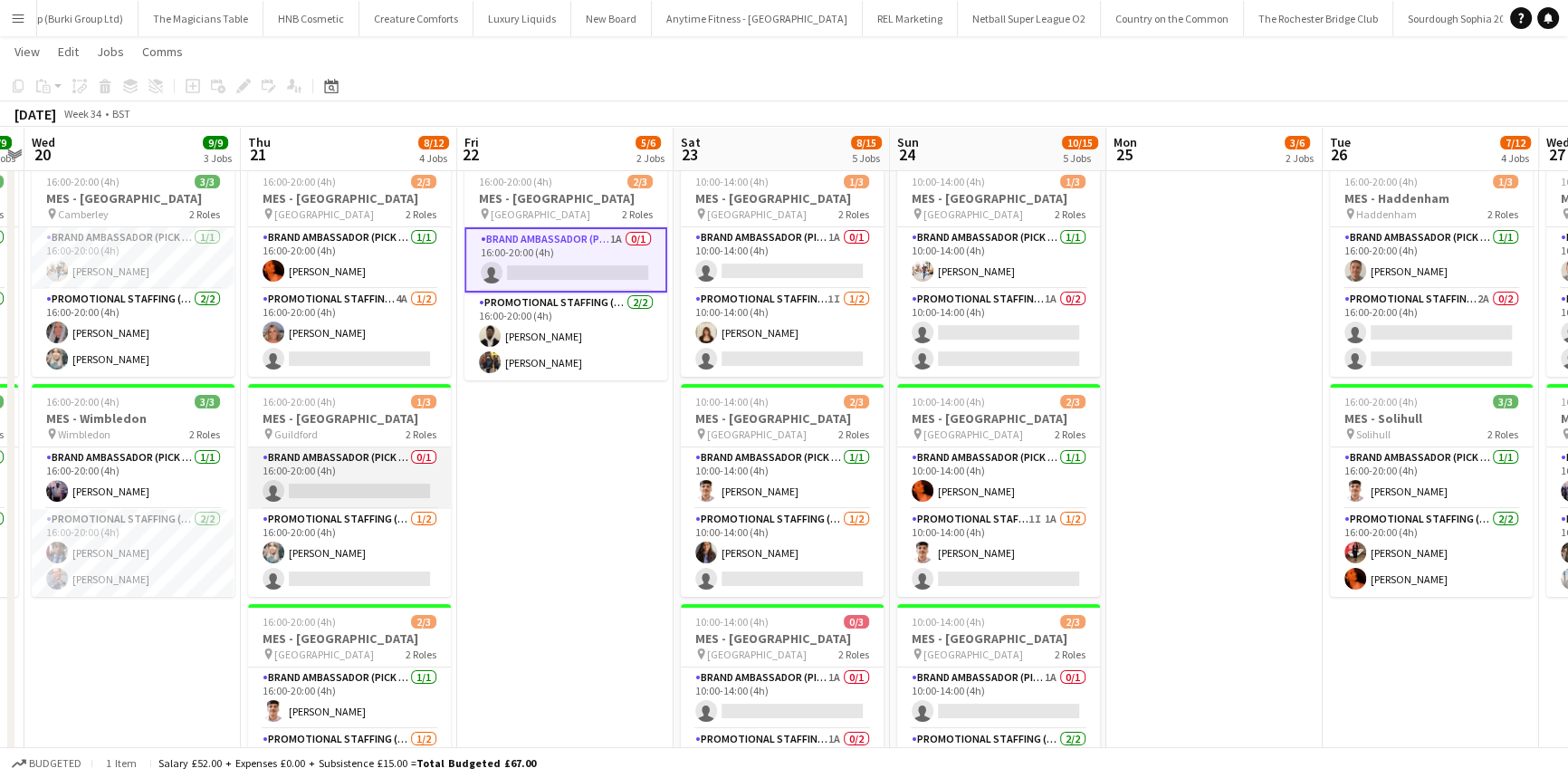
click at [351, 461] on app-card-role "Brand Ambassador (Pick up) 0/1 16:00-20:00 (4h) single-neutral-actions" at bounding box center [350, 478] width 203 height 61
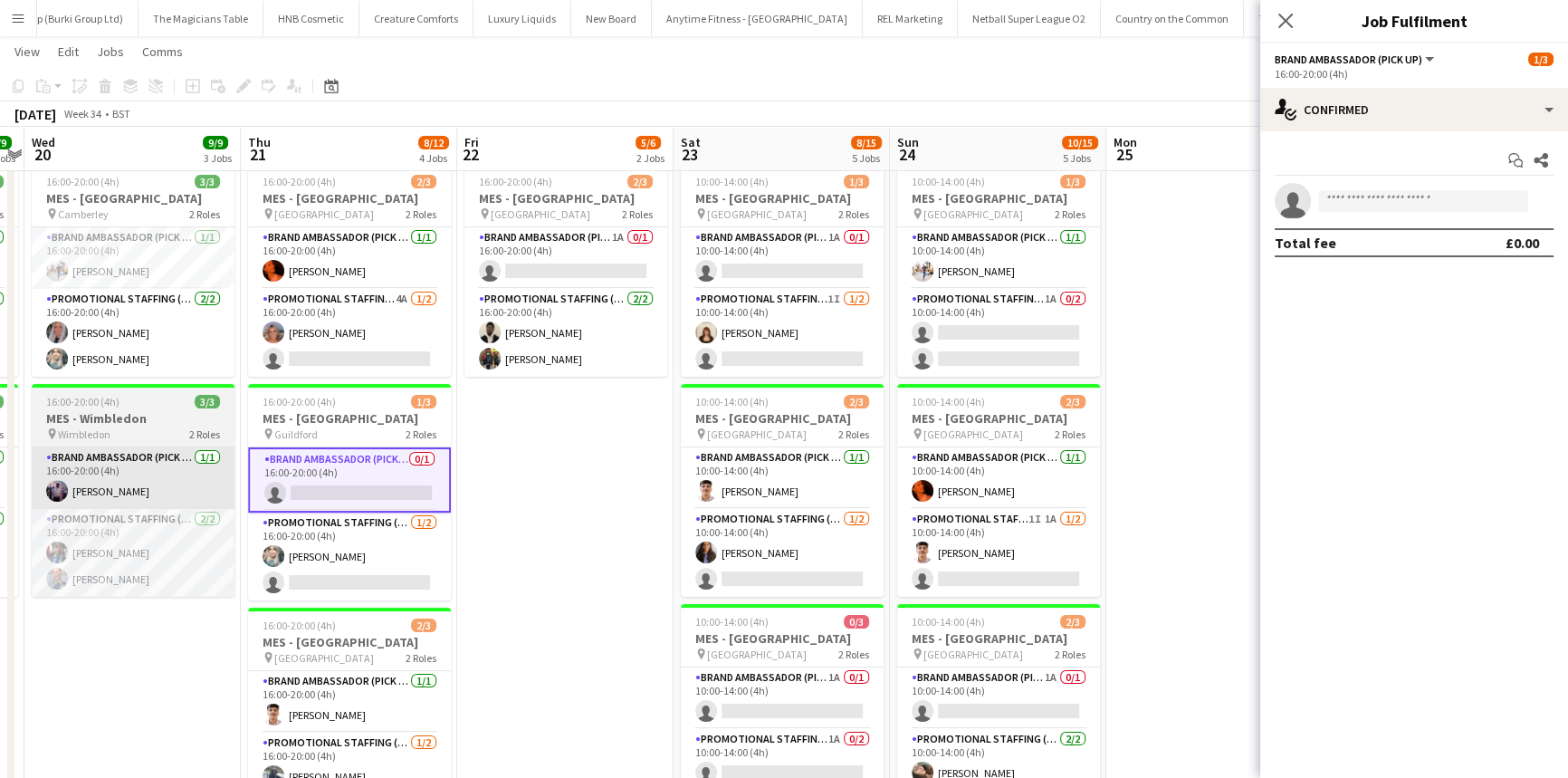
scroll to position [0, 842]
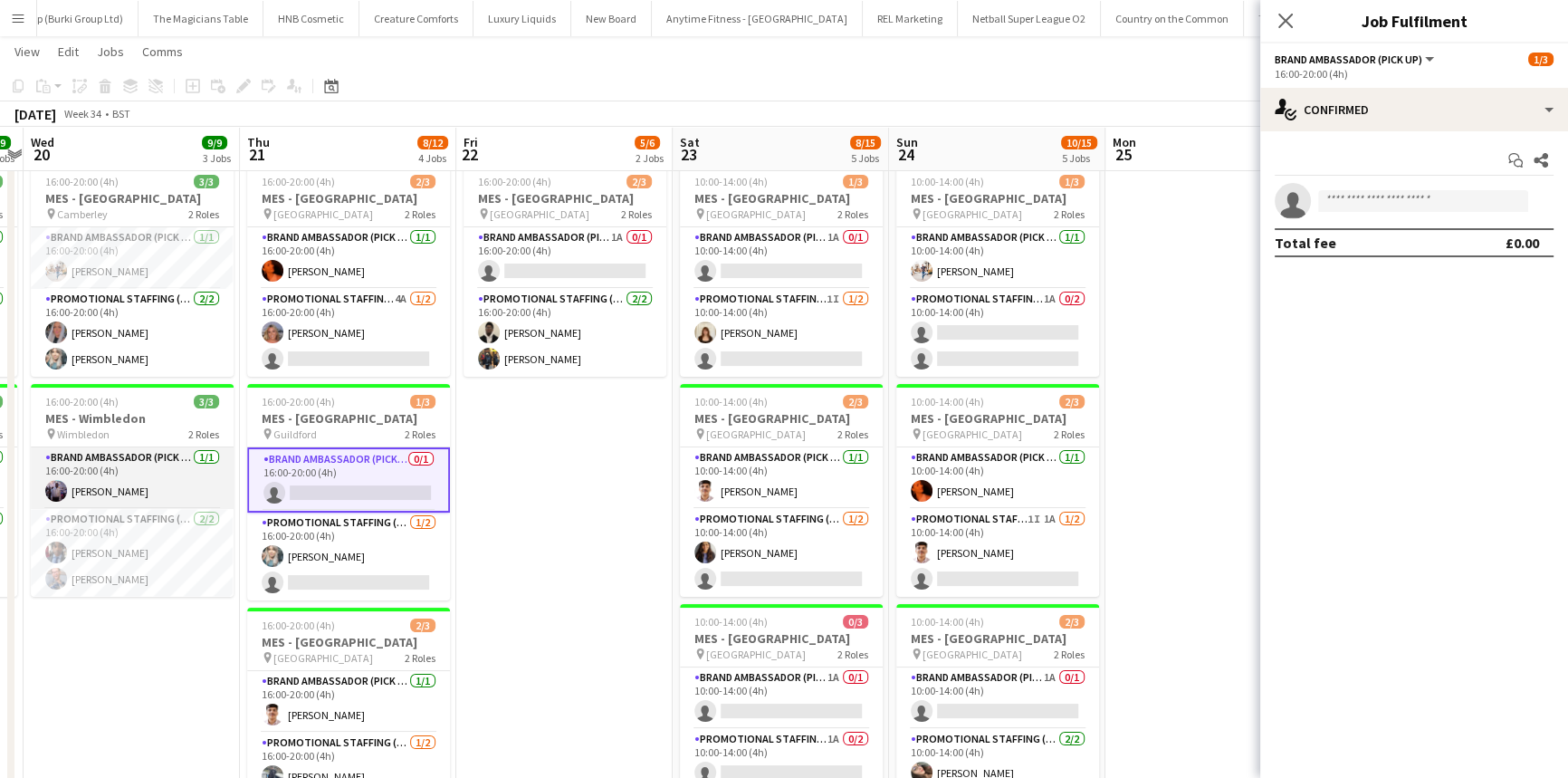
click at [145, 448] on app-card-role "Brand Ambassador (Pick up) 1/1 16:00-20:00 (4h) osahon ogunyemi" at bounding box center [132, 478] width 203 height 61
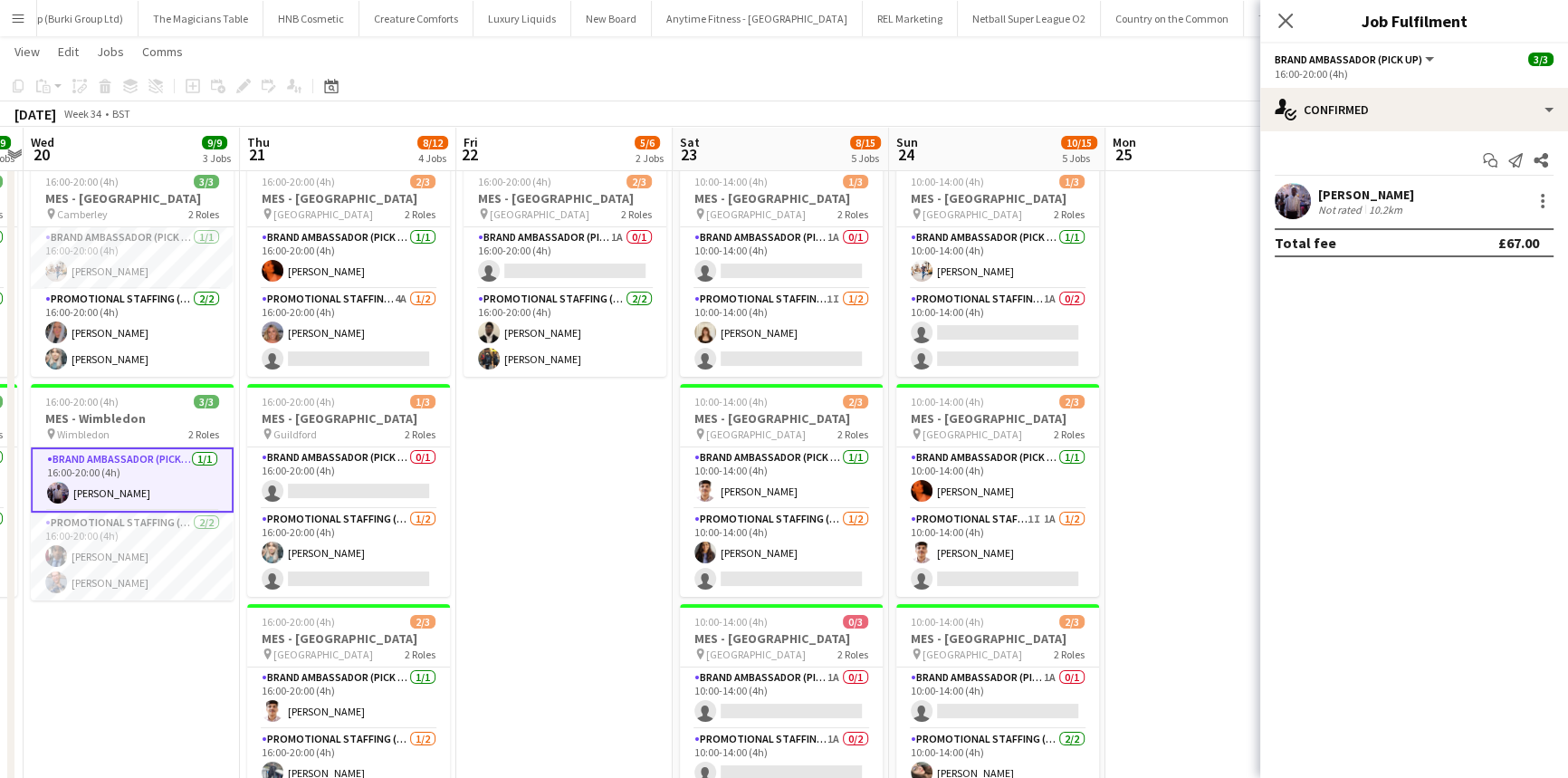
click at [151, 509] on app-card-role "Brand Ambassador (Pick up) 1/1 16:00-20:00 (4h) osahon ogunyemi" at bounding box center [132, 480] width 203 height 65
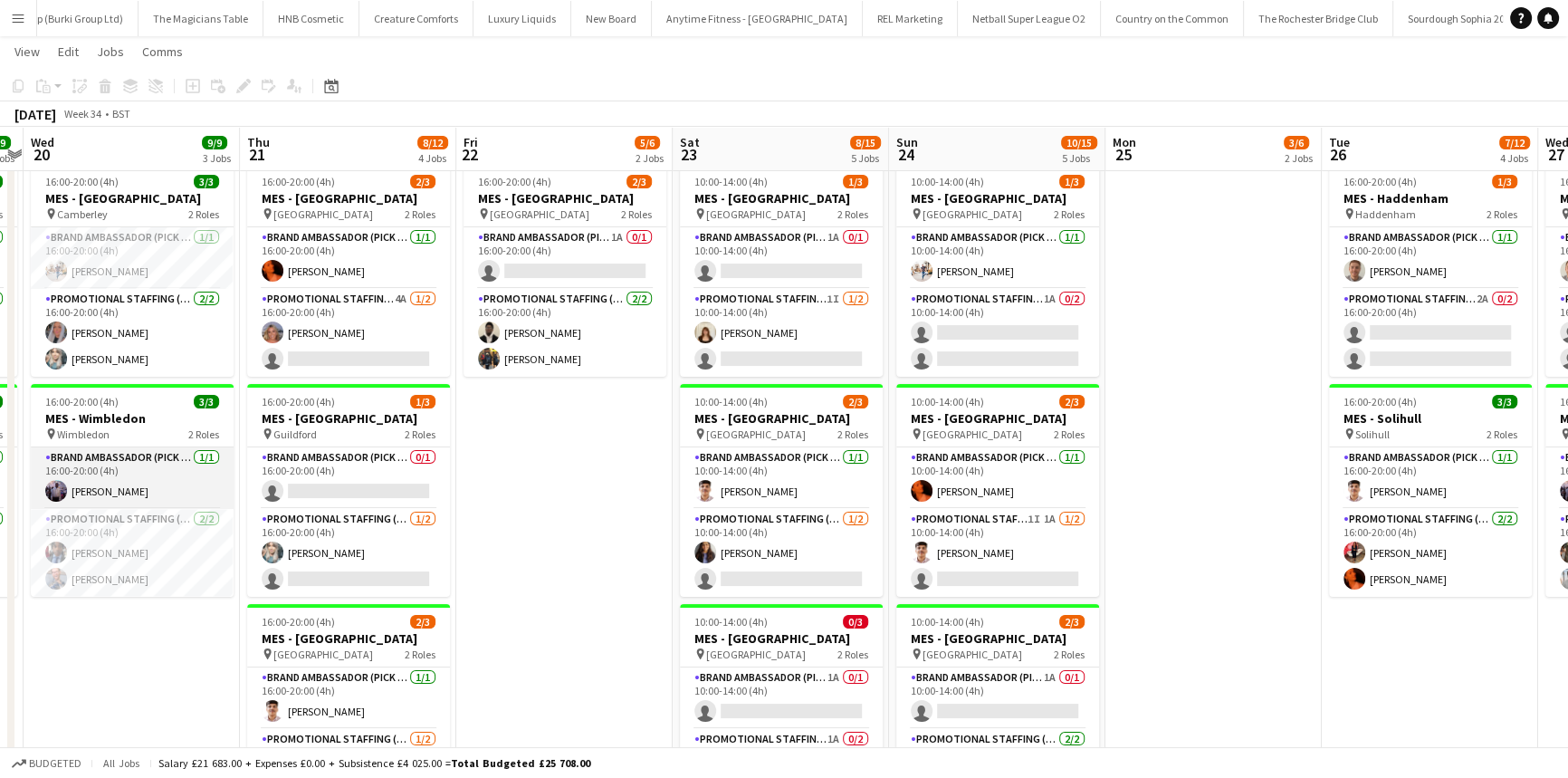
click at [138, 472] on app-card-role "Brand Ambassador (Pick up) 1/1 16:00-20:00 (4h) osahon ogunyemi" at bounding box center [132, 478] width 203 height 61
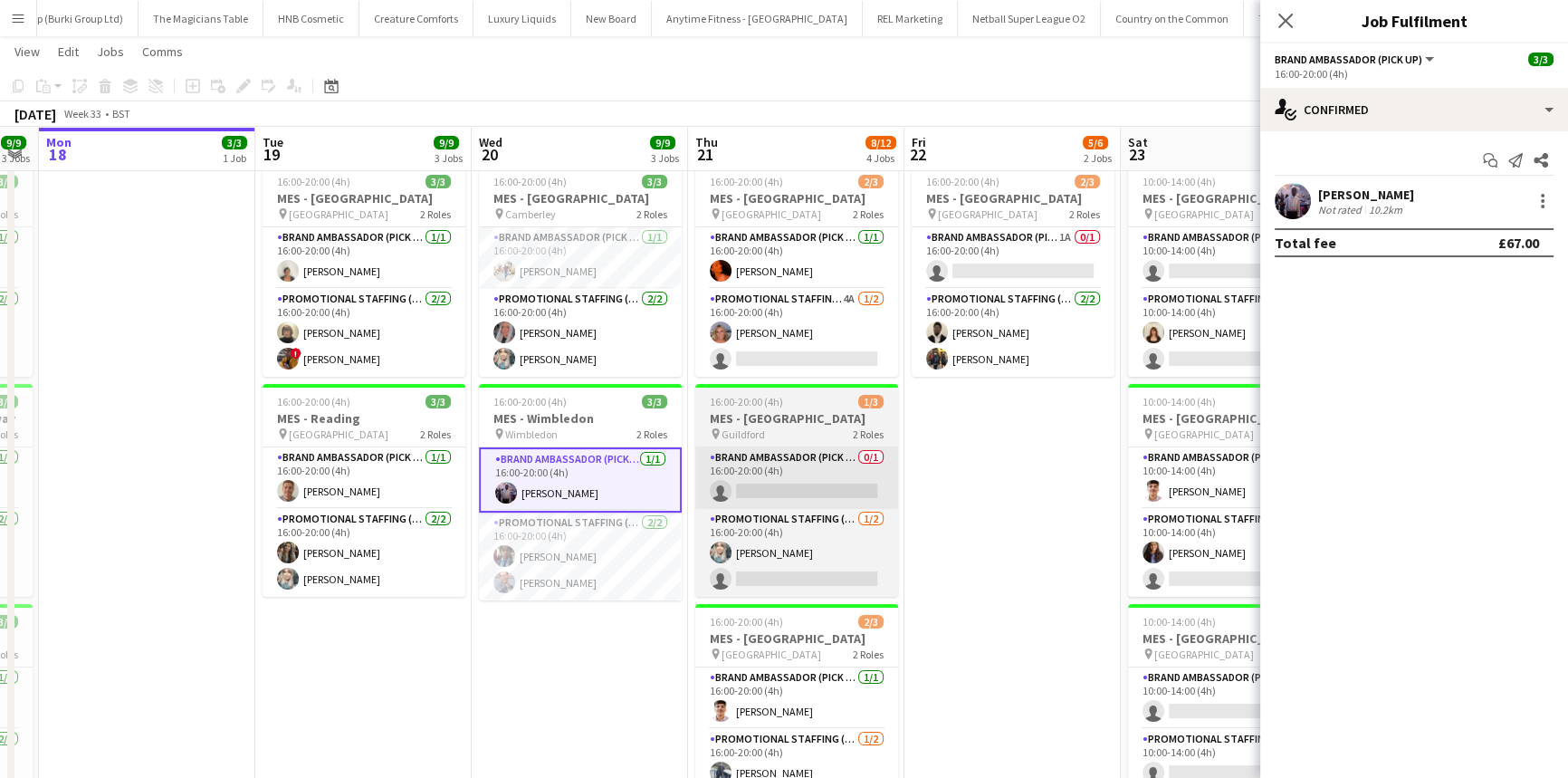
scroll to position [0, 393]
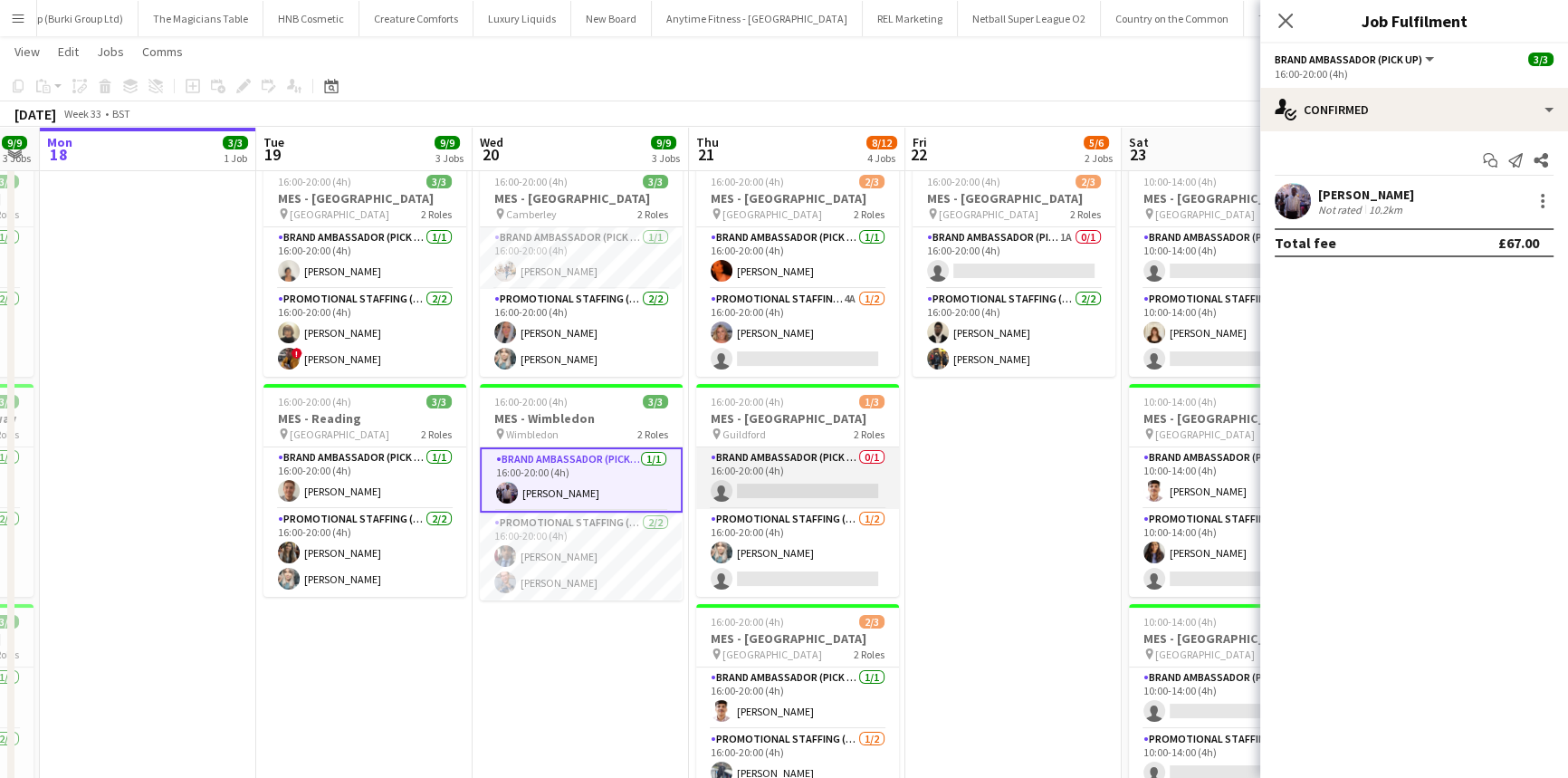
click at [756, 478] on app-card-role "Brand Ambassador (Pick up) 0/1 16:00-20:00 (4h) single-neutral-actions" at bounding box center [797, 478] width 203 height 61
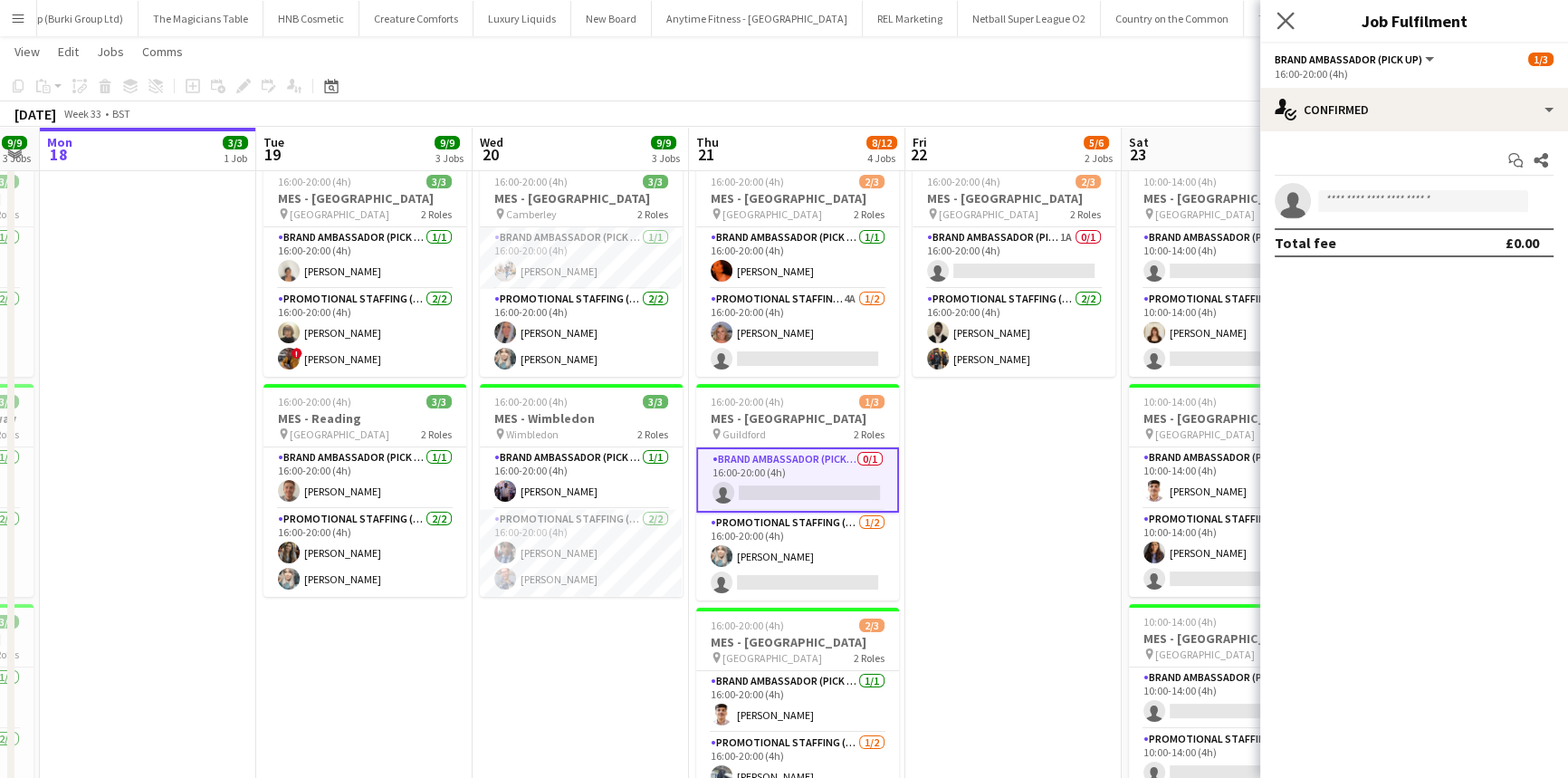
click at [1274, 27] on app-icon "Close pop-in" at bounding box center [1286, 21] width 27 height 27
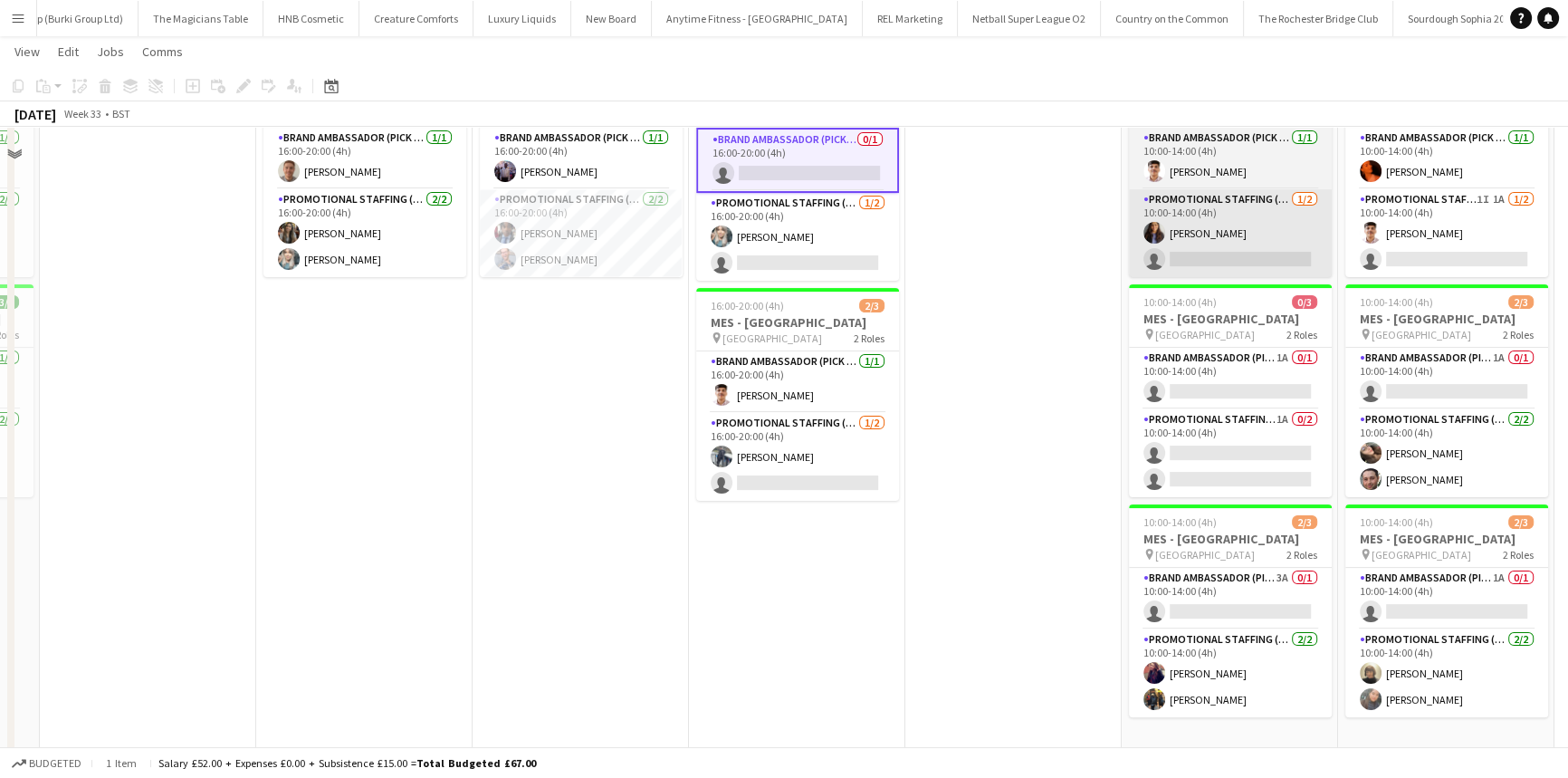
scroll to position [460, 0]
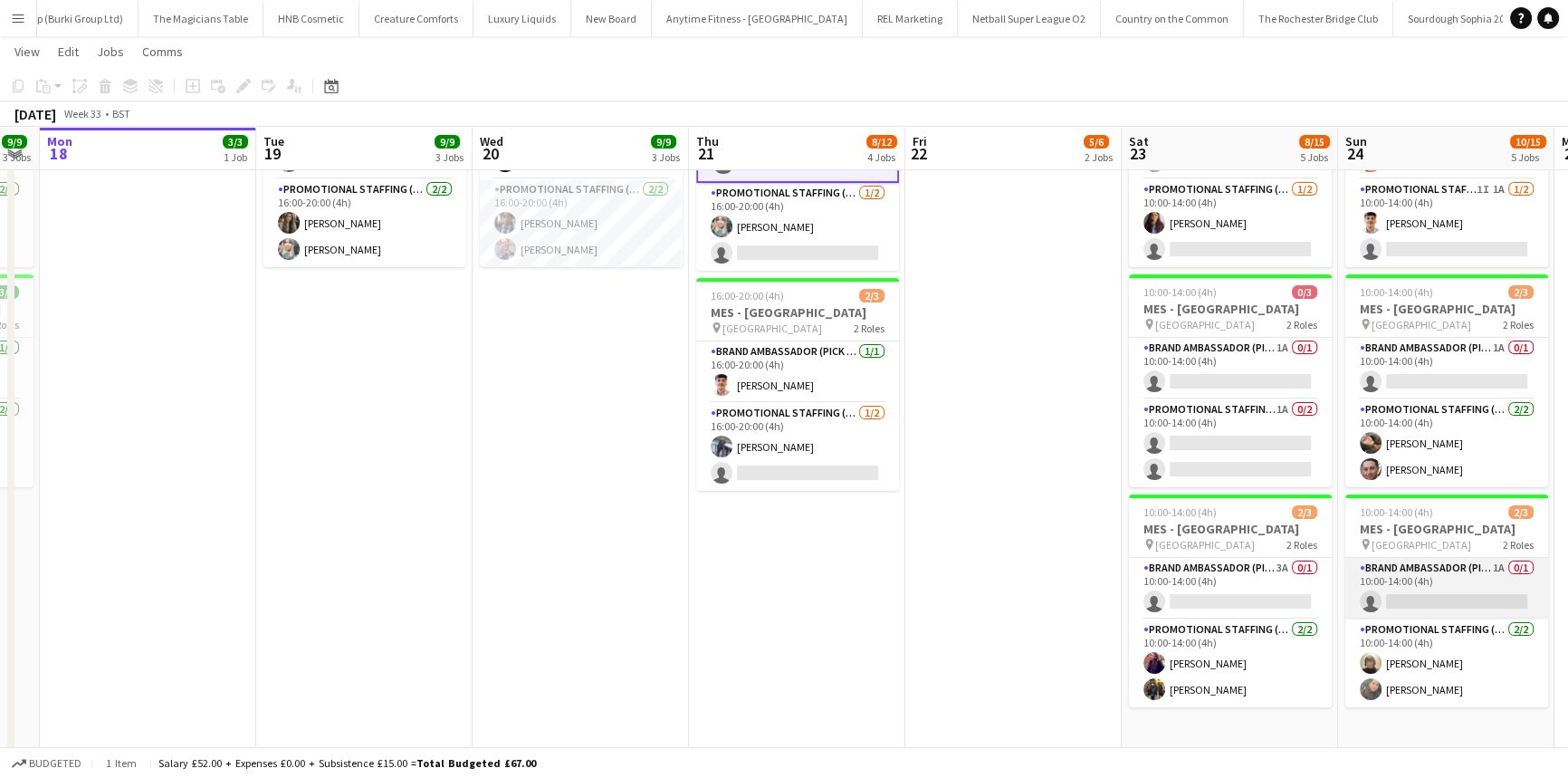
click at [1494, 589] on app-card-role "Brand Ambassador (Pick up) 1A 0/1 10:00-14:00 (4h) single-neutral-actions" at bounding box center [1447, 589] width 203 height 61
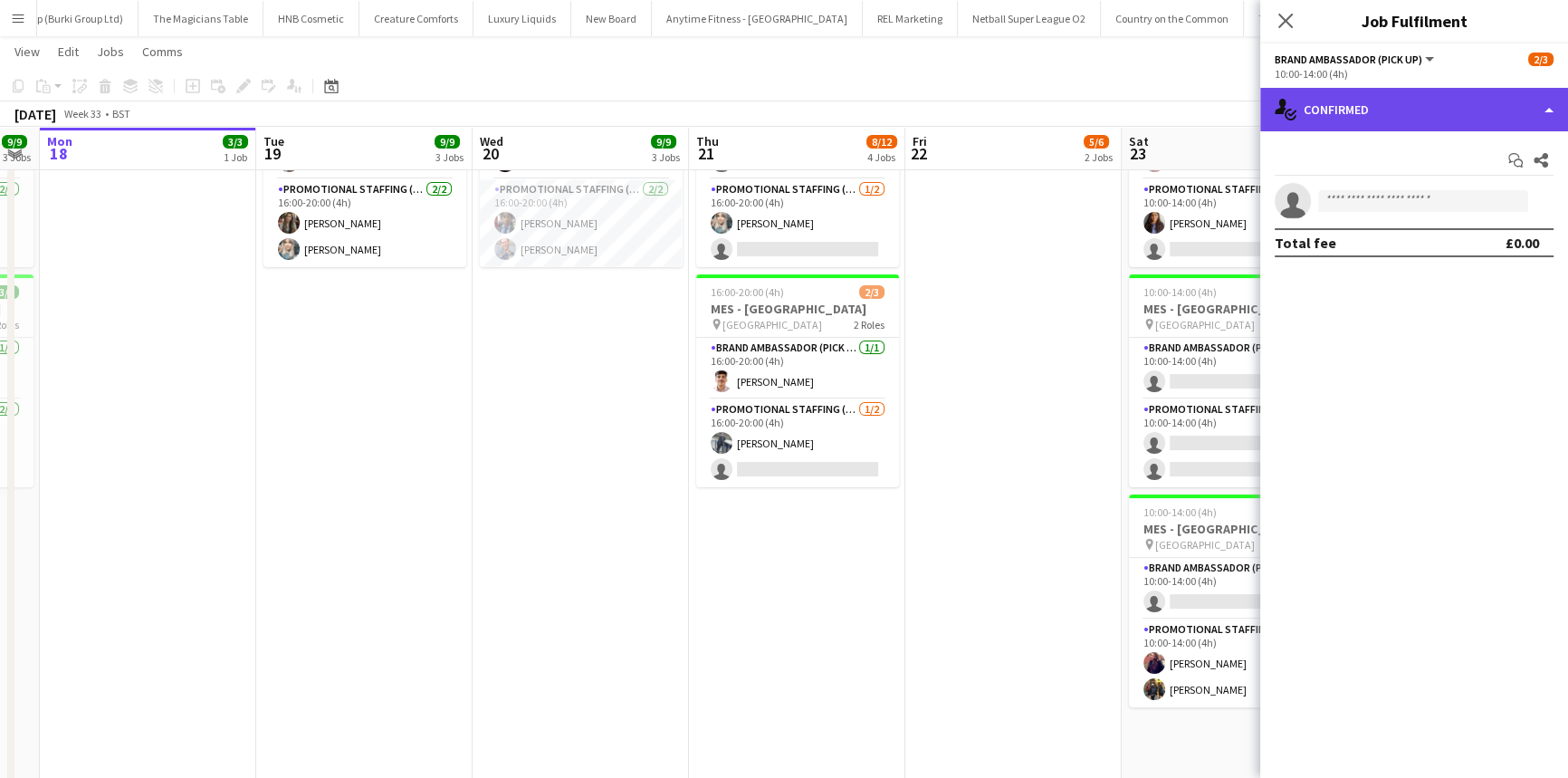
click at [1374, 102] on div "single-neutral-actions-check-2 Confirmed" at bounding box center [1414, 109] width 307 height 43
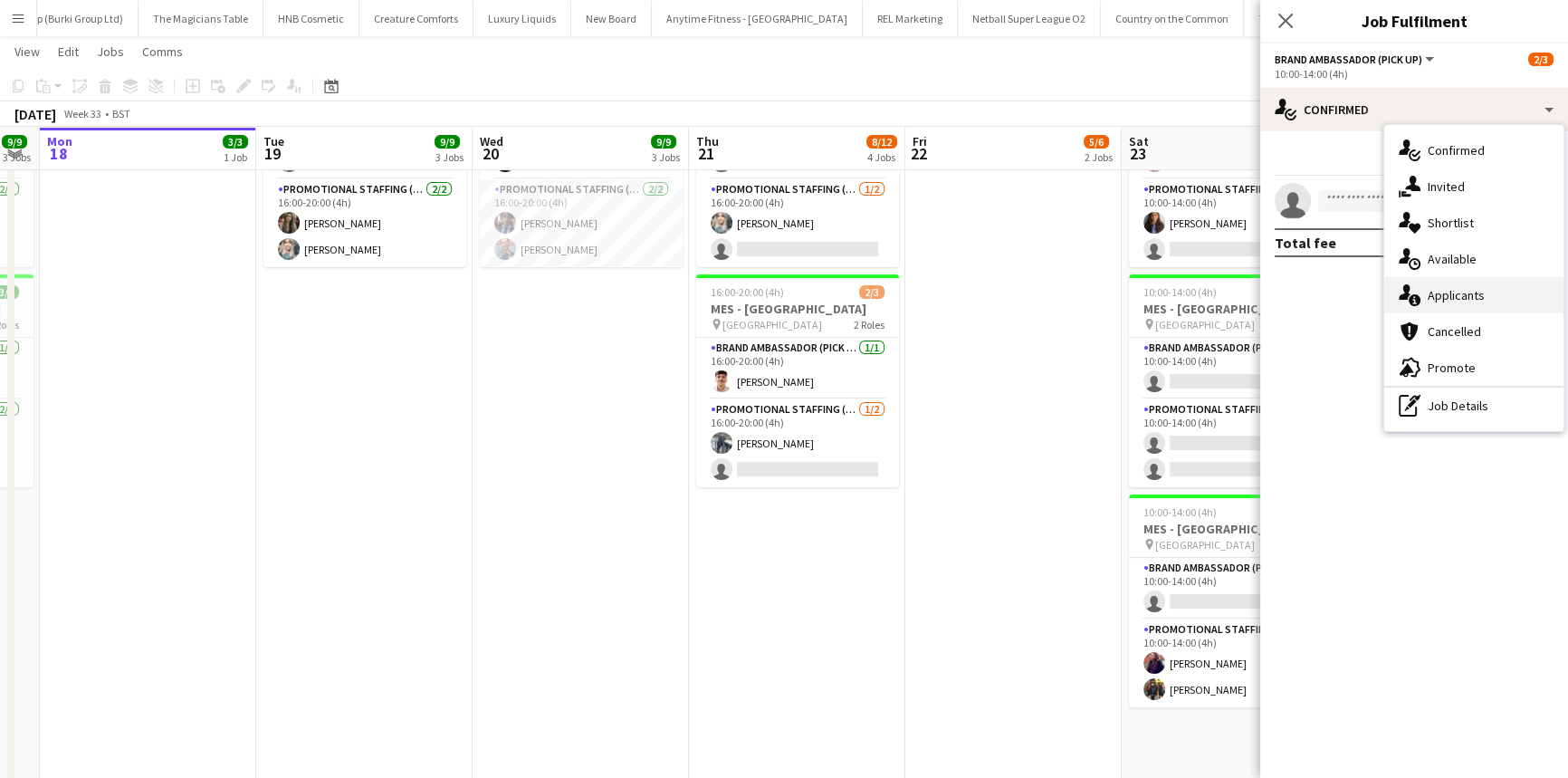
click at [1411, 312] on div "single-neutral-actions-information Applicants" at bounding box center [1474, 295] width 179 height 36
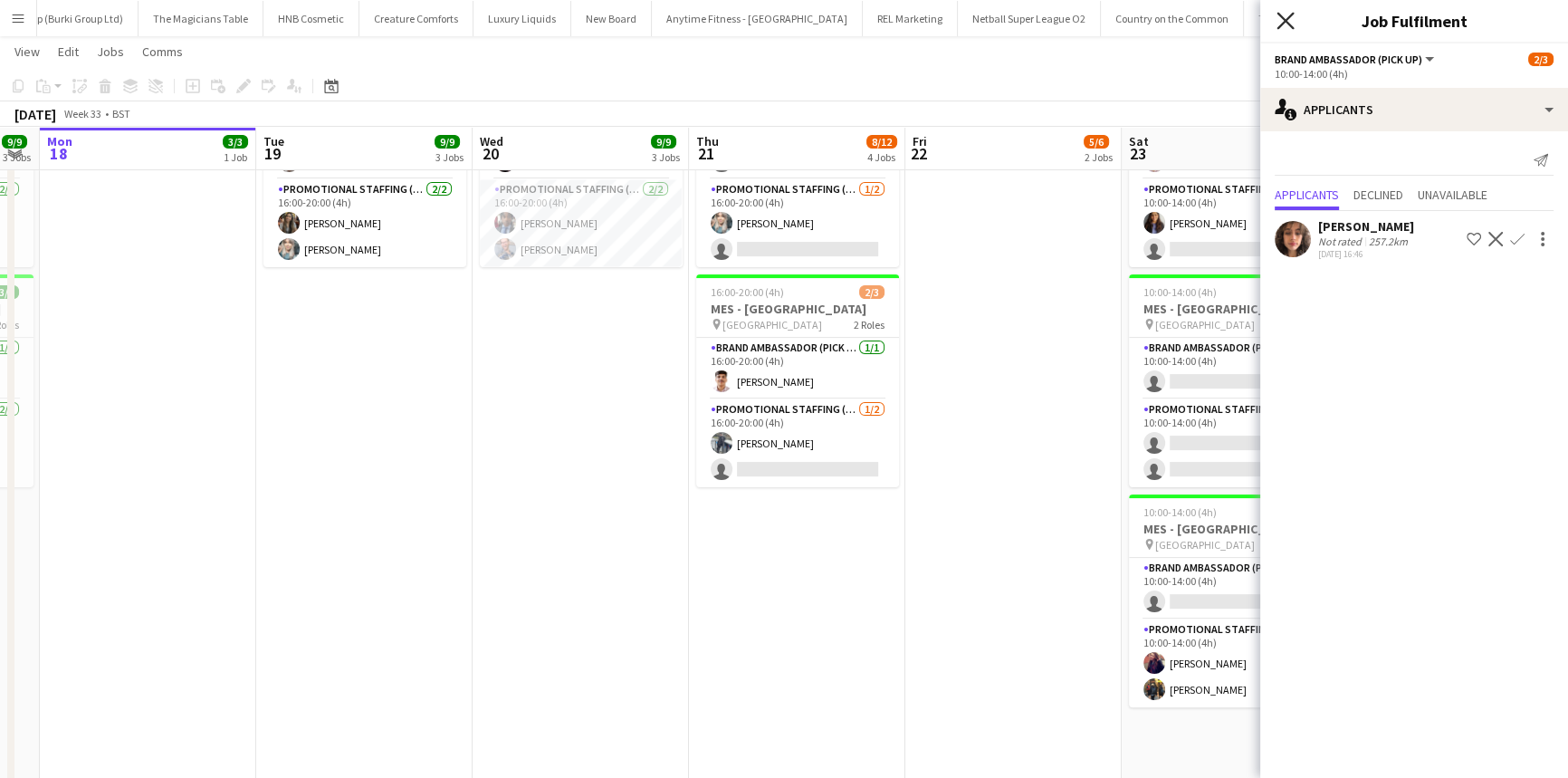
click at [1281, 14] on icon "Close pop-in" at bounding box center [1284, 20] width 17 height 17
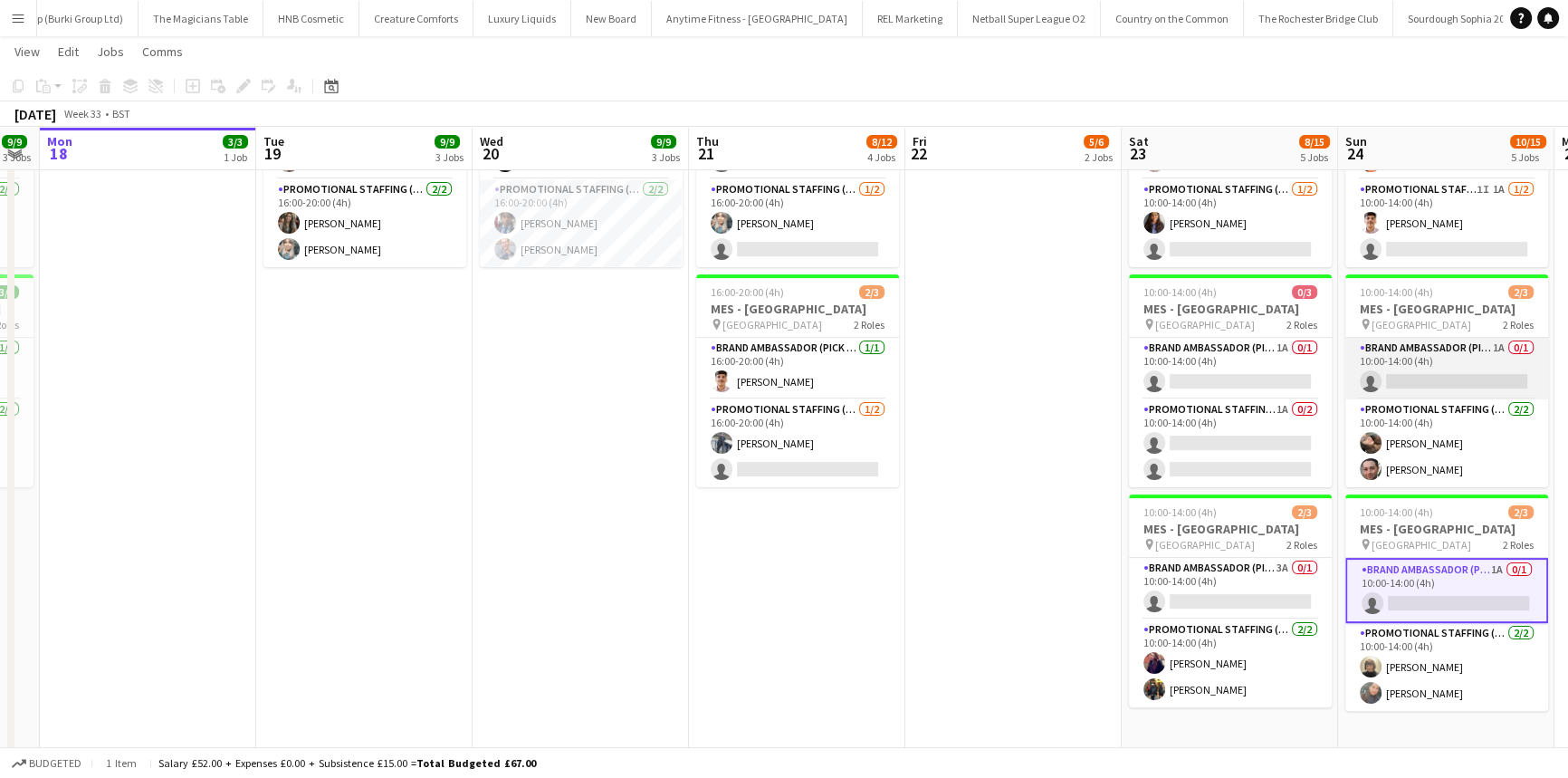
click at [1490, 375] on app-card-role "Brand Ambassador (Pick up) 1A 0/1 10:00-14:00 (4h) single-neutral-actions" at bounding box center [1447, 369] width 203 height 61
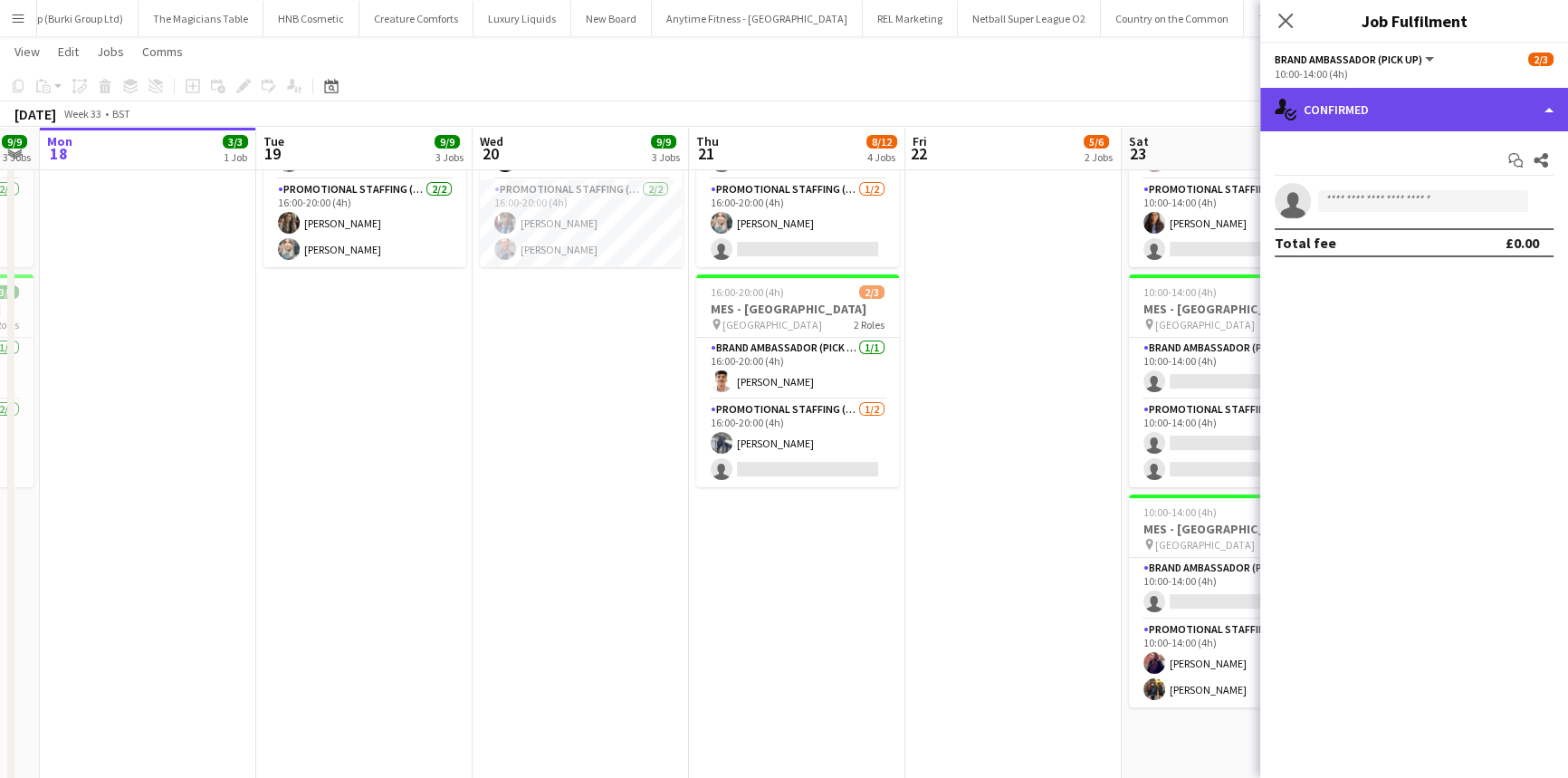
click at [1428, 121] on div "single-neutral-actions-check-2 Confirmed" at bounding box center [1414, 109] width 307 height 43
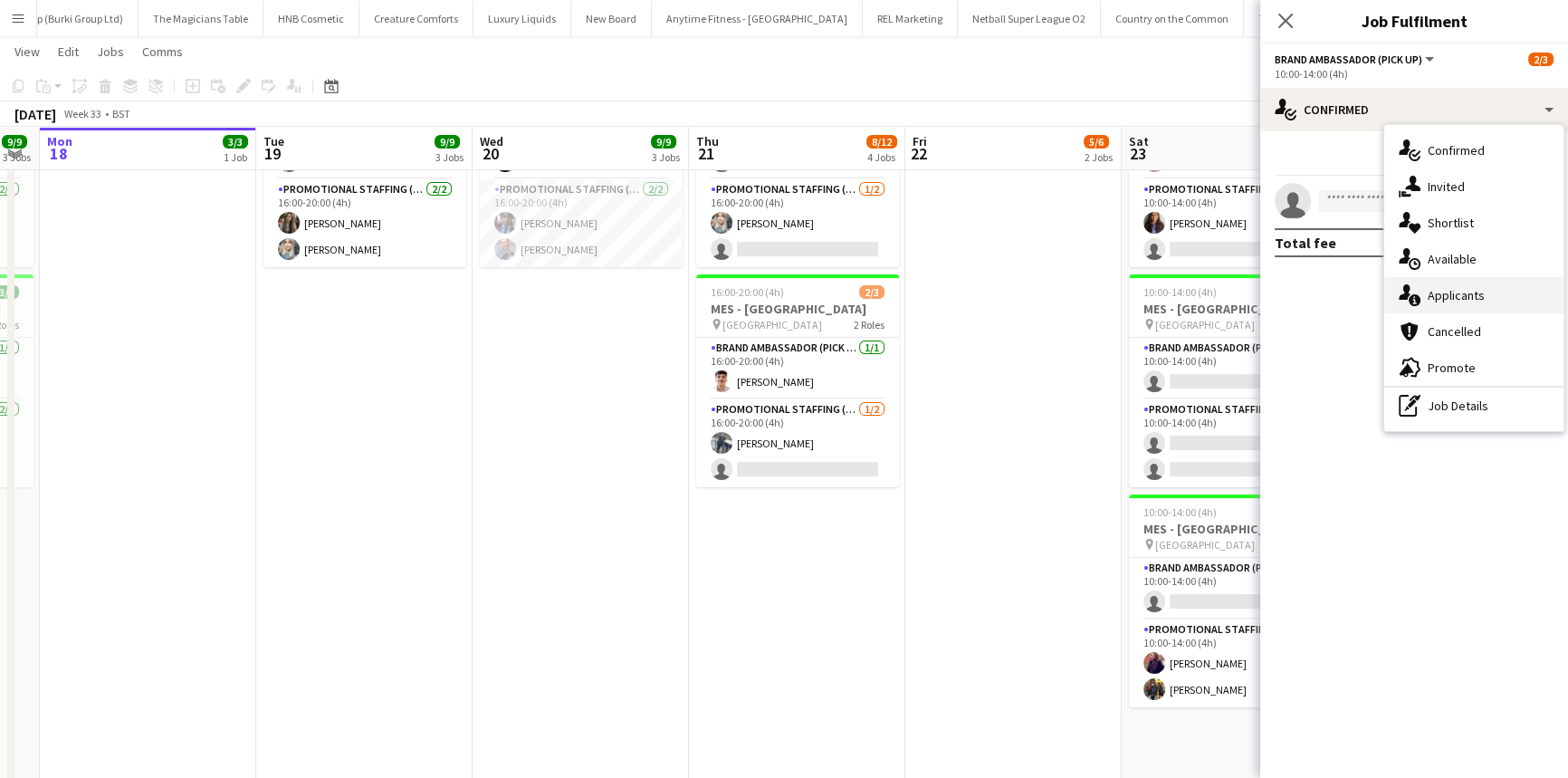
click at [1451, 287] on div "single-neutral-actions-information Applicants" at bounding box center [1474, 295] width 179 height 36
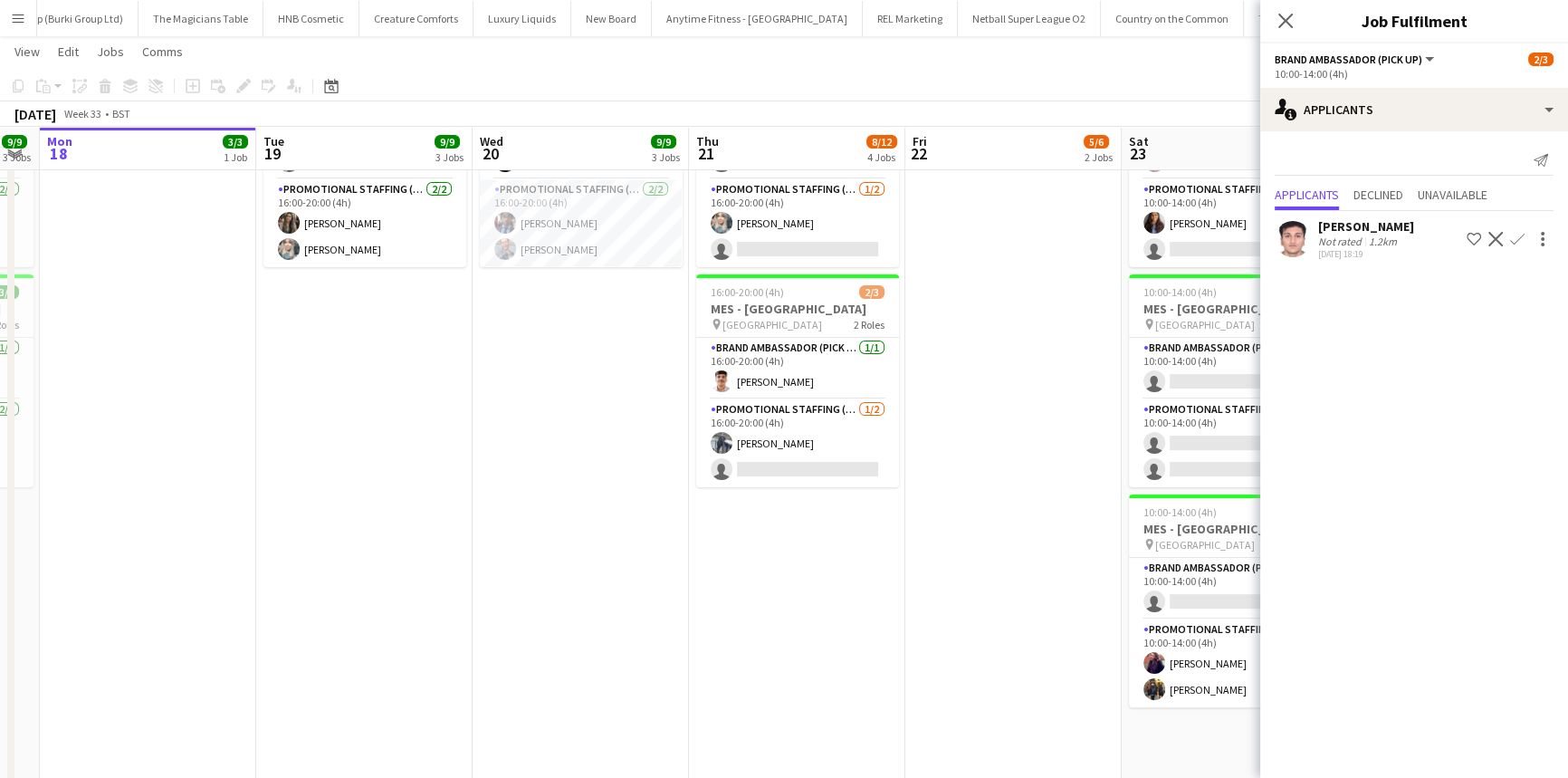
click at [1262, 19] on div "Close pop-in" at bounding box center [1285, 21] width 50 height 41
click at [1289, 20] on icon "Close pop-in" at bounding box center [1284, 20] width 17 height 17
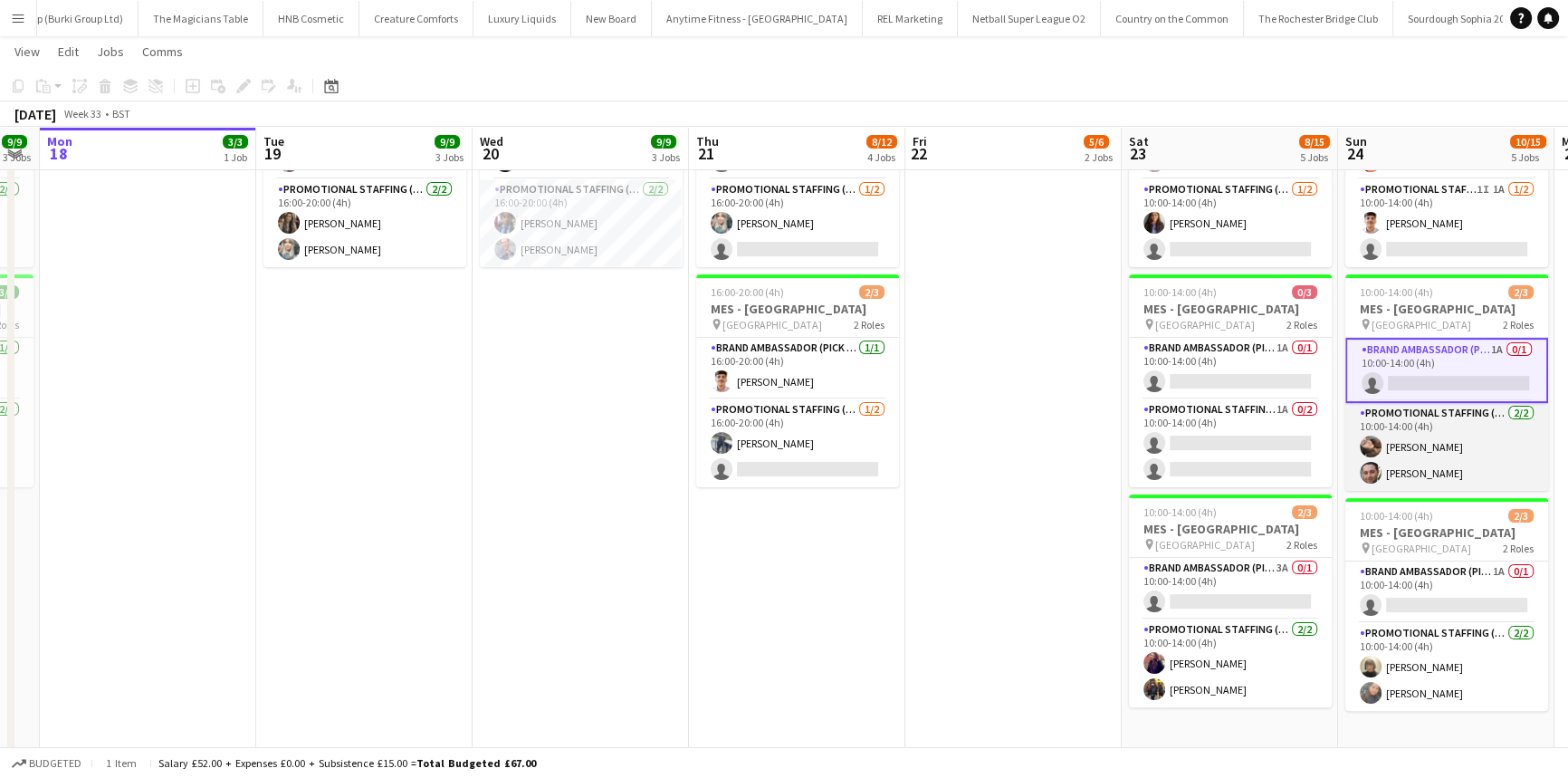
click at [1503, 452] on app-card-role "Promotional Staffing (Brand Ambassadors) 2/2 10:00-14:00 (4h) Anastasiia Melesh…" at bounding box center [1447, 447] width 203 height 88
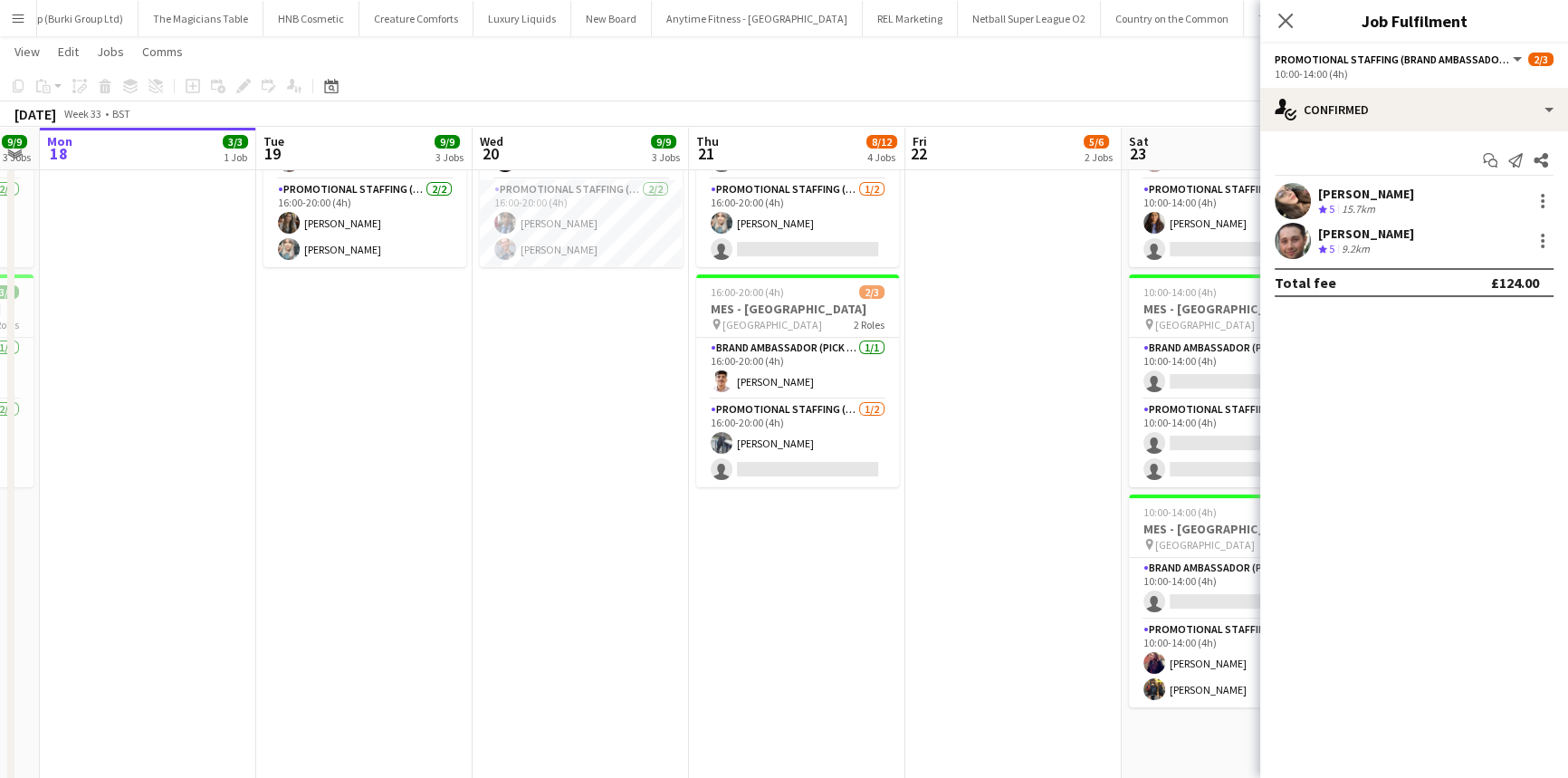
click at [1387, 205] on div "Crew rating 5 15.7km" at bounding box center [1366, 210] width 96 height 16
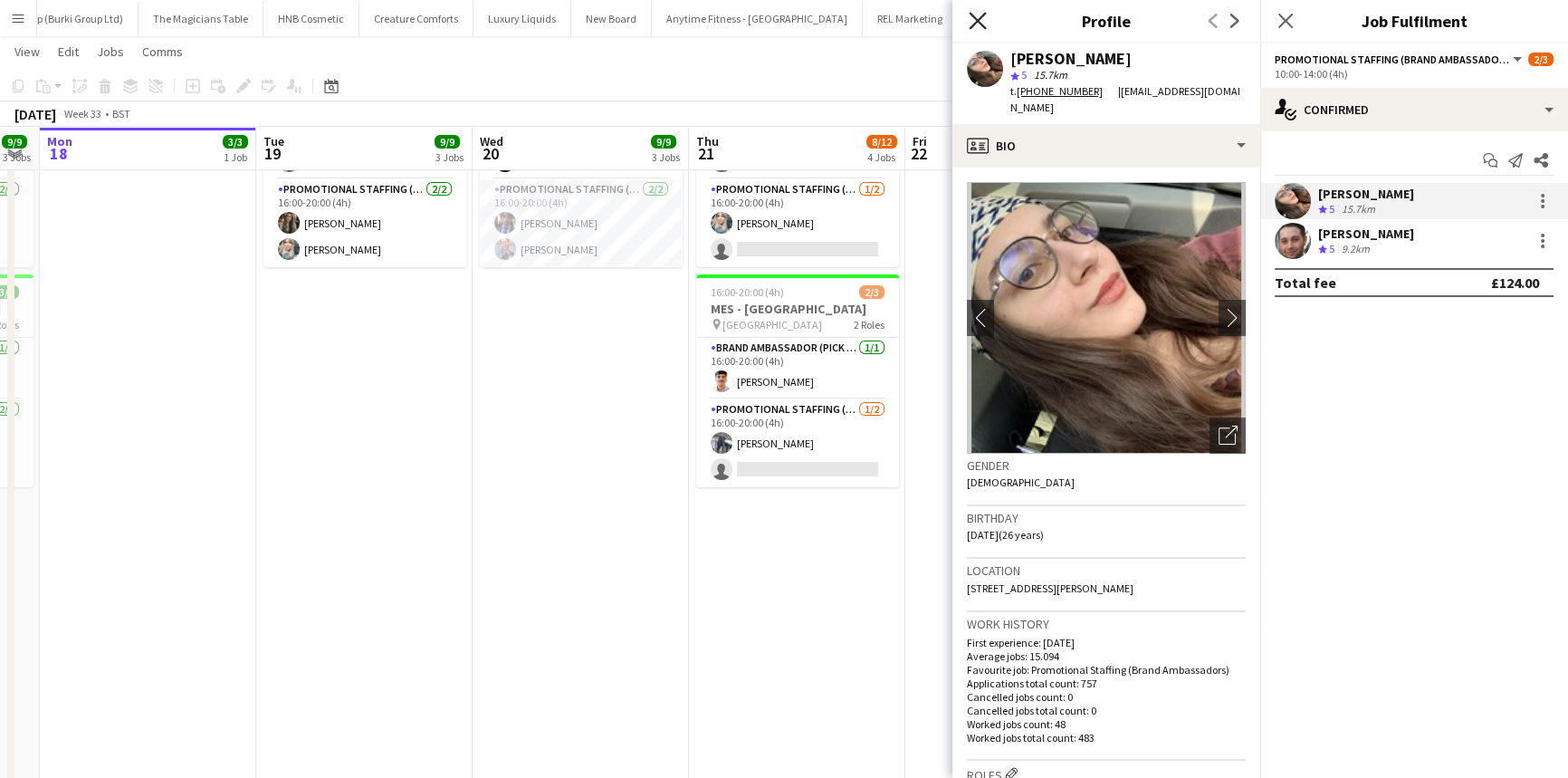
click at [984, 20] on icon "Close pop-in" at bounding box center [977, 20] width 17 height 17
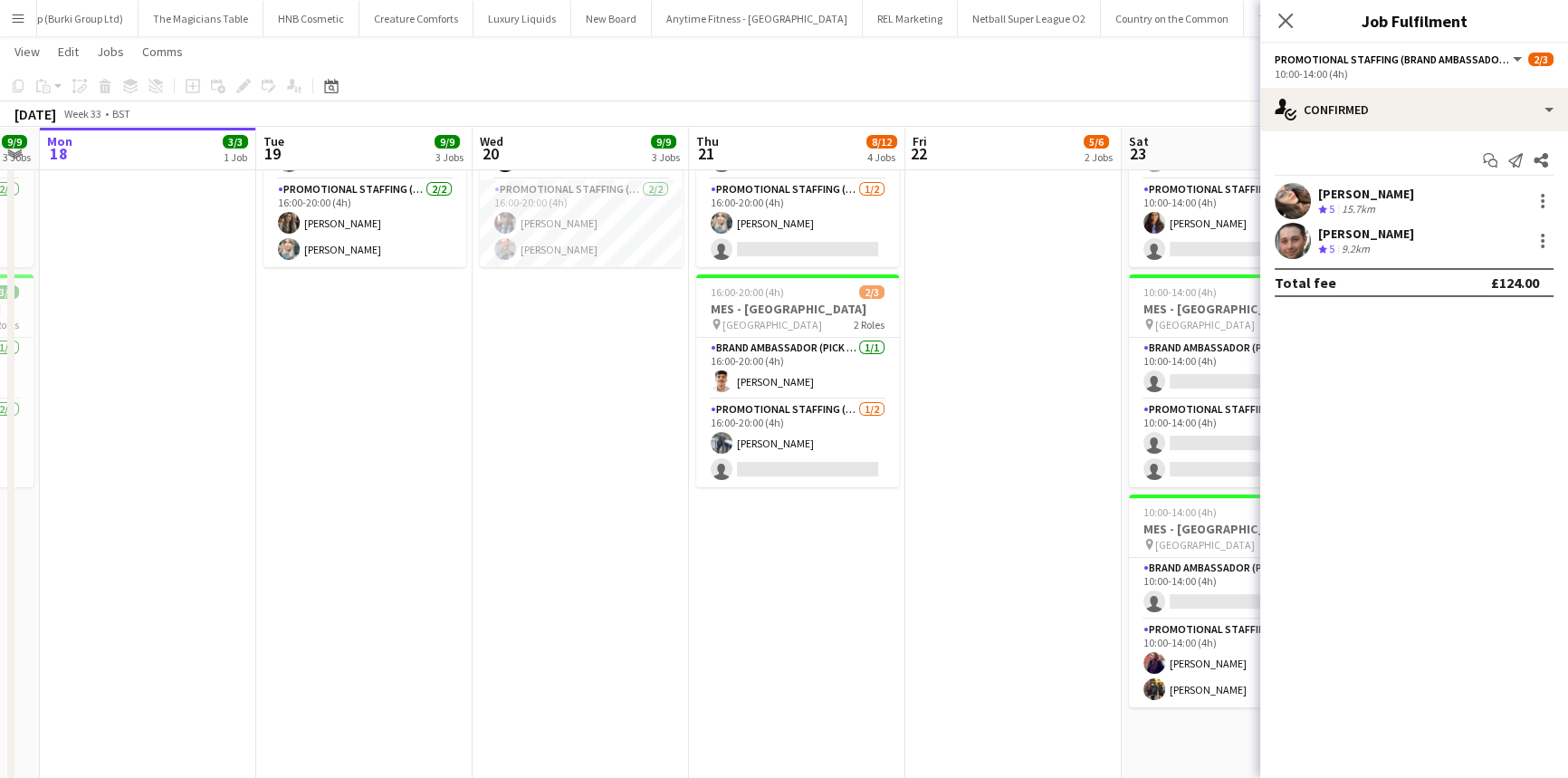
click at [1365, 226] on div "[PERSON_NAME]" at bounding box center [1366, 234] width 96 height 17
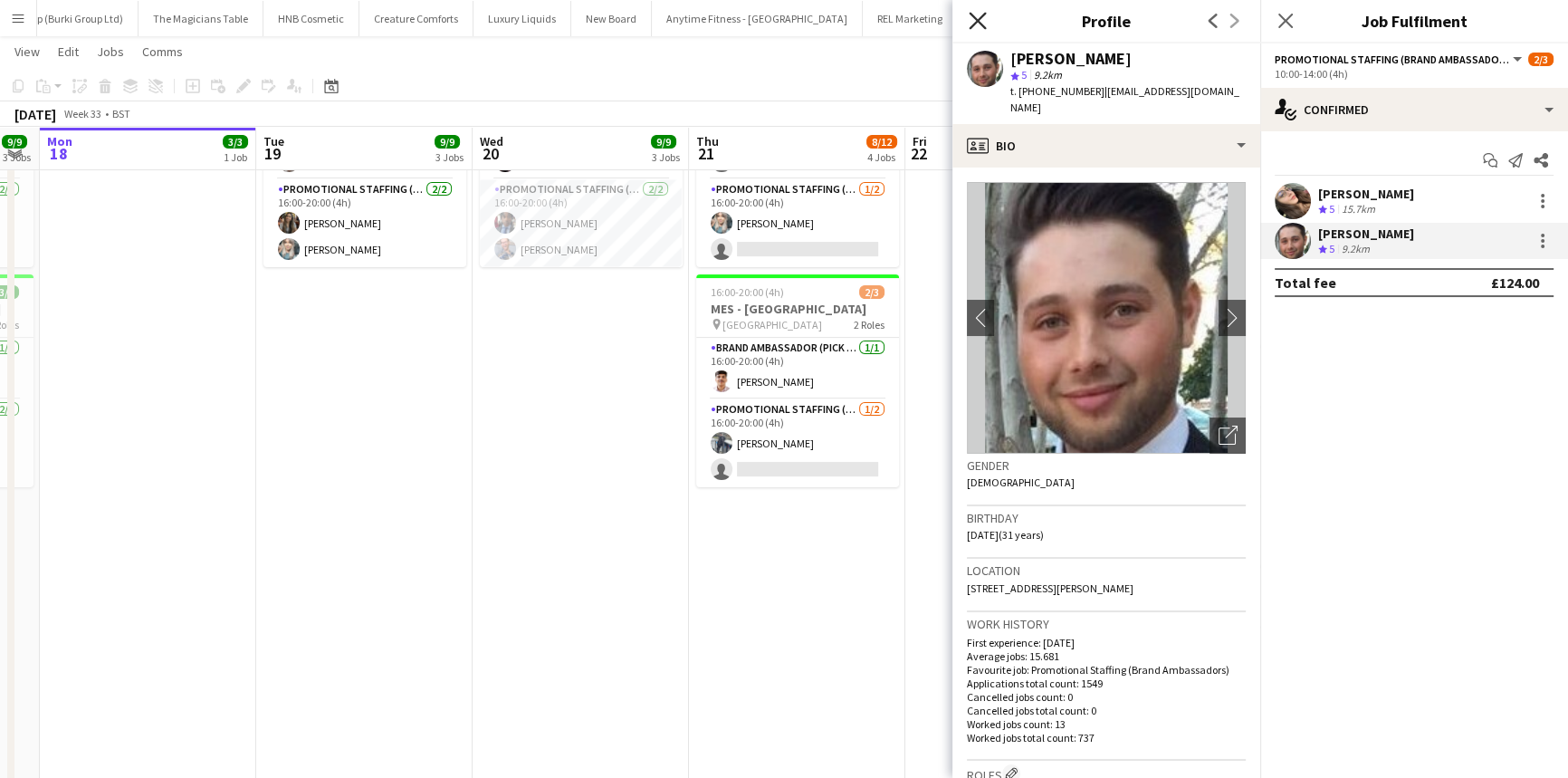
click at [973, 27] on icon at bounding box center [977, 20] width 17 height 17
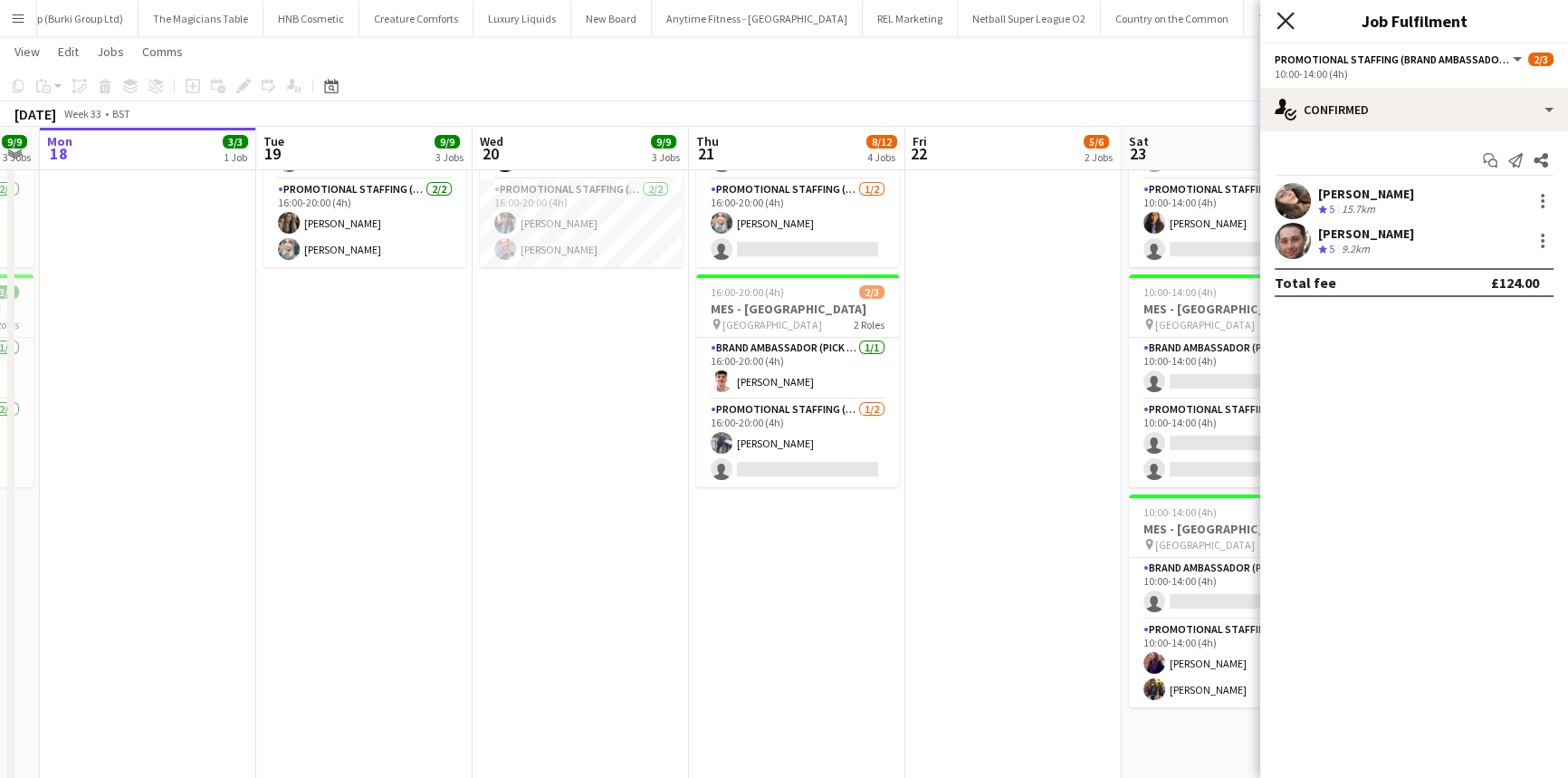
click at [1282, 27] on icon "Close pop-in" at bounding box center [1284, 20] width 17 height 17
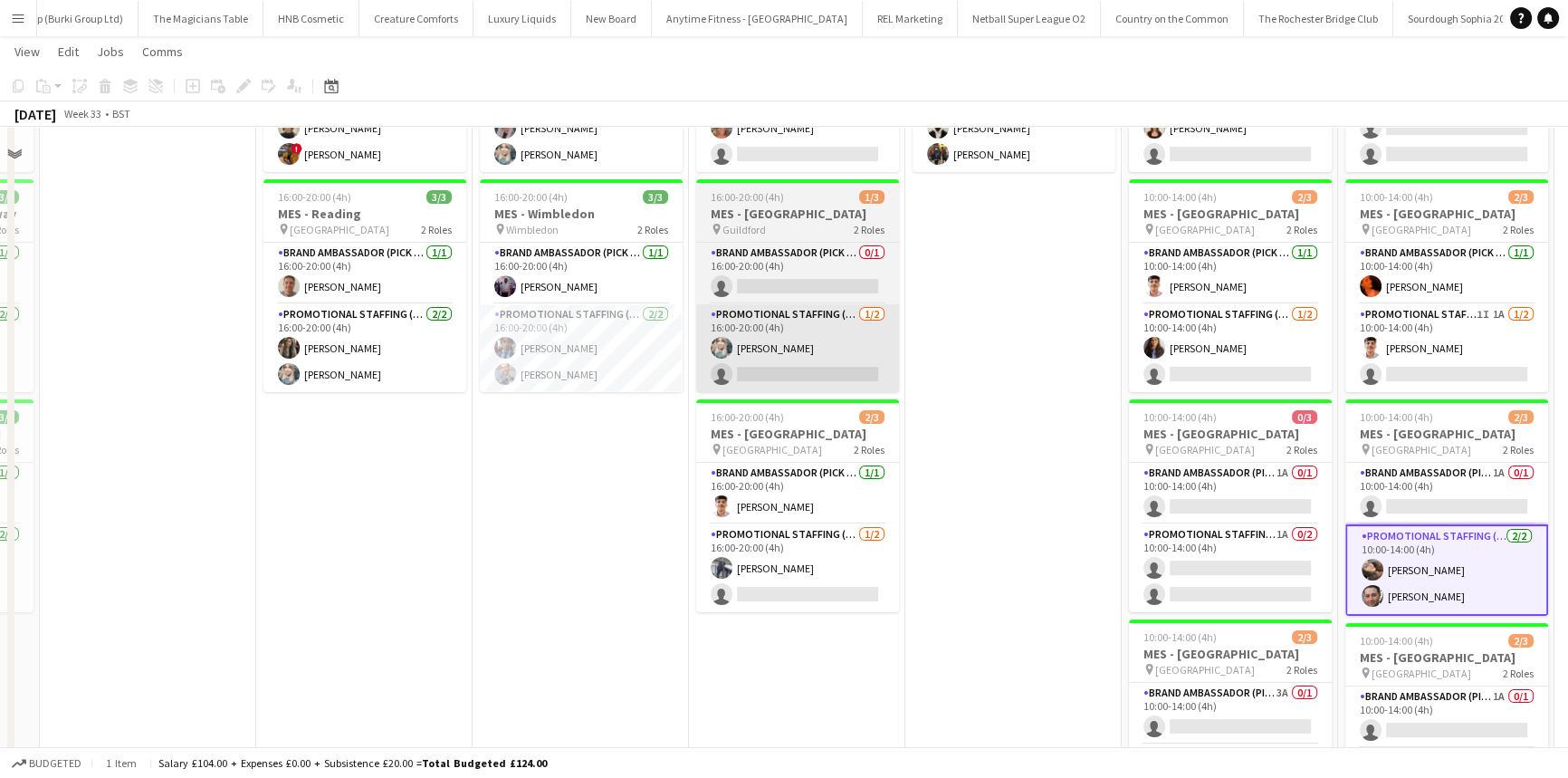
scroll to position [212, 0]
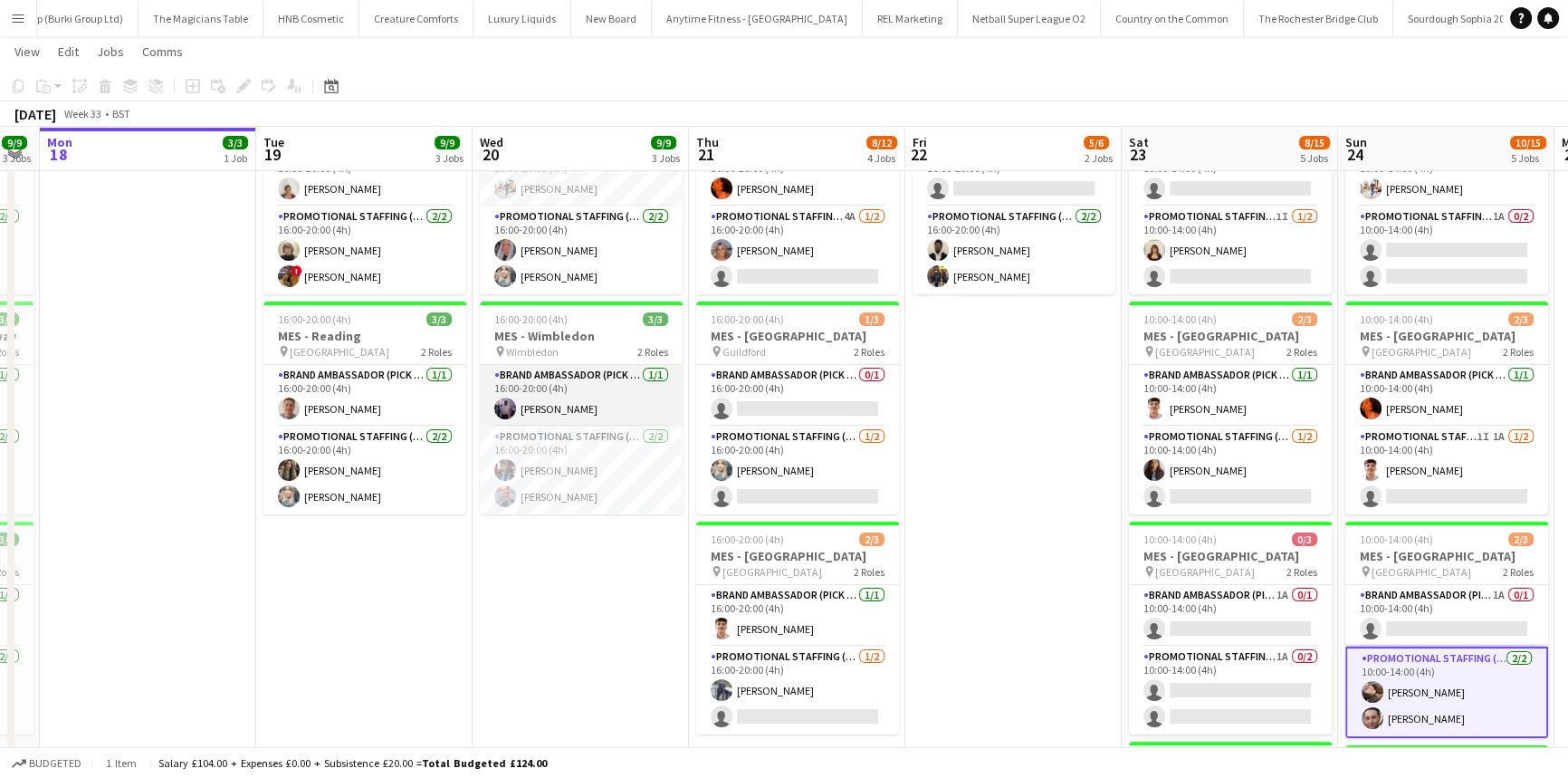
click at [624, 392] on app-card-role "Brand Ambassador (Pick up) 1/1 16:00-20:00 (4h) osahon ogunyemi" at bounding box center [581, 395] width 203 height 61
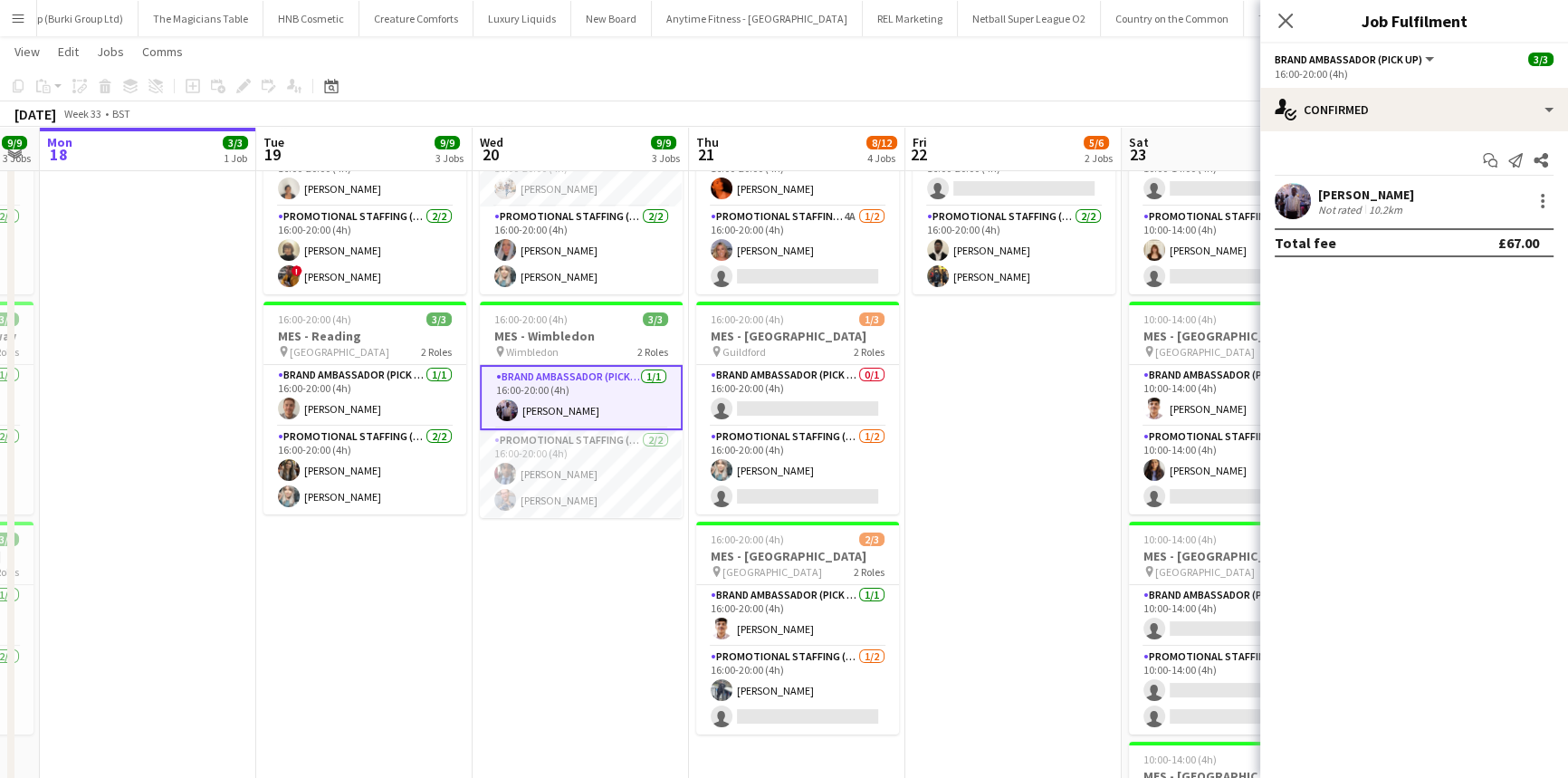
click at [1390, 226] on app-confirmed-crew "osahon ogunyemi Not rated 10.2km Total fee £67.00" at bounding box center [1414, 220] width 307 height 74
click at [1380, 207] on div "10.2km" at bounding box center [1385, 210] width 40 height 14
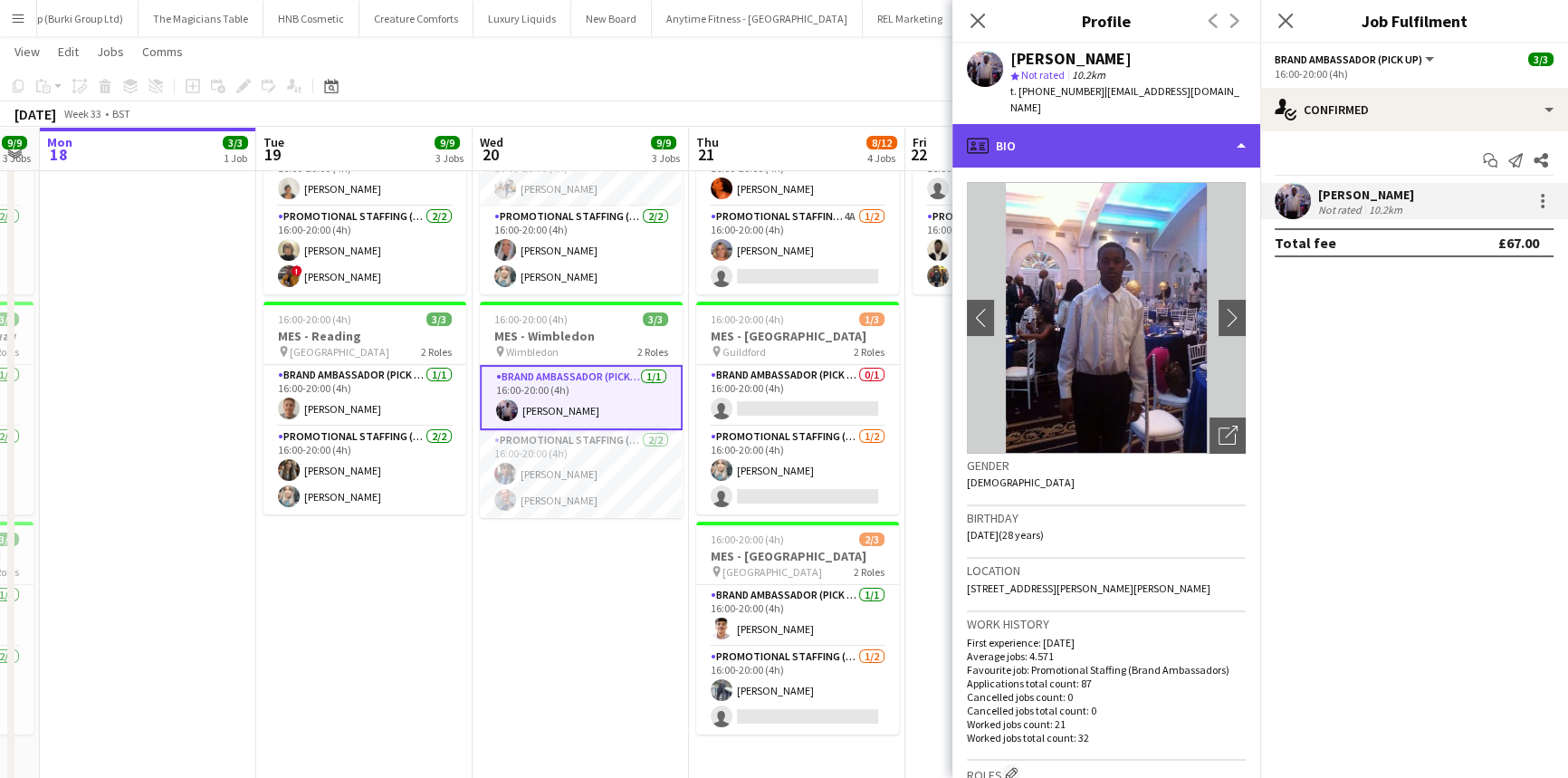
click at [1086, 131] on div "profile Bio" at bounding box center [1106, 146] width 307 height 43
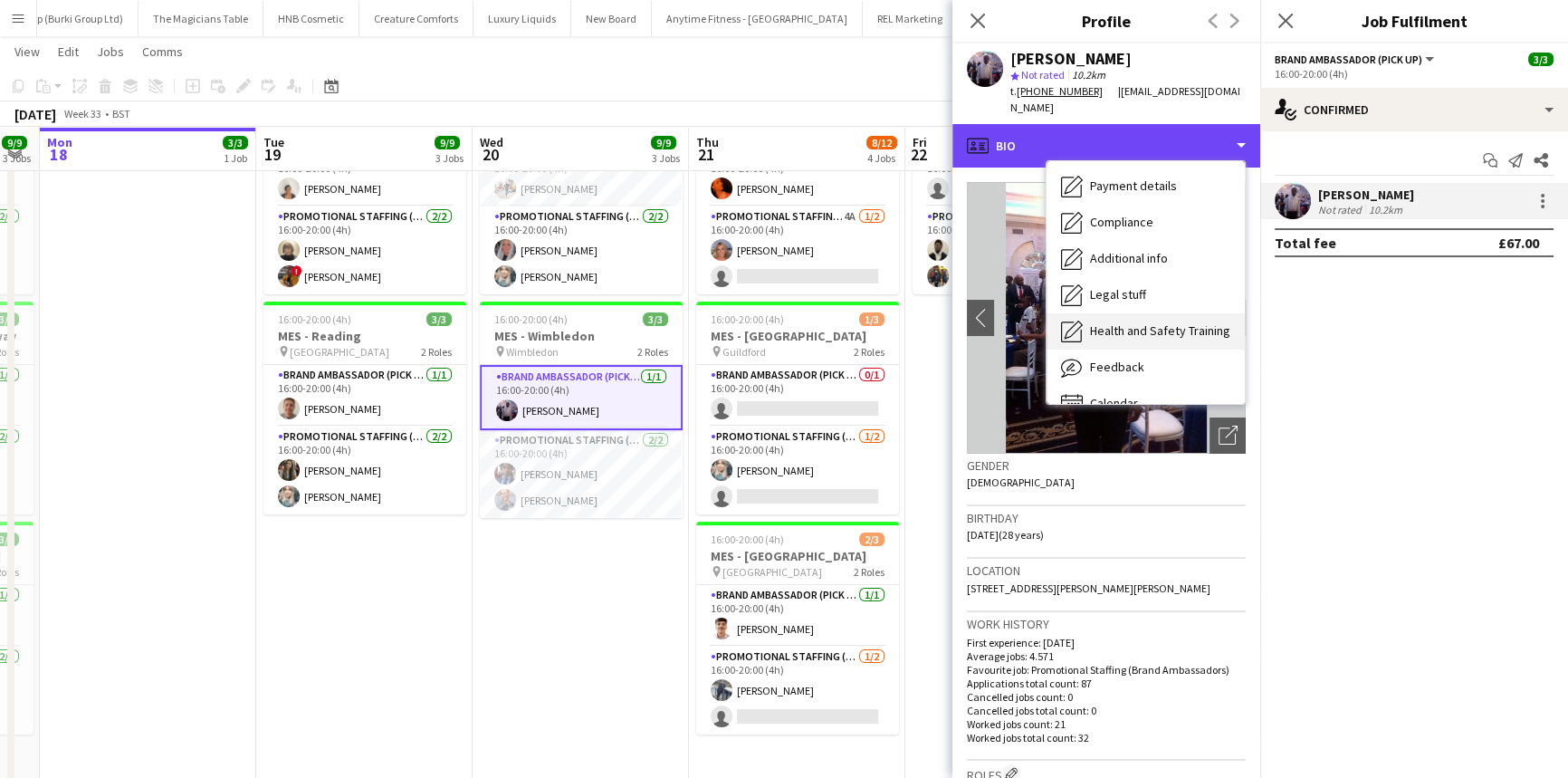
scroll to position [242, 0]
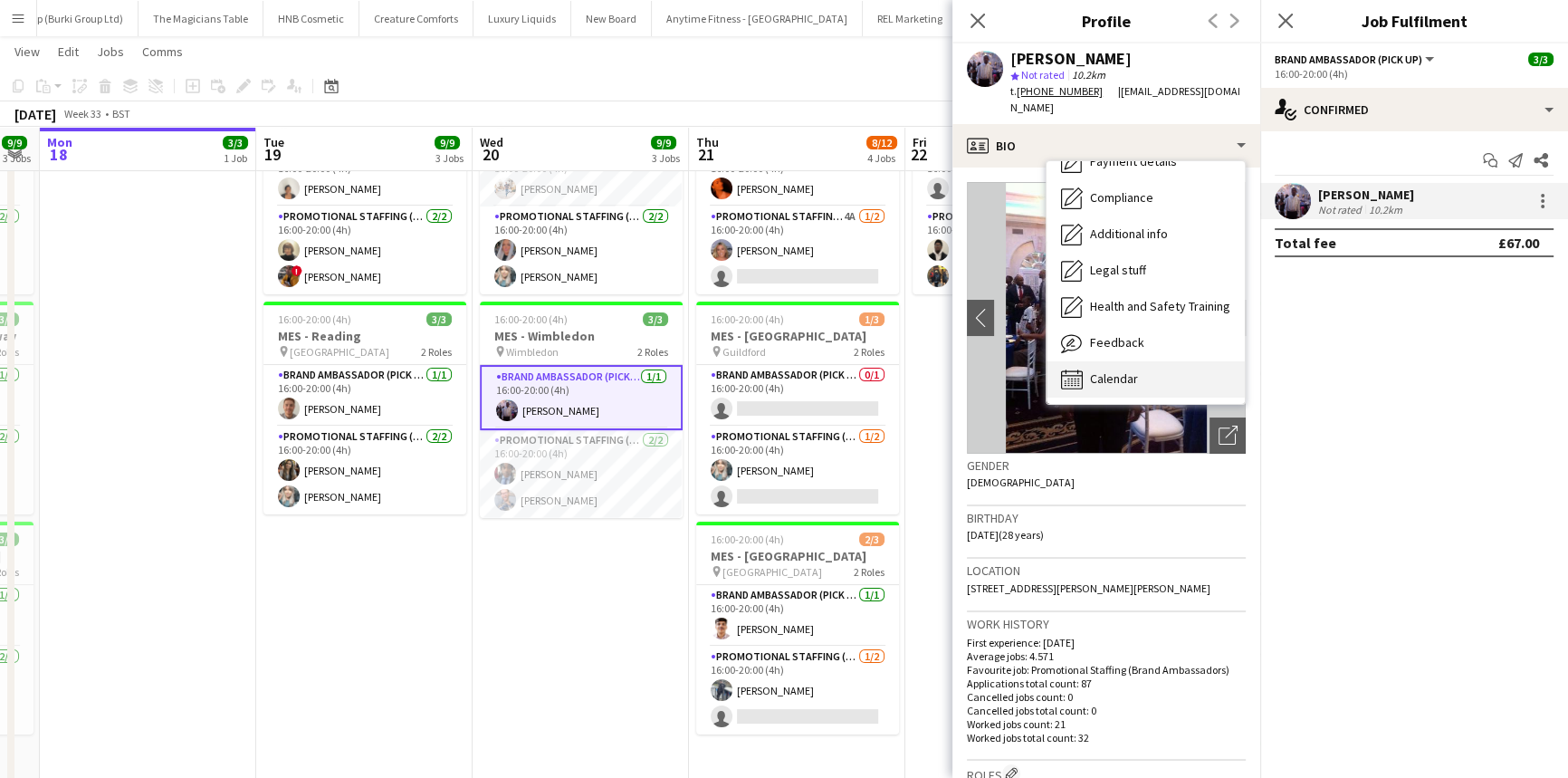
click at [1163, 362] on div "Calendar Calendar" at bounding box center [1145, 380] width 198 height 36
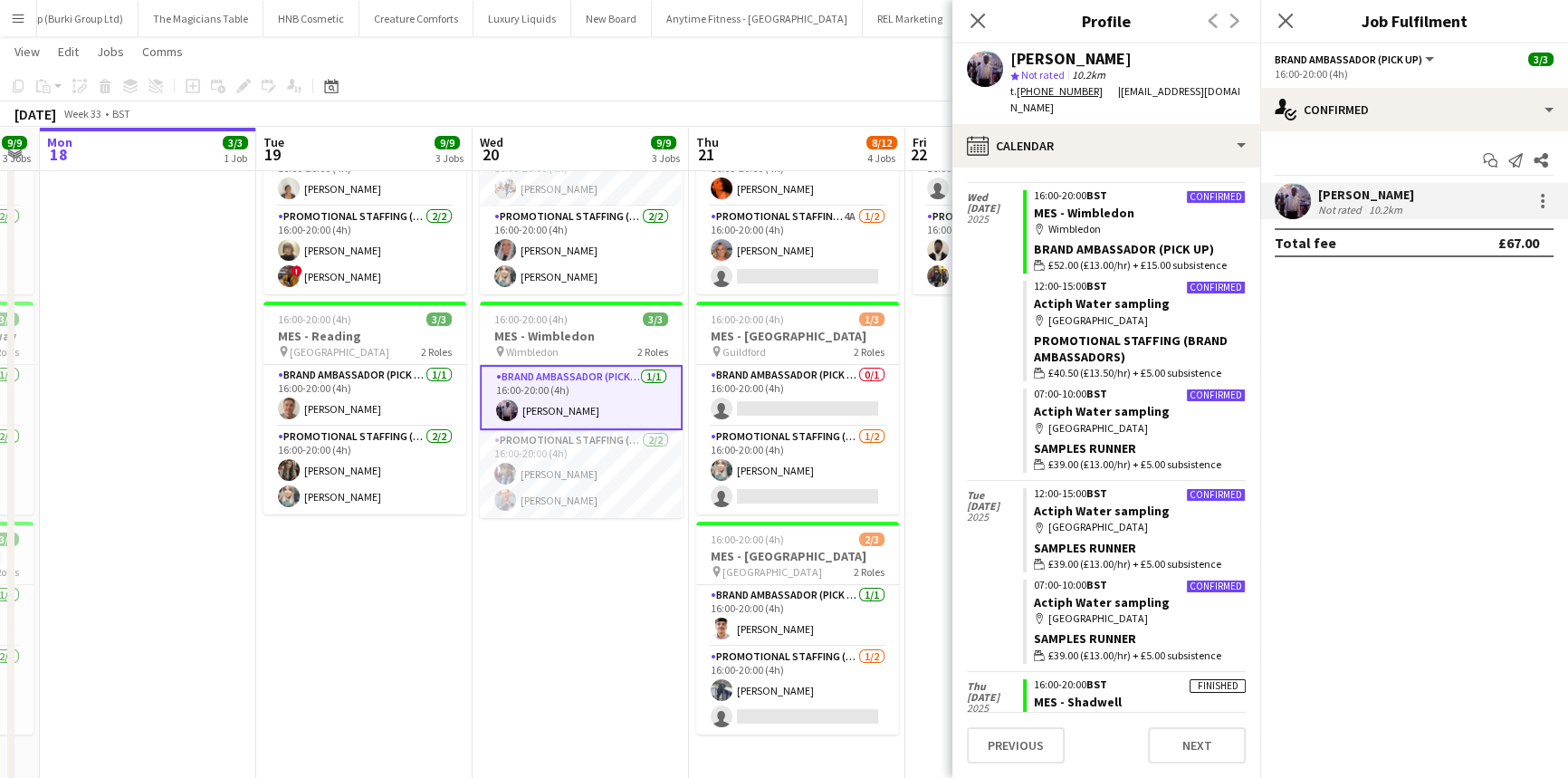
scroll to position [1235, 0]
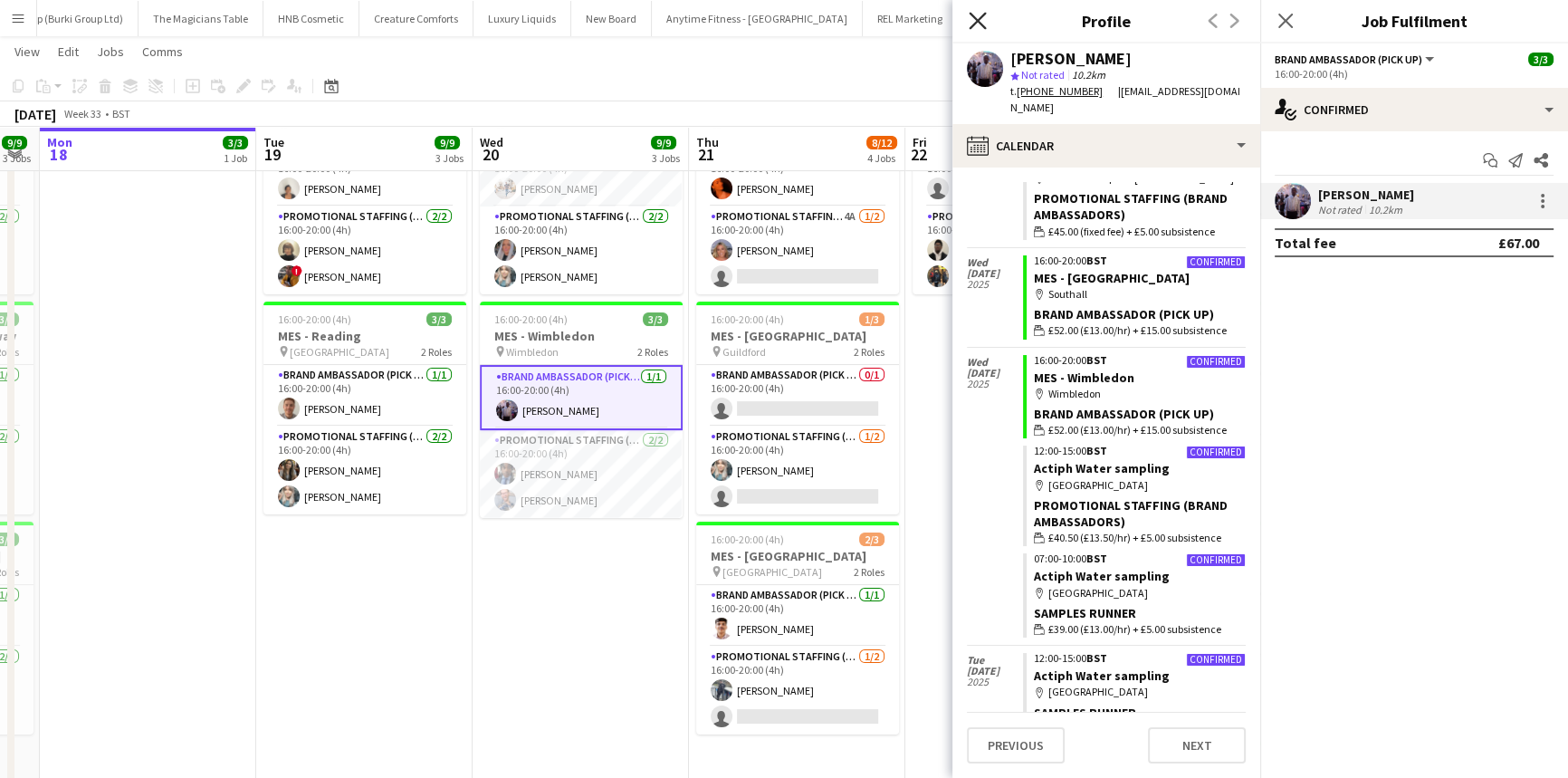
click at [973, 24] on icon "Close pop-in" at bounding box center [977, 20] width 17 height 17
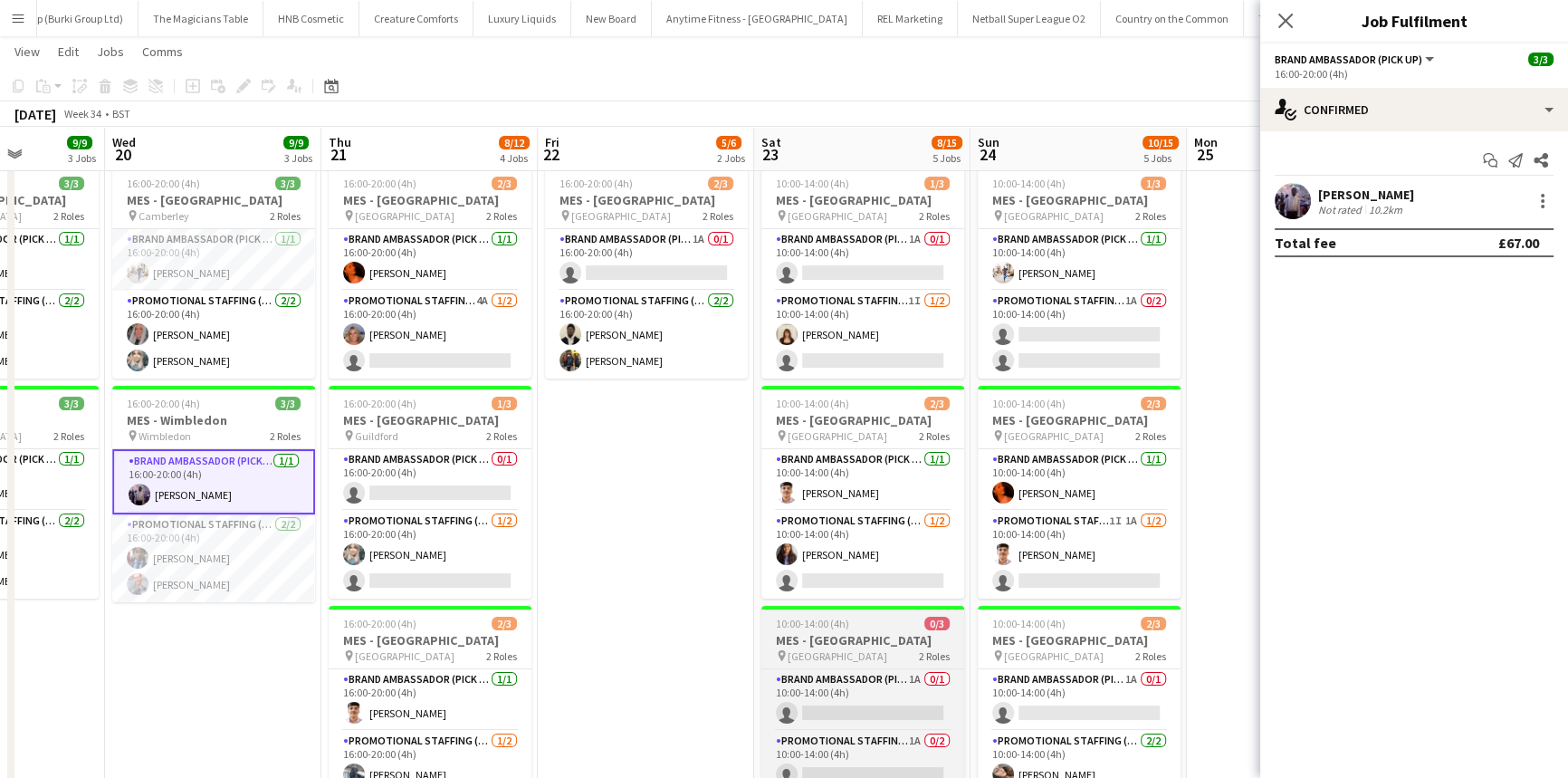
scroll to position [0, 761]
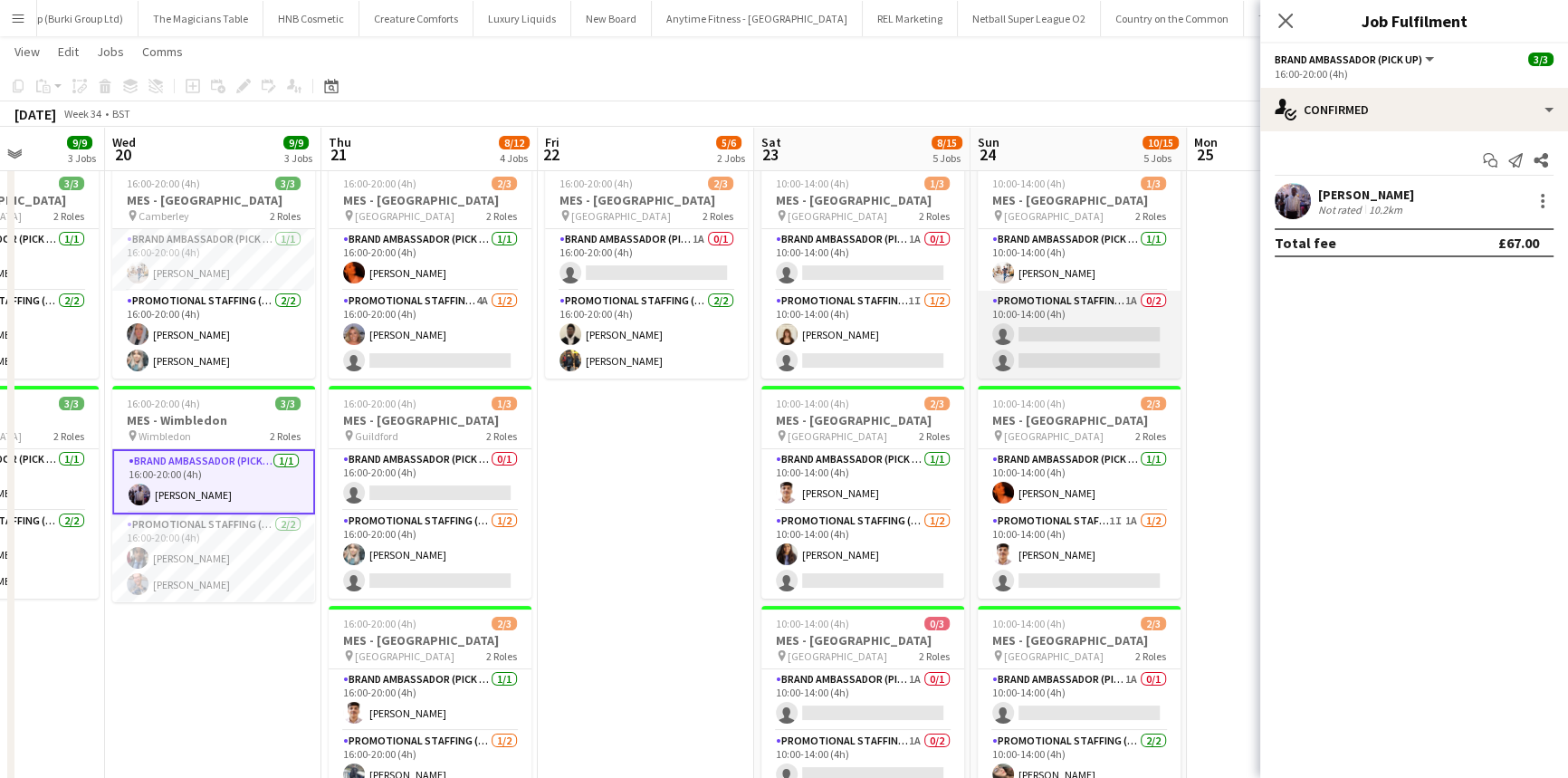
click at [1096, 318] on app-card-role "Promotional Staffing (Brand Ambassadors) 1A 0/2 10:00-14:00 (4h) single-neutral…" at bounding box center [1079, 334] width 203 height 88
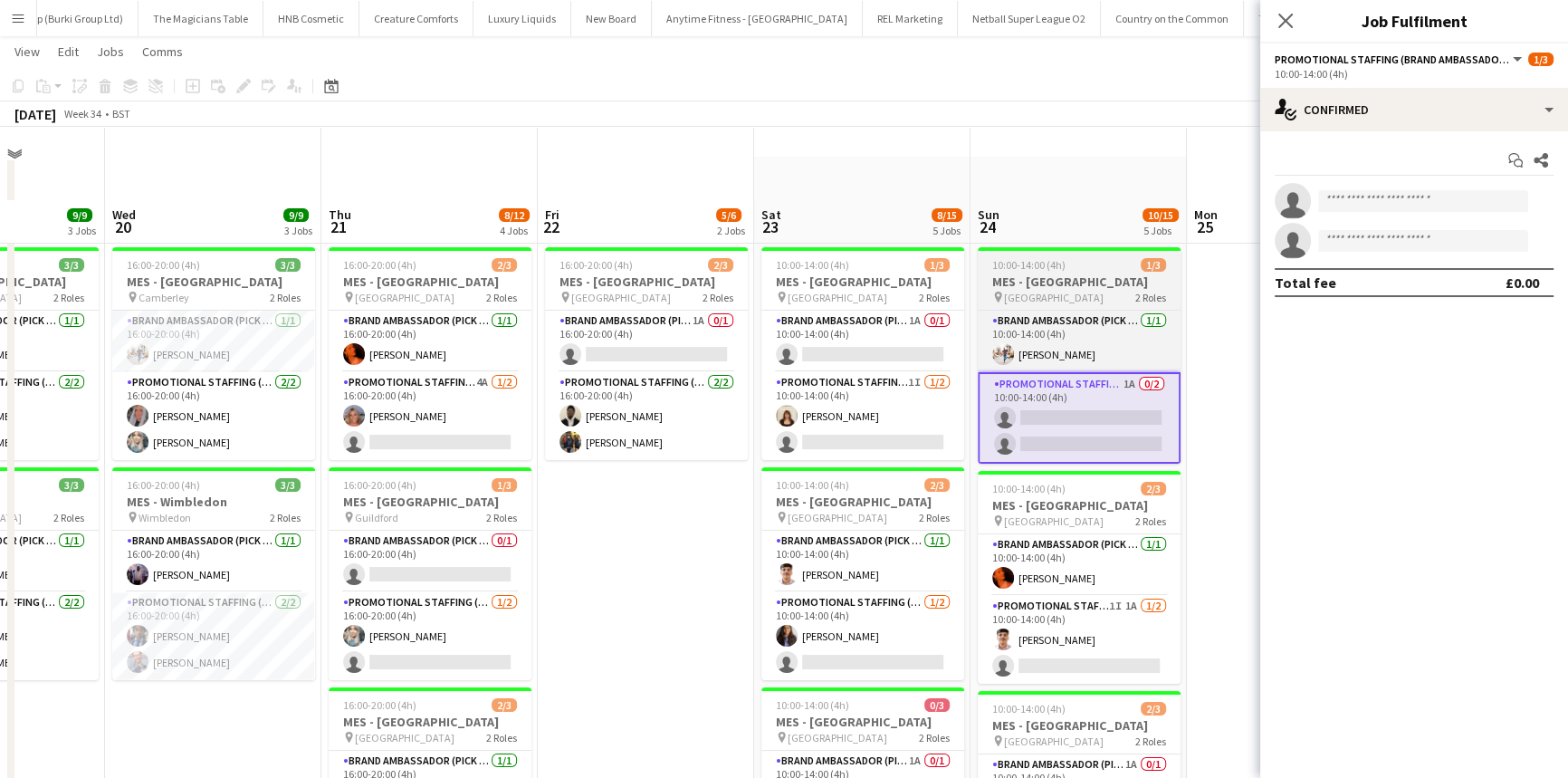
scroll to position [45, 0]
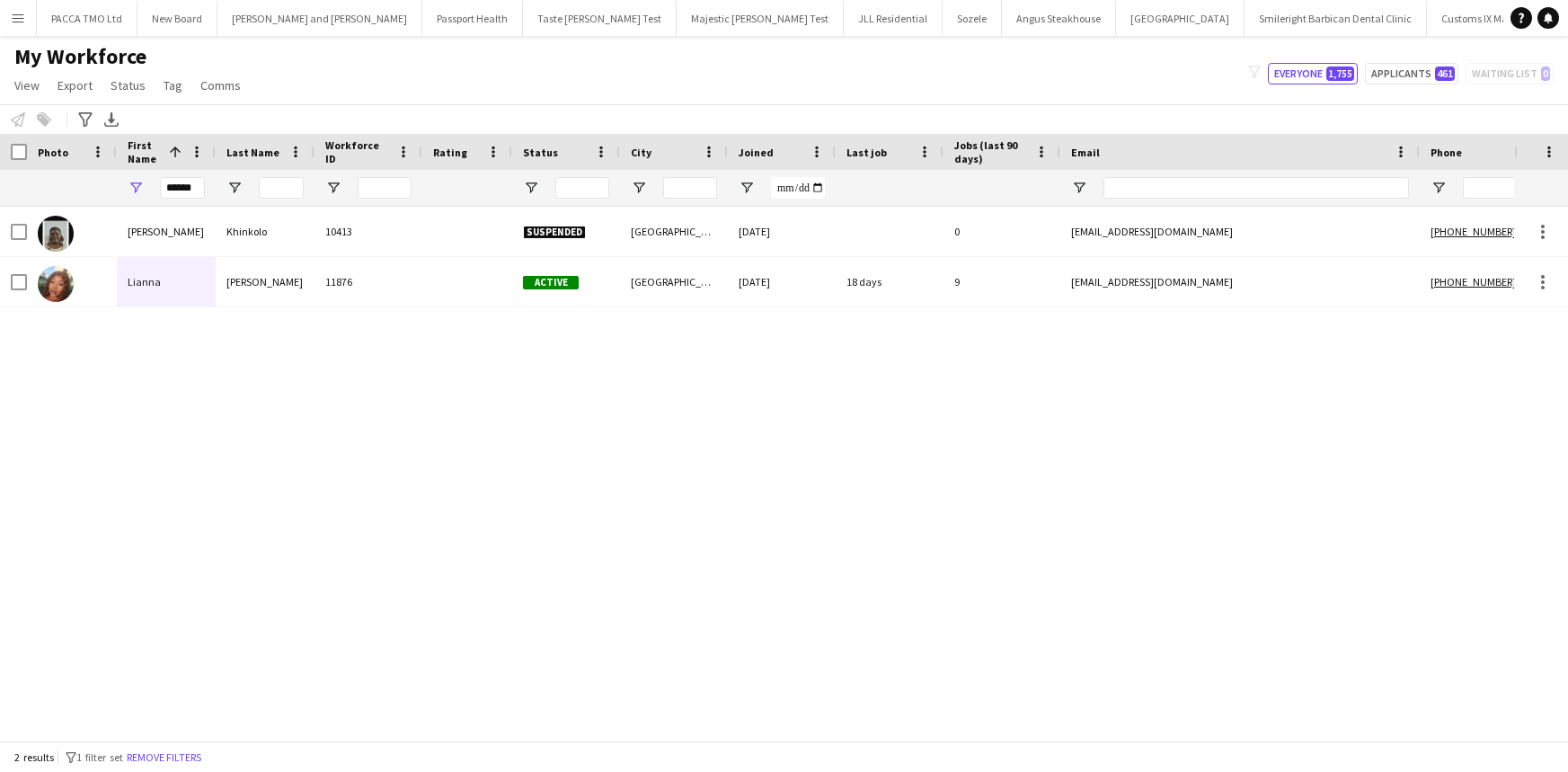
click at [181, 190] on input "******" at bounding box center [183, 188] width 45 height 22
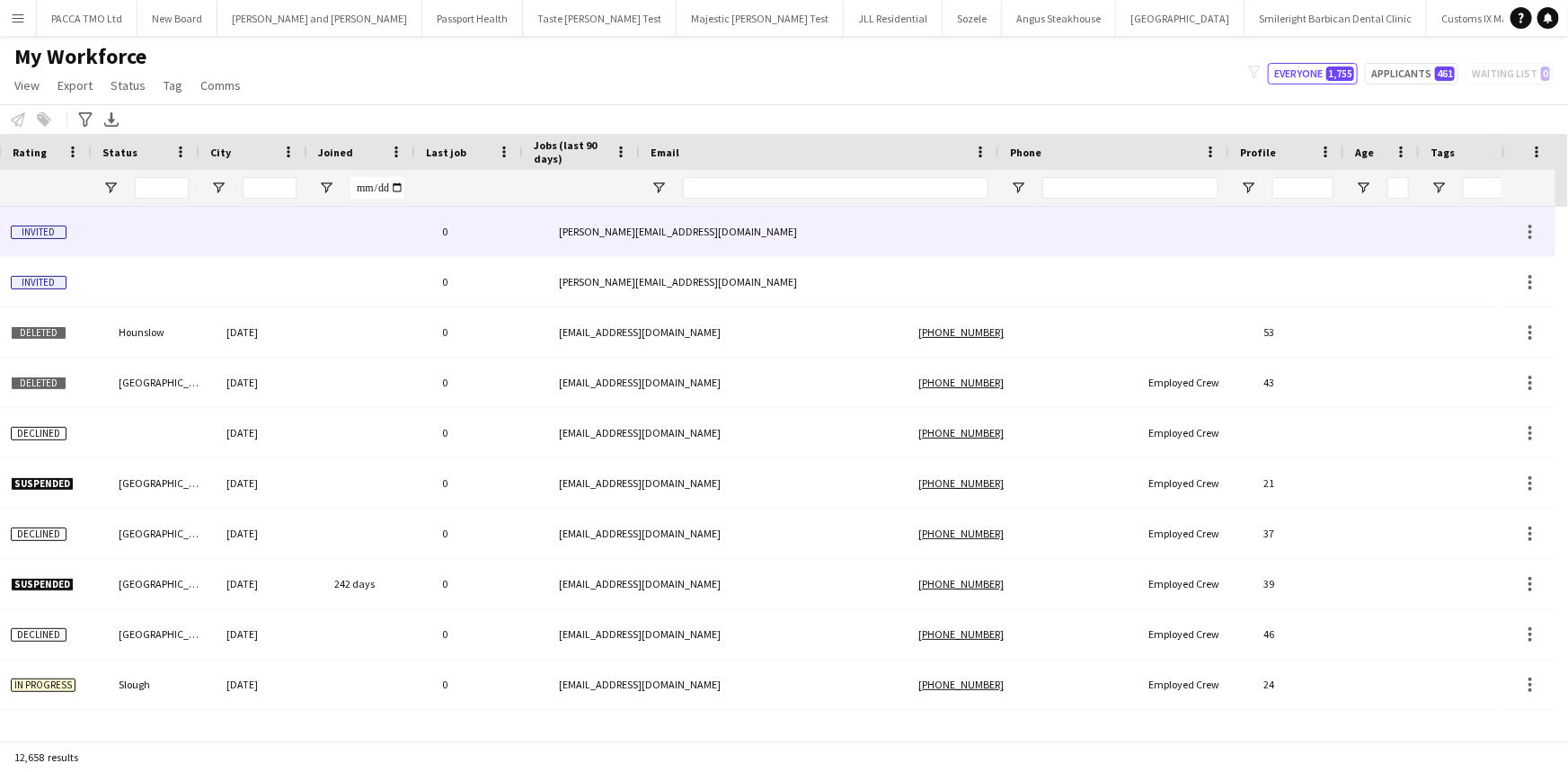
scroll to position [0, 513]
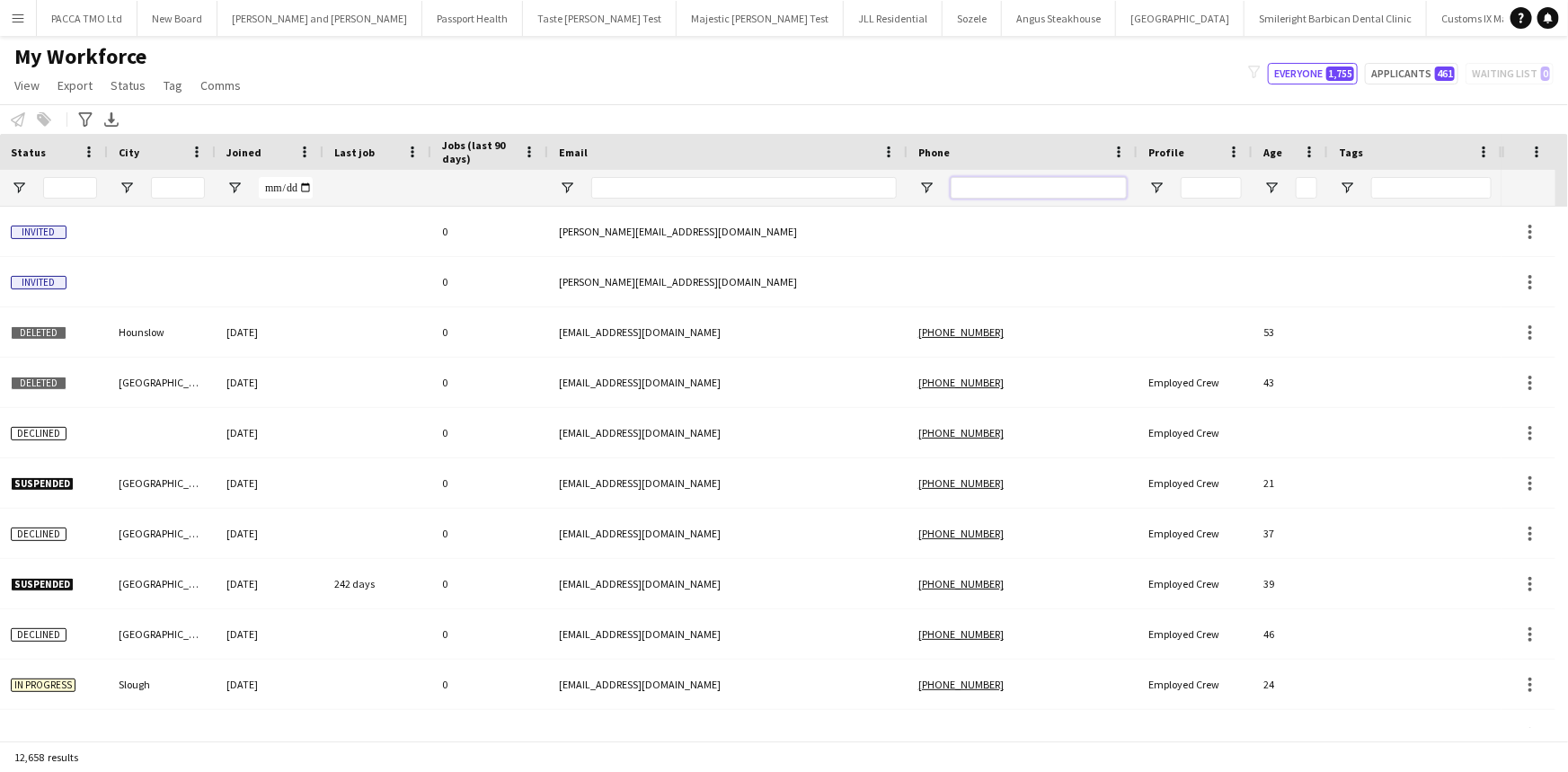
click at [1061, 177] on input "Phone Filter Input" at bounding box center [1039, 188] width 176 height 22
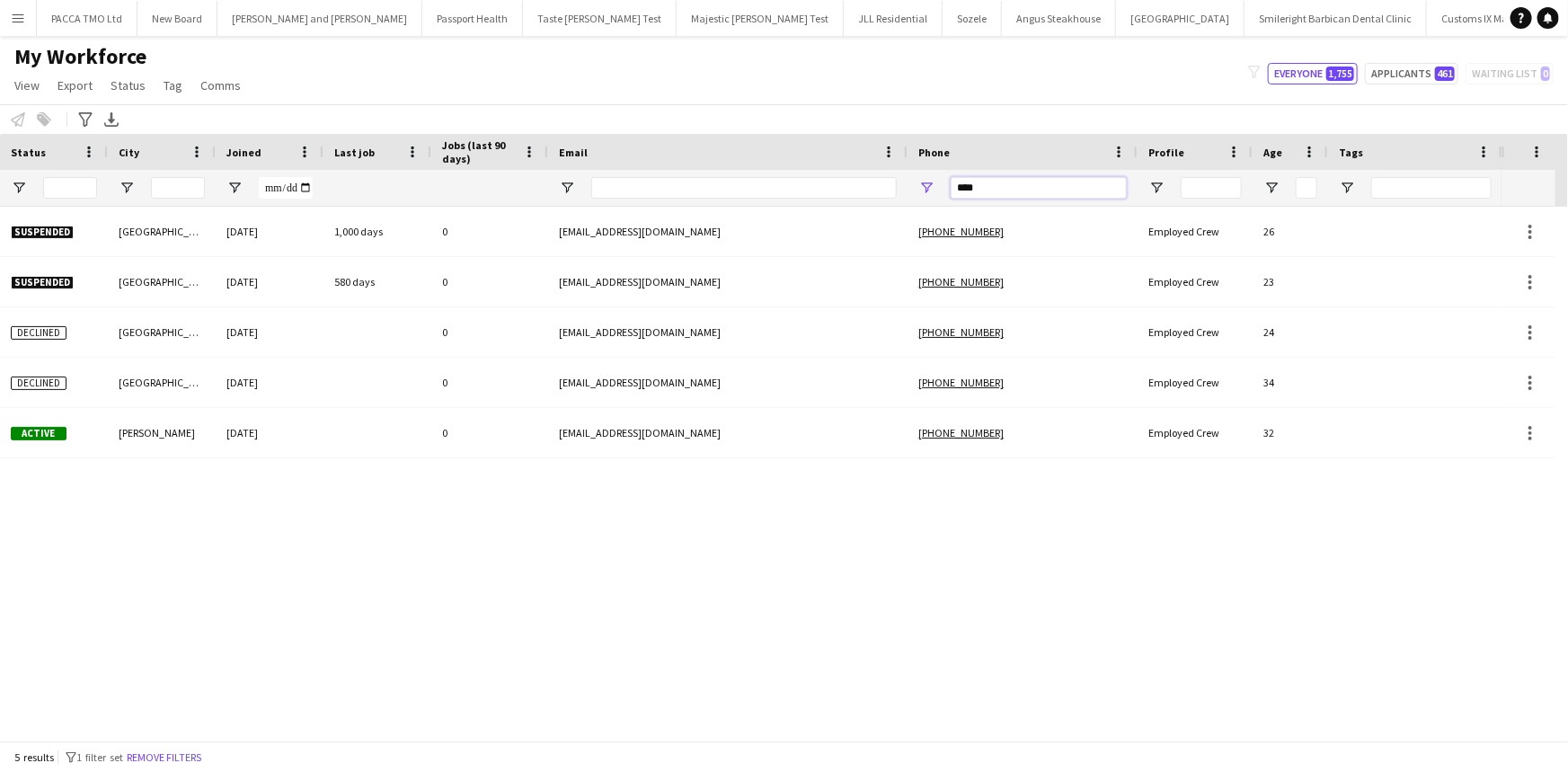
scroll to position [0, 500]
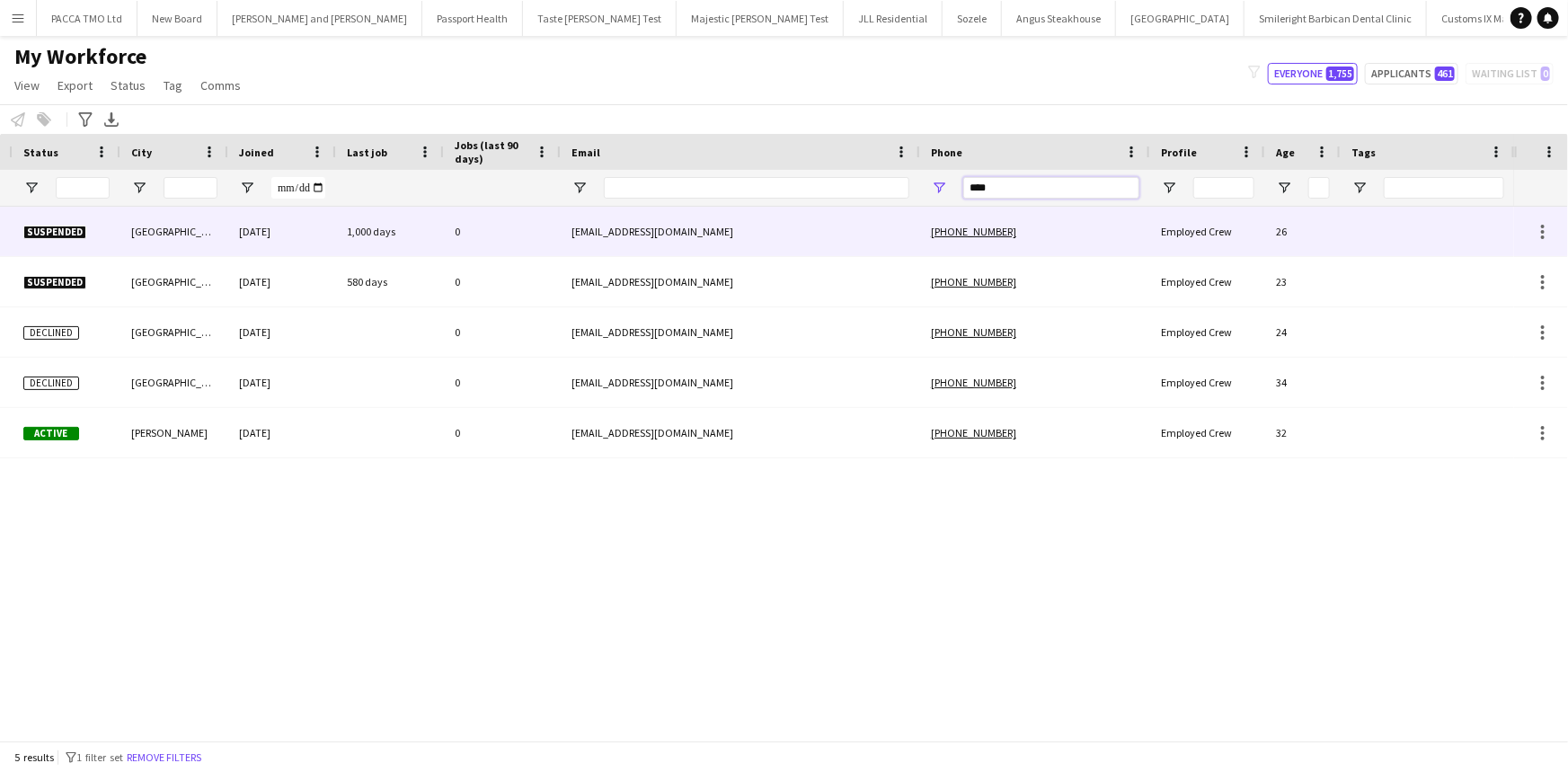
type input "****"
click at [874, 218] on div "[EMAIL_ADDRESS][DOMAIN_NAME]" at bounding box center [739, 231] width 359 height 50
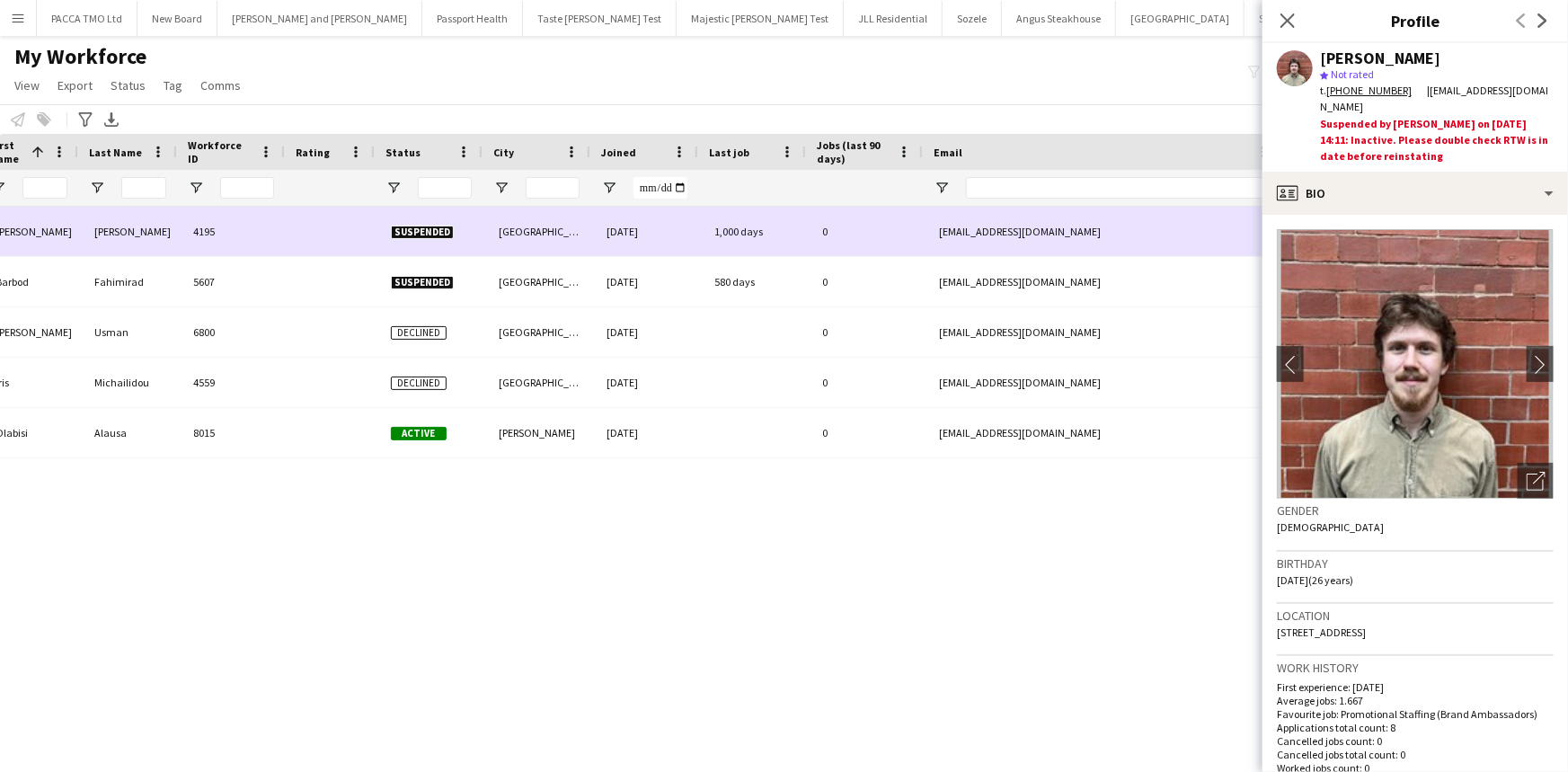
scroll to position [0, 0]
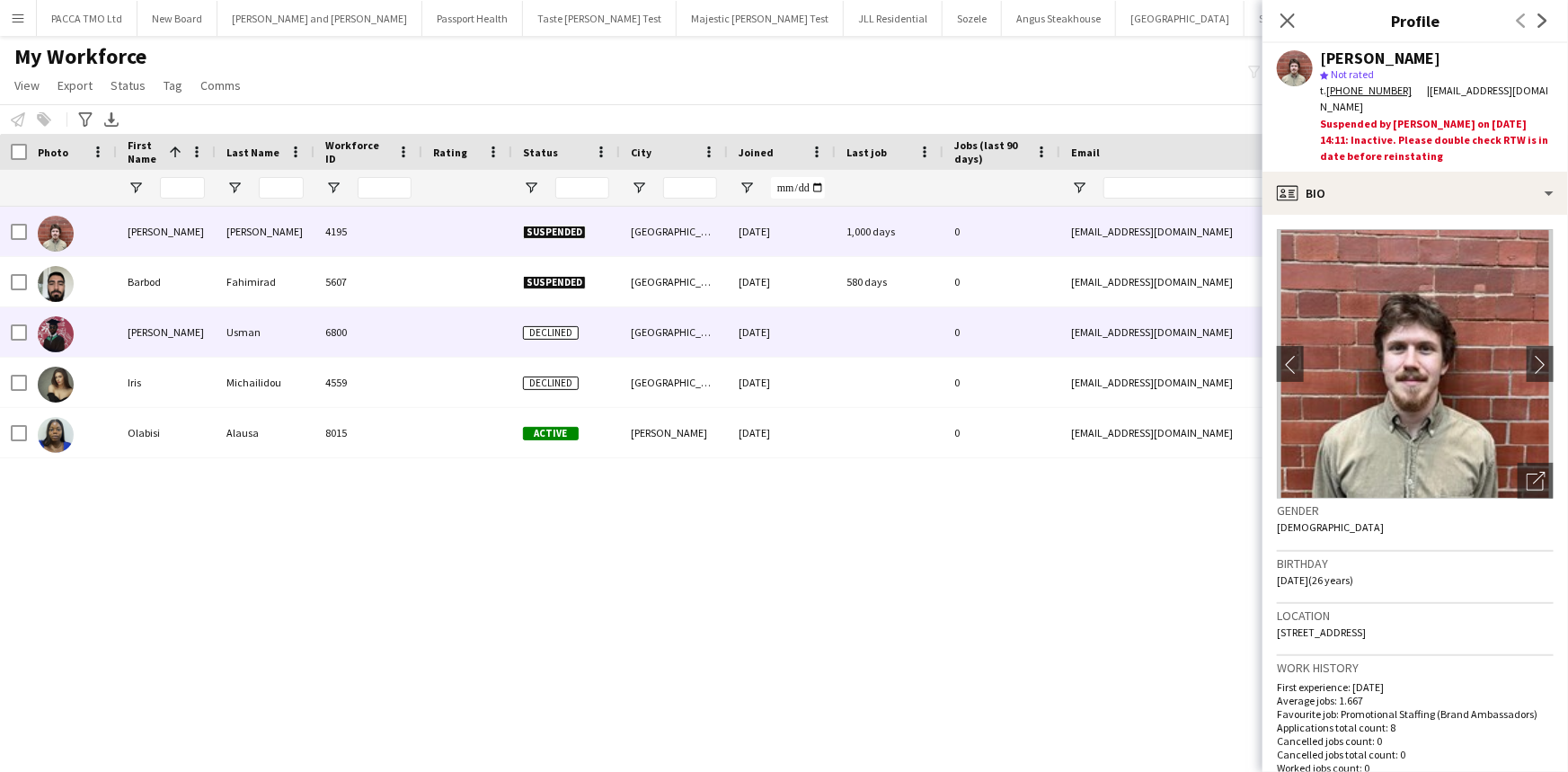
click at [448, 325] on div at bounding box center [468, 332] width 90 height 50
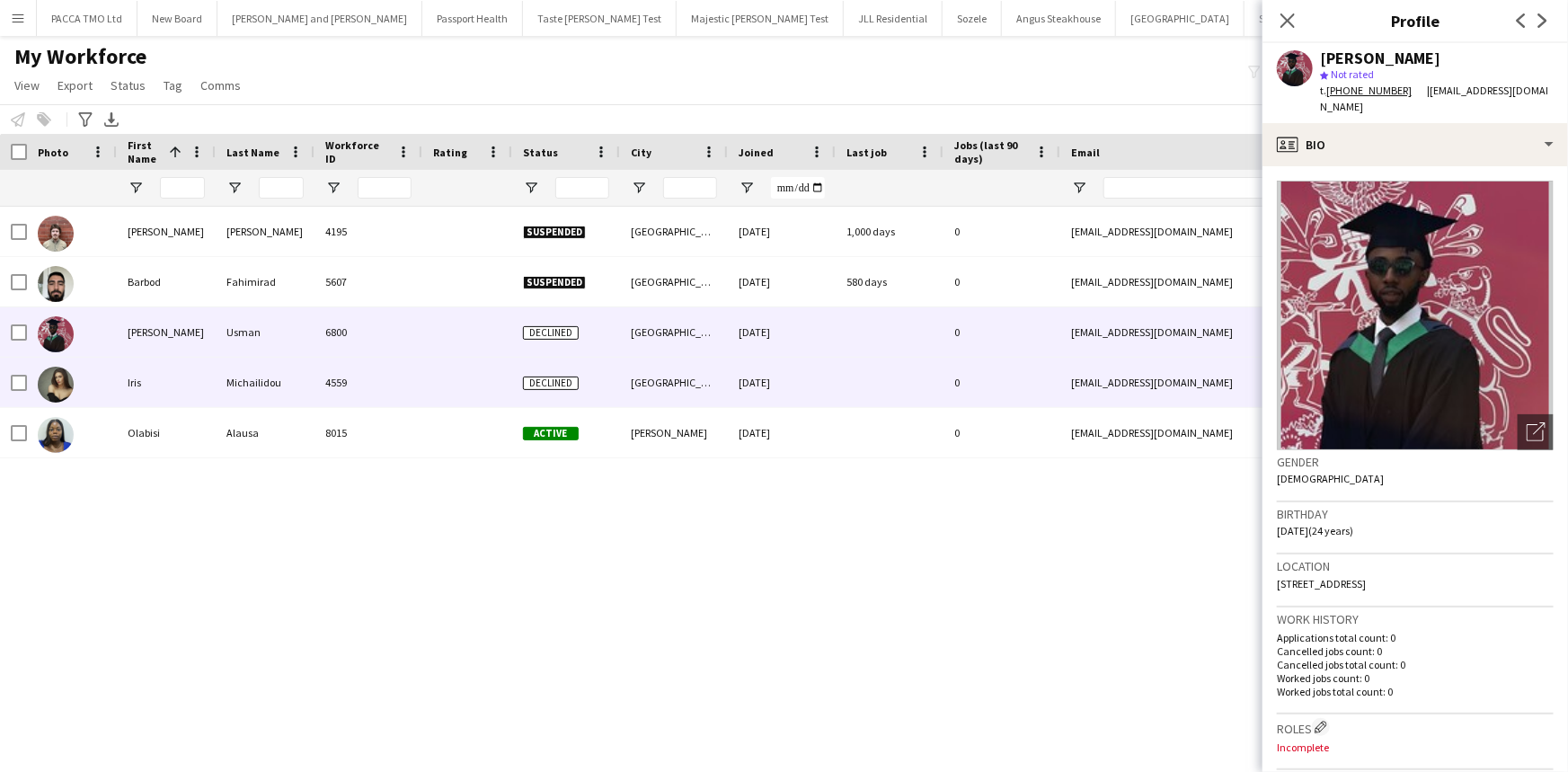
click at [424, 379] on div at bounding box center [468, 383] width 90 height 50
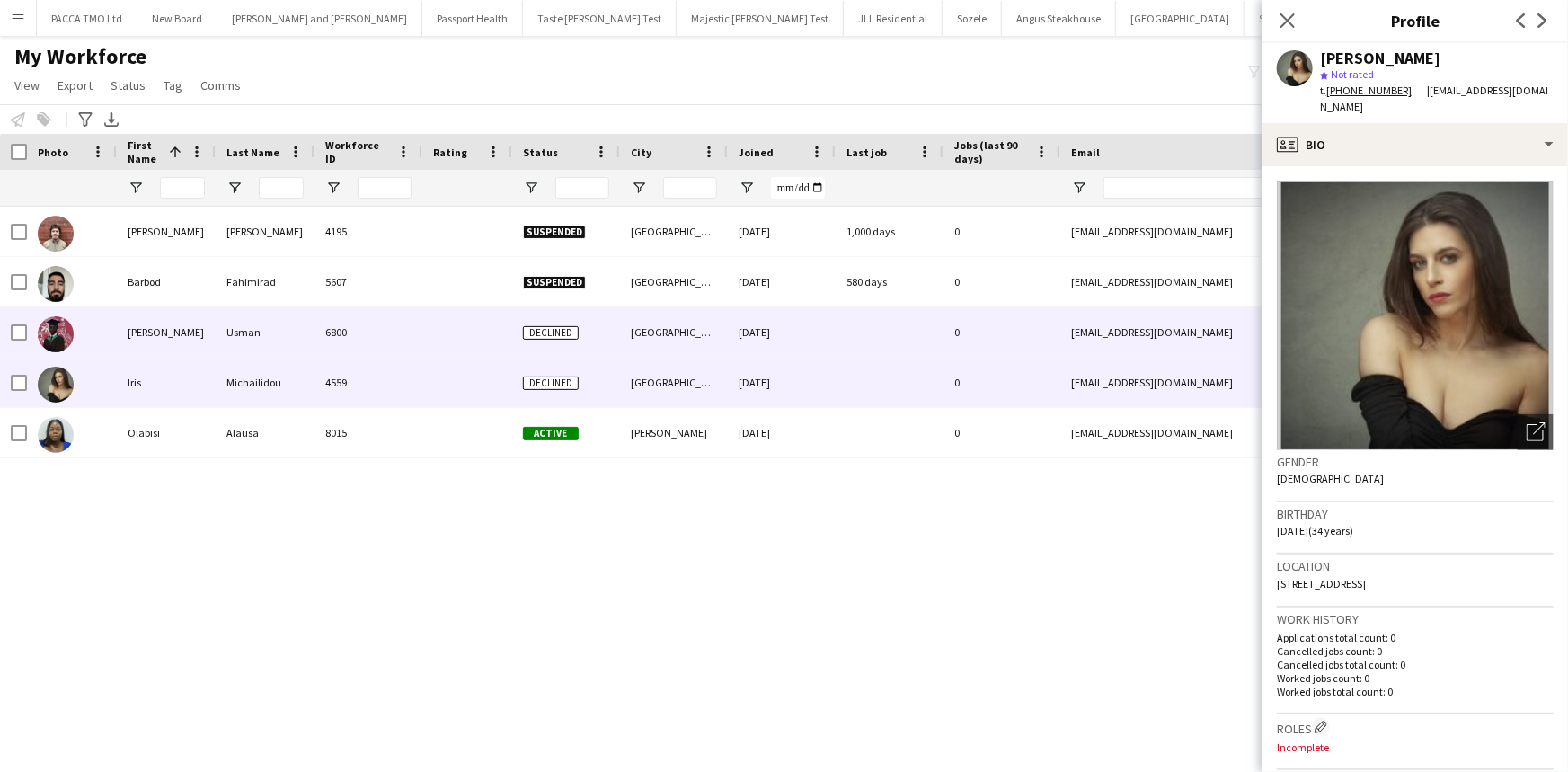
click at [354, 319] on div "6800" at bounding box center [369, 332] width 108 height 50
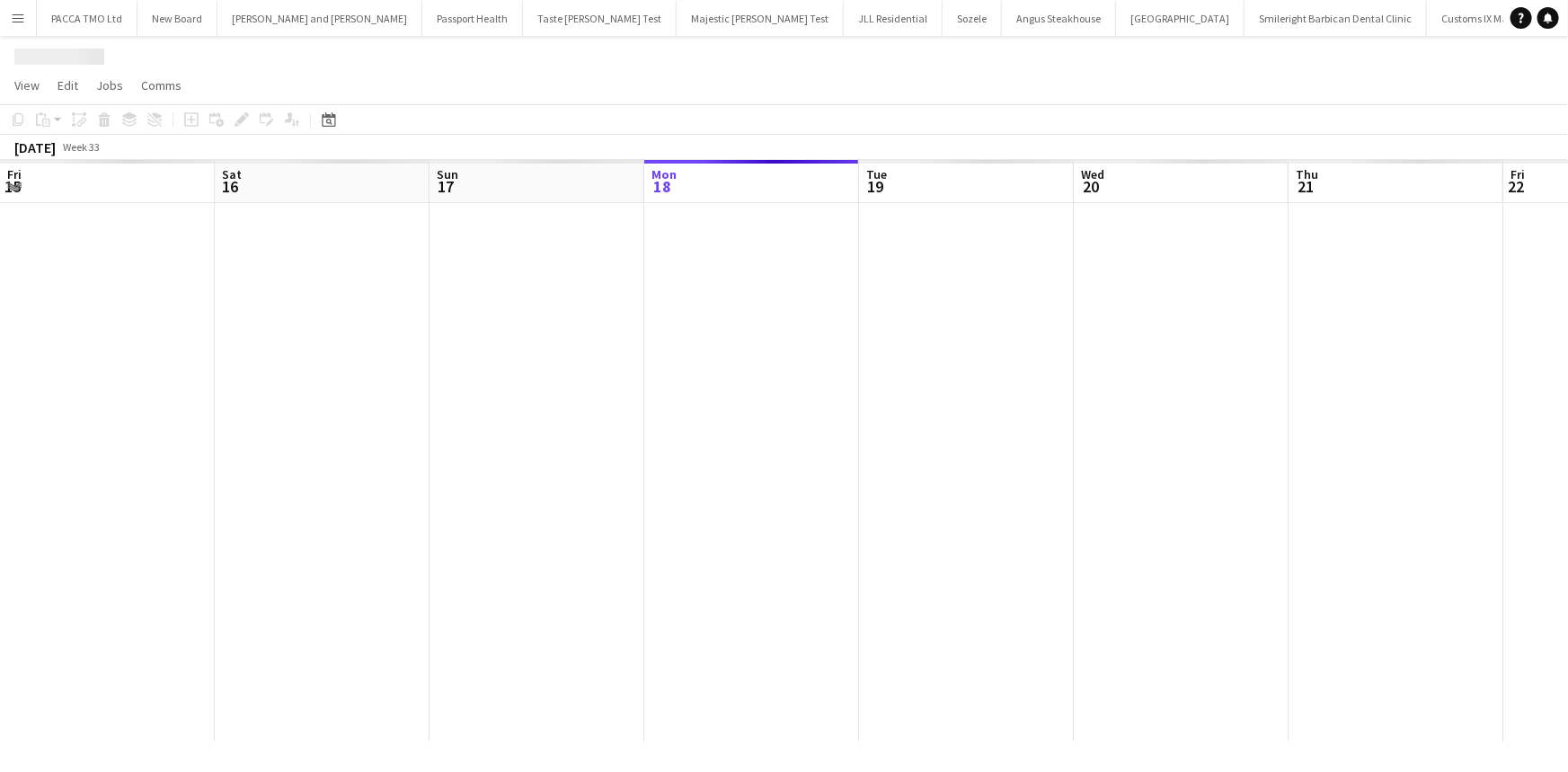
scroll to position [0, 429]
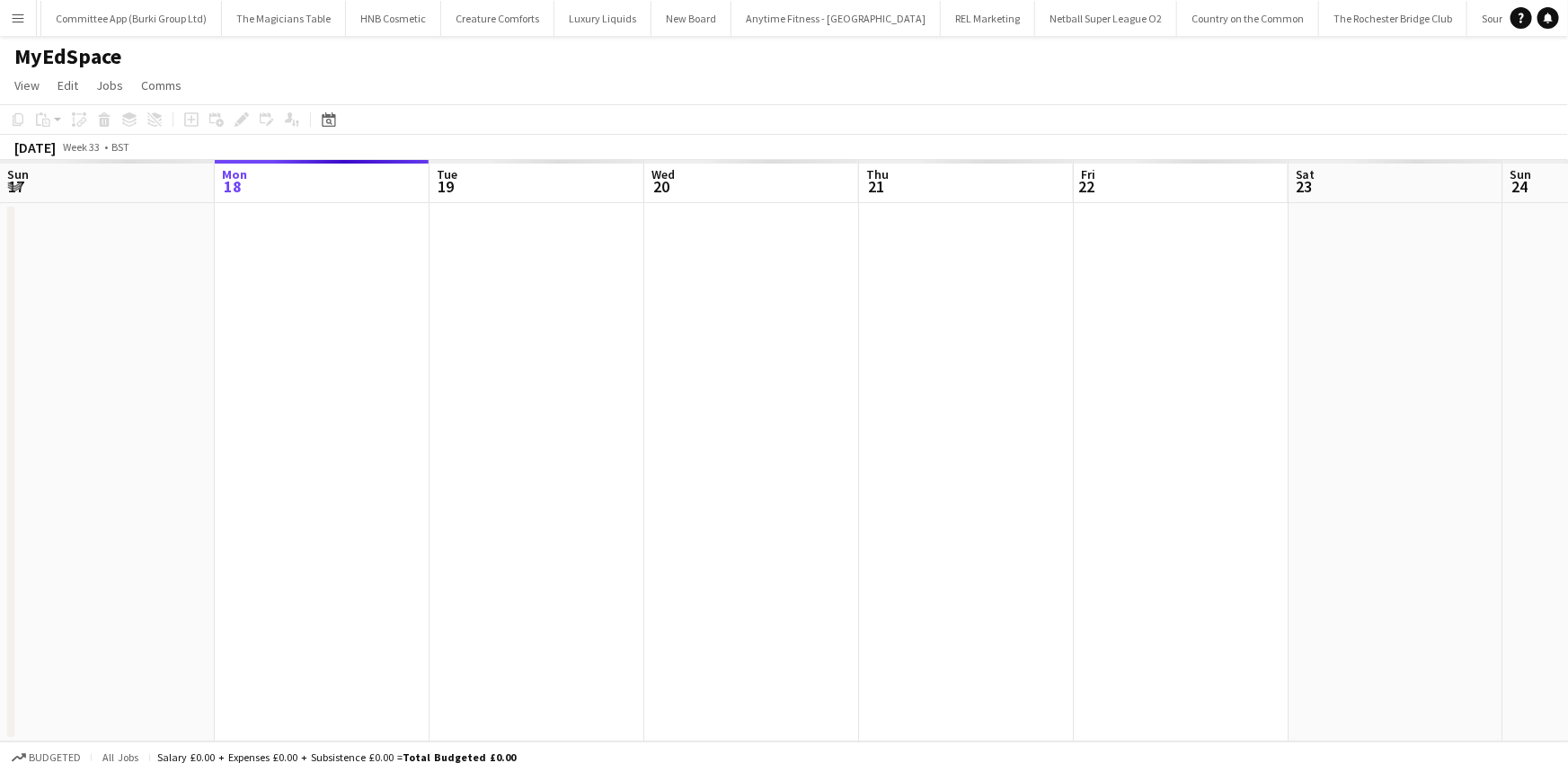
click at [513, 471] on app-date-cell at bounding box center [537, 473] width 215 height 538
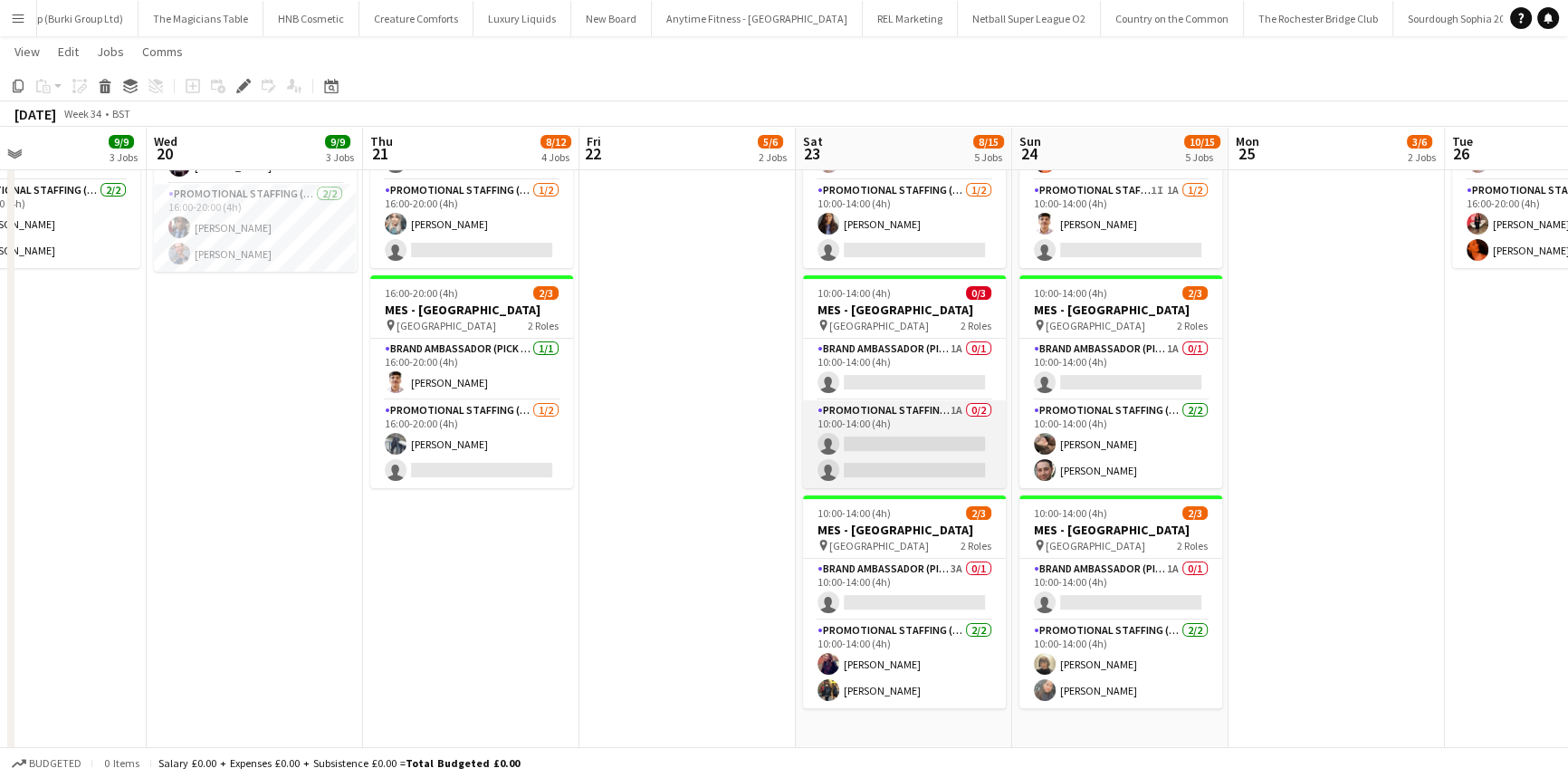
scroll to position [460, 0]
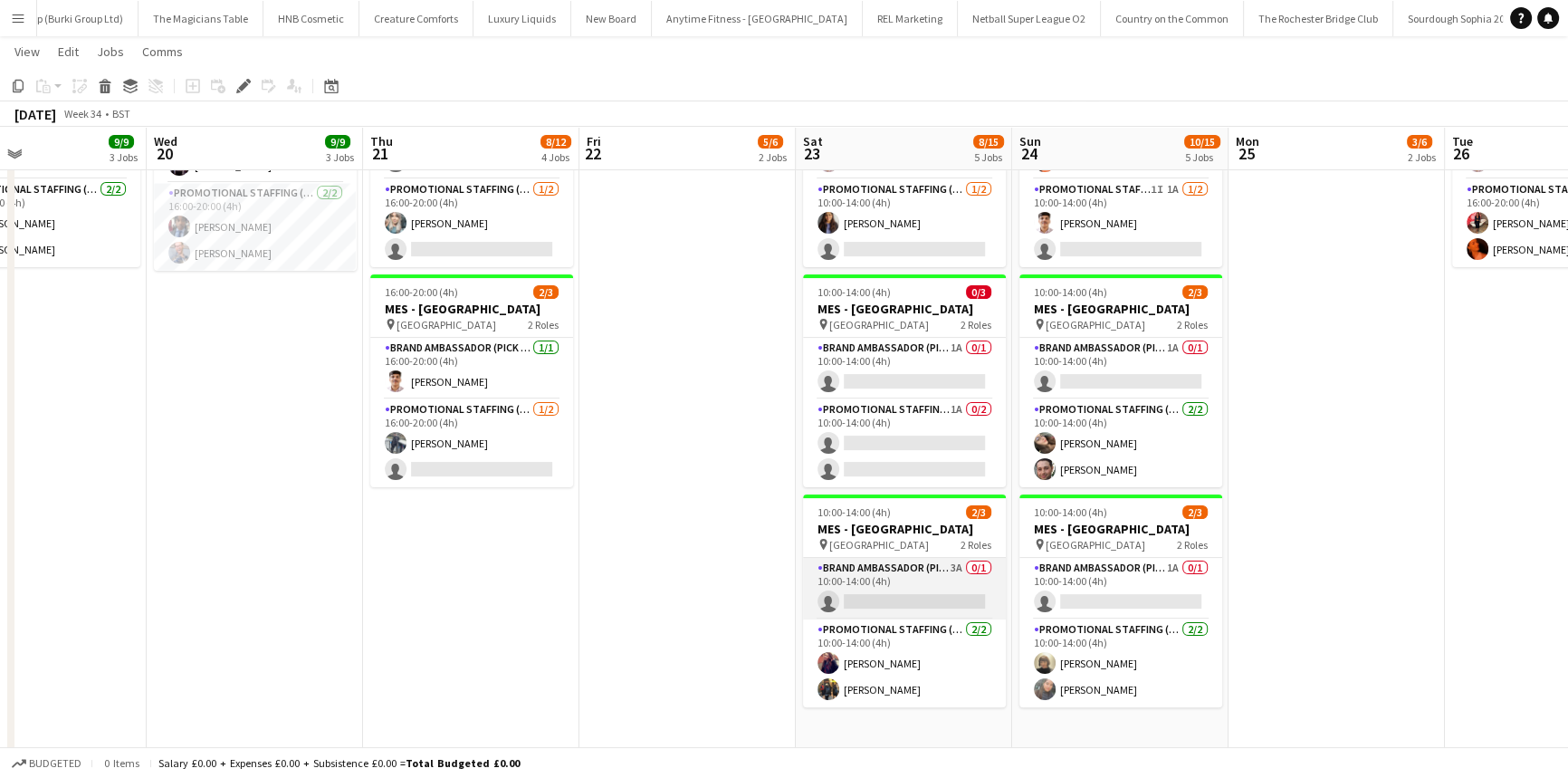
click at [932, 603] on app-card-role "Brand Ambassador (Pick up) 3A 0/1 10:00-14:00 (4h) single-neutral-actions" at bounding box center [905, 589] width 203 height 61
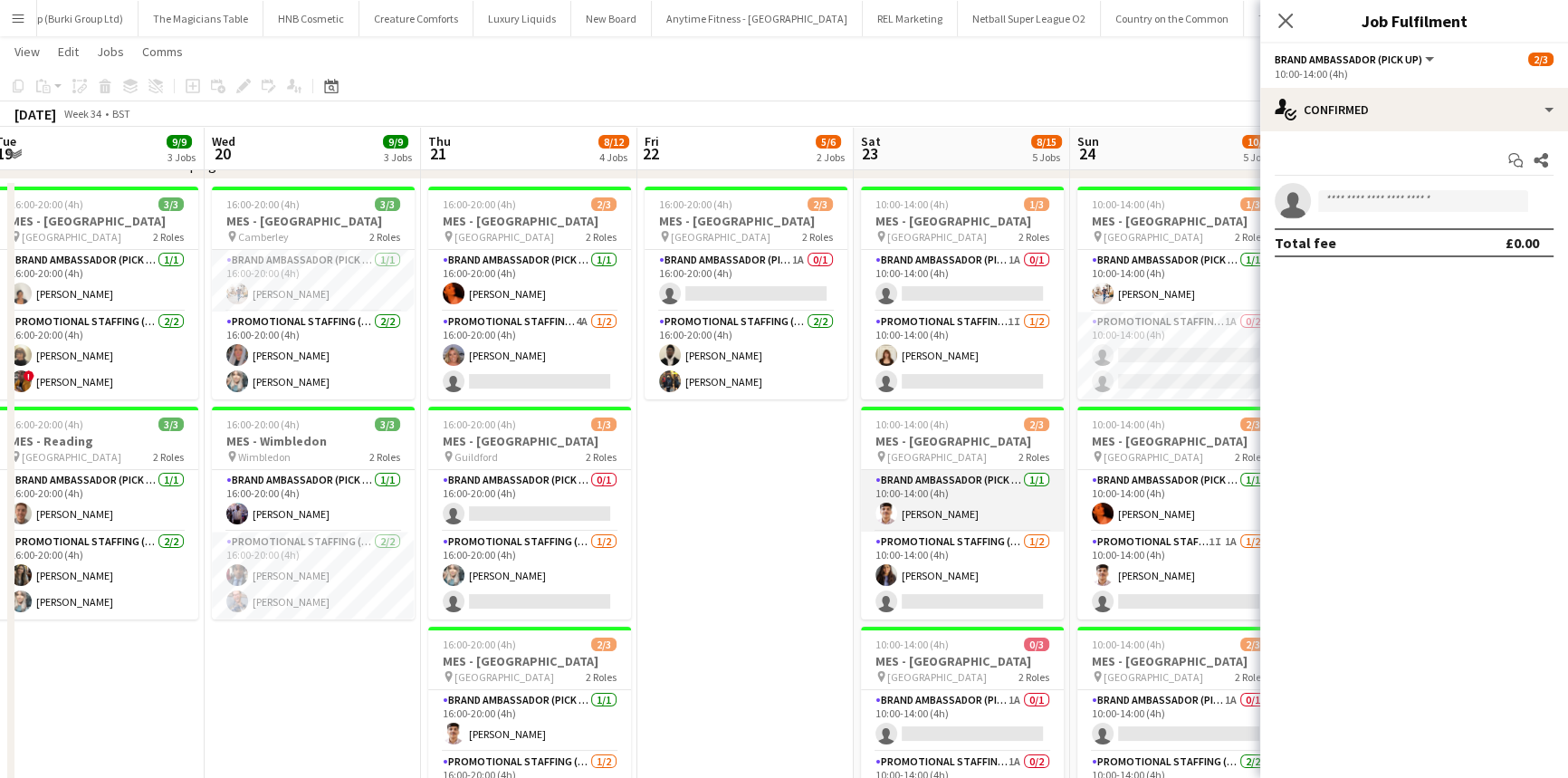
scroll to position [0, 415]
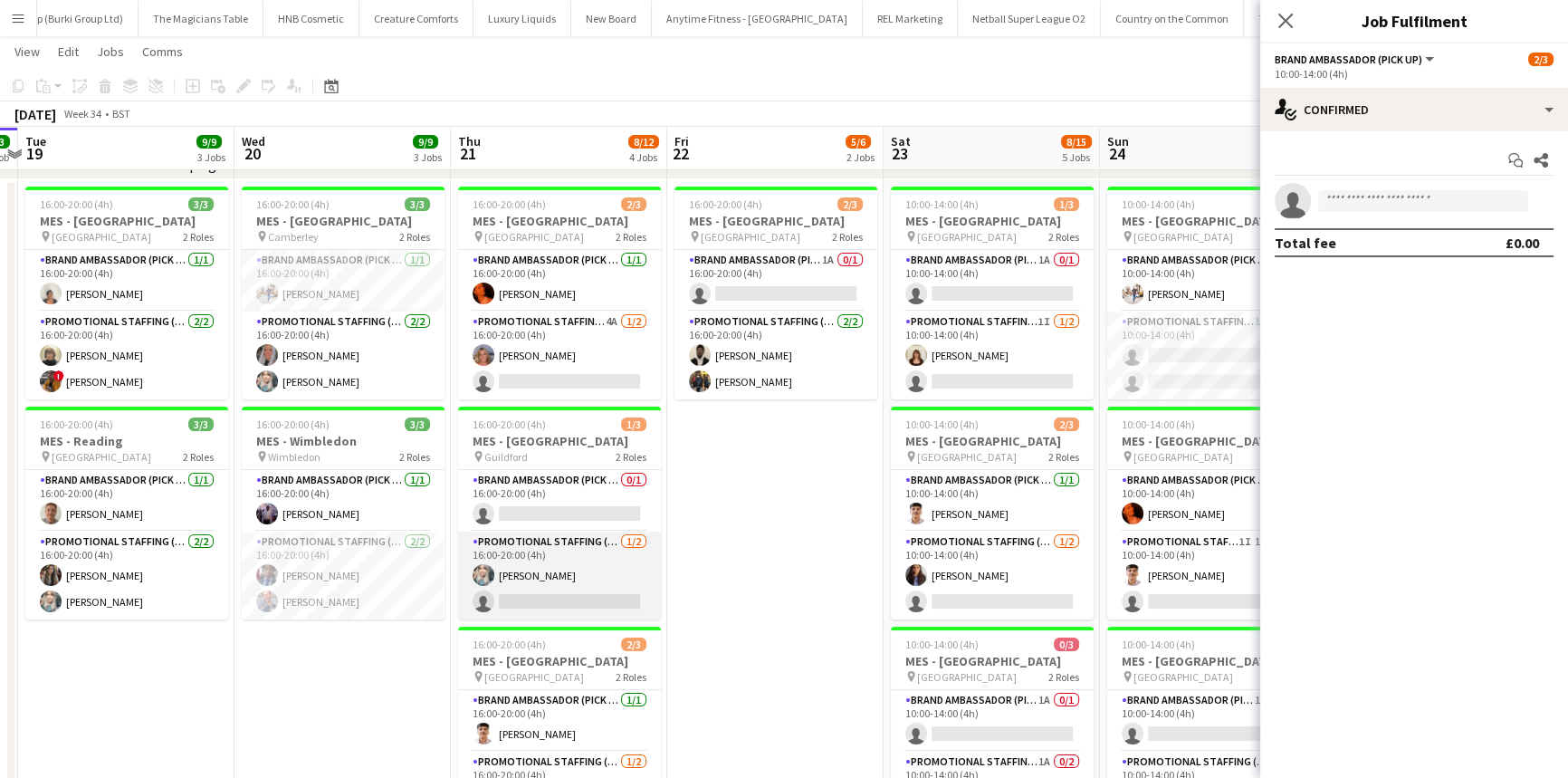
click at [574, 546] on app-card-role "Promotional Staffing (Brand Ambassadors) [DATE] 16:00-20:00 (4h) [PERSON_NAME] …" at bounding box center [560, 575] width 203 height 88
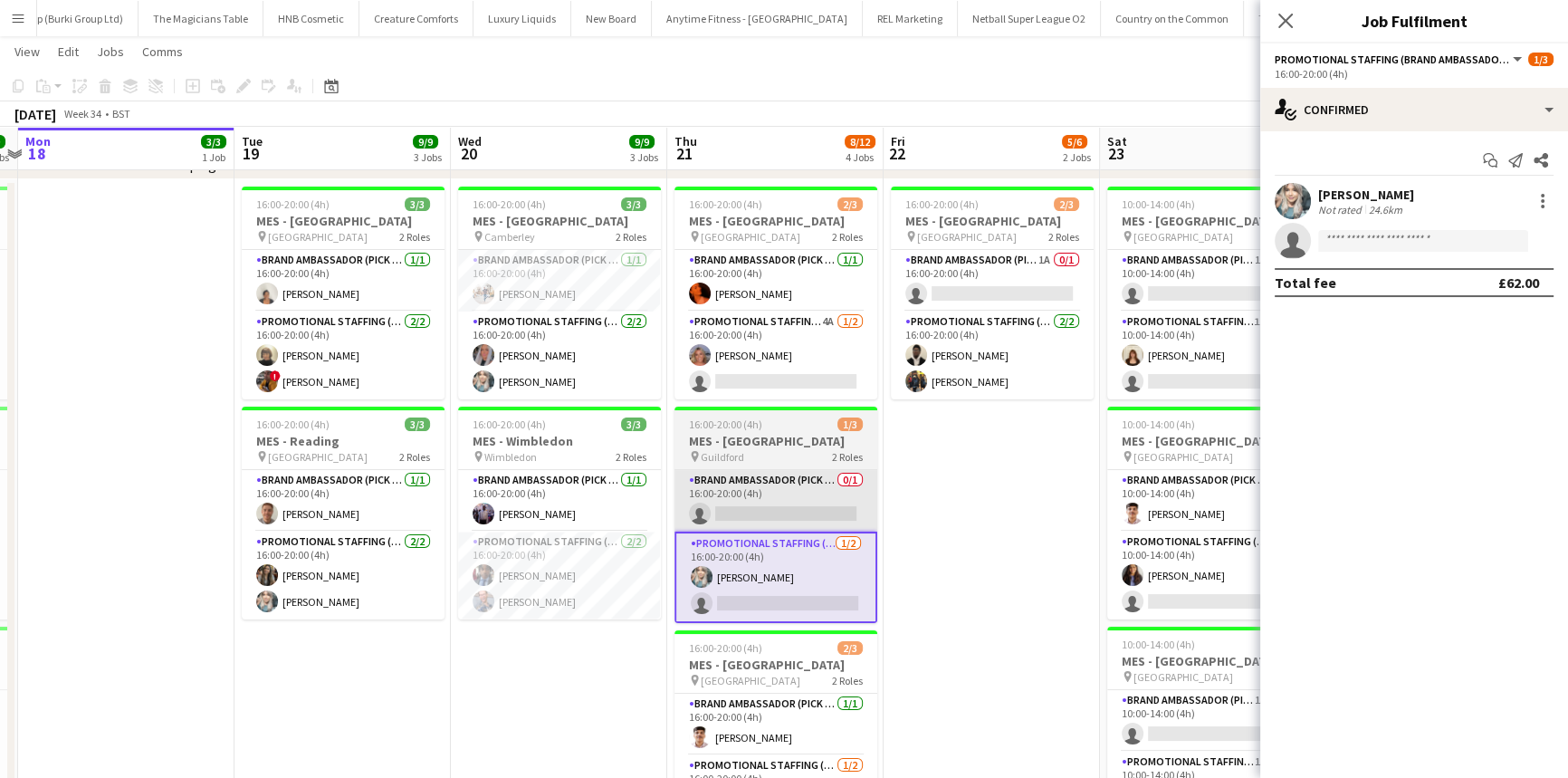
scroll to position [0, 488]
